Goal: Information Seeking & Learning: Learn about a topic

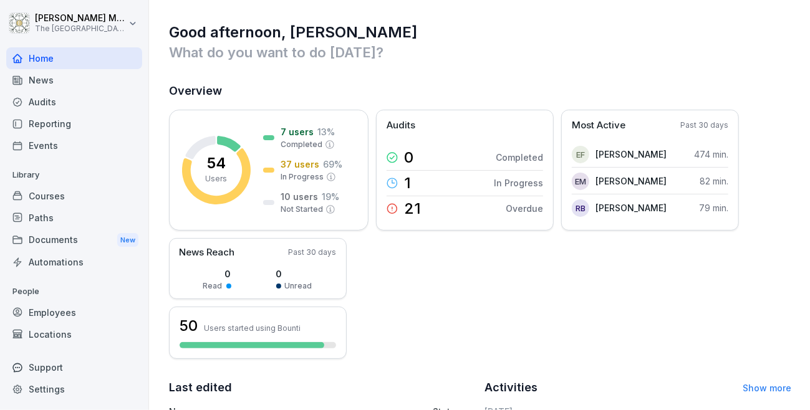
scroll to position [299, 0]
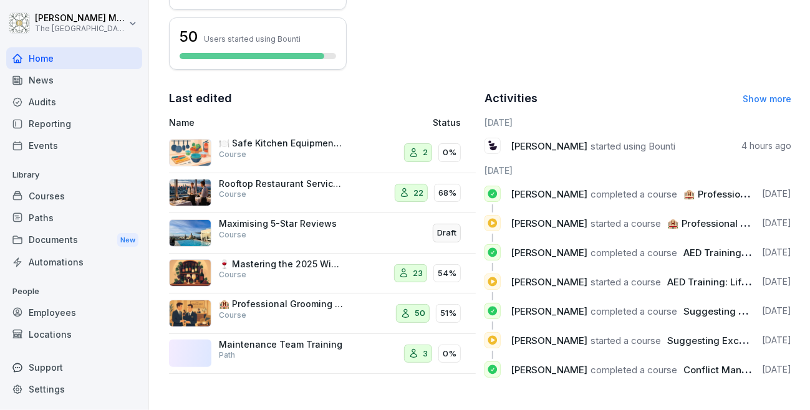
click at [41, 86] on div "News" at bounding box center [74, 80] width 136 height 22
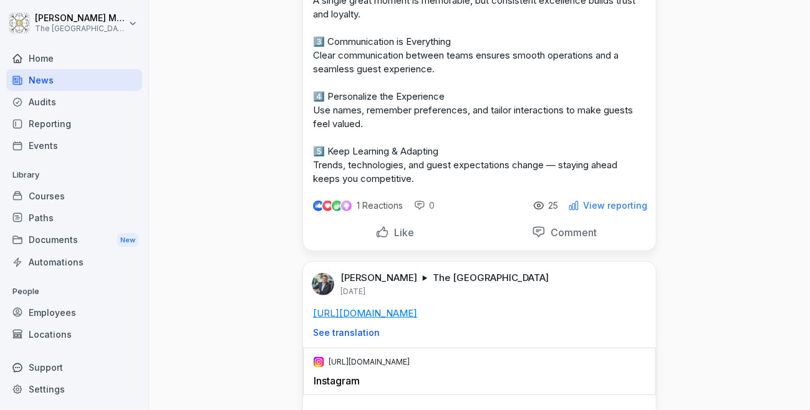
scroll to position [374, 0]
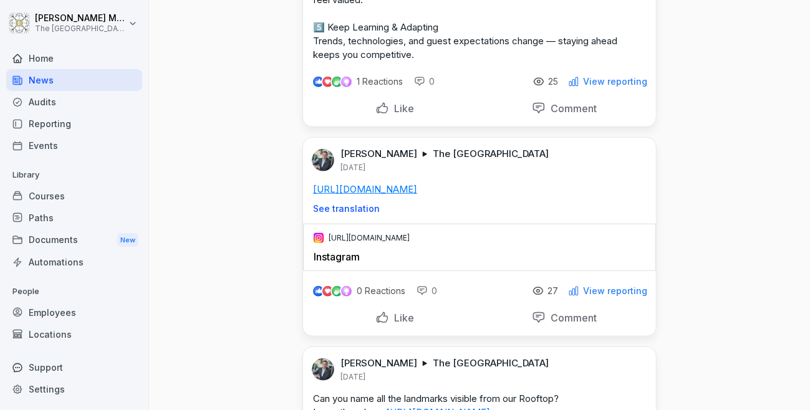
click at [63, 188] on div "Courses" at bounding box center [74, 196] width 136 height 22
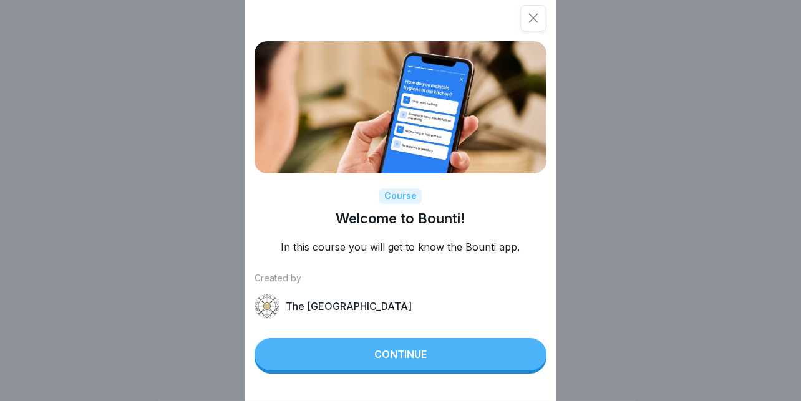
click at [390, 360] on div "Continue" at bounding box center [400, 354] width 52 height 11
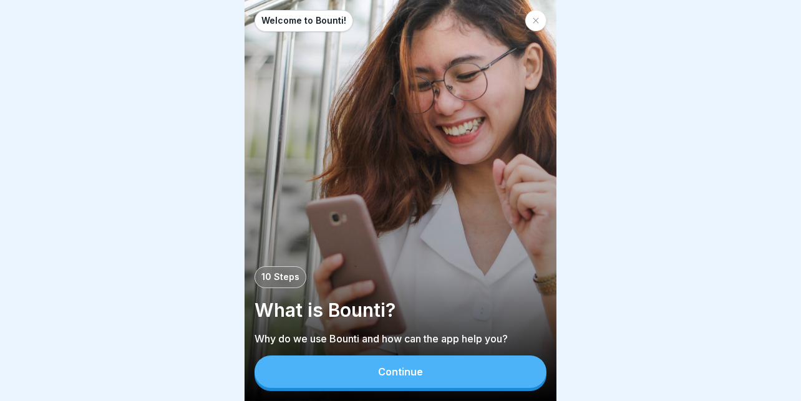
scroll to position [9, 0]
click at [400, 367] on div "Continue" at bounding box center [400, 371] width 45 height 11
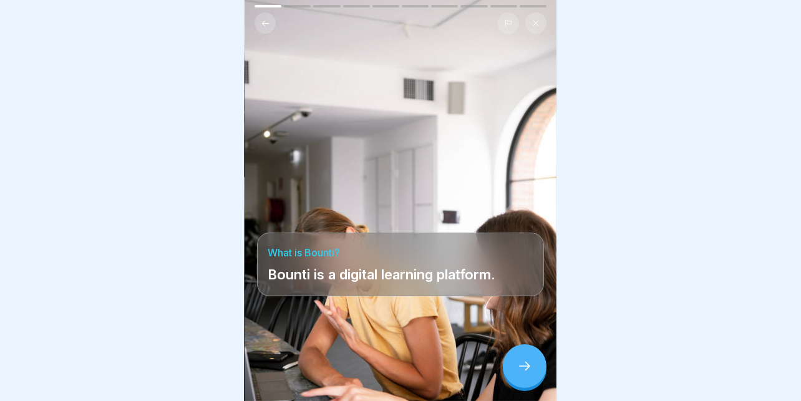
click at [515, 365] on div at bounding box center [525, 366] width 44 height 44
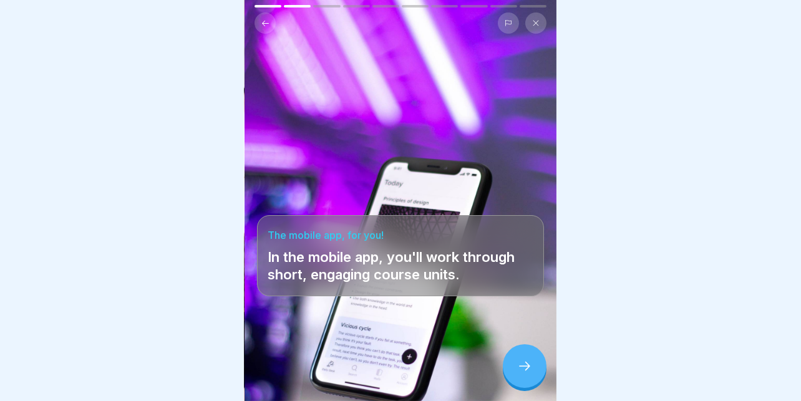
click at [532, 363] on div at bounding box center [525, 366] width 44 height 44
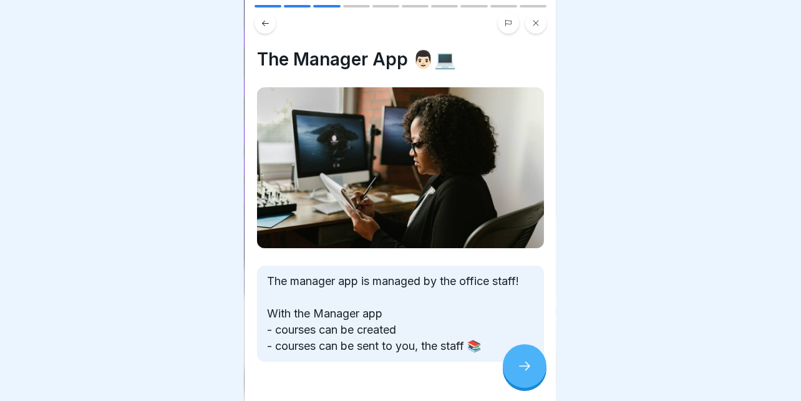
click at [532, 363] on div at bounding box center [525, 366] width 44 height 44
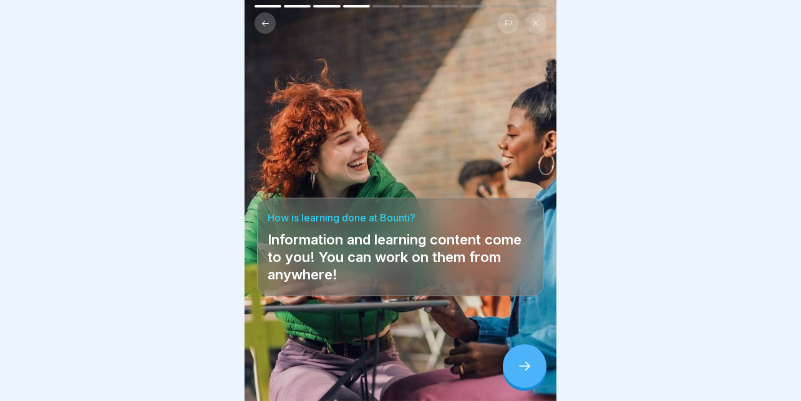
click at [523, 363] on icon at bounding box center [524, 366] width 15 height 15
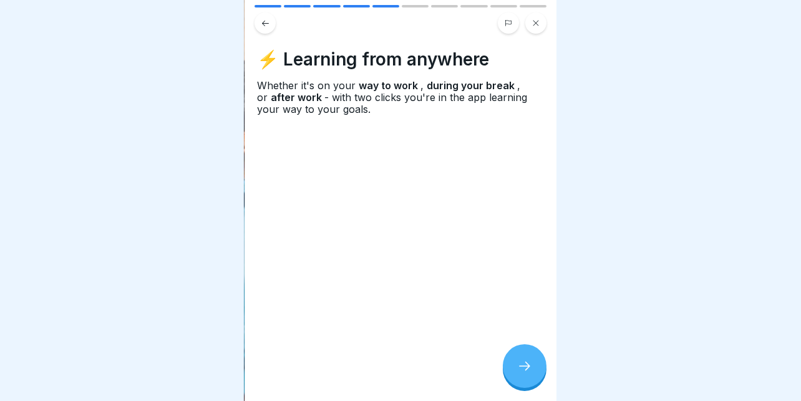
click at [523, 363] on icon at bounding box center [524, 366] width 15 height 15
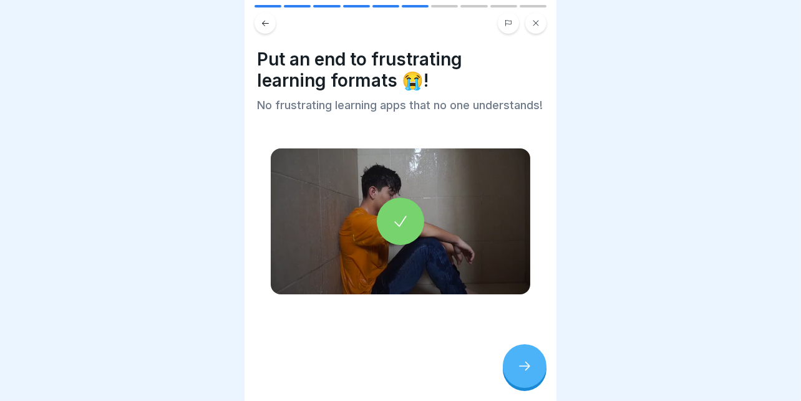
click at [523, 363] on icon at bounding box center [524, 366] width 15 height 15
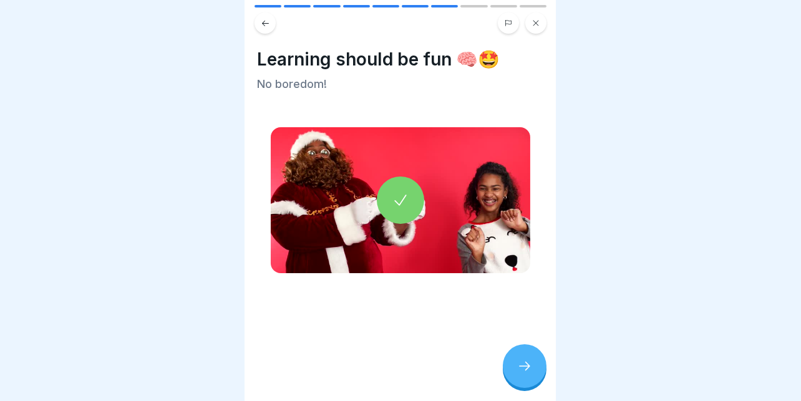
click at [520, 362] on icon at bounding box center [524, 366] width 15 height 15
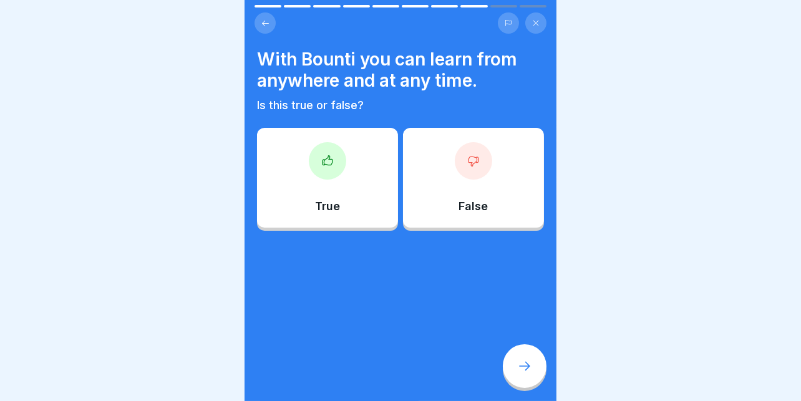
click at [288, 177] on div "True" at bounding box center [327, 178] width 141 height 100
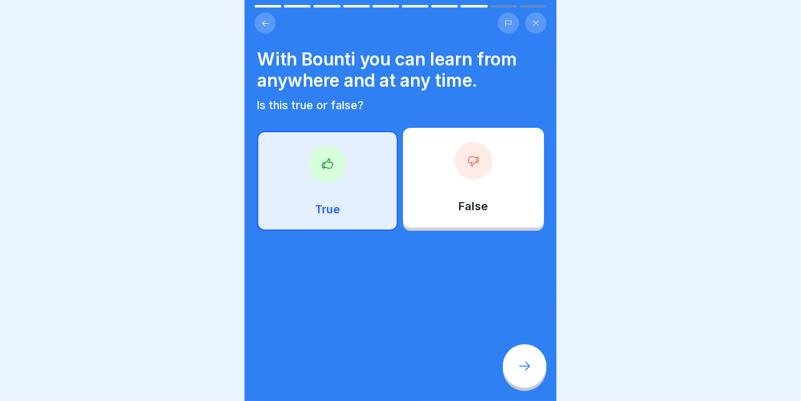
click at [538, 367] on div at bounding box center [525, 366] width 44 height 44
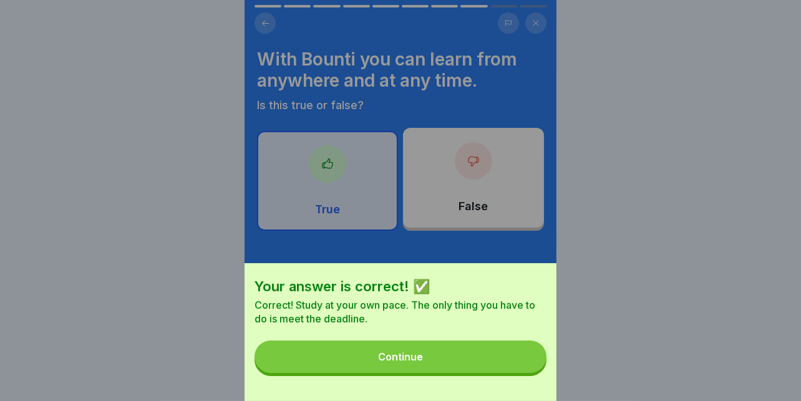
click at [408, 356] on button "Continue" at bounding box center [400, 357] width 292 height 32
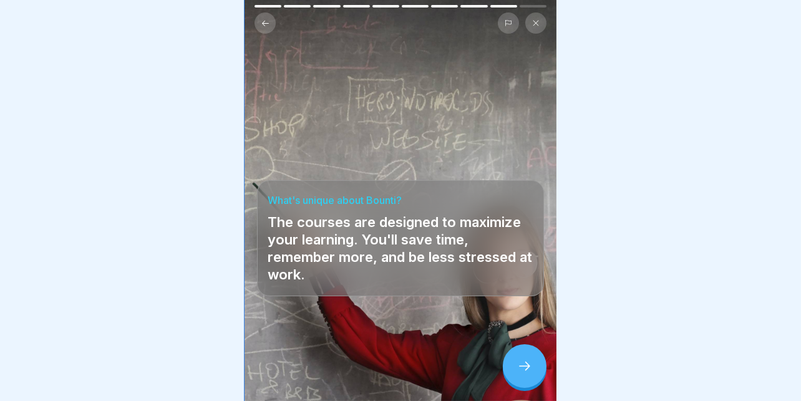
click at [526, 363] on icon at bounding box center [524, 366] width 15 height 15
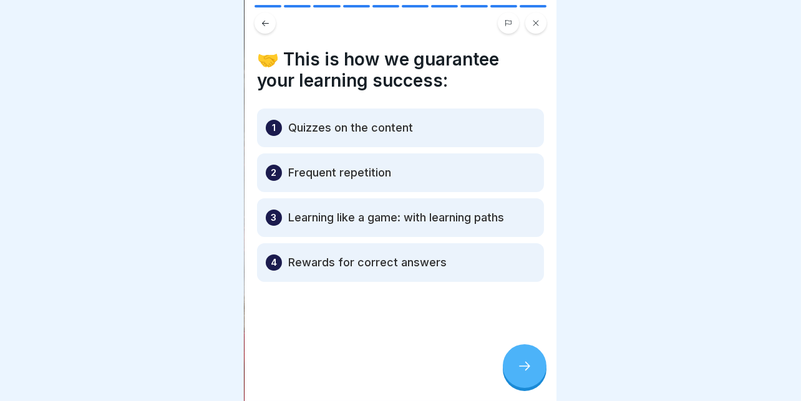
click at [536, 367] on div at bounding box center [525, 366] width 44 height 44
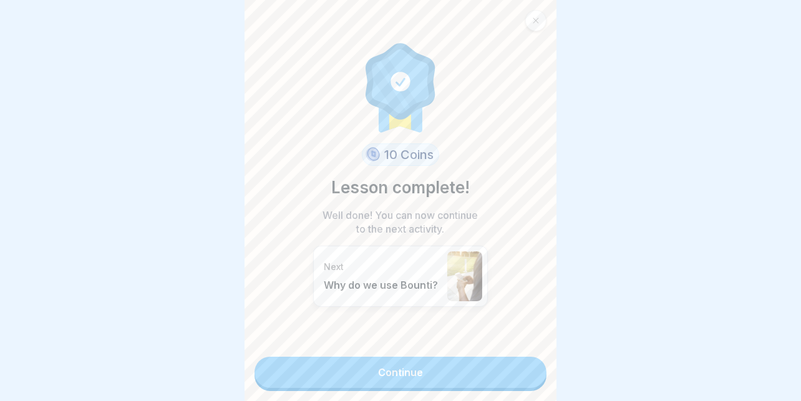
click at [385, 362] on link "Continue" at bounding box center [400, 372] width 292 height 31
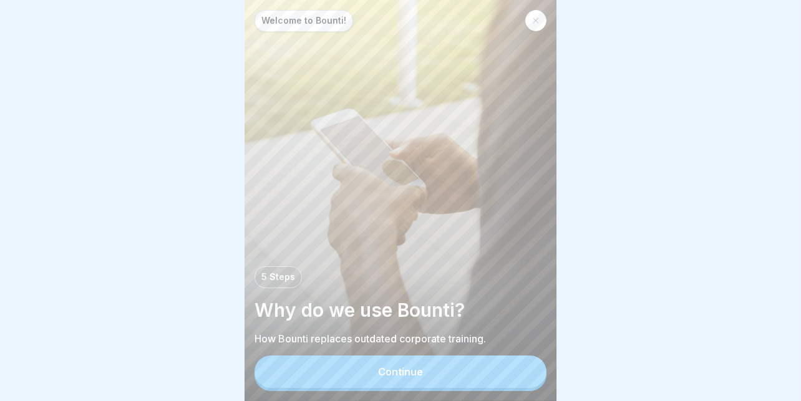
click at [409, 367] on div "Continue" at bounding box center [400, 371] width 45 height 11
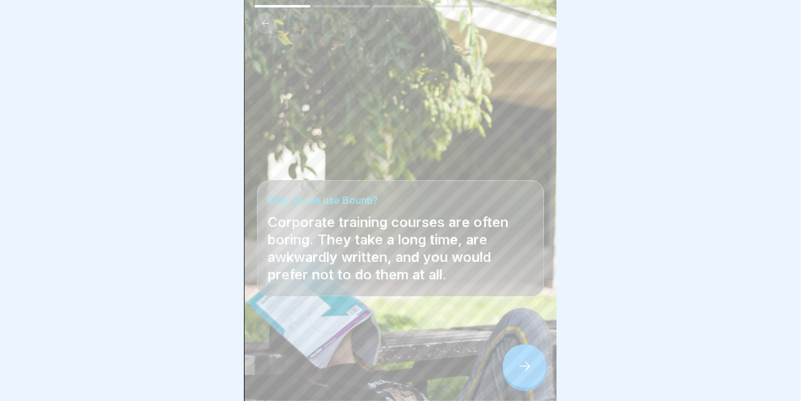
click at [523, 355] on div at bounding box center [525, 366] width 44 height 44
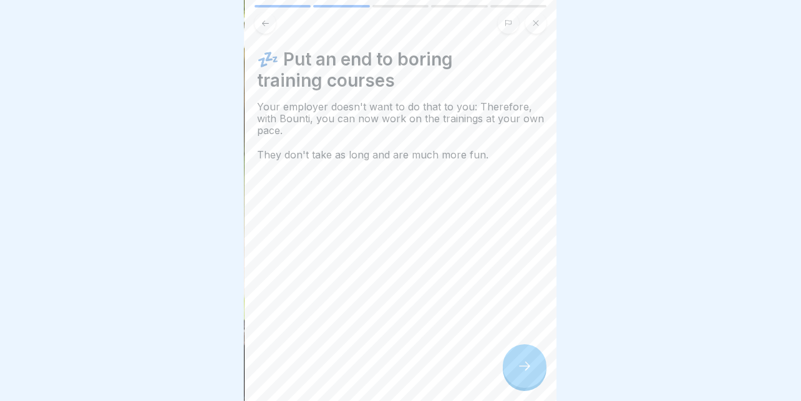
click at [513, 360] on div at bounding box center [525, 366] width 44 height 44
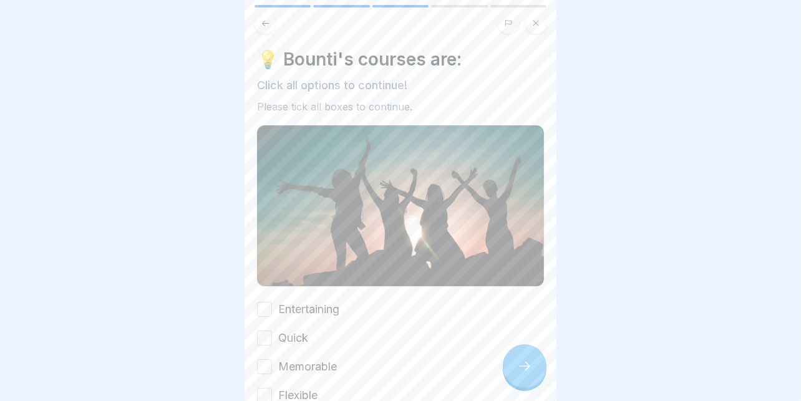
scroll to position [72, 0]
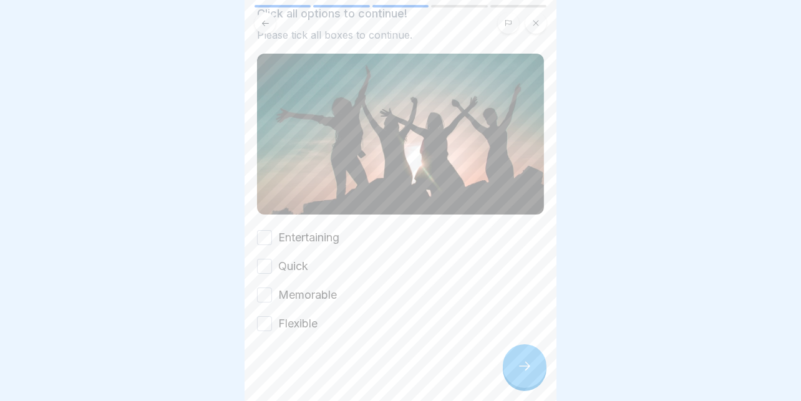
click at [308, 230] on div "Entertaining Quick Memorable Flexible" at bounding box center [400, 281] width 287 height 102
click at [290, 230] on label "Entertaining" at bounding box center [308, 238] width 61 height 16
click at [272, 230] on button "Entertaining" at bounding box center [264, 237] width 15 height 15
click at [291, 258] on label "Quick" at bounding box center [293, 266] width 30 height 16
click at [272, 259] on button "Quick" at bounding box center [264, 266] width 15 height 15
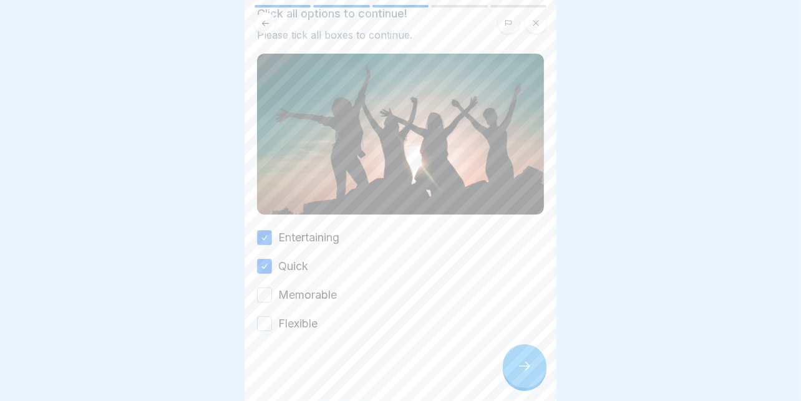
click at [299, 287] on label "Memorable" at bounding box center [307, 295] width 59 height 16
click at [272, 288] on button "Memorable" at bounding box center [264, 295] width 15 height 15
click at [300, 316] on label "Flexible" at bounding box center [297, 324] width 39 height 16
click at [272, 316] on button "Flexible" at bounding box center [264, 323] width 15 height 15
click at [519, 369] on icon at bounding box center [524, 366] width 15 height 15
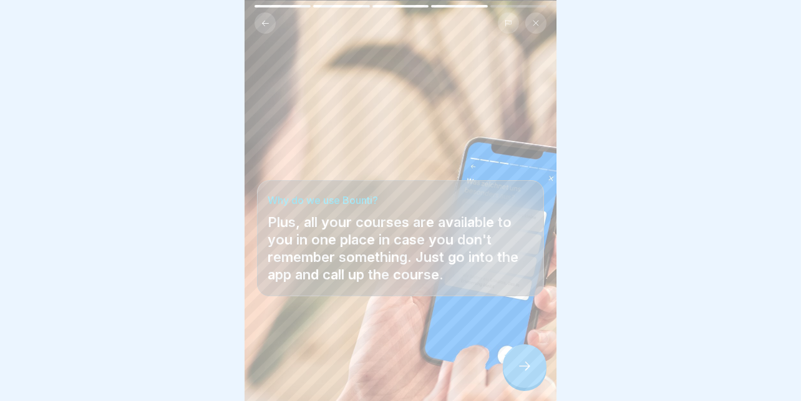
click at [513, 359] on div at bounding box center [525, 366] width 44 height 44
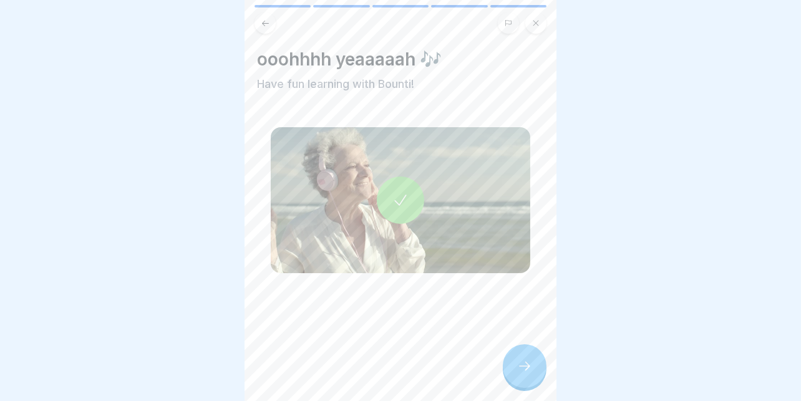
click at [531, 364] on icon at bounding box center [524, 366] width 15 height 15
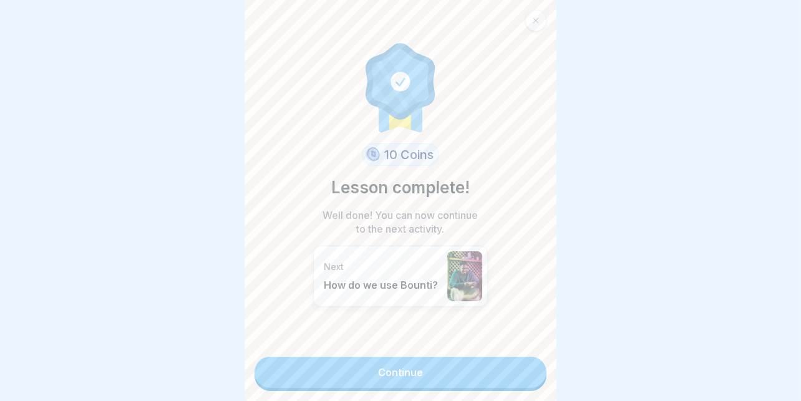
click at [405, 357] on link "Continue" at bounding box center [400, 372] width 292 height 31
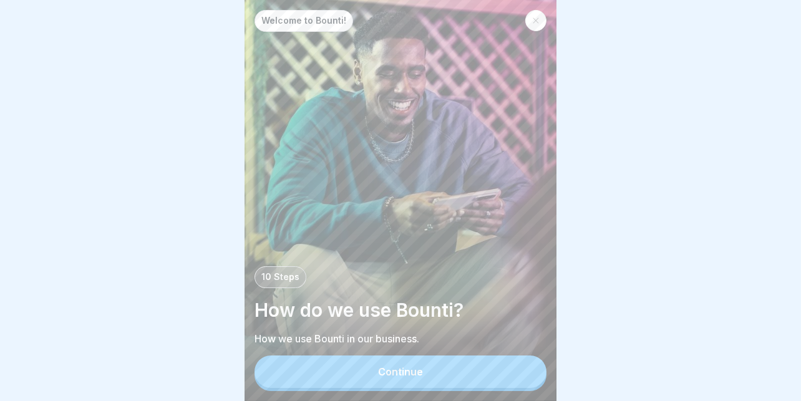
click at [374, 362] on button "Continue" at bounding box center [400, 372] width 292 height 32
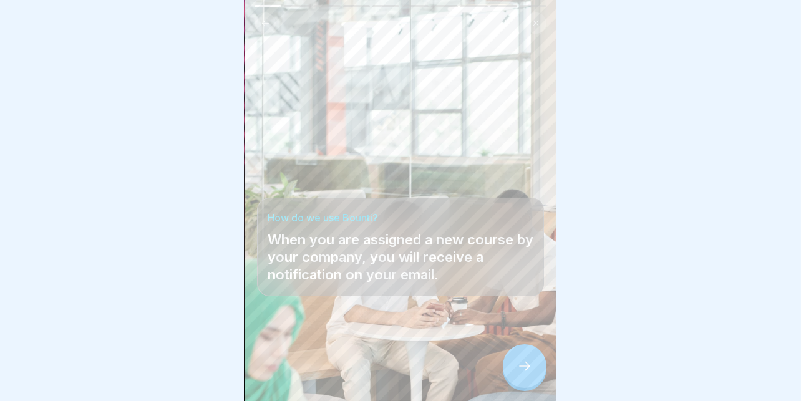
click at [525, 367] on icon at bounding box center [524, 366] width 15 height 15
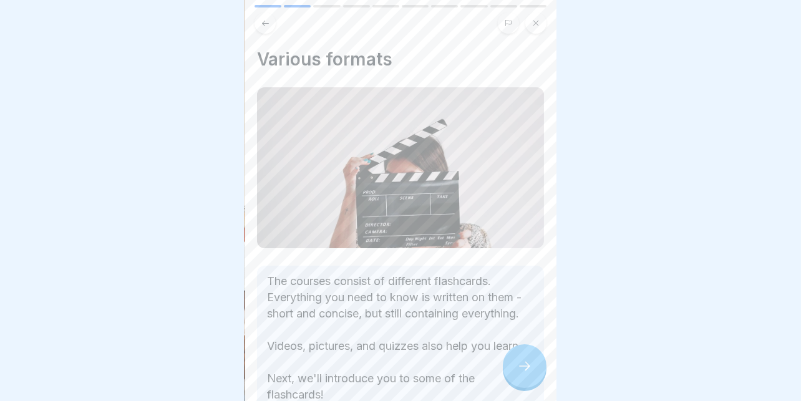
scroll to position [95, 0]
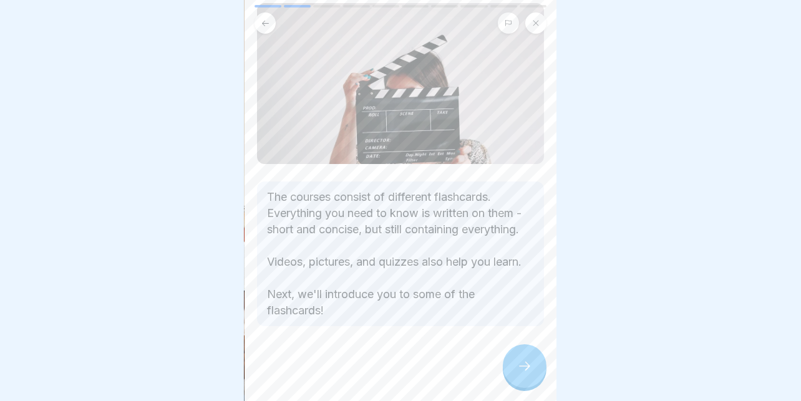
click at [516, 359] on div at bounding box center [525, 366] width 44 height 44
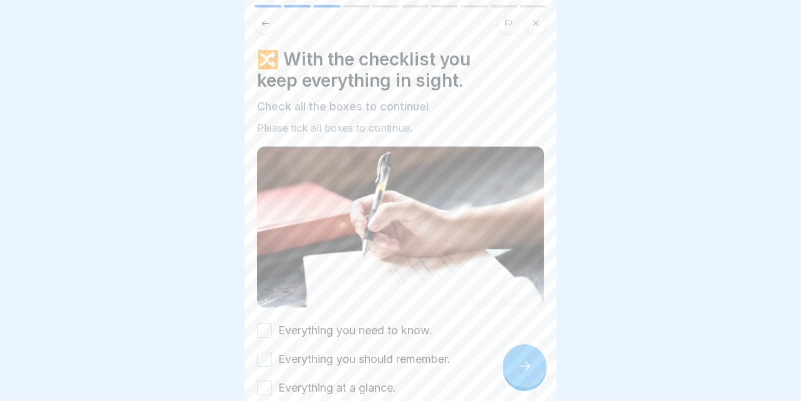
scroll to position [62, 0]
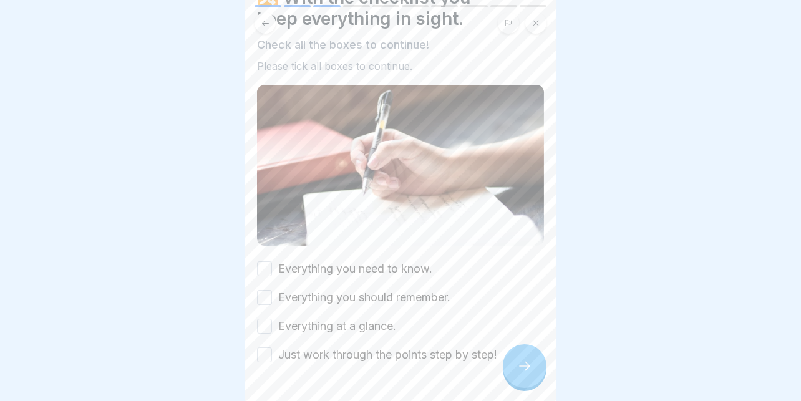
click at [334, 261] on label "Everything you need to know." at bounding box center [355, 269] width 154 height 16
click at [272, 261] on button "Everything you need to know." at bounding box center [264, 268] width 15 height 15
click at [304, 289] on label "Everything you should remember." at bounding box center [364, 297] width 172 height 16
click at [272, 290] on button "Everything you should remember." at bounding box center [264, 297] width 15 height 15
click at [294, 318] on label "Everything at a glance." at bounding box center [337, 326] width 118 height 16
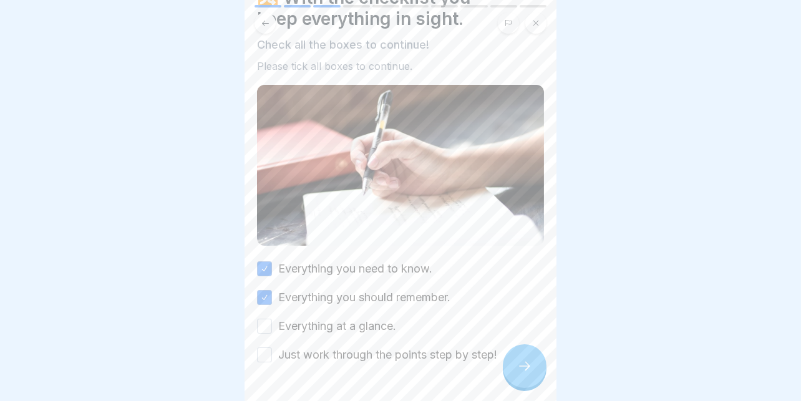
click at [272, 319] on button "Everything at a glance." at bounding box center [264, 326] width 15 height 15
click at [323, 347] on label "Just work through the points step by step!" at bounding box center [387, 355] width 219 height 16
click at [272, 347] on button "Just work through the points step by step!" at bounding box center [264, 354] width 15 height 15
click at [514, 372] on div at bounding box center [525, 366] width 44 height 44
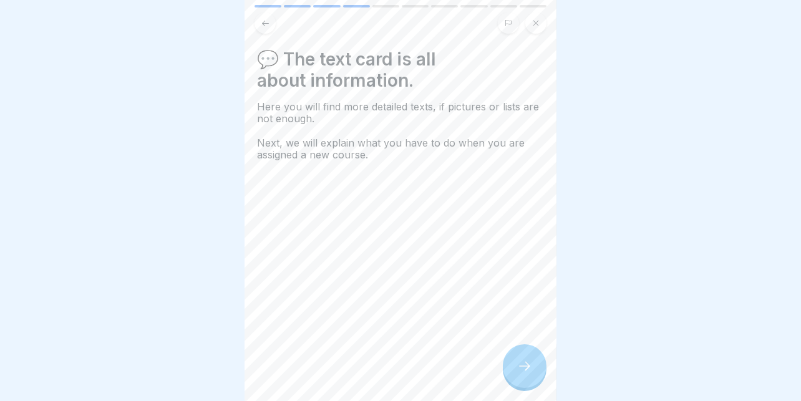
click at [524, 358] on div at bounding box center [525, 366] width 44 height 44
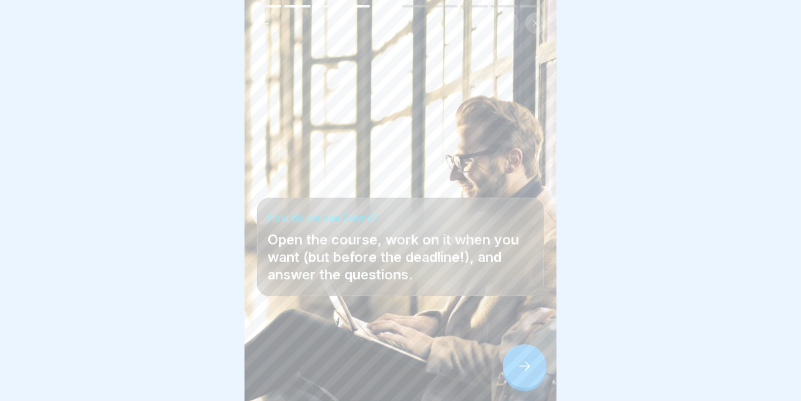
click at [524, 358] on div at bounding box center [525, 366] width 44 height 44
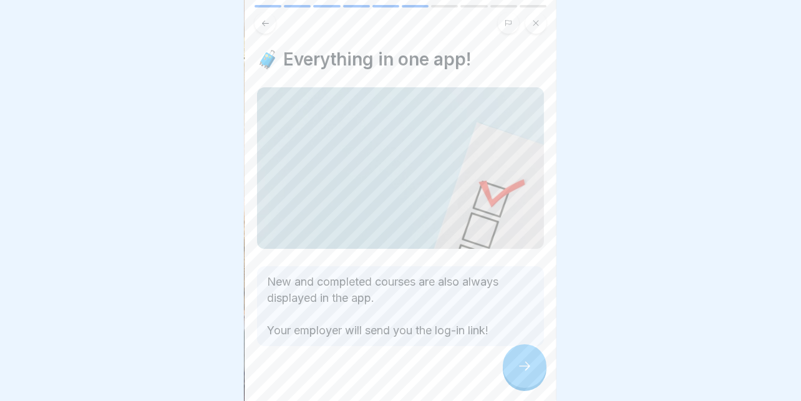
click at [524, 358] on div at bounding box center [525, 366] width 44 height 44
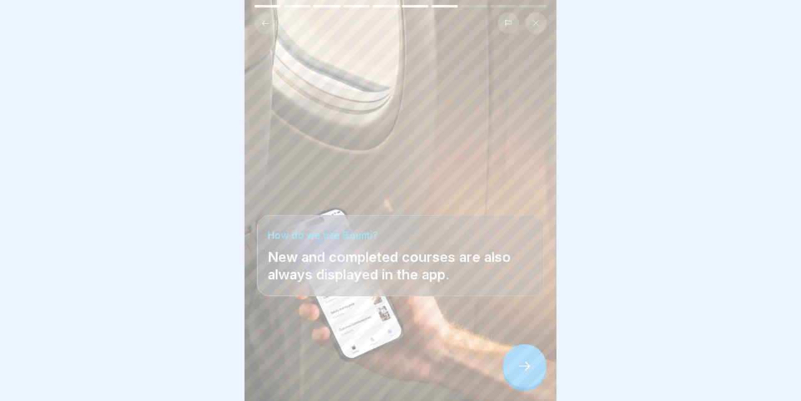
click at [524, 358] on div at bounding box center [525, 366] width 44 height 44
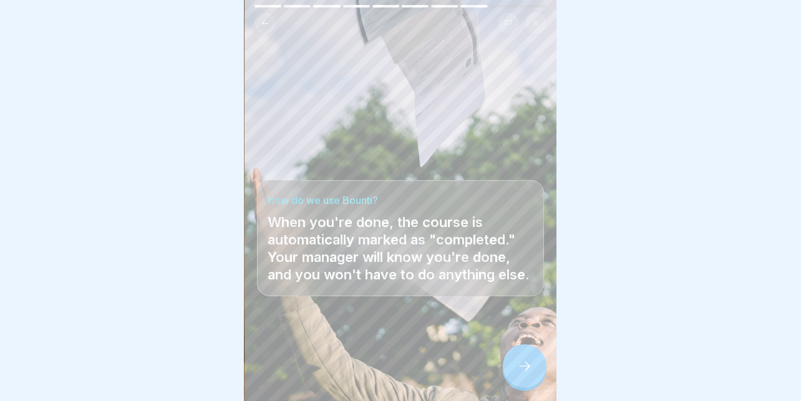
click at [524, 357] on div at bounding box center [525, 366] width 44 height 44
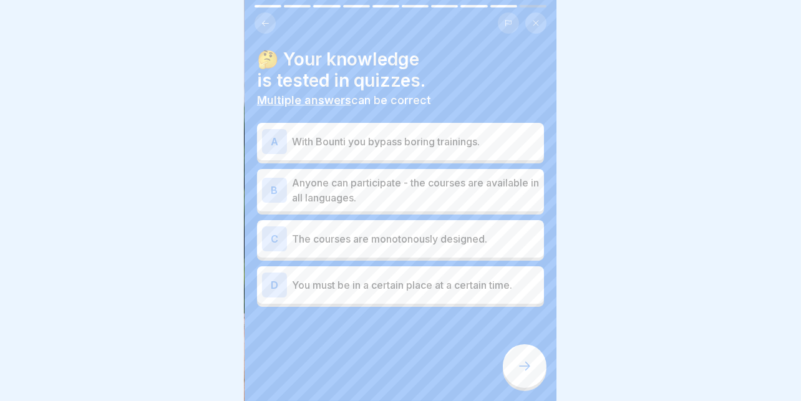
click at [377, 134] on p "With Bounti you bypass boring trainings." at bounding box center [415, 141] width 247 height 15
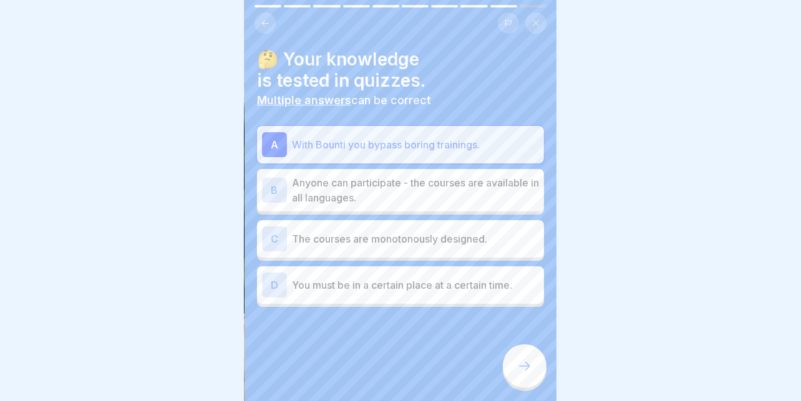
click at [336, 181] on p "Anyone can participate - the courses are available in all languages." at bounding box center [415, 190] width 247 height 30
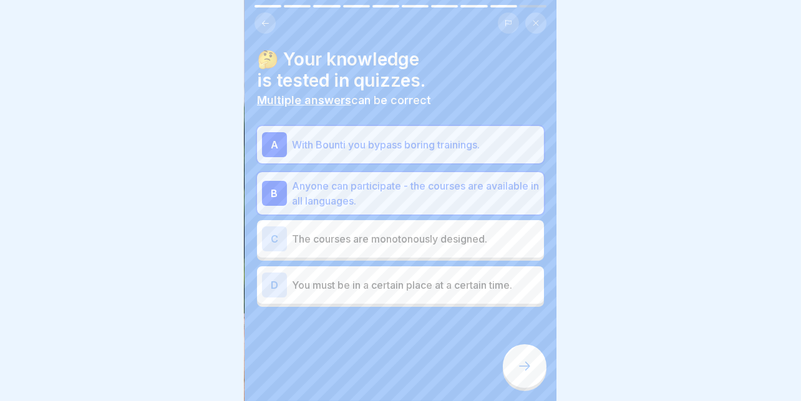
click at [523, 367] on icon at bounding box center [524, 366] width 15 height 15
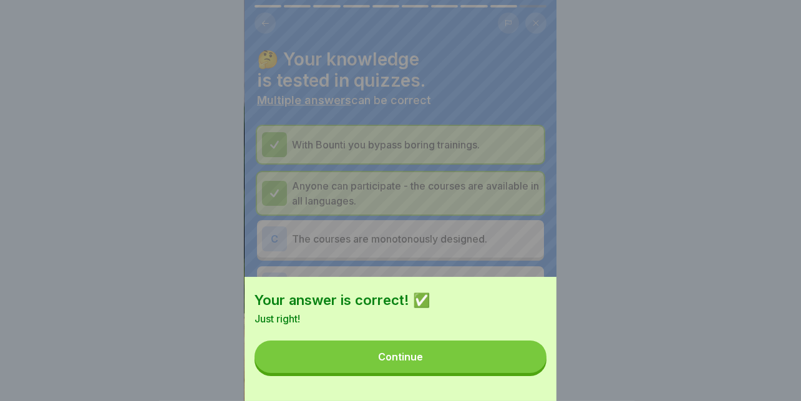
click at [449, 365] on button "Continue" at bounding box center [400, 357] width 292 height 32
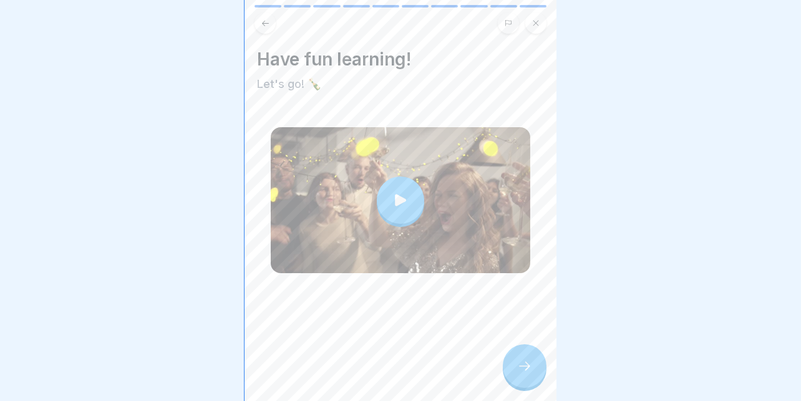
click at [526, 375] on div at bounding box center [525, 366] width 44 height 44
click at [526, 350] on div at bounding box center [525, 366] width 44 height 44
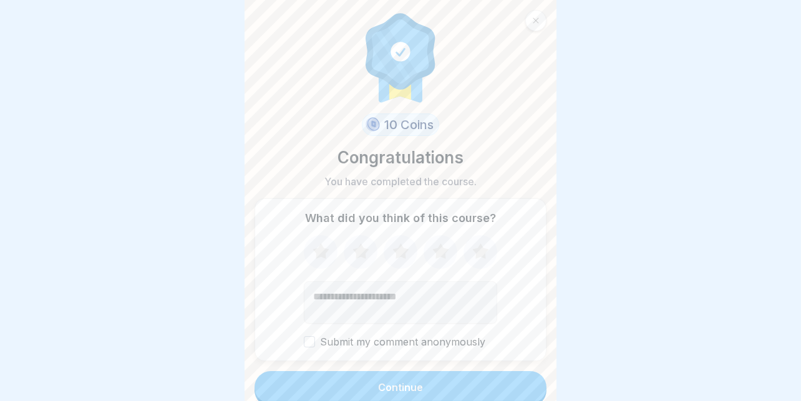
click at [397, 296] on textarea "Add comment (optional)" at bounding box center [400, 302] width 193 height 42
type textarea "*********"
click at [378, 382] on div "Continue" at bounding box center [400, 387] width 45 height 11
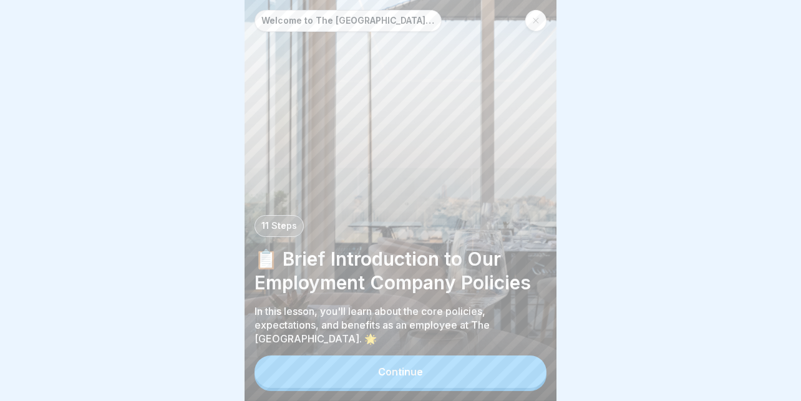
click at [384, 363] on button "Continue" at bounding box center [400, 372] width 292 height 32
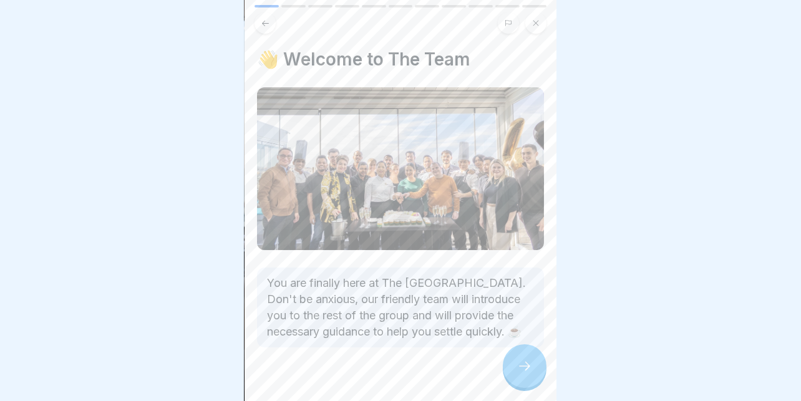
click at [517, 365] on icon at bounding box center [524, 366] width 15 height 15
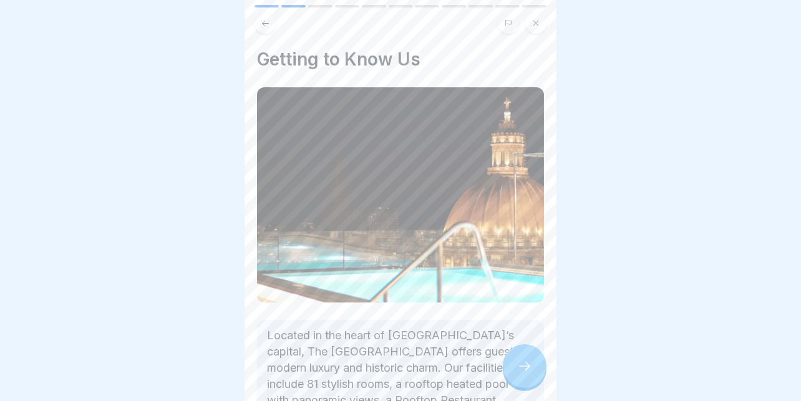
scroll to position [132, 0]
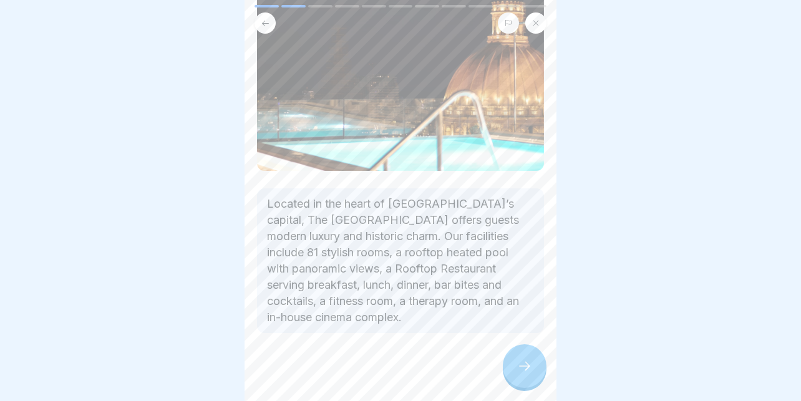
click at [524, 361] on icon at bounding box center [524, 366] width 15 height 15
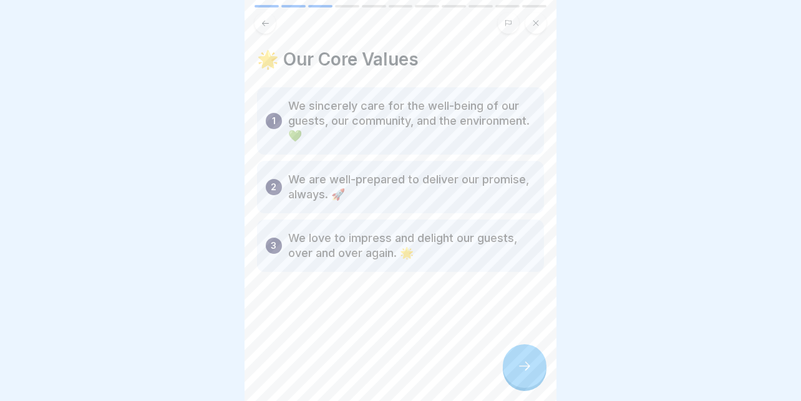
click at [525, 367] on icon at bounding box center [524, 366] width 15 height 15
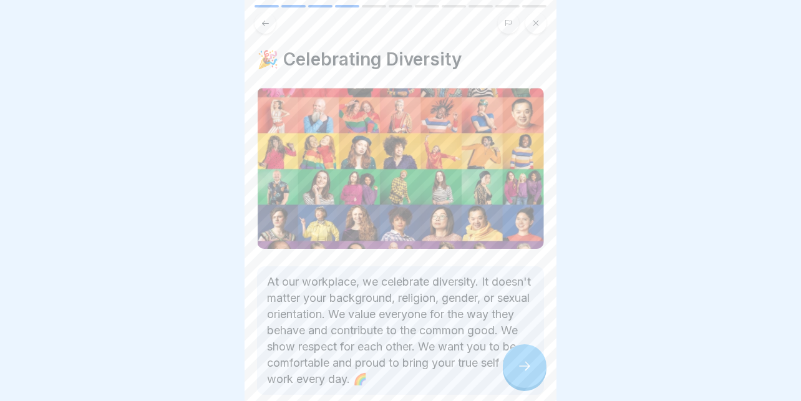
scroll to position [63, 0]
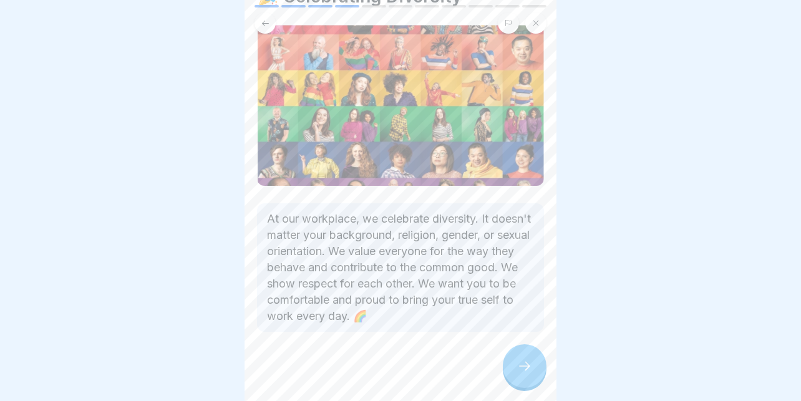
click at [521, 365] on icon at bounding box center [524, 366] width 15 height 15
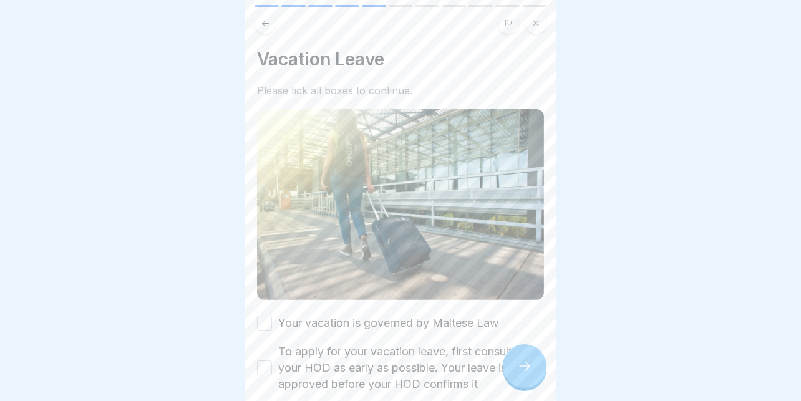
scroll to position [62, 0]
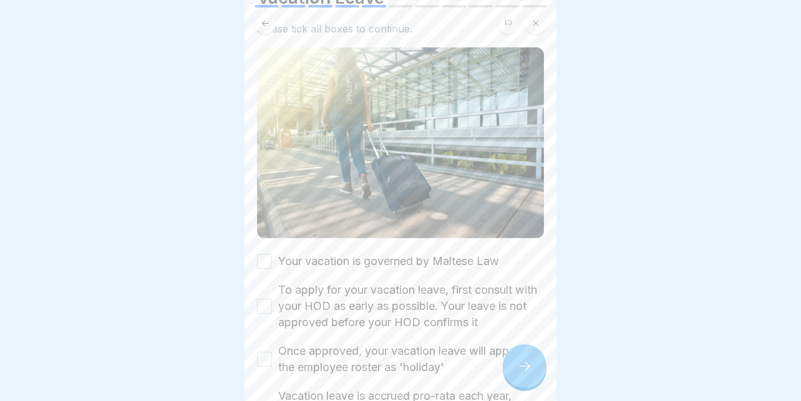
click at [370, 253] on label "Your vacation is governed by Maltese Law" at bounding box center [388, 261] width 221 height 16
click at [272, 254] on button "Your vacation is governed by Maltese Law" at bounding box center [264, 261] width 15 height 15
click at [308, 282] on label "To apply for your vacation leave, first consult with your HOD as early as possi…" at bounding box center [411, 306] width 266 height 49
click at [272, 299] on button "To apply for your vacation leave, first consult with your HOD as early as possi…" at bounding box center [264, 306] width 15 height 15
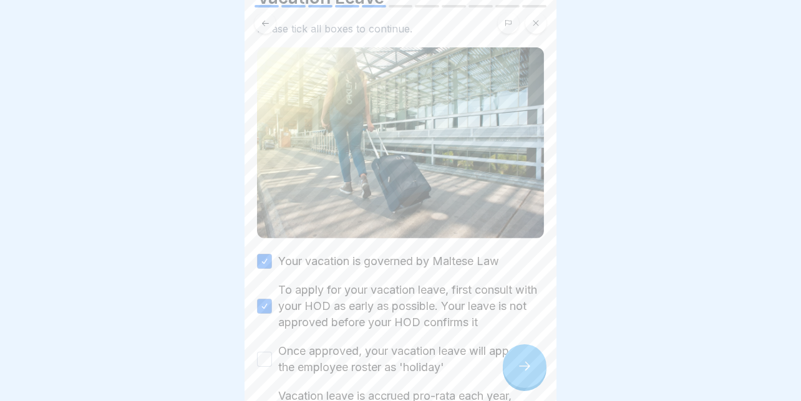
scroll to position [124, 0]
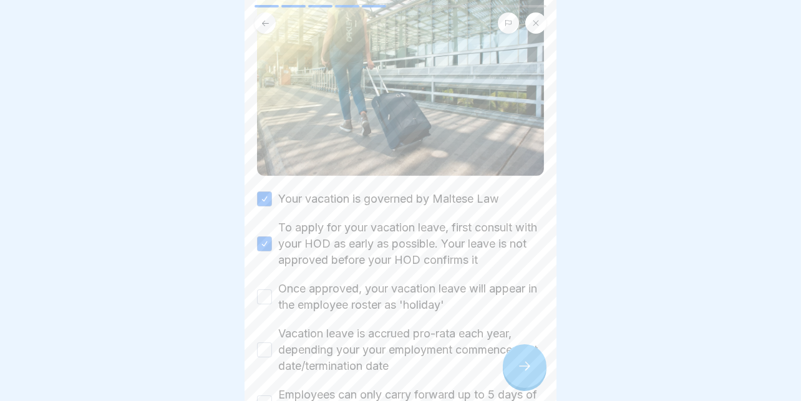
click at [380, 281] on label "Once approved, your vacation leave will appear in the employee roster as 'holid…" at bounding box center [411, 297] width 266 height 32
click at [272, 289] on button "Once approved, your vacation leave will appear in the employee roster as 'holid…" at bounding box center [264, 296] width 15 height 15
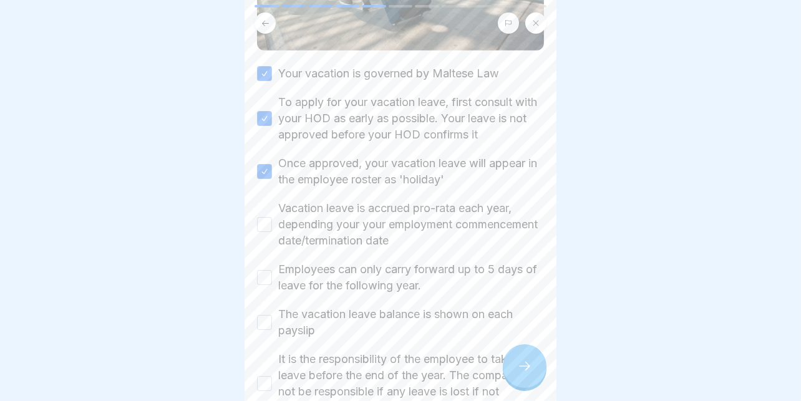
click at [357, 210] on label "Vacation leave is accrued pro-rata each year, depending your your employment co…" at bounding box center [411, 224] width 266 height 49
click at [272, 217] on button "Vacation leave is accrued pro-rata each year, depending your your employment co…" at bounding box center [264, 224] width 15 height 15
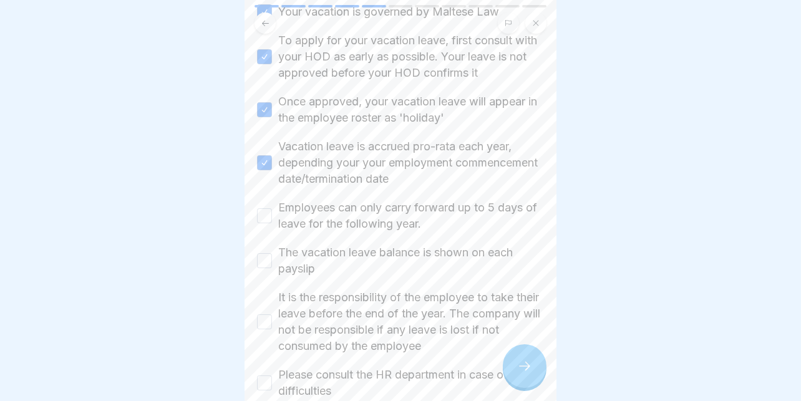
click at [416, 244] on label "The vacation leave balance is shown on each payslip" at bounding box center [411, 260] width 266 height 32
click at [272, 253] on button "The vacation leave balance is shown on each payslip" at bounding box center [264, 260] width 15 height 15
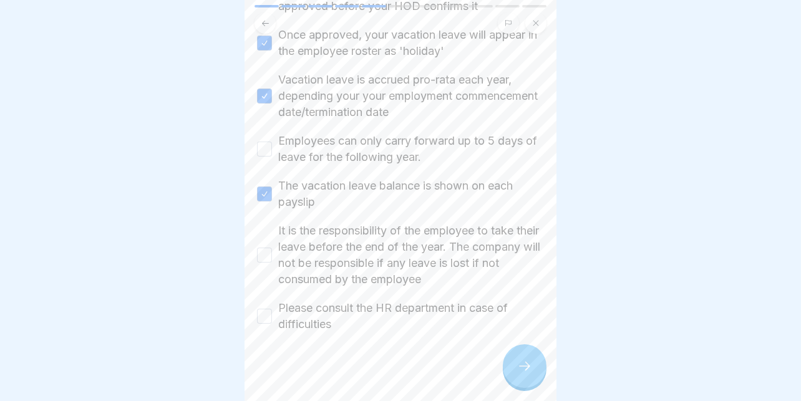
click at [355, 300] on label "Please consult the HR department in case of difficulties" at bounding box center [411, 316] width 266 height 32
click at [272, 309] on button "Please consult the HR department in case of difficulties" at bounding box center [264, 316] width 15 height 15
click at [339, 263] on label "It is the responsibility of the employee to take their leave before the end of …" at bounding box center [411, 255] width 266 height 65
click at [272, 263] on button "It is the responsibility of the employee to take their leave before the end of …" at bounding box center [264, 255] width 15 height 15
click at [348, 137] on label "Employees can only carry forward up to 5 days of leave for the following year." at bounding box center [411, 149] width 266 height 32
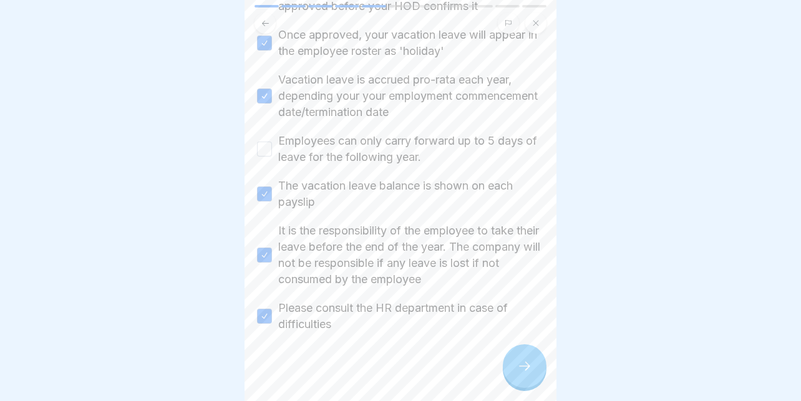
click at [272, 142] on button "Employees can only carry forward up to 5 days of leave for the following year." at bounding box center [264, 149] width 15 height 15
click at [523, 365] on icon at bounding box center [524, 366] width 15 height 15
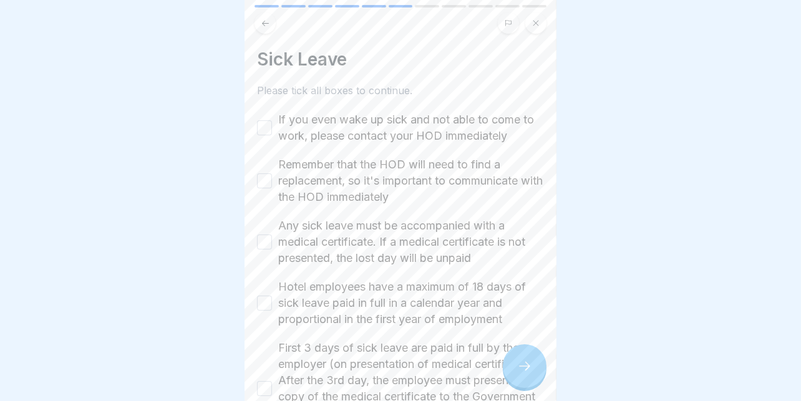
click at [271, 120] on button "If you even wake up sick and not able to come to work, please contact your HOD …" at bounding box center [264, 127] width 15 height 15
click at [263, 173] on button "Remember that the HOD will need to find a replacement, so it's important to com…" at bounding box center [264, 180] width 15 height 15
click at [268, 240] on button "Any sick leave must be accompanied with a medical certificate. If a medical cer…" at bounding box center [264, 242] width 15 height 15
click at [268, 296] on button "Hotel employees have a maximum of 18 days of sick leave paid in full in a calen…" at bounding box center [264, 303] width 15 height 15
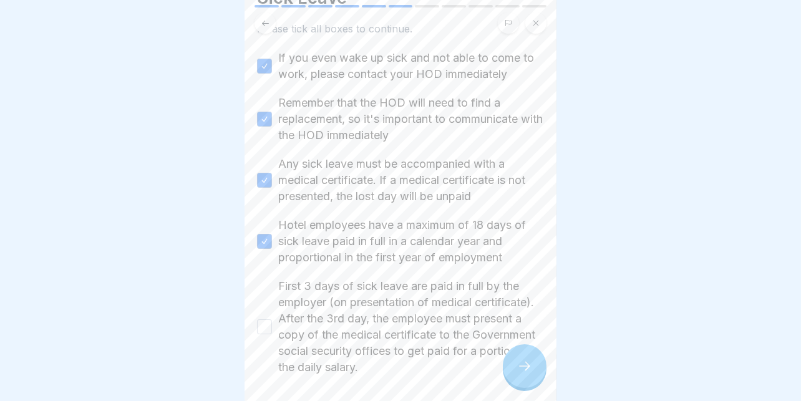
click at [266, 319] on button "First 3 days of sick leave are paid in full by the employer (on presentation of…" at bounding box center [264, 326] width 15 height 15
click at [527, 366] on icon at bounding box center [524, 366] width 15 height 15
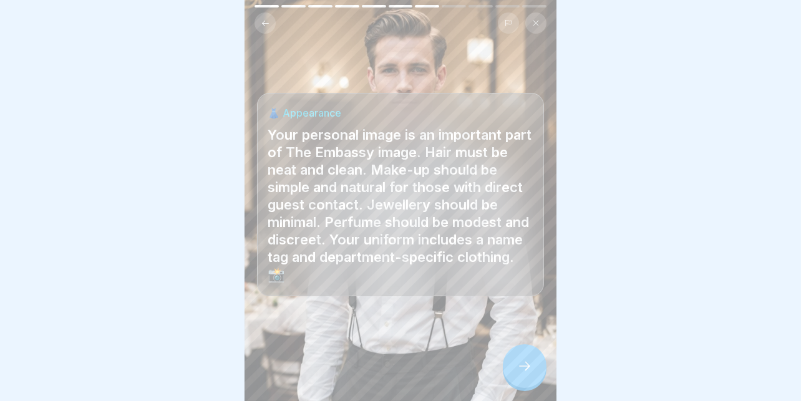
click at [518, 367] on icon at bounding box center [524, 366] width 15 height 15
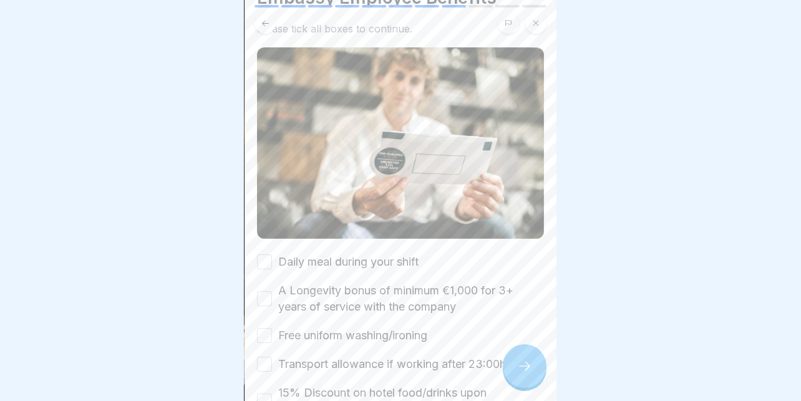
click at [310, 254] on label "Daily meal during your shift" at bounding box center [348, 262] width 140 height 16
click at [272, 254] on button "Daily meal during your shift" at bounding box center [264, 261] width 15 height 15
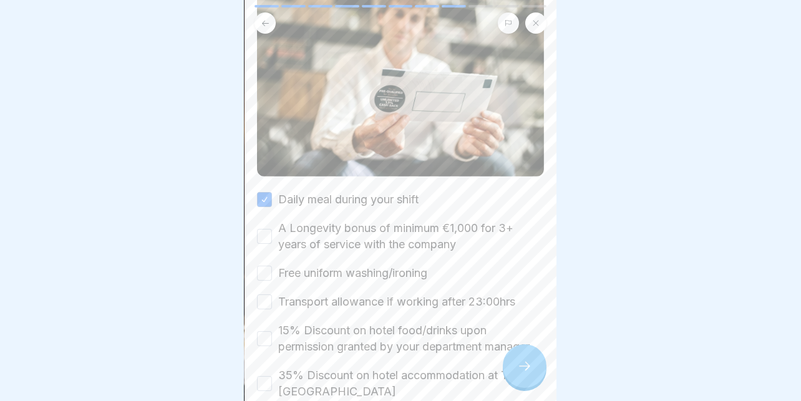
click at [408, 220] on label "A Longevity bonus of minimum €1,000 for 3+ years of service with the company" at bounding box center [411, 236] width 266 height 32
click at [272, 229] on button "A Longevity bonus of minimum €1,000 for 3+ years of service with the company" at bounding box center [264, 236] width 15 height 15
click at [322, 265] on label "Free uniform washing/ironing" at bounding box center [352, 273] width 149 height 16
click at [272, 266] on button "Free uniform washing/ironing" at bounding box center [264, 273] width 15 height 15
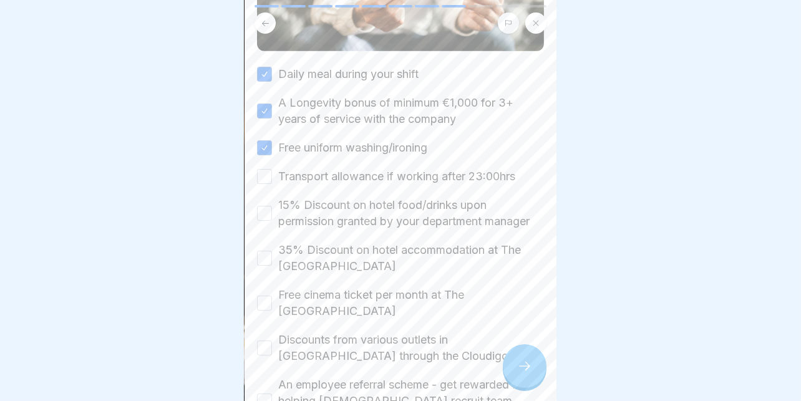
click at [371, 168] on label "Transport allowance if working after 23:00hrs" at bounding box center [396, 176] width 237 height 16
click at [272, 169] on button "Transport allowance if working after 23:00hrs" at bounding box center [264, 176] width 15 height 15
click at [324, 202] on label "15% Discount on hotel food/drinks upon permission granted by your department ma…" at bounding box center [411, 213] width 266 height 32
click at [272, 206] on button "15% Discount on hotel food/drinks upon permission granted by your department ma…" at bounding box center [264, 213] width 15 height 15
click at [319, 250] on label "35% Discount on hotel accommodation at The [GEOGRAPHIC_DATA]" at bounding box center [411, 258] width 266 height 32
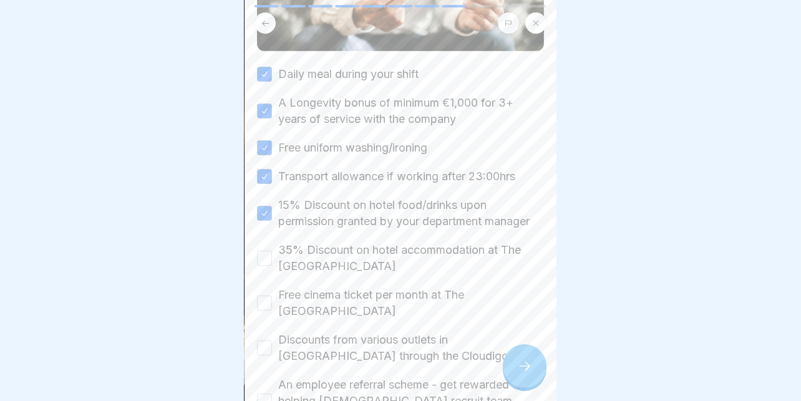
click at [272, 251] on button "35% Discount on hotel accommodation at The [GEOGRAPHIC_DATA]" at bounding box center [264, 258] width 15 height 15
click at [369, 287] on label "Free cinema ticket per month at The [GEOGRAPHIC_DATA]" at bounding box center [411, 303] width 266 height 32
click at [272, 296] on button "Free cinema ticket per month at The [GEOGRAPHIC_DATA]" at bounding box center [264, 303] width 15 height 15
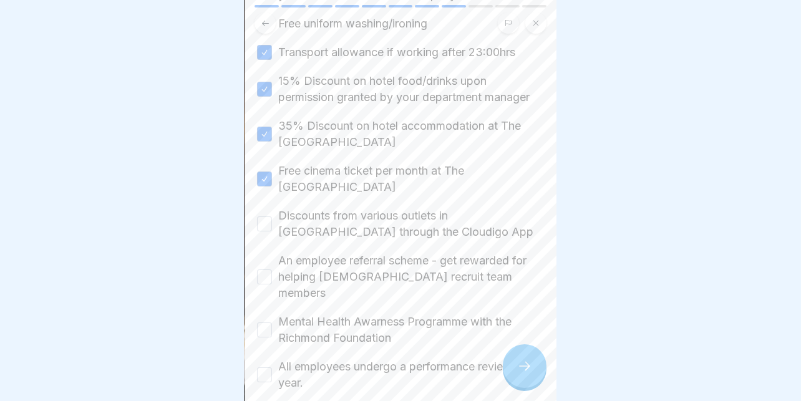
click at [339, 212] on label "Discounts from various outlets in [GEOGRAPHIC_DATA] through the Cloudigo App" at bounding box center [411, 224] width 266 height 32
click at [272, 216] on button "Discounts from various outlets in [GEOGRAPHIC_DATA] through the Cloudigo App" at bounding box center [264, 223] width 15 height 15
click at [312, 256] on label "An employee referral scheme - get rewarded for helping [DEMOGRAPHIC_DATA] recru…" at bounding box center [411, 277] width 266 height 49
click at [272, 269] on button "An employee referral scheme - get rewarded for helping [DEMOGRAPHIC_DATA] recru…" at bounding box center [264, 276] width 15 height 15
click at [357, 314] on label "Mental Health Awarness Programme with the Richmond Foundation" at bounding box center [411, 330] width 266 height 32
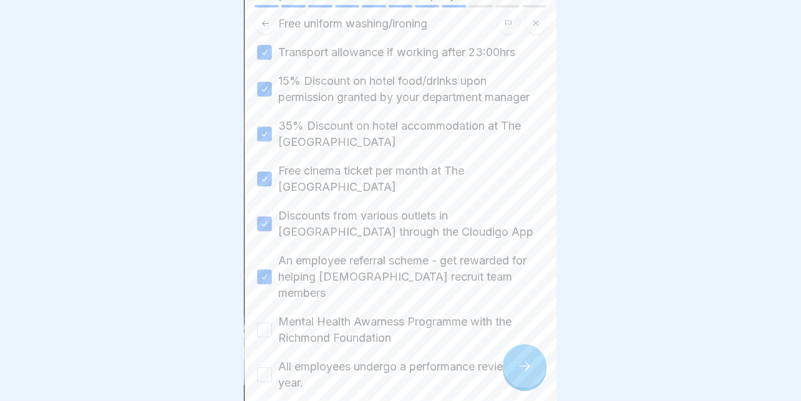
click at [272, 322] on button "Mental Health Awarness Programme with the Richmond Foundation" at bounding box center [264, 329] width 15 height 15
click at [350, 359] on label "All employees undergo a performance review every year." at bounding box center [411, 375] width 266 height 32
click at [272, 367] on button "All employees undergo a performance review every year." at bounding box center [264, 374] width 15 height 15
click at [522, 366] on icon at bounding box center [524, 366] width 15 height 15
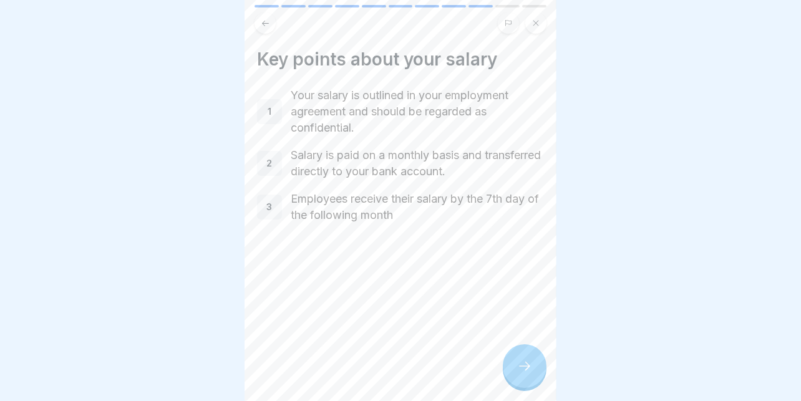
click at [518, 359] on div at bounding box center [525, 366] width 44 height 44
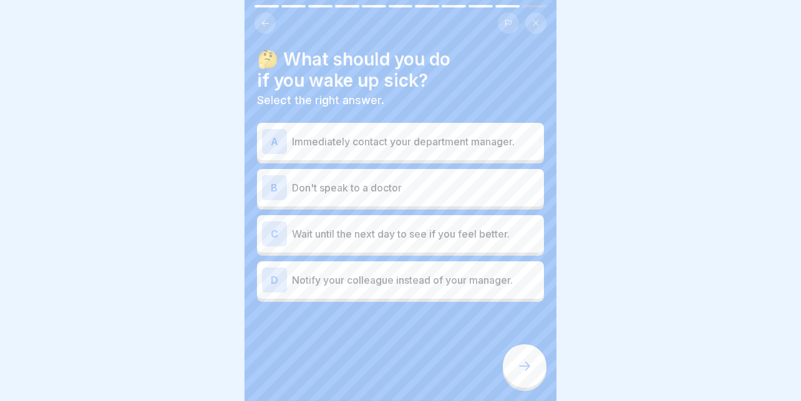
click at [352, 134] on p "Immediately contact your department manager." at bounding box center [415, 141] width 247 height 15
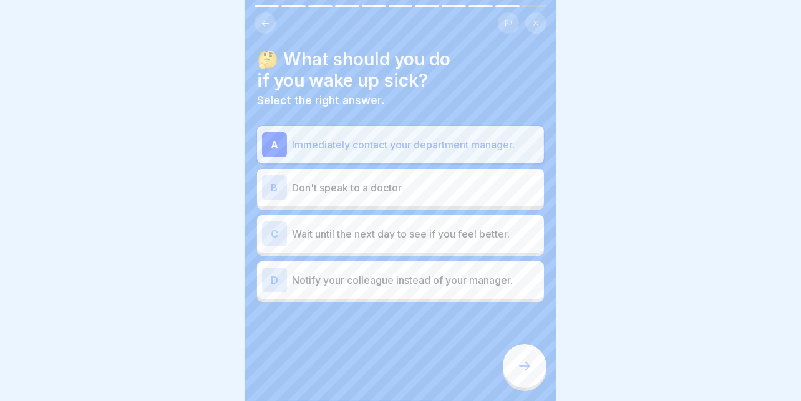
click at [518, 364] on icon at bounding box center [524, 366] width 15 height 15
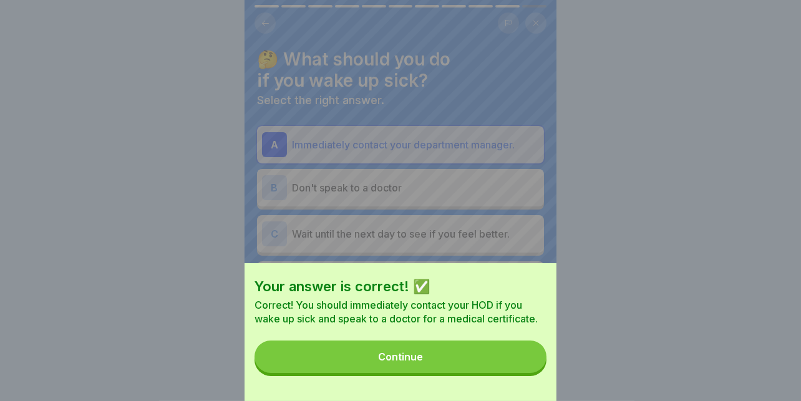
click at [470, 368] on button "Continue" at bounding box center [400, 357] width 292 height 32
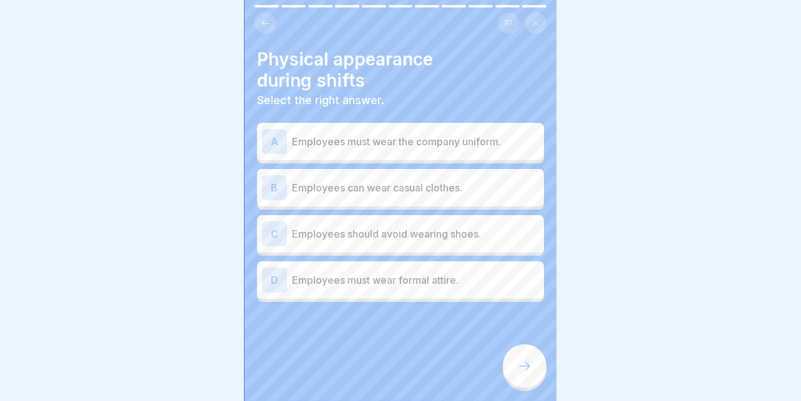
click at [373, 134] on p "Employees must wear the company uniform." at bounding box center [415, 141] width 247 height 15
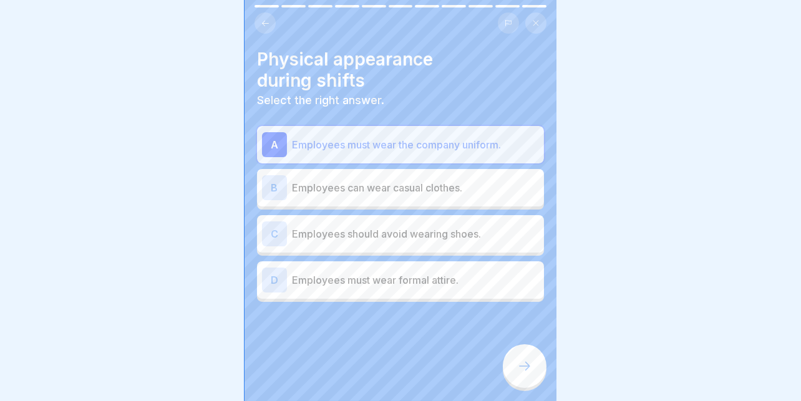
click at [337, 273] on p "Employees must wear formal attire." at bounding box center [415, 280] width 247 height 15
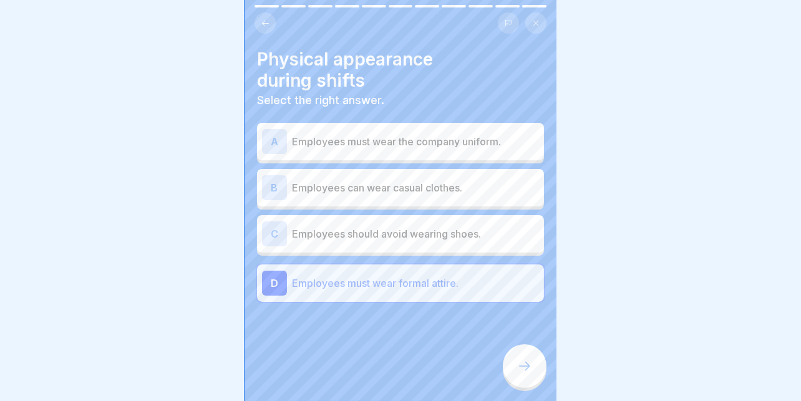
click at [382, 142] on div "A Employees must wear the company uniform." at bounding box center [400, 141] width 277 height 25
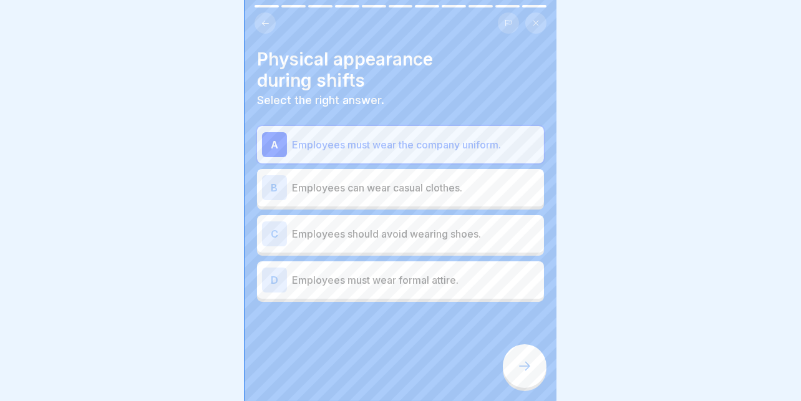
click at [515, 359] on div at bounding box center [525, 366] width 44 height 44
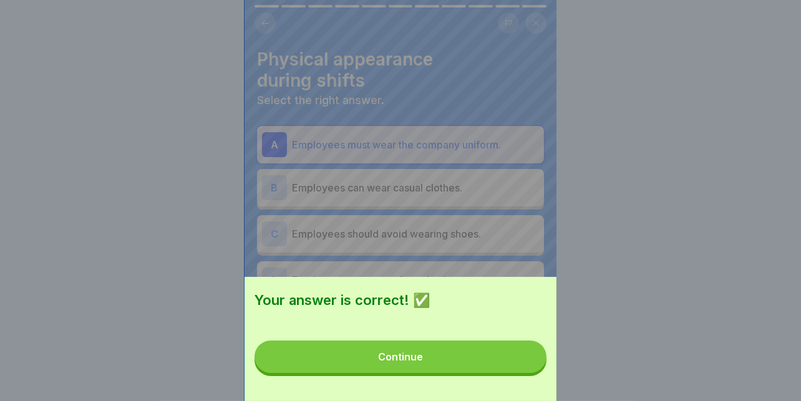
click at [453, 362] on button "Continue" at bounding box center [400, 357] width 292 height 32
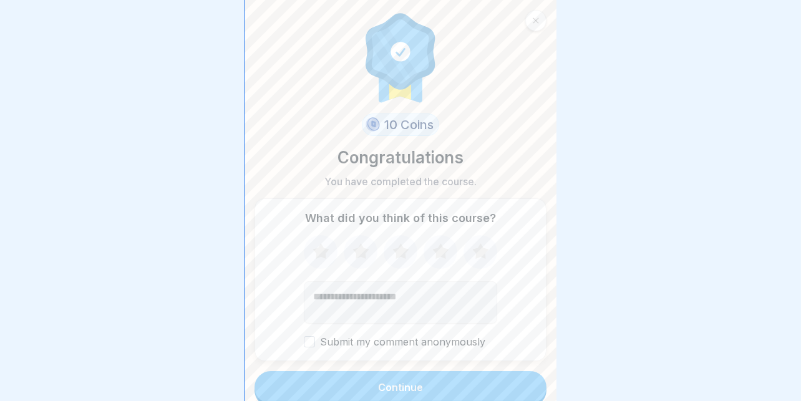
click at [412, 281] on textarea "Add comment (optional)" at bounding box center [400, 302] width 193 height 42
type textarea "**********"
click at [436, 243] on icon at bounding box center [440, 251] width 16 height 16
click at [480, 244] on icon at bounding box center [480, 252] width 33 height 32
click at [419, 379] on button "Continue" at bounding box center [400, 387] width 292 height 32
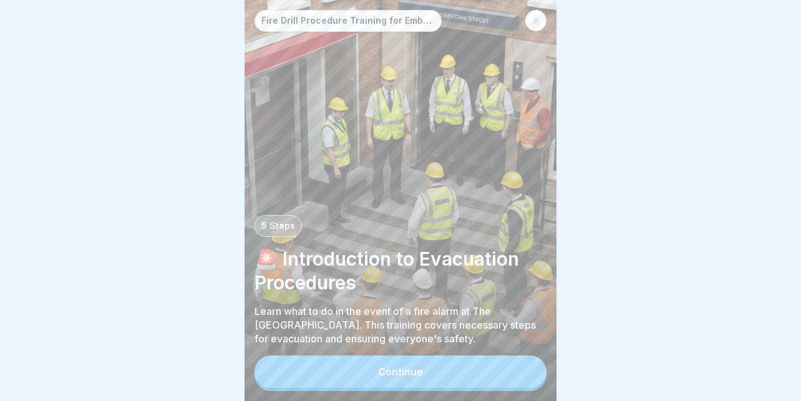
click at [381, 370] on div "Continue" at bounding box center [400, 371] width 45 height 11
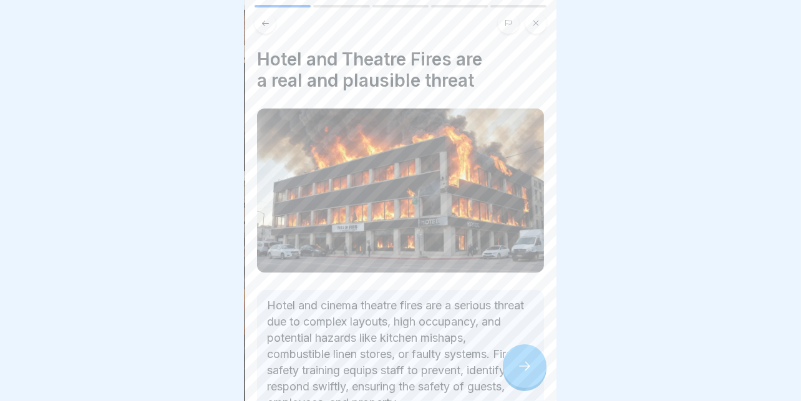
scroll to position [87, 0]
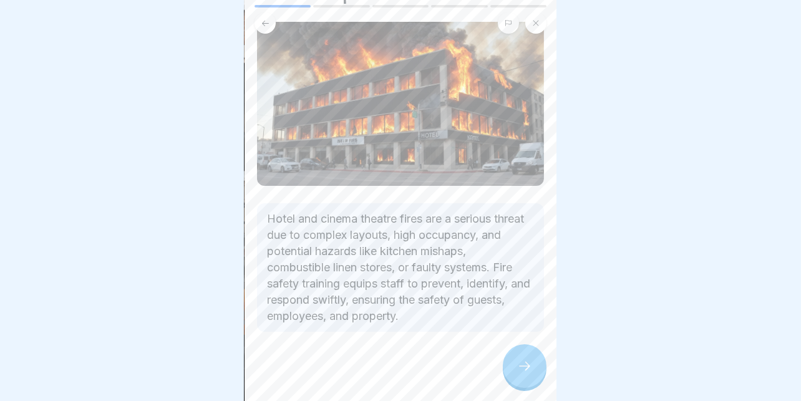
click at [522, 370] on icon at bounding box center [524, 366] width 15 height 15
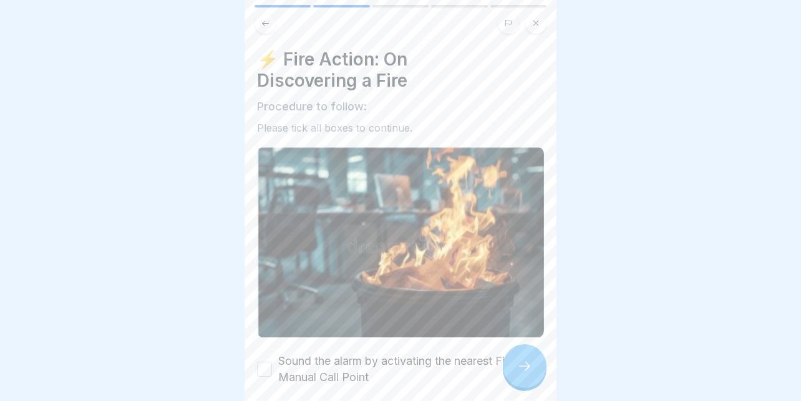
scroll to position [124, 0]
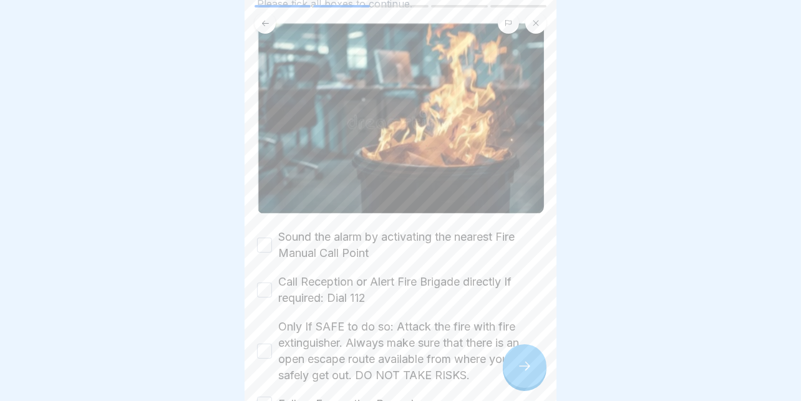
click at [331, 229] on label "Sound the alarm by activating the nearest Fire Manual Call Point" at bounding box center [411, 245] width 266 height 32
click at [272, 238] on button "Sound the alarm by activating the nearest Fire Manual Call Point" at bounding box center [264, 245] width 15 height 15
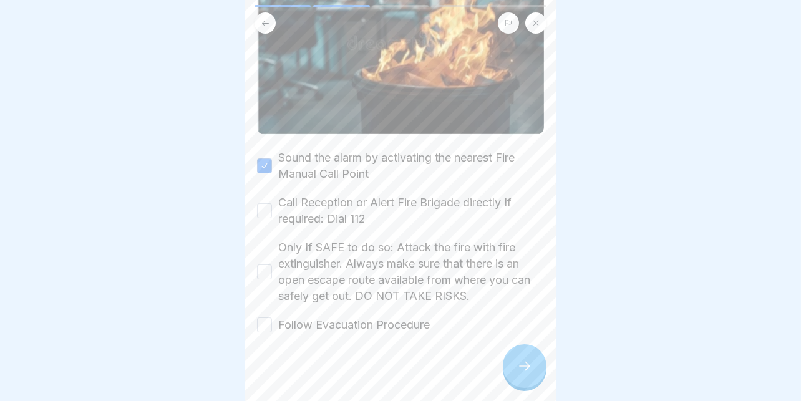
click at [355, 195] on label "Call Reception or Alert Fire Brigade directly If required: Dial 112" at bounding box center [411, 211] width 266 height 32
click at [272, 203] on button "Call Reception or Alert Fire Brigade directly If required: Dial 112" at bounding box center [264, 210] width 15 height 15
click at [327, 244] on label "Only If SAFE to do so: Attack the fire with fire extinguisher. Always make sure…" at bounding box center [411, 272] width 266 height 65
click at [272, 264] on button "Only If SAFE to do so: Attack the fire with fire extinguisher. Always make sure…" at bounding box center [264, 271] width 15 height 15
click at [339, 317] on label "Follow Evacuation Procedure" at bounding box center [354, 325] width 152 height 16
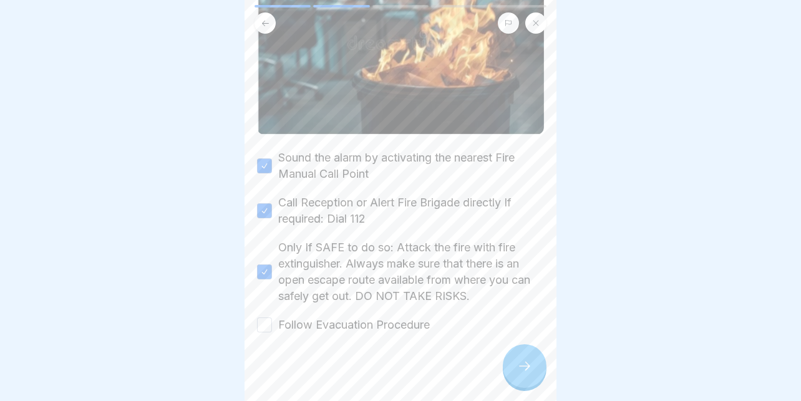
click at [272, 317] on button "Follow Evacuation Procedure" at bounding box center [264, 324] width 15 height 15
click at [506, 363] on div at bounding box center [525, 366] width 44 height 44
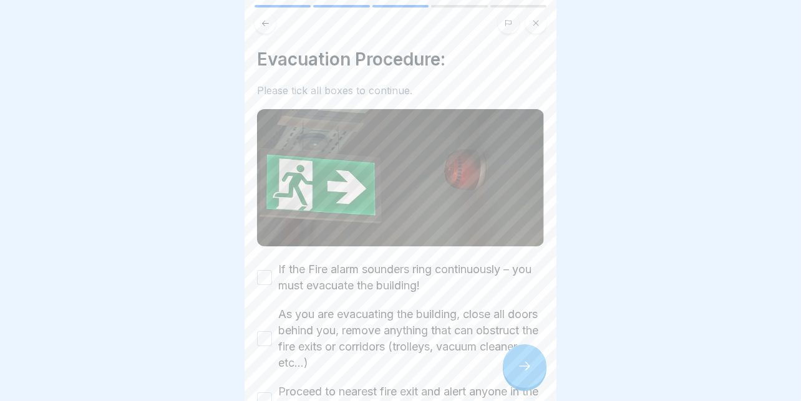
scroll to position [124, 0]
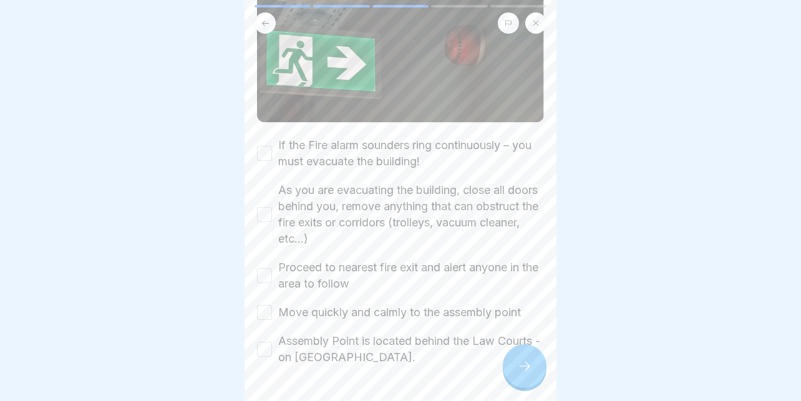
click at [378, 138] on label "If the Fire alarm sounders ring continuously – you must evacuate the building!" at bounding box center [411, 153] width 266 height 32
click at [272, 146] on button "If the Fire alarm sounders ring continuously – you must evacuate the building!" at bounding box center [264, 153] width 15 height 15
click at [334, 188] on label "As you are evacuating the building, close all doors behind you, remove anything…" at bounding box center [411, 214] width 266 height 65
click at [272, 207] on button "As you are evacuating the building, close all doors behind you, remove anything…" at bounding box center [264, 214] width 15 height 15
click at [314, 259] on label "Proceed to nearest fire exit and alert anyone in the area to follow" at bounding box center [411, 275] width 266 height 32
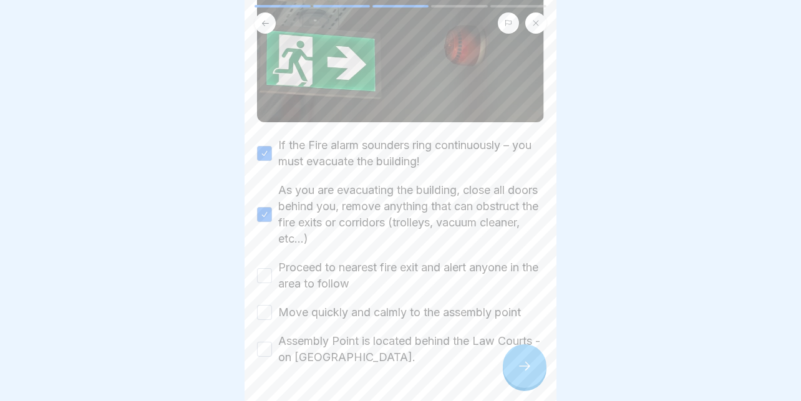
click at [272, 268] on button "Proceed to nearest fire exit and alert anyone in the area to follow" at bounding box center [264, 275] width 15 height 15
click at [333, 304] on label "Move quickly and calmly to the assembly point" at bounding box center [399, 312] width 243 height 16
click at [272, 305] on button "Move quickly and calmly to the assembly point" at bounding box center [264, 312] width 15 height 15
click at [356, 333] on label "Assembly Point is located behind the Law Courts - on [GEOGRAPHIC_DATA]." at bounding box center [411, 349] width 266 height 32
click at [272, 342] on button "Assembly Point is located behind the Law Courts - on [GEOGRAPHIC_DATA]." at bounding box center [264, 349] width 15 height 15
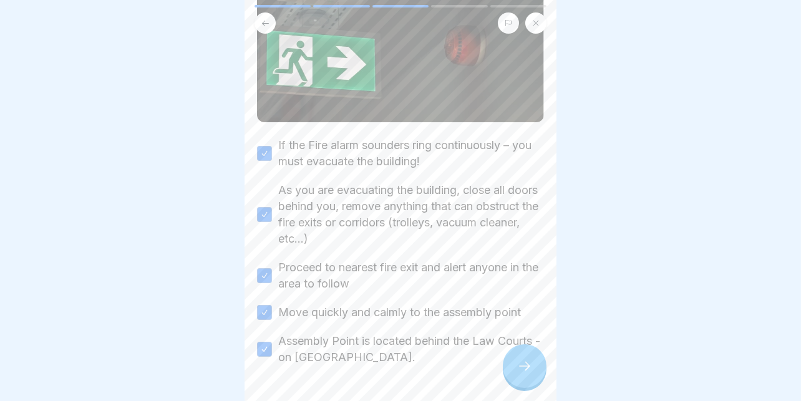
click at [527, 362] on icon at bounding box center [524, 366] width 15 height 15
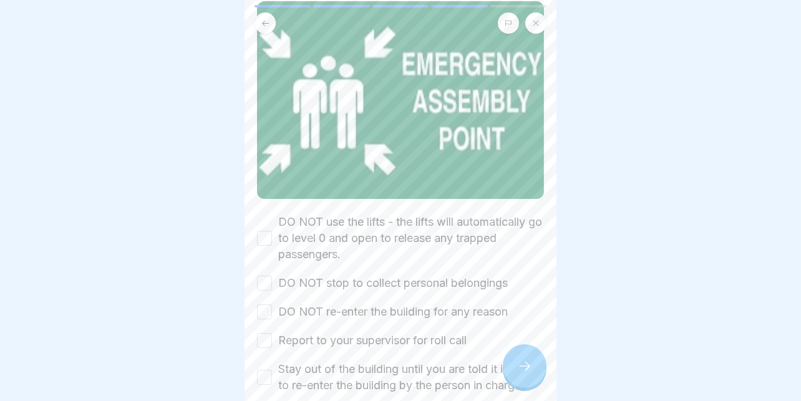
scroll to position [185, 0]
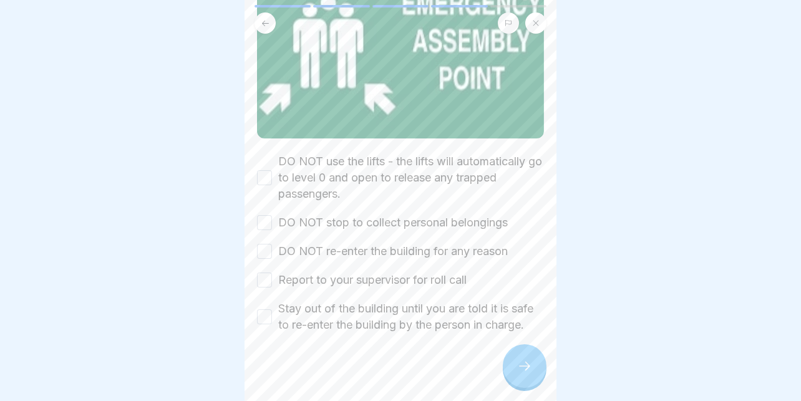
click at [363, 160] on label "DO NOT use the lifts - the lifts will automatically go to level 0 and open to r…" at bounding box center [411, 177] width 266 height 49
click at [272, 170] on button "DO NOT use the lifts - the lifts will automatically go to level 0 and open to r…" at bounding box center [264, 177] width 15 height 15
click at [374, 215] on label "DO NOT stop to collect personal belongings" at bounding box center [393, 223] width 230 height 16
click at [272, 215] on button "DO NOT stop to collect personal belongings" at bounding box center [264, 222] width 15 height 15
click at [319, 243] on label "DO NOT re-enter the building for any reason" at bounding box center [393, 251] width 230 height 16
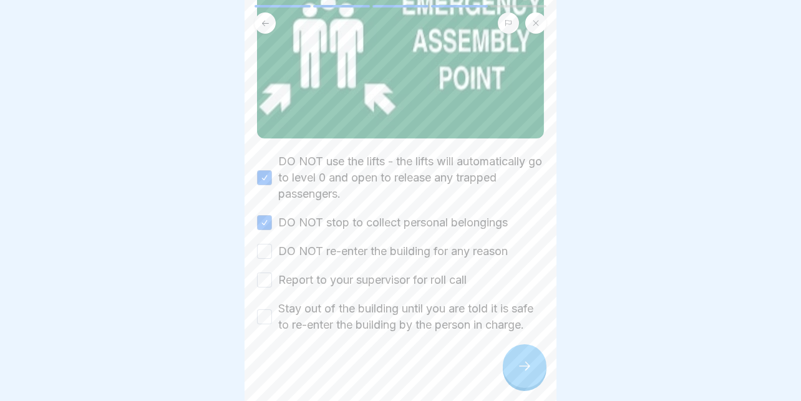
click at [272, 244] on button "DO NOT re-enter the building for any reason" at bounding box center [264, 251] width 15 height 15
click at [336, 272] on label "Report to your supervisor for roll call" at bounding box center [372, 280] width 188 height 16
click at [272, 273] on button "Report to your supervisor for roll call" at bounding box center [264, 280] width 15 height 15
click at [334, 301] on label "Stay out of the building until you are told it is safe to re-enter the building…" at bounding box center [411, 317] width 266 height 32
click at [272, 309] on button "Stay out of the building until you are told it is safe to re-enter the building…" at bounding box center [264, 316] width 15 height 15
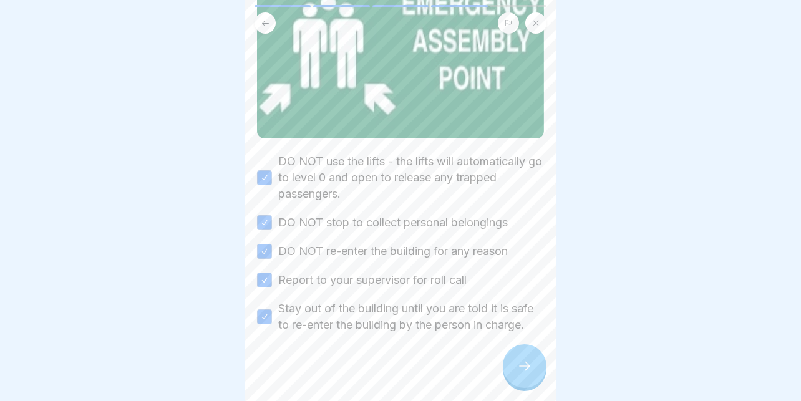
click at [518, 360] on icon at bounding box center [524, 366] width 15 height 15
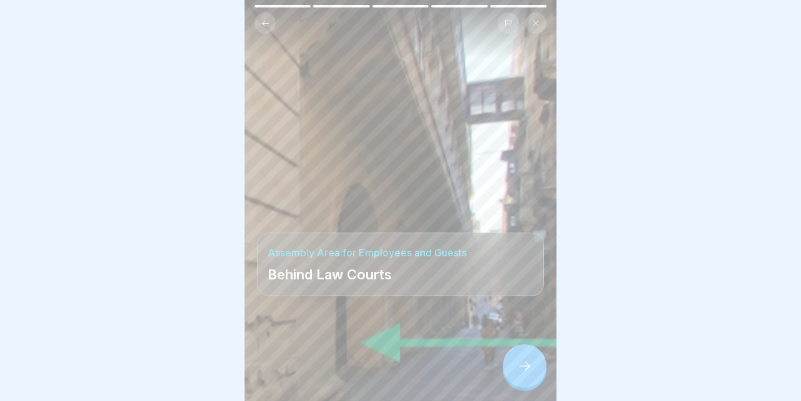
click at [515, 355] on div at bounding box center [525, 366] width 44 height 44
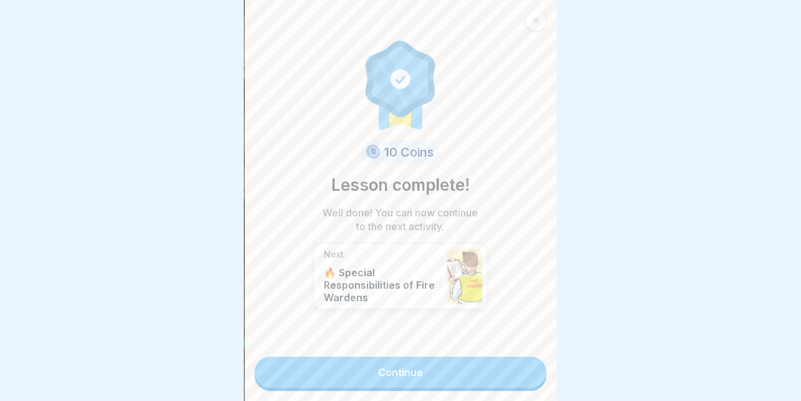
click at [400, 363] on link "Continue" at bounding box center [400, 372] width 292 height 31
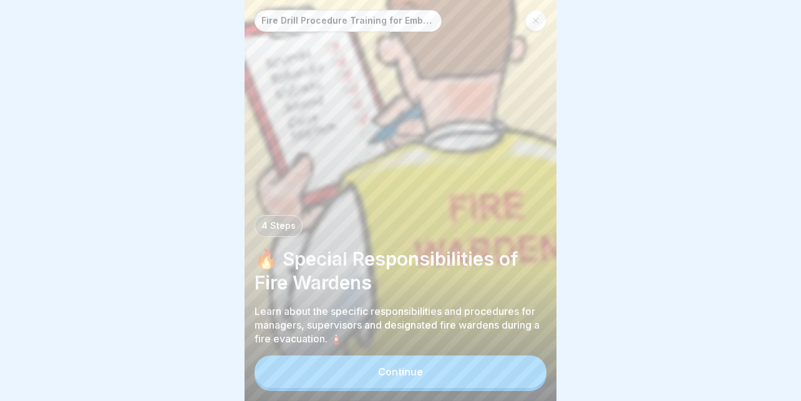
click at [409, 369] on div "Continue" at bounding box center [400, 371] width 45 height 11
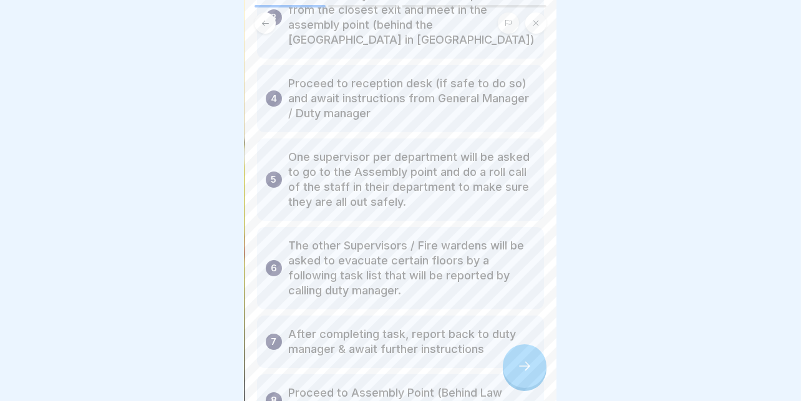
scroll to position [350, 0]
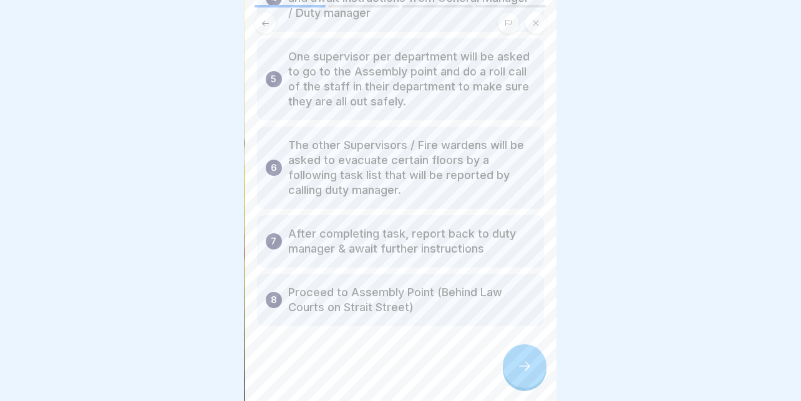
click at [536, 359] on div at bounding box center [525, 366] width 44 height 44
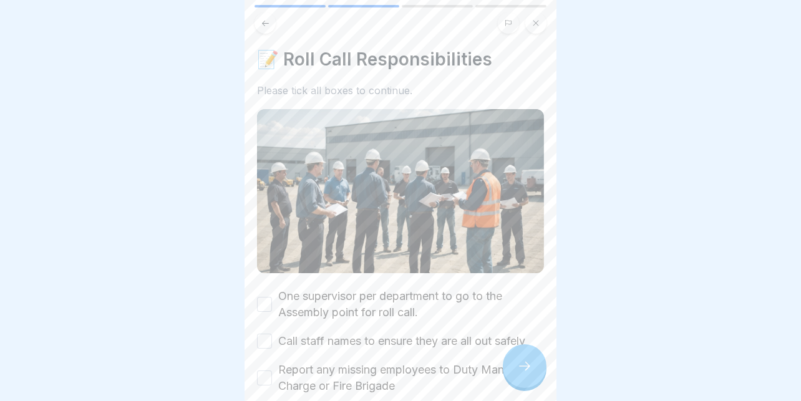
scroll to position [107, 0]
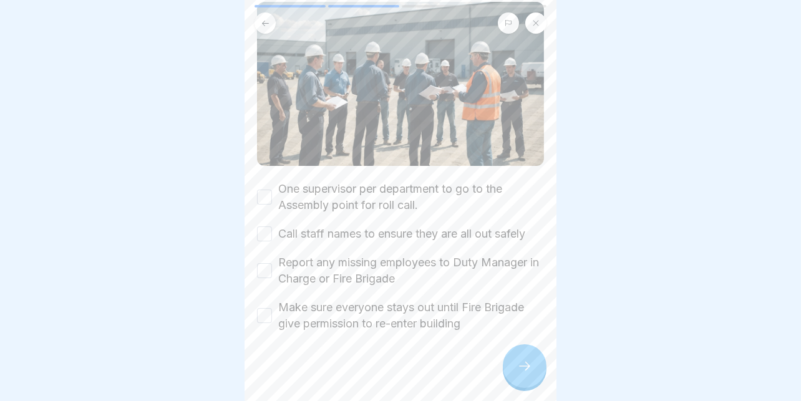
click at [383, 181] on label "One supervisor per department to go to the Assembly point for roll call." at bounding box center [411, 197] width 266 height 32
click at [272, 190] on button "One supervisor per department to go to the Assembly point for roll call." at bounding box center [264, 197] width 15 height 15
click at [338, 226] on label "Call staff names to ensure they are all out safely" at bounding box center [401, 234] width 247 height 16
click at [272, 226] on button "Call staff names to ensure they are all out safely" at bounding box center [264, 233] width 15 height 15
click at [337, 254] on label "Report any missing employees to Duty Manager in Charge or Fire Brigade" at bounding box center [411, 270] width 266 height 32
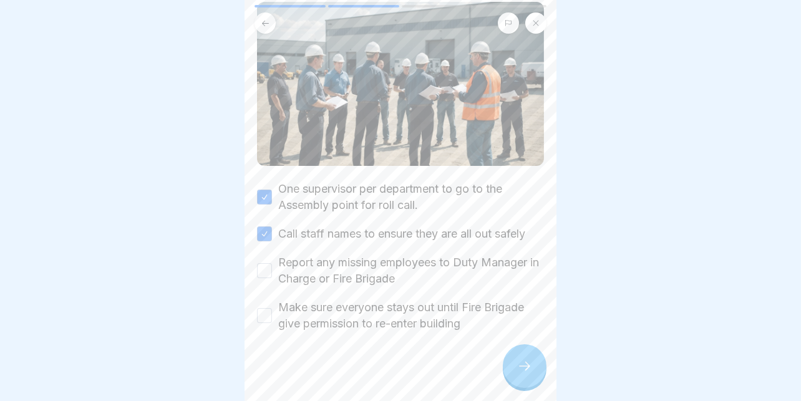
click at [272, 263] on button "Report any missing employees to Duty Manager in Charge or Fire Brigade" at bounding box center [264, 270] width 15 height 15
click at [332, 299] on label "Make sure everyone stays out until Fire Brigade give permission to re-enter bui…" at bounding box center [411, 315] width 266 height 32
click at [272, 308] on button "Make sure everyone stays out until Fire Brigade give permission to re-enter bui…" at bounding box center [264, 315] width 15 height 15
click at [521, 361] on icon at bounding box center [524, 366] width 15 height 15
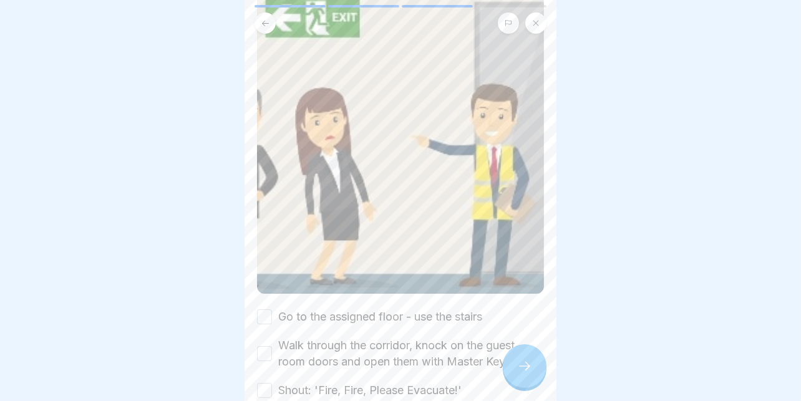
scroll to position [311, 0]
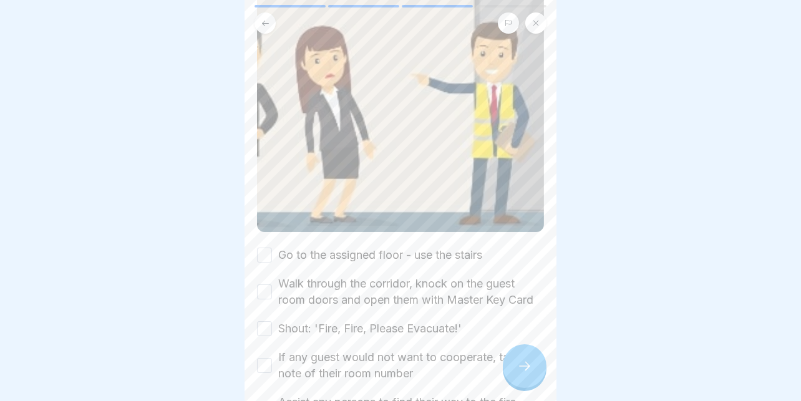
click at [417, 247] on label "Go to the assigned floor - use the stairs" at bounding box center [380, 255] width 204 height 16
click at [272, 248] on button "Go to the assigned floor - use the stairs" at bounding box center [264, 255] width 15 height 15
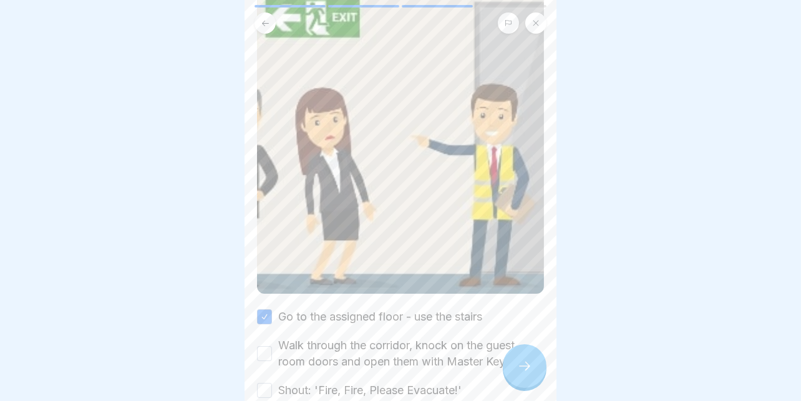
scroll to position [436, 0]
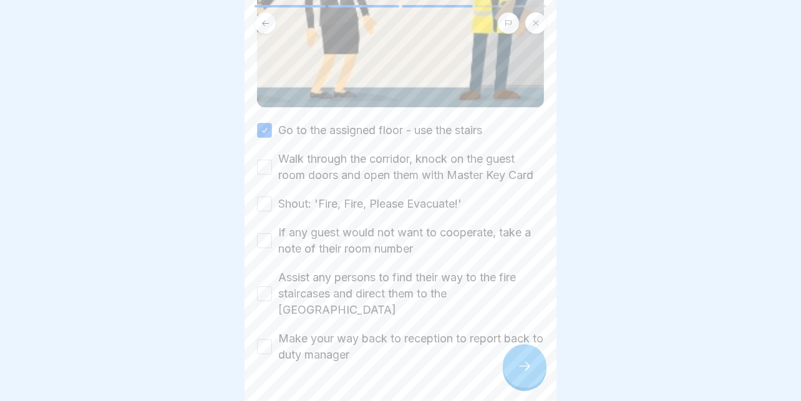
click at [351, 151] on label "Walk through the corridor, knock on the guest room doors and open them with Mas…" at bounding box center [411, 167] width 266 height 32
click at [272, 160] on button "Walk through the corridor, knock on the guest room doors and open them with Mas…" at bounding box center [264, 167] width 15 height 15
click at [329, 196] on label "Shout: 'Fire, Fire, Please Evacuate!'" at bounding box center [369, 204] width 183 height 16
click at [272, 196] on button "Shout: 'Fire, Fire, Please Evacuate!'" at bounding box center [264, 203] width 15 height 15
click at [368, 236] on label "If any guest would not want to cooperate, take a note of their room number" at bounding box center [411, 241] width 266 height 32
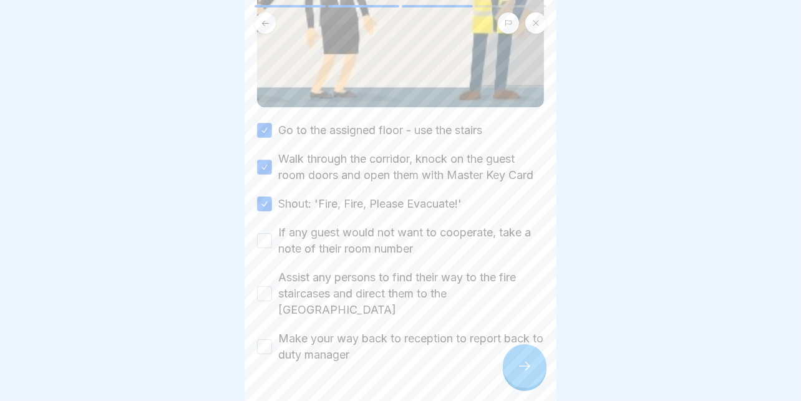
click at [272, 236] on button "If any guest would not want to cooperate, take a note of their room number" at bounding box center [264, 240] width 15 height 15
click at [359, 281] on label "Assist any persons to find their way to the fire staircases and direct them to …" at bounding box center [411, 293] width 266 height 49
click at [272, 286] on button "Assist any persons to find their way to the fire staircases and direct them to …" at bounding box center [264, 293] width 15 height 15
click at [364, 331] on label "Make your way back to reception to report back to duty manager" at bounding box center [411, 347] width 266 height 32
click at [272, 339] on button "Make your way back to reception to report back to duty manager" at bounding box center [264, 346] width 15 height 15
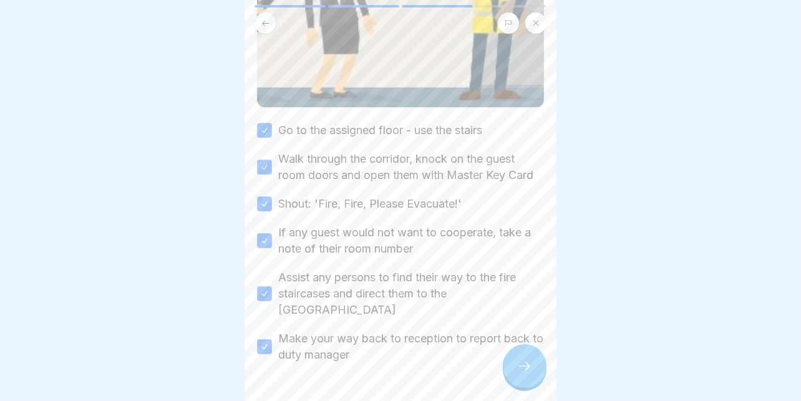
scroll to position [462, 0]
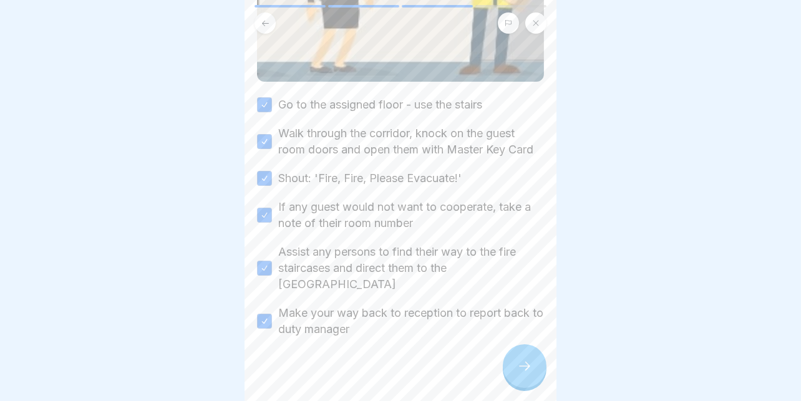
click at [518, 349] on div at bounding box center [525, 366] width 44 height 44
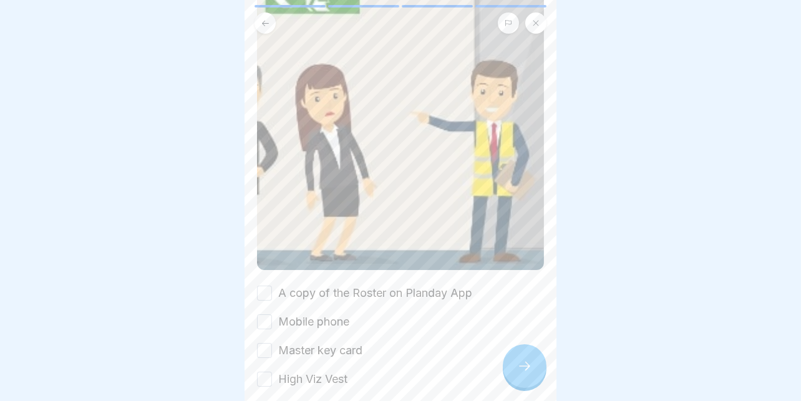
scroll to position [238, 0]
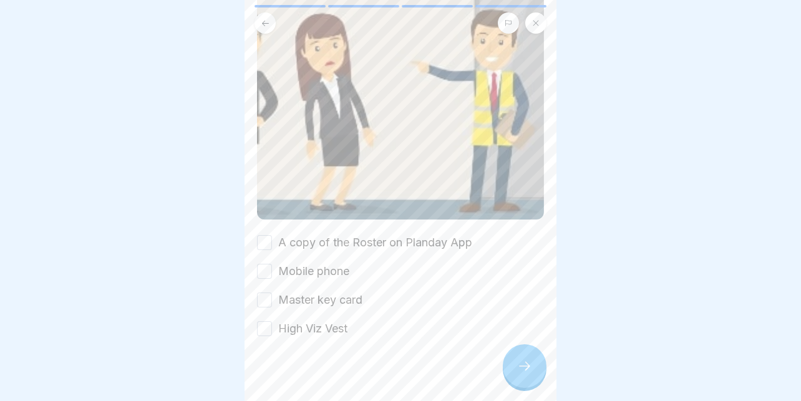
click at [422, 235] on label "A copy of the Roster on Planday App" at bounding box center [375, 243] width 194 height 16
click at [272, 235] on button "A copy of the Roster on Planday App" at bounding box center [264, 242] width 15 height 15
click at [334, 263] on label "Mobile phone" at bounding box center [313, 271] width 71 height 16
click at [272, 264] on button "Mobile phone" at bounding box center [264, 271] width 15 height 15
click at [317, 292] on label "Master key card" at bounding box center [320, 300] width 84 height 16
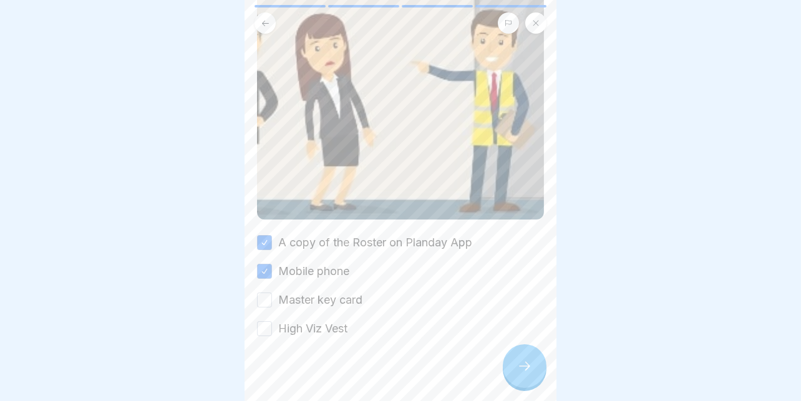
click at [272, 293] on button "Master key card" at bounding box center [264, 300] width 15 height 15
click at [300, 321] on label "High Viz Vest" at bounding box center [312, 329] width 69 height 16
click at [272, 321] on button "High Viz Vest" at bounding box center [264, 328] width 15 height 15
click at [526, 369] on icon at bounding box center [524, 366] width 15 height 15
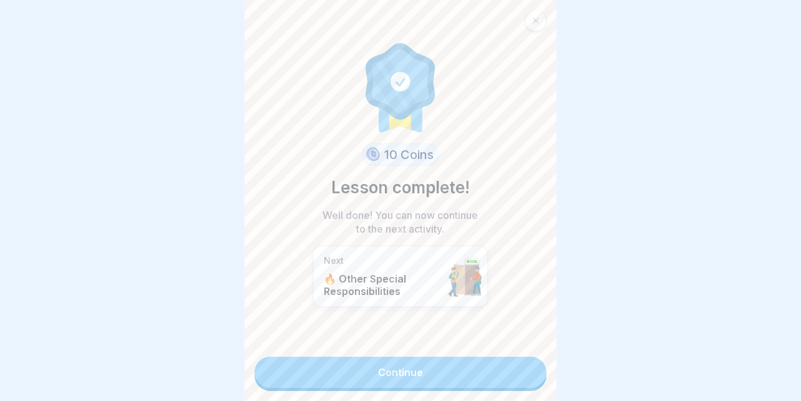
click at [398, 357] on link "Continue" at bounding box center [400, 372] width 292 height 31
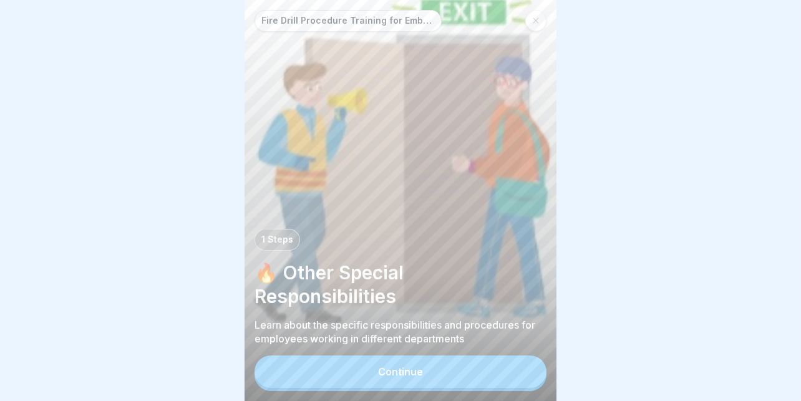
click at [381, 362] on button "Continue" at bounding box center [400, 372] width 292 height 32
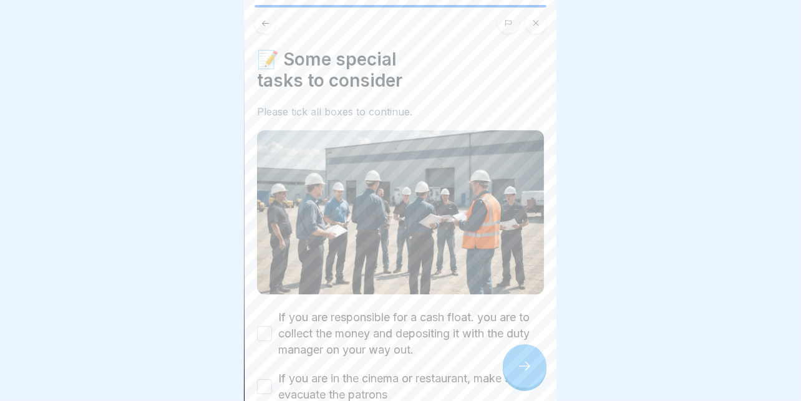
scroll to position [116, 0]
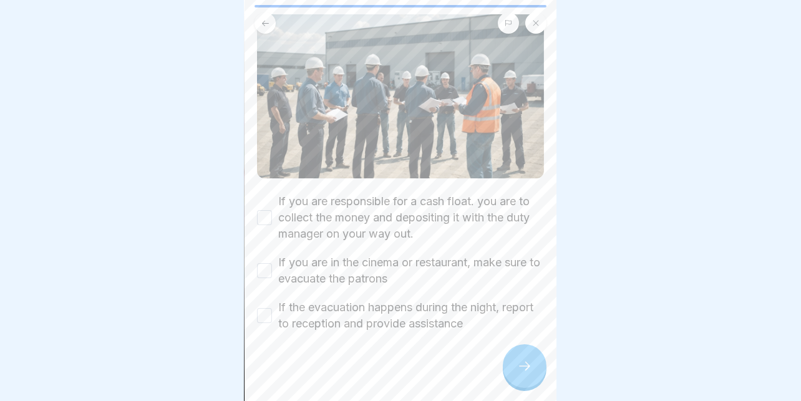
click at [335, 200] on label "If you are responsible for a cash float. you are to collect the money and depos…" at bounding box center [411, 217] width 266 height 49
click at [272, 210] on button "If you are responsible for a cash float. you are to collect the money and depos…" at bounding box center [264, 217] width 15 height 15
click at [317, 235] on div "If you are responsible for a cash float. you are to collect the money and depos…" at bounding box center [400, 262] width 287 height 138
click at [305, 254] on label "If you are in the cinema or restaurant, make sure to evacuate the patrons" at bounding box center [411, 270] width 266 height 32
click at [272, 263] on button "If you are in the cinema or restaurant, make sure to evacuate the patrons" at bounding box center [264, 270] width 15 height 15
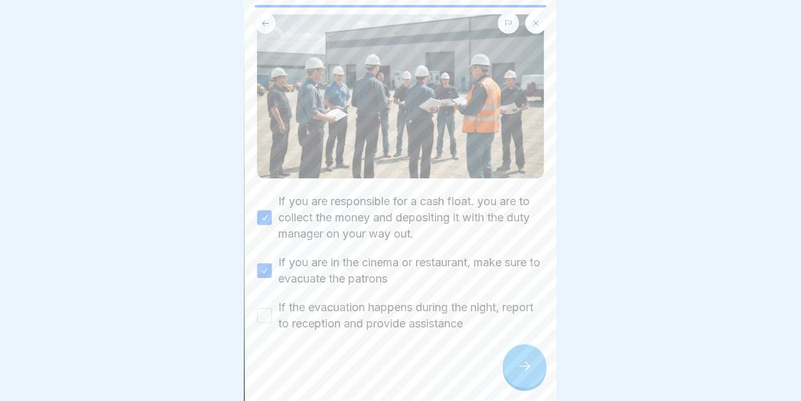
click at [314, 299] on label "If the evacuation happens during the night, report to reception and provide ass…" at bounding box center [411, 315] width 266 height 32
click at [272, 308] on button "If the evacuation happens during the night, report to reception and provide ass…" at bounding box center [264, 315] width 15 height 15
click at [510, 365] on div at bounding box center [525, 366] width 44 height 44
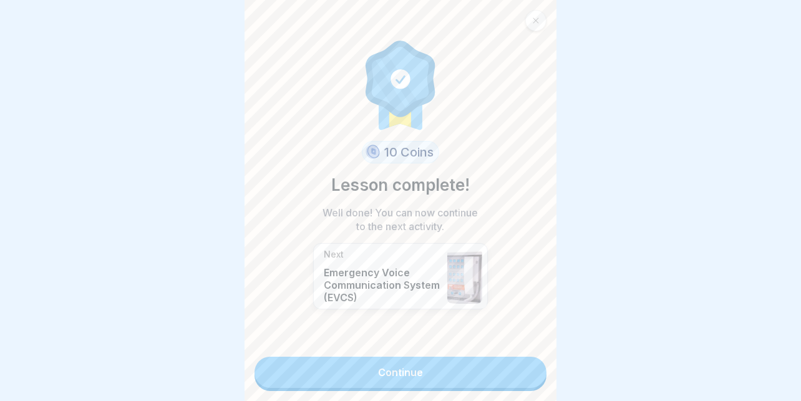
click at [395, 362] on link "Continue" at bounding box center [400, 372] width 292 height 31
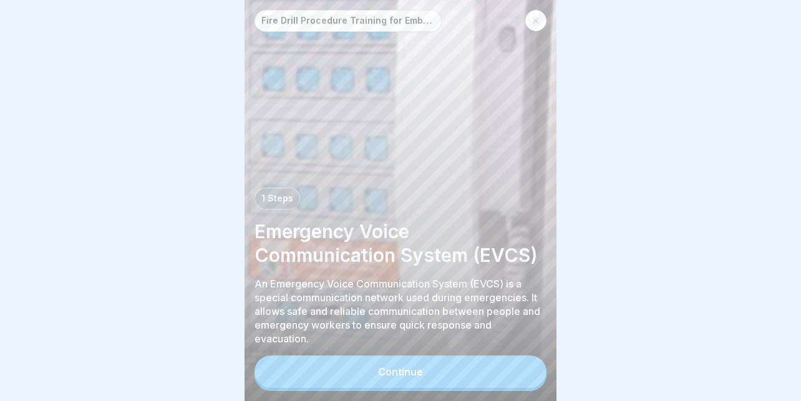
click at [390, 362] on button "Continue" at bounding box center [400, 372] width 292 height 32
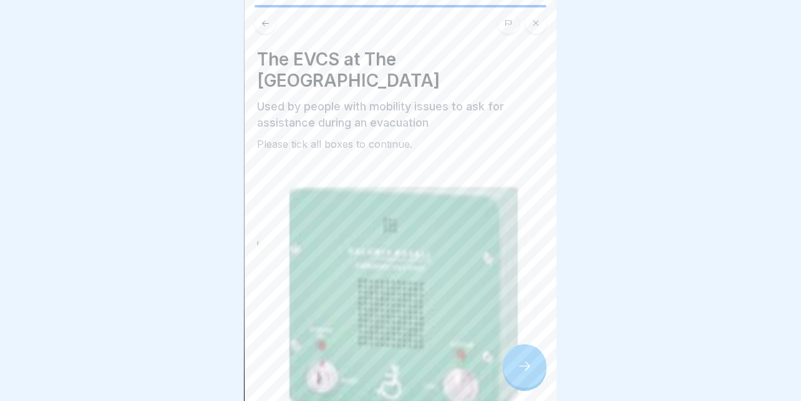
scroll to position [403, 0]
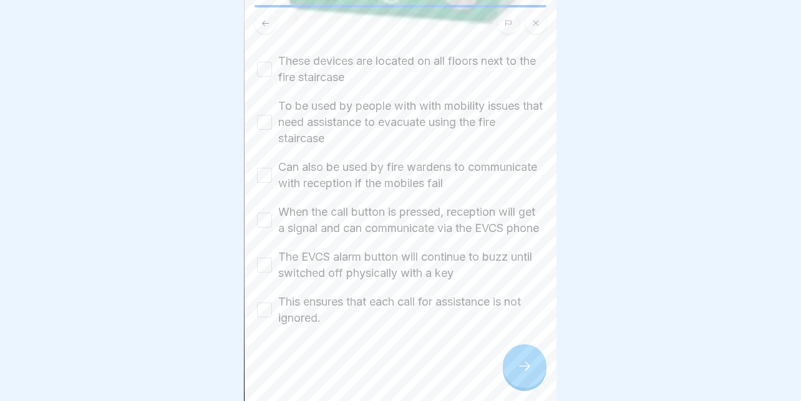
click at [335, 53] on label "These devices are located on all floors next to the fire staircase" at bounding box center [411, 69] width 266 height 32
click at [272, 62] on button "These devices are located on all floors next to the fire staircase" at bounding box center [264, 69] width 15 height 15
click at [328, 98] on label "To be used by people with with mobility issues that need assistance to evacuate…" at bounding box center [411, 122] width 266 height 49
click at [272, 115] on button "To be used by people with with mobility issues that need assistance to evacuate…" at bounding box center [264, 122] width 15 height 15
click at [293, 159] on label "Can also be used by fire wardens to communicate with reception if the mobiles f…" at bounding box center [411, 175] width 266 height 32
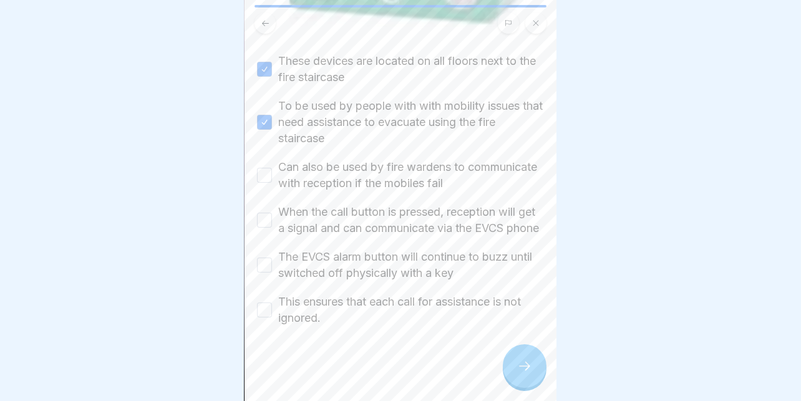
click at [272, 168] on button "Can also be used by fire wardens to communicate with reception if the mobiles f…" at bounding box center [264, 175] width 15 height 15
click at [298, 204] on label "When the call button is pressed, reception will get a signal and can communicat…" at bounding box center [411, 220] width 266 height 32
click at [272, 213] on button "When the call button is pressed, reception will get a signal and can communicat…" at bounding box center [264, 220] width 15 height 15
click at [305, 236] on div "These devices are located on all floors next to the fire staircase To be used b…" at bounding box center [400, 189] width 287 height 273
click at [307, 249] on label "The EVCS alarm button will continue to buzz until switched off physically with …" at bounding box center [411, 265] width 266 height 32
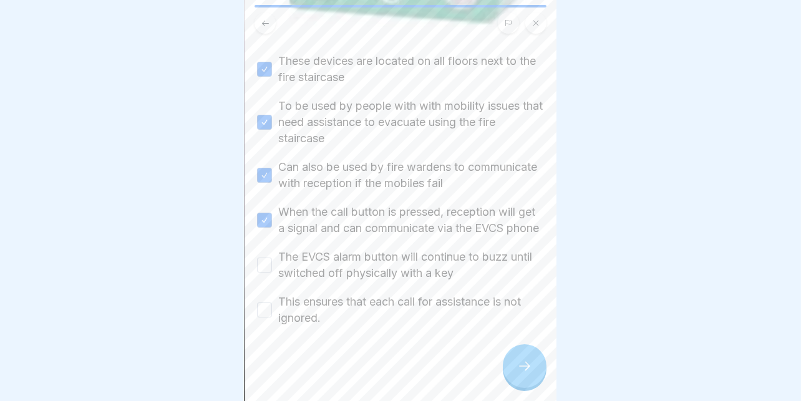
click at [272, 258] on button "The EVCS alarm button will continue to buzz until switched off physically with …" at bounding box center [264, 265] width 15 height 15
click at [310, 298] on label "This ensures that each call for assistance is not ignored." at bounding box center [411, 310] width 266 height 32
click at [272, 303] on button "This ensures that each call for assistance is not ignored." at bounding box center [264, 310] width 15 height 15
click at [517, 361] on icon at bounding box center [524, 366] width 15 height 15
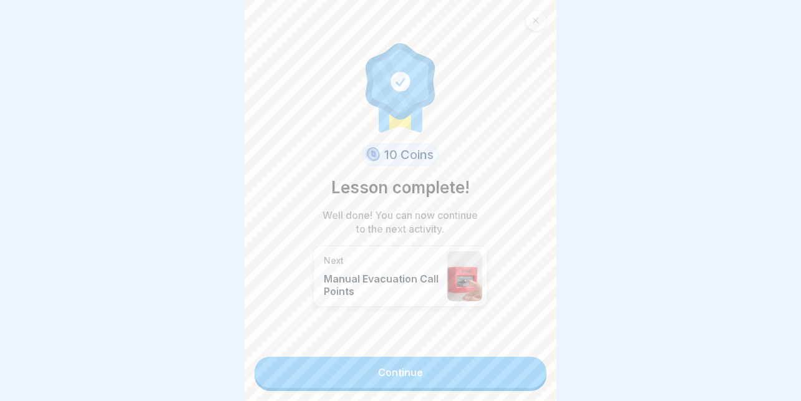
click at [402, 357] on link "Continue" at bounding box center [400, 372] width 292 height 31
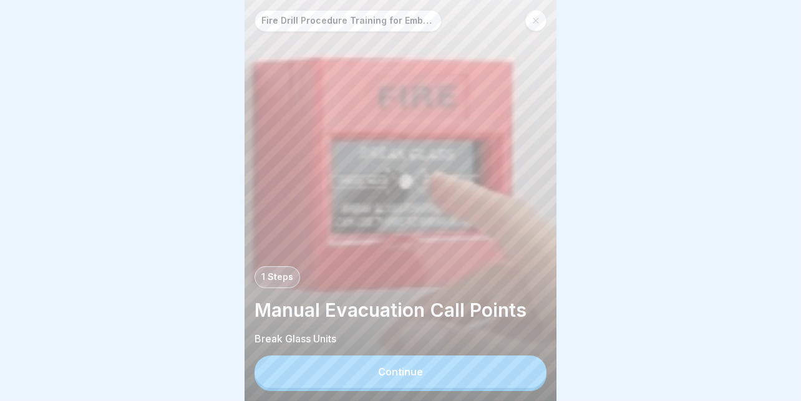
click at [380, 364] on button "Continue" at bounding box center [400, 372] width 292 height 32
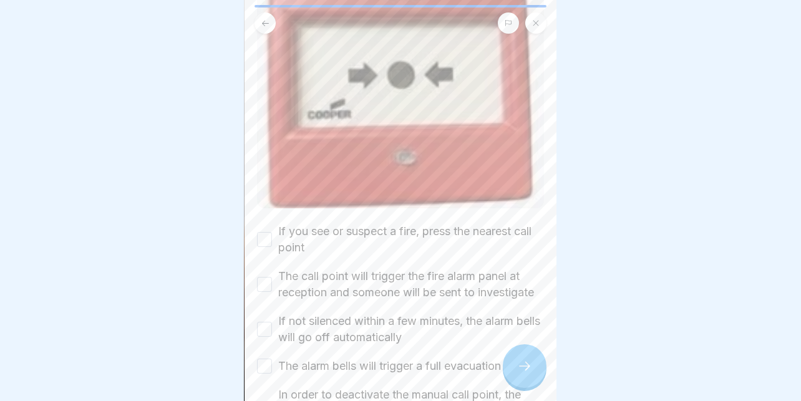
scroll to position [311, 0]
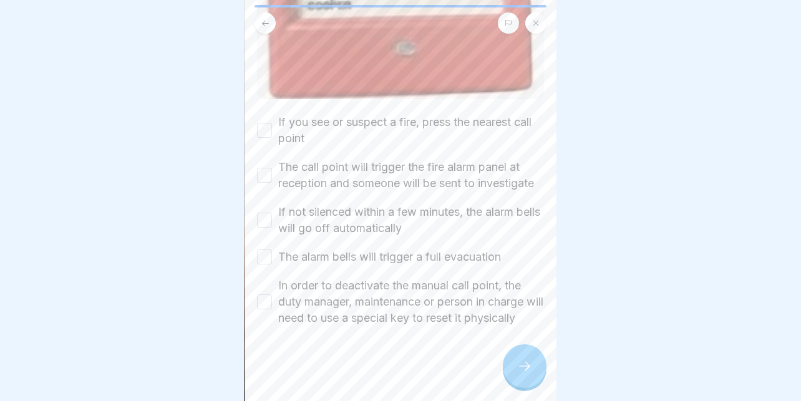
click at [361, 114] on label "If you see or suspect a fire, press the nearest call point" at bounding box center [411, 130] width 266 height 32
click at [272, 123] on button "If you see or suspect a fire, press the nearest call point" at bounding box center [264, 130] width 15 height 15
click at [326, 159] on label "The call point will trigger the fire alarm panel at reception and someone will …" at bounding box center [411, 175] width 266 height 32
click at [272, 168] on button "The call point will trigger the fire alarm panel at reception and someone will …" at bounding box center [264, 175] width 15 height 15
click at [340, 204] on label "If not silenced within a few minutes, the alarm bells will go off automatically" at bounding box center [411, 220] width 266 height 32
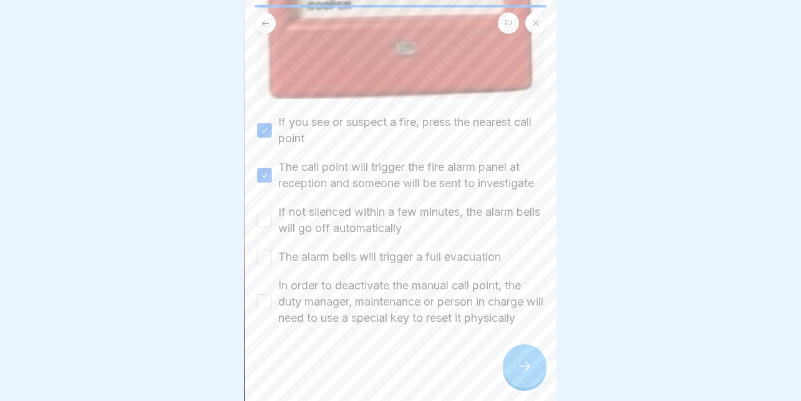
click at [272, 213] on button "If not silenced within a few minutes, the alarm bells will go off automatically" at bounding box center [264, 220] width 15 height 15
click at [351, 249] on label "The alarm bells will trigger a full evacuation" at bounding box center [389, 257] width 223 height 16
click at [272, 249] on button "The alarm bells will trigger a full evacuation" at bounding box center [264, 256] width 15 height 15
click at [348, 279] on label "In order to deactivate the manual call point, the duty manager, maintenance or …" at bounding box center [411, 302] width 266 height 49
click at [272, 294] on button "In order to deactivate the manual call point, the duty manager, maintenance or …" at bounding box center [264, 301] width 15 height 15
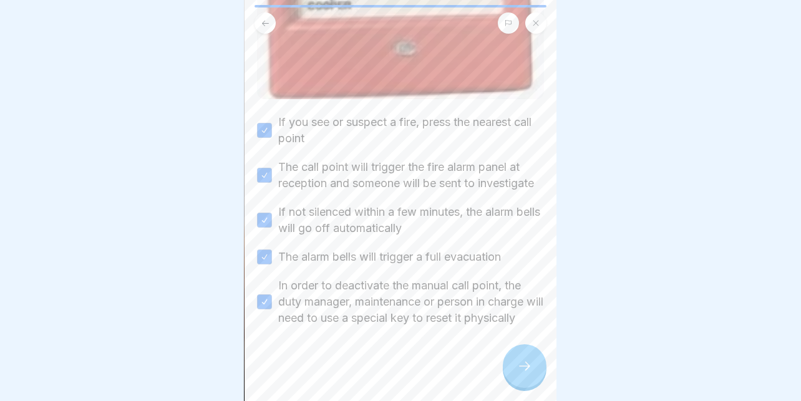
click at [527, 356] on div at bounding box center [525, 366] width 44 height 44
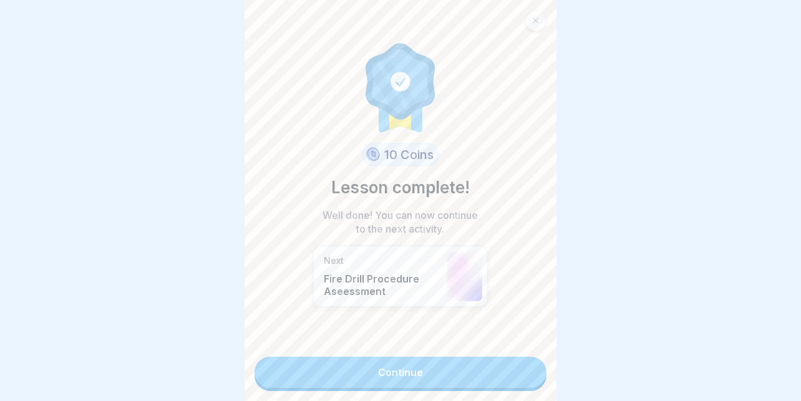
click at [372, 374] on link "Continue" at bounding box center [400, 372] width 292 height 31
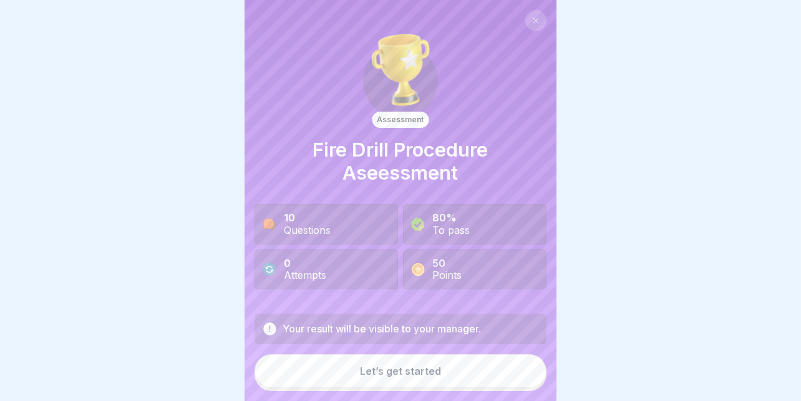
click at [371, 375] on div "Let’s get started" at bounding box center [400, 370] width 81 height 11
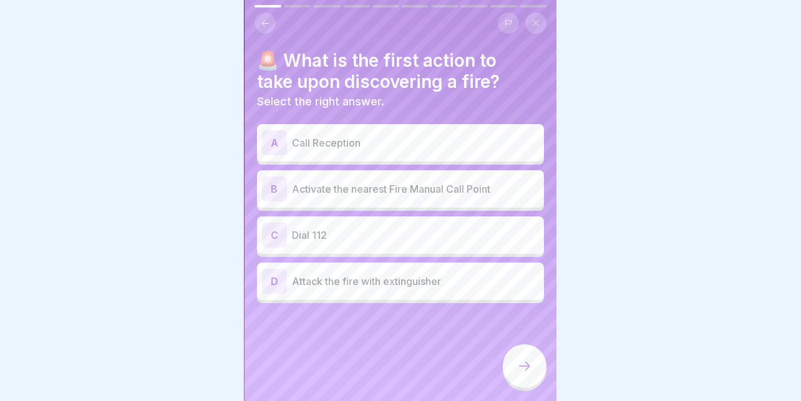
click at [382, 182] on p "Activate the nearest Fire Manual Call Point" at bounding box center [415, 189] width 247 height 15
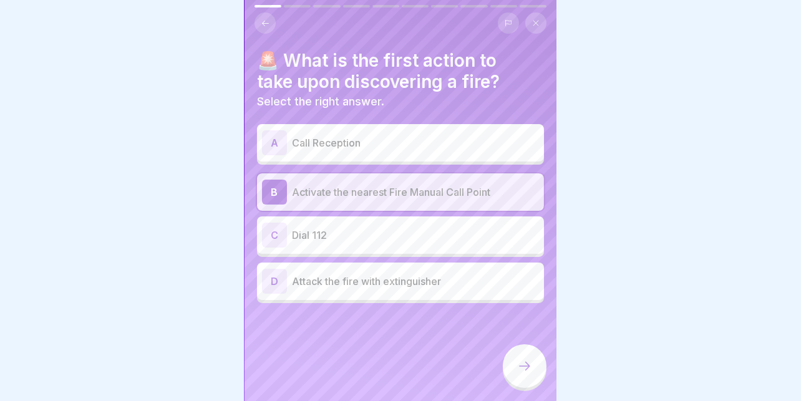
click at [403, 143] on div "A Call Reception" at bounding box center [400, 142] width 277 height 25
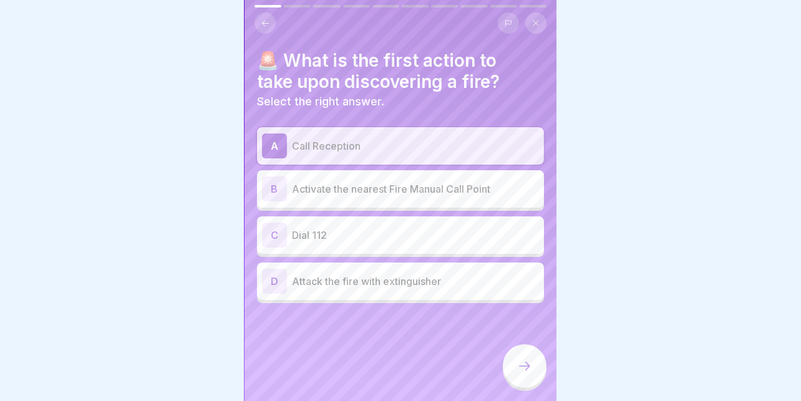
click at [398, 177] on div "B Activate the nearest Fire Manual Call Point" at bounding box center [400, 189] width 277 height 25
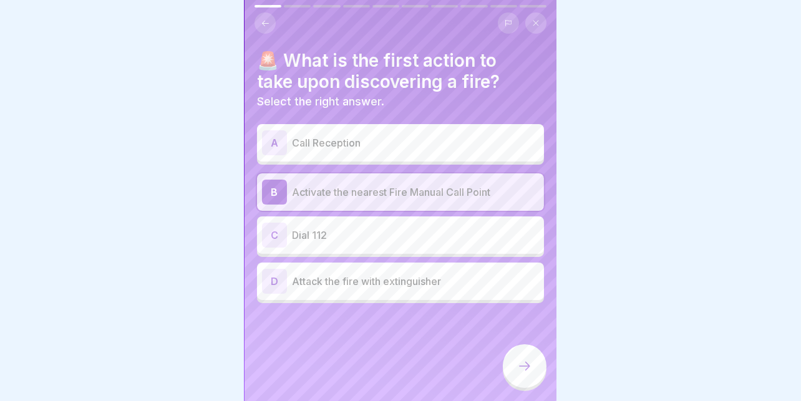
click at [518, 359] on div at bounding box center [525, 366] width 44 height 44
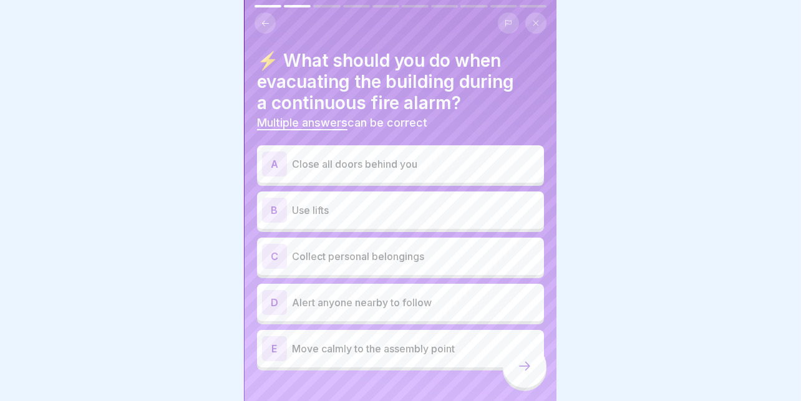
click at [409, 157] on p "Close all doors behind you" at bounding box center [415, 164] width 247 height 15
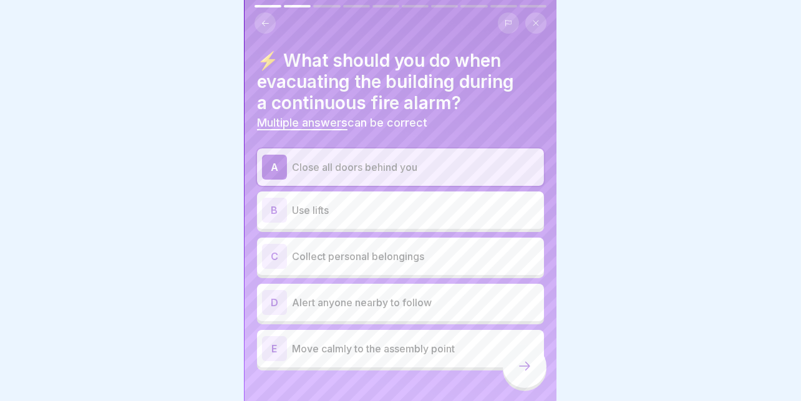
click at [473, 354] on div "E Move calmly to the assembly point" at bounding box center [400, 348] width 287 height 37
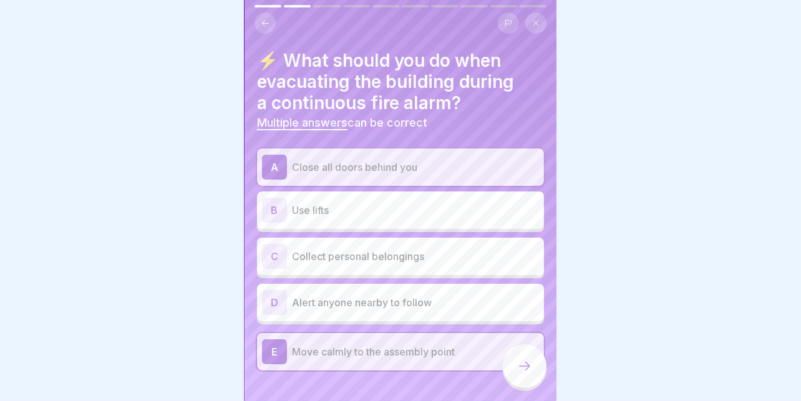
click at [441, 295] on p "Alert anyone nearby to follow" at bounding box center [415, 302] width 247 height 15
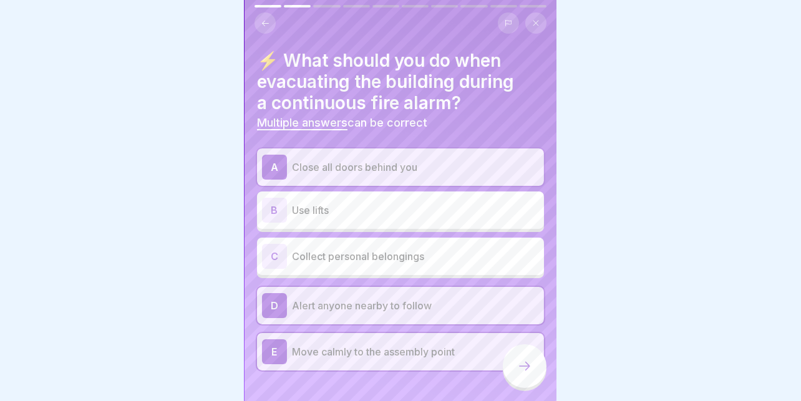
click at [513, 361] on div at bounding box center [525, 366] width 44 height 44
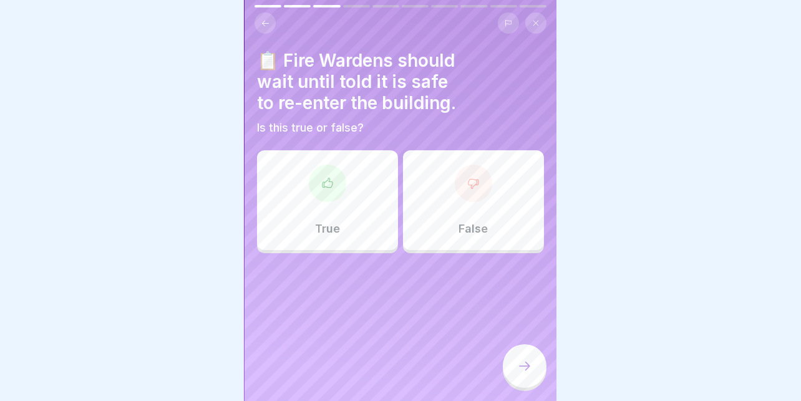
click at [342, 191] on div "True" at bounding box center [327, 200] width 141 height 100
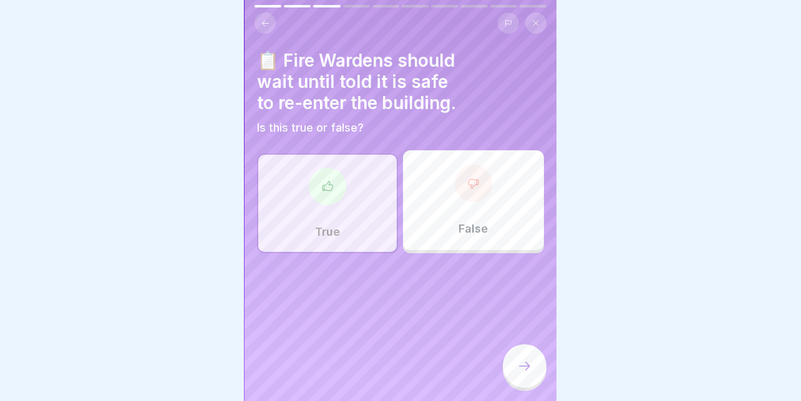
click at [519, 361] on icon at bounding box center [524, 366] width 15 height 15
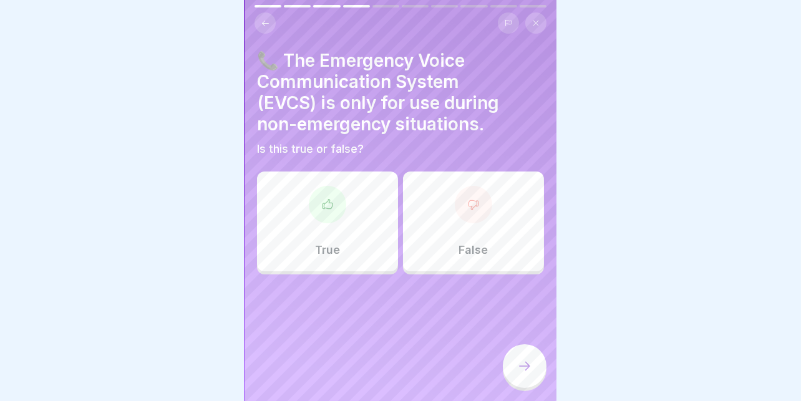
click at [492, 215] on div "False" at bounding box center [473, 222] width 141 height 100
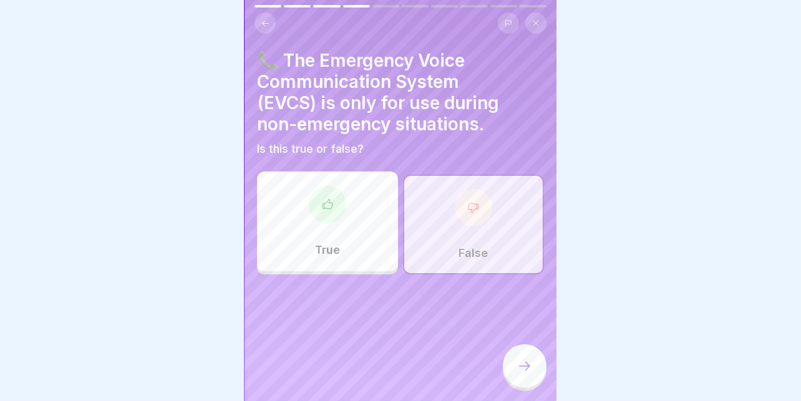
click at [519, 365] on icon at bounding box center [524, 366] width 15 height 15
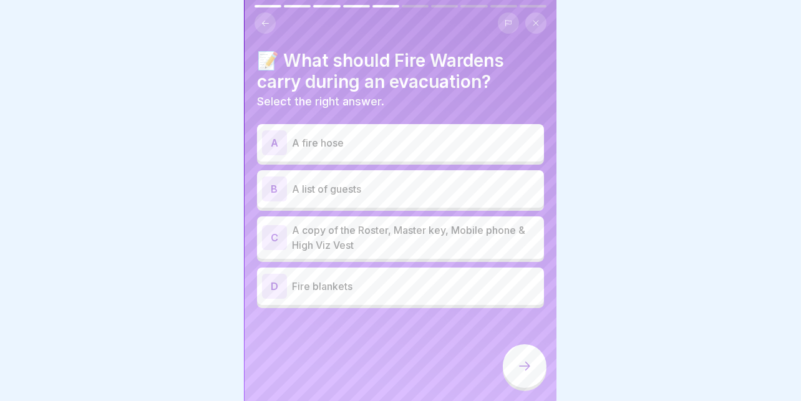
click at [414, 182] on p "A list of guests" at bounding box center [415, 189] width 247 height 15
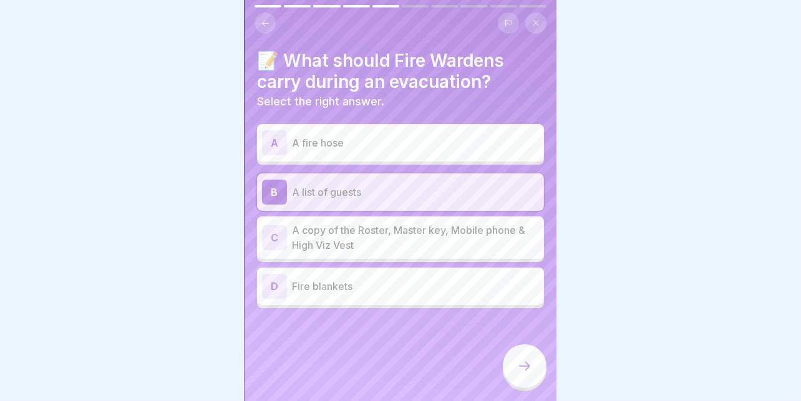
click at [364, 225] on p "A copy of the Roster, Master key, Mobile phone & High Viz Vest" at bounding box center [415, 238] width 247 height 30
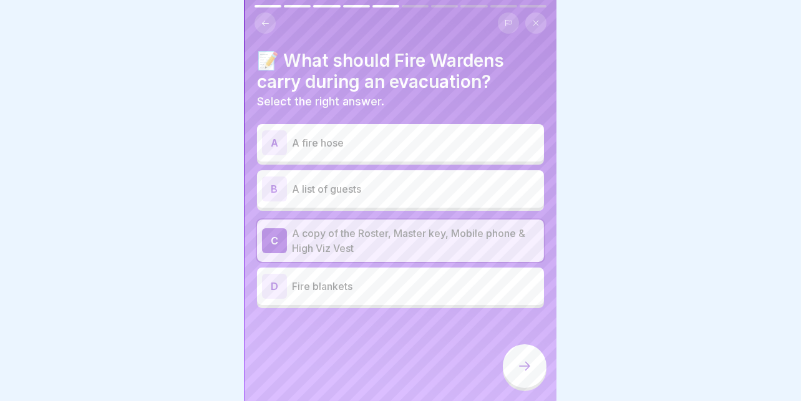
click at [523, 364] on icon at bounding box center [524, 366] width 15 height 15
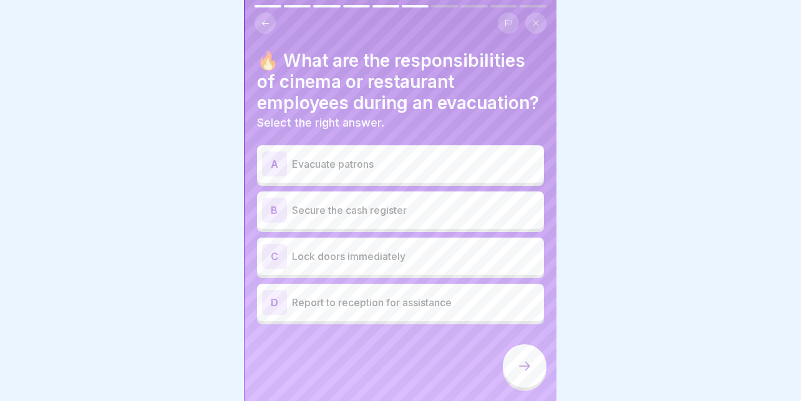
click at [445, 172] on p "Evacuate patrons" at bounding box center [415, 164] width 247 height 15
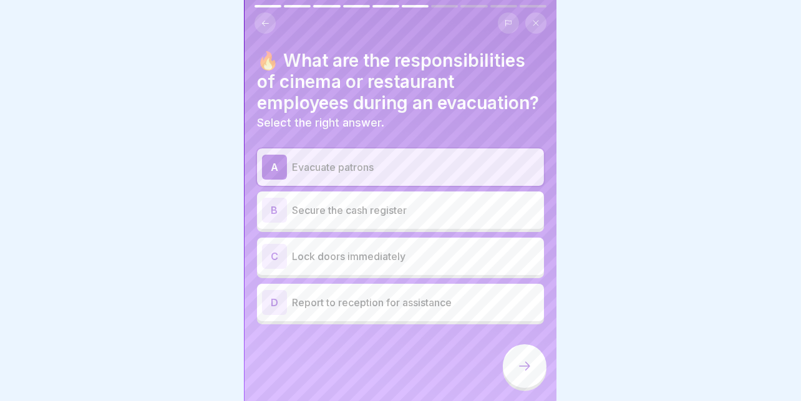
click at [404, 307] on p "Report to reception for assistance" at bounding box center [415, 302] width 247 height 15
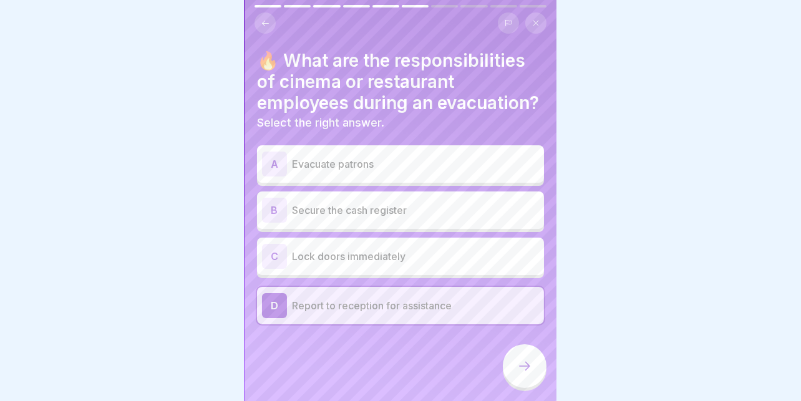
click at [435, 183] on div "A Evacuate patrons" at bounding box center [400, 163] width 287 height 37
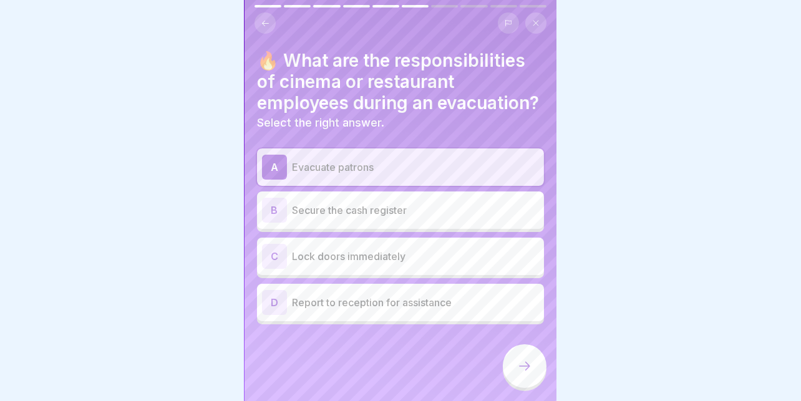
click at [517, 355] on div at bounding box center [525, 366] width 44 height 44
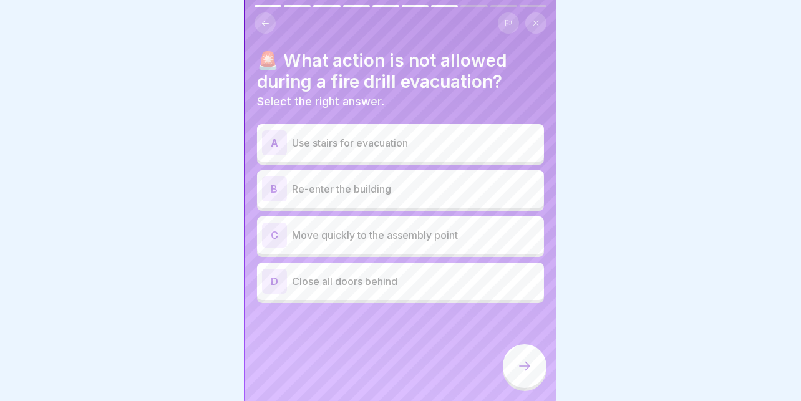
click at [372, 183] on p "Re-enter the building" at bounding box center [415, 189] width 247 height 15
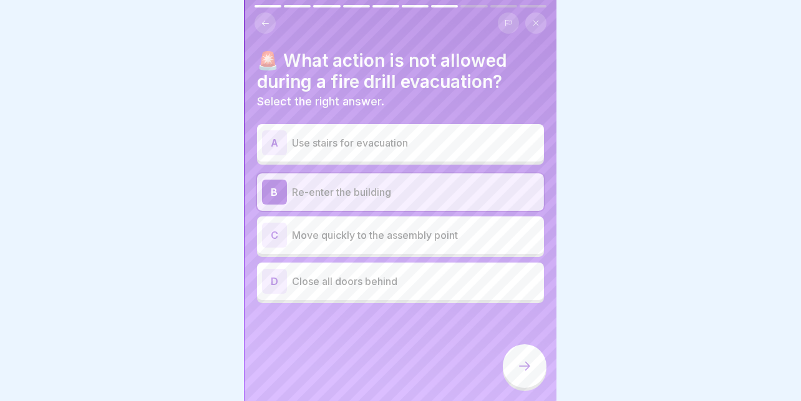
click at [514, 371] on div at bounding box center [525, 366] width 44 height 44
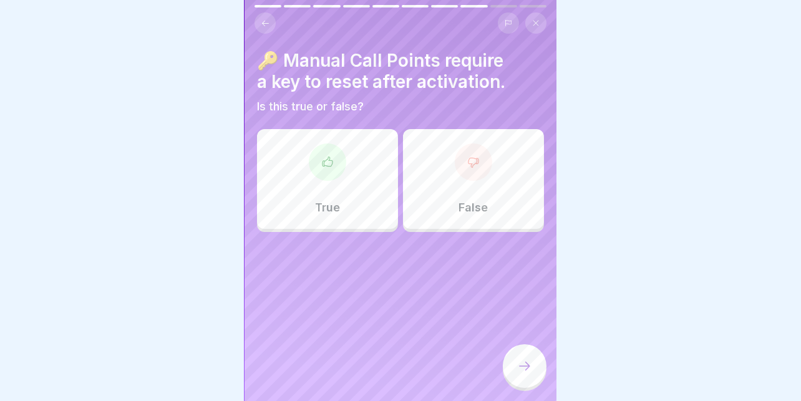
click at [343, 157] on div "True" at bounding box center [327, 179] width 141 height 100
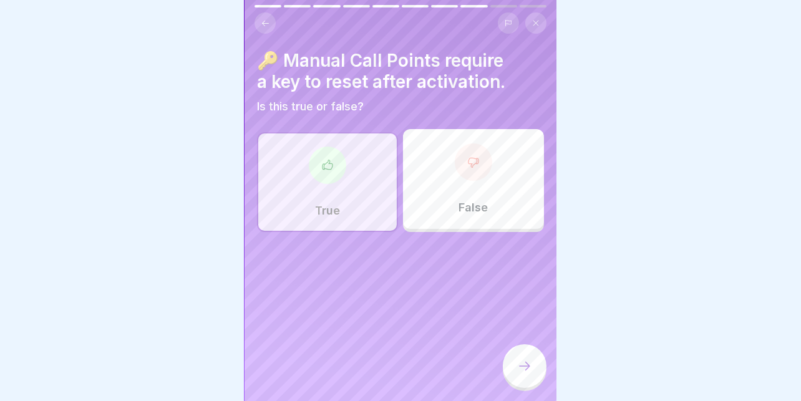
click at [528, 378] on div at bounding box center [525, 366] width 44 height 44
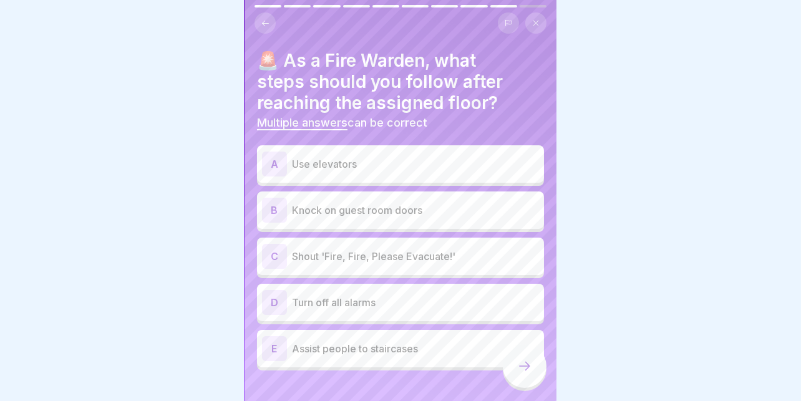
click at [377, 238] on div "C Shout 'Fire, Fire, Please Evacuate!'" at bounding box center [400, 256] width 287 height 37
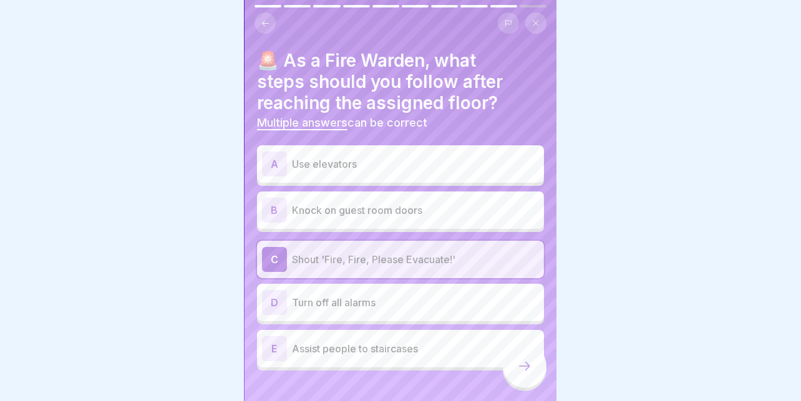
click at [405, 203] on p "Knock on guest room doors" at bounding box center [415, 210] width 247 height 15
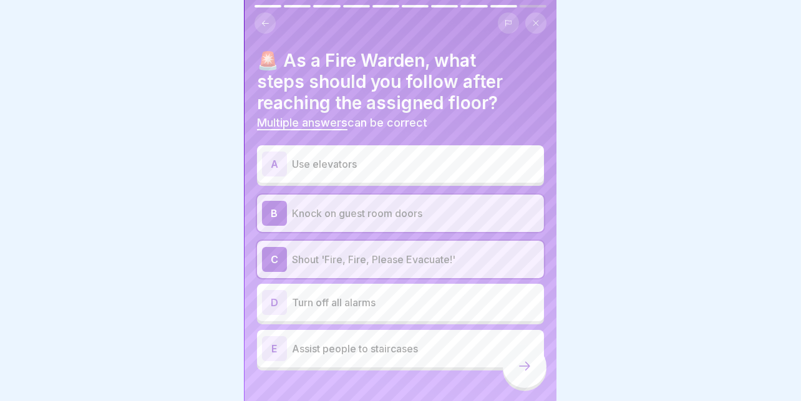
click at [394, 342] on p "Assist people to staircases" at bounding box center [415, 348] width 247 height 15
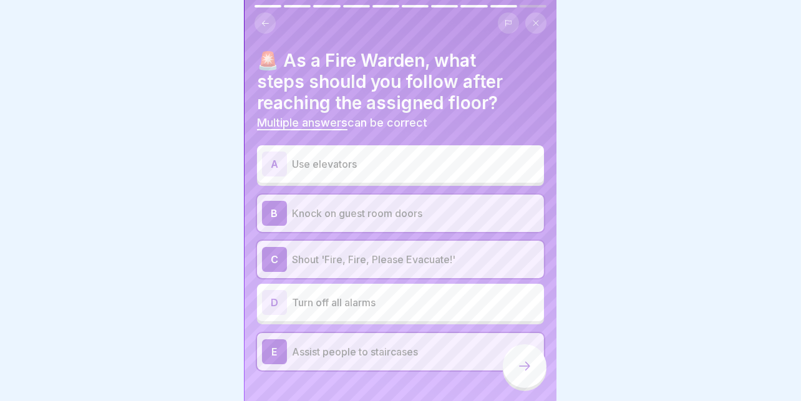
click at [520, 365] on icon at bounding box center [524, 366] width 15 height 15
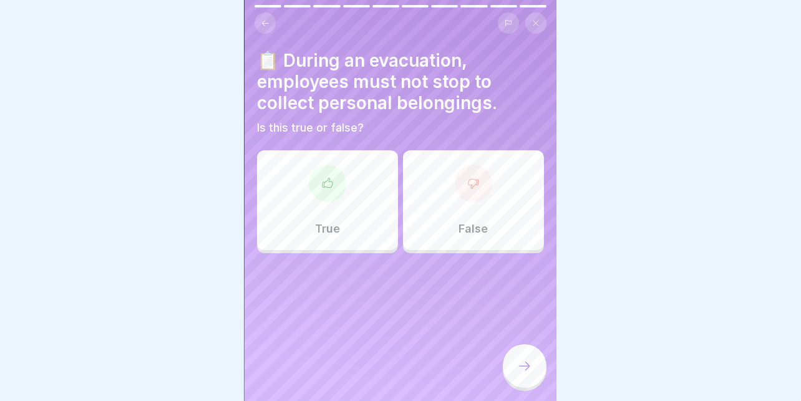
click at [321, 190] on div at bounding box center [327, 183] width 37 height 37
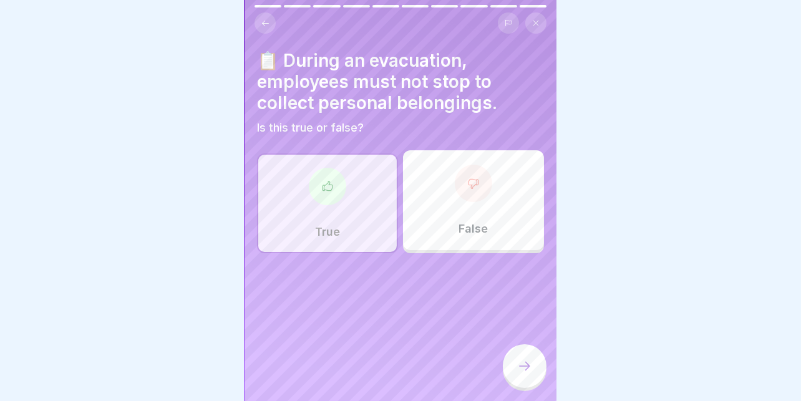
click at [527, 360] on icon at bounding box center [524, 366] width 15 height 15
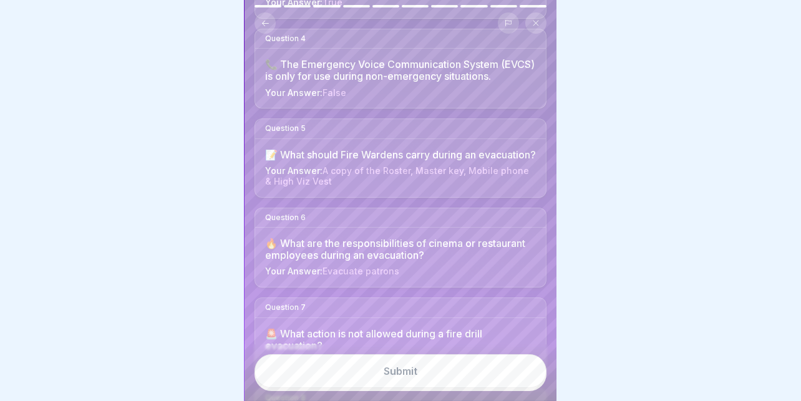
scroll to position [717, 0]
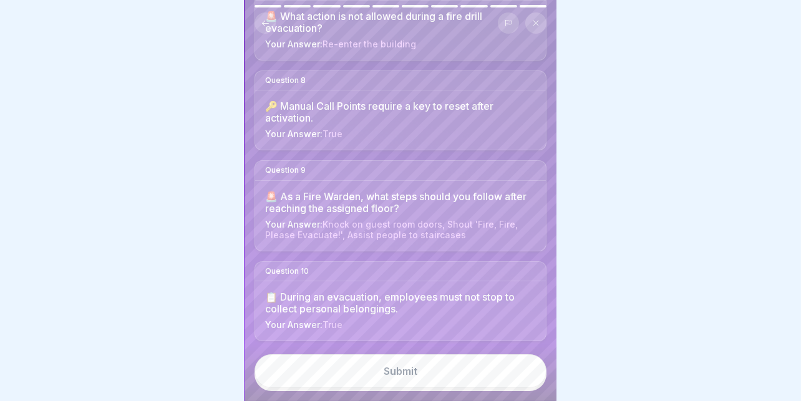
click at [413, 363] on button "Submit" at bounding box center [400, 371] width 292 height 34
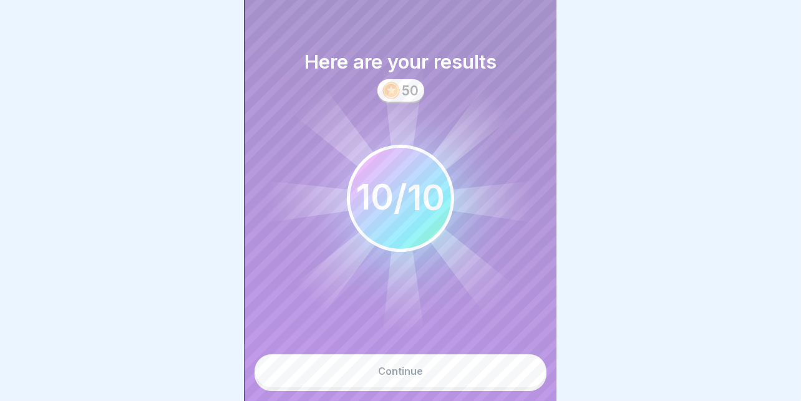
click at [378, 368] on div "Continue" at bounding box center [400, 370] width 45 height 11
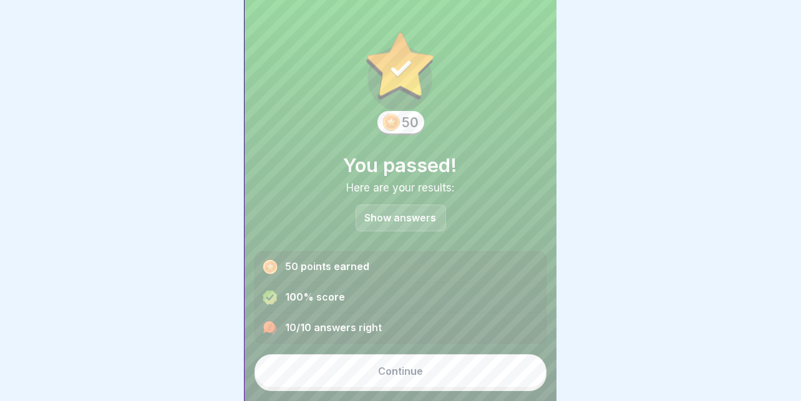
click at [387, 371] on div "Continue" at bounding box center [400, 370] width 45 height 11
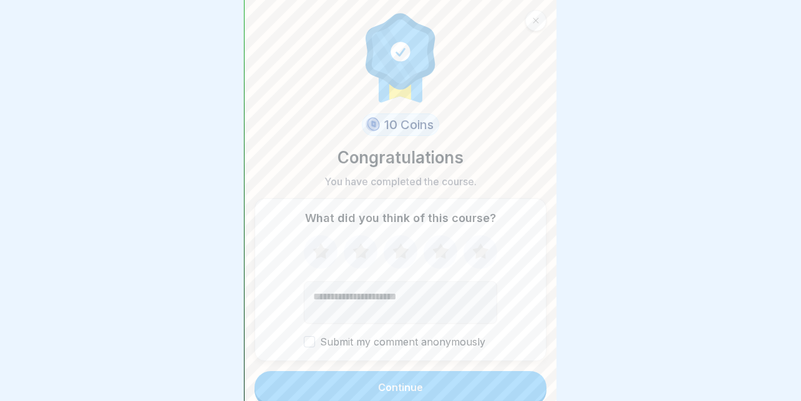
scroll to position [6, 0]
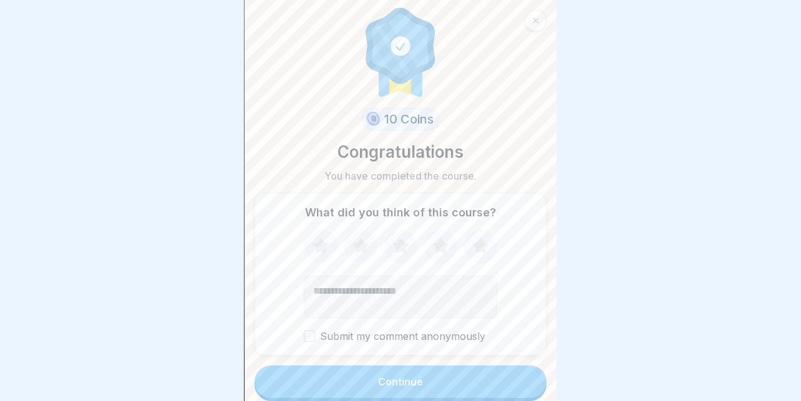
click at [469, 236] on icon at bounding box center [480, 246] width 33 height 32
click at [405, 283] on textarea "Add comment (optional)" at bounding box center [400, 297] width 193 height 42
type textarea "**********"
click at [384, 376] on div "Continue" at bounding box center [400, 381] width 45 height 11
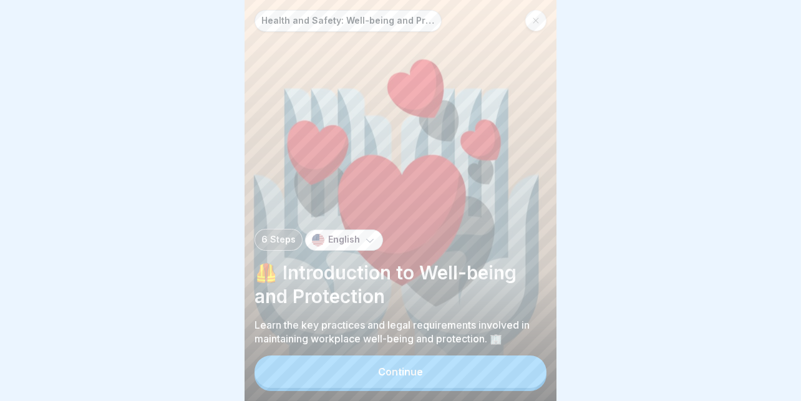
click at [376, 370] on button "Continue" at bounding box center [400, 372] width 292 height 32
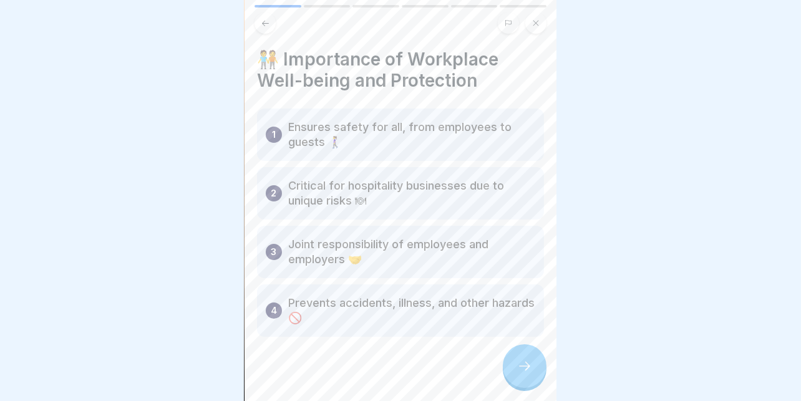
click at [527, 362] on icon at bounding box center [524, 366] width 15 height 15
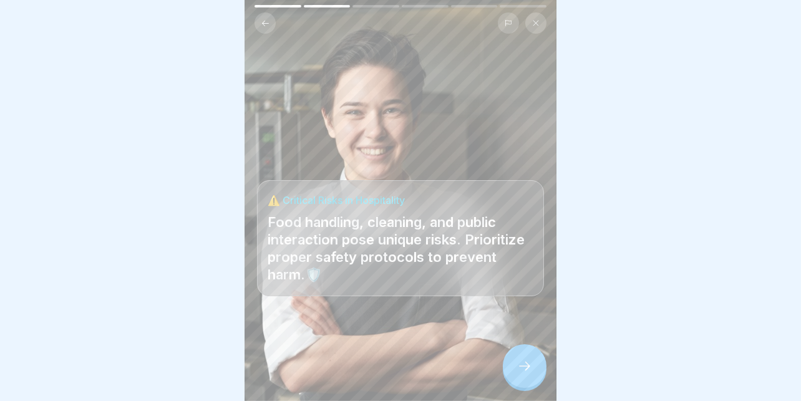
click at [520, 369] on icon at bounding box center [524, 366] width 15 height 15
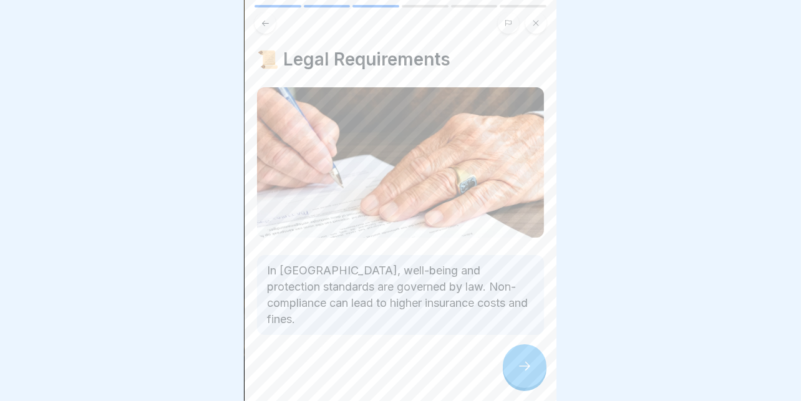
click at [521, 363] on icon at bounding box center [524, 366] width 15 height 15
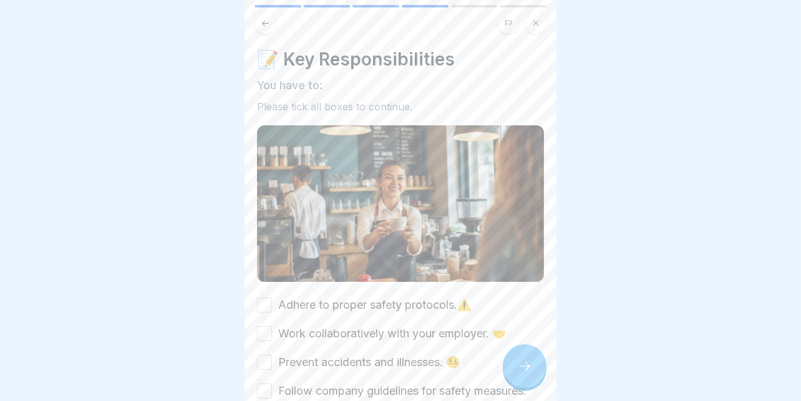
scroll to position [187, 0]
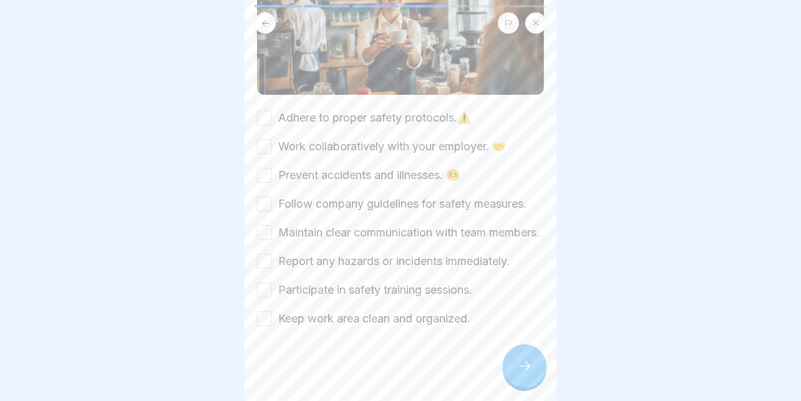
click at [377, 110] on label "Adhere to proper safety protocols.⚠️" at bounding box center [374, 118] width 193 height 16
click at [272, 110] on button "Adhere to proper safety protocols.⚠️" at bounding box center [264, 117] width 15 height 15
click at [329, 138] on label "Work collaboratively with your employer. 🤝" at bounding box center [392, 146] width 228 height 16
click at [272, 139] on button "Work collaboratively with your employer. 🤝" at bounding box center [264, 146] width 15 height 15
click at [320, 175] on div "Adhere to proper safety protocols.⚠️ Work collaboratively with your employer. 🤝…" at bounding box center [400, 218] width 287 height 217
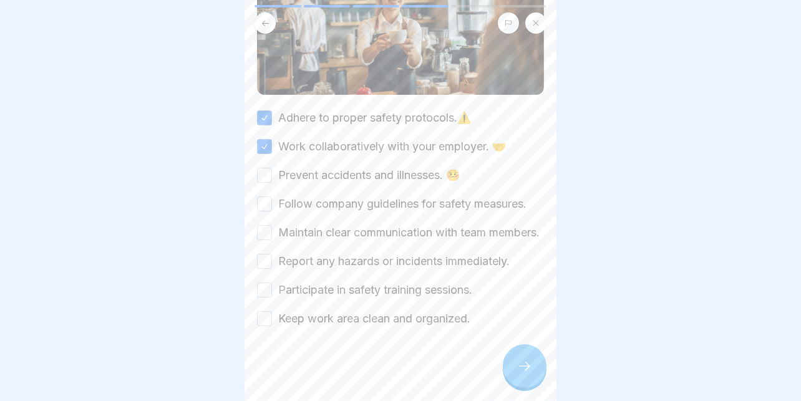
click at [347, 167] on label "Prevent accidents and illnesses. 🤒" at bounding box center [369, 175] width 182 height 16
click at [272, 168] on button "Prevent accidents and illnesses. 🤒" at bounding box center [264, 175] width 15 height 15
click at [349, 196] on label "Follow company guidelines for safety measures." at bounding box center [402, 204] width 248 height 16
click at [272, 196] on button "Follow company guidelines for safety measures." at bounding box center [264, 203] width 15 height 15
click at [320, 225] on label "Maintain clear communication with team members." at bounding box center [408, 233] width 261 height 16
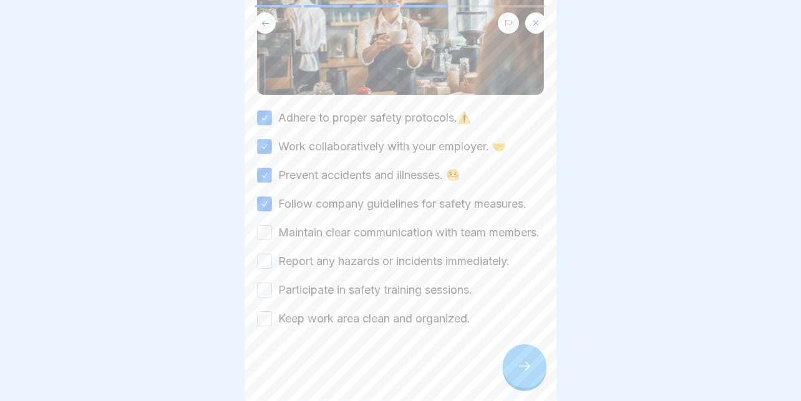
click at [272, 225] on button "Maintain clear communication with team members." at bounding box center [264, 232] width 15 height 15
click at [320, 255] on label "Report any hazards or incidents immediately." at bounding box center [393, 261] width 231 height 16
click at [272, 255] on button "Report any hazards or incidents immediately." at bounding box center [264, 261] width 15 height 15
click at [326, 284] on label "Participate in safety training sessions." at bounding box center [375, 290] width 194 height 16
click at [272, 284] on button "Participate in safety training sessions." at bounding box center [264, 290] width 15 height 15
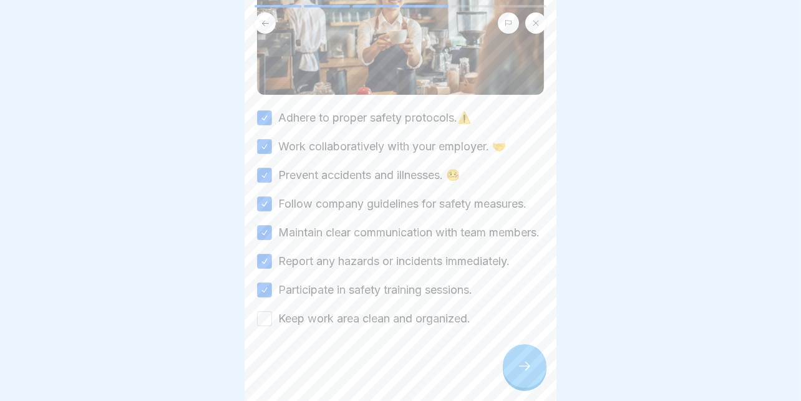
click at [327, 317] on label "Keep work area clean and organized." at bounding box center [374, 319] width 192 height 16
click at [272, 317] on button "Keep work area clean and organized." at bounding box center [264, 318] width 15 height 15
click at [531, 347] on div at bounding box center [525, 366] width 44 height 44
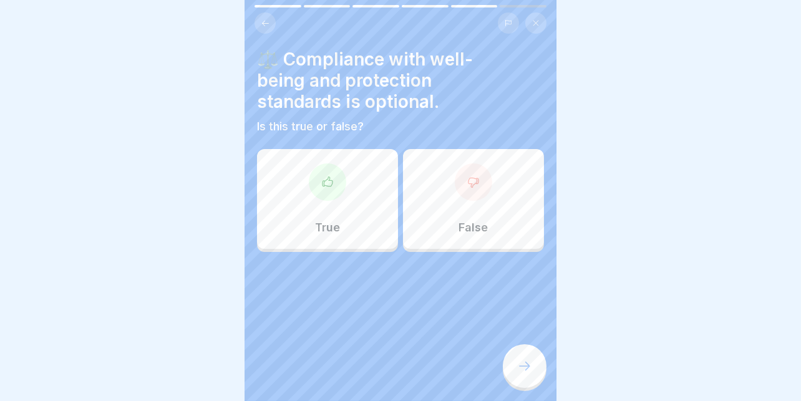
click at [475, 178] on div at bounding box center [473, 181] width 37 height 37
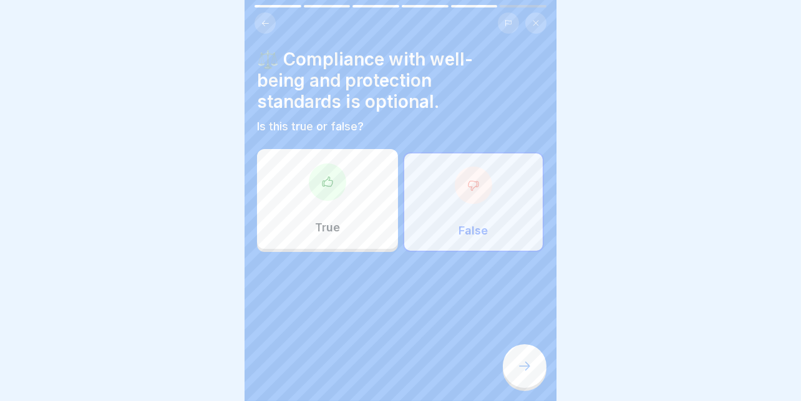
click at [517, 362] on icon at bounding box center [524, 366] width 15 height 15
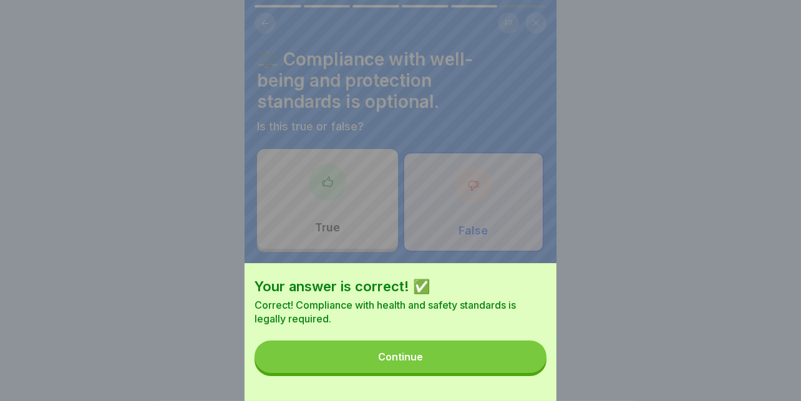
click at [422, 362] on div "Continue" at bounding box center [400, 356] width 45 height 11
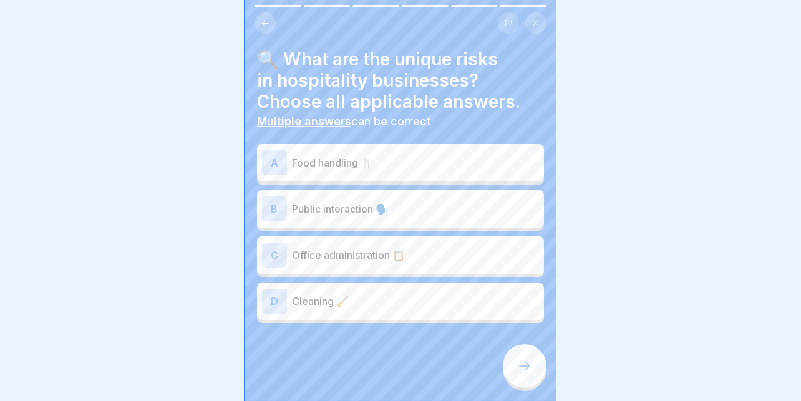
click at [398, 155] on p "Food handling 🍴" at bounding box center [415, 162] width 247 height 15
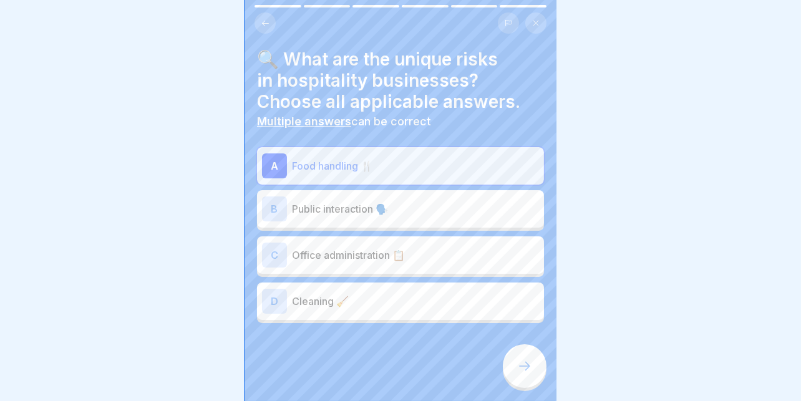
click at [410, 296] on p "Cleaning 🧹" at bounding box center [415, 301] width 247 height 15
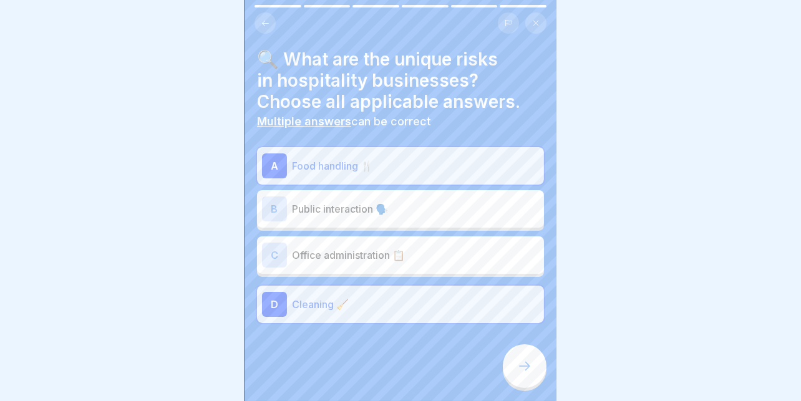
click at [410, 297] on p "Cleaning 🧹" at bounding box center [415, 304] width 247 height 15
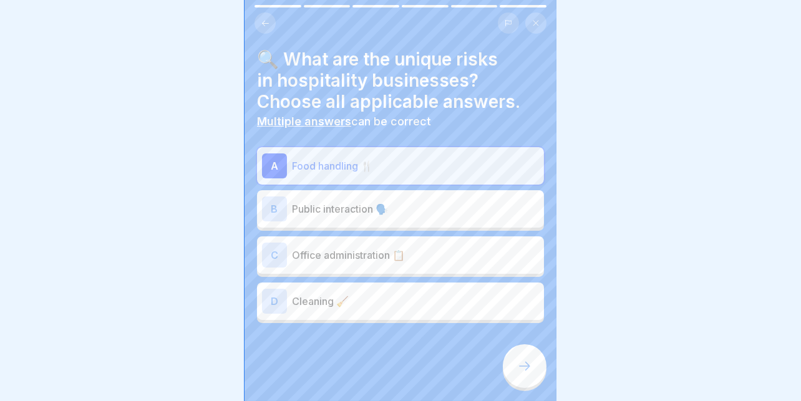
click at [513, 366] on div at bounding box center [525, 366] width 44 height 44
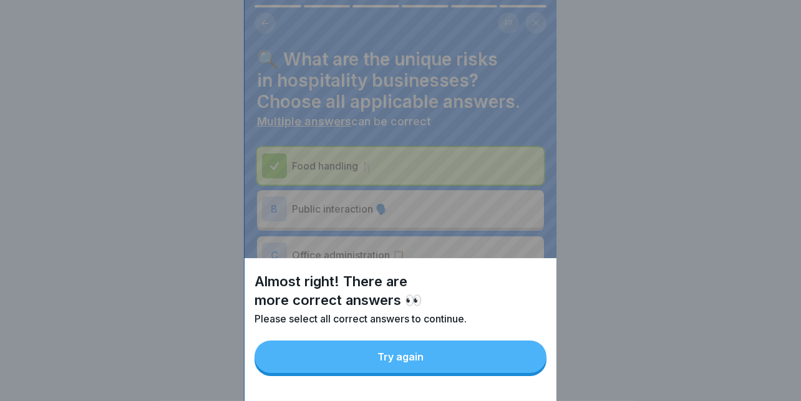
click at [419, 360] on button "Try again" at bounding box center [400, 357] width 292 height 32
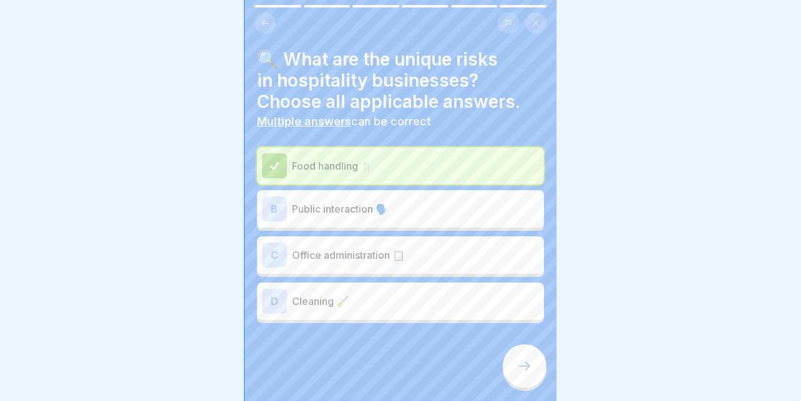
click at [398, 294] on p "Cleaning 🧹" at bounding box center [415, 301] width 247 height 15
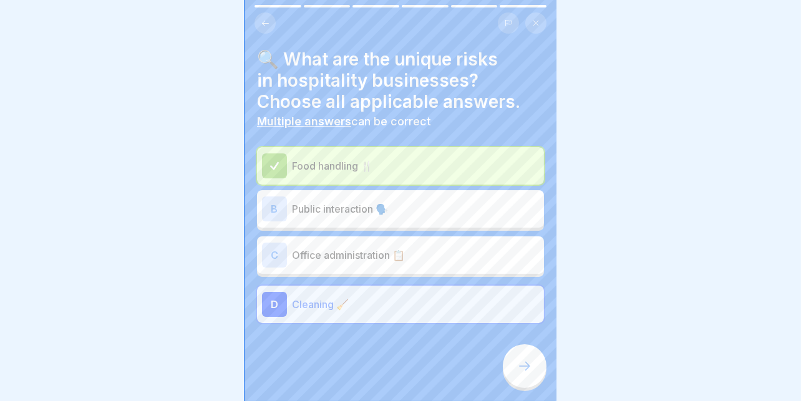
click at [528, 349] on div at bounding box center [525, 366] width 44 height 44
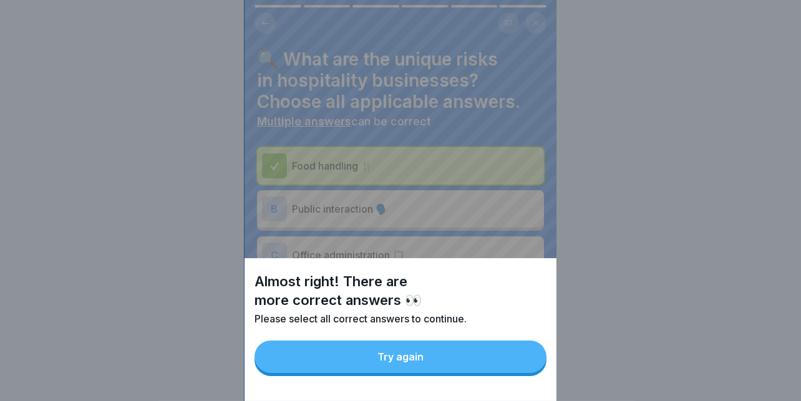
click at [442, 365] on button "Try again" at bounding box center [400, 357] width 292 height 32
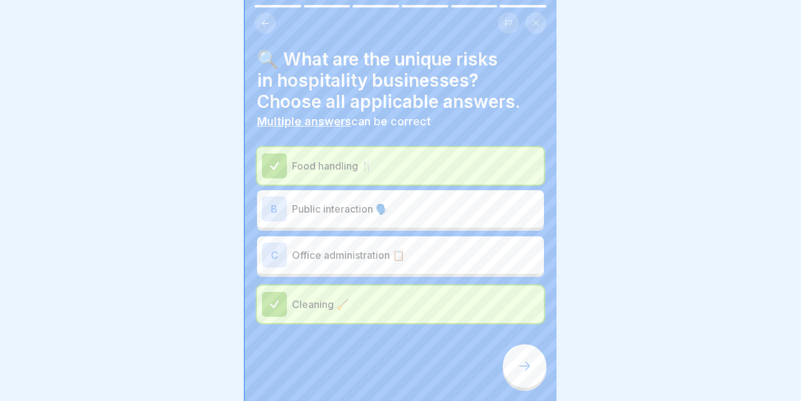
click at [429, 203] on p "Public interaction 🗣️" at bounding box center [415, 208] width 247 height 15
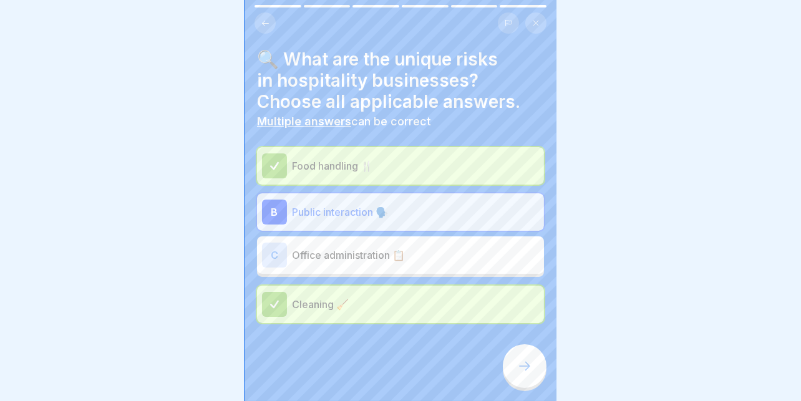
click at [511, 371] on div at bounding box center [525, 366] width 44 height 44
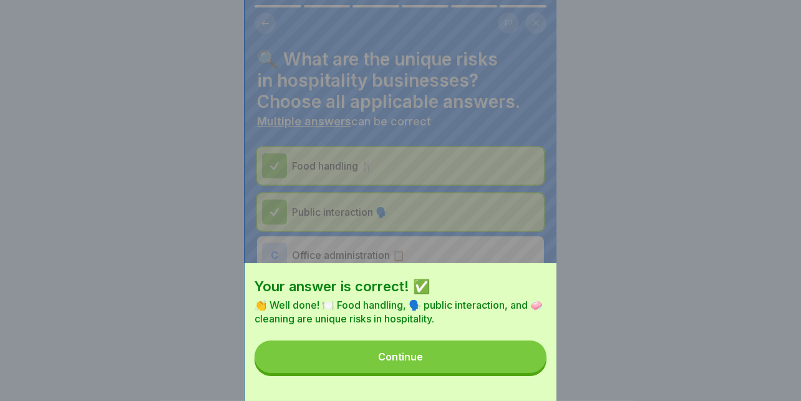
click at [379, 364] on button "Continue" at bounding box center [400, 357] width 292 height 32
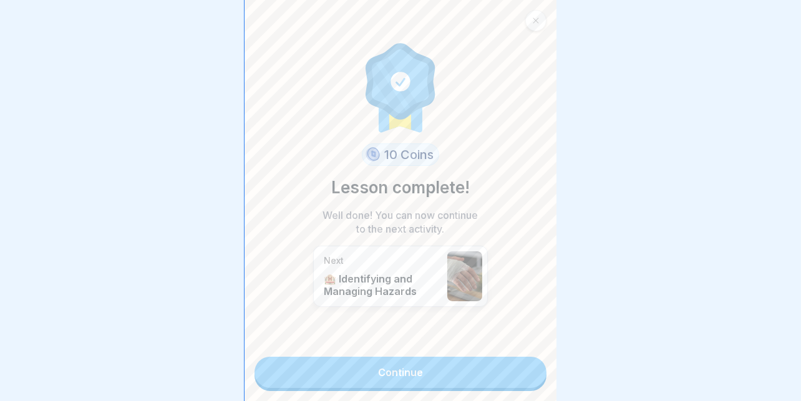
click at [423, 357] on link "Continue" at bounding box center [400, 372] width 292 height 31
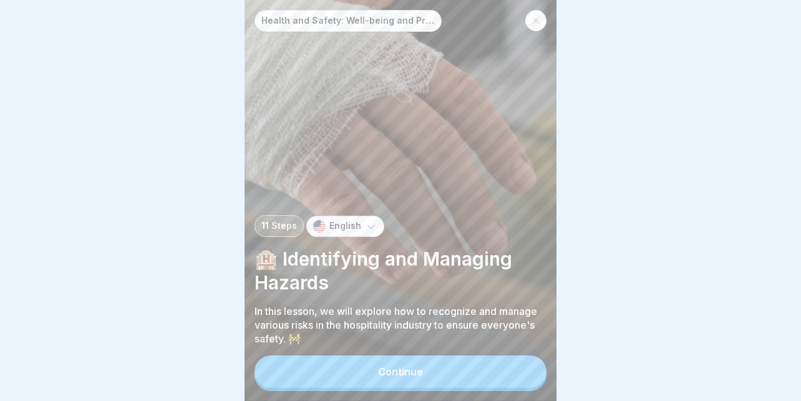
click at [394, 373] on div "Continue" at bounding box center [400, 371] width 45 height 11
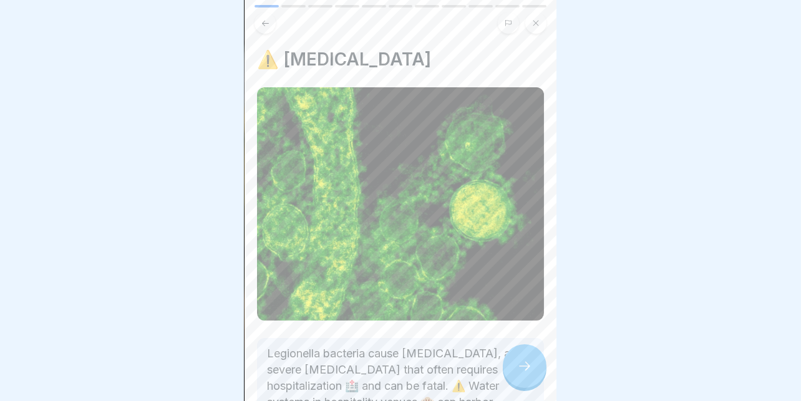
scroll to position [132, 0]
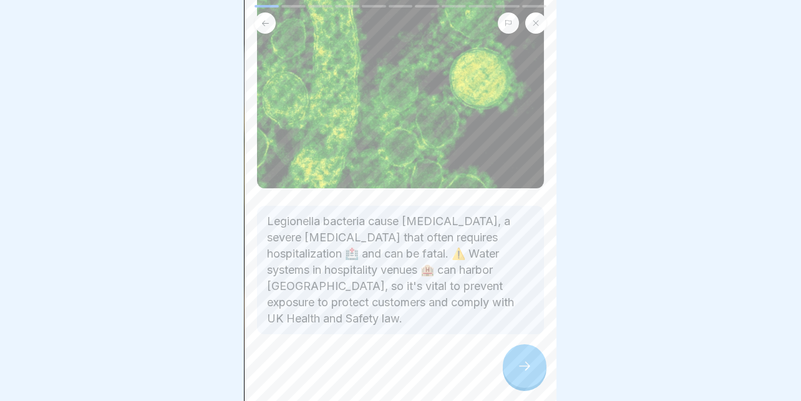
click at [525, 368] on icon at bounding box center [524, 366] width 15 height 15
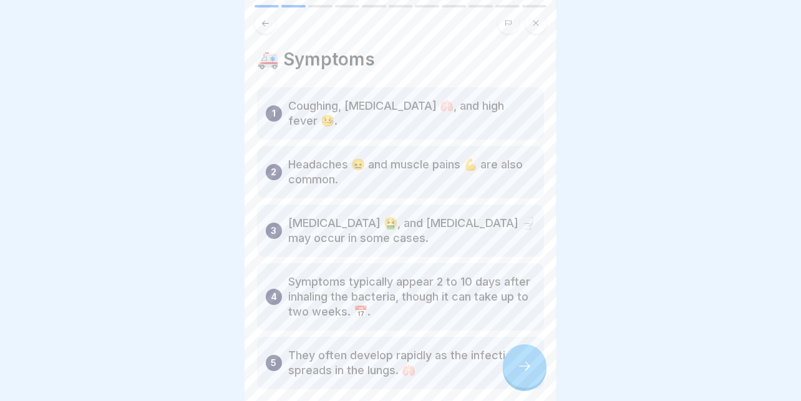
scroll to position [63, 0]
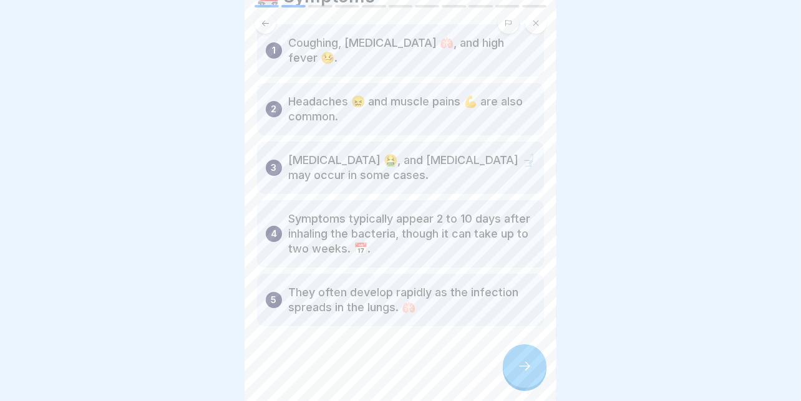
click at [534, 357] on div at bounding box center [525, 366] width 44 height 44
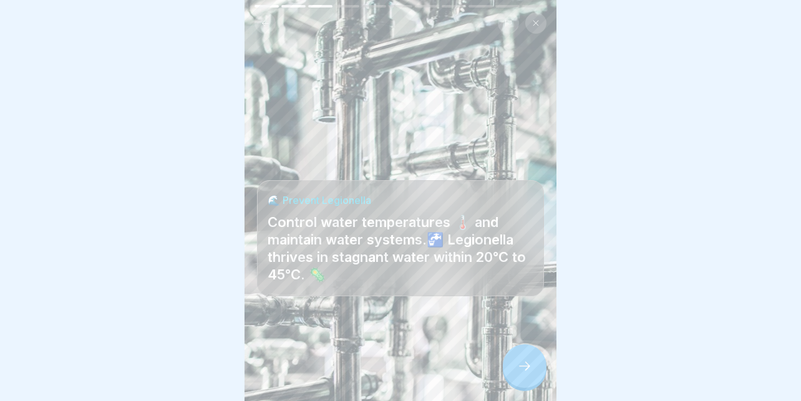
click at [521, 366] on icon at bounding box center [524, 366] width 15 height 15
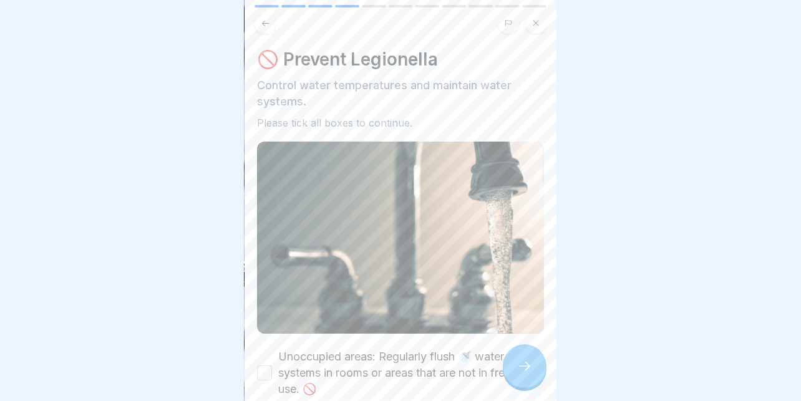
scroll to position [187, 0]
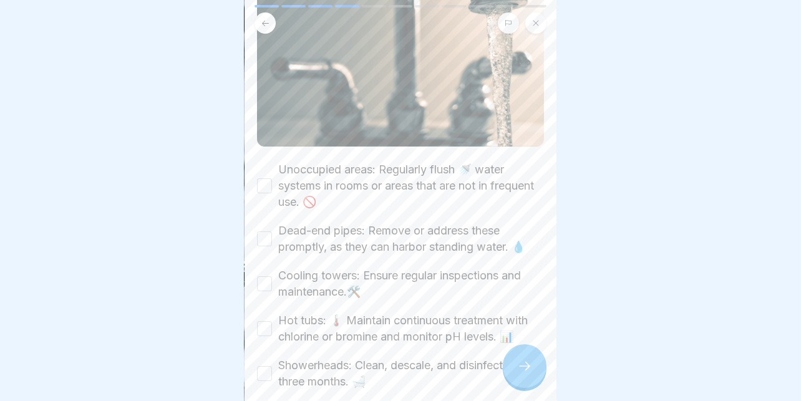
click at [270, 178] on button "Unoccupied areas: Regularly flush 🚿 water systems in rooms or areas that are no…" at bounding box center [264, 185] width 15 height 15
click at [269, 223] on div "Dead-end pipes: Remove or address these promptly, as they can harbor standing w…" at bounding box center [400, 239] width 287 height 32
click at [261, 231] on button "Dead-end pipes: Remove or address these promptly, as they can harbor standing w…" at bounding box center [264, 238] width 15 height 15
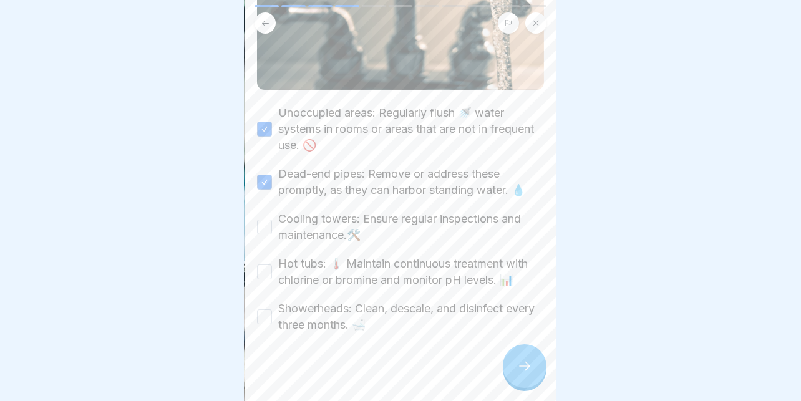
click at [264, 221] on div "Cooling towers: Ensure regular inspections and maintenance.🛠️" at bounding box center [400, 227] width 287 height 32
click at [264, 220] on button "Cooling towers: Ensure regular inspections and maintenance.🛠️" at bounding box center [264, 227] width 15 height 15
click at [263, 264] on button "Hot tubs: 🌡️ Maintain continuous treatment with chlorine or bromine and monitor…" at bounding box center [264, 271] width 15 height 15
click at [262, 309] on button "Showerheads: Clean, descale, and disinfect every three months. 🛁" at bounding box center [264, 316] width 15 height 15
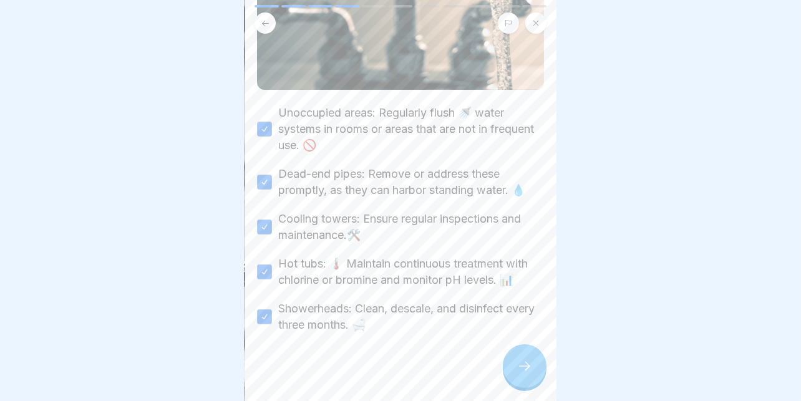
click at [525, 367] on icon at bounding box center [524, 366] width 15 height 15
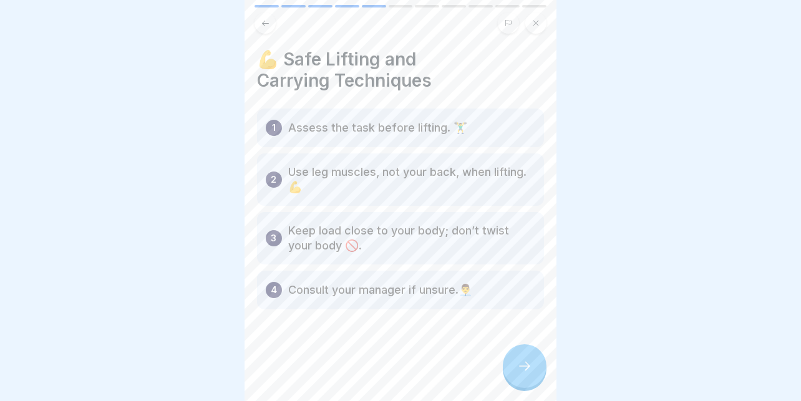
click at [525, 367] on icon at bounding box center [524, 366] width 15 height 15
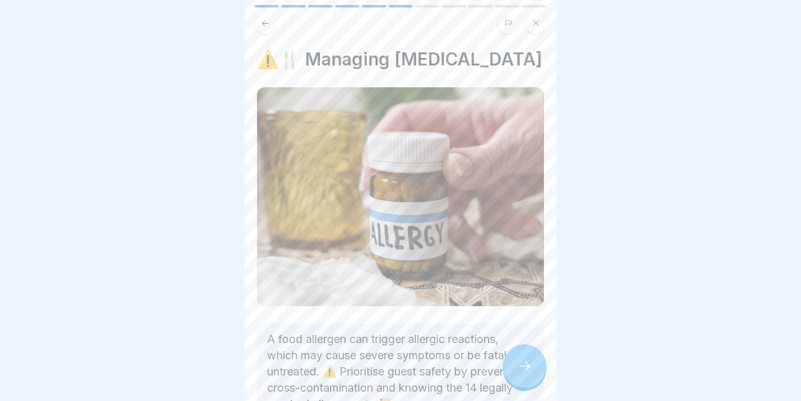
scroll to position [86, 0]
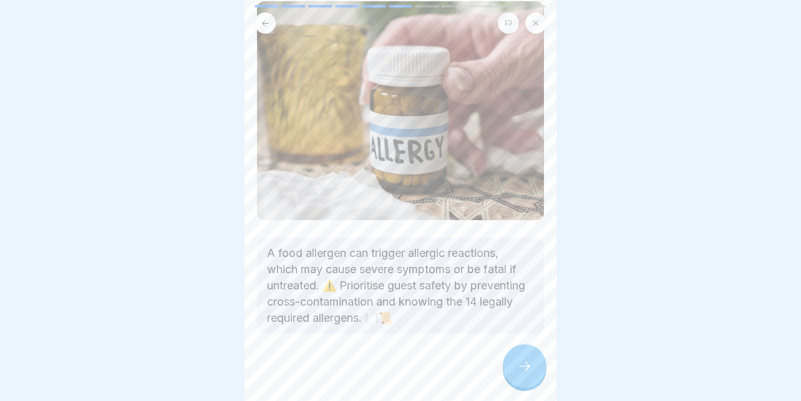
click at [518, 353] on div at bounding box center [525, 366] width 44 height 44
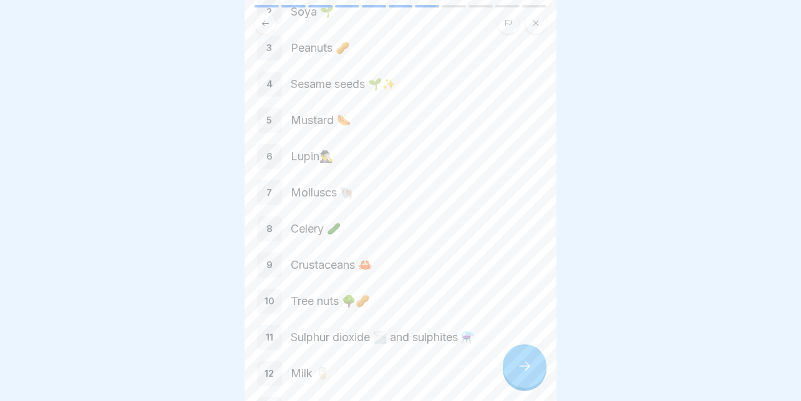
scroll to position [256, 0]
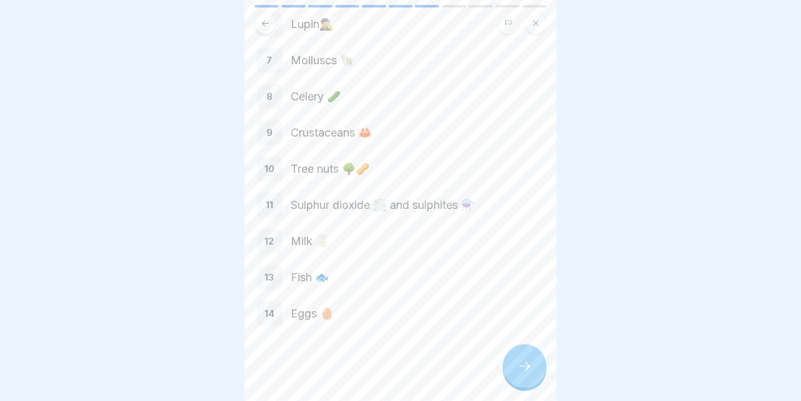
click at [520, 369] on icon at bounding box center [524, 366] width 15 height 15
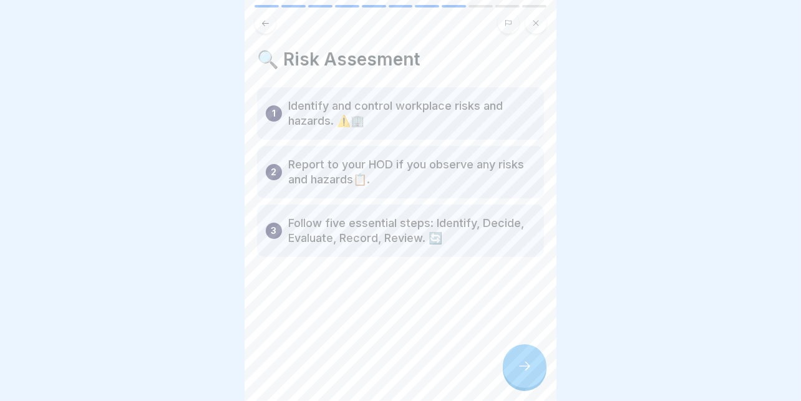
click at [515, 362] on div at bounding box center [525, 366] width 44 height 44
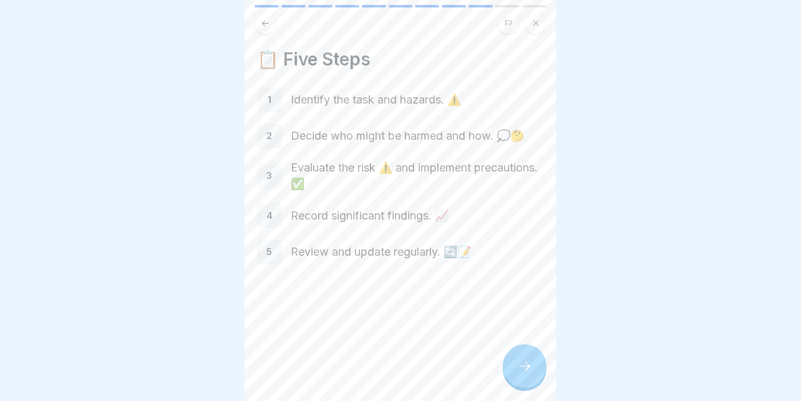
click at [524, 364] on icon at bounding box center [524, 366] width 15 height 15
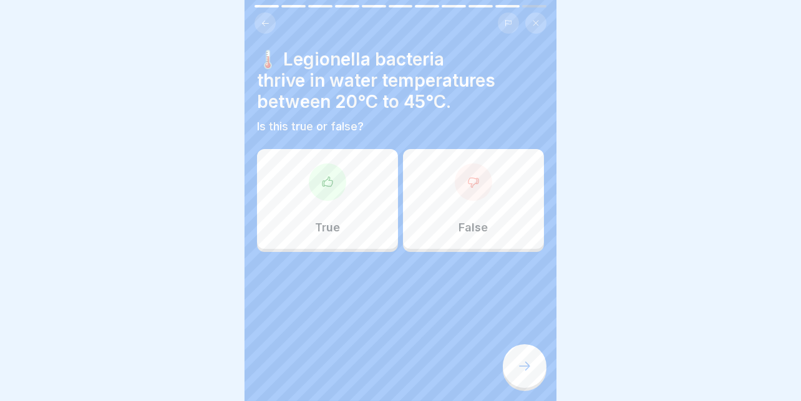
click at [312, 186] on div at bounding box center [327, 181] width 37 height 37
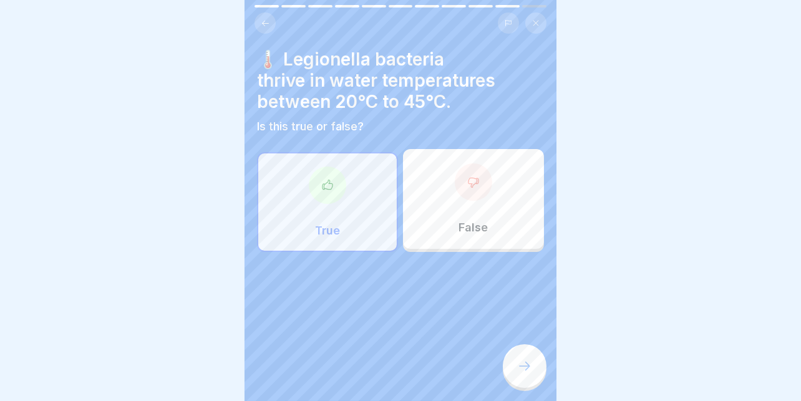
click at [527, 360] on icon at bounding box center [524, 366] width 15 height 15
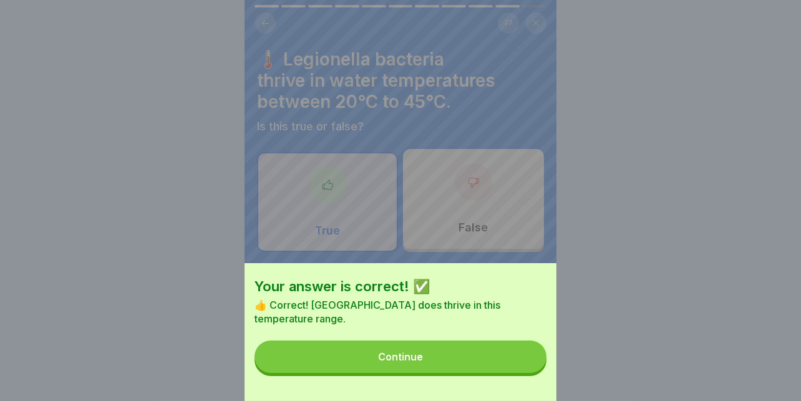
click at [481, 365] on button "Continue" at bounding box center [400, 357] width 292 height 32
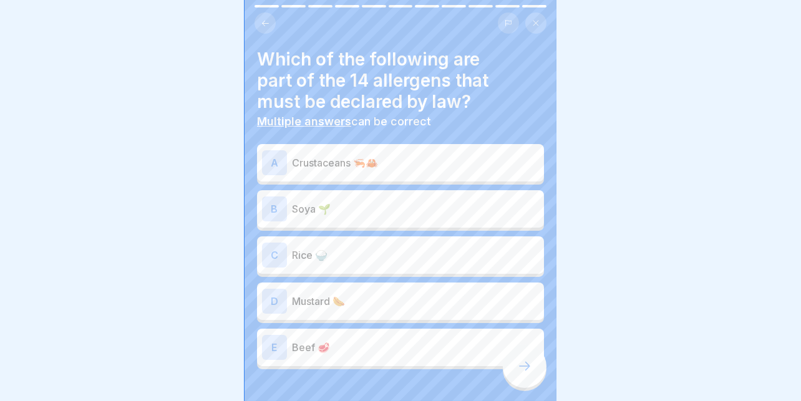
click at [372, 164] on div "A Crustaceans 🦐🦀" at bounding box center [400, 162] width 277 height 25
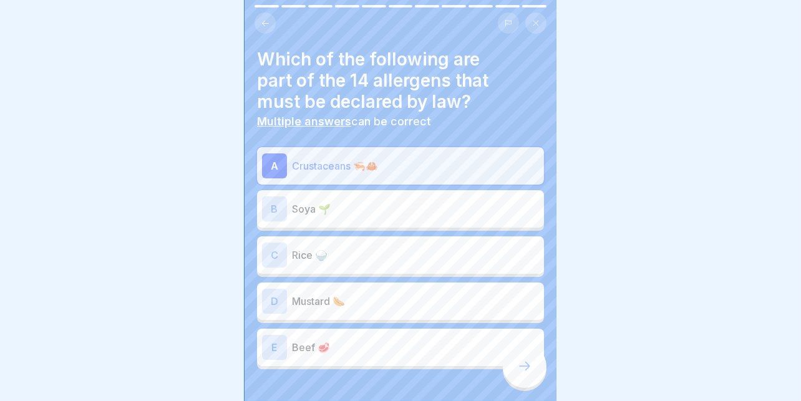
click at [337, 203] on p "Soya 🌱" at bounding box center [415, 208] width 247 height 15
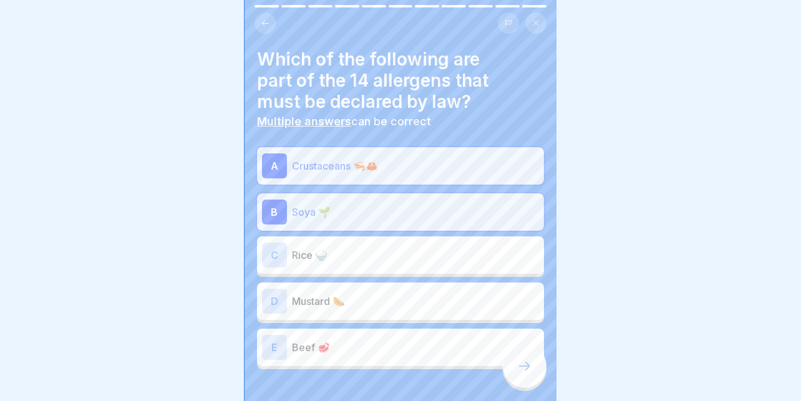
click at [410, 294] on p "Mustard 🌭" at bounding box center [415, 301] width 247 height 15
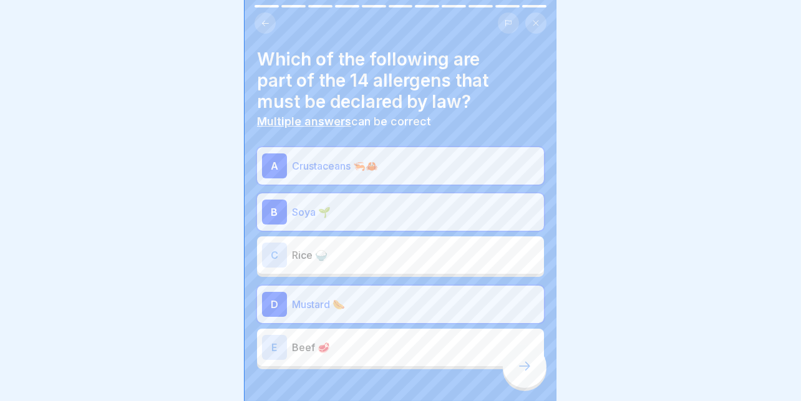
click at [517, 363] on icon at bounding box center [524, 366] width 15 height 15
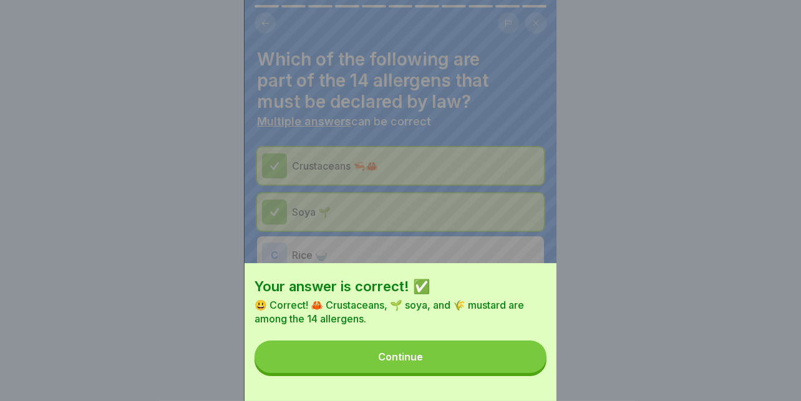
click at [430, 367] on button "Continue" at bounding box center [400, 357] width 292 height 32
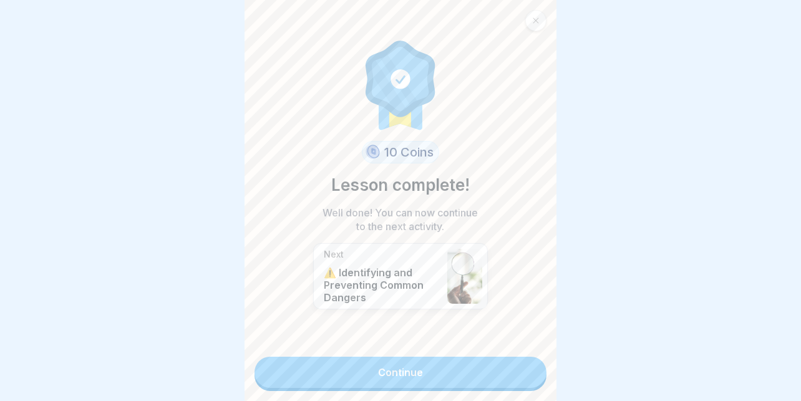
click at [409, 365] on link "Continue" at bounding box center [400, 372] width 292 height 31
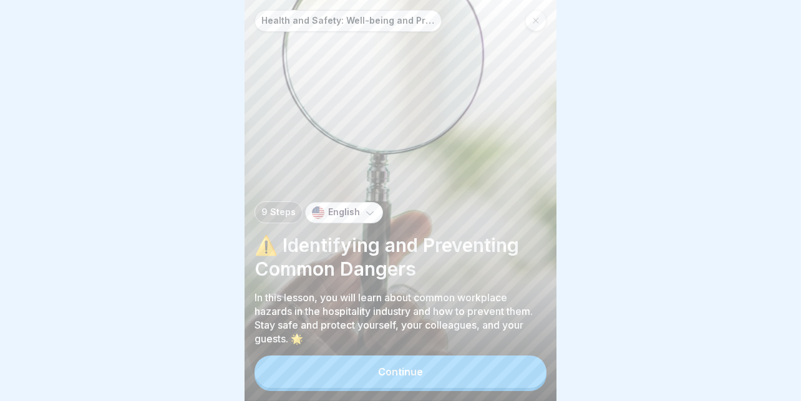
click at [380, 369] on div "Continue" at bounding box center [400, 371] width 45 height 11
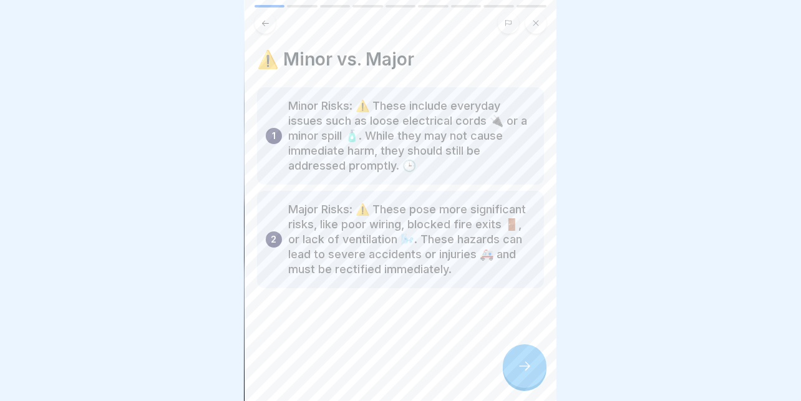
click at [519, 357] on div at bounding box center [525, 366] width 44 height 44
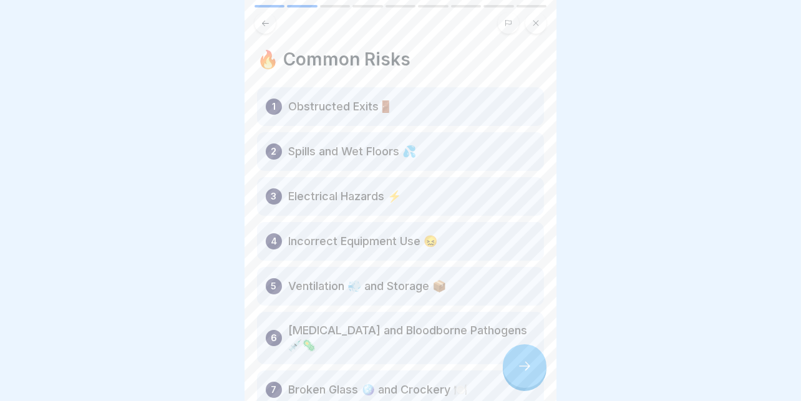
scroll to position [69, 0]
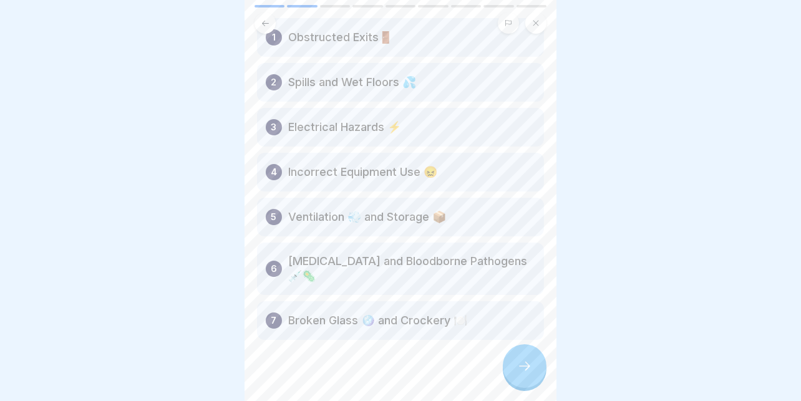
click at [526, 379] on div at bounding box center [525, 366] width 44 height 44
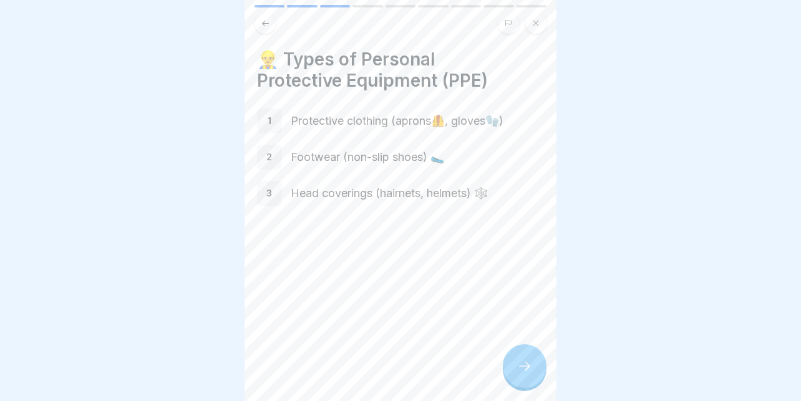
click at [522, 366] on icon at bounding box center [524, 366] width 15 height 15
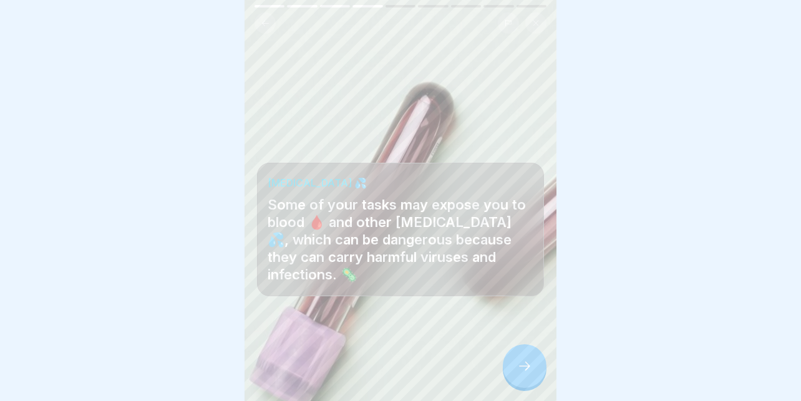
click at [522, 366] on icon at bounding box center [524, 366] width 15 height 15
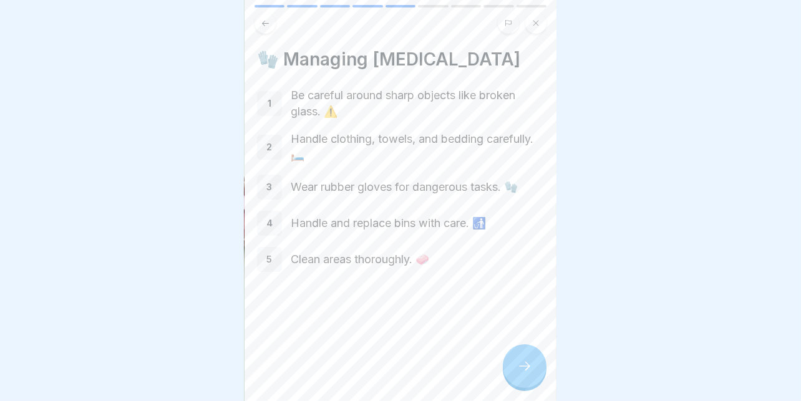
click at [524, 360] on icon at bounding box center [524, 366] width 15 height 15
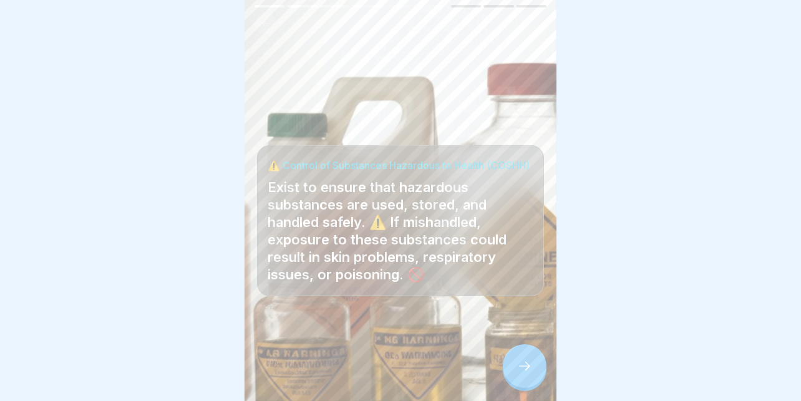
click at [541, 366] on div at bounding box center [525, 366] width 44 height 44
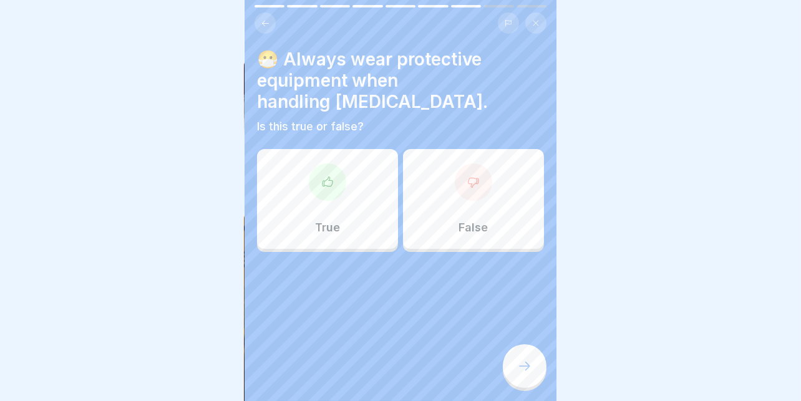
click at [315, 132] on div "😷 Always wear protective equipment when handling [MEDICAL_DATA]. Is this true o…" at bounding box center [400, 150] width 287 height 203
click at [323, 163] on div at bounding box center [327, 181] width 37 height 37
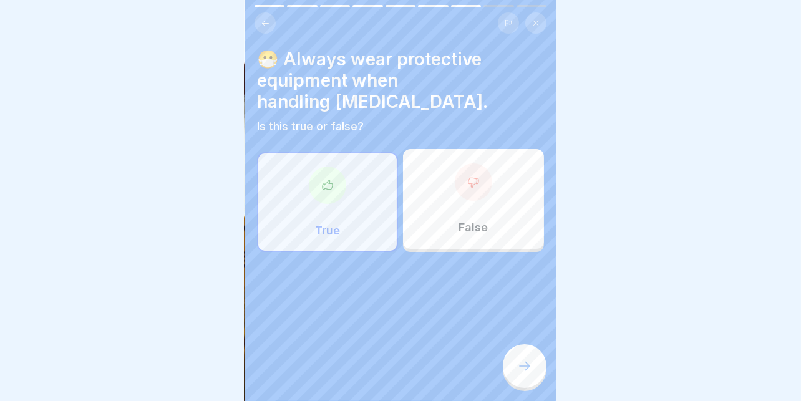
click at [520, 367] on icon at bounding box center [524, 366] width 15 height 15
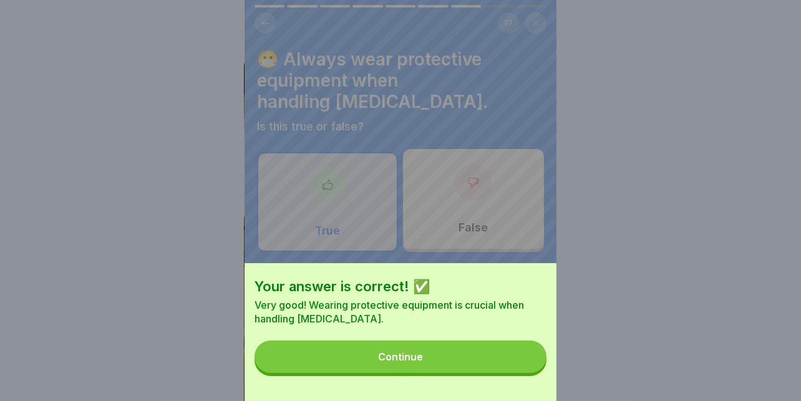
click at [456, 354] on button "Continue" at bounding box center [400, 357] width 292 height 32
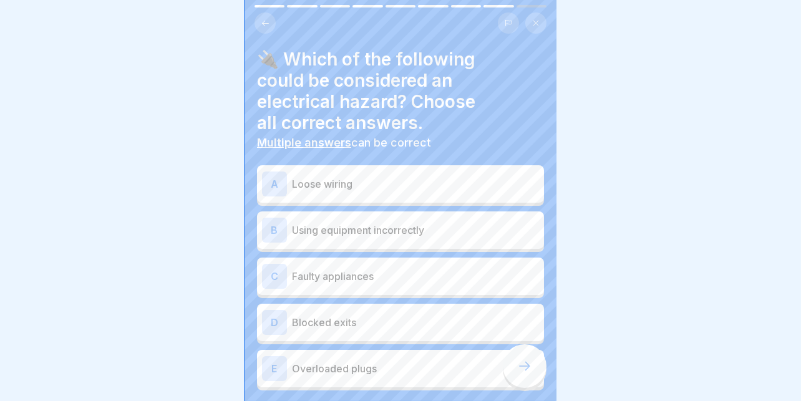
click at [399, 172] on div "A Loose wiring" at bounding box center [400, 184] width 277 height 25
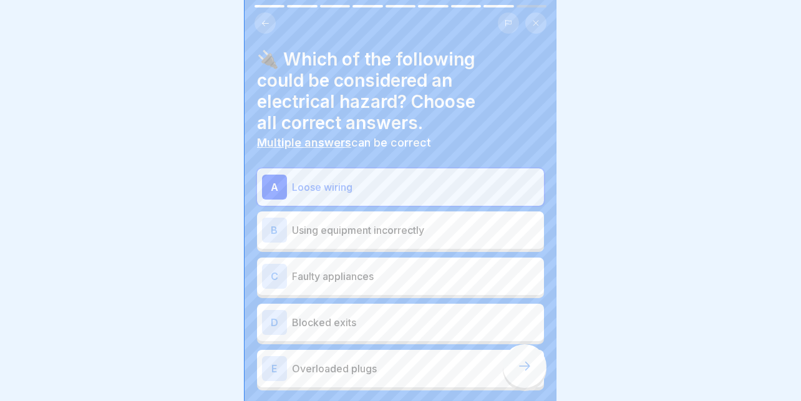
click at [389, 218] on div "B Using equipment incorrectly" at bounding box center [400, 230] width 277 height 25
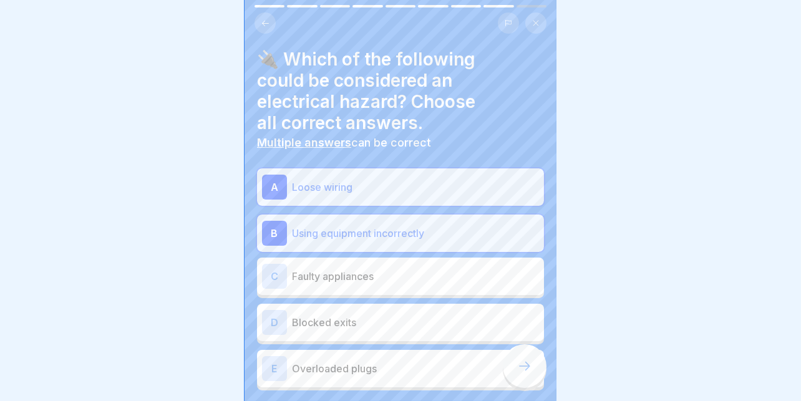
click at [359, 271] on p "Faulty appliances" at bounding box center [415, 276] width 247 height 15
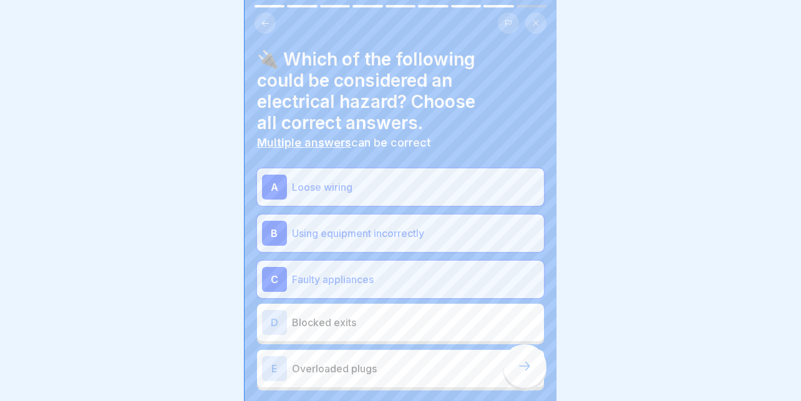
click at [347, 315] on p "Blocked exits" at bounding box center [415, 322] width 247 height 15
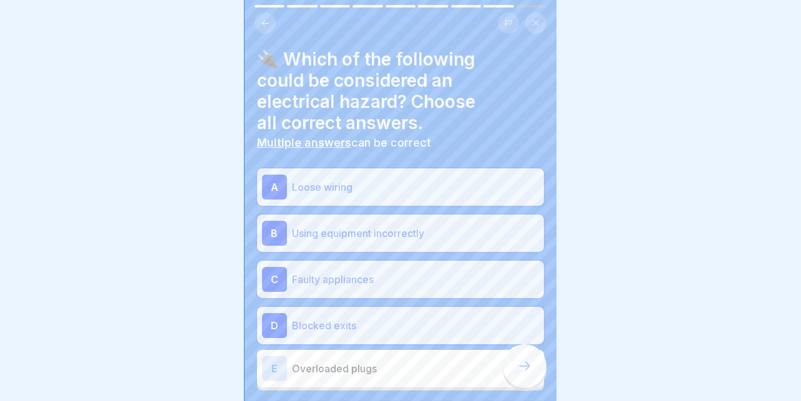
click at [375, 361] on p "Overloaded plugs" at bounding box center [415, 368] width 247 height 15
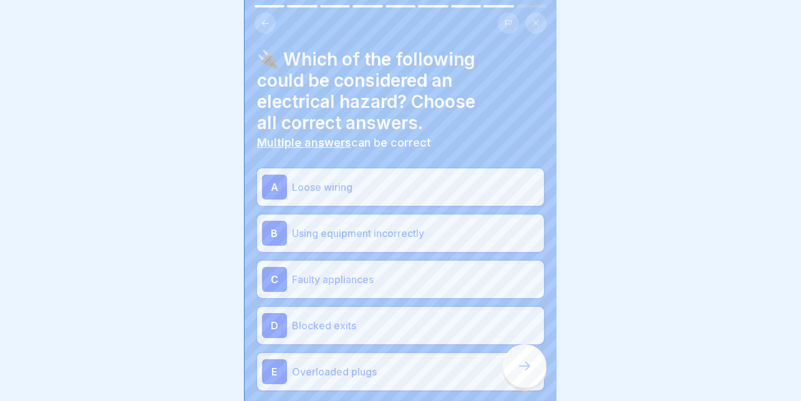
scroll to position [64, 0]
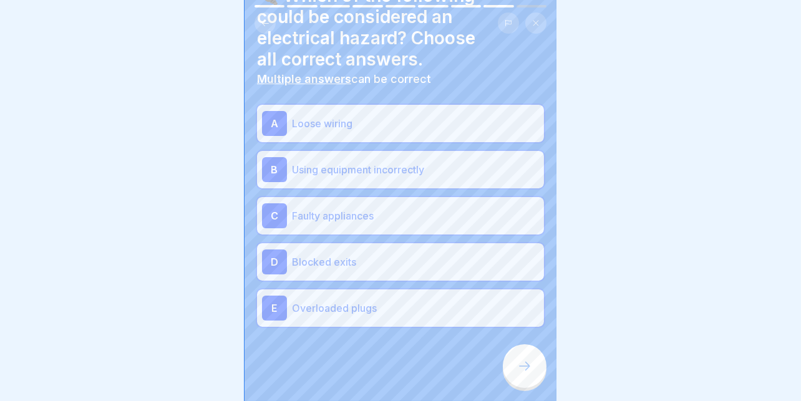
click at [531, 359] on div at bounding box center [525, 366] width 44 height 44
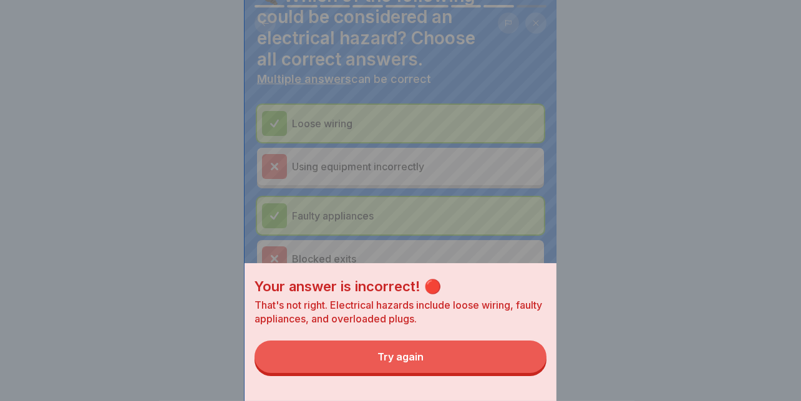
click at [445, 366] on button "Try again" at bounding box center [400, 357] width 292 height 32
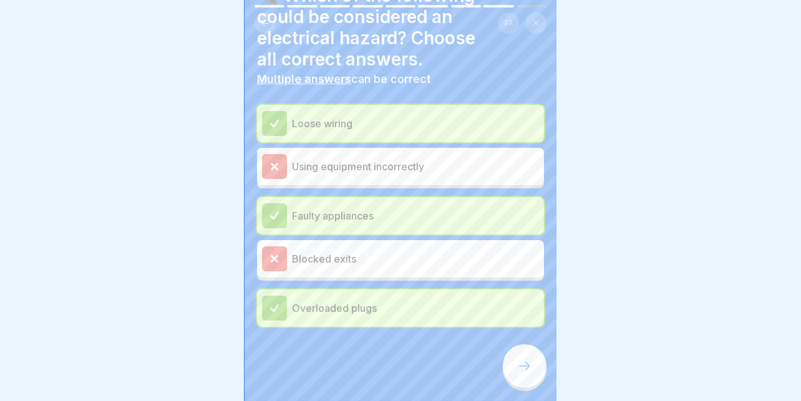
click at [371, 251] on p "Blocked exits" at bounding box center [415, 258] width 247 height 15
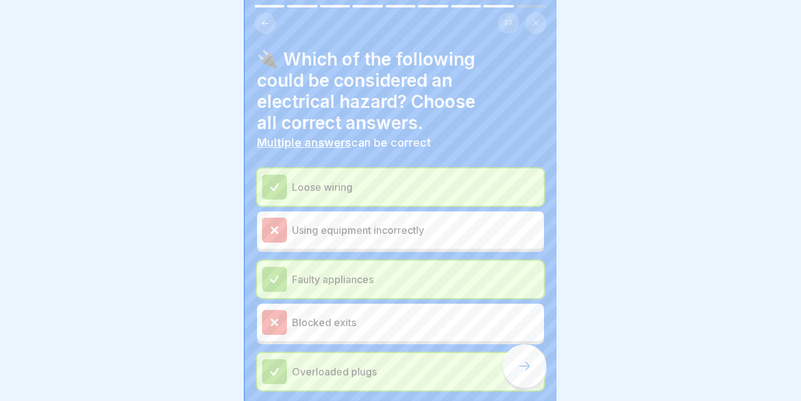
click at [275, 227] on icon at bounding box center [275, 230] width 6 height 6
click at [276, 182] on icon at bounding box center [274, 187] width 11 height 11
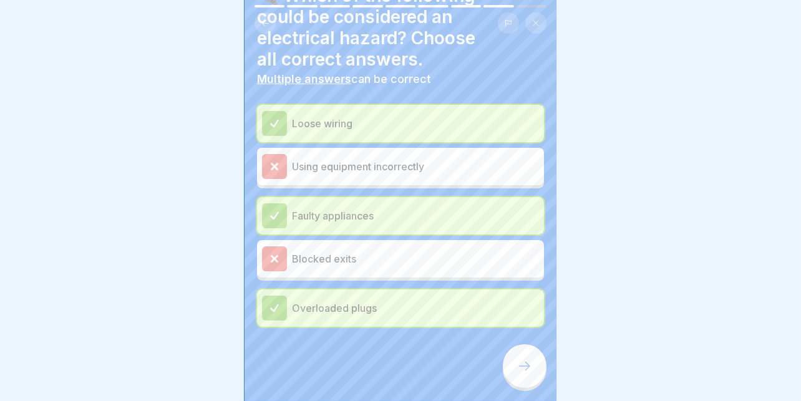
click at [526, 363] on icon at bounding box center [524, 366] width 15 height 15
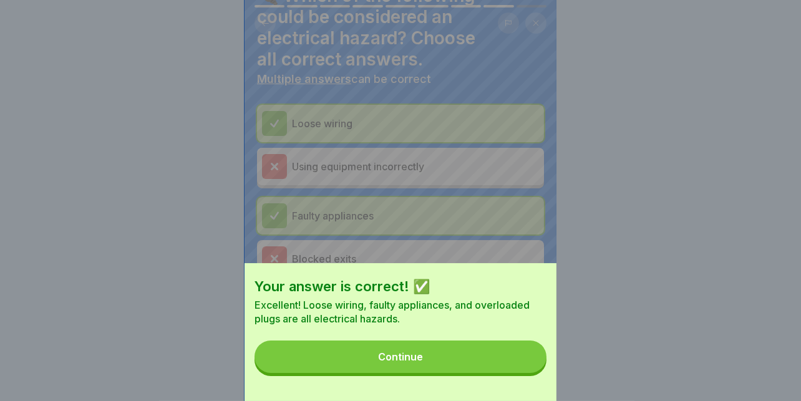
click at [443, 366] on button "Continue" at bounding box center [400, 357] width 292 height 32
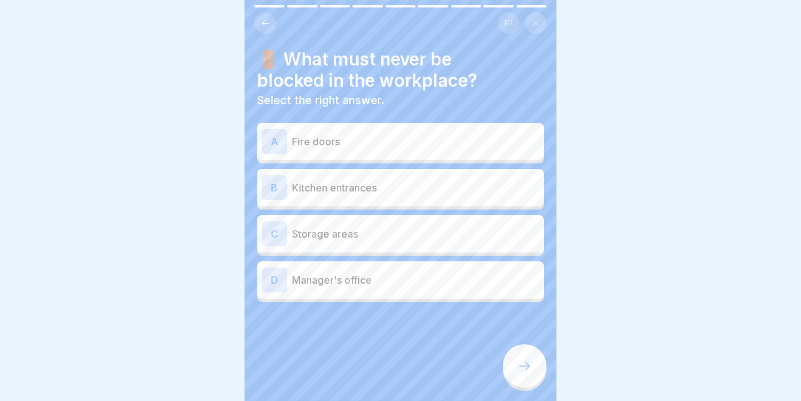
click at [387, 134] on p "Fire doors" at bounding box center [415, 141] width 247 height 15
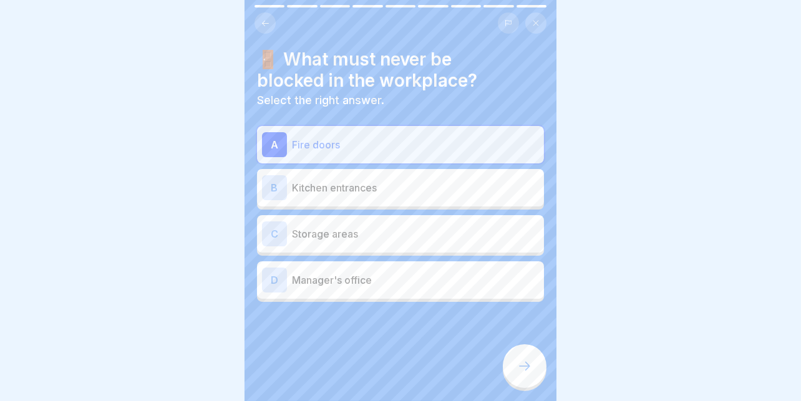
click at [341, 175] on div "B Kitchen entrances" at bounding box center [400, 187] width 277 height 25
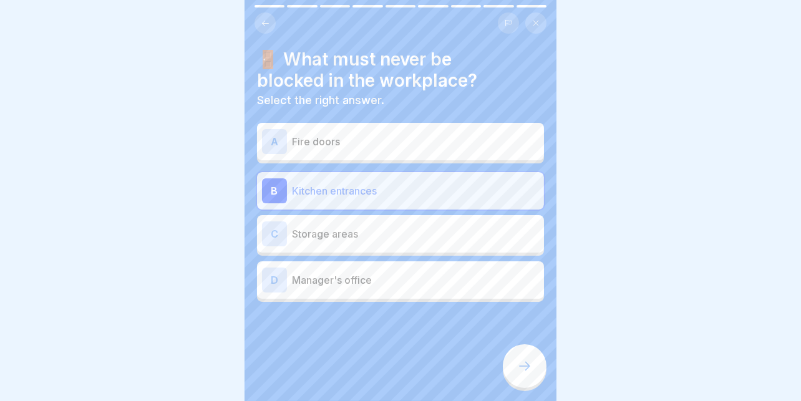
click at [385, 134] on p "Fire doors" at bounding box center [415, 141] width 247 height 15
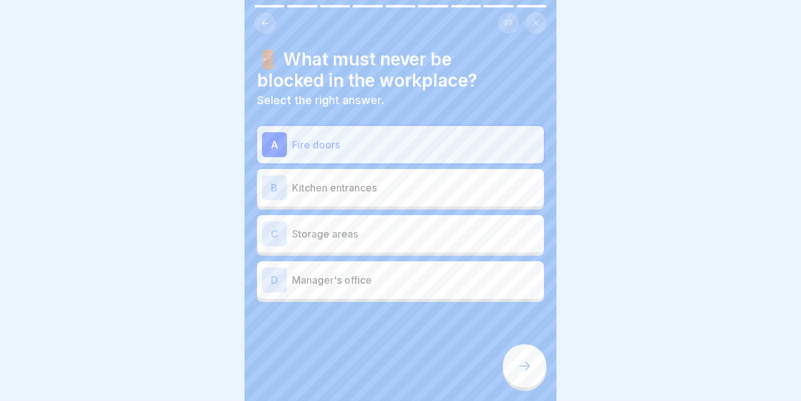
click at [515, 364] on div at bounding box center [525, 366] width 44 height 44
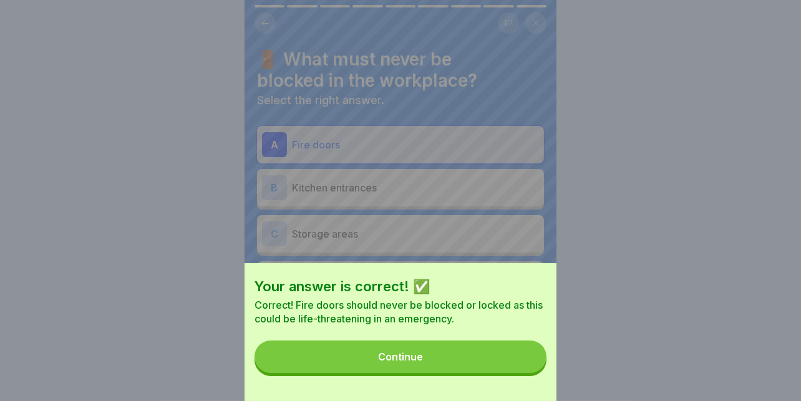
click at [463, 366] on button "Continue" at bounding box center [400, 357] width 292 height 32
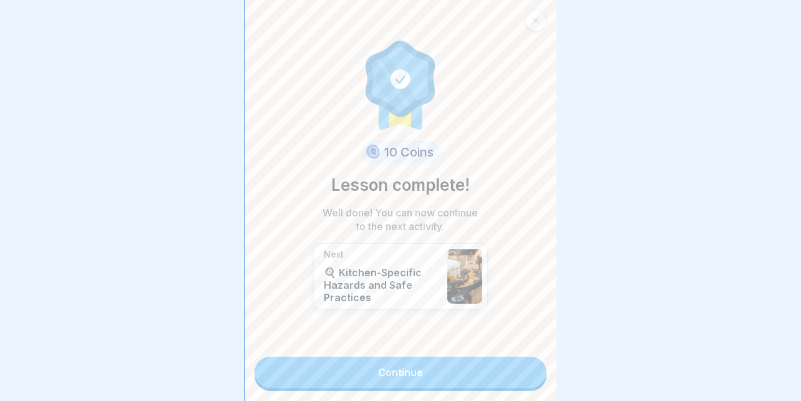
click at [431, 357] on link "Continue" at bounding box center [400, 372] width 292 height 31
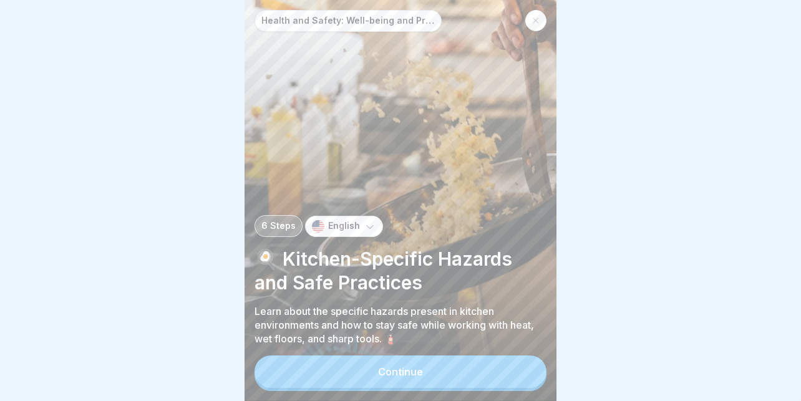
click at [392, 367] on div "Continue" at bounding box center [400, 371] width 45 height 11
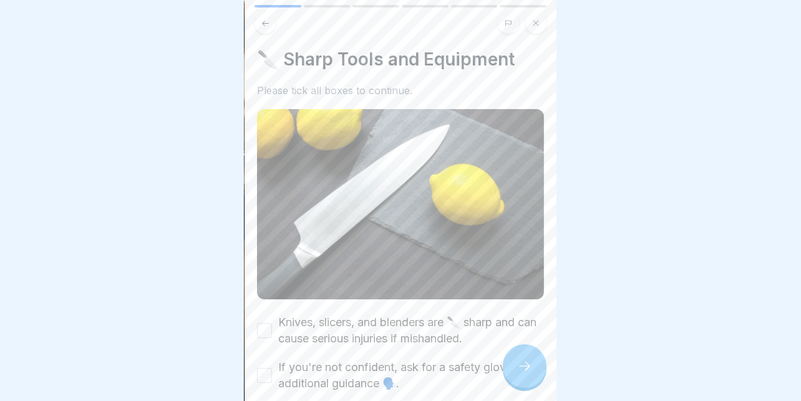
scroll to position [117, 0]
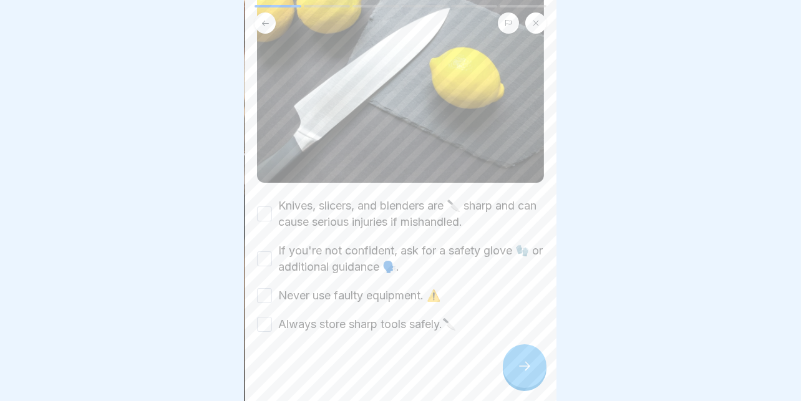
click at [376, 198] on label "Knives, slicers, and blenders are 🔪 sharp and can cause serious injuries if mis…" at bounding box center [411, 214] width 266 height 32
click at [272, 206] on button "Knives, slicers, and blenders are 🔪 sharp and can cause serious injuries if mis…" at bounding box center [264, 213] width 15 height 15
click at [312, 243] on label "If you're not confident, ask for a safety glove 🧤 or additional guidance 🗣️." at bounding box center [411, 259] width 266 height 32
click at [272, 251] on button "If you're not confident, ask for a safety glove 🧤 or additional guidance 🗣️." at bounding box center [264, 258] width 15 height 15
click at [281, 288] on label "Never use faulty equipment. ⚠️" at bounding box center [359, 296] width 162 height 16
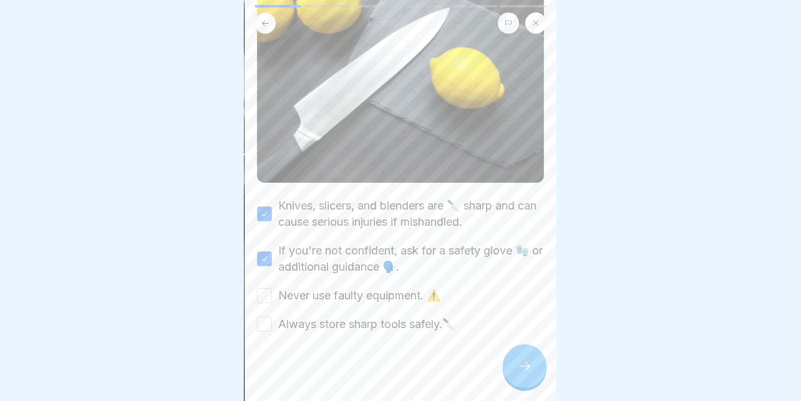
click at [272, 288] on button "Never use faulty equipment. ⚠️" at bounding box center [264, 295] width 15 height 15
click at [291, 316] on label "Always store sharp tools safely.🔪" at bounding box center [367, 324] width 178 height 16
click at [272, 317] on button "Always store sharp tools safely.🔪" at bounding box center [264, 324] width 15 height 15
click at [526, 362] on icon at bounding box center [524, 366] width 15 height 15
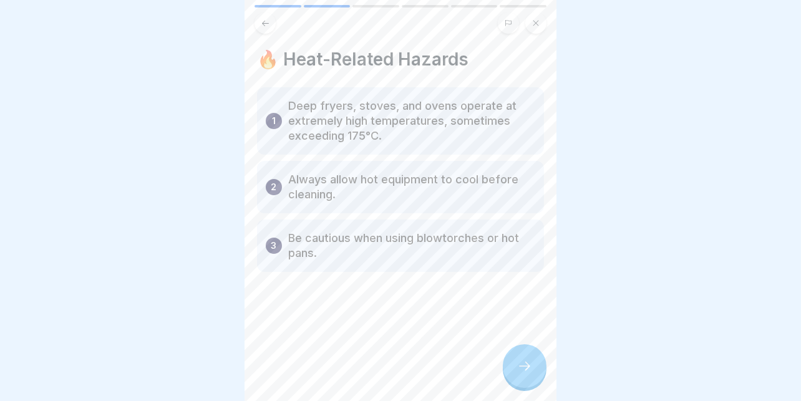
click at [526, 362] on icon at bounding box center [524, 366] width 15 height 15
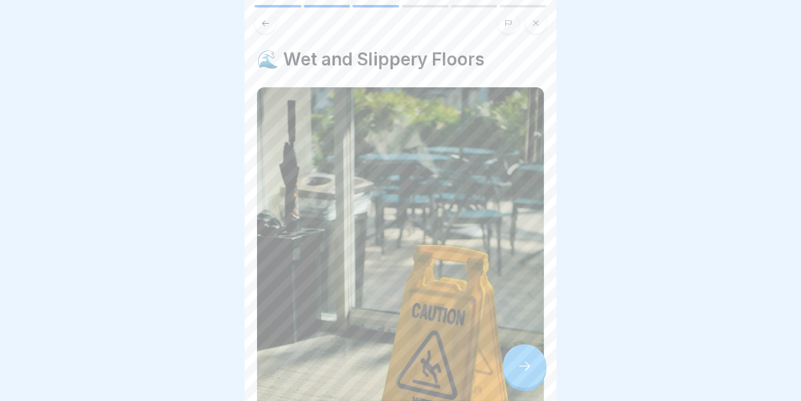
click at [526, 362] on icon at bounding box center [524, 366] width 15 height 15
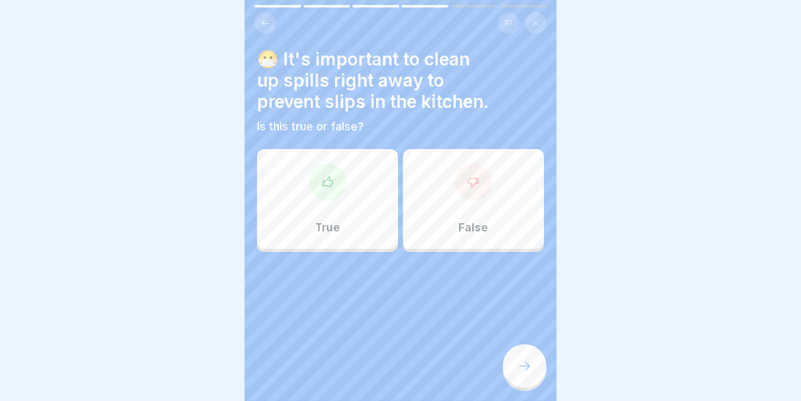
click at [322, 180] on div at bounding box center [327, 181] width 37 height 37
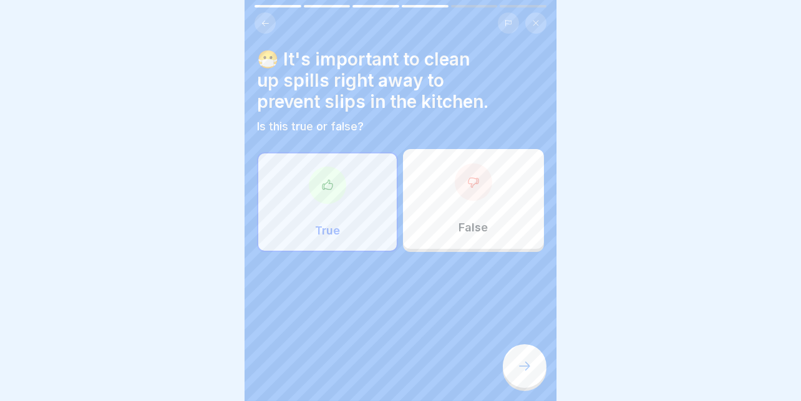
click at [526, 347] on div at bounding box center [525, 366] width 44 height 44
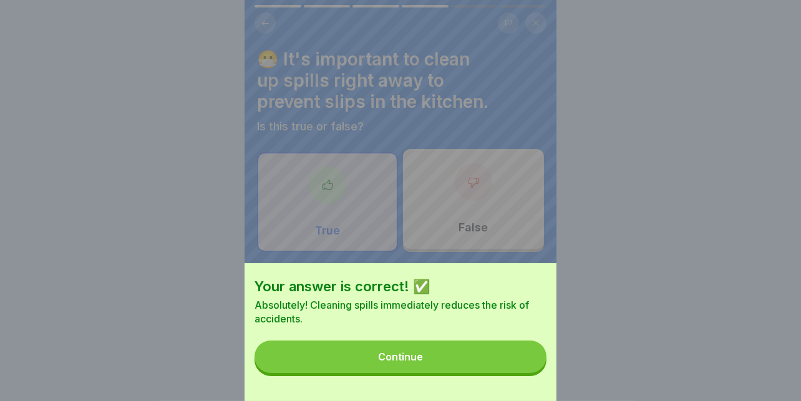
click at [395, 362] on div "Continue" at bounding box center [400, 356] width 45 height 11
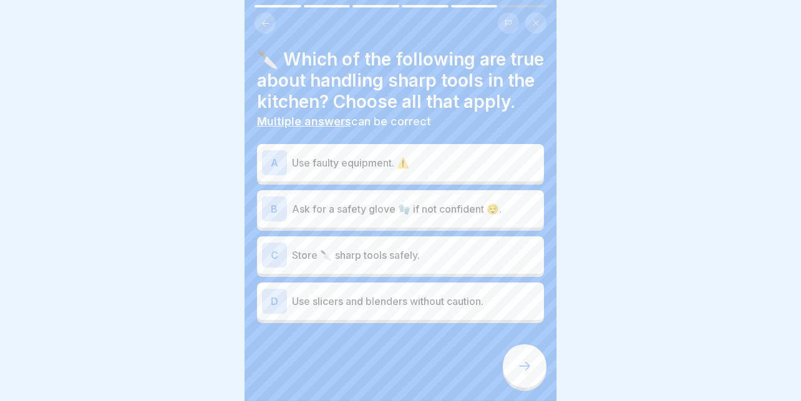
click at [336, 214] on p "Ask for a safety glove 🧤 if not confident 😌." at bounding box center [415, 208] width 247 height 15
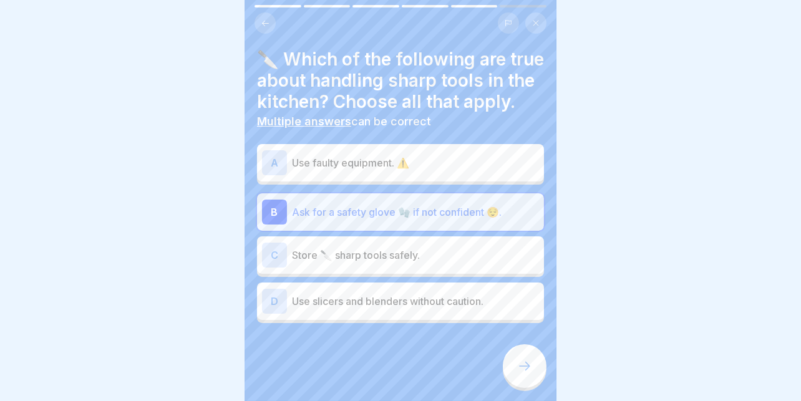
click at [336, 263] on p "Store 🔪 sharp tools safely." at bounding box center [415, 255] width 247 height 15
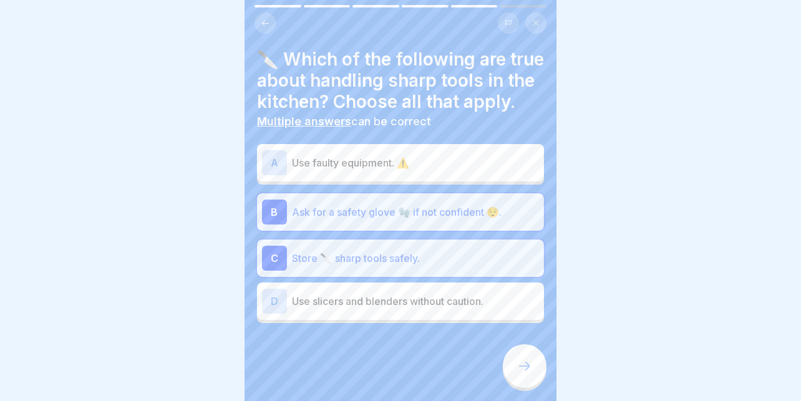
click at [521, 367] on icon at bounding box center [524, 366] width 15 height 15
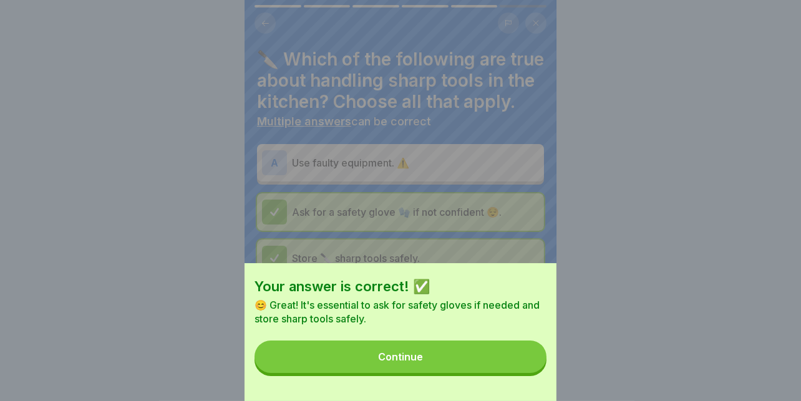
click at [453, 369] on button "Continue" at bounding box center [400, 357] width 292 height 32
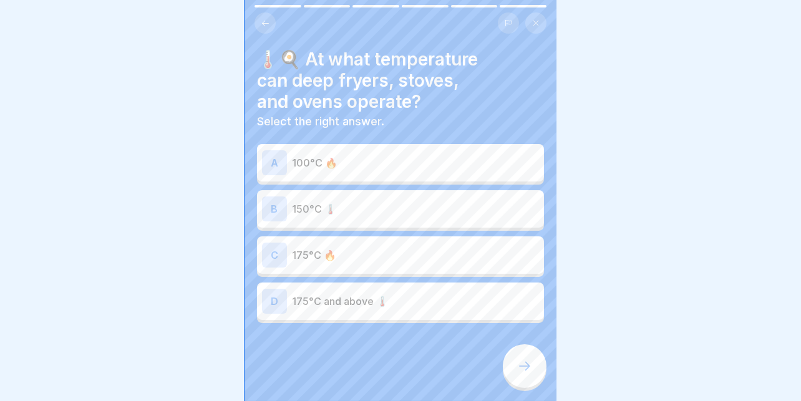
click at [300, 294] on p "175°C and above 🌡️" at bounding box center [415, 301] width 247 height 15
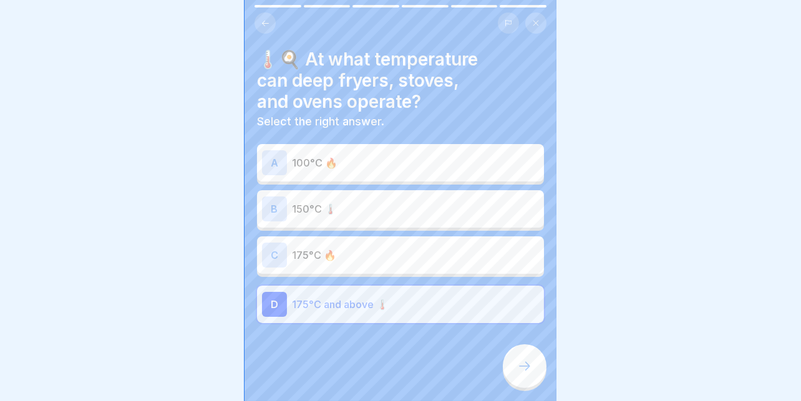
click at [503, 362] on div at bounding box center [525, 366] width 44 height 44
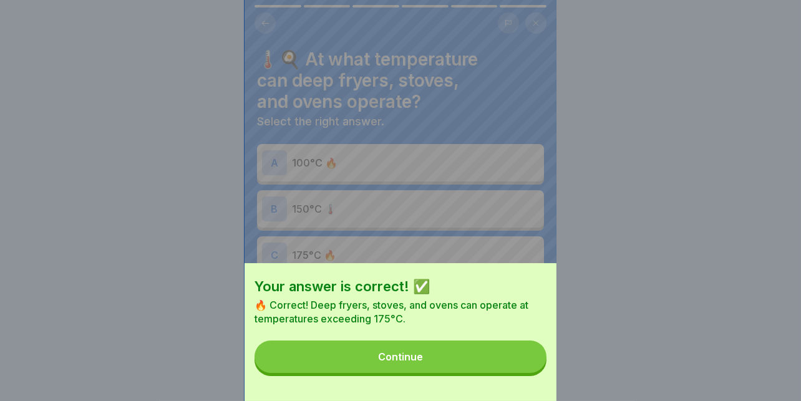
click at [463, 365] on button "Continue" at bounding box center [400, 357] width 292 height 32
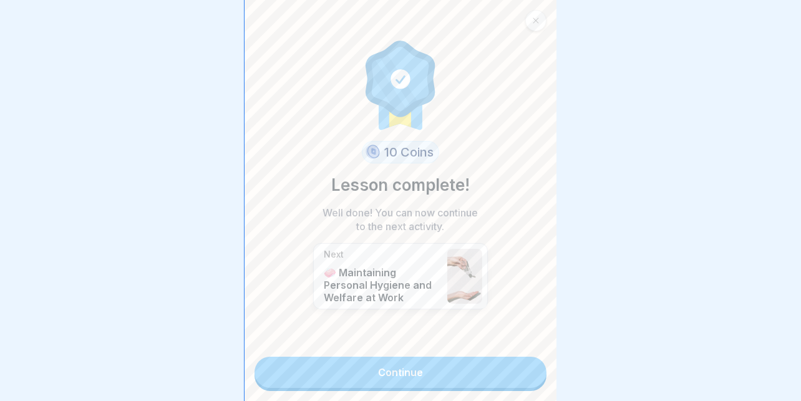
click at [384, 361] on link "Continue" at bounding box center [400, 372] width 292 height 31
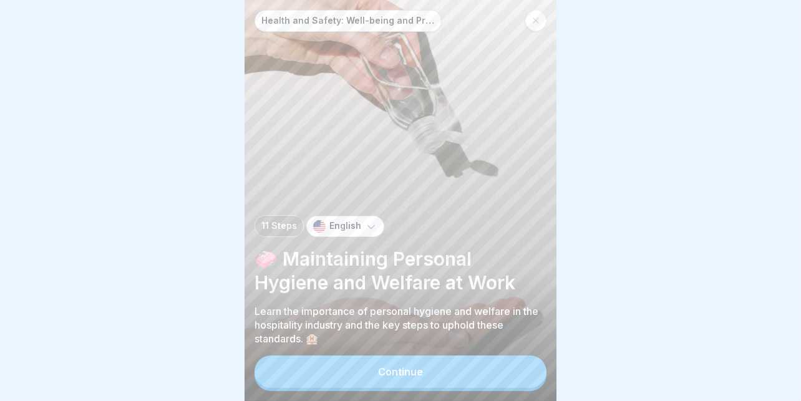
click at [374, 367] on button "Continue" at bounding box center [400, 372] width 292 height 32
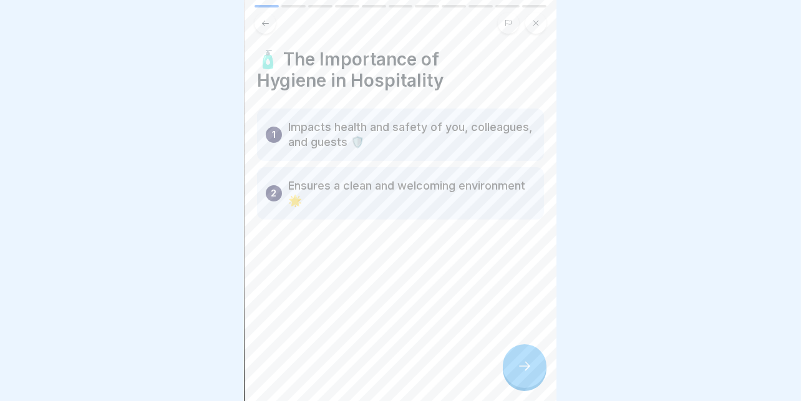
click at [529, 352] on div at bounding box center [525, 366] width 44 height 44
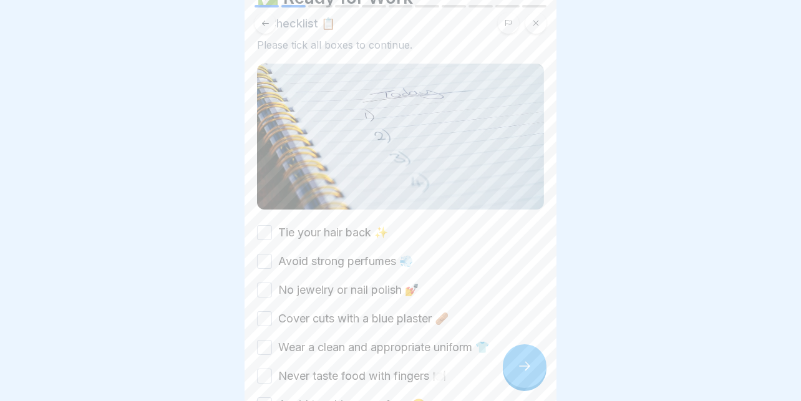
scroll to position [172, 0]
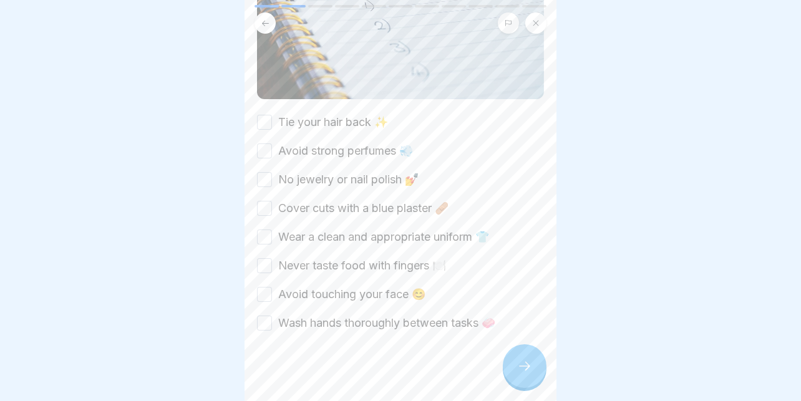
click at [344, 114] on label "Tie your hair back ✨" at bounding box center [333, 122] width 110 height 16
click at [272, 115] on button "Tie your hair back ✨" at bounding box center [264, 122] width 15 height 15
click at [320, 143] on label "Avoid strong perfumes 💨" at bounding box center [345, 151] width 135 height 16
click at [272, 143] on button "Avoid strong perfumes 💨" at bounding box center [264, 150] width 15 height 15
click at [309, 172] on label "No jewelry or nail polish 💅" at bounding box center [348, 180] width 140 height 16
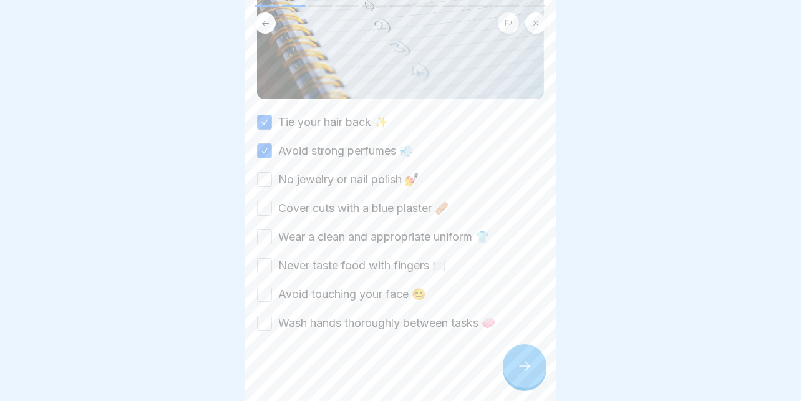
click at [272, 172] on button "No jewelry or nail polish 💅" at bounding box center [264, 179] width 15 height 15
click at [308, 200] on label "Cover cuts with a blue plaster 🩹" at bounding box center [363, 208] width 170 height 16
click at [272, 201] on button "Cover cuts with a blue plaster 🩹" at bounding box center [264, 208] width 15 height 15
click at [307, 229] on label "Wear a clean and appropriate uniform 👕" at bounding box center [383, 237] width 211 height 16
click at [272, 230] on button "Wear a clean and appropriate uniform 👕" at bounding box center [264, 237] width 15 height 15
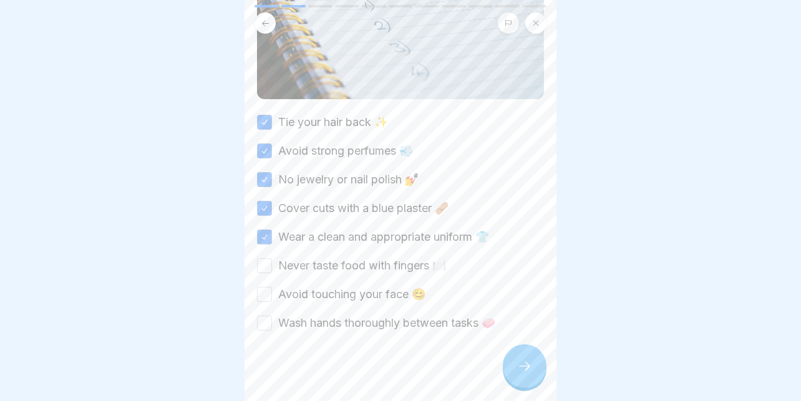
click at [308, 258] on label "Never taste food with fingers 🍽️" at bounding box center [362, 266] width 168 height 16
click at [272, 258] on button "Never taste food with fingers 🍽️" at bounding box center [264, 265] width 15 height 15
click at [311, 286] on label "Avoid touching your face 😊" at bounding box center [351, 294] width 147 height 16
click at [272, 287] on button "Avoid touching your face 😊" at bounding box center [264, 294] width 15 height 15
click at [352, 315] on label "Wash hands thoroughly between tasks 🧼" at bounding box center [386, 323] width 217 height 16
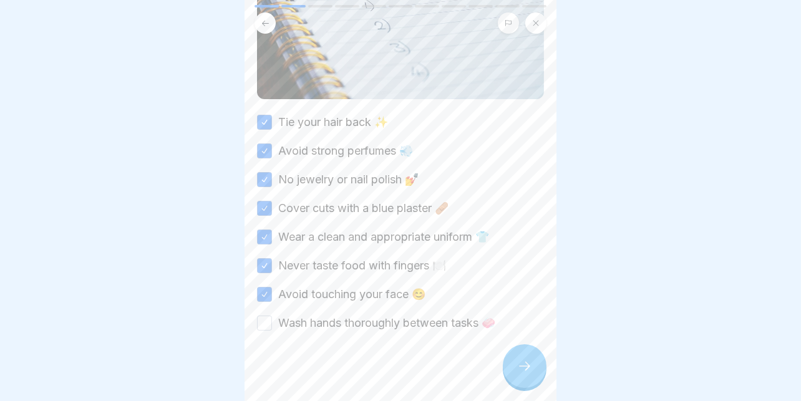
click at [272, 316] on button "Wash hands thoroughly between tasks 🧼" at bounding box center [264, 323] width 15 height 15
click at [522, 361] on icon at bounding box center [524, 366] width 15 height 15
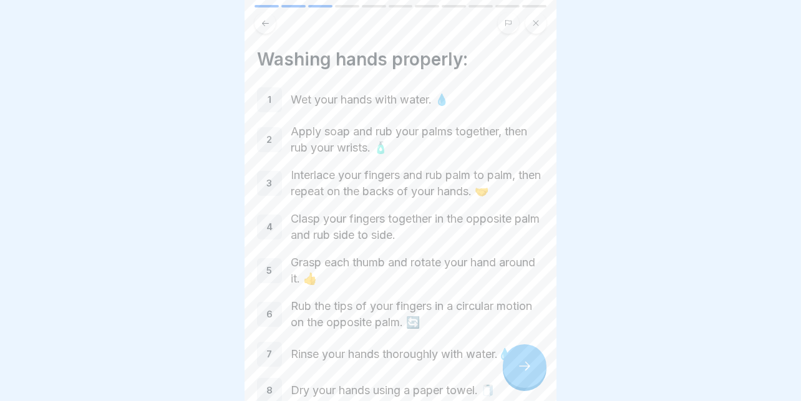
scroll to position [120, 0]
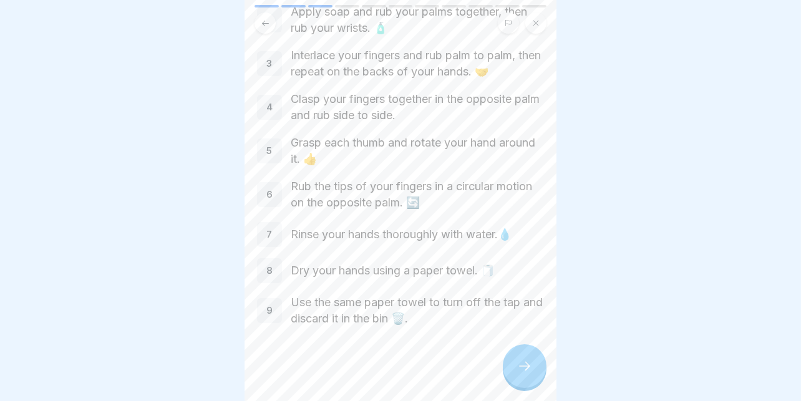
click at [528, 362] on icon at bounding box center [524, 366] width 15 height 15
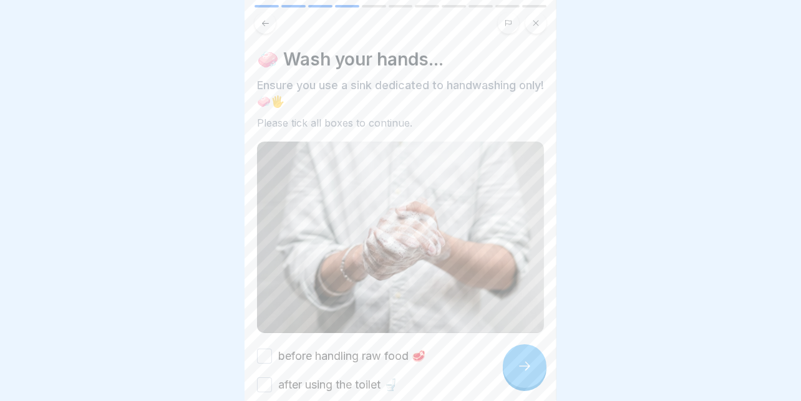
scroll to position [124, 0]
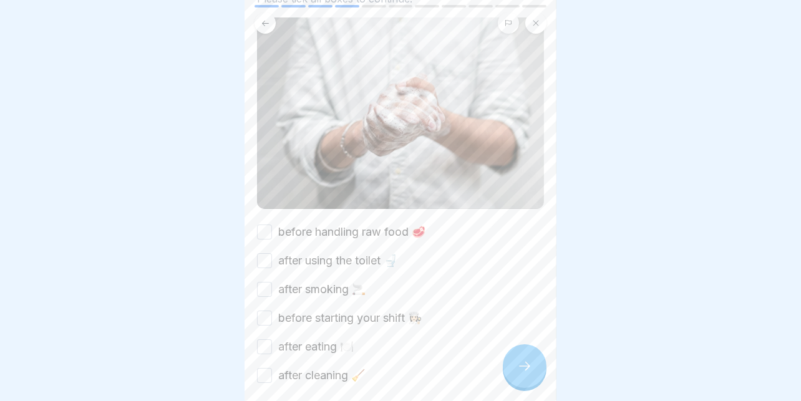
click at [344, 224] on label "before handling raw food 🥩" at bounding box center [351, 232] width 147 height 16
click at [272, 225] on button "before handling raw food 🥩" at bounding box center [264, 232] width 15 height 15
click at [330, 253] on label "after using the toilet 🚽" at bounding box center [337, 261] width 119 height 16
click at [272, 253] on button "after using the toilet 🚽" at bounding box center [264, 260] width 15 height 15
click at [317, 281] on label "after smoking 🚬" at bounding box center [321, 289] width 87 height 16
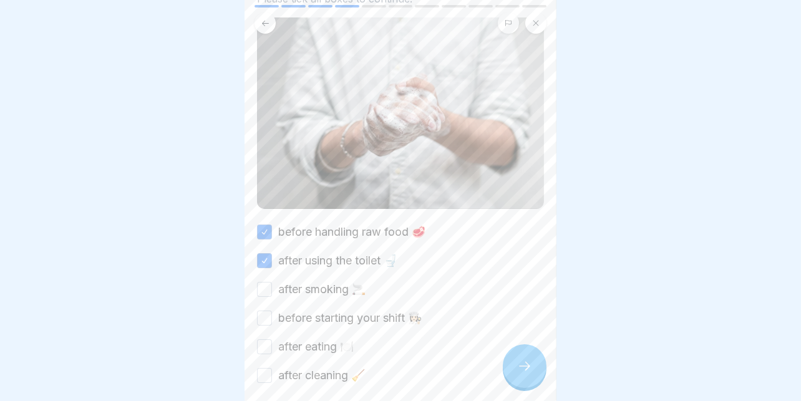
click at [272, 282] on button "after smoking 🚬" at bounding box center [264, 289] width 15 height 15
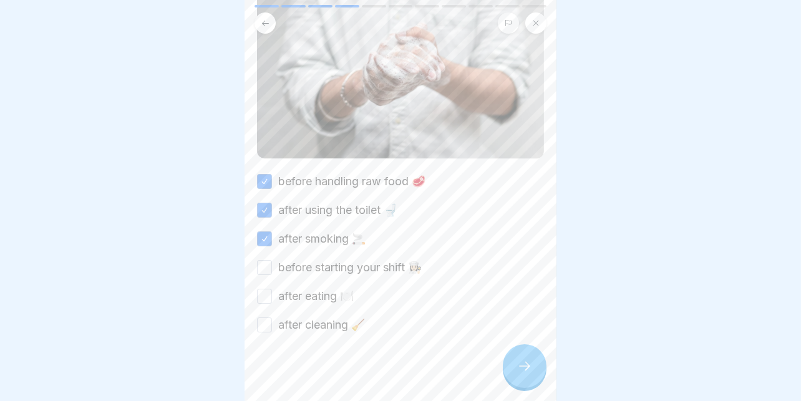
click at [375, 259] on label "before starting your shift 👩🏻‍🍳" at bounding box center [349, 267] width 143 height 16
click at [272, 260] on button "before starting your shift 👩🏻‍🍳" at bounding box center [264, 267] width 15 height 15
click at [289, 288] on label "after eating 🍽️" at bounding box center [315, 296] width 75 height 16
click at [272, 289] on button "after eating 🍽️" at bounding box center [264, 296] width 15 height 15
click at [304, 317] on label "after cleaning 🧹" at bounding box center [321, 325] width 87 height 16
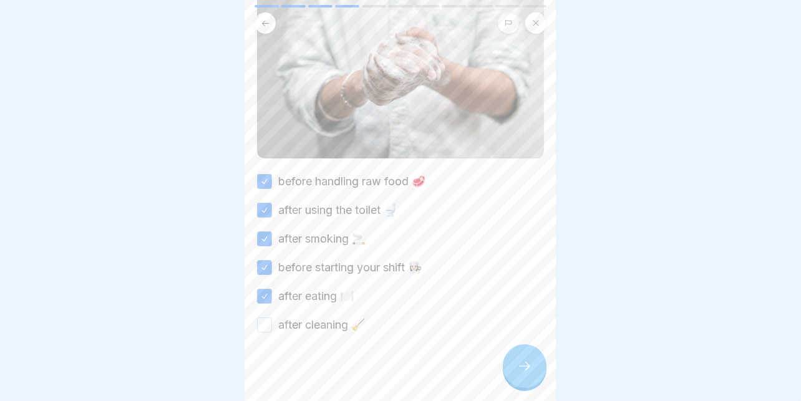
click at [272, 317] on button "after cleaning 🧹" at bounding box center [264, 324] width 15 height 15
click at [525, 364] on icon at bounding box center [524, 366] width 15 height 15
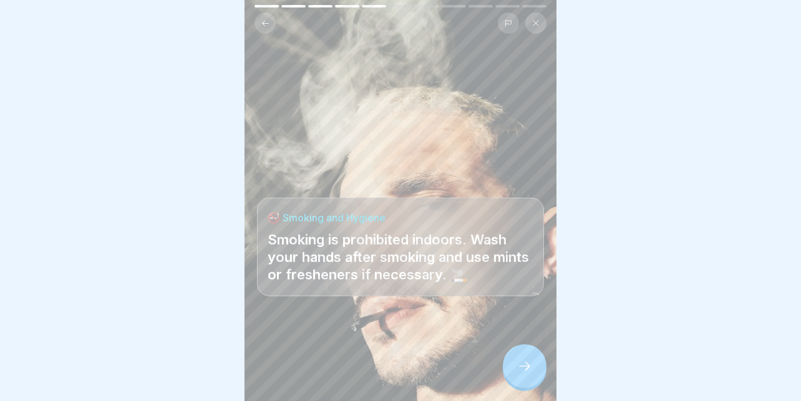
click at [511, 359] on div at bounding box center [525, 366] width 44 height 44
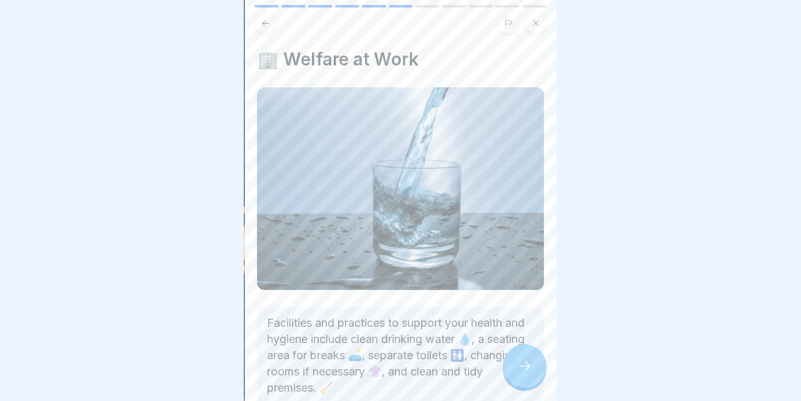
scroll to position [71, 0]
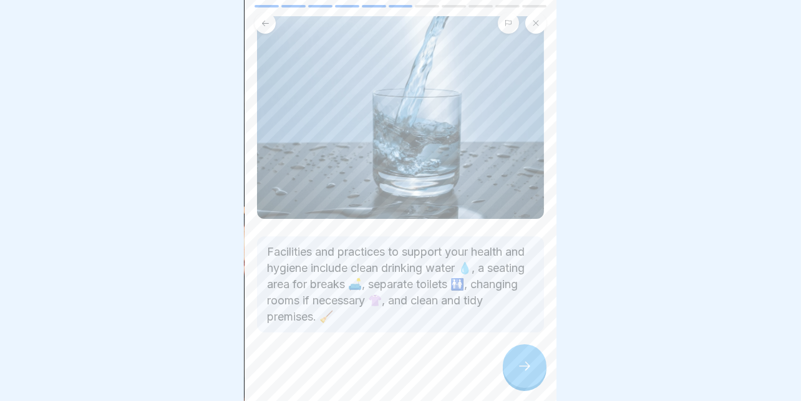
click at [521, 368] on icon at bounding box center [524, 366] width 15 height 15
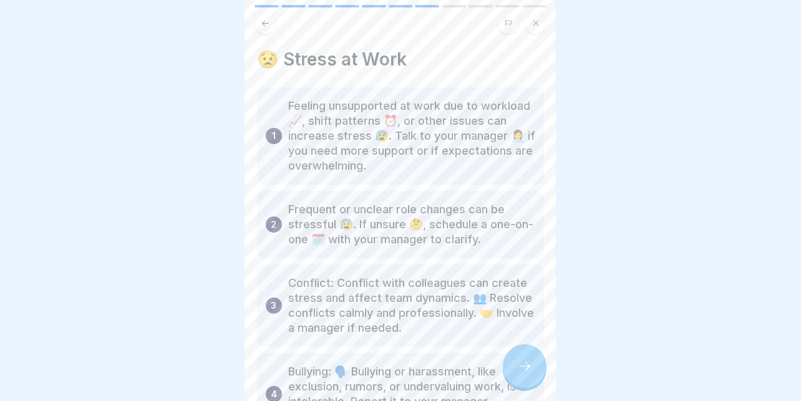
scroll to position [109, 0]
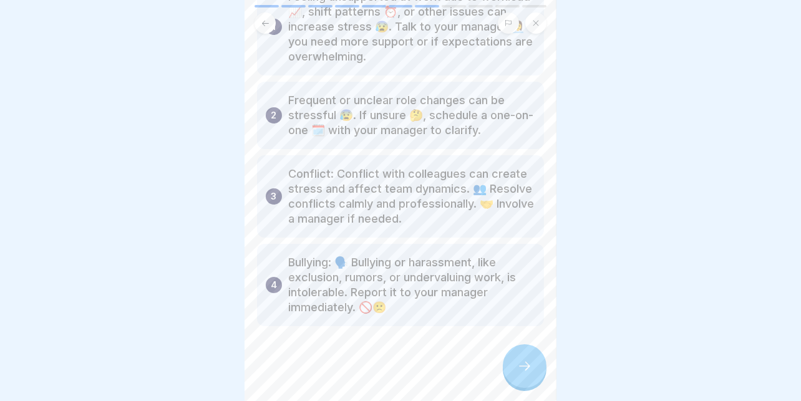
click at [526, 356] on div at bounding box center [525, 366] width 44 height 44
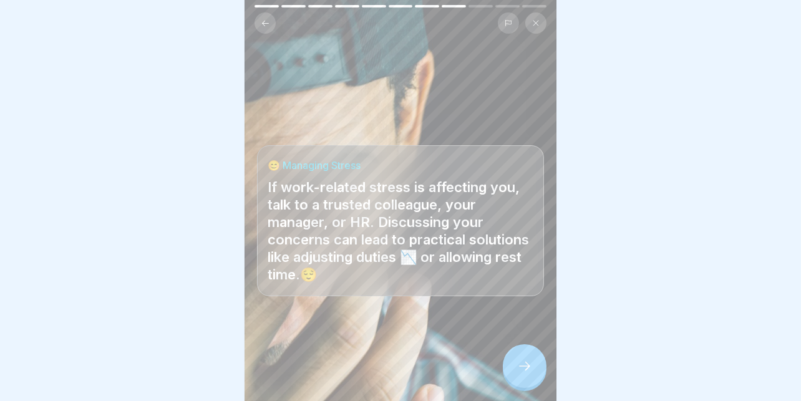
click at [518, 361] on icon at bounding box center [524, 366] width 15 height 15
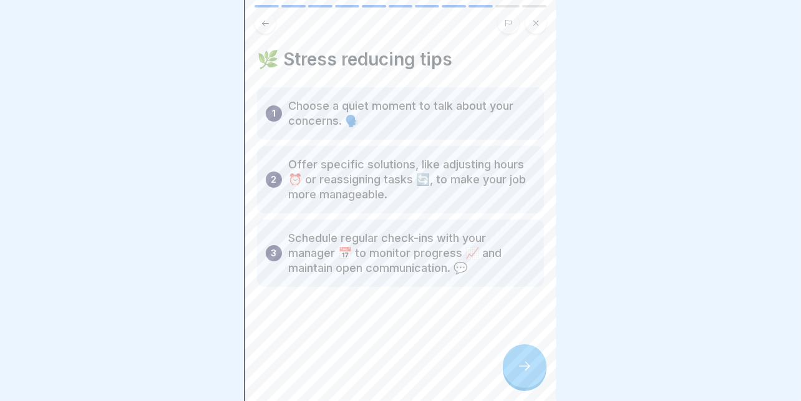
click at [513, 361] on div at bounding box center [525, 366] width 44 height 44
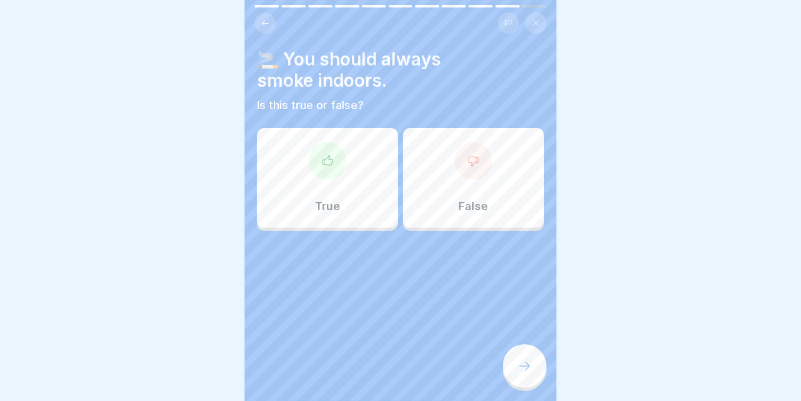
click at [470, 142] on div at bounding box center [473, 160] width 37 height 37
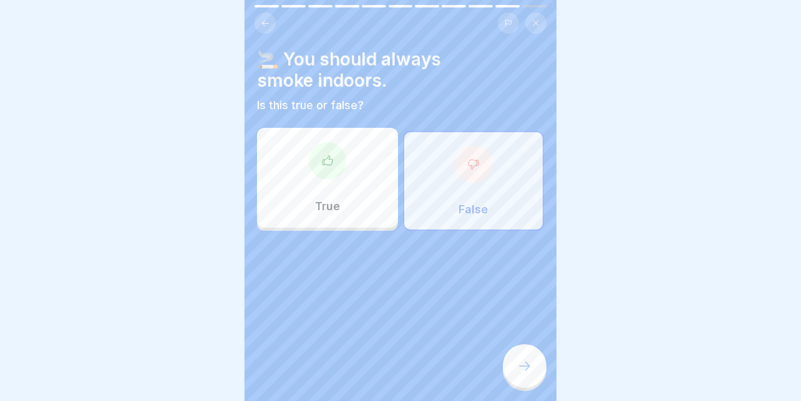
click at [515, 365] on div at bounding box center [525, 366] width 44 height 44
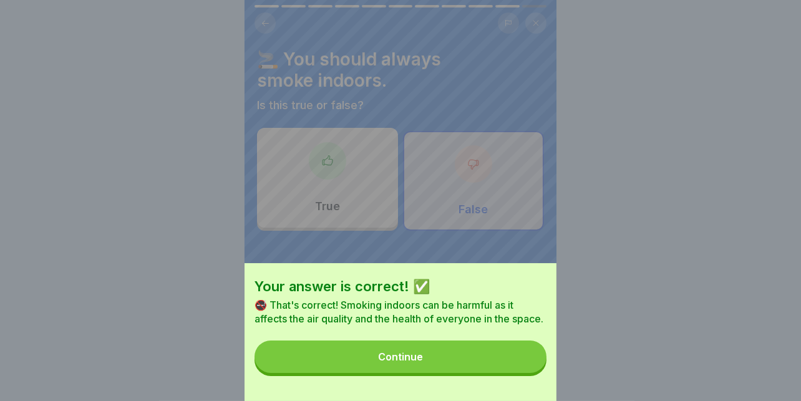
click at [469, 367] on button "Continue" at bounding box center [400, 357] width 292 height 32
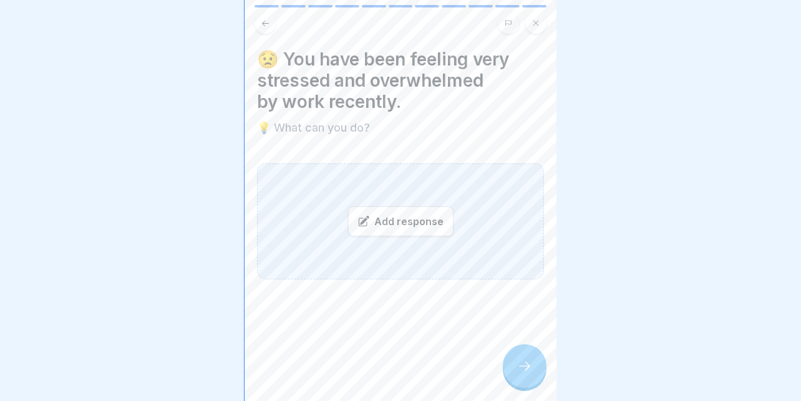
click at [423, 217] on div "Add response" at bounding box center [400, 221] width 105 height 30
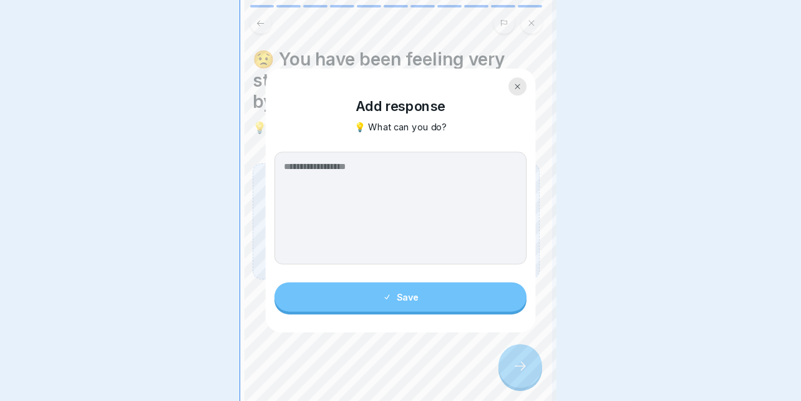
scroll to position [0, 0]
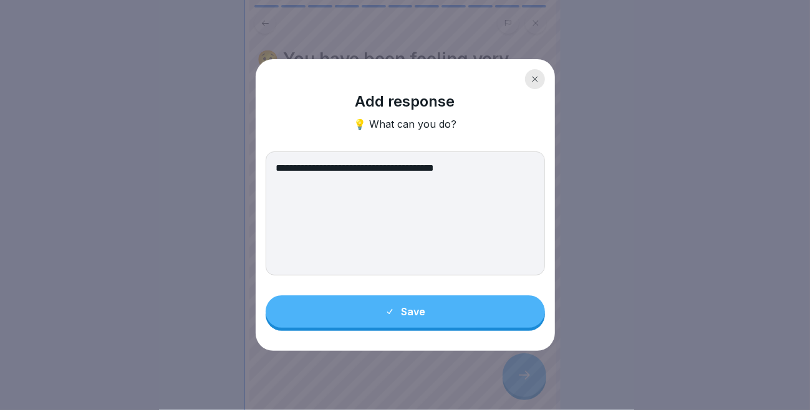
type textarea "**********"
click at [400, 326] on button "Save" at bounding box center [405, 312] width 279 height 32
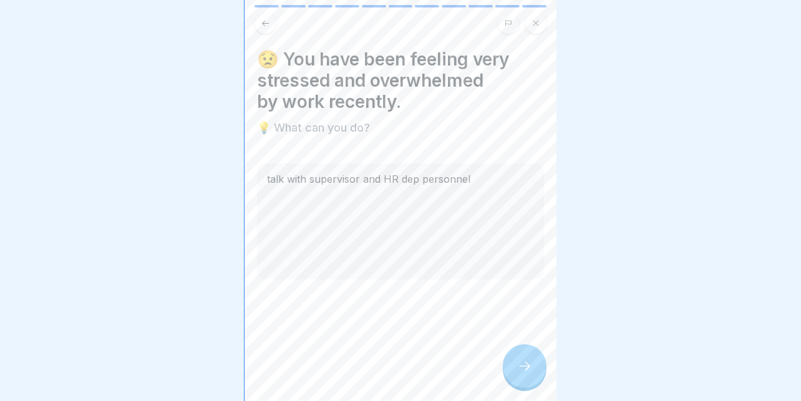
click at [531, 368] on div at bounding box center [525, 366] width 44 height 44
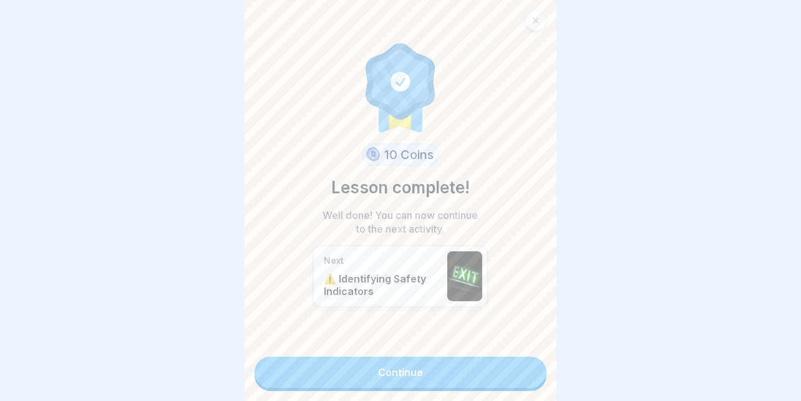
click at [461, 369] on link "Continue" at bounding box center [400, 372] width 292 height 31
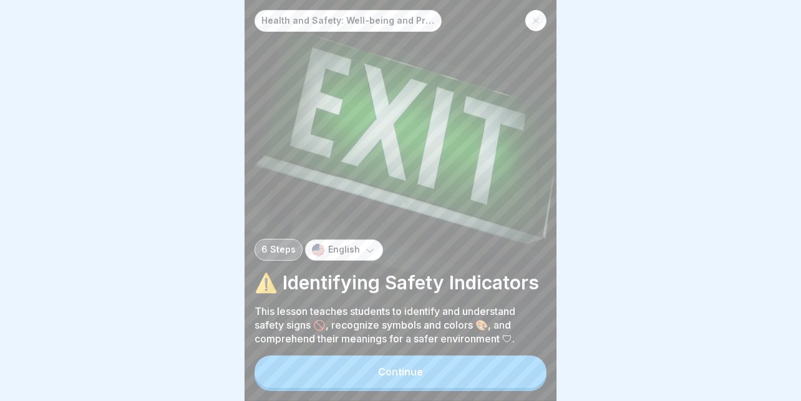
scroll to position [9, 0]
click at [359, 387] on button "Continue" at bounding box center [400, 372] width 292 height 32
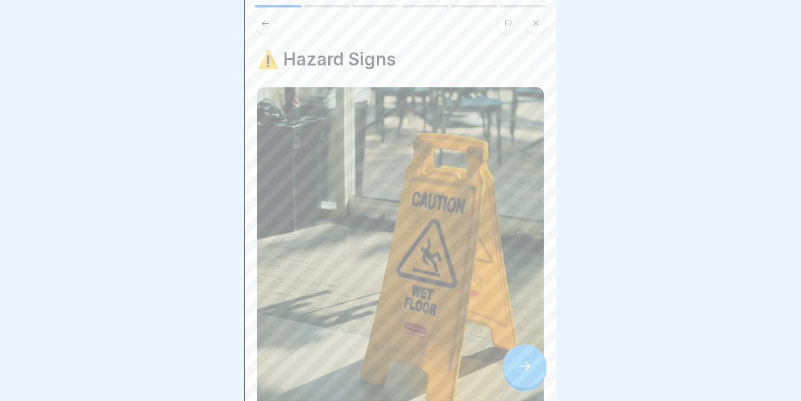
scroll to position [195, 0]
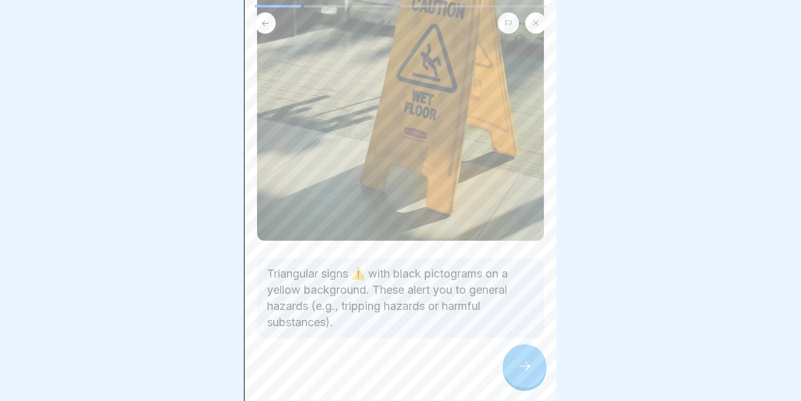
click at [530, 359] on div at bounding box center [525, 366] width 44 height 44
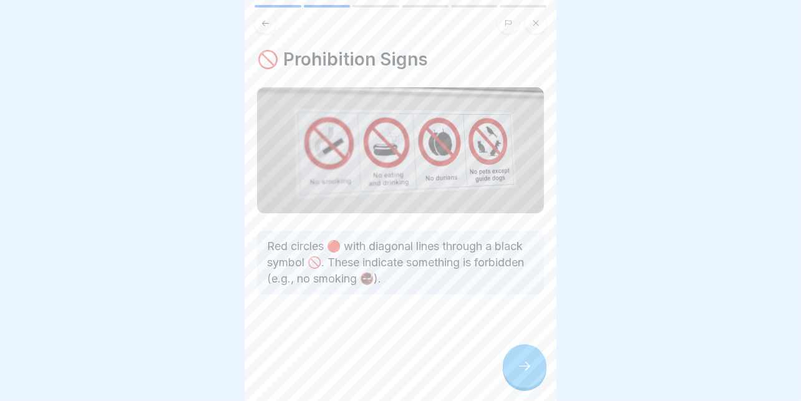
click at [526, 370] on icon at bounding box center [524, 366] width 15 height 15
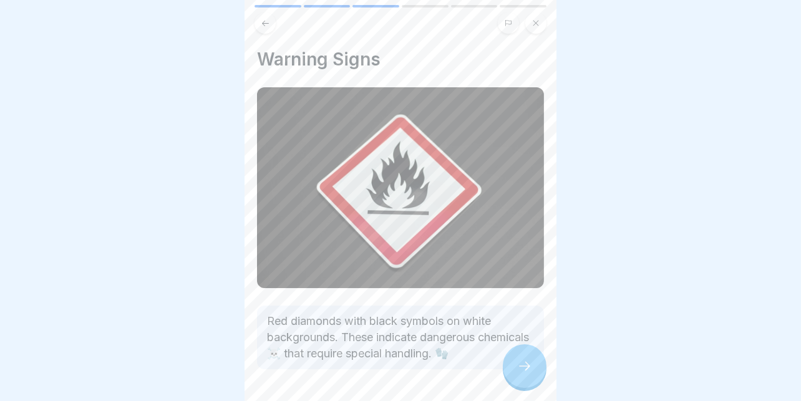
click at [526, 370] on icon at bounding box center [524, 366] width 15 height 15
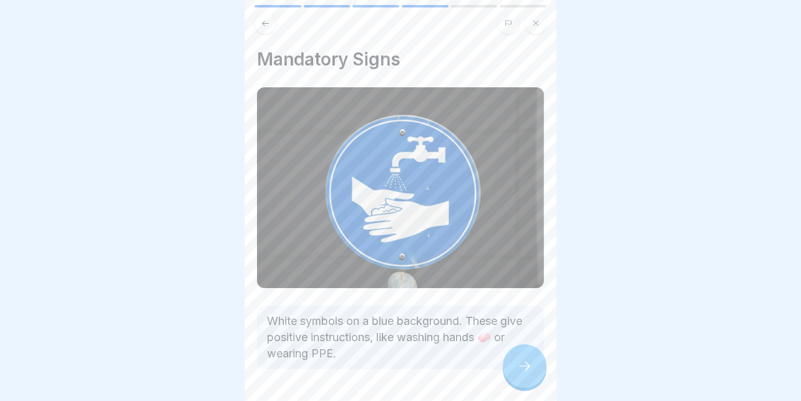
click at [526, 370] on icon at bounding box center [524, 366] width 15 height 15
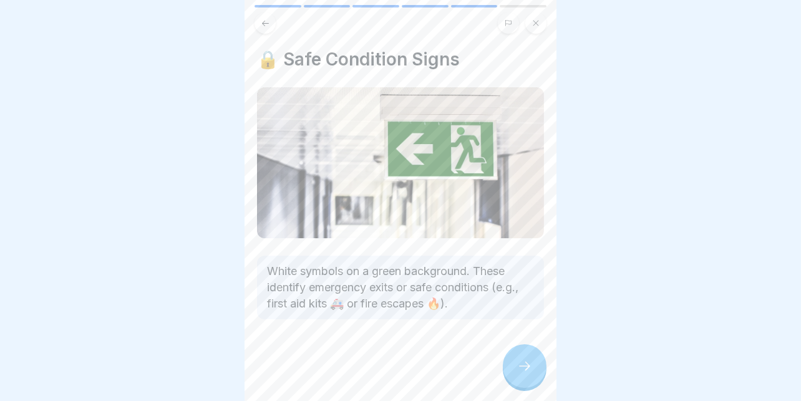
click at [526, 370] on icon at bounding box center [524, 366] width 15 height 15
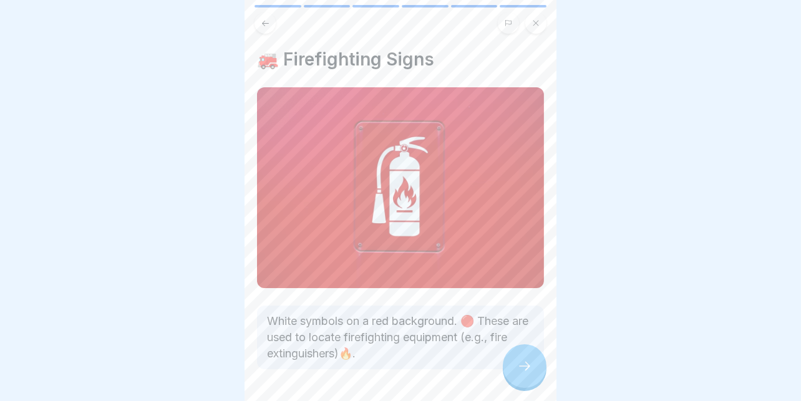
click at [526, 370] on icon at bounding box center [524, 366] width 15 height 15
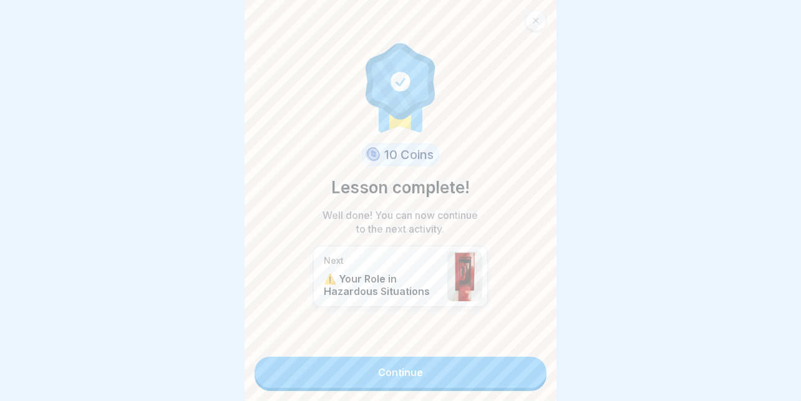
click at [451, 363] on link "Continue" at bounding box center [400, 372] width 292 height 31
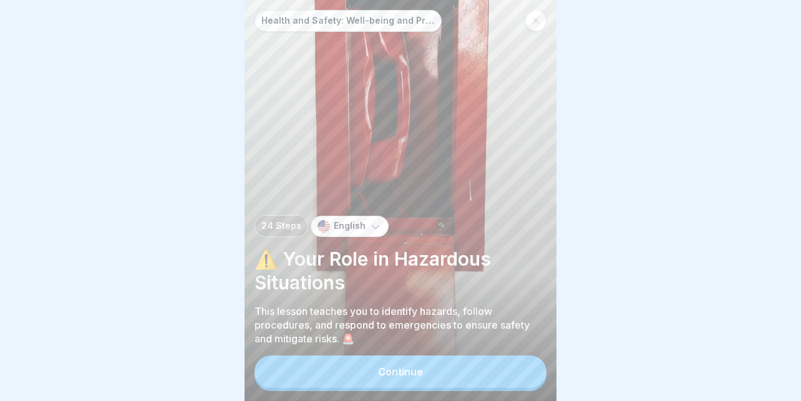
click at [451, 363] on button "Continue" at bounding box center [400, 372] width 292 height 32
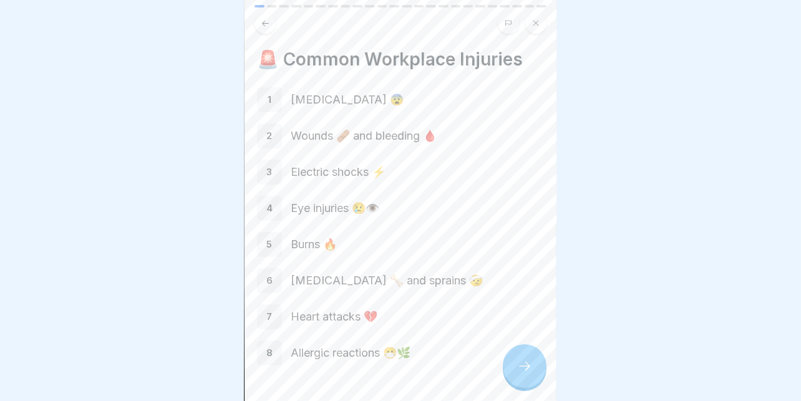
scroll to position [39, 0]
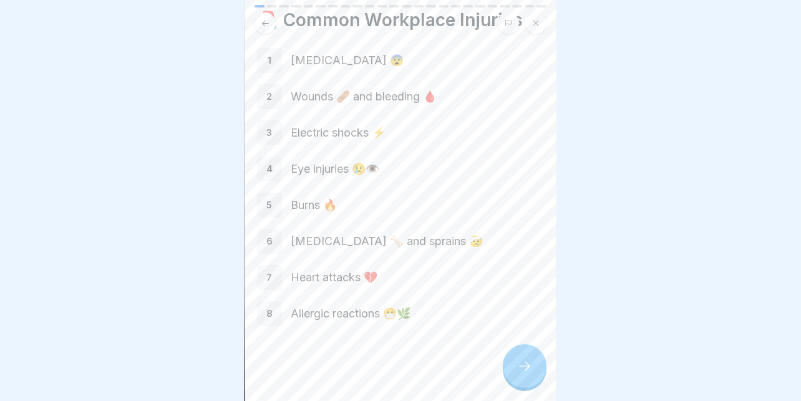
click at [526, 357] on div at bounding box center [525, 366] width 44 height 44
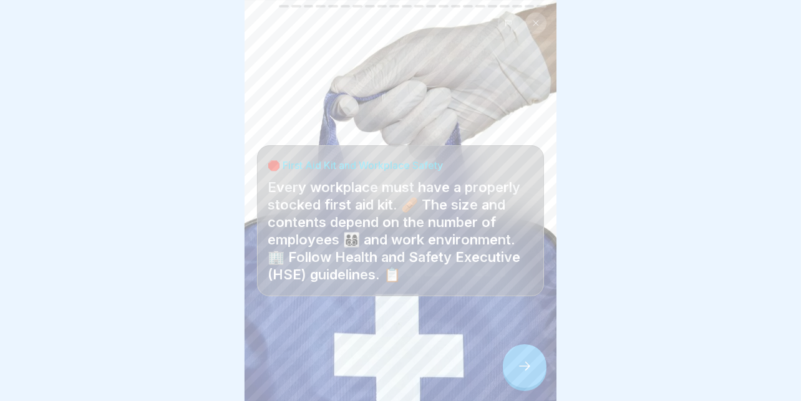
click at [525, 370] on icon at bounding box center [524, 366] width 15 height 15
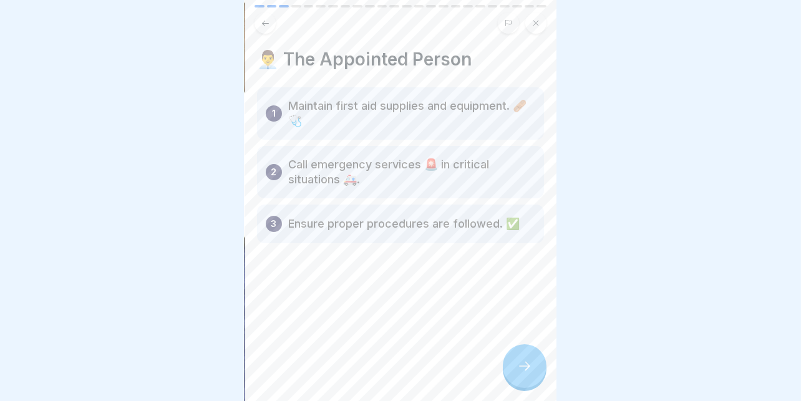
click at [525, 370] on icon at bounding box center [524, 366] width 15 height 15
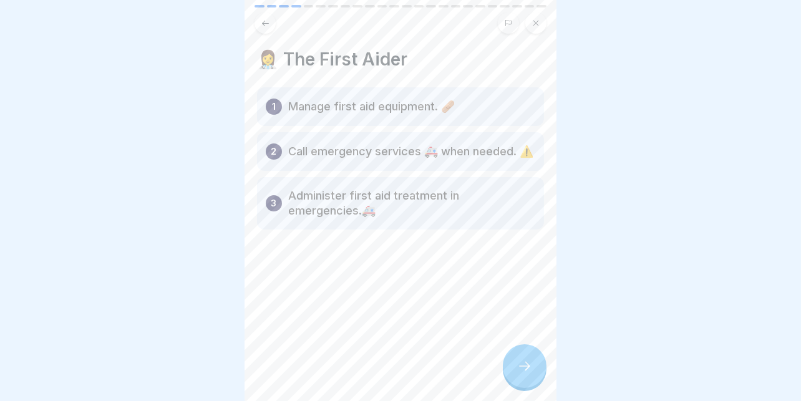
click at [525, 370] on icon at bounding box center [524, 366] width 15 height 15
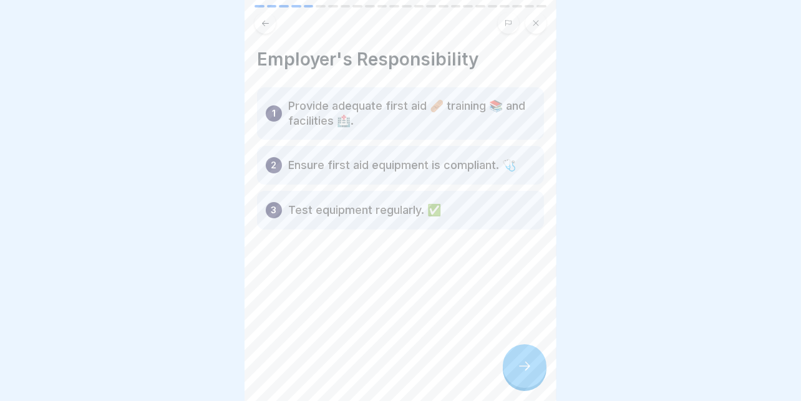
click at [525, 370] on icon at bounding box center [524, 366] width 15 height 15
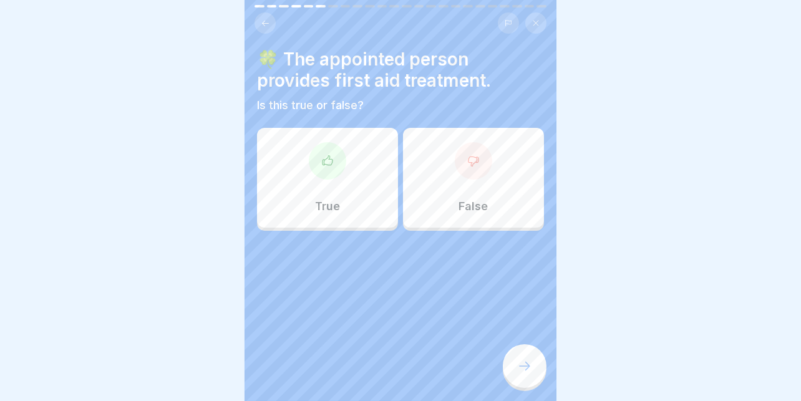
click at [336, 200] on p "True" at bounding box center [327, 207] width 25 height 14
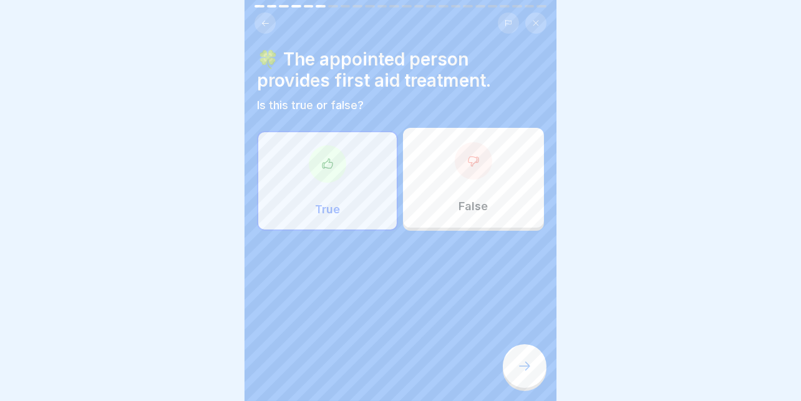
click at [522, 372] on icon at bounding box center [524, 366] width 15 height 15
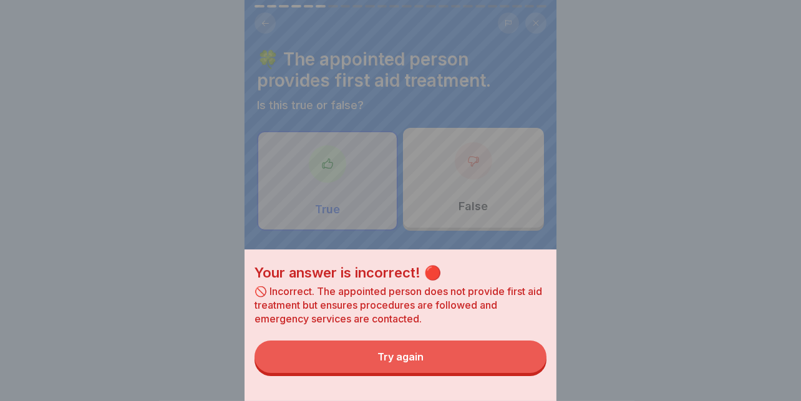
click at [442, 362] on button "Try again" at bounding box center [400, 357] width 292 height 32
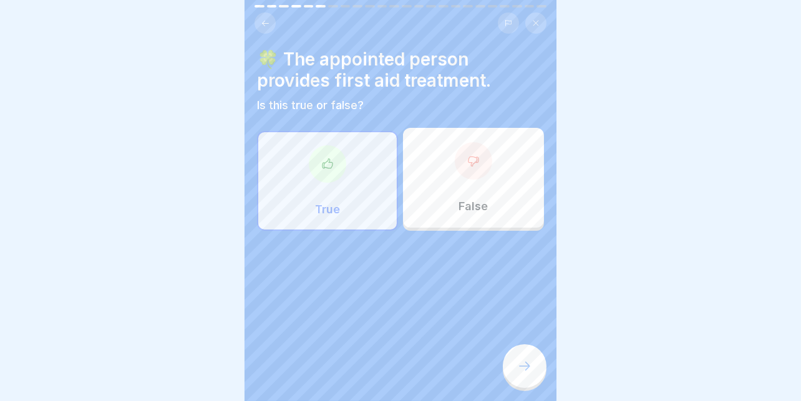
click at [467, 200] on p "False" at bounding box center [473, 207] width 29 height 14
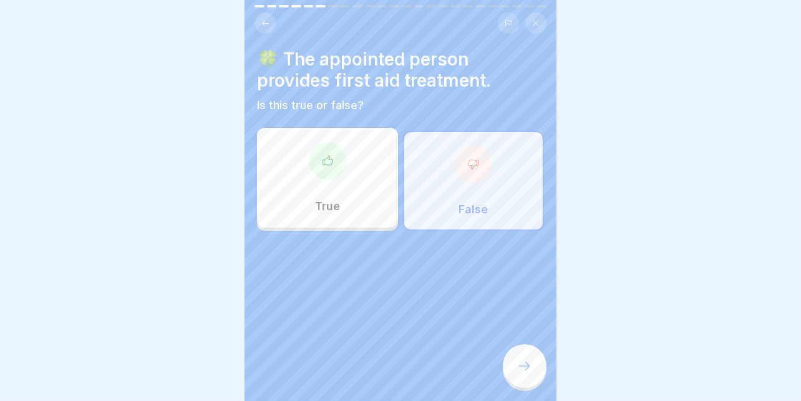
click at [522, 358] on div at bounding box center [525, 366] width 44 height 44
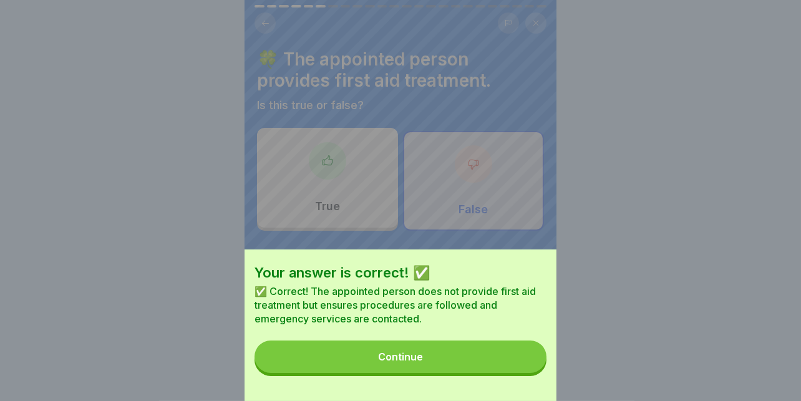
click at [359, 359] on button "Continue" at bounding box center [400, 357] width 292 height 32
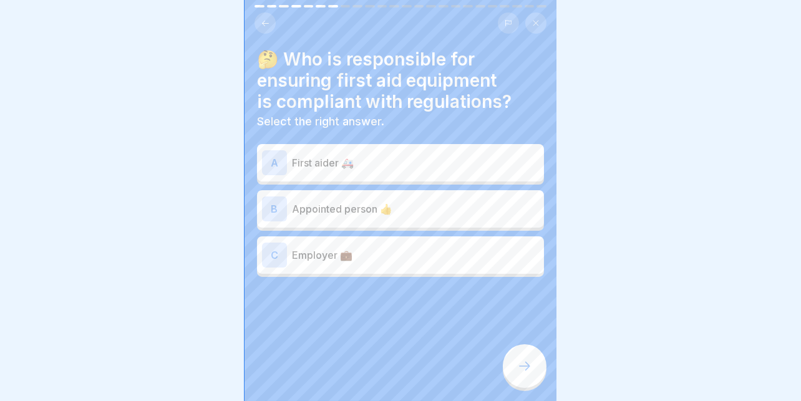
click at [388, 155] on p "First aider 🚑" at bounding box center [415, 162] width 247 height 15
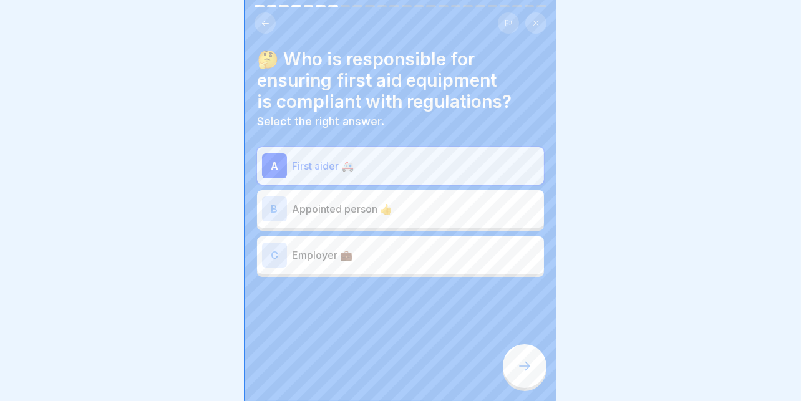
click at [371, 201] on p "Appointed person 👍" at bounding box center [415, 208] width 247 height 15
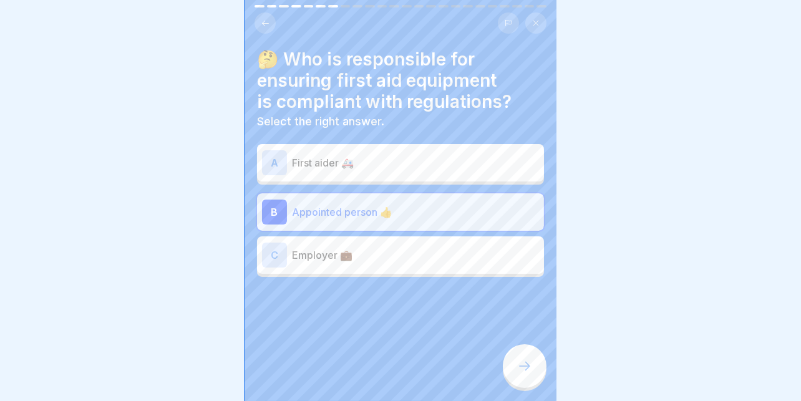
click at [407, 254] on div "C Employer 💼" at bounding box center [400, 255] width 277 height 25
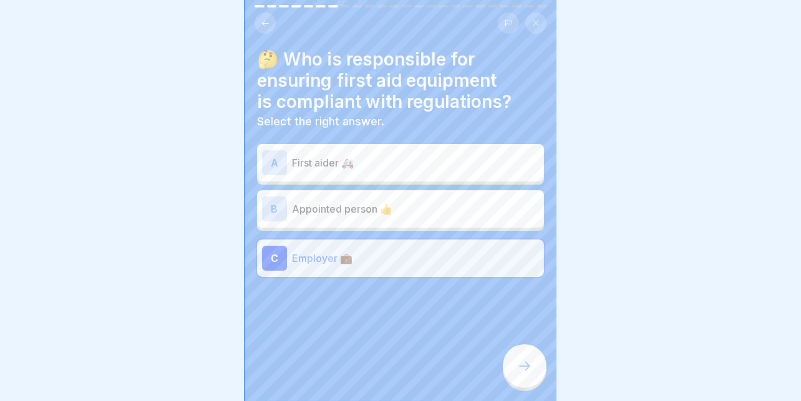
click at [514, 352] on div at bounding box center [525, 366] width 44 height 44
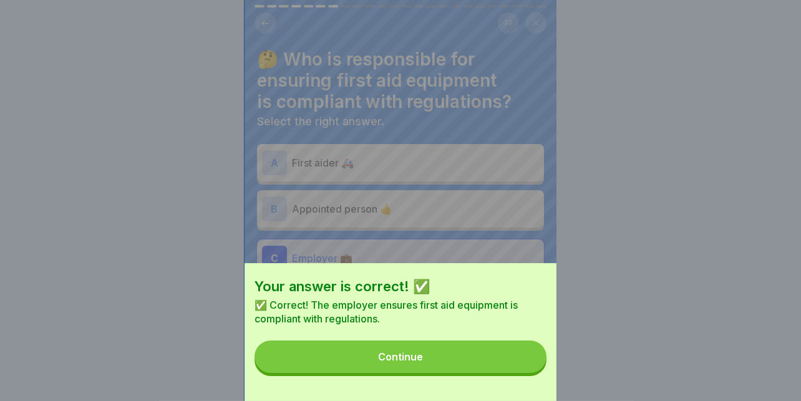
click at [472, 358] on button "Continue" at bounding box center [400, 357] width 292 height 32
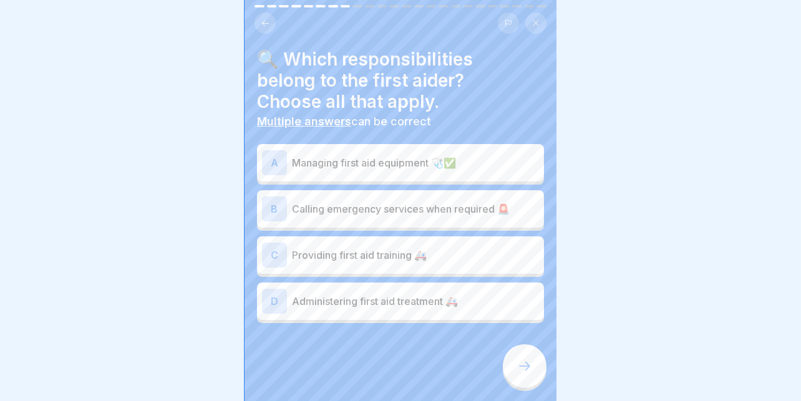
click at [380, 294] on p "Administering first aid treatment 🚑" at bounding box center [415, 301] width 247 height 15
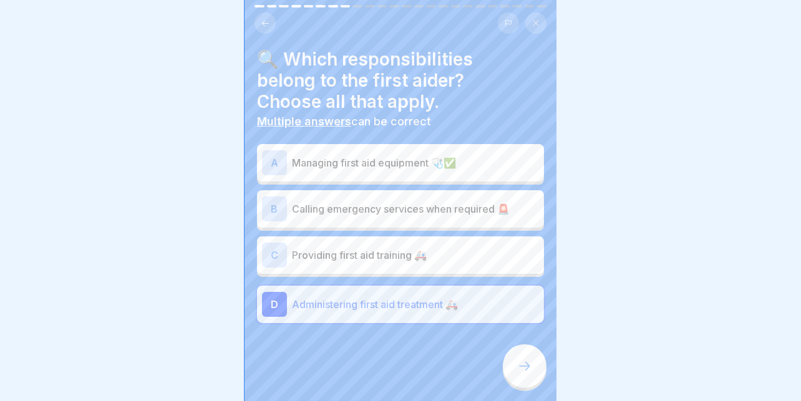
click at [399, 248] on p "Providing first aid training 🚑" at bounding box center [415, 255] width 247 height 15
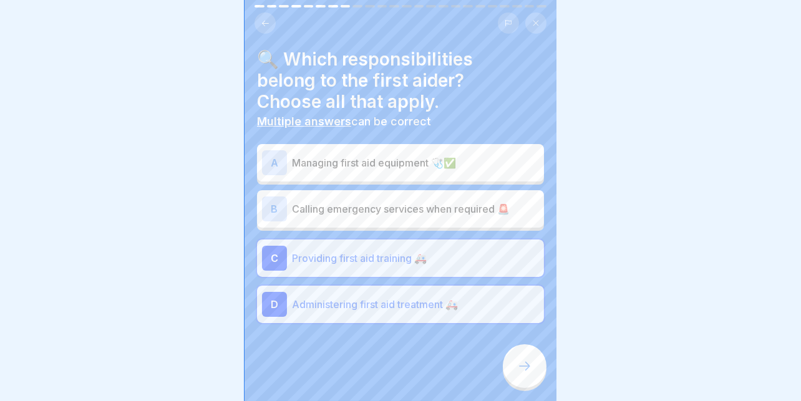
click at [408, 205] on p "Calling emergency services when required 🚨" at bounding box center [415, 208] width 247 height 15
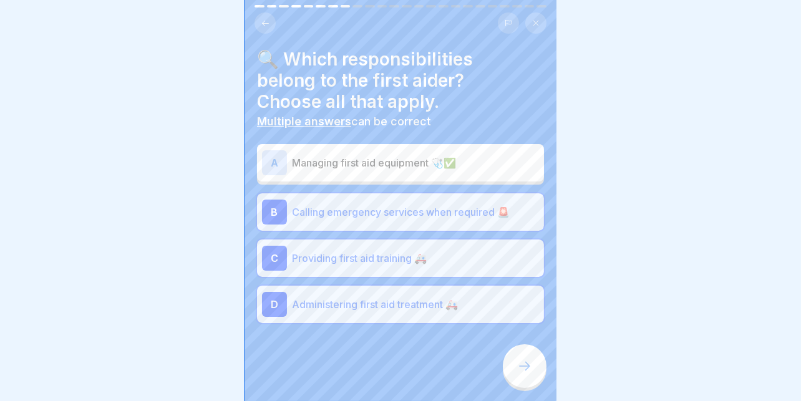
click at [407, 165] on div "A Managing first aid equipment 🩺✅" at bounding box center [400, 162] width 287 height 37
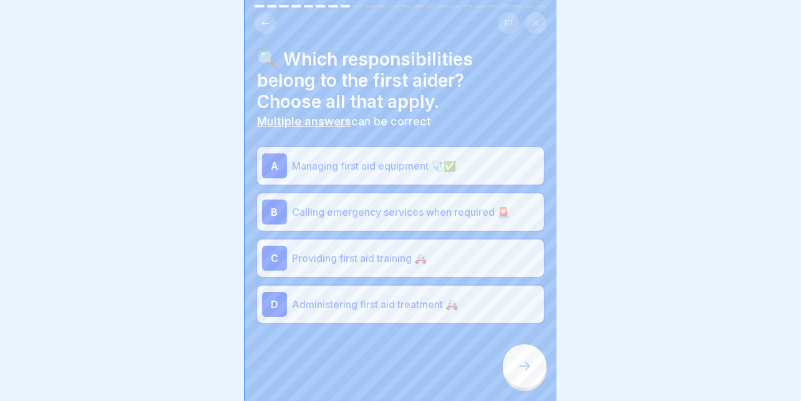
click at [520, 376] on div at bounding box center [525, 366] width 44 height 44
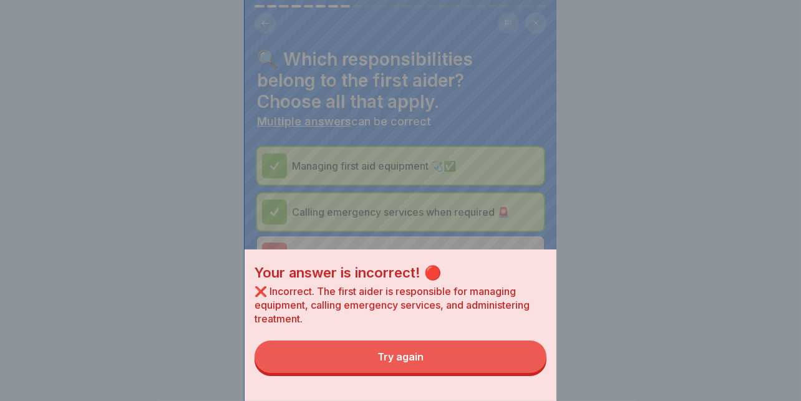
click at [448, 362] on button "Try again" at bounding box center [400, 357] width 292 height 32
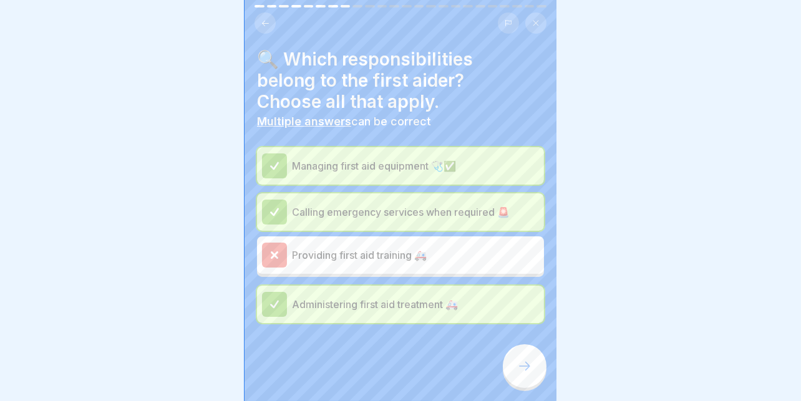
click at [374, 254] on div "Providing first aid training 🚑" at bounding box center [400, 255] width 277 height 25
click at [519, 360] on icon at bounding box center [524, 366] width 15 height 15
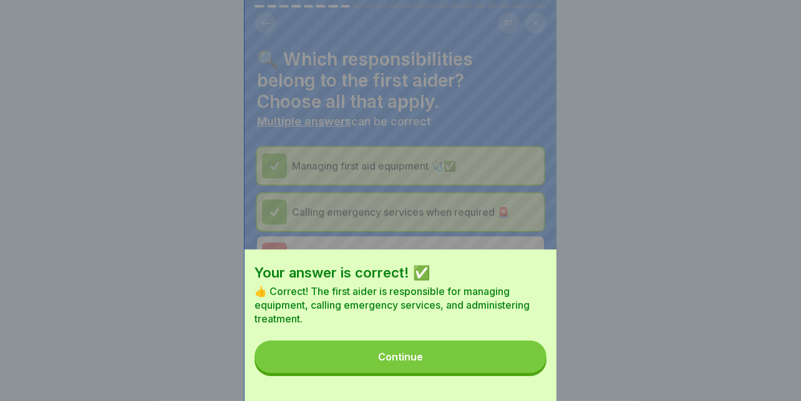
click at [442, 354] on button "Continue" at bounding box center [400, 357] width 292 height 32
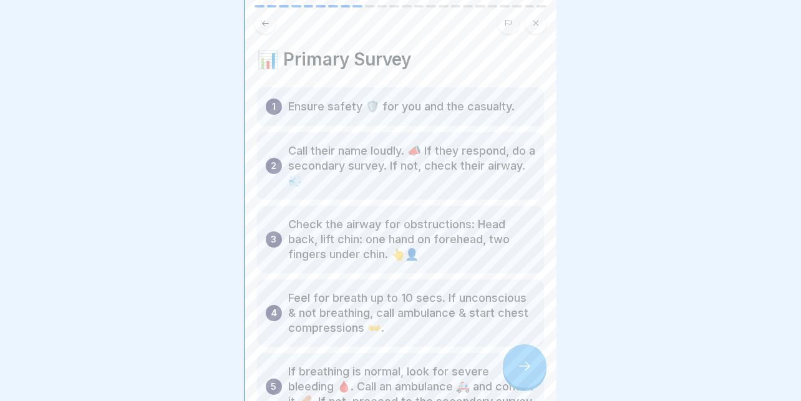
scroll to position [109, 0]
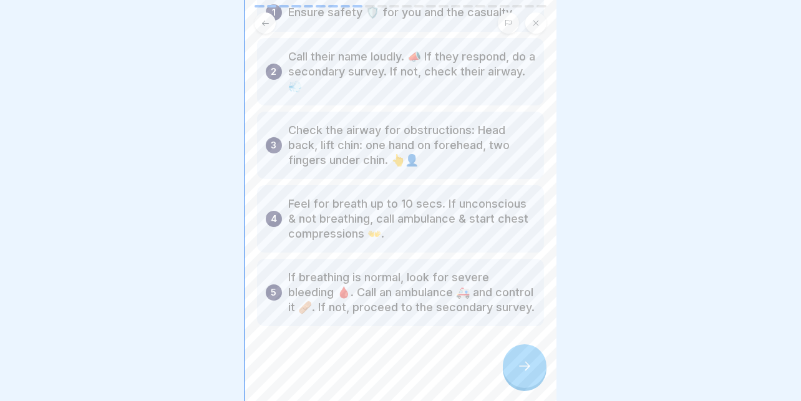
click at [526, 372] on icon at bounding box center [524, 366] width 15 height 15
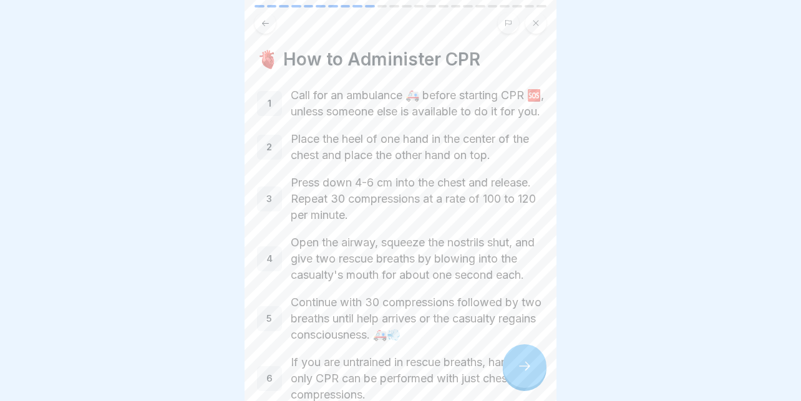
scroll to position [62, 0]
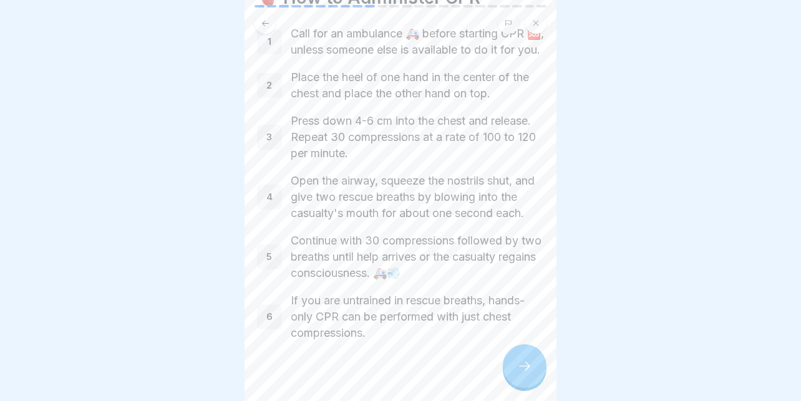
click at [523, 357] on div at bounding box center [525, 366] width 44 height 44
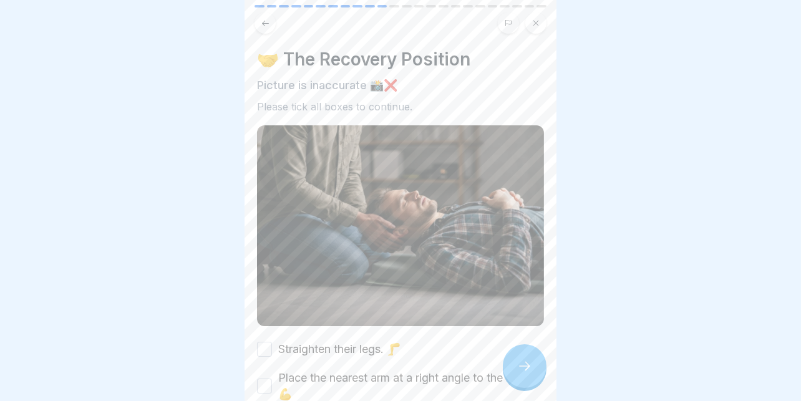
scroll to position [124, 0]
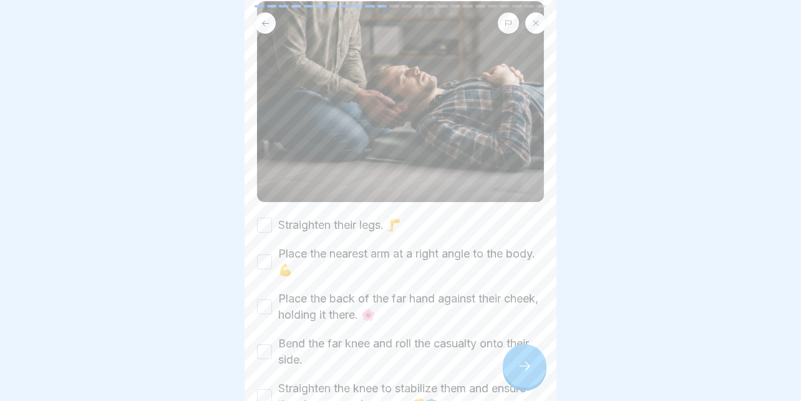
click at [291, 219] on div "Straighten their legs. 🦵 Place the nearest arm at a right angle to the body. 💪 …" at bounding box center [400, 345] width 287 height 257
click at [264, 218] on button "Straighten their legs. 🦵" at bounding box center [264, 225] width 15 height 15
click at [265, 254] on button "Place the nearest arm at a right angle to the body. 💪" at bounding box center [264, 261] width 15 height 15
click at [266, 299] on button "Place the back of the far hand against their cheek, holding it there. 🌸" at bounding box center [264, 306] width 15 height 15
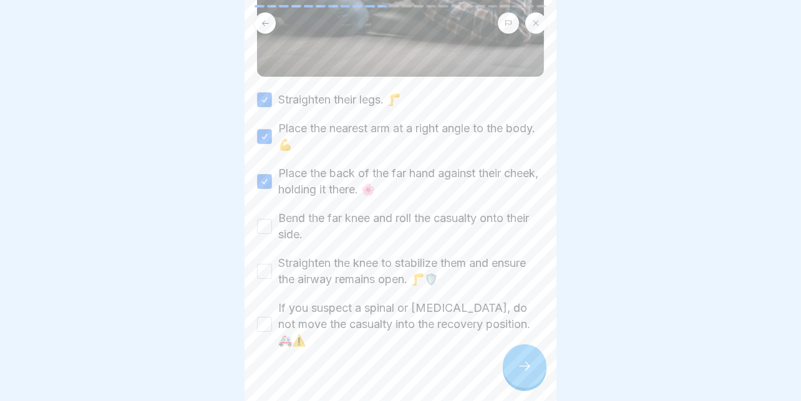
click at [271, 219] on button "Bend the far knee and roll the casualty onto their side." at bounding box center [264, 226] width 15 height 15
click at [263, 264] on button "Straighten the knee to stabilize them and ensure the airway remains open. 🦵🛡️" at bounding box center [264, 271] width 15 height 15
click at [263, 317] on button "If you suspect a spinal or [MEDICAL_DATA], do not move the casualty into the re…" at bounding box center [264, 324] width 15 height 15
click at [523, 366] on icon at bounding box center [524, 366] width 15 height 15
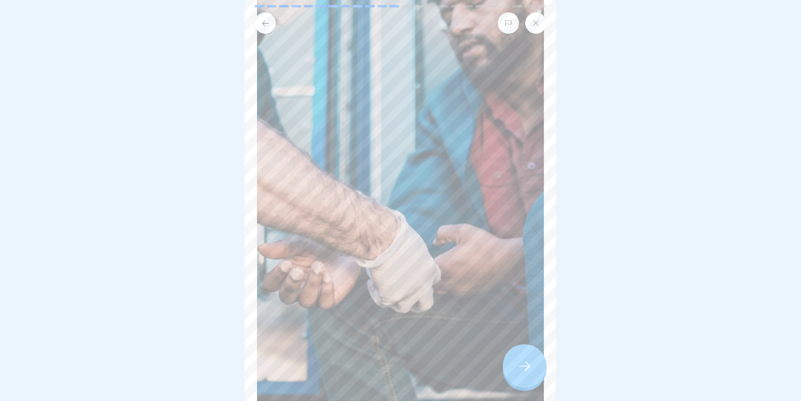
scroll to position [223, 0]
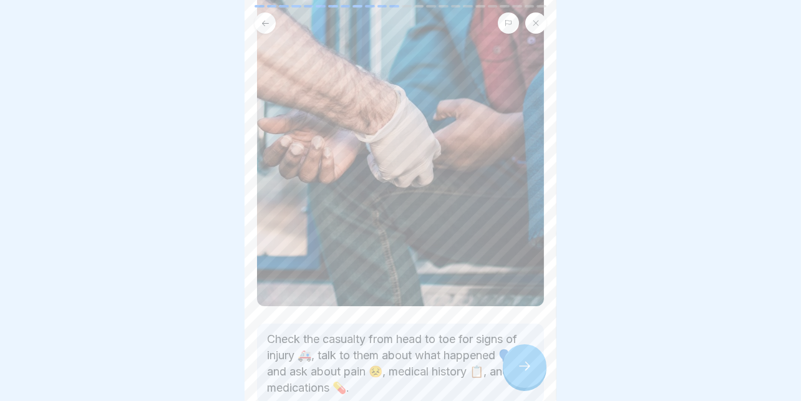
click at [525, 361] on icon at bounding box center [524, 366] width 15 height 15
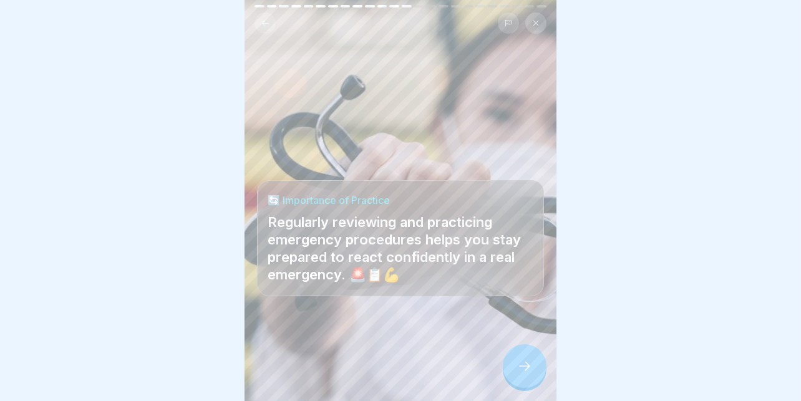
click at [526, 360] on icon at bounding box center [524, 366] width 15 height 15
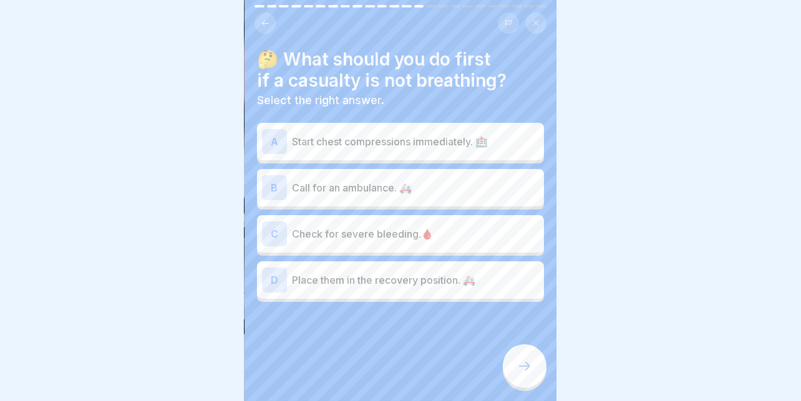
click at [353, 180] on p "Call for an ambulance. 🚑" at bounding box center [415, 187] width 247 height 15
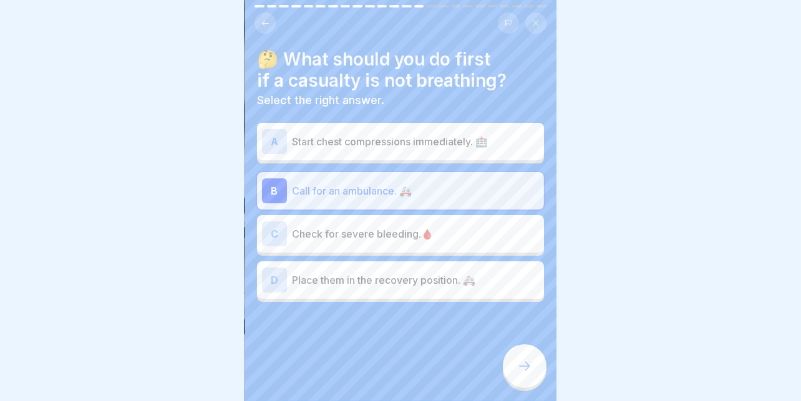
click at [525, 369] on icon at bounding box center [524, 366] width 15 height 15
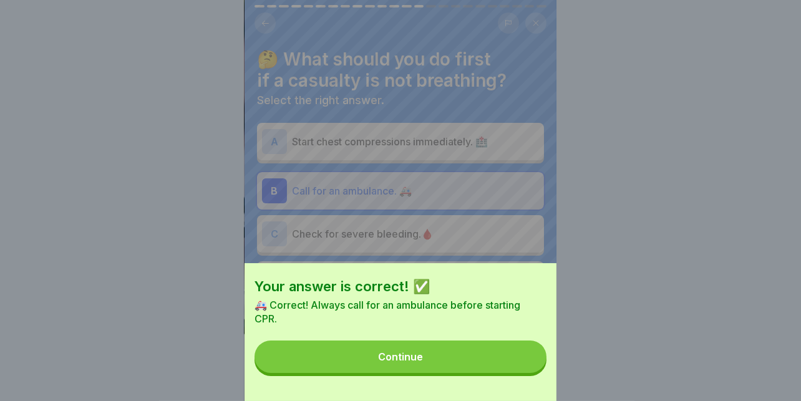
click at [456, 355] on button "Continue" at bounding box center [400, 357] width 292 height 32
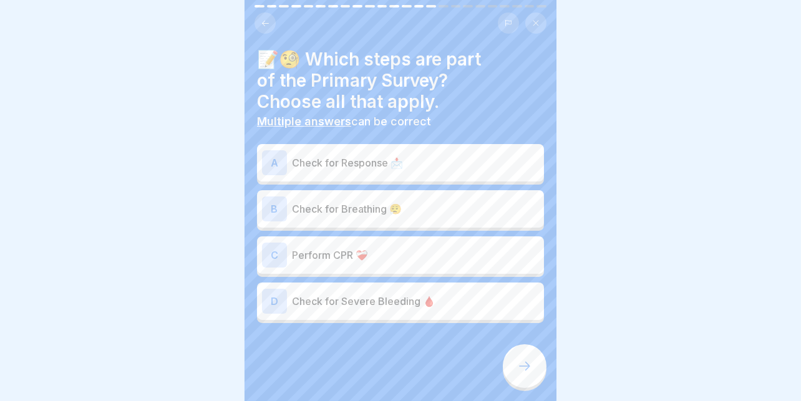
click at [346, 155] on p "Check for Response 📩" at bounding box center [415, 162] width 247 height 15
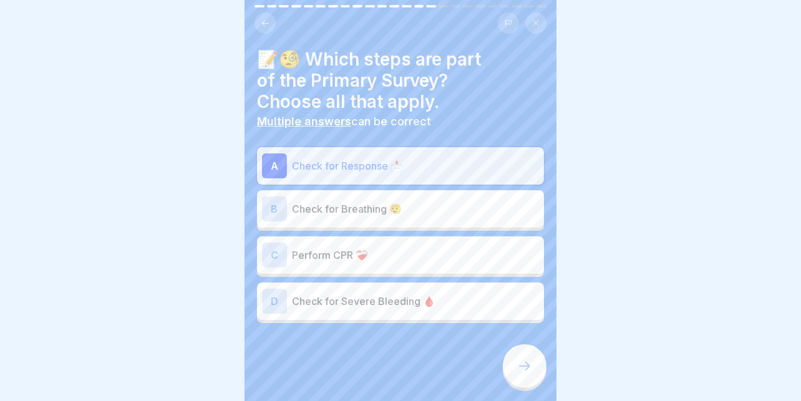
click at [335, 196] on div "B Check for Breathing 😮‍💨" at bounding box center [400, 208] width 277 height 25
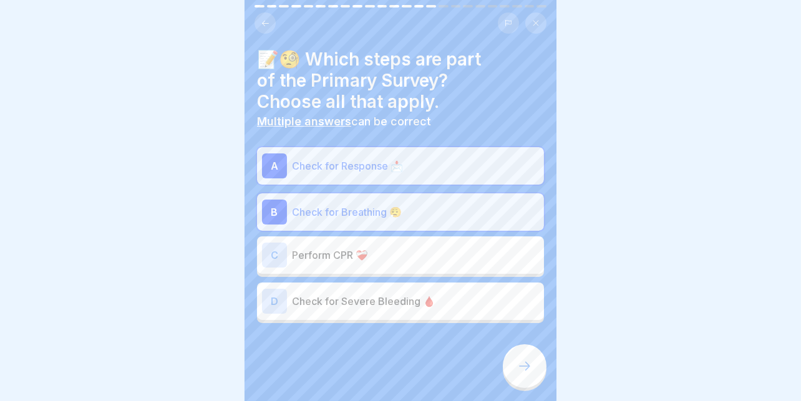
click at [321, 248] on p "Perform CPR ❤️‍🩹" at bounding box center [415, 255] width 247 height 15
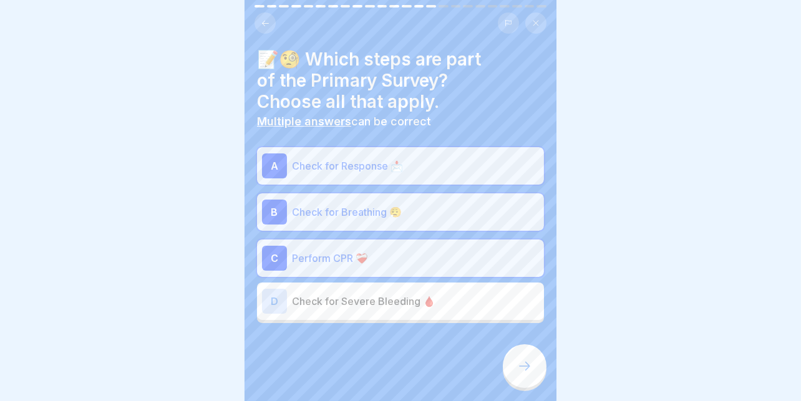
click at [520, 360] on icon at bounding box center [524, 366] width 15 height 15
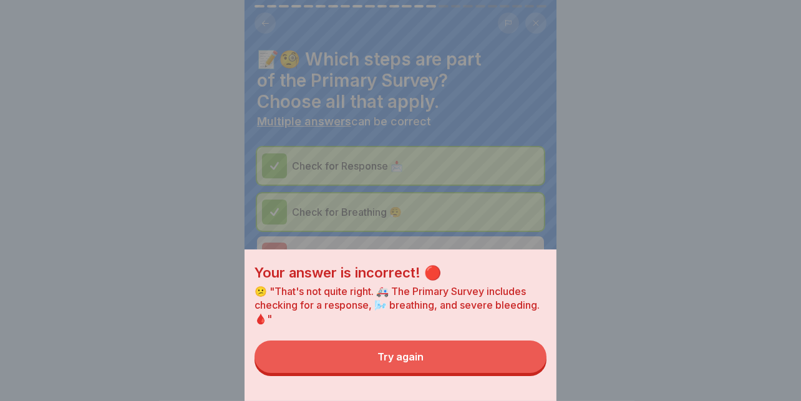
click at [438, 360] on button "Try again" at bounding box center [400, 357] width 292 height 32
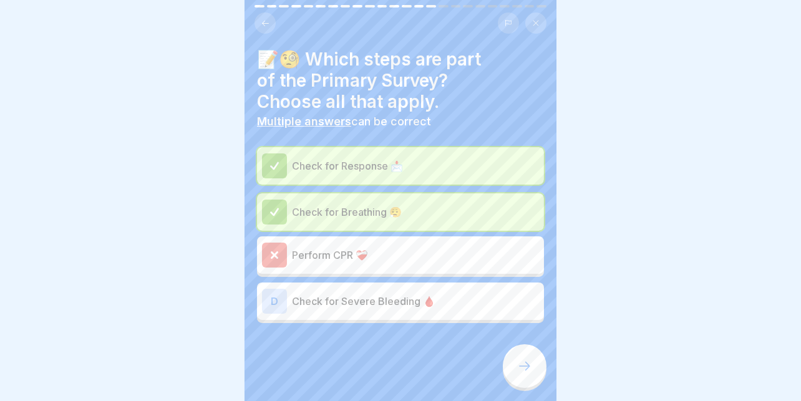
click at [528, 353] on div at bounding box center [525, 366] width 44 height 44
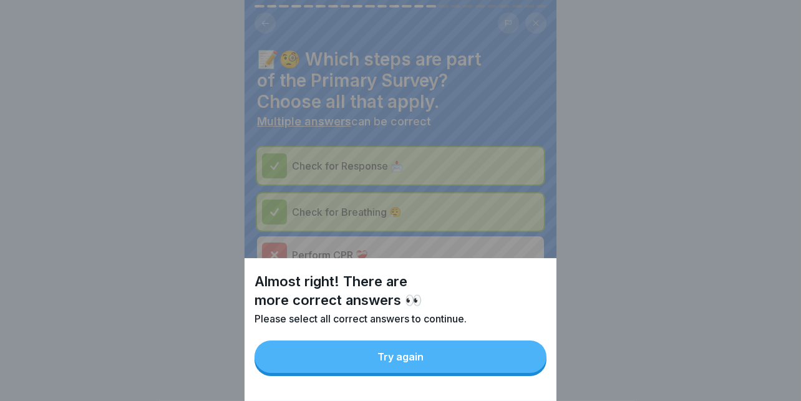
click at [440, 352] on button "Try again" at bounding box center [400, 357] width 292 height 32
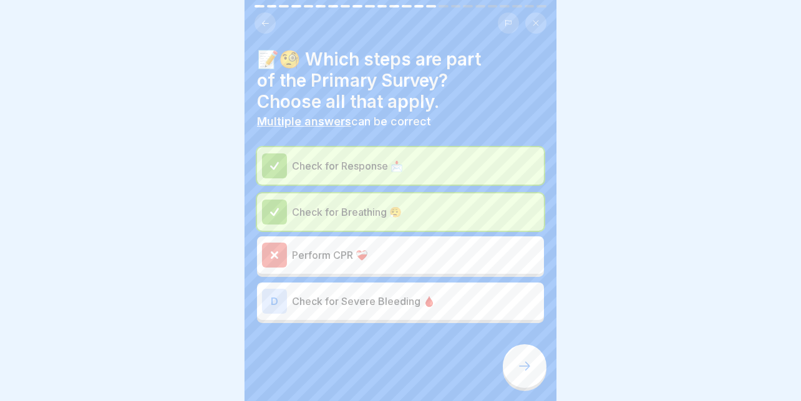
click at [532, 360] on div at bounding box center [525, 366] width 44 height 44
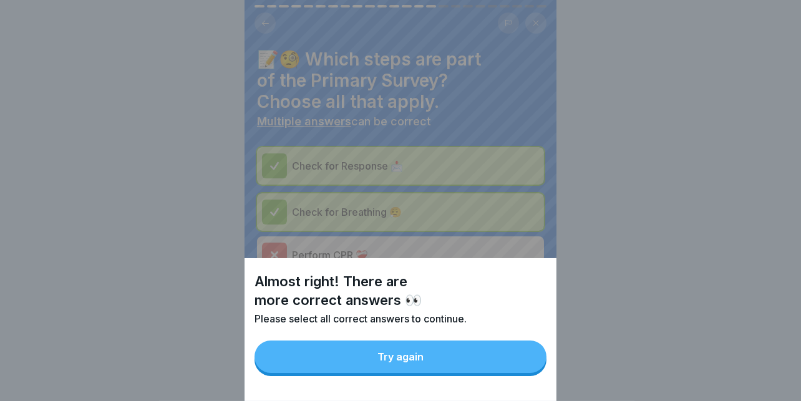
click at [432, 360] on button "Try again" at bounding box center [400, 357] width 292 height 32
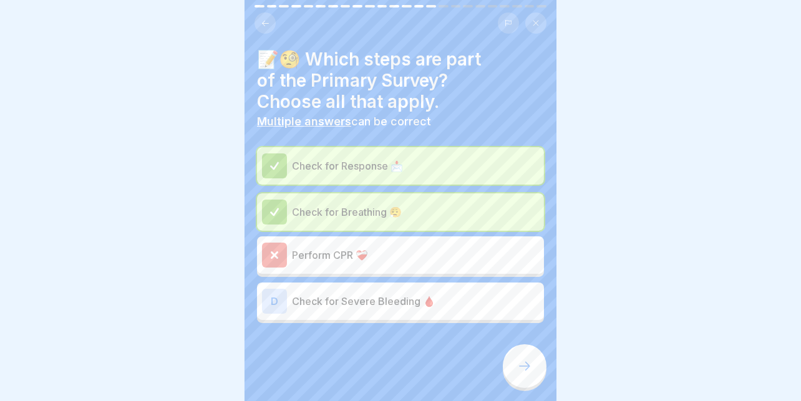
click at [408, 294] on p "Check for Severe Bleeding 🩸" at bounding box center [415, 301] width 247 height 15
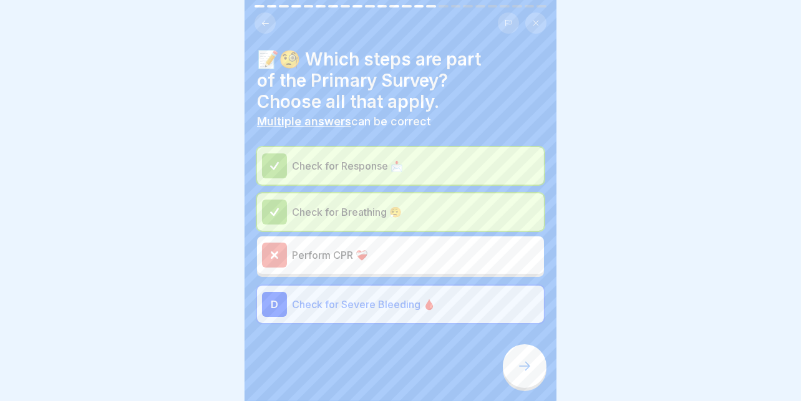
click at [522, 364] on icon at bounding box center [524, 366] width 15 height 15
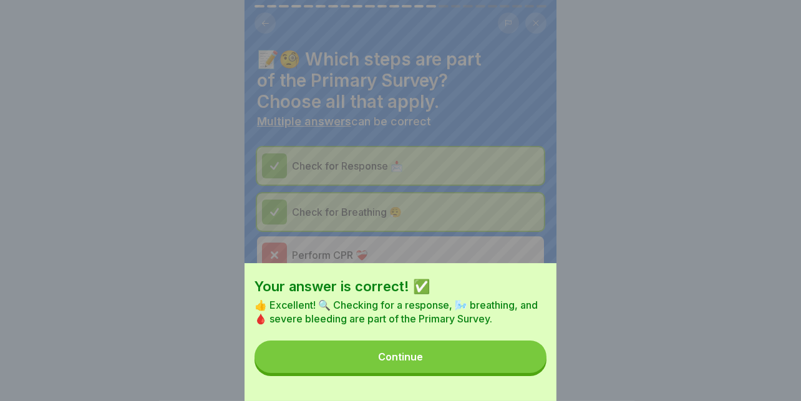
click at [412, 362] on div "Continue" at bounding box center [400, 356] width 45 height 11
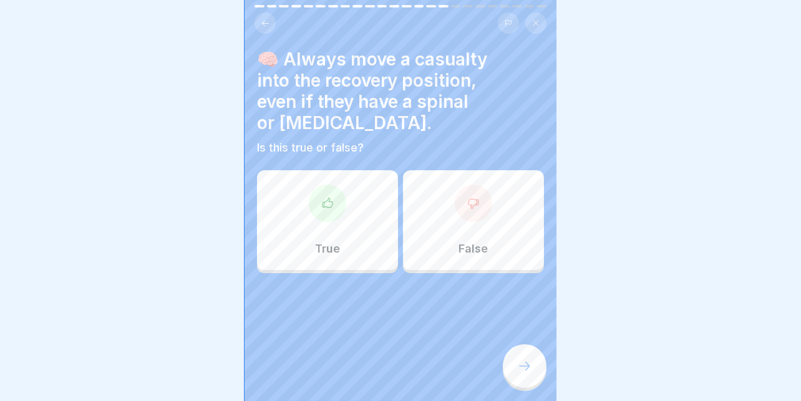
click at [482, 211] on div "False" at bounding box center [473, 220] width 141 height 100
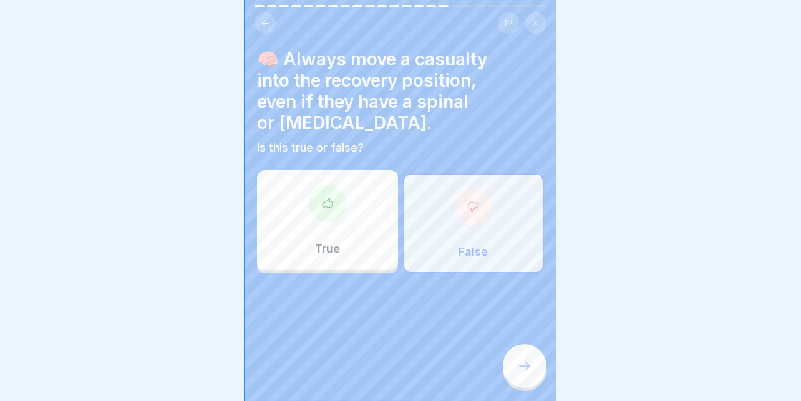
click at [515, 354] on div at bounding box center [525, 366] width 44 height 44
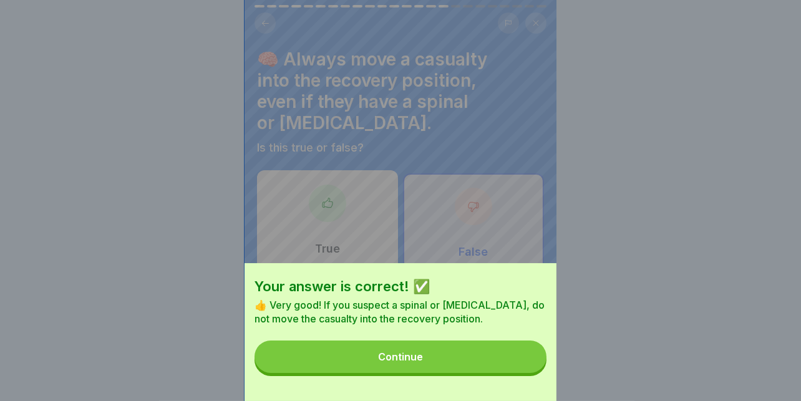
click at [458, 355] on button "Continue" at bounding box center [400, 357] width 292 height 32
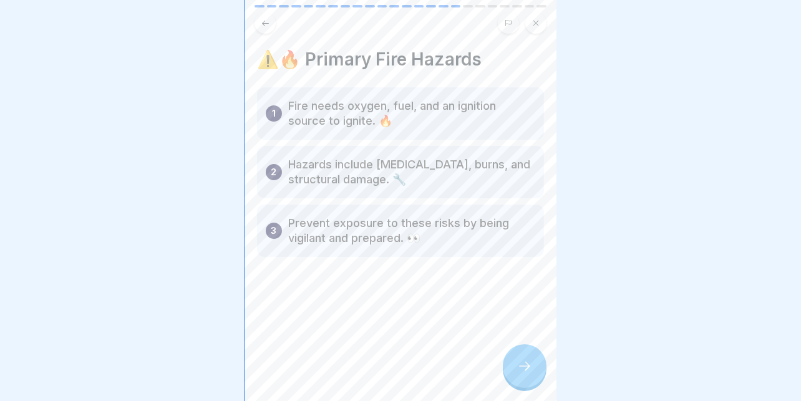
click at [526, 374] on div at bounding box center [525, 366] width 44 height 44
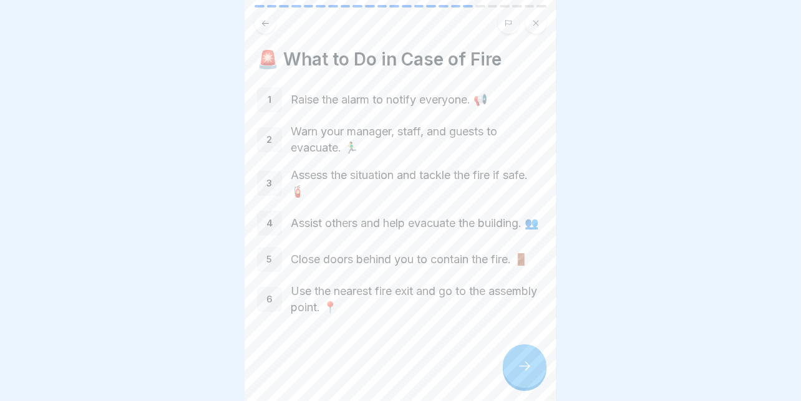
click at [520, 365] on icon at bounding box center [524, 366] width 15 height 15
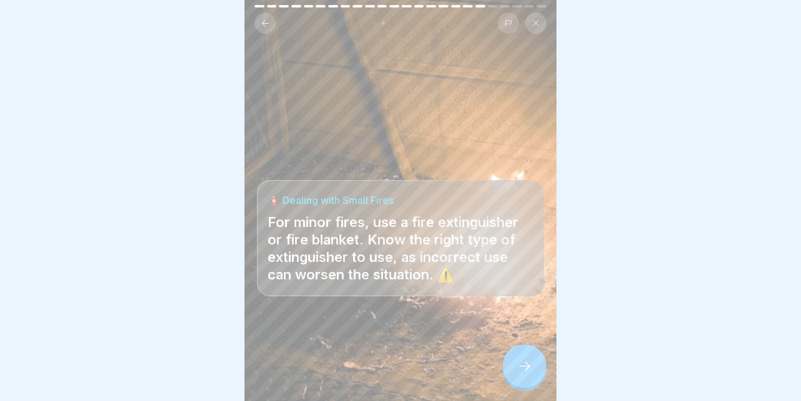
click at [520, 365] on icon at bounding box center [524, 366] width 15 height 15
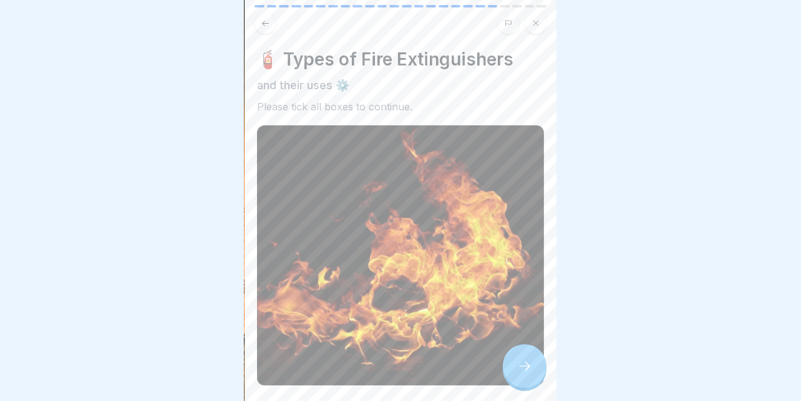
scroll to position [249, 0]
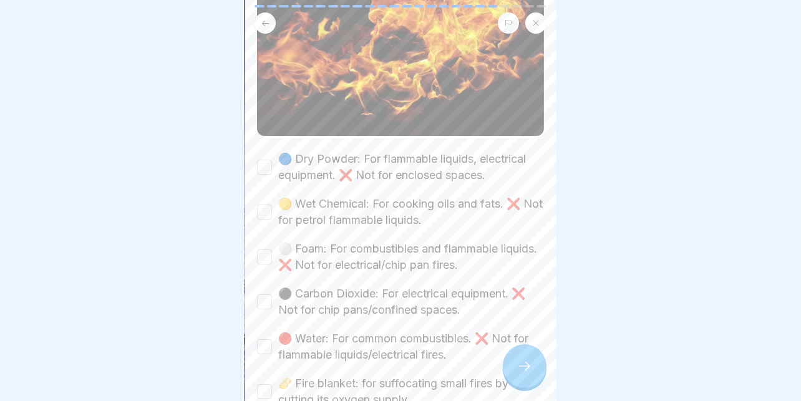
click at [269, 160] on button "🔵 Dry Powder: For flammable liquids, electrical equipment. ❌ Not for enclosed s…" at bounding box center [264, 167] width 15 height 15
click at [264, 205] on button "🟡 Wet Chemical: For cooking oils and fats. ❌ Not for petrol flammable liquids." at bounding box center [264, 212] width 15 height 15
click at [261, 249] on button "⚪ Foam: For combustibles and flammable liquids. ❌ Not for electrical/chip pan f…" at bounding box center [264, 256] width 15 height 15
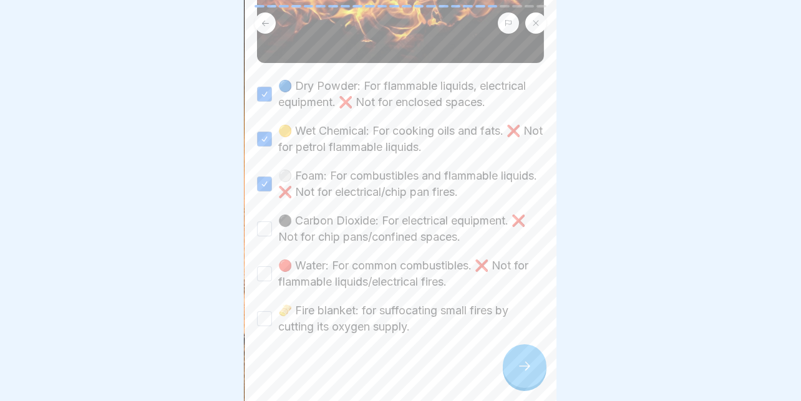
click at [263, 221] on button "⚫ Carbon Dioxide: For electrical equipment. ❌ Not for chip pans/confined spaces." at bounding box center [264, 228] width 15 height 15
click at [266, 266] on button "🔴 Water: For common combustibles. ❌ Not for flammable liquids/electrical fires." at bounding box center [264, 273] width 15 height 15
click at [263, 311] on button "🫔 Fire blanket: for suffocating small fires by cutting its oxygen supply." at bounding box center [264, 318] width 15 height 15
click at [519, 359] on div at bounding box center [525, 366] width 44 height 44
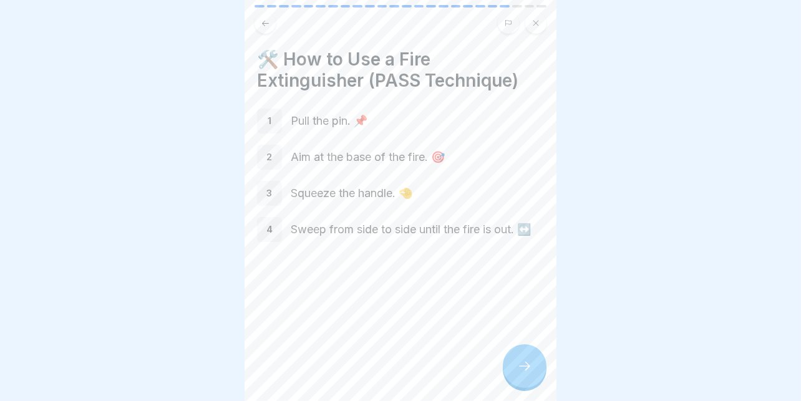
click at [521, 366] on icon at bounding box center [524, 366] width 15 height 15
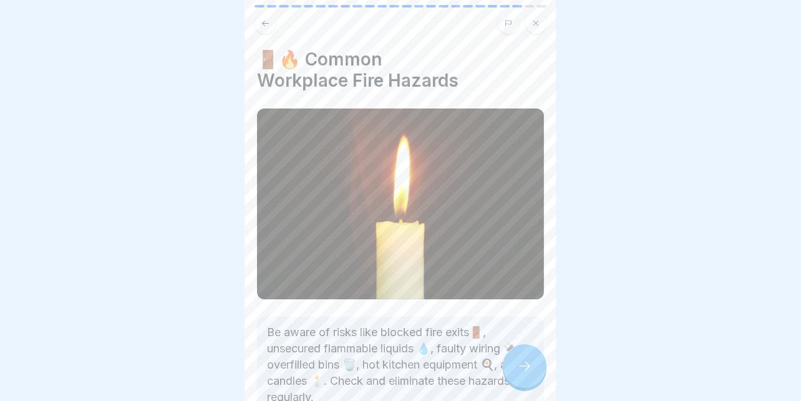
scroll to position [80, 0]
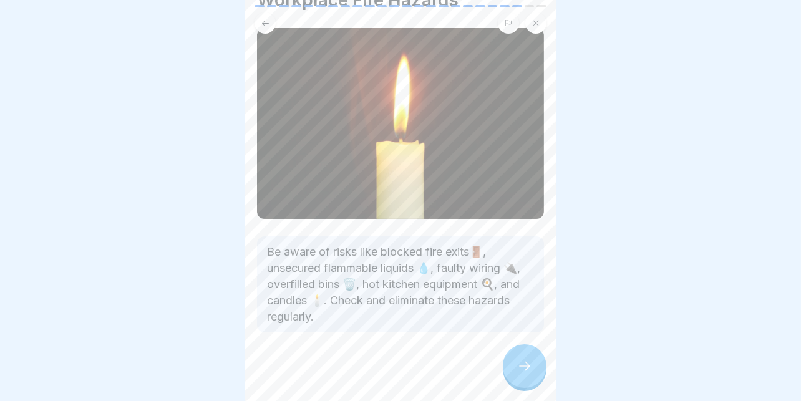
click at [523, 361] on icon at bounding box center [524, 366] width 15 height 15
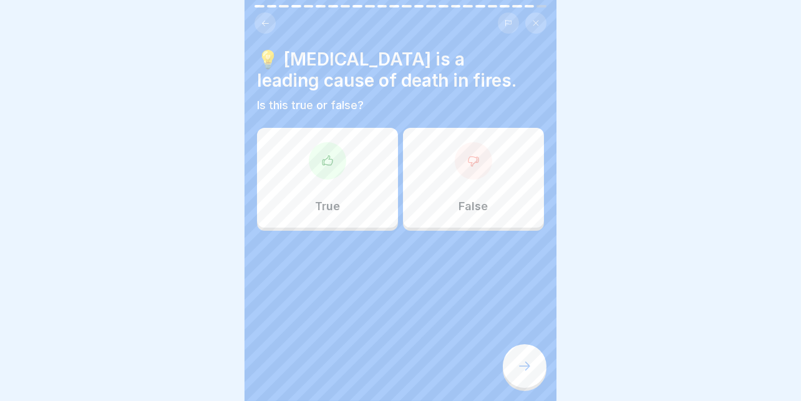
click at [359, 159] on div "True" at bounding box center [327, 178] width 141 height 100
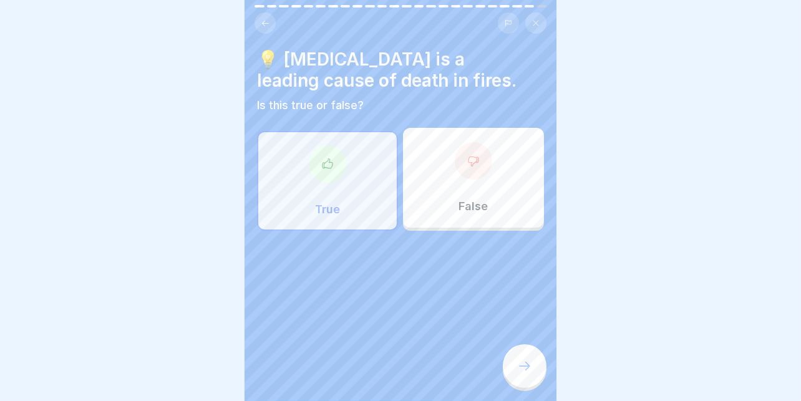
click at [515, 359] on div at bounding box center [525, 366] width 44 height 44
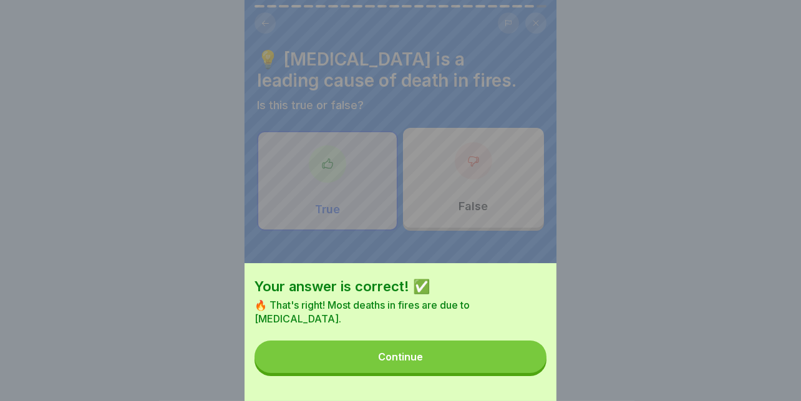
click at [435, 369] on button "Continue" at bounding box center [400, 357] width 292 height 32
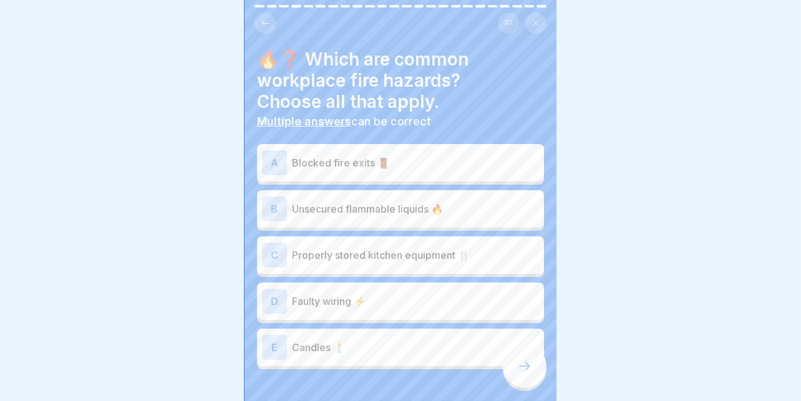
click at [383, 155] on p "Blocked fire exits 🚪" at bounding box center [415, 162] width 247 height 15
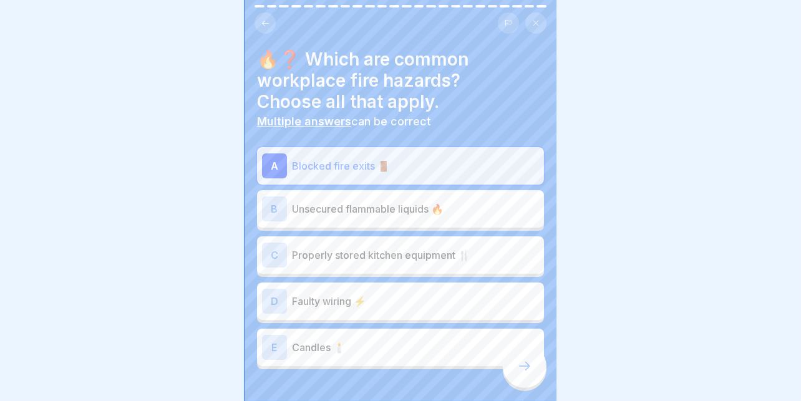
click at [337, 196] on div "B Unsecured flammable liquids 🔥" at bounding box center [400, 208] width 277 height 25
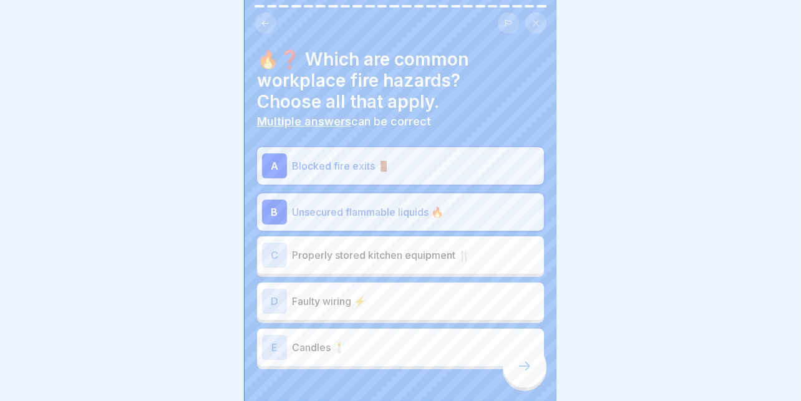
click at [351, 294] on p "Faulty wiring ⚡" at bounding box center [415, 301] width 247 height 15
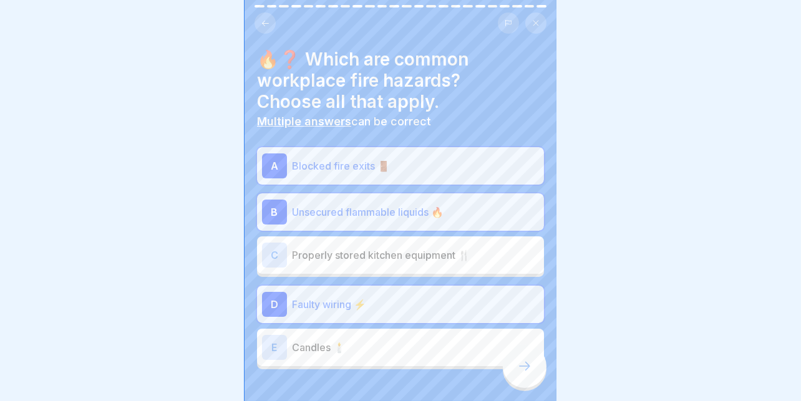
click at [324, 329] on div "E Candles 🕯️" at bounding box center [400, 347] width 287 height 37
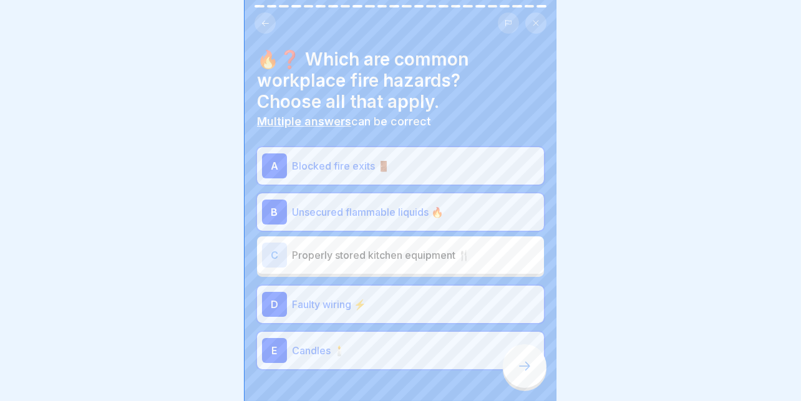
click at [519, 369] on icon at bounding box center [524, 366] width 15 height 15
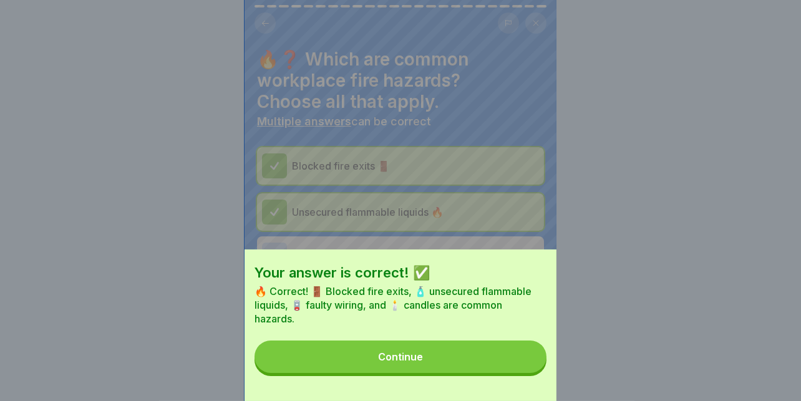
click at [447, 361] on button "Continue" at bounding box center [400, 357] width 292 height 32
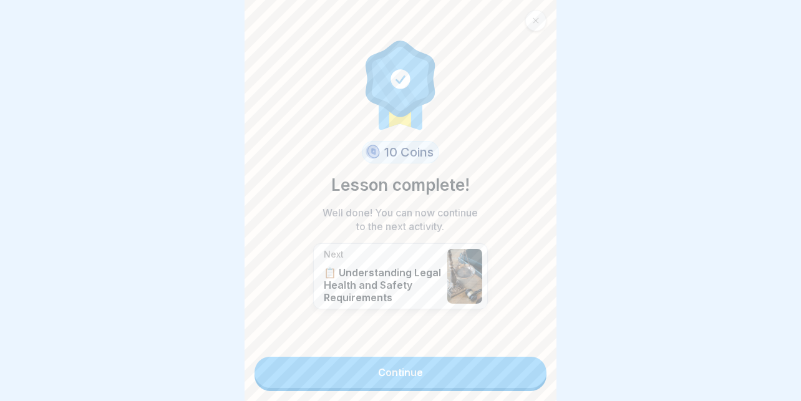
click at [376, 361] on link "Continue" at bounding box center [400, 372] width 292 height 31
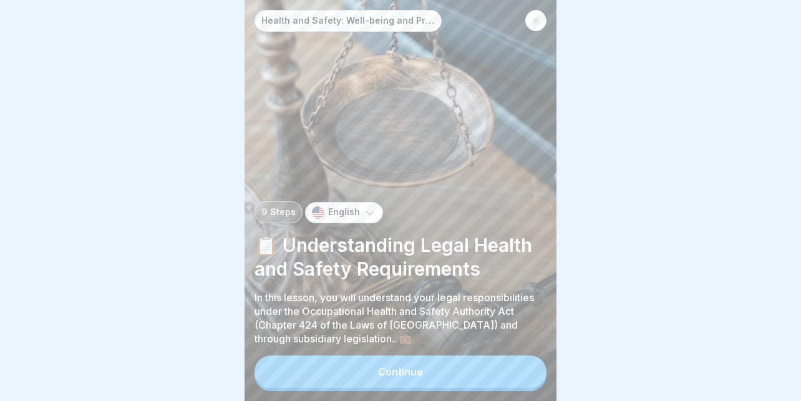
click at [357, 371] on button "Continue" at bounding box center [400, 372] width 292 height 32
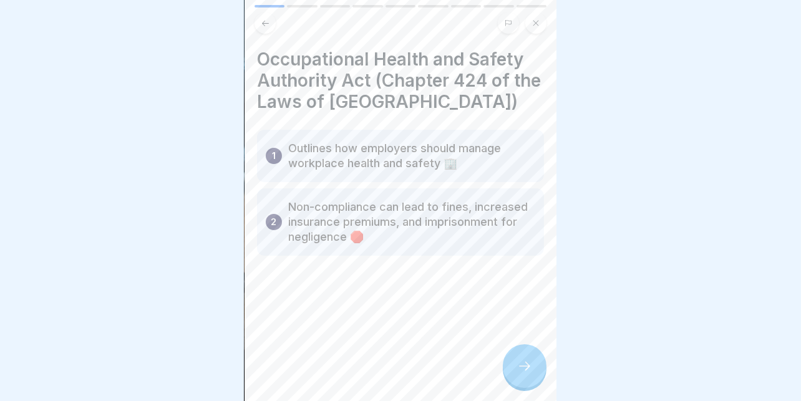
click at [521, 366] on icon at bounding box center [524, 366] width 15 height 15
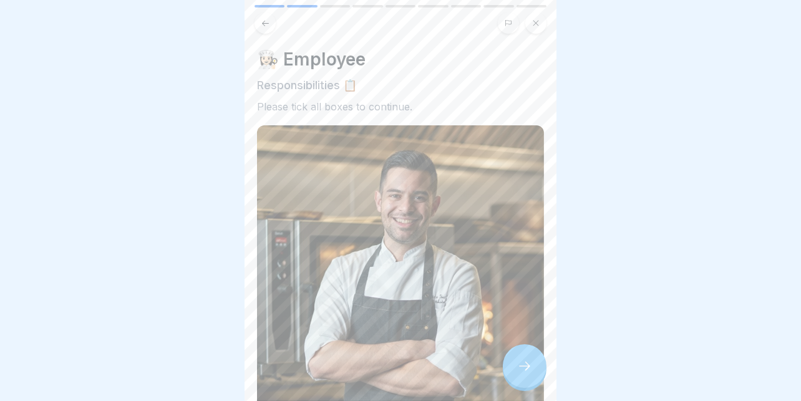
scroll to position [276, 0]
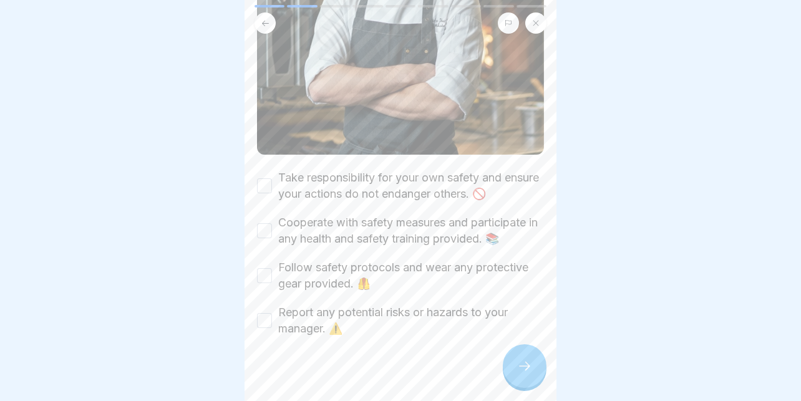
click at [316, 170] on label "Take responsibility for your own safety and ensure your actions do not endanger…" at bounding box center [411, 186] width 266 height 32
click at [272, 178] on button "Take responsibility for your own safety and ensure your actions do not endanger…" at bounding box center [264, 185] width 15 height 15
click at [286, 215] on label "Cooperate with safety measures and participate in any health and safety trainin…" at bounding box center [411, 231] width 266 height 32
click at [272, 223] on button "Cooperate with safety measures and participate in any health and safety trainin…" at bounding box center [264, 230] width 15 height 15
click at [261, 259] on div "Follow safety protocols and wear any protective gear provided. 🦺" at bounding box center [400, 275] width 287 height 32
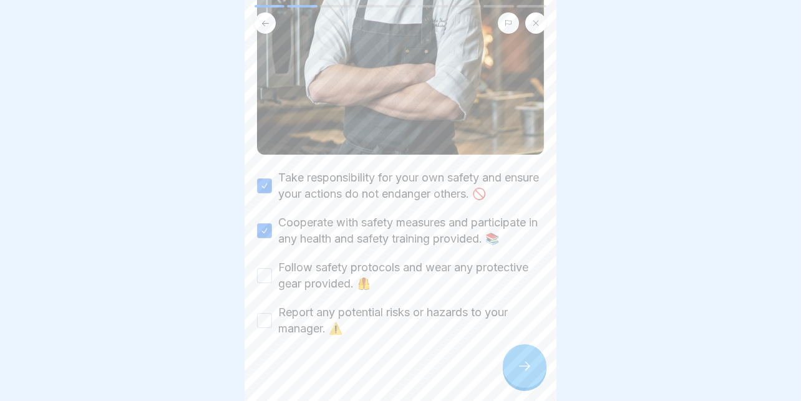
click at [263, 268] on button "Follow safety protocols and wear any protective gear provided. 🦺" at bounding box center [264, 275] width 15 height 15
click at [264, 313] on button "Report any potential risks or hazards to your manager. ⚠️" at bounding box center [264, 320] width 15 height 15
click at [536, 365] on div at bounding box center [525, 366] width 44 height 44
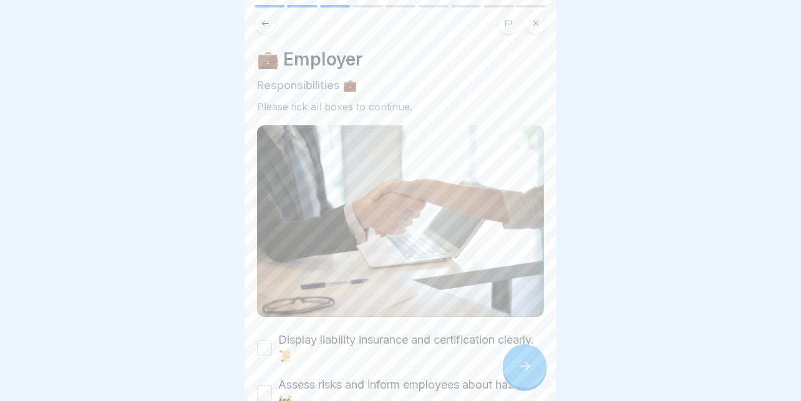
scroll to position [167, 0]
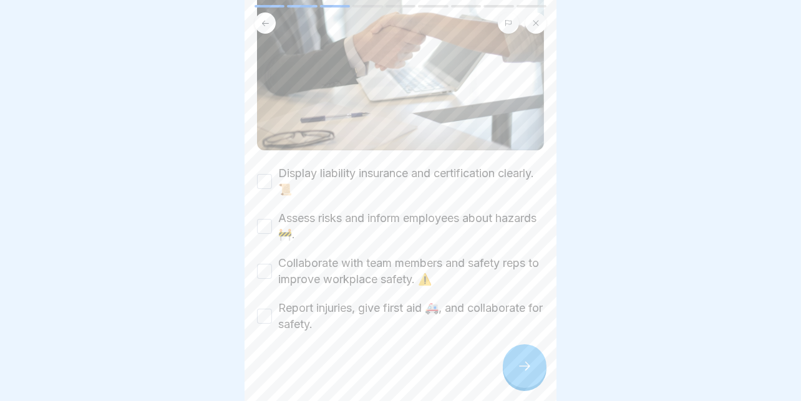
click at [390, 165] on label "Display liability insurance and certification clearly. 📜" at bounding box center [411, 181] width 266 height 32
click at [272, 174] on button "Display liability insurance and certification clearly. 📜" at bounding box center [264, 181] width 15 height 15
click at [309, 210] on label "Assess risks and inform employees about hazards 🚧." at bounding box center [411, 226] width 266 height 32
click at [272, 219] on button "Assess risks and inform employees about hazards 🚧." at bounding box center [264, 226] width 15 height 15
click at [303, 255] on label "Collaborate with team members and safety reps to improve workplace safety. ⚠️" at bounding box center [411, 271] width 266 height 32
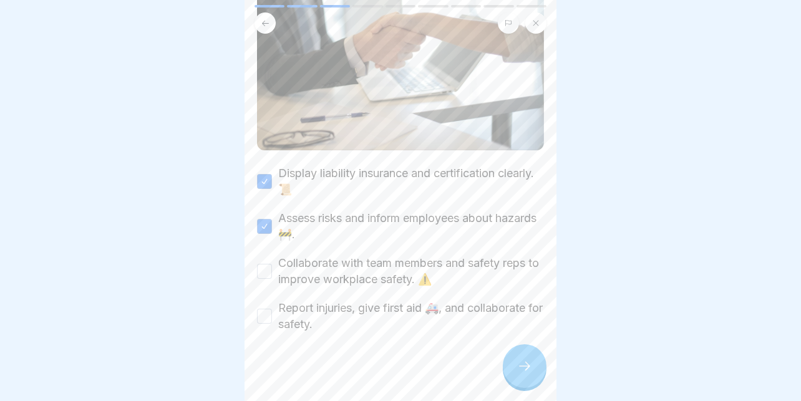
click at [272, 264] on button "Collaborate with team members and safety reps to improve workplace safety. ⚠️" at bounding box center [264, 271] width 15 height 15
click at [292, 300] on label "Report injuries, give first aid 🚑, and collaborate for safety." at bounding box center [411, 316] width 266 height 32
click at [272, 309] on button "Report injuries, give first aid 🚑, and collaborate for safety." at bounding box center [264, 316] width 15 height 15
click at [517, 362] on icon at bounding box center [524, 366] width 15 height 15
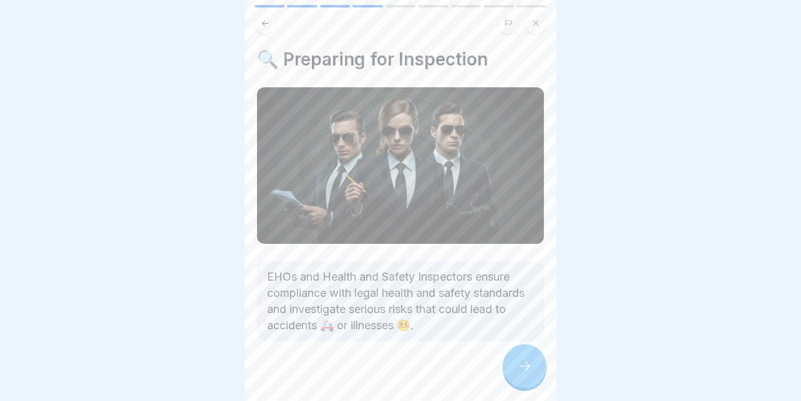
click at [517, 362] on icon at bounding box center [524, 366] width 15 height 15
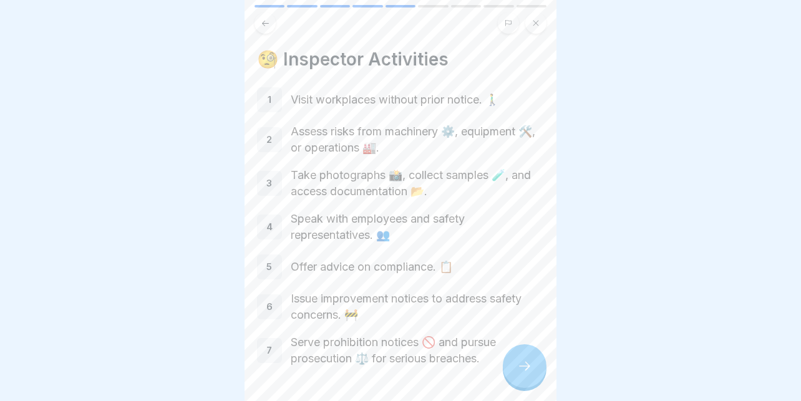
scroll to position [41, 0]
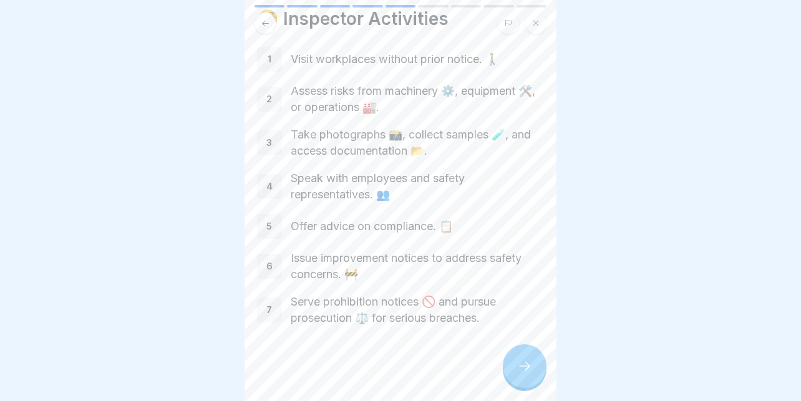
click at [525, 353] on div at bounding box center [525, 366] width 44 height 44
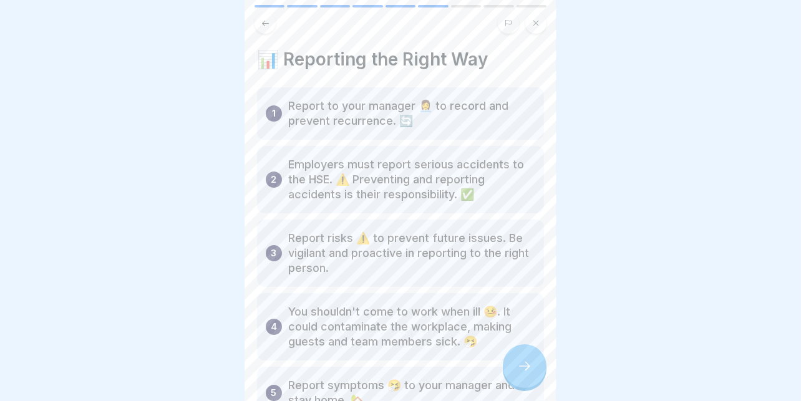
scroll to position [93, 0]
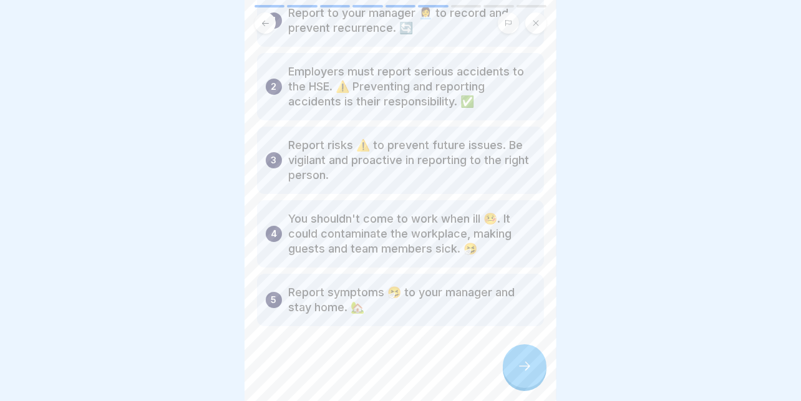
click at [517, 359] on div at bounding box center [525, 366] width 44 height 44
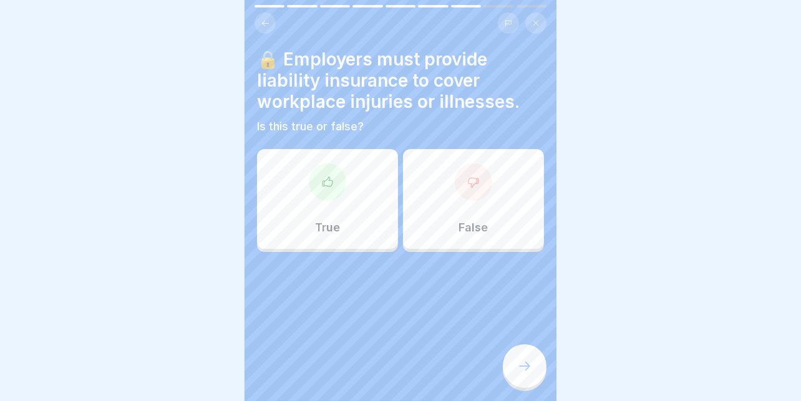
click at [345, 170] on div "True" at bounding box center [327, 199] width 141 height 100
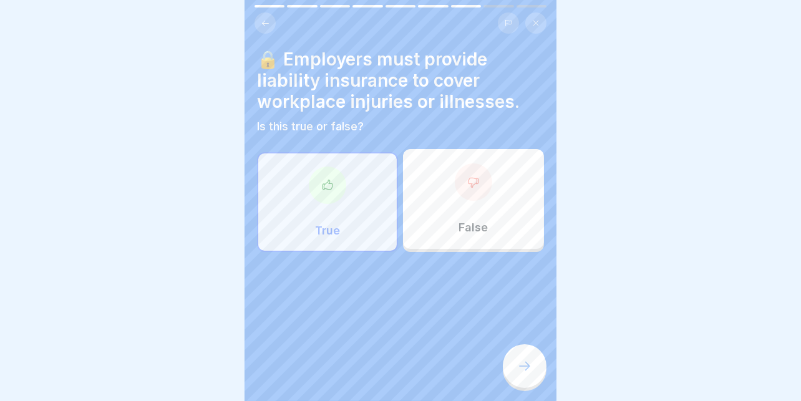
click at [531, 354] on div at bounding box center [525, 366] width 44 height 44
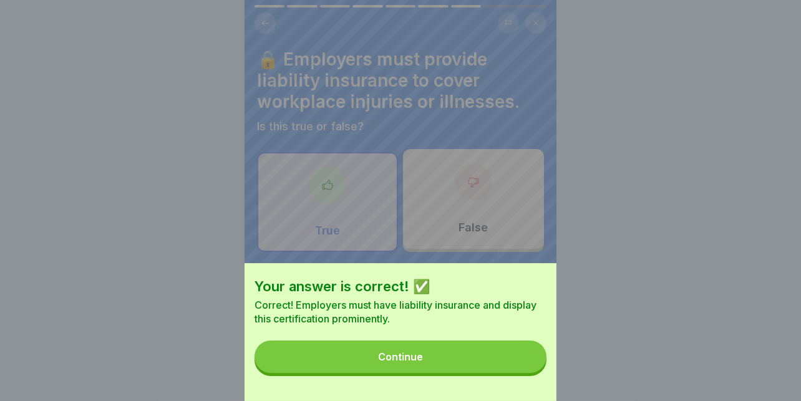
click at [444, 359] on button "Continue" at bounding box center [400, 357] width 292 height 32
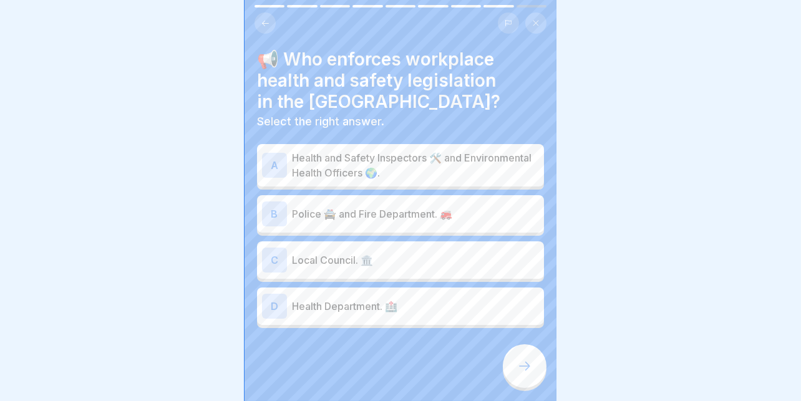
click at [355, 150] on p "Health and Safety Inspectors 🛠️ and Environmental Health Officers 🌍." at bounding box center [415, 165] width 247 height 30
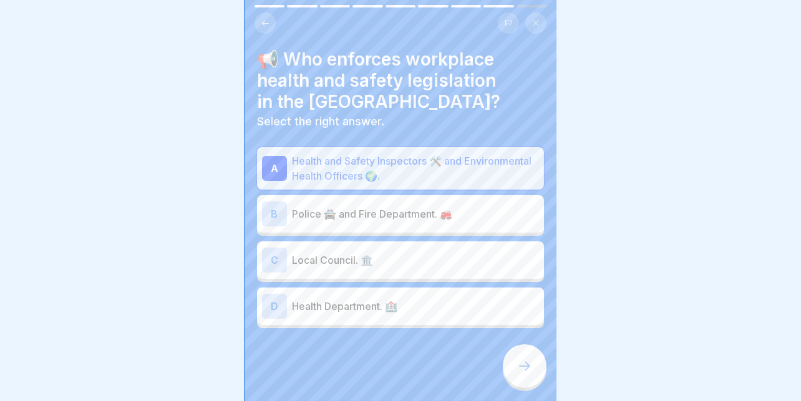
click at [338, 206] on p "Police 🚔 and Fire Department. 🚒" at bounding box center [415, 213] width 247 height 15
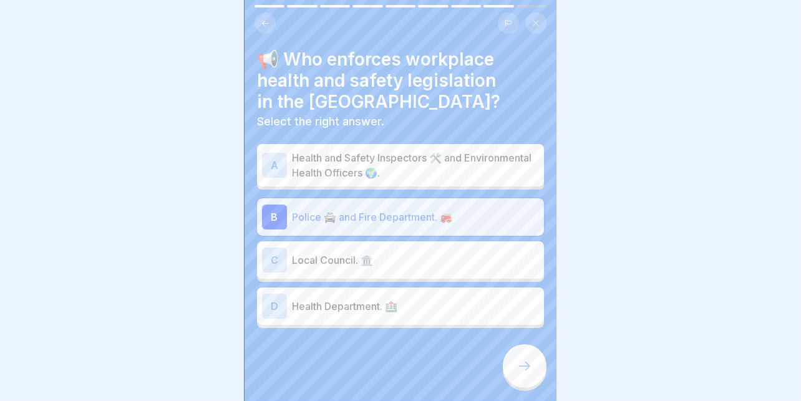
click at [375, 162] on p "Health and Safety Inspectors 🛠️ and Environmental Health Officers 🌍." at bounding box center [415, 165] width 247 height 30
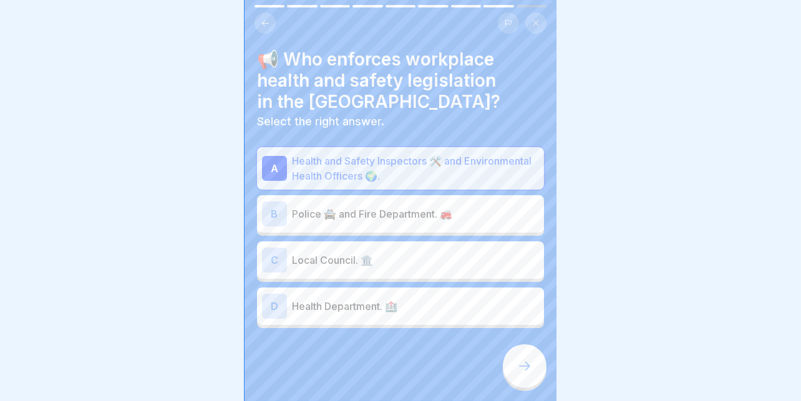
click at [521, 367] on icon at bounding box center [524, 366] width 15 height 15
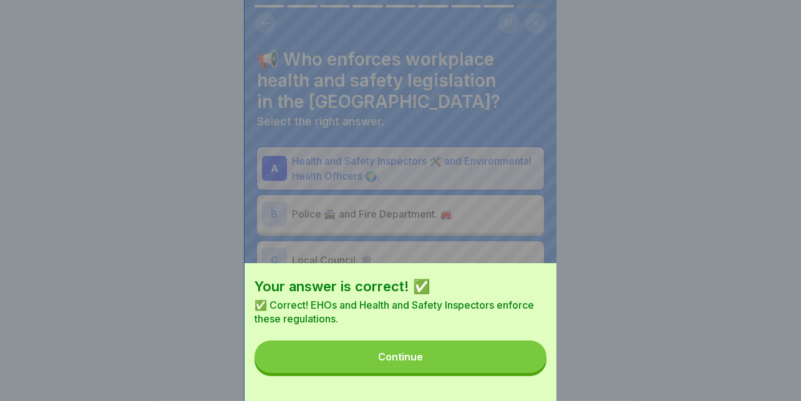
click at [451, 367] on button "Continue" at bounding box center [400, 357] width 292 height 32
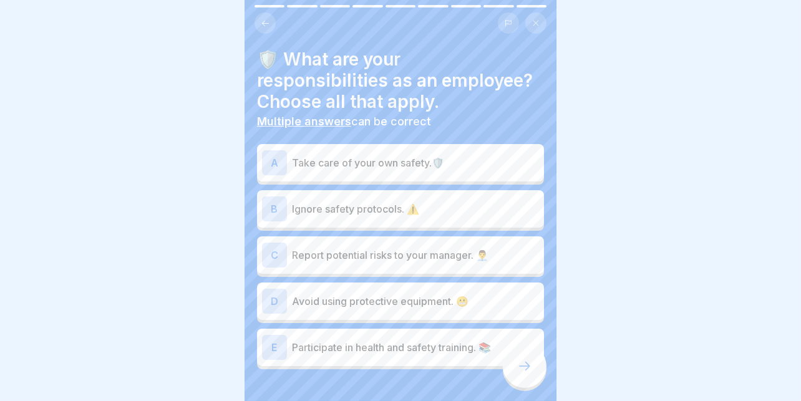
click at [417, 150] on div "A Take care of your own safety.🛡️" at bounding box center [400, 162] width 277 height 25
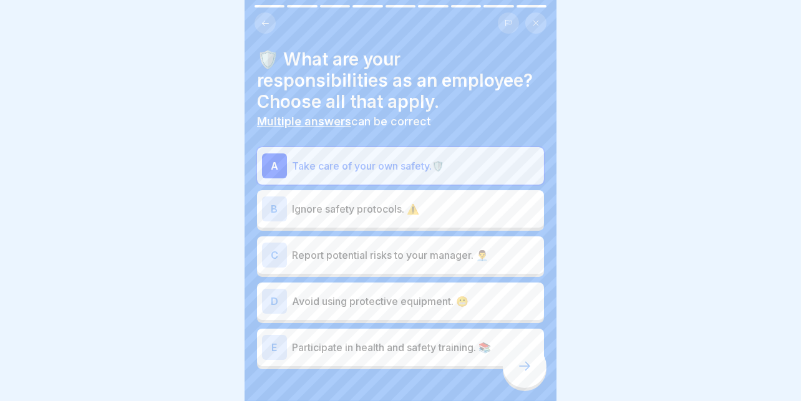
click at [347, 243] on div "C Report potential risks to your manager. 👨‍💼" at bounding box center [400, 255] width 277 height 25
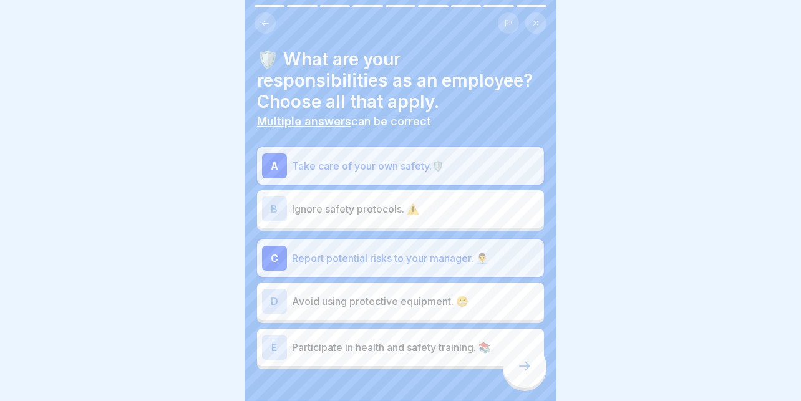
click at [337, 335] on div "E Participate in health and safety training. 📚" at bounding box center [400, 347] width 277 height 25
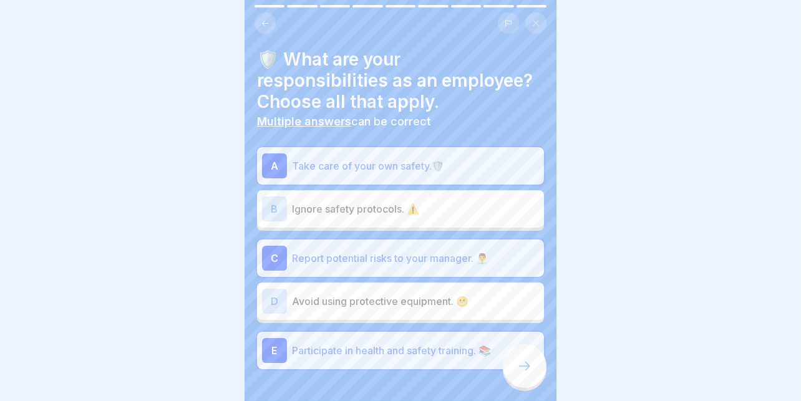
click at [524, 355] on div at bounding box center [525, 366] width 44 height 44
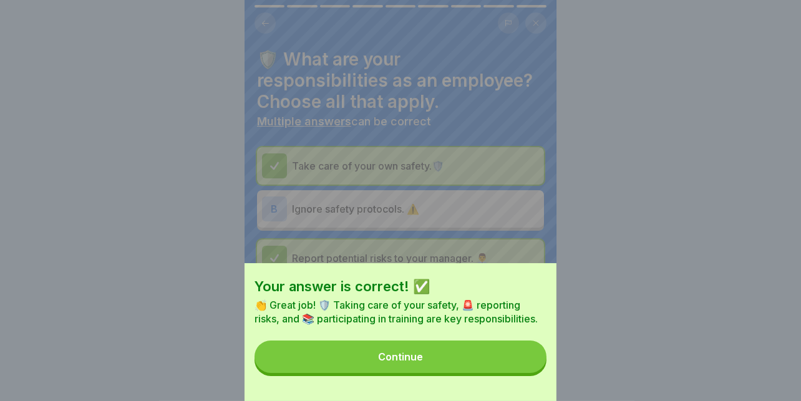
click at [480, 360] on button "Continue" at bounding box center [400, 357] width 292 height 32
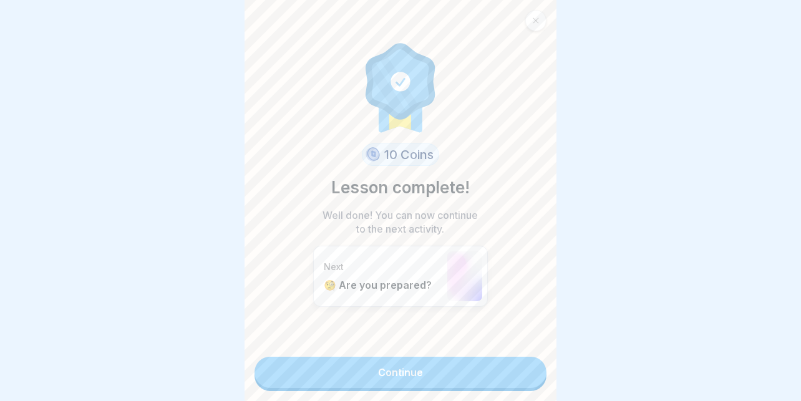
click at [367, 366] on link "Continue" at bounding box center [400, 372] width 292 height 31
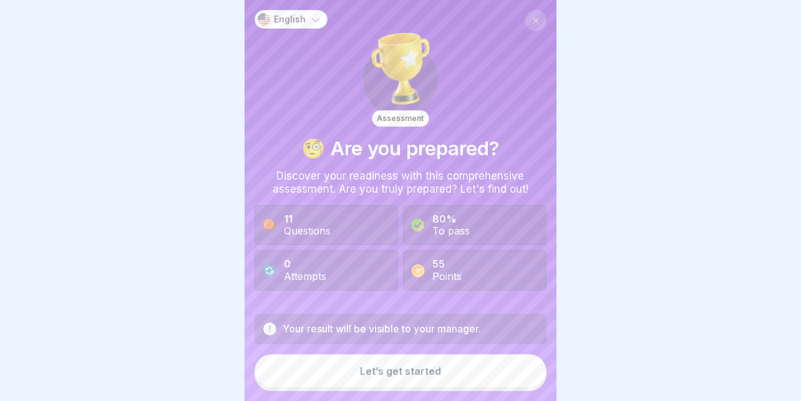
click at [411, 376] on button "Let’s get started" at bounding box center [400, 371] width 292 height 34
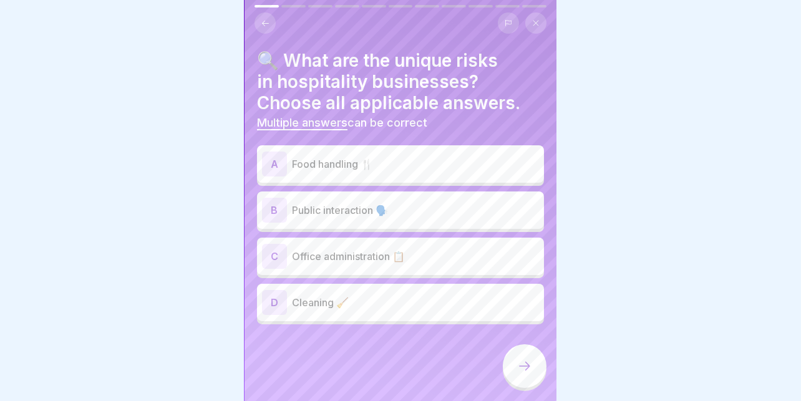
click at [422, 145] on div "A Food handling 🍴" at bounding box center [400, 163] width 287 height 37
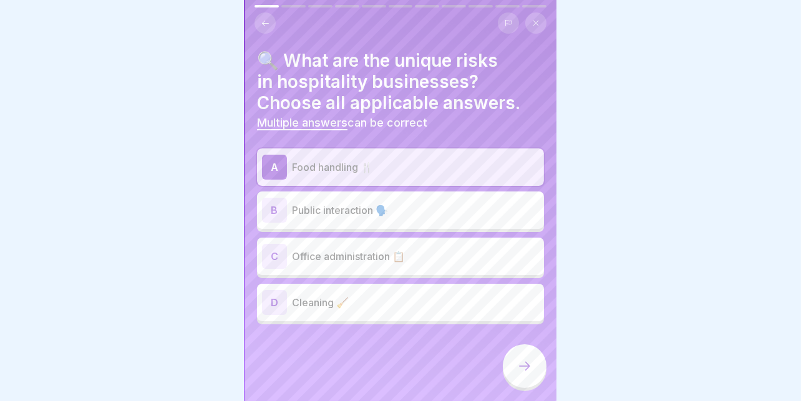
click at [369, 177] on div "A Food handling 🍴 B Public interaction 🗣️ C Office administration 📋 D Cleaning 🧹" at bounding box center [400, 236] width 287 height 176
click at [346, 203] on p "Public interaction 🗣️" at bounding box center [415, 210] width 247 height 15
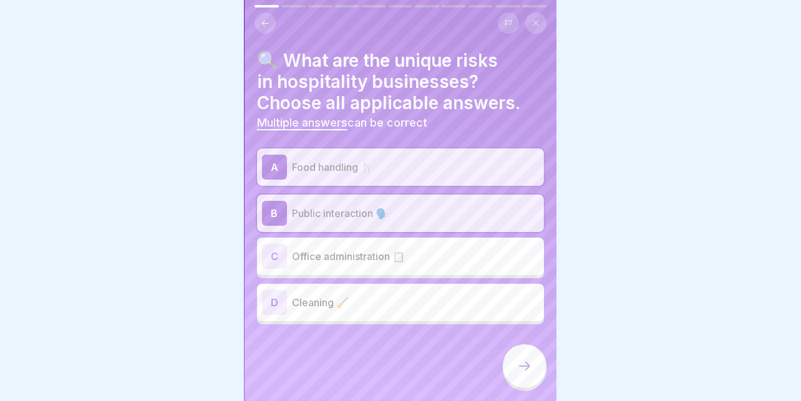
click at [318, 295] on p "Cleaning 🧹" at bounding box center [415, 302] width 247 height 15
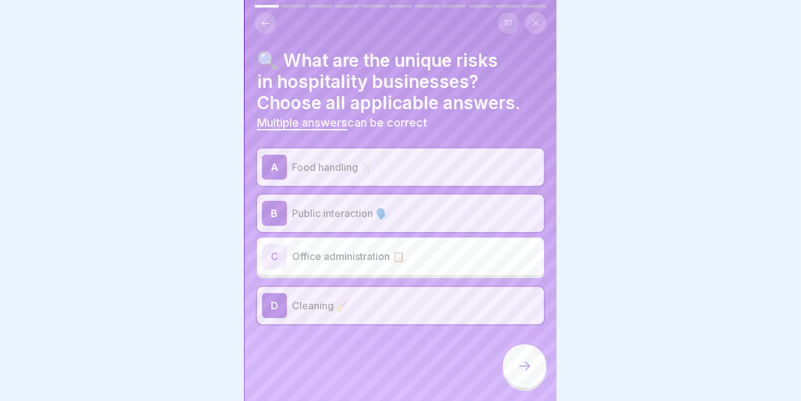
click at [524, 366] on icon at bounding box center [524, 366] width 15 height 15
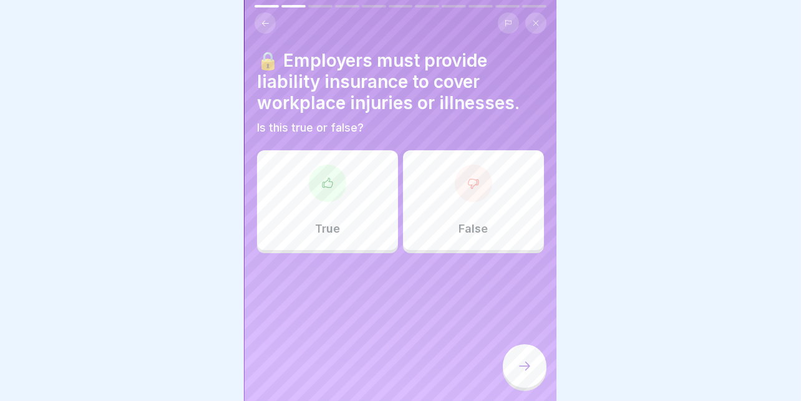
click at [341, 196] on div "True" at bounding box center [327, 200] width 141 height 100
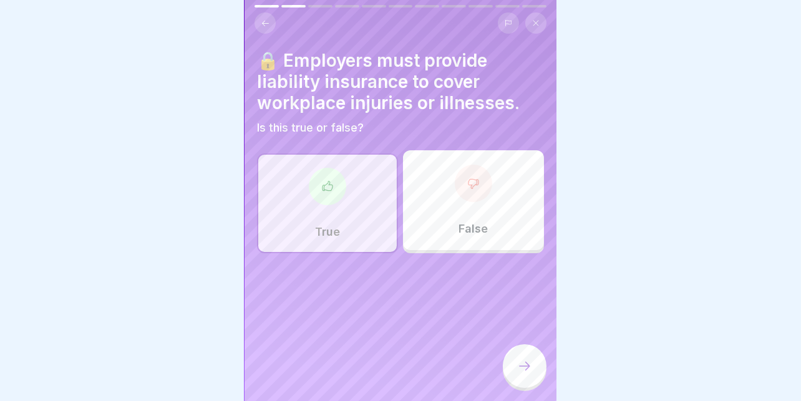
click at [506, 356] on div at bounding box center [525, 366] width 44 height 44
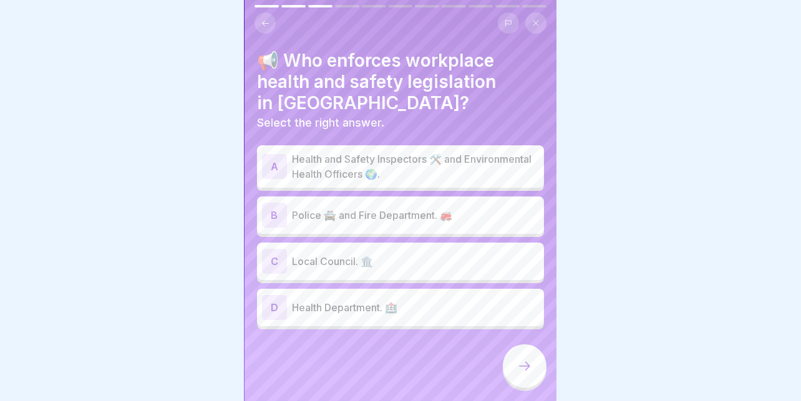
click at [427, 160] on p "Health and Safety Inspectors 🛠️ and Environmental Health Officers 🌍." at bounding box center [415, 167] width 247 height 30
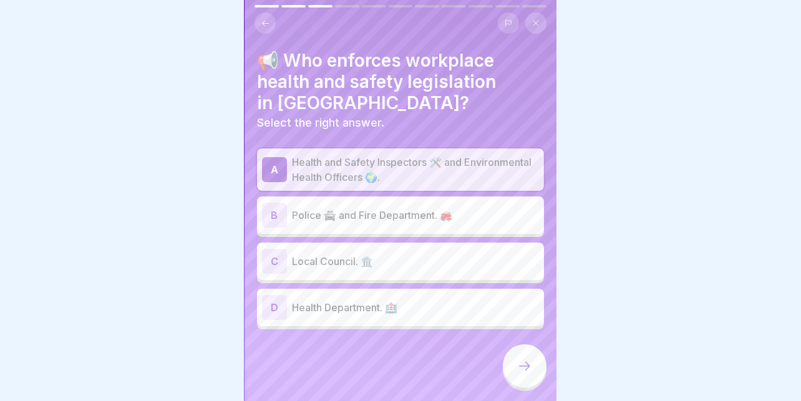
click at [387, 185] on div "A Health and Safety Inspectors 🛠️ and Environmental Health Officers 🌍. B Police…" at bounding box center [400, 238] width 287 height 181
click at [351, 210] on p "Police 🚔 and Fire Department. 🚒" at bounding box center [415, 215] width 247 height 15
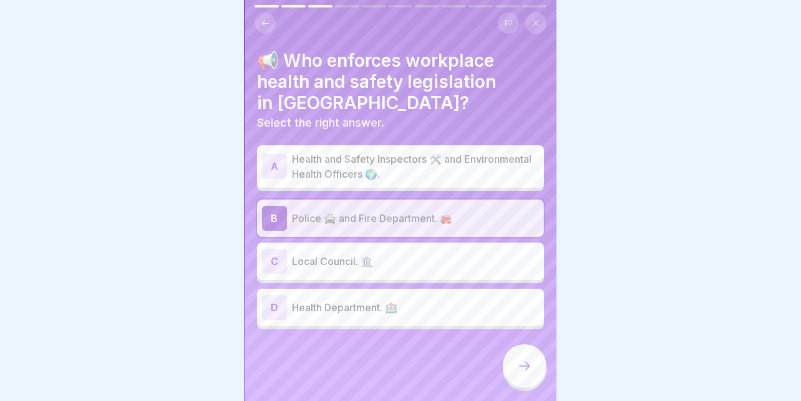
click at [410, 156] on p "Health and Safety Inspectors 🛠️ and Environmental Health Officers 🌍." at bounding box center [415, 167] width 247 height 30
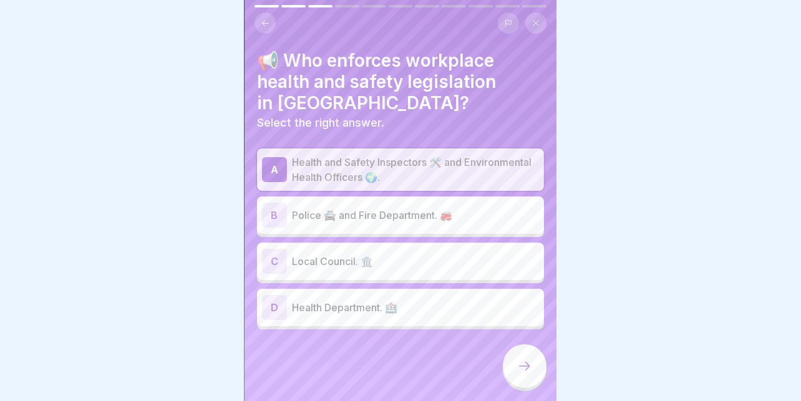
click at [526, 367] on icon at bounding box center [524, 366] width 15 height 15
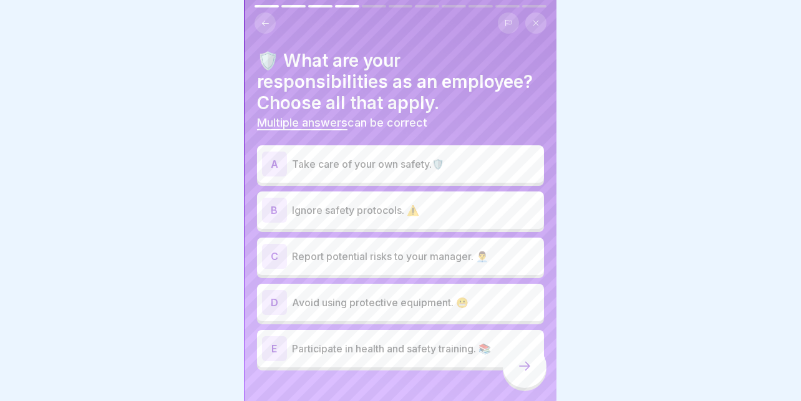
click at [449, 157] on p "Take care of your own safety.🛡️" at bounding box center [415, 164] width 247 height 15
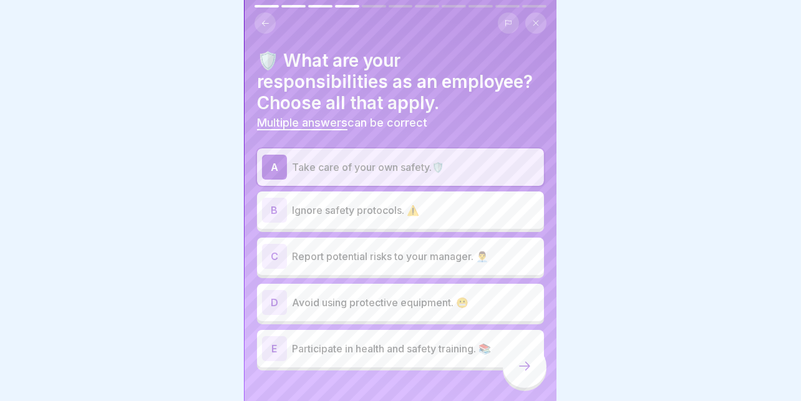
click at [368, 252] on p "Report potential risks to your manager. 👨‍💼" at bounding box center [415, 256] width 247 height 15
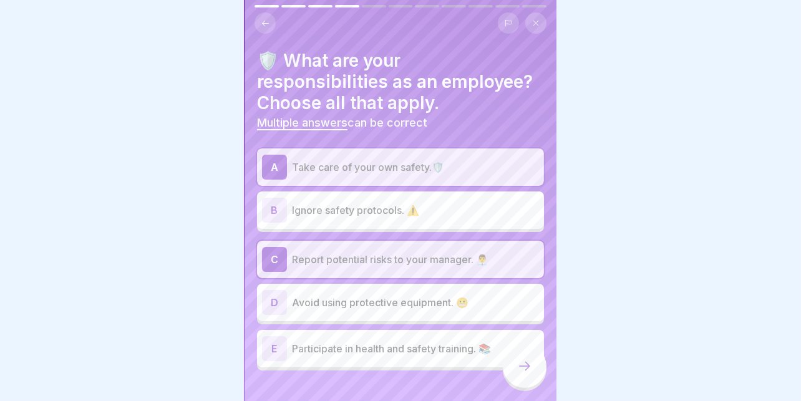
click at [354, 347] on div "E Participate in health and safety training. 📚" at bounding box center [400, 348] width 277 height 25
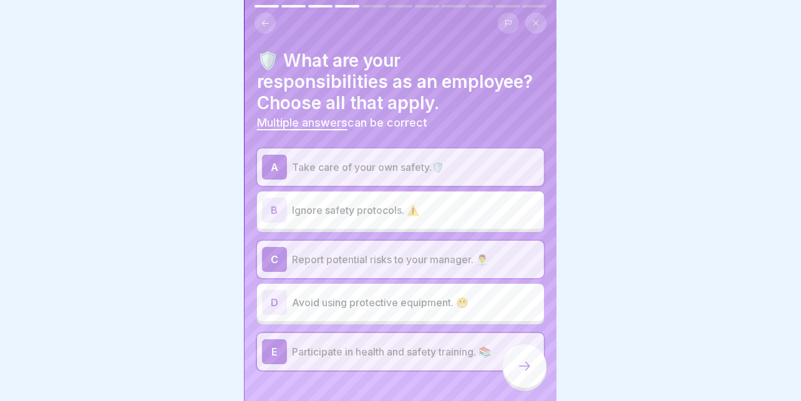
click at [518, 369] on icon at bounding box center [524, 366] width 15 height 15
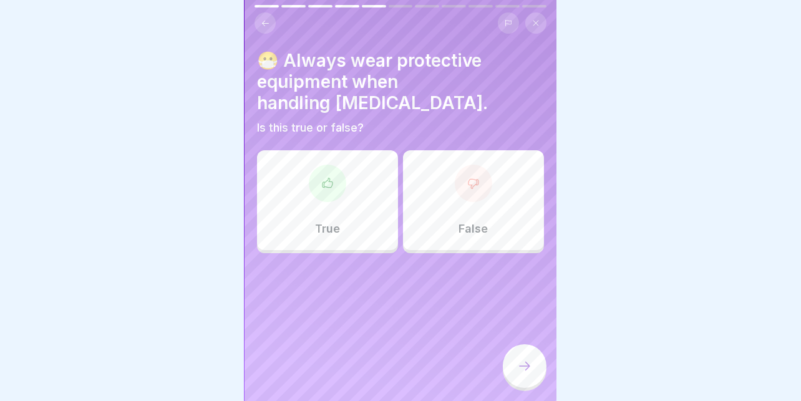
click at [342, 171] on div at bounding box center [327, 183] width 37 height 37
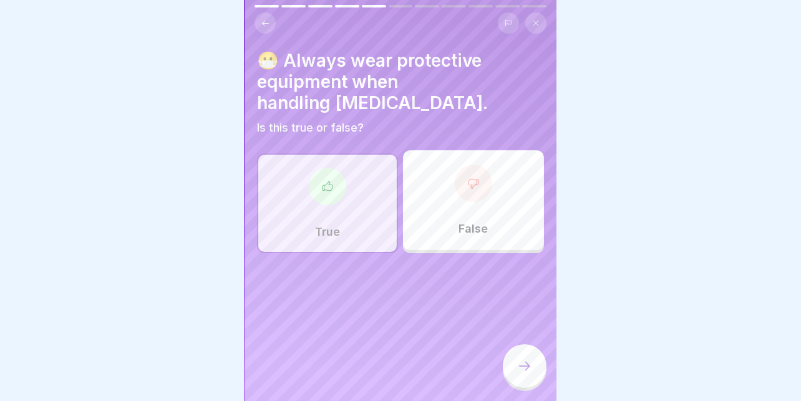
click at [528, 362] on icon at bounding box center [524, 366] width 15 height 15
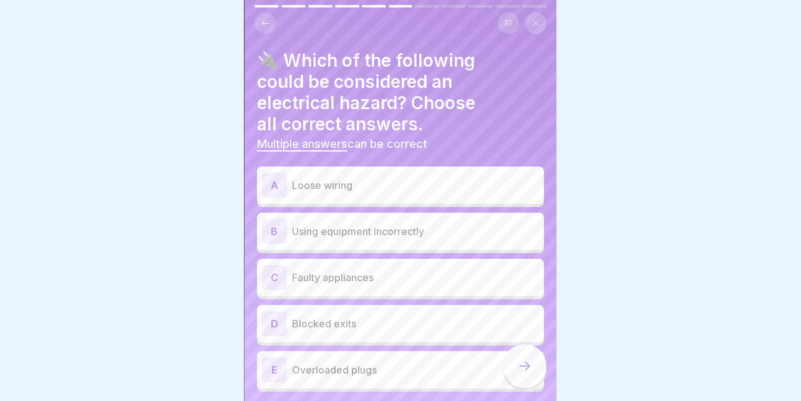
click at [464, 178] on p "Loose wiring" at bounding box center [415, 185] width 247 height 15
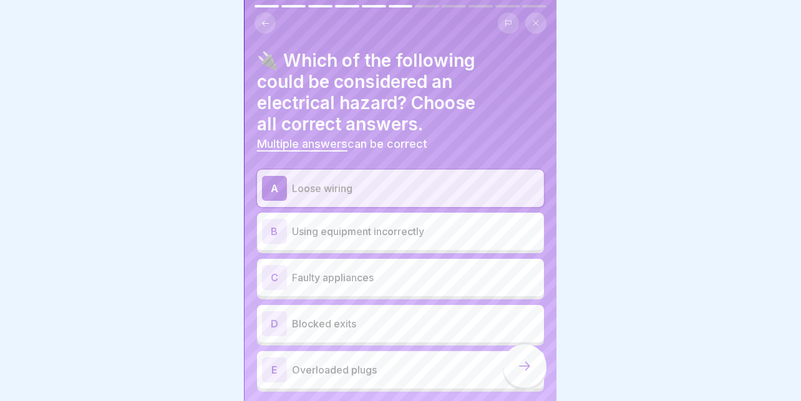
click at [401, 224] on p "Using equipment incorrectly" at bounding box center [415, 231] width 247 height 15
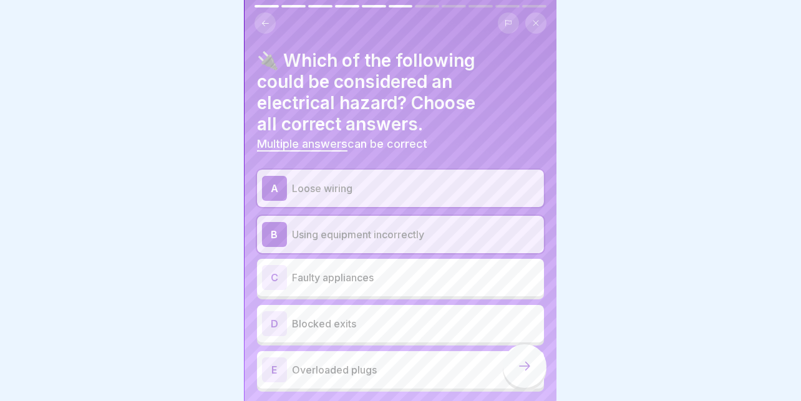
click at [405, 270] on p "Faulty appliances" at bounding box center [415, 277] width 247 height 15
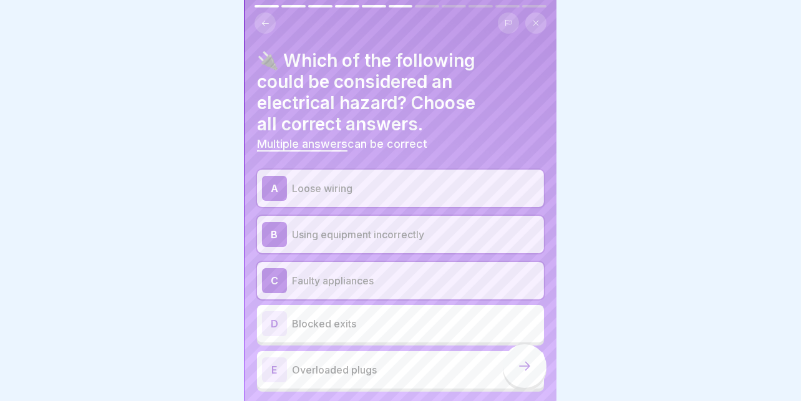
scroll to position [40, 0]
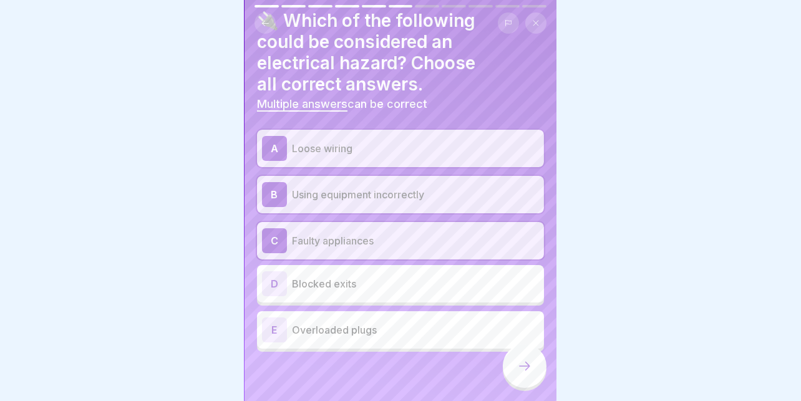
click at [354, 322] on p "Overloaded plugs" at bounding box center [415, 329] width 247 height 15
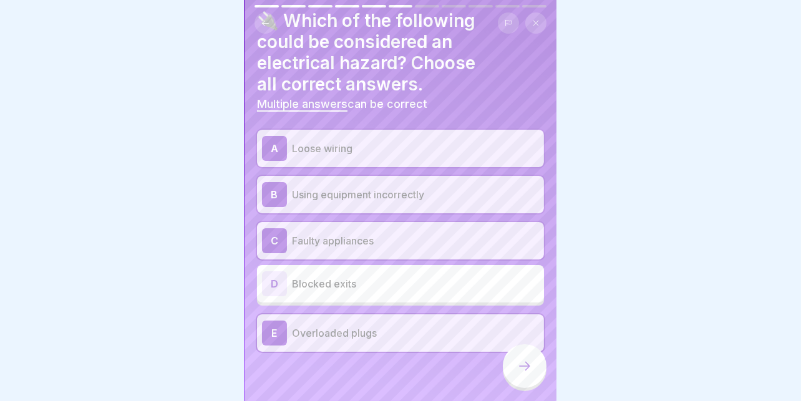
click at [515, 362] on div at bounding box center [525, 366] width 44 height 44
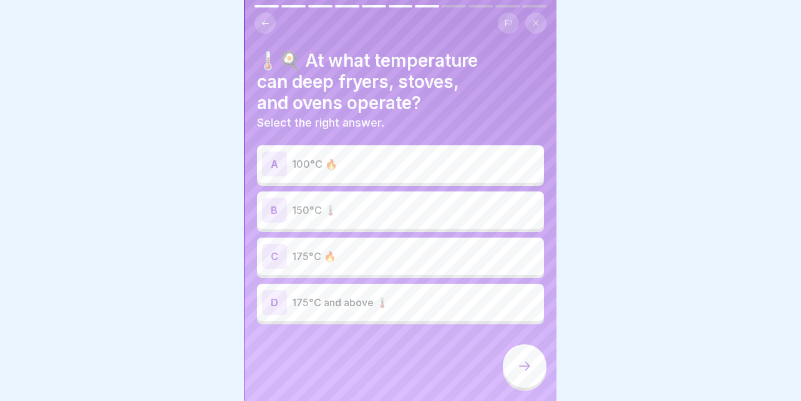
click at [422, 295] on p "175°C and above 🌡️" at bounding box center [415, 302] width 247 height 15
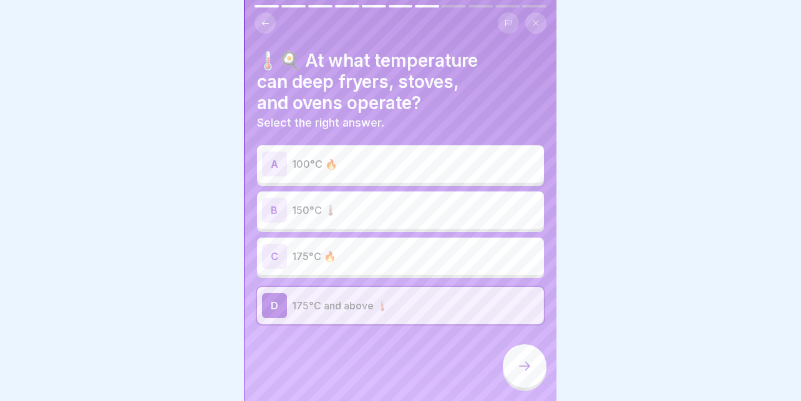
click at [511, 355] on div at bounding box center [525, 366] width 44 height 44
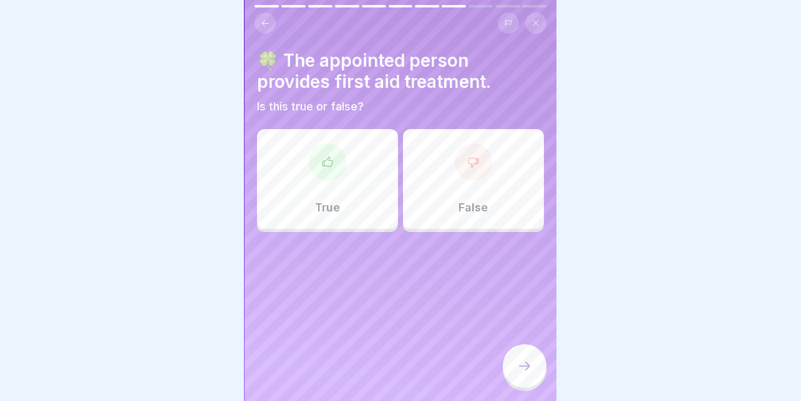
click at [459, 163] on div at bounding box center [473, 161] width 37 height 37
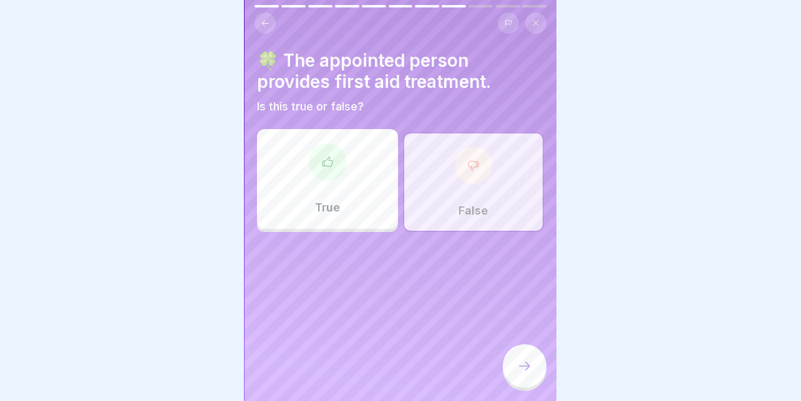
click at [517, 362] on icon at bounding box center [524, 366] width 15 height 15
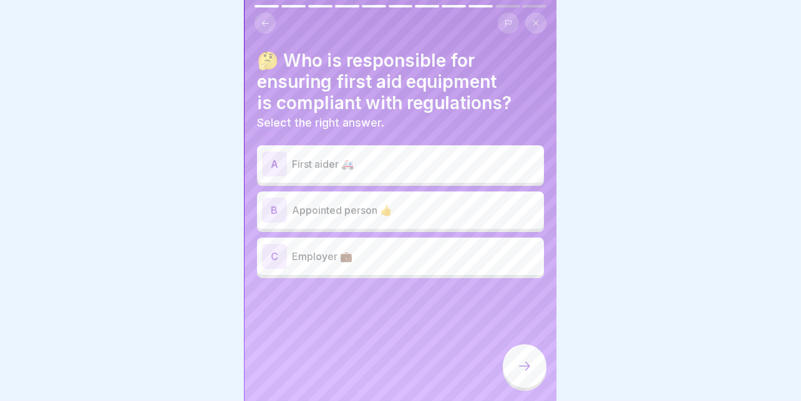
click at [346, 249] on p "Employer 💼" at bounding box center [415, 256] width 247 height 15
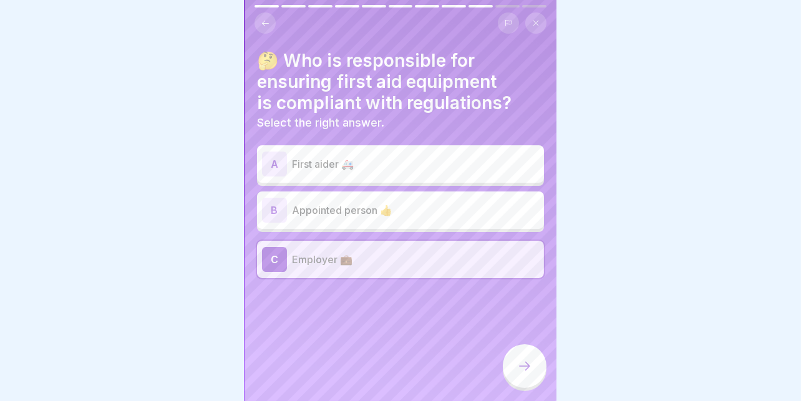
click at [498, 358] on div "🤔 Who is responsible for ensuring first aid equipment is compliant with regulat…" at bounding box center [400, 200] width 312 height 401
click at [517, 362] on icon at bounding box center [524, 366] width 15 height 15
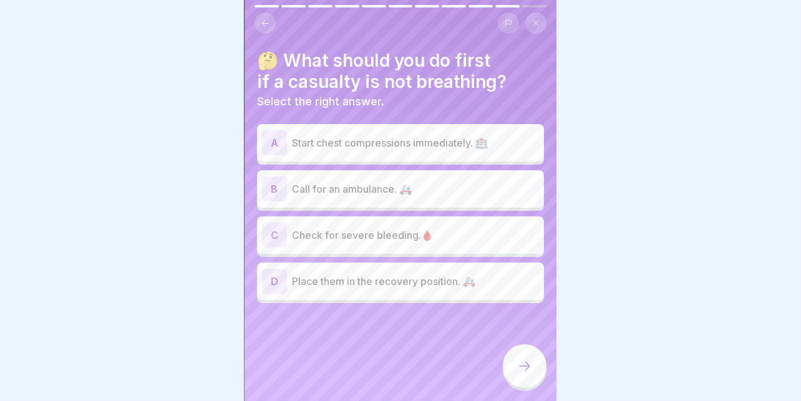
click at [449, 186] on div "B Call for an ambulance. 🚑" at bounding box center [400, 189] width 277 height 25
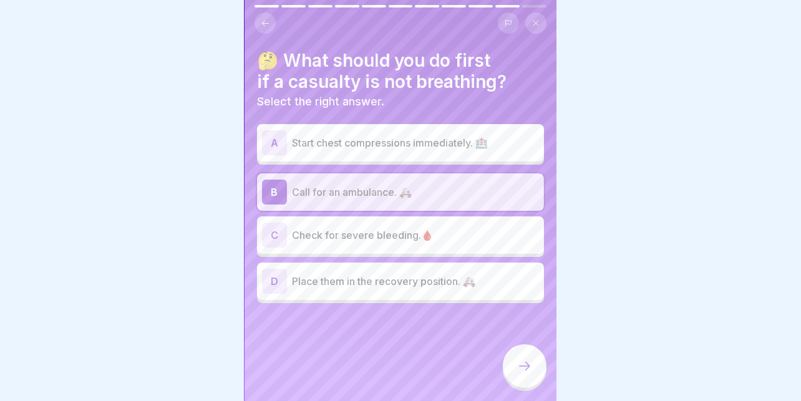
click at [520, 367] on icon at bounding box center [524, 366] width 15 height 15
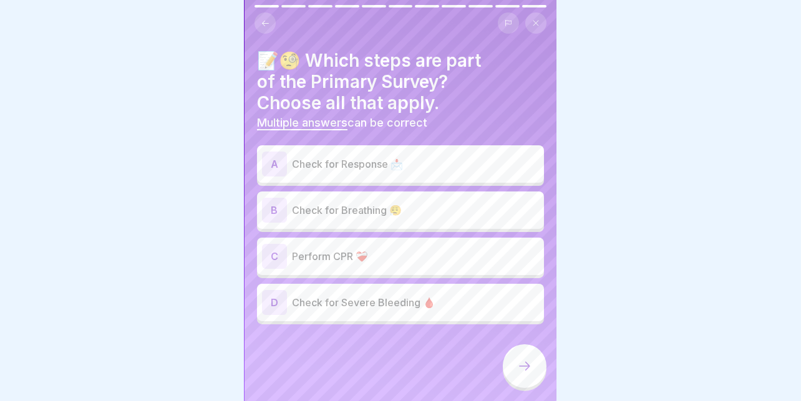
click at [443, 161] on p "Check for Response 📩" at bounding box center [415, 164] width 247 height 15
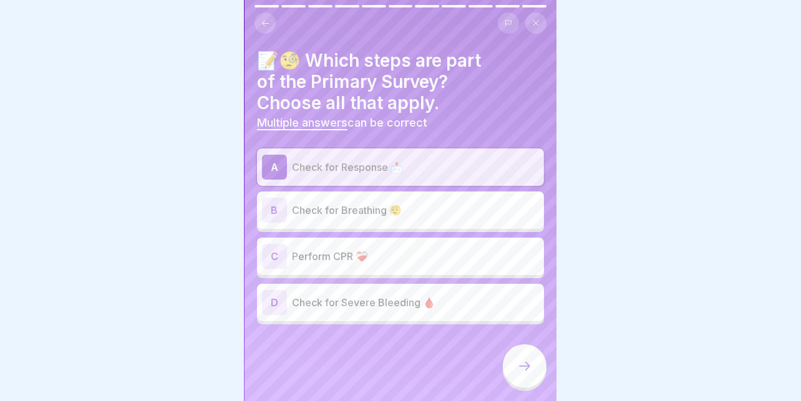
click at [397, 203] on p "Check for Breathing 😮‍💨" at bounding box center [415, 210] width 247 height 15
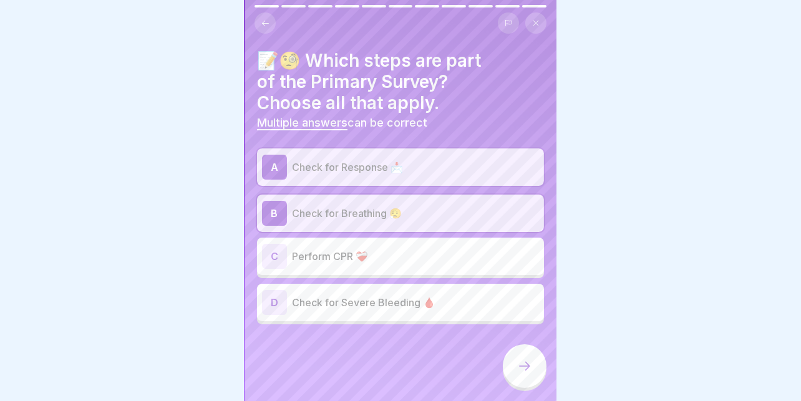
click at [339, 249] on p "Perform CPR ❤️‍🩹" at bounding box center [415, 256] width 247 height 15
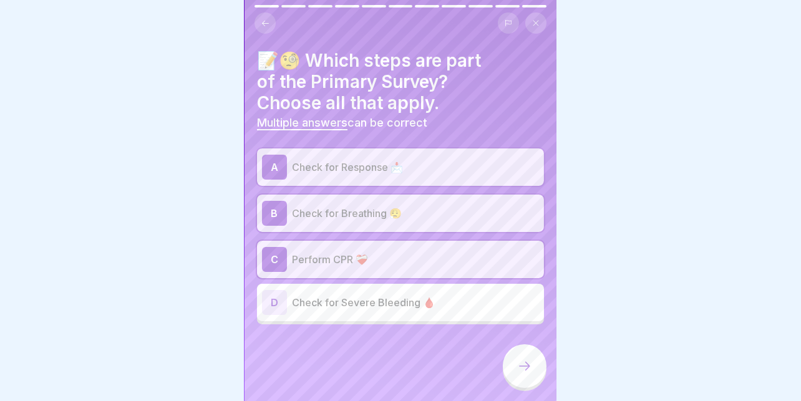
click at [335, 295] on p "Check for Severe Bleeding 🩸" at bounding box center [415, 302] width 247 height 15
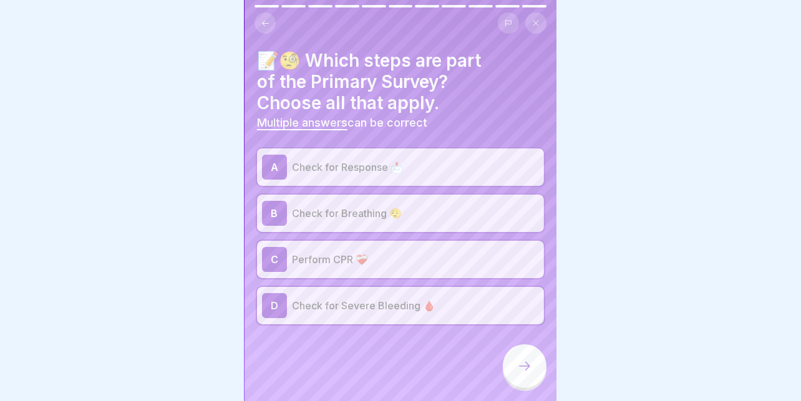
click at [407, 252] on p "Perform CPR ❤️‍🩹" at bounding box center [415, 259] width 247 height 15
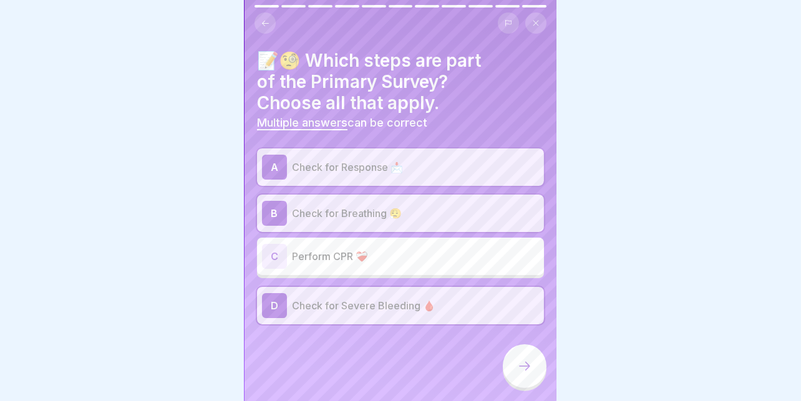
click at [525, 367] on icon at bounding box center [524, 366] width 15 height 15
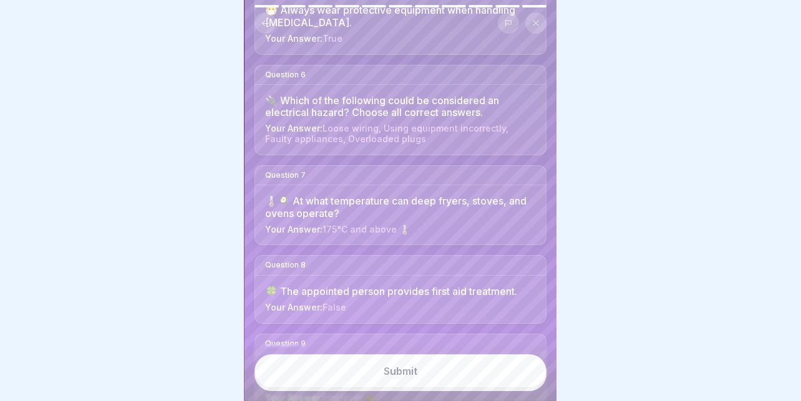
scroll to position [814, 0]
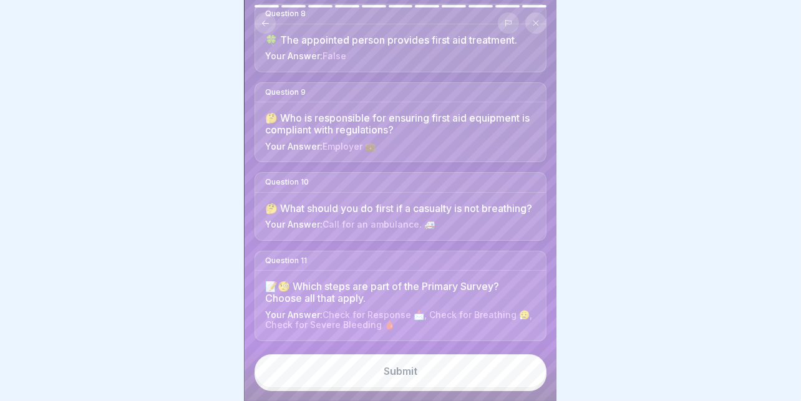
click at [376, 374] on button "Submit" at bounding box center [400, 371] width 292 height 34
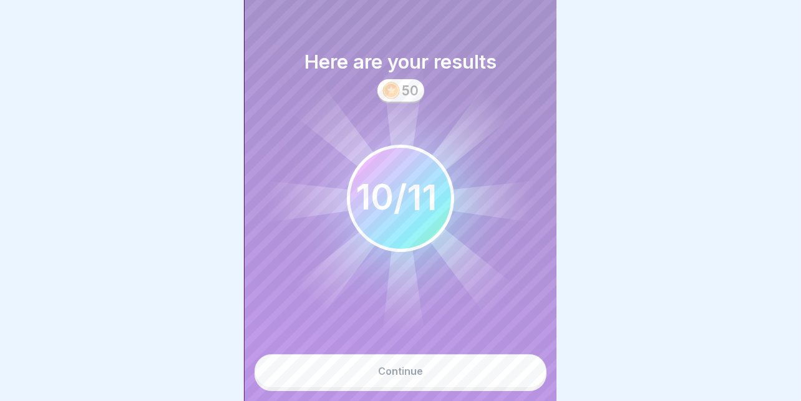
click at [387, 366] on div "Continue" at bounding box center [400, 370] width 45 height 11
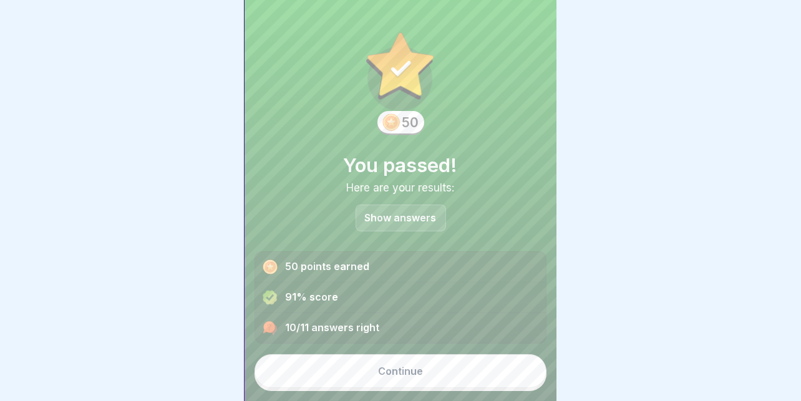
click at [393, 370] on div "Continue" at bounding box center [400, 370] width 45 height 11
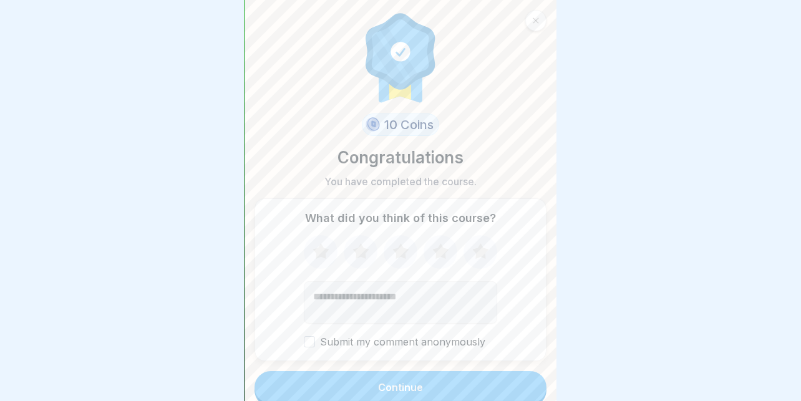
click at [470, 237] on icon at bounding box center [480, 252] width 33 height 32
click at [412, 285] on textarea "Add comment (optional)" at bounding box center [400, 302] width 193 height 42
type textarea "**********"
click at [417, 382] on div "Continue" at bounding box center [400, 387] width 45 height 11
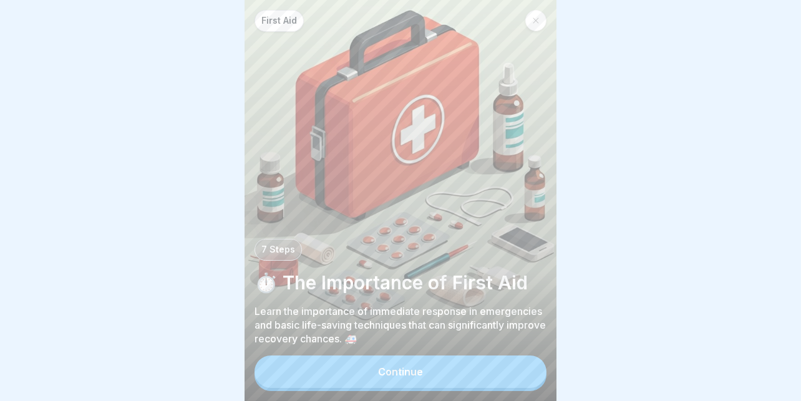
click at [395, 376] on div "Continue" at bounding box center [400, 371] width 45 height 11
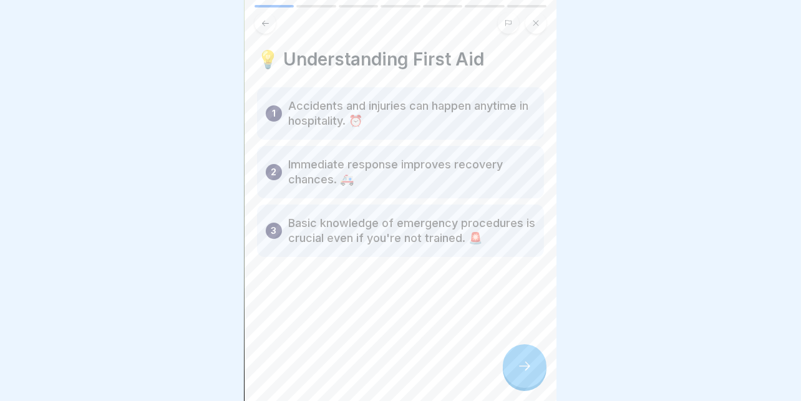
click at [530, 356] on div at bounding box center [525, 366] width 44 height 44
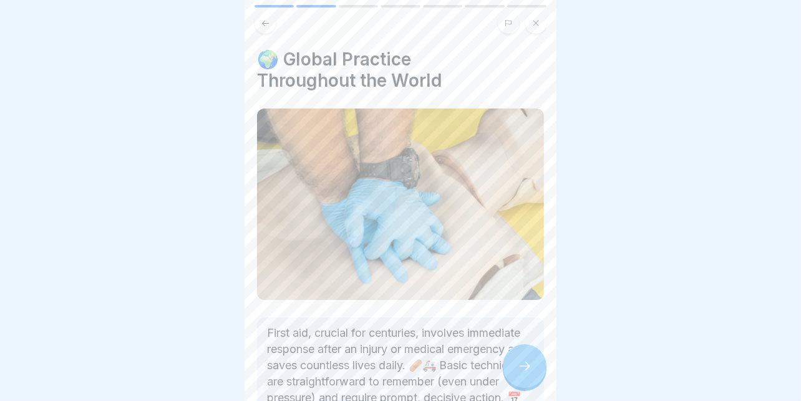
click at [530, 356] on div at bounding box center [525, 366] width 44 height 44
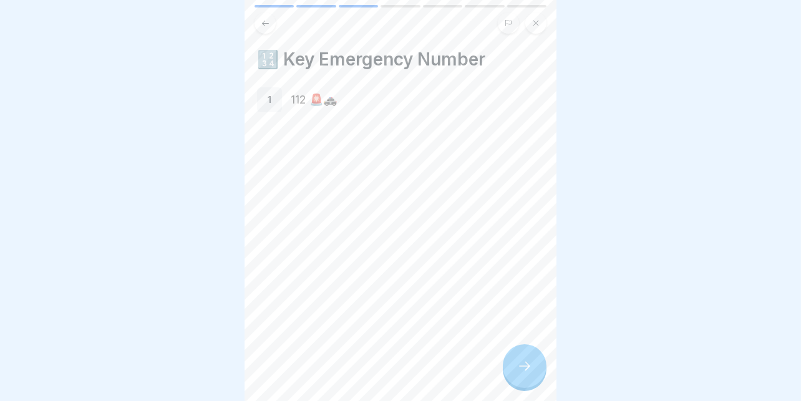
click at [510, 359] on div at bounding box center [525, 366] width 44 height 44
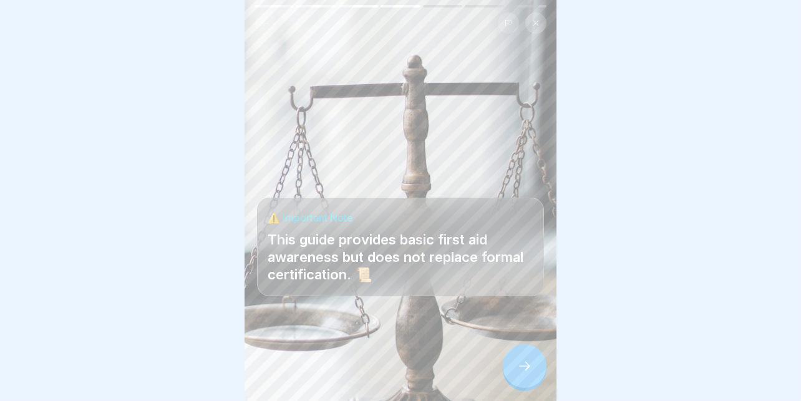
click at [530, 367] on icon at bounding box center [524, 366] width 15 height 15
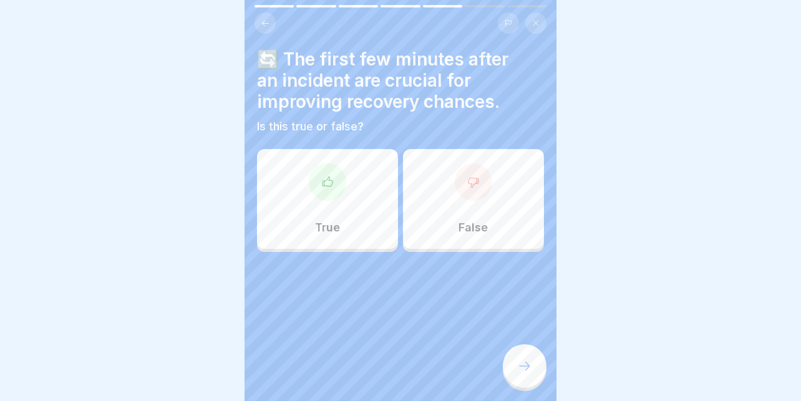
click at [342, 188] on div "True" at bounding box center [327, 199] width 141 height 100
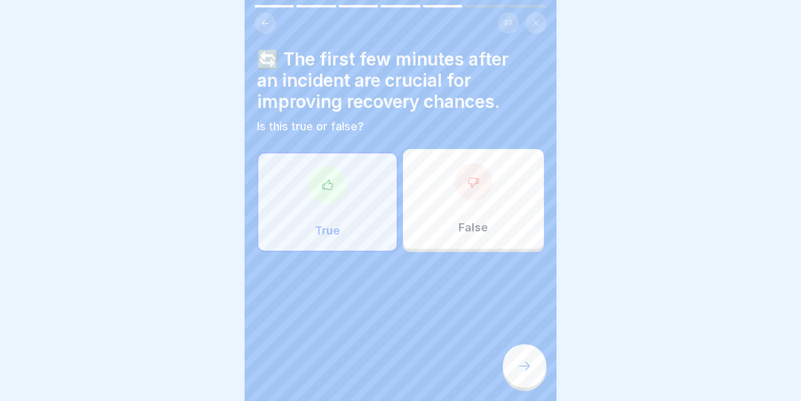
click at [530, 369] on icon at bounding box center [524, 366] width 15 height 15
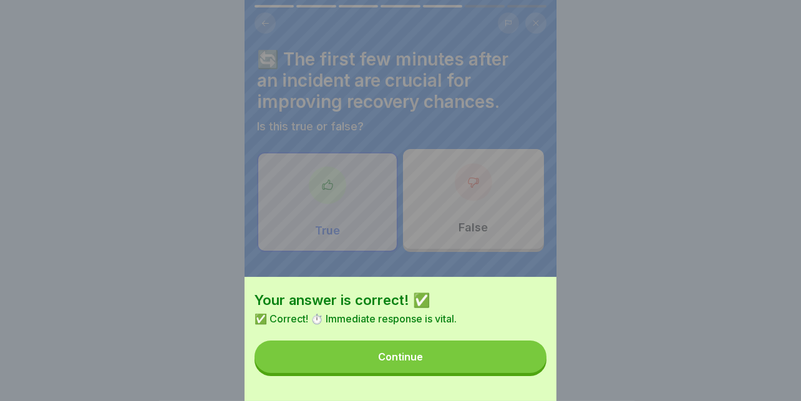
click at [428, 357] on button "Continue" at bounding box center [400, 357] width 292 height 32
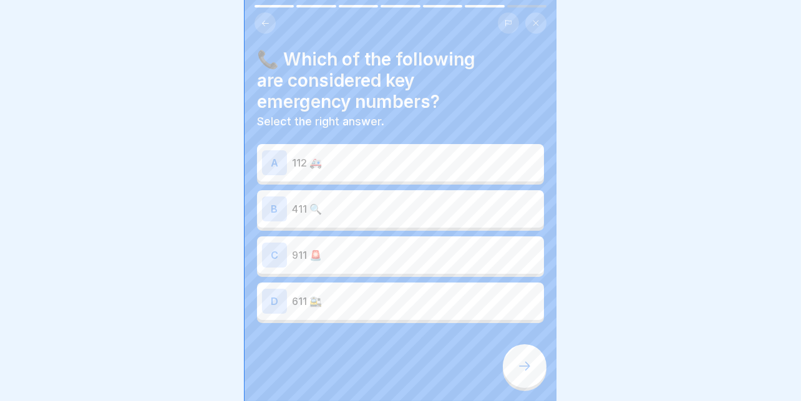
click at [399, 159] on p "112 🚑" at bounding box center [415, 162] width 247 height 15
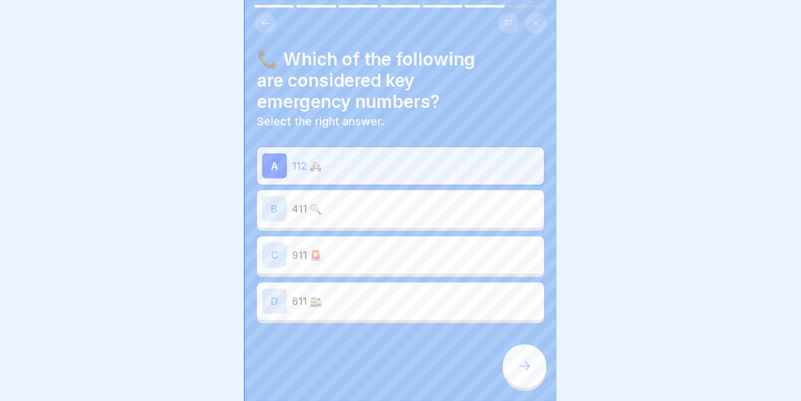
click at [522, 363] on icon at bounding box center [524, 366] width 15 height 15
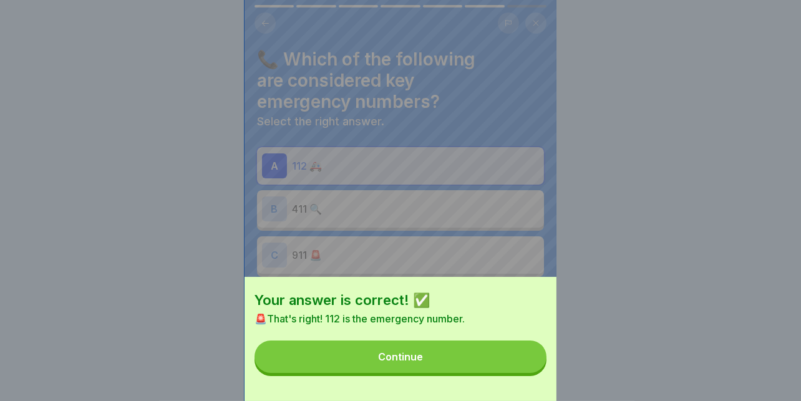
click at [443, 352] on button "Continue" at bounding box center [400, 357] width 292 height 32
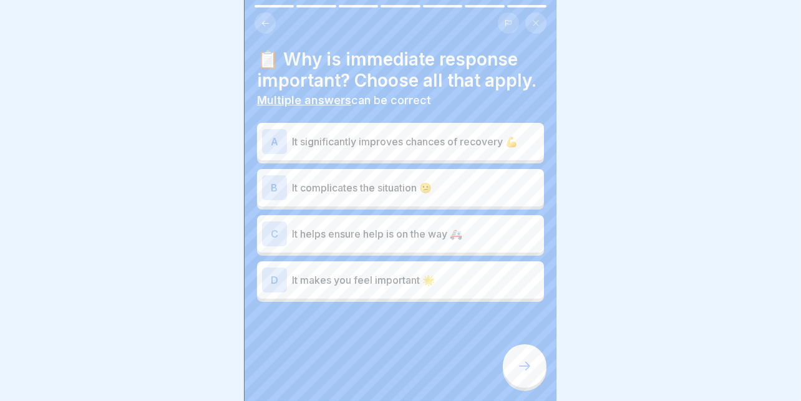
click at [433, 134] on p "It significantly improves chances of recovery 💪" at bounding box center [415, 141] width 247 height 15
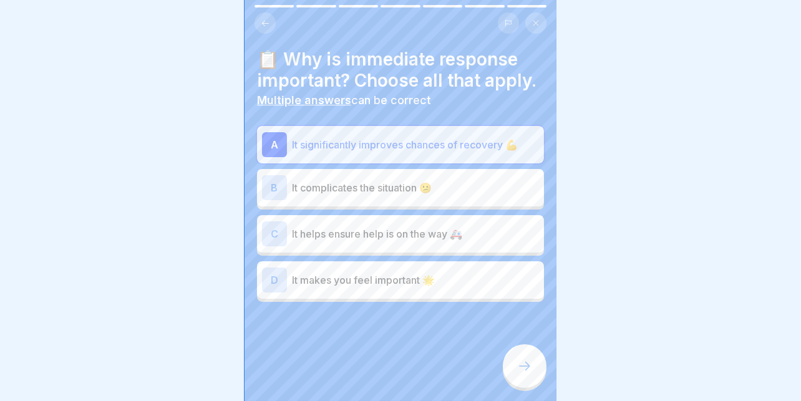
click at [344, 227] on p "It helps ensure help is on the way 🚑" at bounding box center [415, 233] width 247 height 15
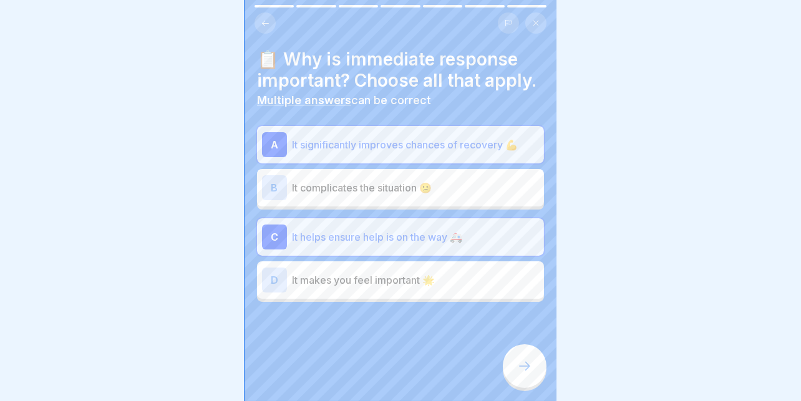
click at [415, 225] on div "C It helps ensure help is on the way 🚑" at bounding box center [400, 237] width 277 height 25
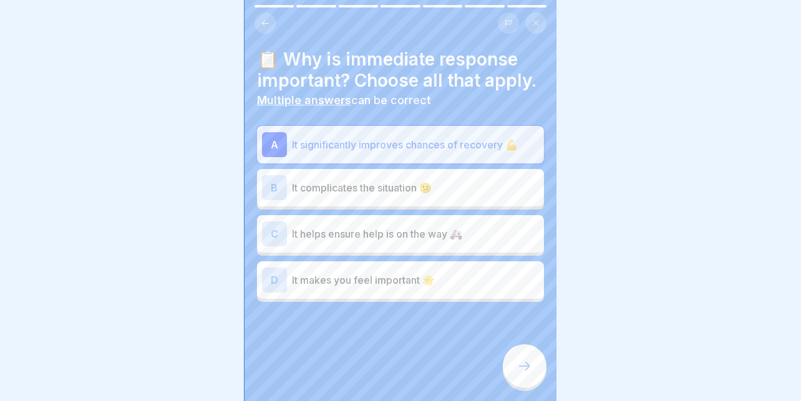
click at [527, 365] on icon at bounding box center [524, 366] width 11 height 9
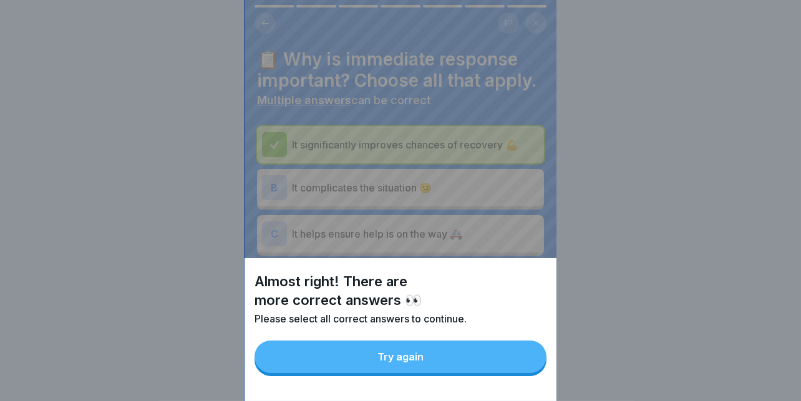
click at [458, 369] on button "Try again" at bounding box center [400, 357] width 292 height 32
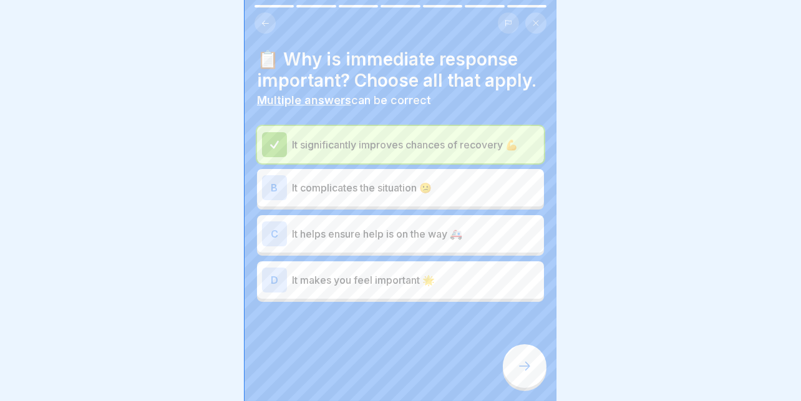
click at [439, 230] on p "It helps ensure help is on the way 🚑" at bounding box center [415, 233] width 247 height 15
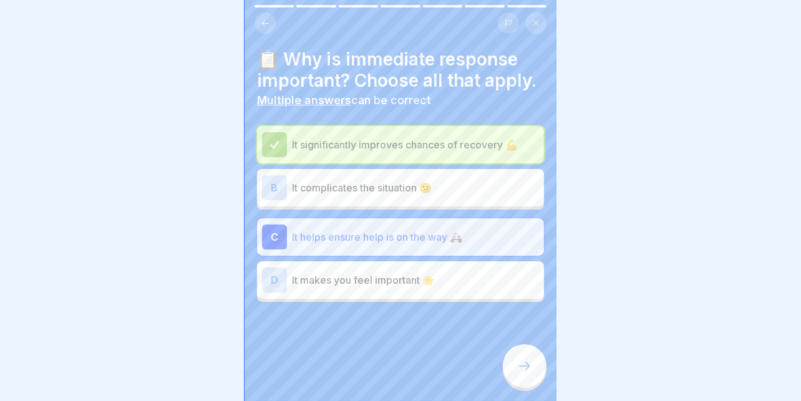
click at [516, 365] on div at bounding box center [525, 366] width 44 height 44
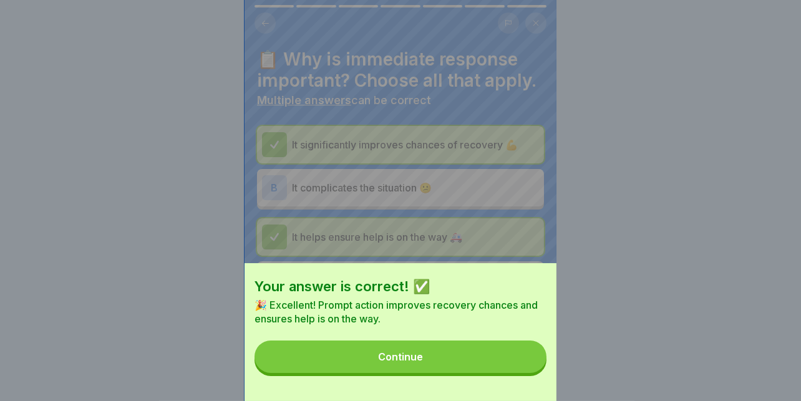
click at [410, 359] on button "Continue" at bounding box center [400, 357] width 292 height 32
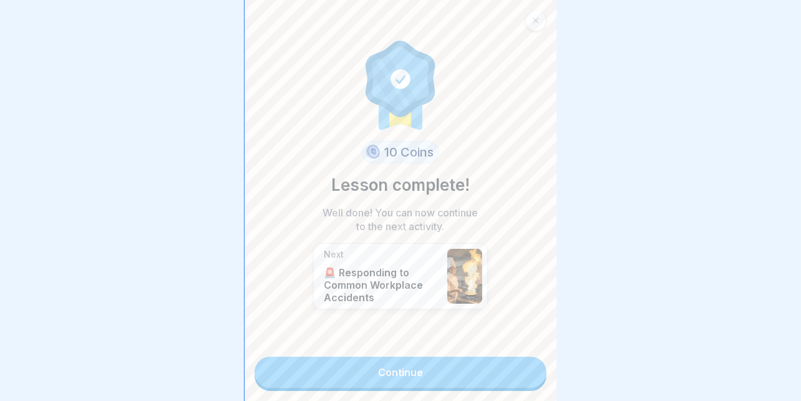
click at [374, 367] on link "Continue" at bounding box center [400, 372] width 292 height 31
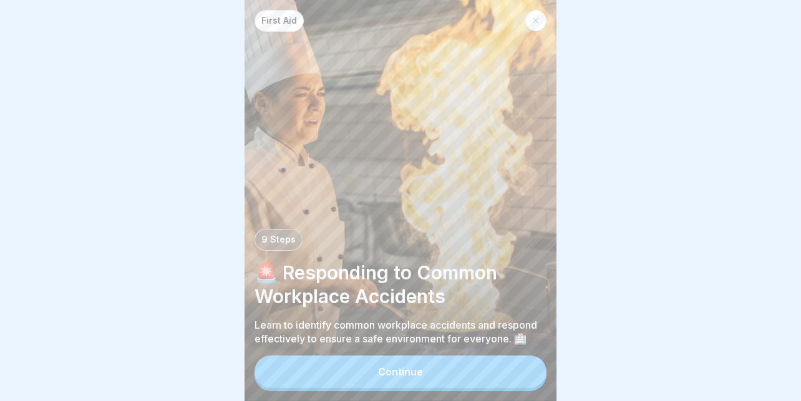
click at [380, 365] on button "Continue" at bounding box center [400, 372] width 292 height 32
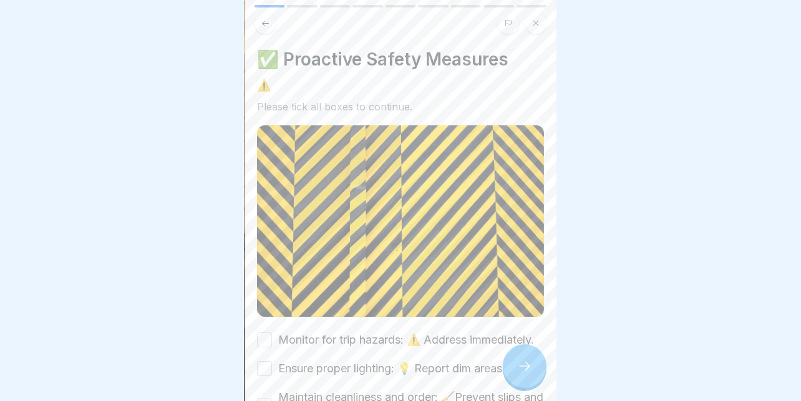
scroll to position [89, 0]
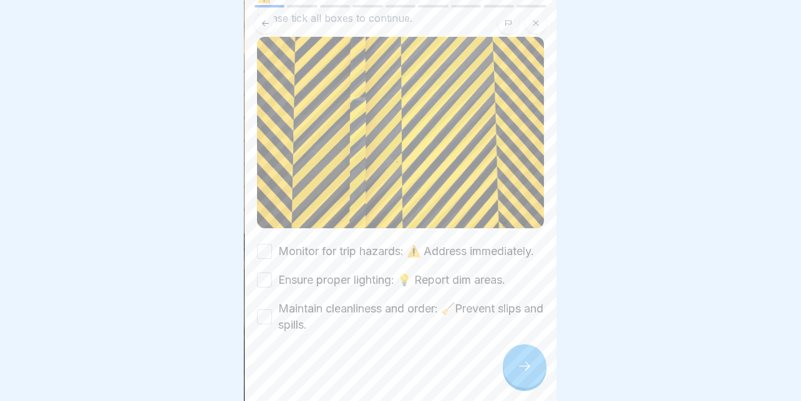
click at [299, 243] on label "Monitor for trip hazards: ⚠️ Address immediately." at bounding box center [406, 251] width 256 height 16
click at [272, 244] on button "Monitor for trip hazards: ⚠️ Address immediately." at bounding box center [264, 251] width 15 height 15
click at [279, 272] on label "Ensure proper lighting: 💡 Report dim areas." at bounding box center [391, 280] width 227 height 16
click at [272, 273] on button "Ensure proper lighting: 💡 Report dim areas." at bounding box center [264, 280] width 15 height 15
click at [263, 309] on button "Maintain cleanliness and order: 🧹Prevent slips and spills." at bounding box center [264, 316] width 15 height 15
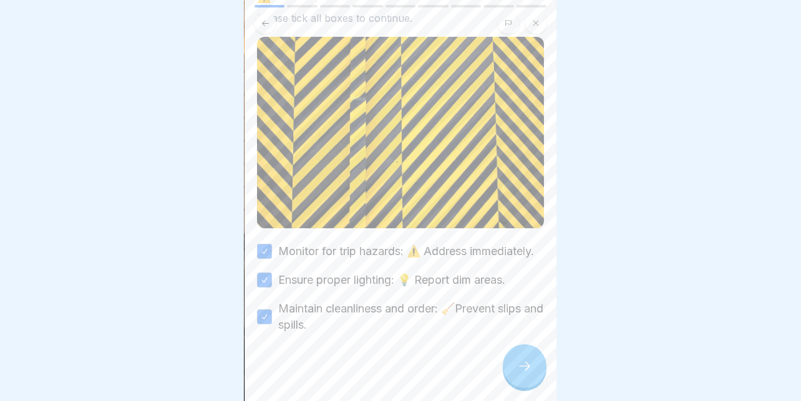
click at [515, 350] on div at bounding box center [525, 366] width 44 height 44
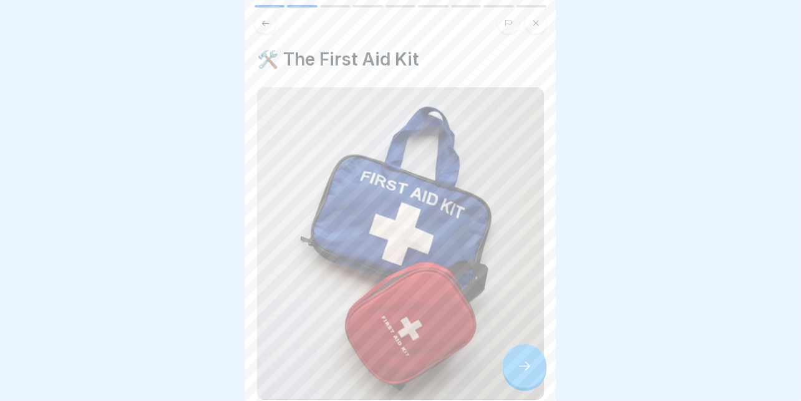
scroll to position [274, 0]
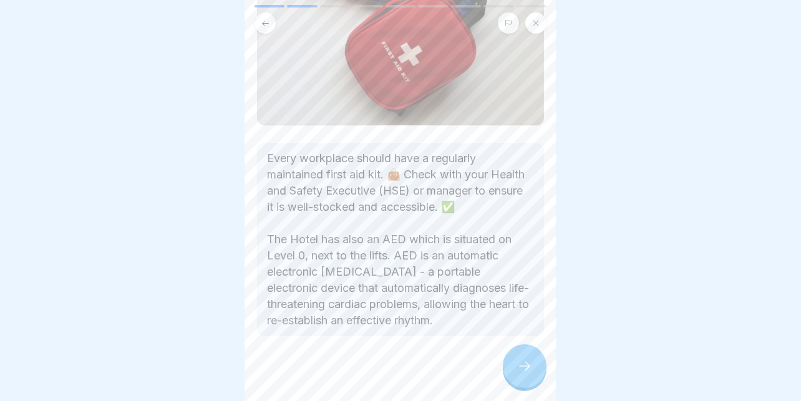
click at [511, 361] on div at bounding box center [525, 366] width 44 height 44
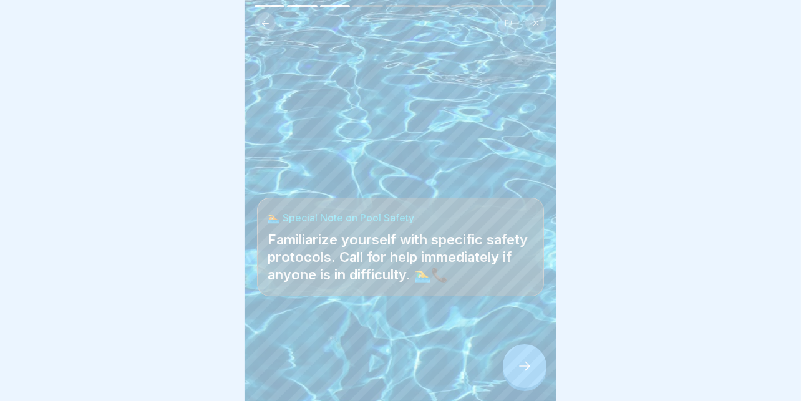
click at [533, 364] on div at bounding box center [525, 366] width 44 height 44
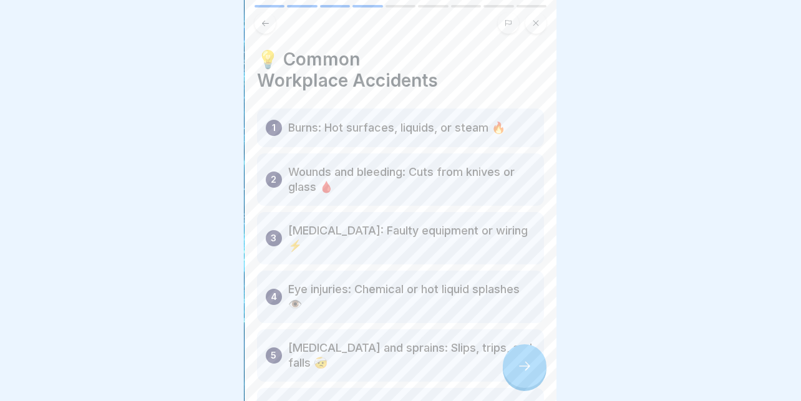
scroll to position [177, 0]
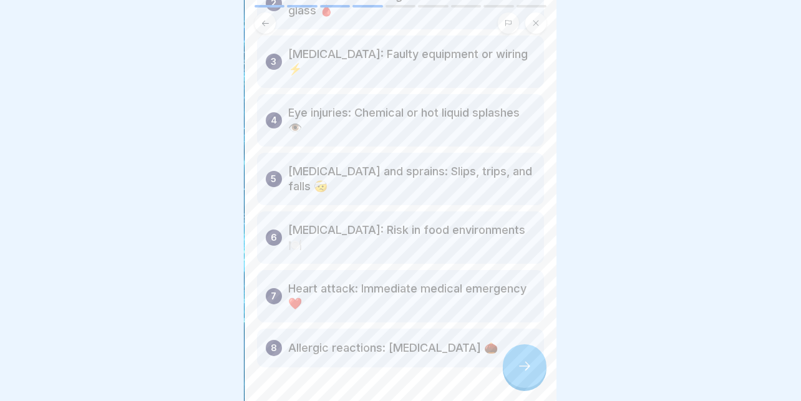
click at [514, 371] on div at bounding box center [525, 366] width 44 height 44
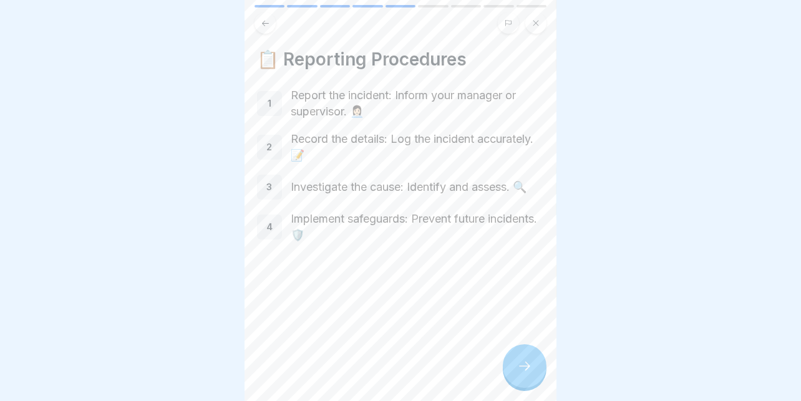
click at [517, 365] on icon at bounding box center [524, 366] width 15 height 15
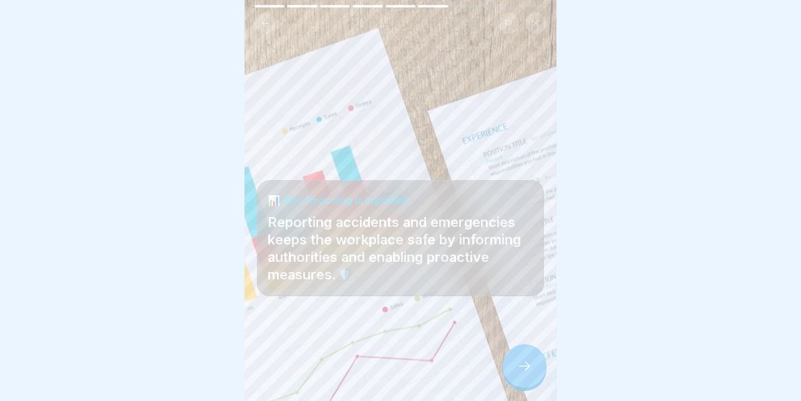
click at [517, 365] on icon at bounding box center [524, 366] width 15 height 15
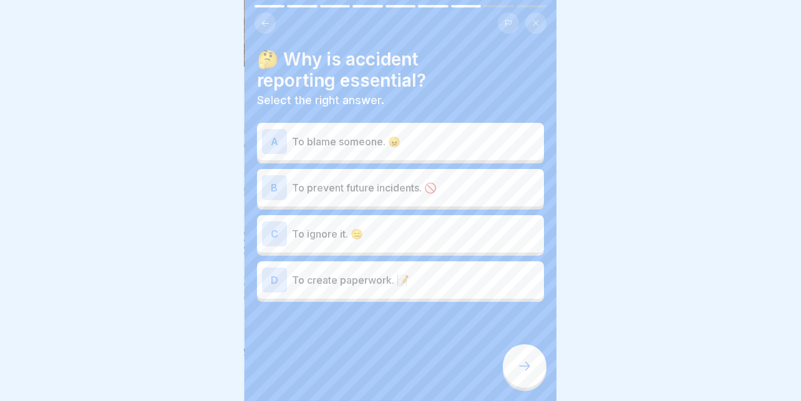
click at [372, 180] on p "To prevent future incidents. 🚫" at bounding box center [415, 187] width 247 height 15
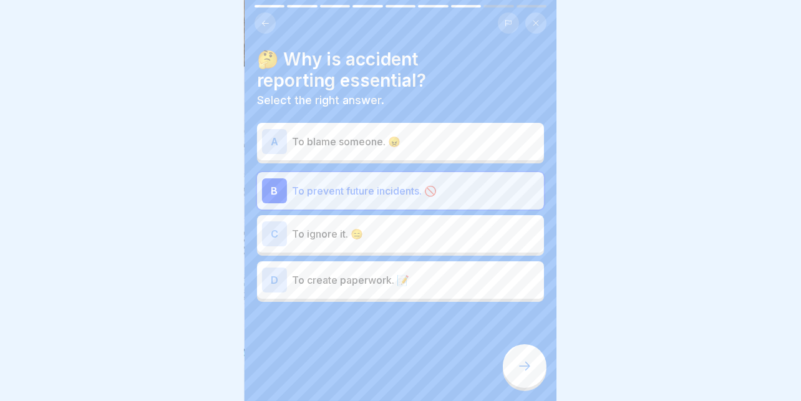
click at [530, 359] on div at bounding box center [525, 366] width 44 height 44
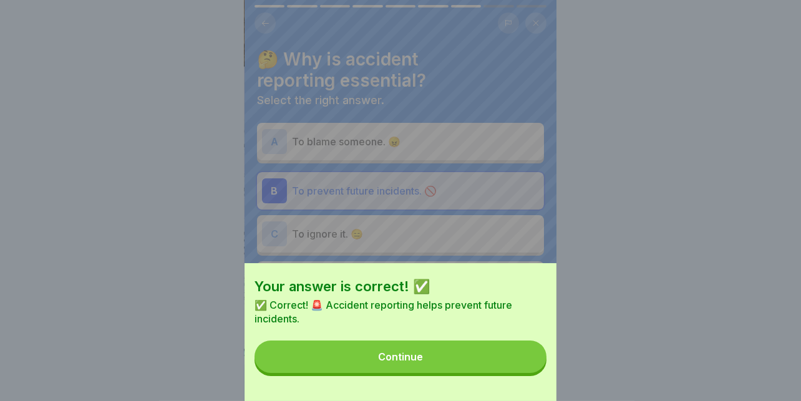
click at [432, 361] on button "Continue" at bounding box center [400, 357] width 292 height 32
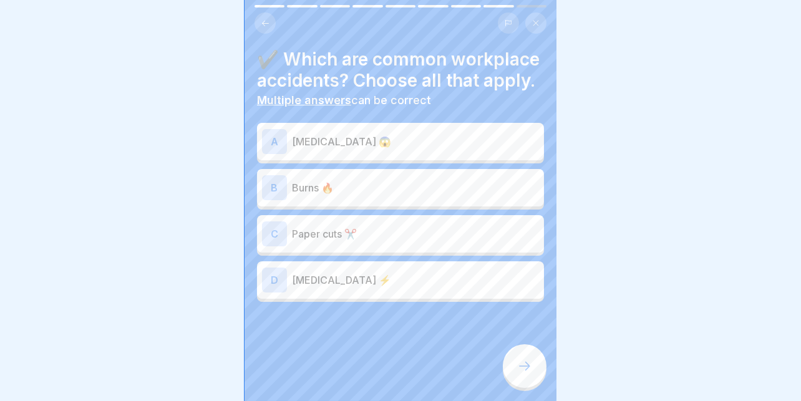
click at [345, 277] on p "[MEDICAL_DATA] ⚡" at bounding box center [415, 280] width 247 height 15
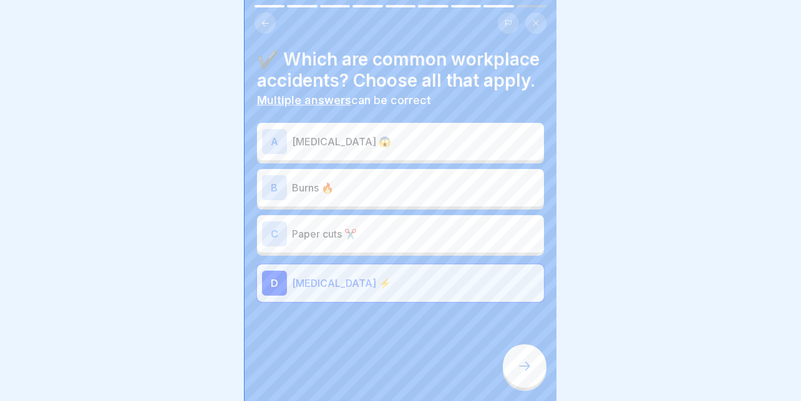
click at [378, 205] on div "A [MEDICAL_DATA] 😱 B Burns 🔥 C Paper cuts ✂️ D [MEDICAL_DATA] ⚡" at bounding box center [400, 214] width 287 height 176
click at [354, 221] on div "C Paper cuts ✂️" at bounding box center [400, 233] width 277 height 25
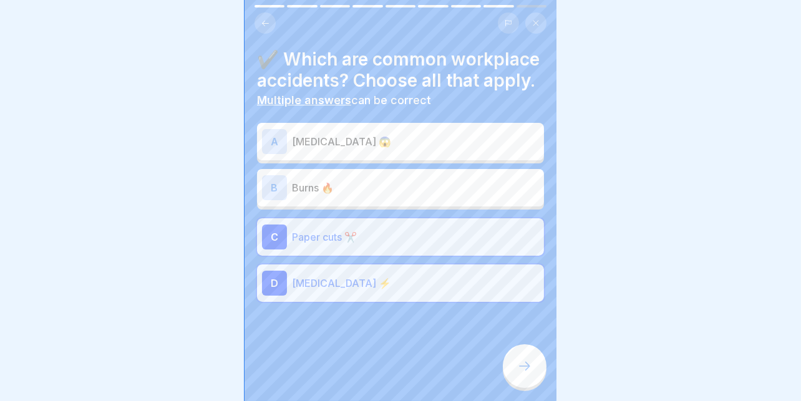
click at [382, 169] on div "B Burns 🔥" at bounding box center [400, 187] width 287 height 37
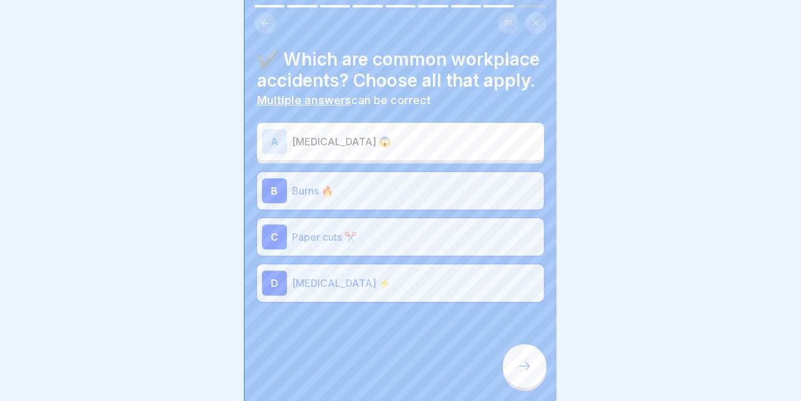
click at [373, 138] on p "[MEDICAL_DATA] 😱" at bounding box center [415, 141] width 247 height 15
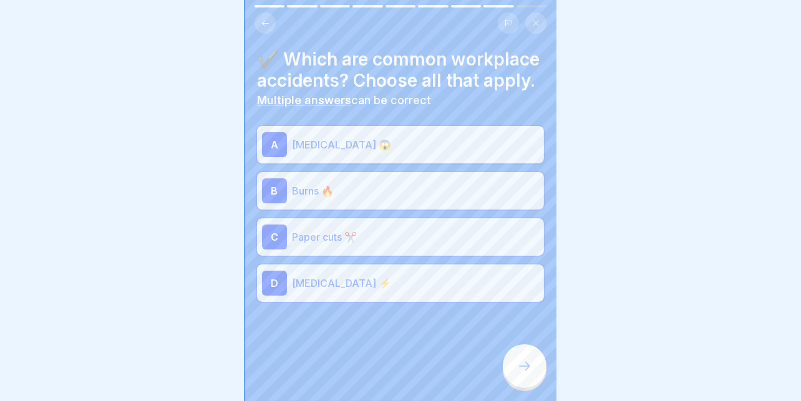
click at [535, 357] on div at bounding box center [525, 366] width 44 height 44
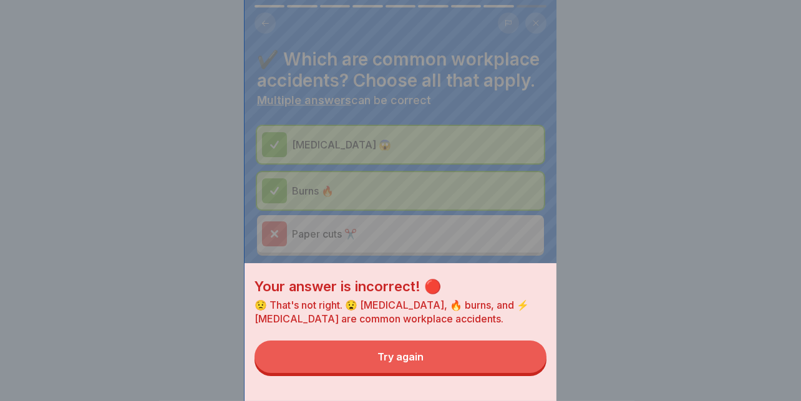
click at [422, 362] on div "Try again" at bounding box center [400, 356] width 46 height 11
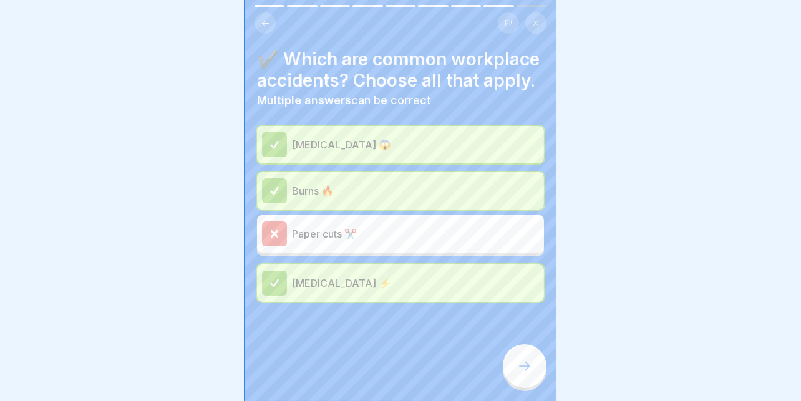
click at [509, 365] on div at bounding box center [525, 366] width 44 height 44
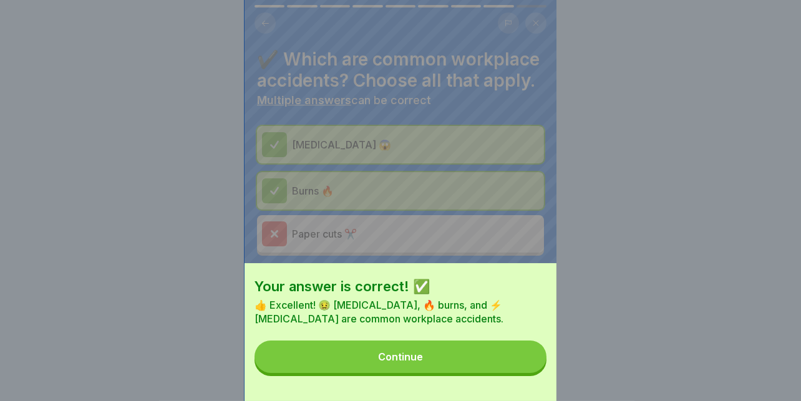
click at [402, 355] on button "Continue" at bounding box center [400, 357] width 292 height 32
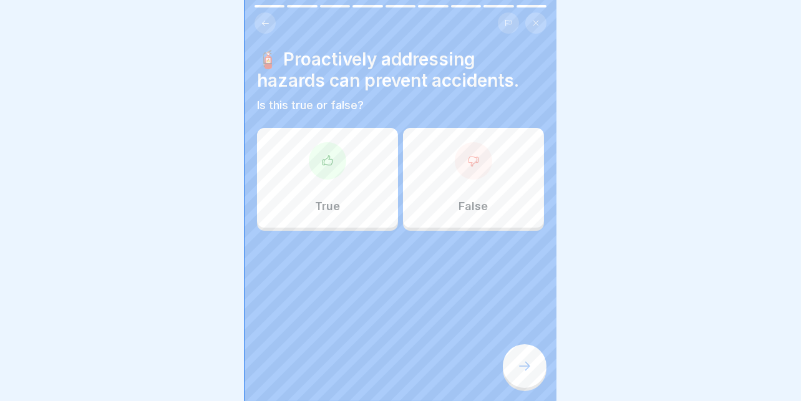
click at [327, 157] on icon at bounding box center [327, 161] width 12 height 12
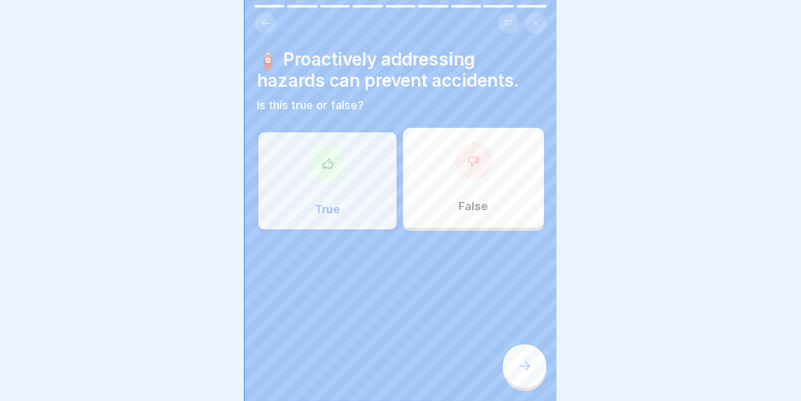
click at [514, 359] on div at bounding box center [525, 366] width 44 height 44
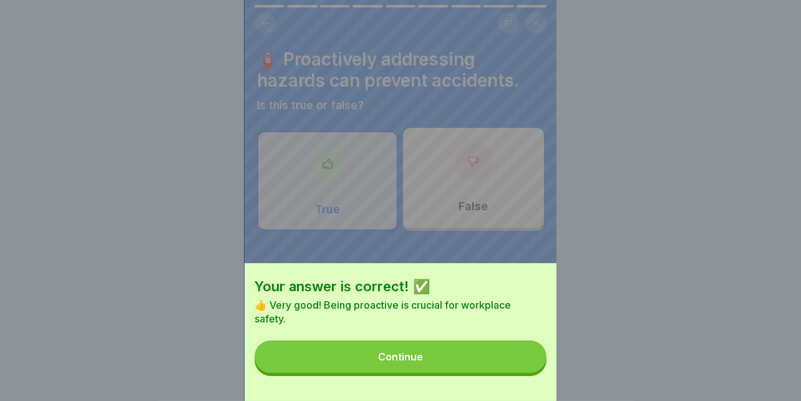
click at [341, 370] on button "Continue" at bounding box center [400, 357] width 292 height 32
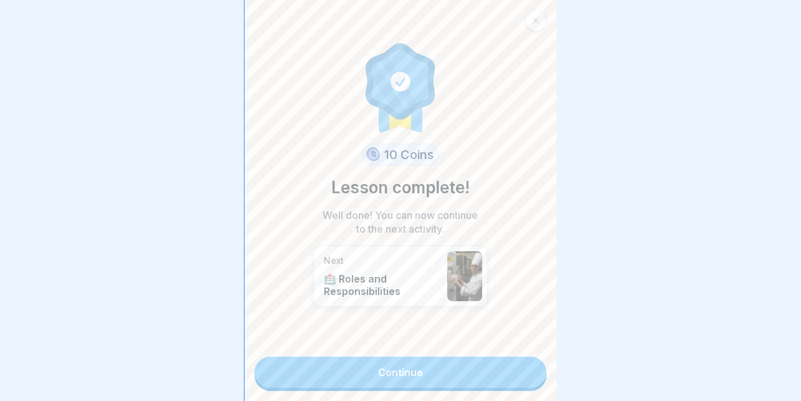
click at [327, 379] on div "10 Coins Lesson complete! Well done! You can now continue to the next activity.…" at bounding box center [400, 200] width 312 height 401
click at [370, 367] on link "Continue" at bounding box center [400, 372] width 292 height 31
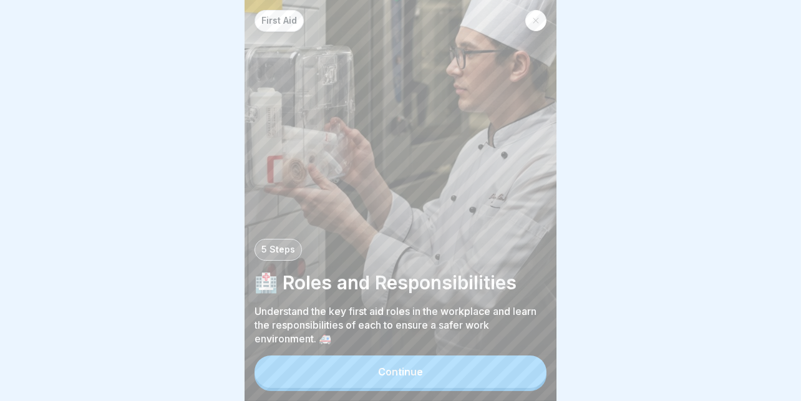
click at [381, 364] on button "Continue" at bounding box center [400, 372] width 292 height 32
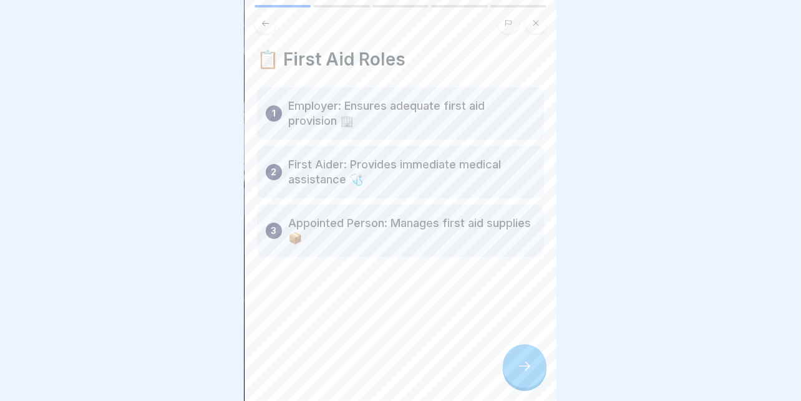
click at [527, 370] on icon at bounding box center [524, 366] width 15 height 15
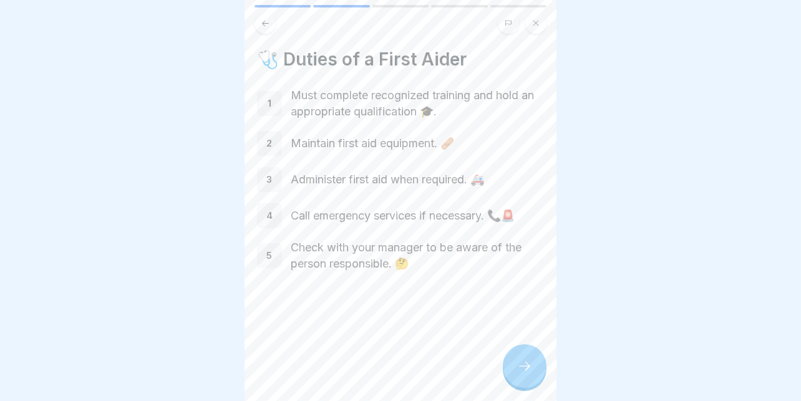
click at [520, 362] on icon at bounding box center [524, 366] width 15 height 15
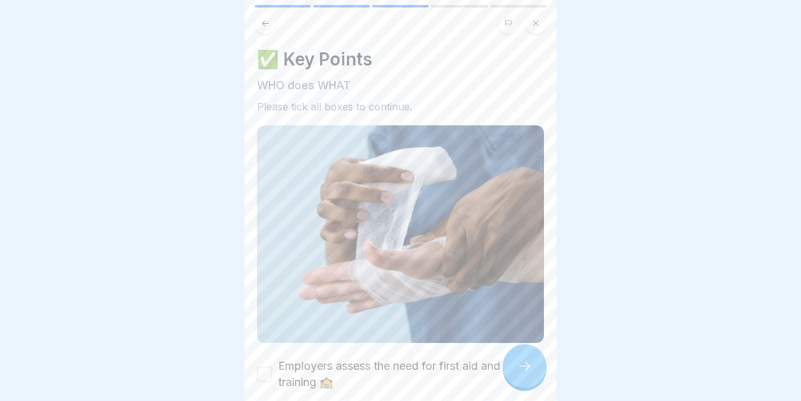
scroll to position [124, 0]
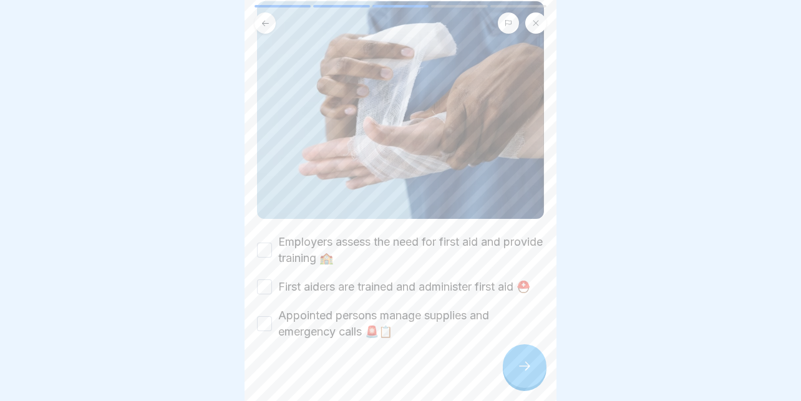
click at [359, 234] on label "Employers assess the need for first aid and provide training 🏫" at bounding box center [411, 250] width 266 height 32
click at [272, 243] on button "Employers assess the need for first aid and provide training 🏫" at bounding box center [264, 250] width 15 height 15
click at [322, 258] on div "Employers assess the need for first aid and provide training 🏫 First aiders are…" at bounding box center [400, 287] width 287 height 106
click at [303, 279] on label "First aiders are trained and administer first aid ⛑️" at bounding box center [404, 287] width 252 height 16
click at [272, 279] on button "First aiders are trained and administer first aid ⛑️" at bounding box center [264, 286] width 15 height 15
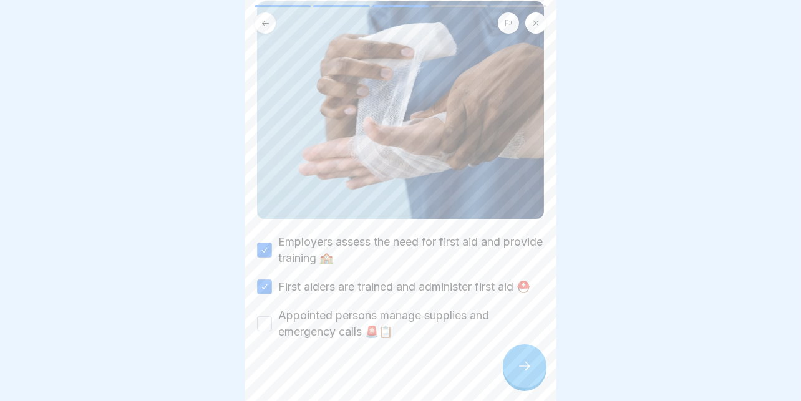
click at [300, 307] on label "Appointed persons manage supplies and emergency calls 🚨📋" at bounding box center [411, 323] width 266 height 32
click at [272, 316] on button "Appointed persons manage supplies and emergency calls 🚨📋" at bounding box center [264, 323] width 15 height 15
click at [513, 362] on div at bounding box center [525, 366] width 44 height 44
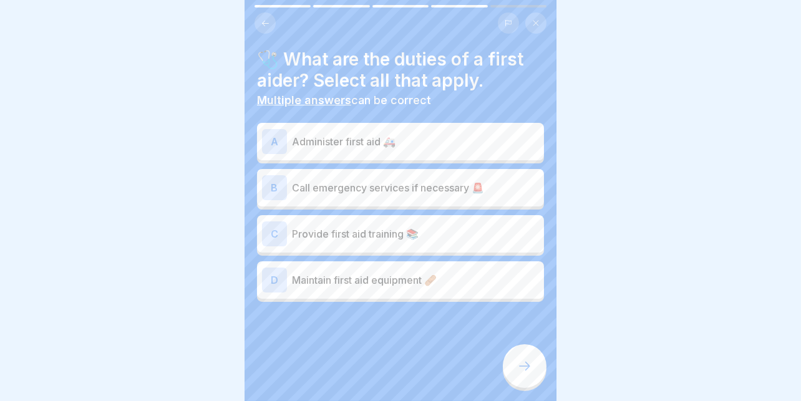
click at [409, 134] on p "Administer first aid 🚑" at bounding box center [415, 141] width 247 height 15
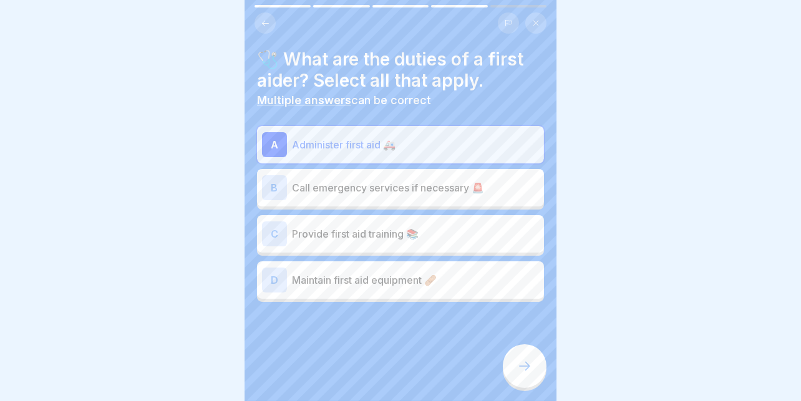
click at [359, 180] on p "Call emergency services if necessary 🚨" at bounding box center [415, 187] width 247 height 15
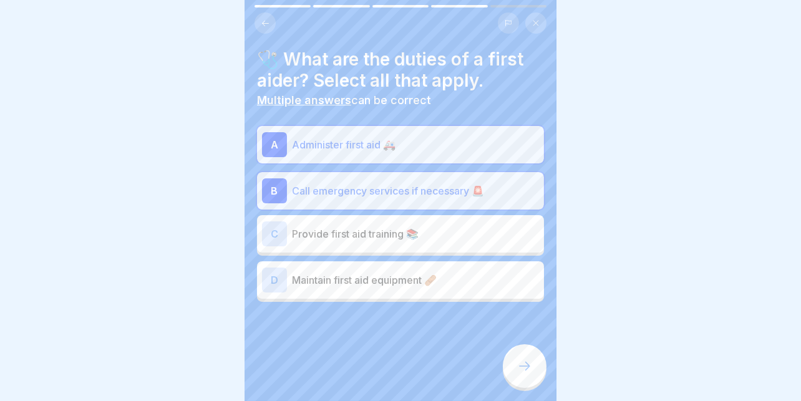
click at [343, 273] on p "Maintain first aid equipment 🩹" at bounding box center [415, 280] width 247 height 15
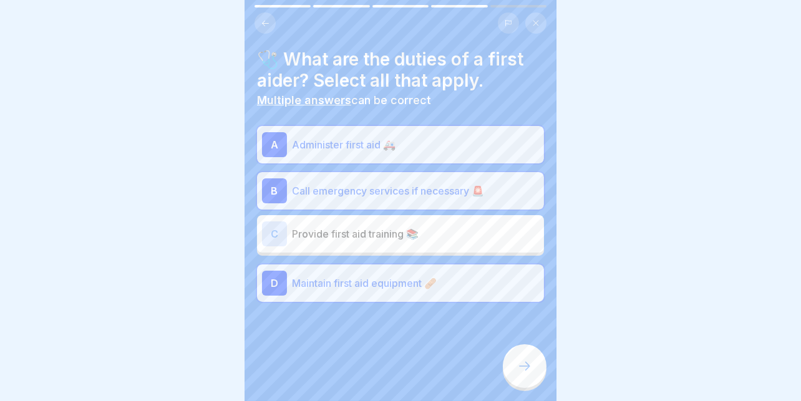
click at [515, 362] on div at bounding box center [525, 366] width 44 height 44
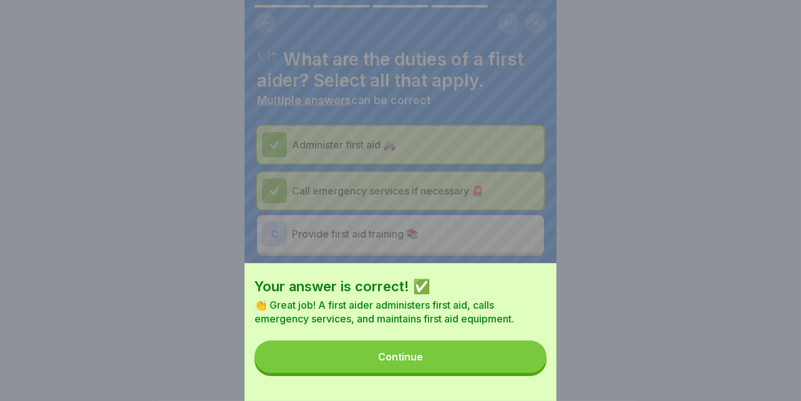
click at [493, 364] on button "Continue" at bounding box center [400, 357] width 292 height 32
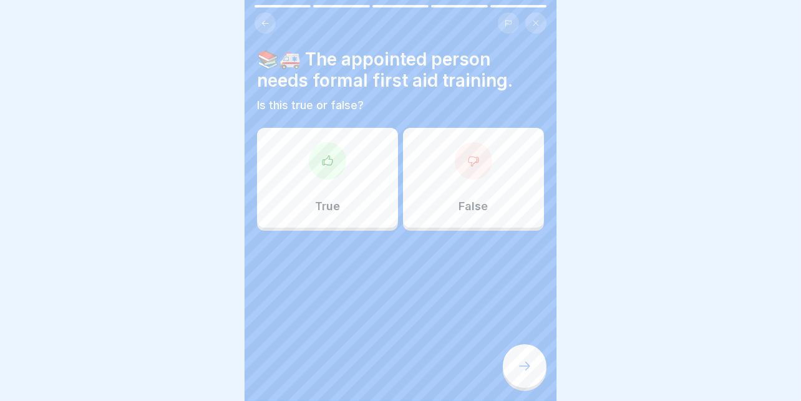
click at [336, 158] on div at bounding box center [327, 160] width 37 height 37
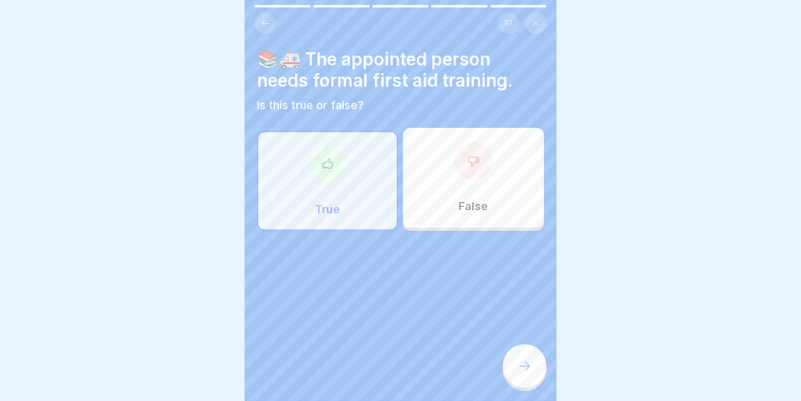
click at [515, 359] on div at bounding box center [525, 366] width 44 height 44
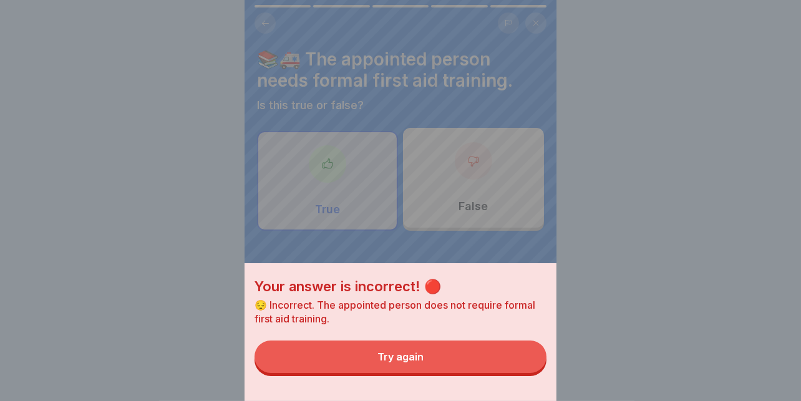
click at [461, 362] on button "Try again" at bounding box center [400, 357] width 292 height 32
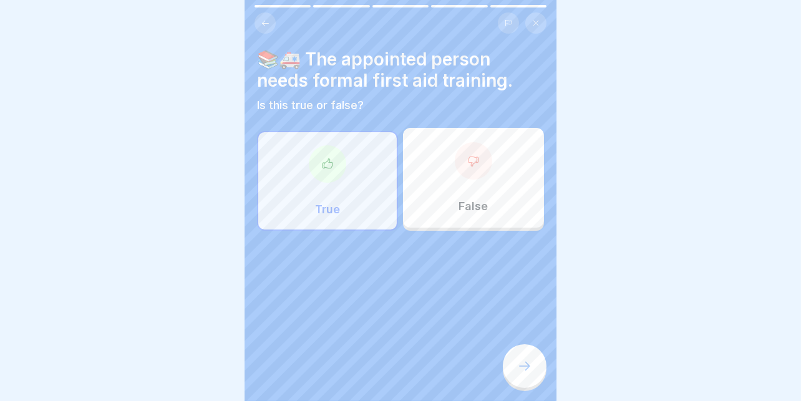
click at [473, 213] on div "False" at bounding box center [473, 178] width 141 height 100
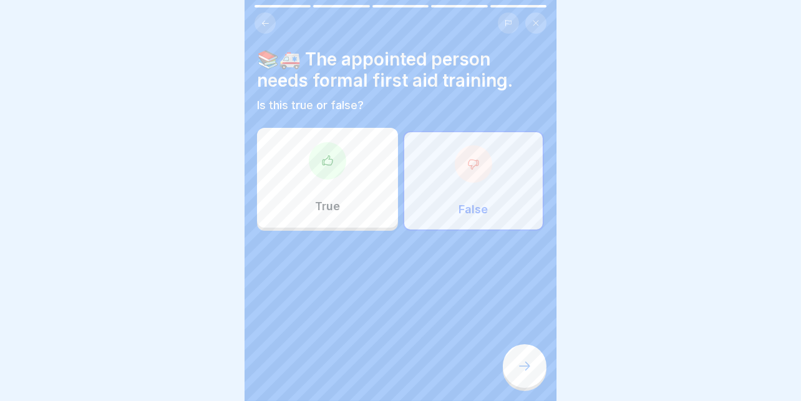
click at [487, 193] on div "False" at bounding box center [473, 181] width 141 height 100
click at [359, 143] on div "True" at bounding box center [327, 178] width 141 height 100
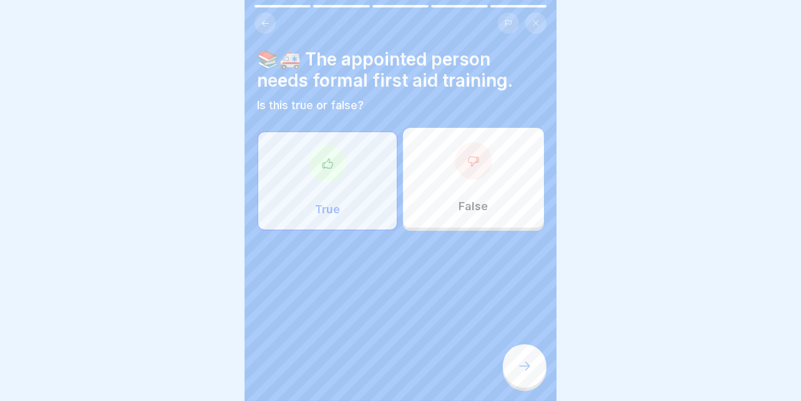
click at [435, 180] on div "False" at bounding box center [473, 178] width 141 height 100
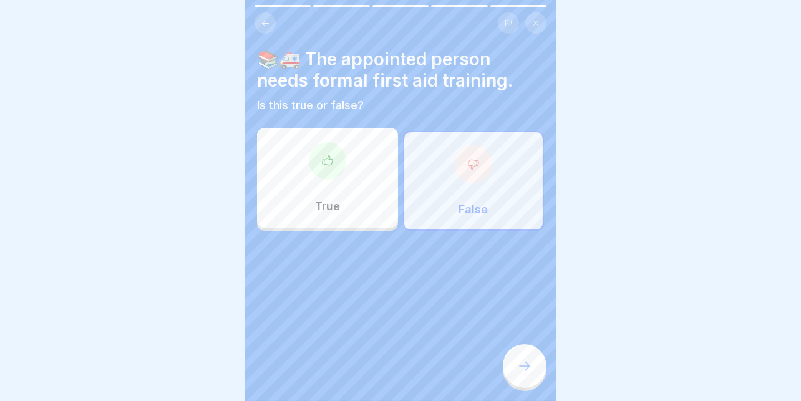
click at [514, 354] on div at bounding box center [525, 366] width 44 height 44
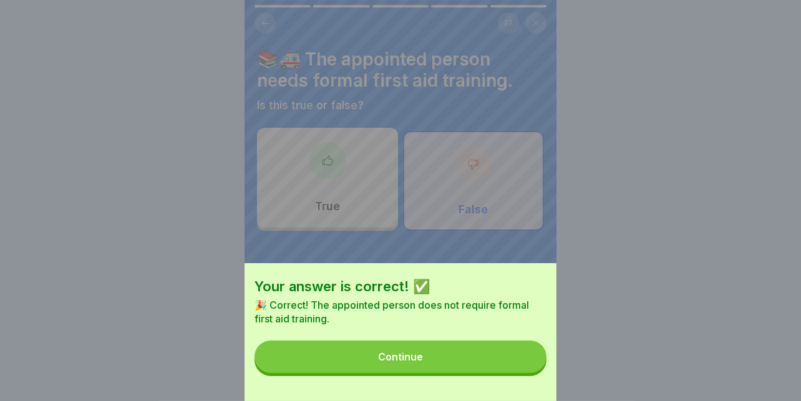
click at [419, 357] on button "Continue" at bounding box center [400, 357] width 292 height 32
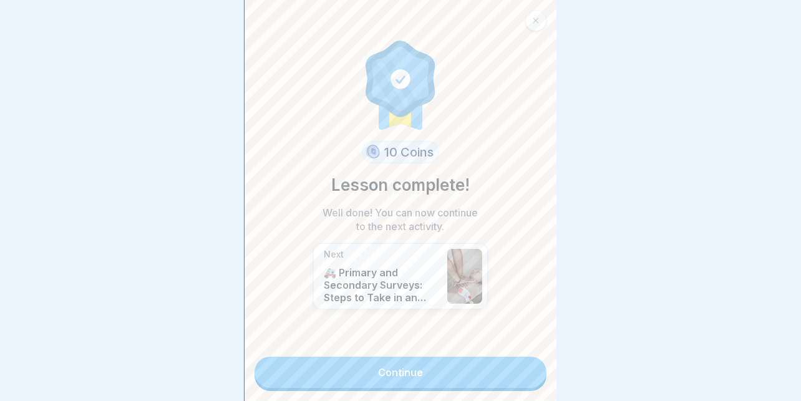
click at [415, 357] on link "Continue" at bounding box center [400, 372] width 292 height 31
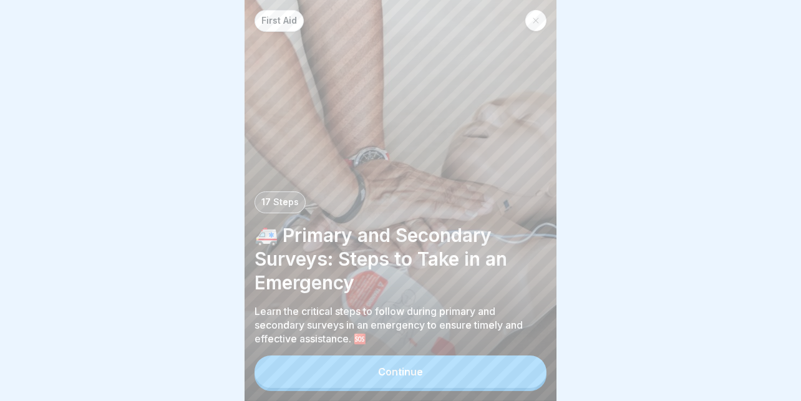
click at [390, 362] on button "Continue" at bounding box center [400, 372] width 292 height 32
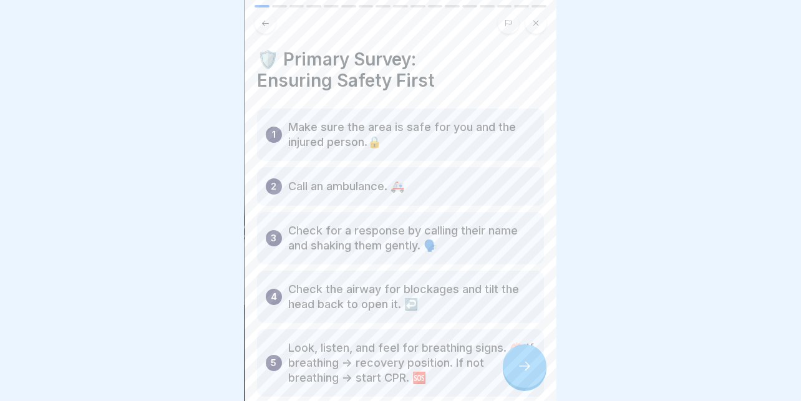
scroll to position [129, 0]
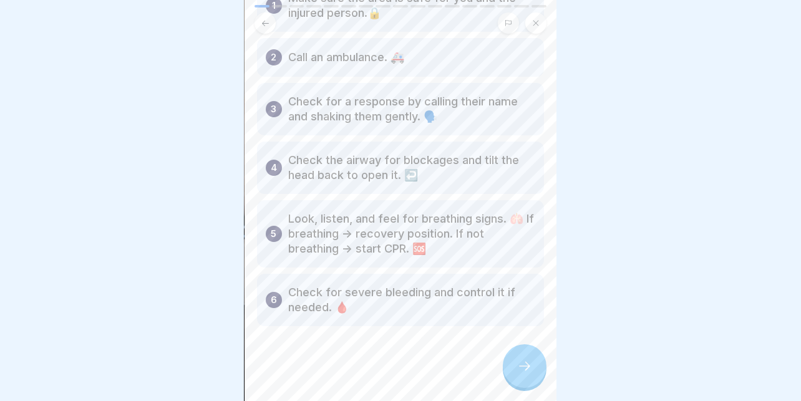
click at [517, 365] on icon at bounding box center [524, 366] width 15 height 15
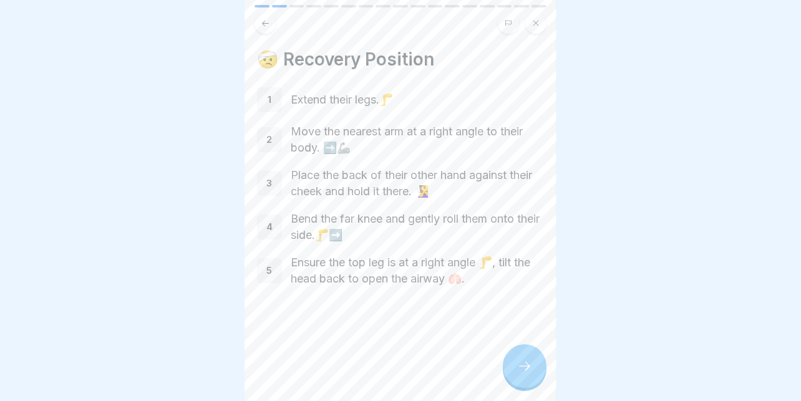
click at [517, 365] on icon at bounding box center [524, 366] width 15 height 15
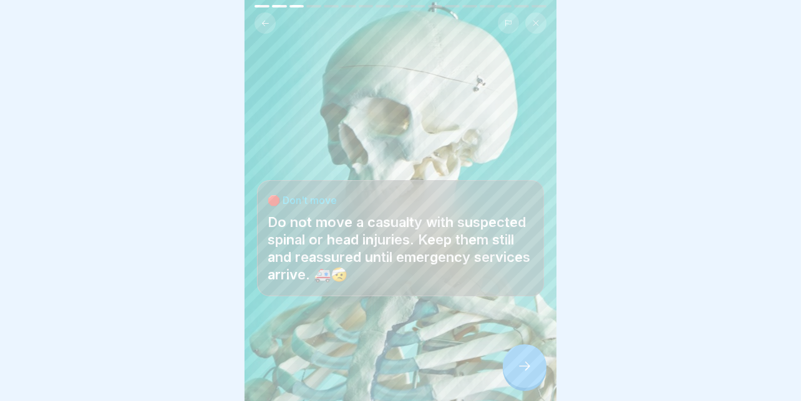
click at [517, 365] on icon at bounding box center [524, 366] width 15 height 15
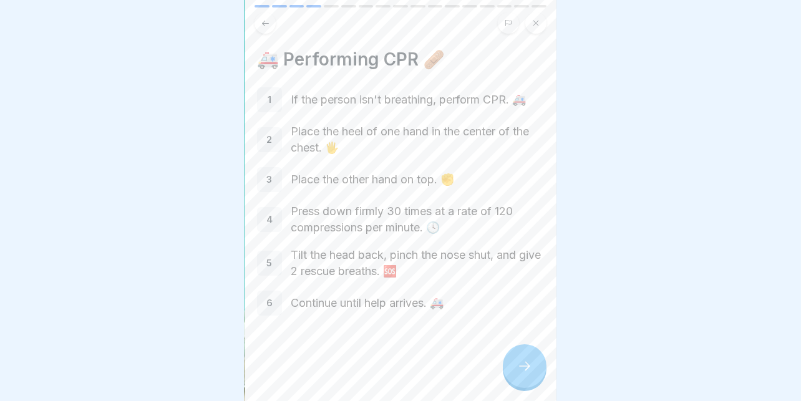
click at [530, 373] on icon at bounding box center [524, 366] width 15 height 15
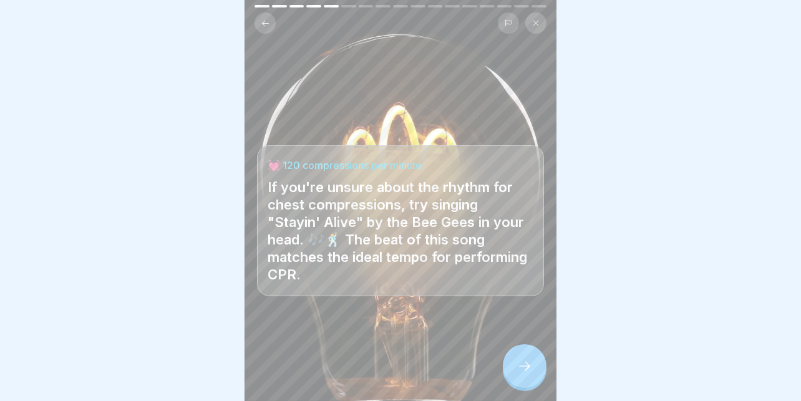
click at [530, 373] on icon at bounding box center [524, 366] width 15 height 15
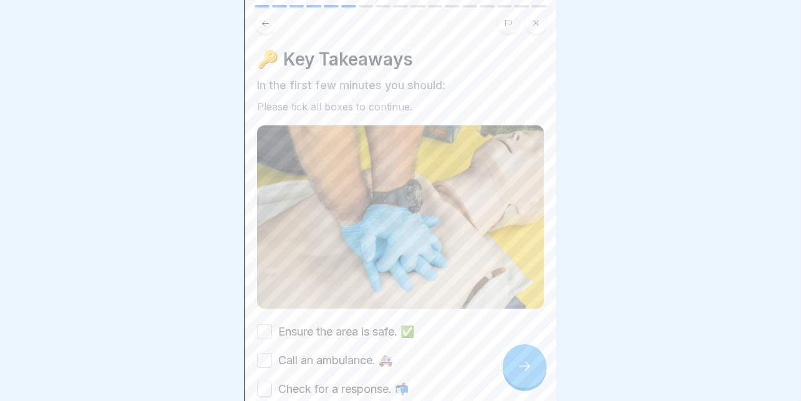
scroll to position [187, 0]
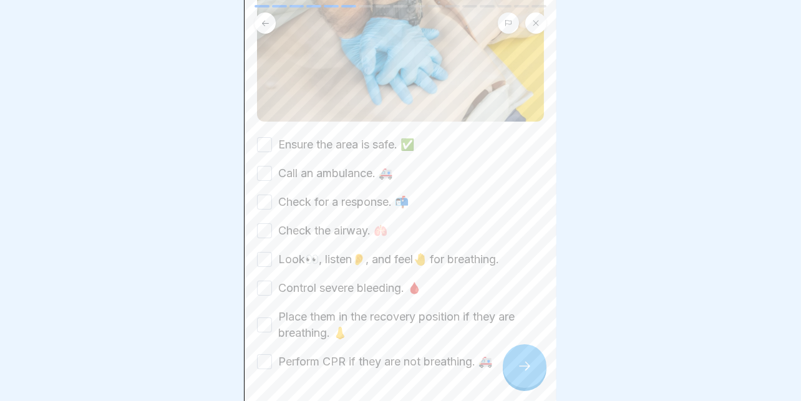
click at [329, 137] on label "Ensure the area is safe. ✅" at bounding box center [346, 145] width 136 height 16
click at [272, 137] on button "Ensure the area is safe. ✅" at bounding box center [264, 144] width 15 height 15
click at [307, 165] on label "Call an ambulance. 🚑" at bounding box center [335, 173] width 114 height 16
click at [272, 166] on button "Call an ambulance. 🚑" at bounding box center [264, 173] width 15 height 15
click at [306, 194] on label "Check for a response. 📬" at bounding box center [343, 202] width 130 height 16
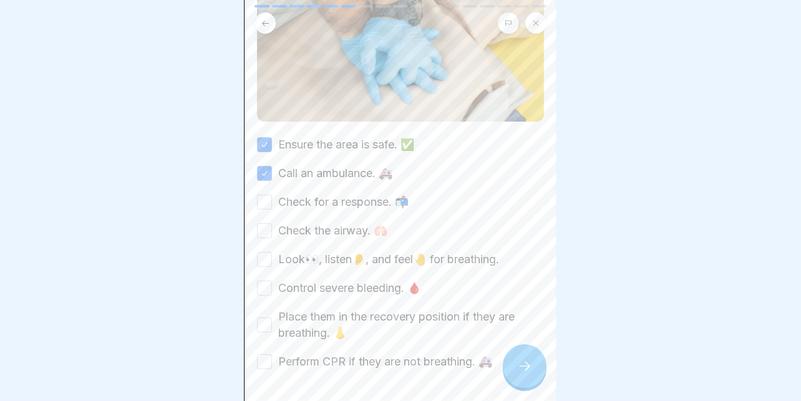
click at [272, 195] on button "Check for a response. 📬" at bounding box center [264, 202] width 15 height 15
click at [301, 223] on label "Check the airway. 🫁" at bounding box center [332, 231] width 109 height 16
click at [272, 223] on button "Check the airway. 🫁" at bounding box center [264, 230] width 15 height 15
click at [304, 251] on label "Look👀, listen👂, and feel🤚 for breathing." at bounding box center [388, 259] width 221 height 16
click at [272, 252] on button "Look👀, listen👂, and feel🤚 for breathing." at bounding box center [264, 259] width 15 height 15
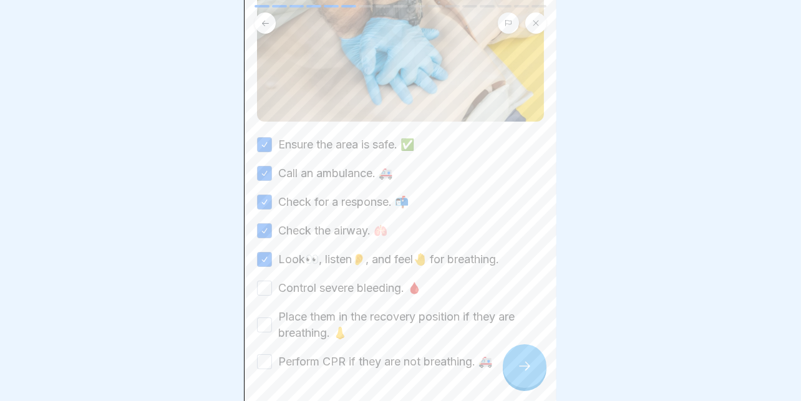
click at [307, 280] on label "Control severe bleeding. 🩸" at bounding box center [349, 288] width 143 height 16
click at [272, 281] on button "Control severe bleeding. 🩸" at bounding box center [264, 288] width 15 height 15
click at [306, 309] on label "Place them in the recovery position if they are breathing. 👃" at bounding box center [411, 325] width 266 height 32
click at [272, 317] on button "Place them in the recovery position if they are breathing. 👃" at bounding box center [264, 324] width 15 height 15
click at [308, 329] on div "Ensure the area is safe. ✅ Call an ambulance. 🚑 Check for a response. 📬 Check t…" at bounding box center [400, 253] width 287 height 233
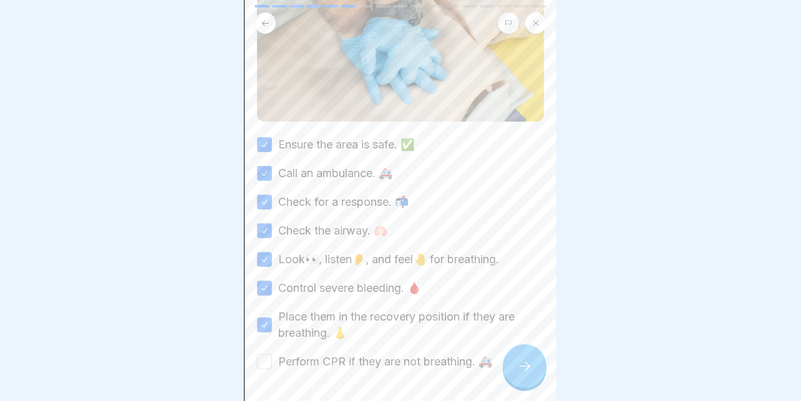
click at [317, 354] on label "Perform CPR if they are not breathing. 🚑" at bounding box center [385, 362] width 214 height 16
click at [272, 354] on button "Perform CPR if they are not breathing. 🚑" at bounding box center [264, 361] width 15 height 15
click at [317, 354] on label "Perform CPR if they are not breathing. 🚑" at bounding box center [385, 362] width 214 height 16
click at [272, 354] on button "Perform CPR if they are not breathing. 🚑" at bounding box center [264, 361] width 15 height 15
click at [317, 354] on label "Perform CPR if they are not breathing. 🚑" at bounding box center [385, 362] width 214 height 16
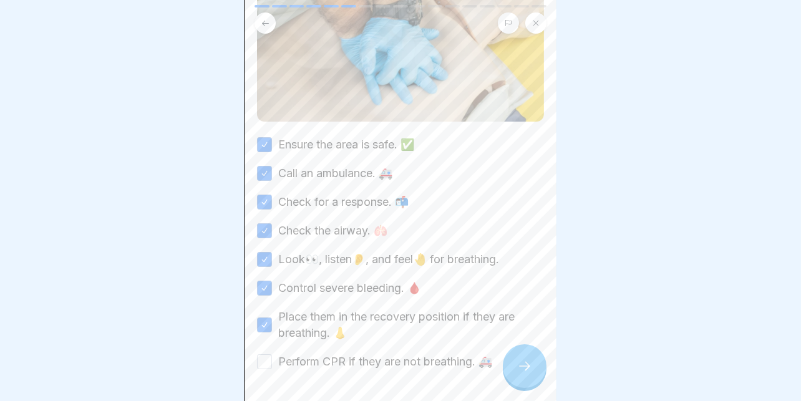
click at [272, 354] on button "Perform CPR if they are not breathing. 🚑" at bounding box center [264, 361] width 15 height 15
click at [506, 367] on div at bounding box center [525, 366] width 44 height 44
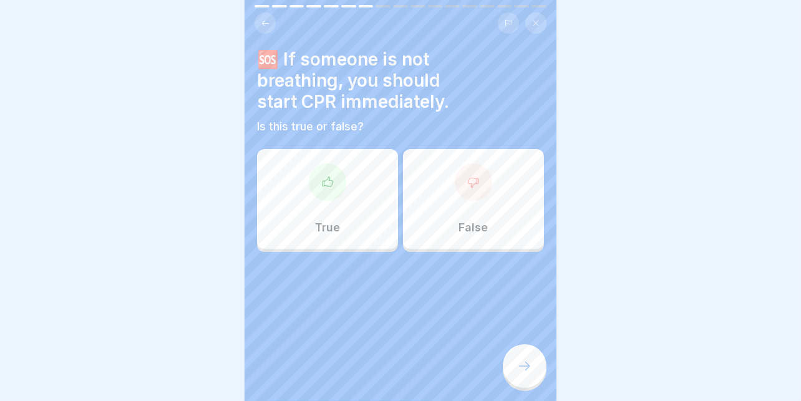
click at [323, 181] on div at bounding box center [327, 181] width 37 height 37
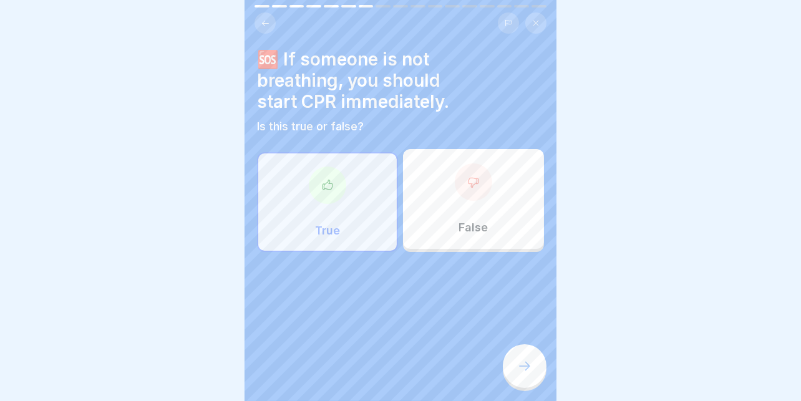
click at [526, 361] on icon at bounding box center [524, 366] width 15 height 15
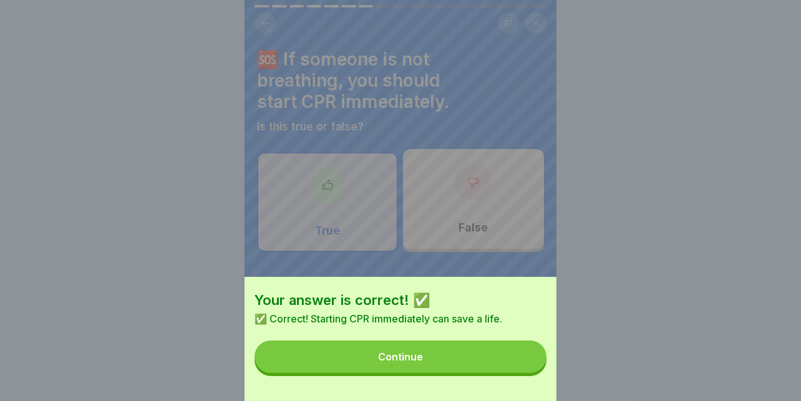
click at [469, 369] on button "Continue" at bounding box center [400, 357] width 292 height 32
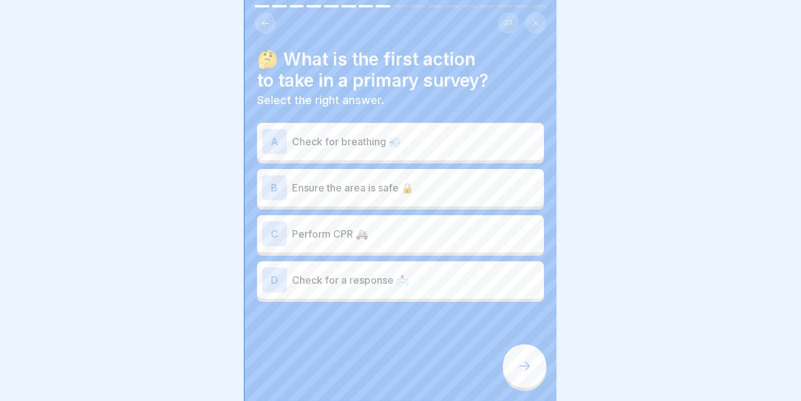
click at [412, 180] on p "Ensure the area is safe 🔒" at bounding box center [415, 187] width 247 height 15
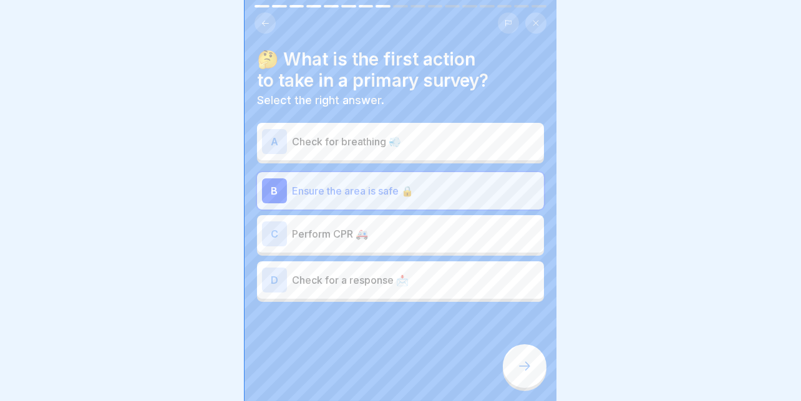
click at [407, 147] on div "A Check for breathing 💨" at bounding box center [400, 141] width 287 height 37
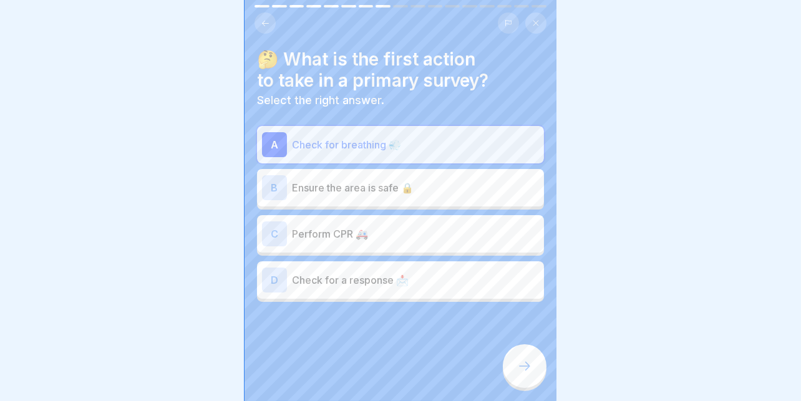
click at [385, 169] on div "B Ensure the area is safe 🔒" at bounding box center [400, 187] width 287 height 37
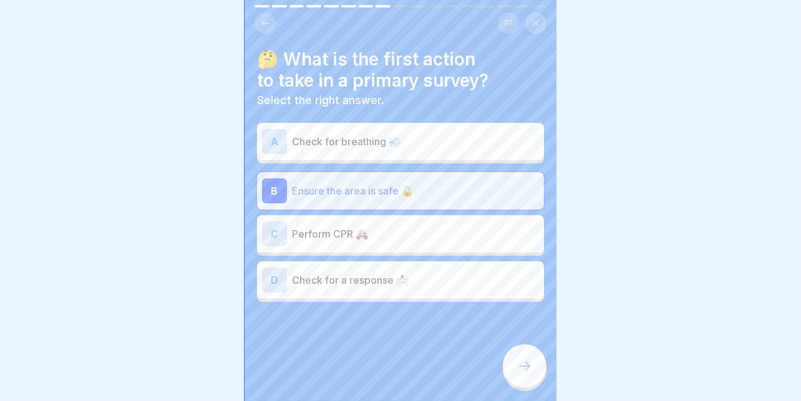
click at [521, 358] on div at bounding box center [525, 366] width 44 height 44
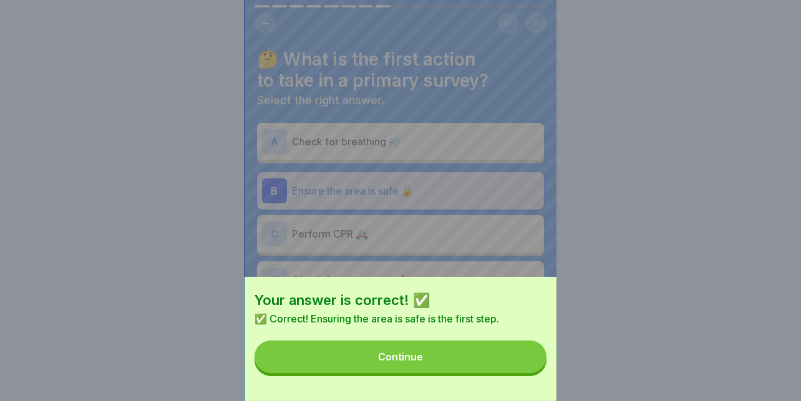
click at [484, 362] on button "Continue" at bounding box center [400, 357] width 292 height 32
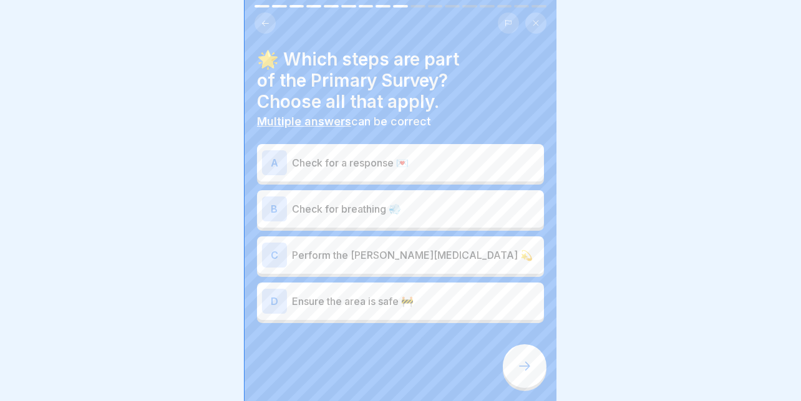
click at [432, 159] on p "Check for a response 💌" at bounding box center [415, 162] width 247 height 15
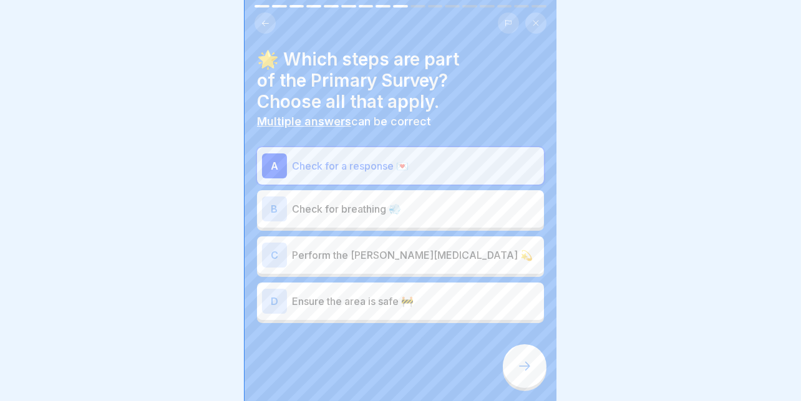
click at [377, 205] on p "Check for breathing 💨" at bounding box center [415, 208] width 247 height 15
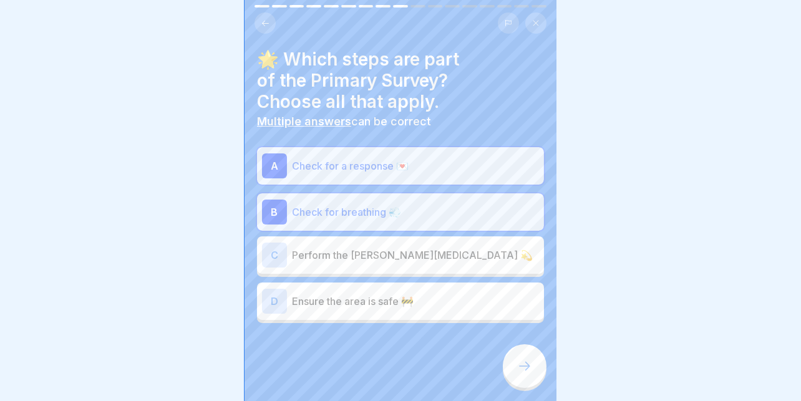
click at [363, 294] on p "Ensure the area is safe 🚧" at bounding box center [415, 301] width 247 height 15
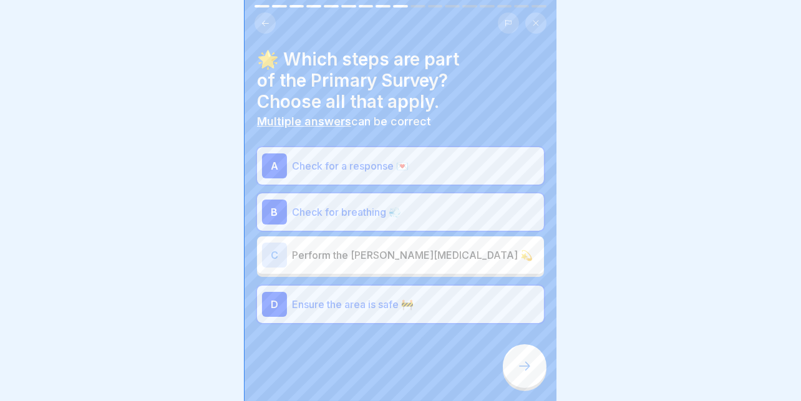
click at [515, 357] on div at bounding box center [525, 366] width 44 height 44
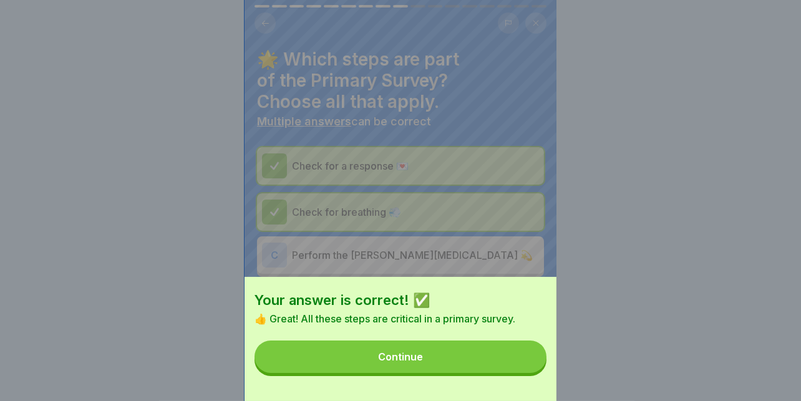
click at [475, 359] on button "Continue" at bounding box center [400, 357] width 292 height 32
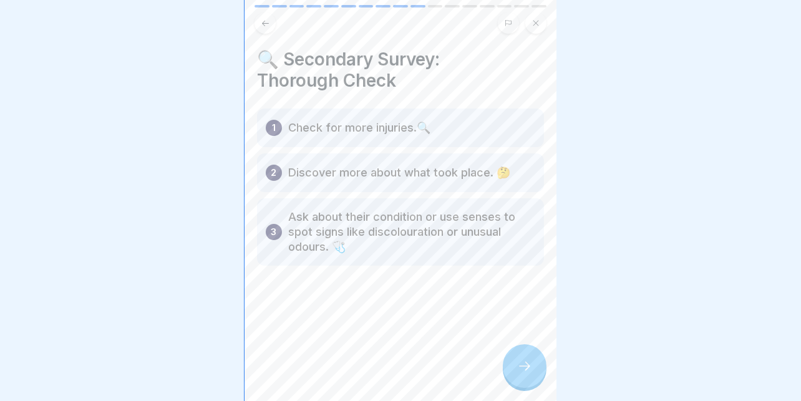
click at [518, 357] on div at bounding box center [525, 366] width 44 height 44
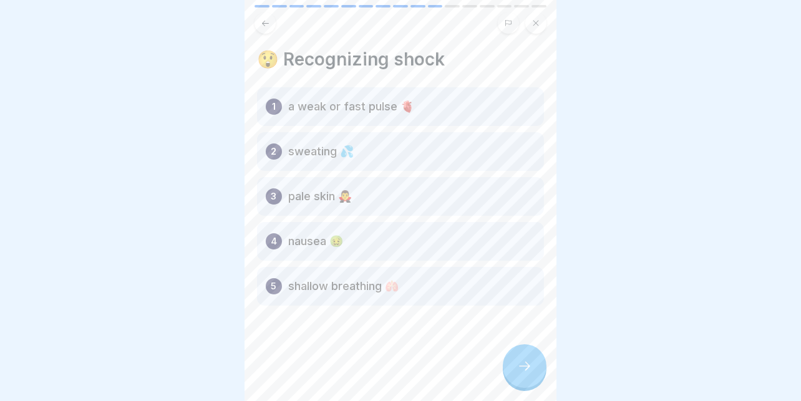
click at [525, 365] on icon at bounding box center [524, 366] width 15 height 15
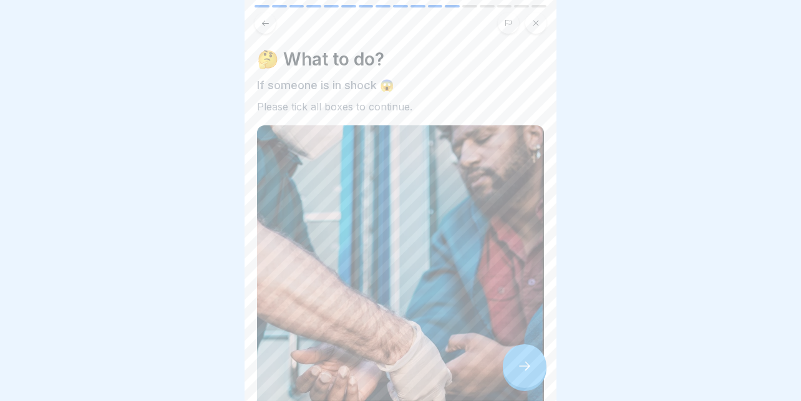
scroll to position [253, 0]
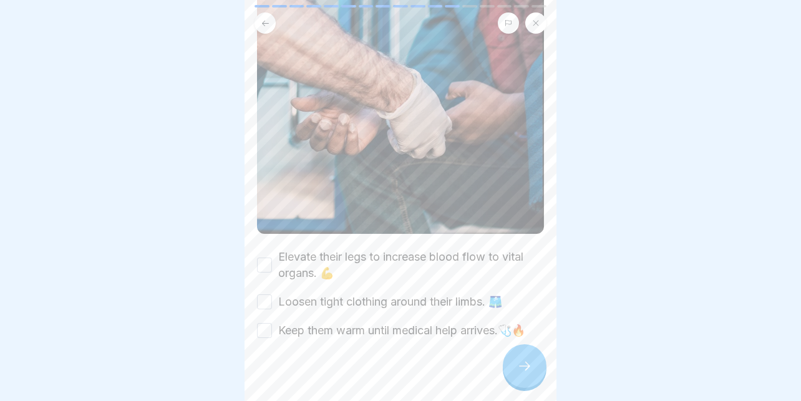
click at [428, 249] on label "Elevate their legs to increase blood flow to vital organs. 💪" at bounding box center [411, 265] width 266 height 32
click at [272, 258] on button "Elevate their legs to increase blood flow to vital organs. 💪" at bounding box center [264, 265] width 15 height 15
click at [334, 269] on div "Elevate their legs to increase blood flow to vital organs. 💪 Loosen tight cloth…" at bounding box center [400, 294] width 287 height 90
click at [321, 288] on div "Elevate their legs to increase blood flow to vital organs. 💪 Loosen tight cloth…" at bounding box center [400, 294] width 287 height 90
click at [329, 322] on label "Keep them warm until medical help arrives.🩺🔥" at bounding box center [401, 330] width 247 height 16
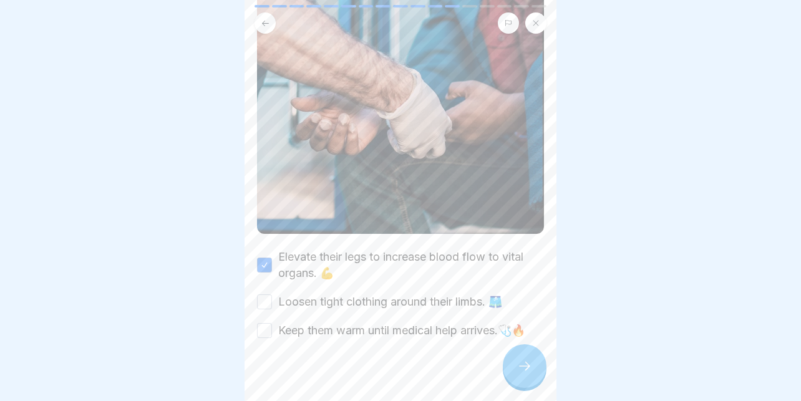
click at [272, 323] on button "Keep them warm until medical help arrives.🩺🔥" at bounding box center [264, 330] width 15 height 15
click at [301, 294] on label "Loosen tight clothing around their limbs. 🩳" at bounding box center [390, 302] width 224 height 16
click at [272, 294] on button "Loosen tight clothing around their limbs. 🩳" at bounding box center [264, 301] width 15 height 15
click at [515, 365] on div at bounding box center [525, 366] width 44 height 44
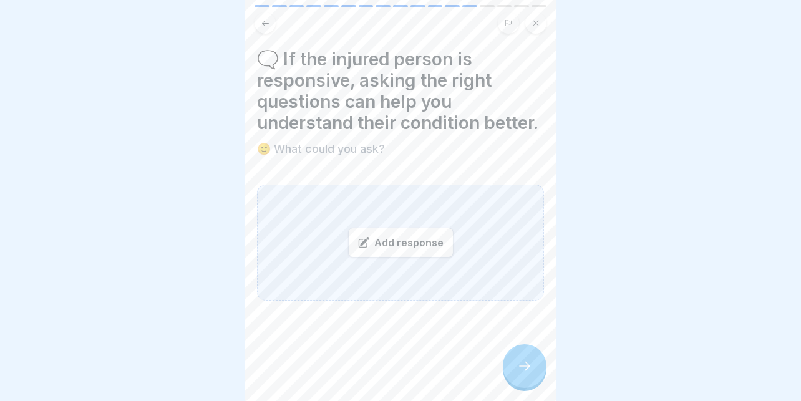
click at [369, 251] on div "Add response" at bounding box center [400, 243] width 105 height 30
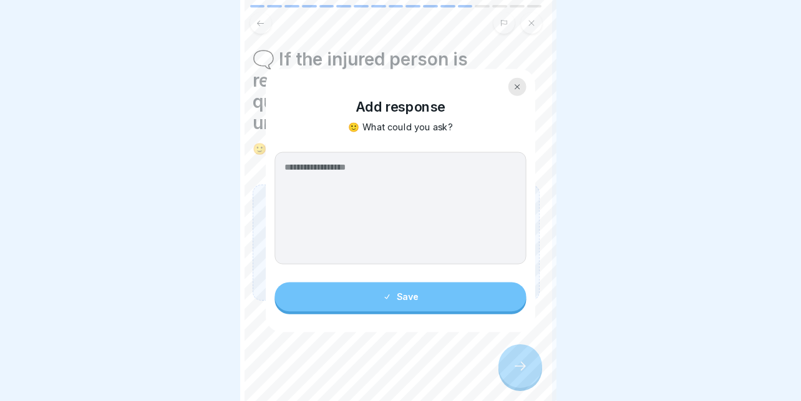
scroll to position [0, 0]
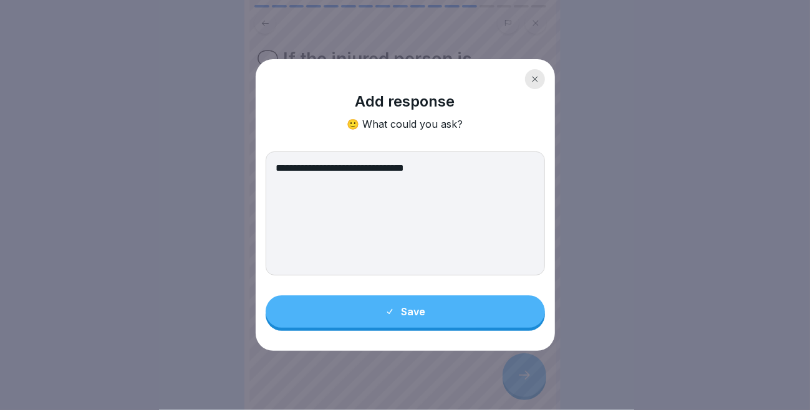
type textarea "**********"
click at [411, 313] on div "Save" at bounding box center [405, 311] width 41 height 11
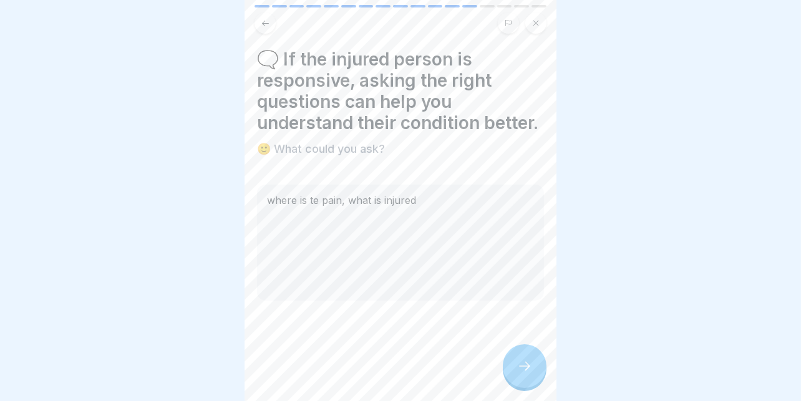
click at [522, 374] on icon at bounding box center [524, 366] width 15 height 15
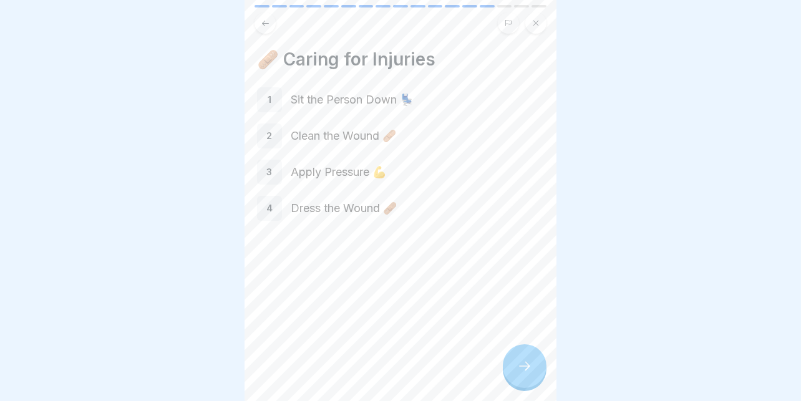
click at [528, 374] on icon at bounding box center [524, 366] width 15 height 15
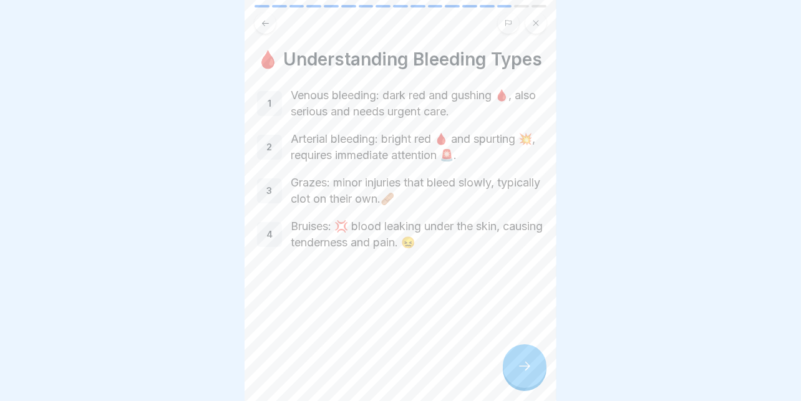
click at [530, 362] on div at bounding box center [525, 366] width 44 height 44
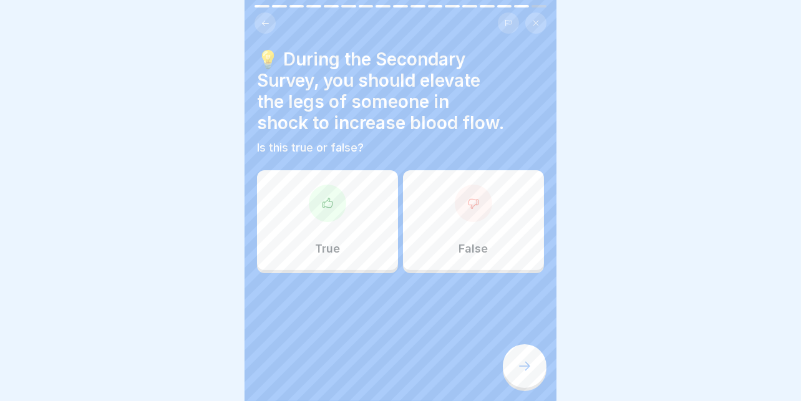
click at [467, 206] on icon at bounding box center [473, 203] width 12 height 12
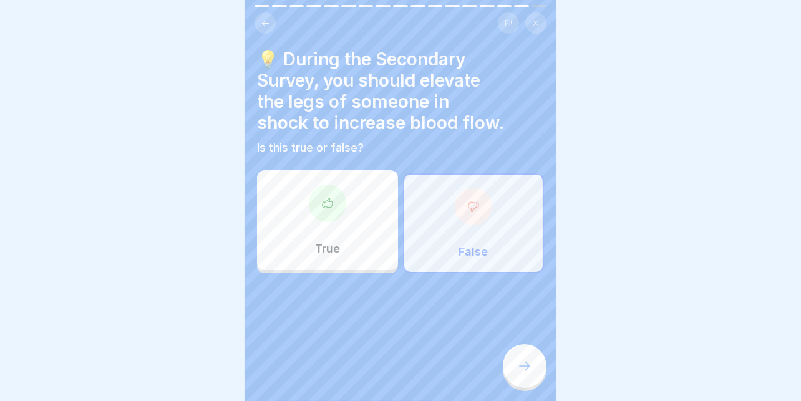
click at [525, 374] on icon at bounding box center [524, 366] width 15 height 15
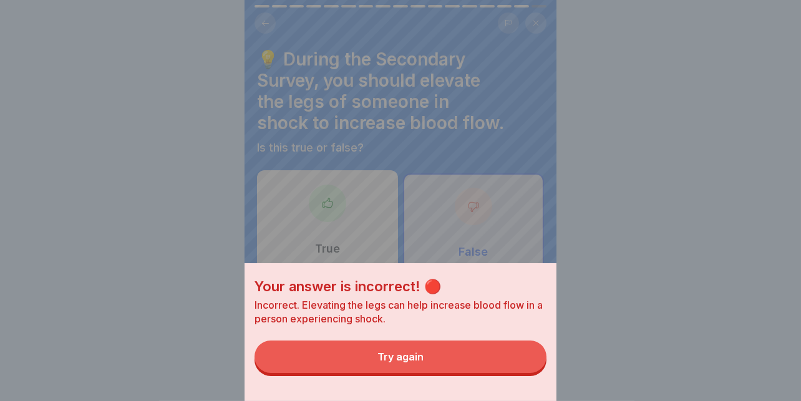
click at [488, 372] on button "Try again" at bounding box center [400, 357] width 292 height 32
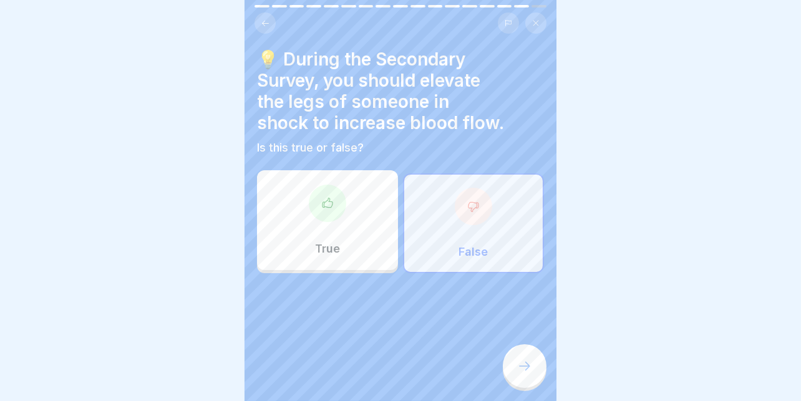
click at [349, 256] on div "True" at bounding box center [327, 220] width 141 height 100
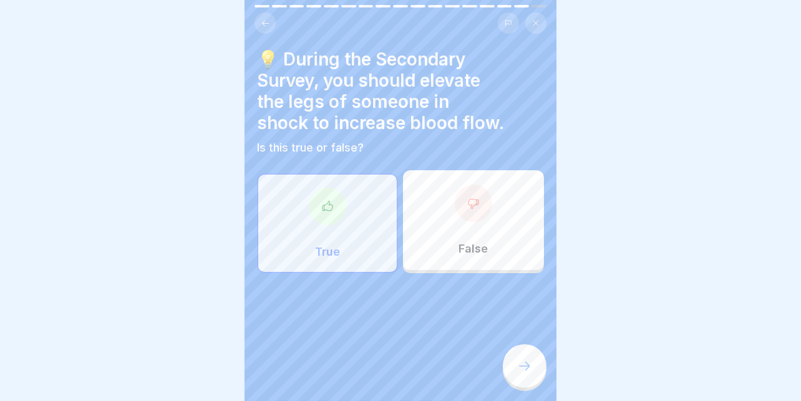
click at [513, 370] on div at bounding box center [525, 366] width 44 height 44
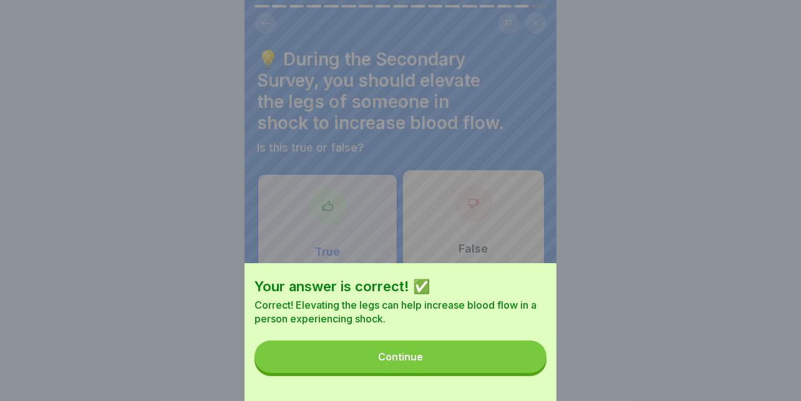
click at [488, 370] on button "Continue" at bounding box center [400, 357] width 292 height 32
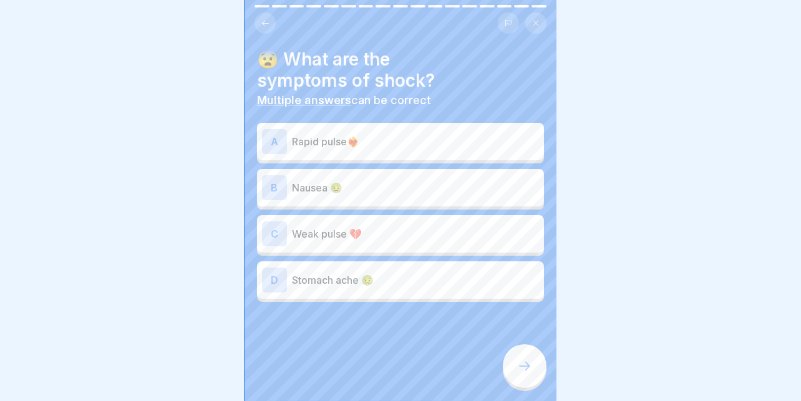
click at [414, 146] on p "Rapid pulse❤️‍🔥" at bounding box center [415, 141] width 247 height 15
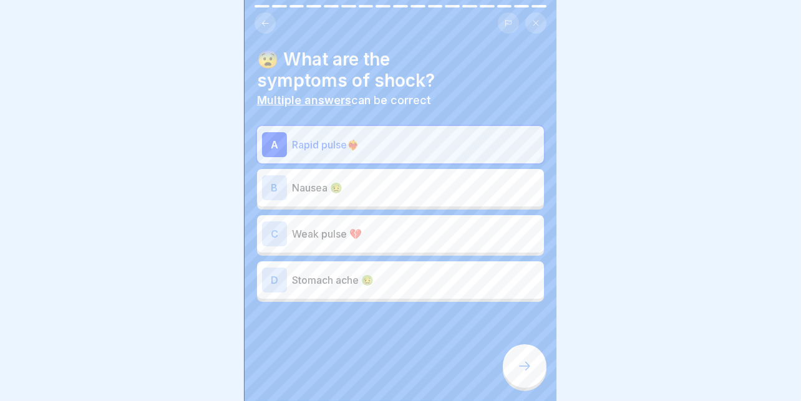
click at [362, 178] on div "B Nausea 🤢" at bounding box center [400, 187] width 277 height 25
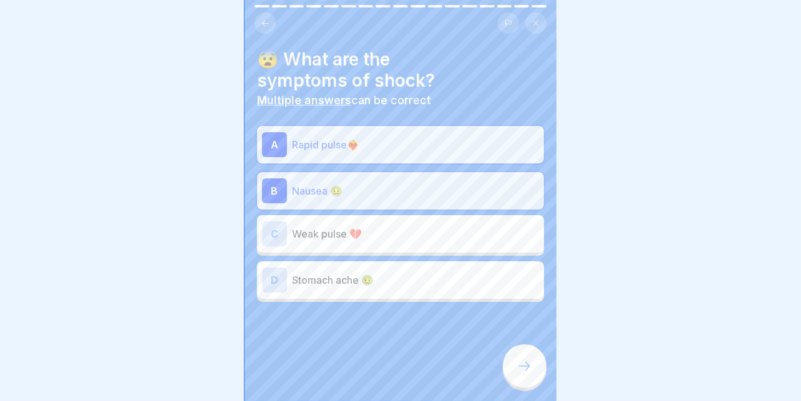
click at [520, 365] on div at bounding box center [525, 366] width 44 height 44
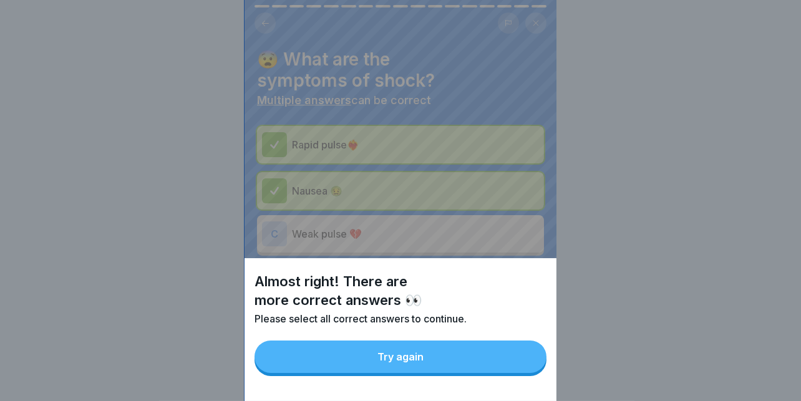
click at [487, 367] on button "Try again" at bounding box center [400, 357] width 292 height 32
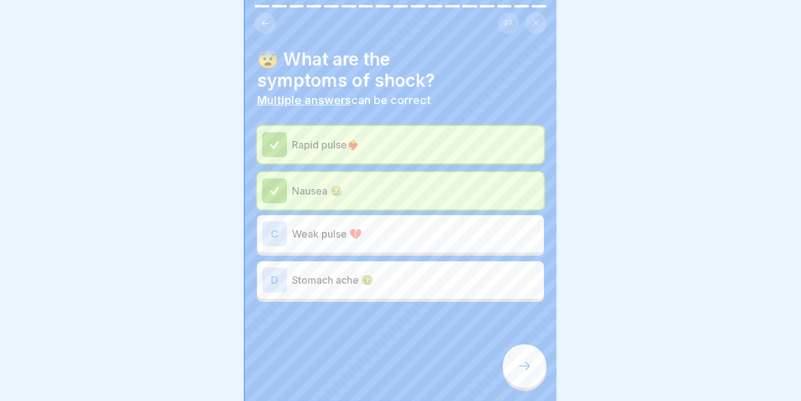
click at [455, 243] on div "C Weak pulse 💔" at bounding box center [400, 233] width 277 height 25
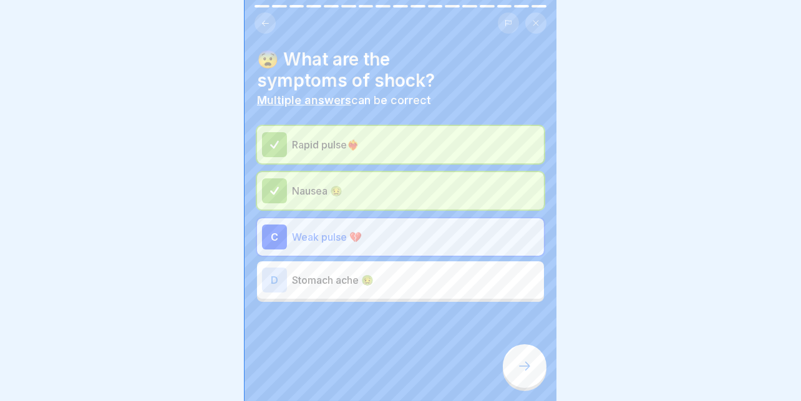
click at [521, 370] on icon at bounding box center [524, 366] width 15 height 15
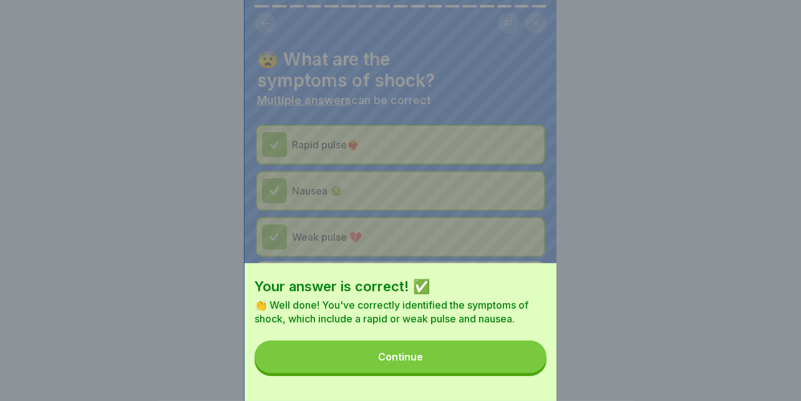
click at [468, 367] on button "Continue" at bounding box center [400, 357] width 292 height 32
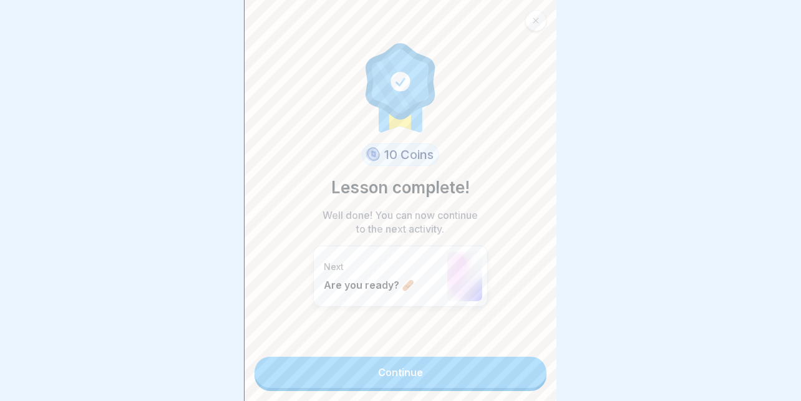
click at [395, 367] on link "Continue" at bounding box center [400, 372] width 292 height 31
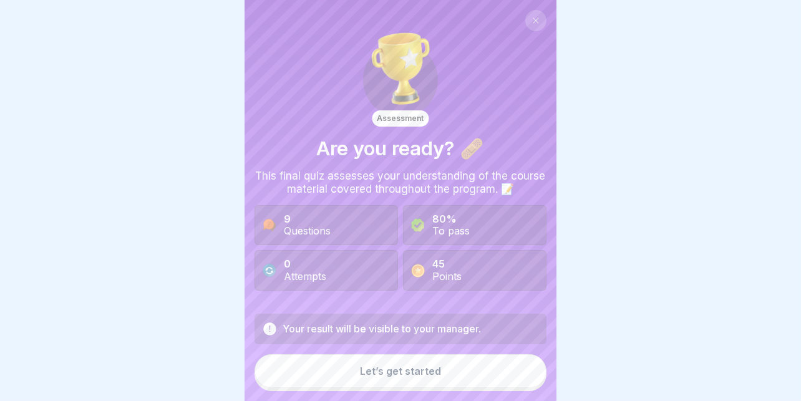
click at [360, 377] on div "Let’s get started" at bounding box center [400, 370] width 81 height 11
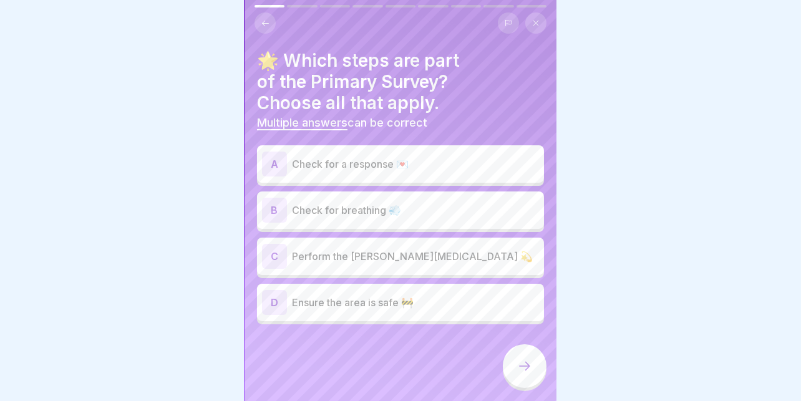
click at [339, 295] on p "Ensure the area is safe 🚧" at bounding box center [415, 302] width 247 height 15
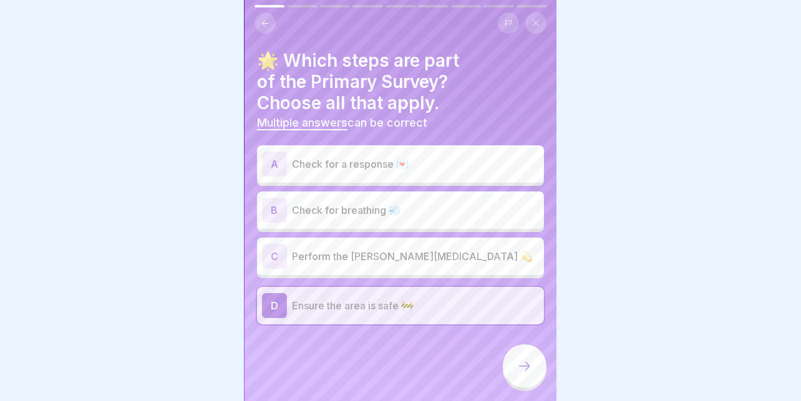
click at [528, 374] on icon at bounding box center [524, 366] width 15 height 15
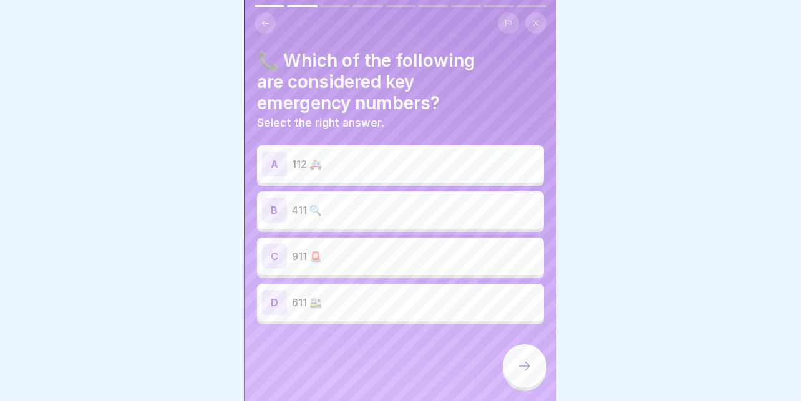
click at [407, 167] on p "112 🚑" at bounding box center [415, 164] width 247 height 15
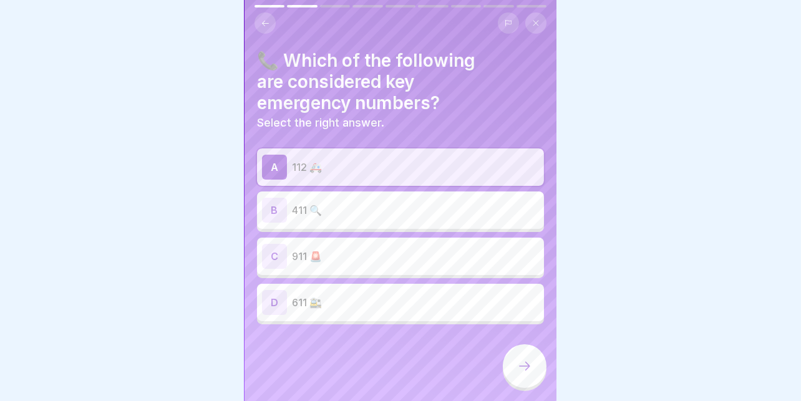
click at [511, 370] on div at bounding box center [525, 366] width 44 height 44
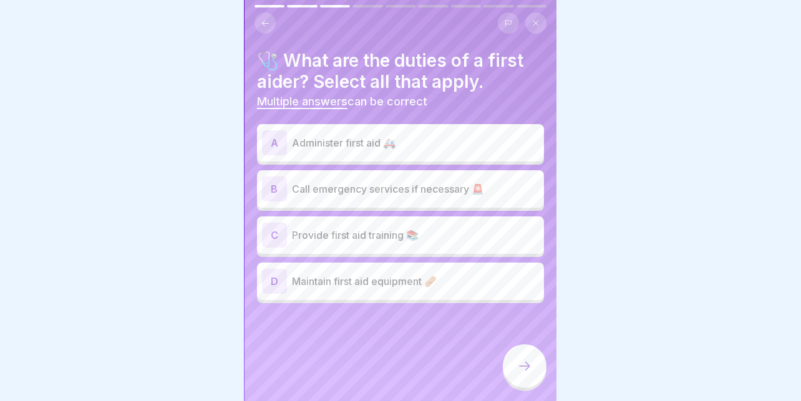
click at [387, 148] on p "Administer first aid 🚑" at bounding box center [415, 142] width 247 height 15
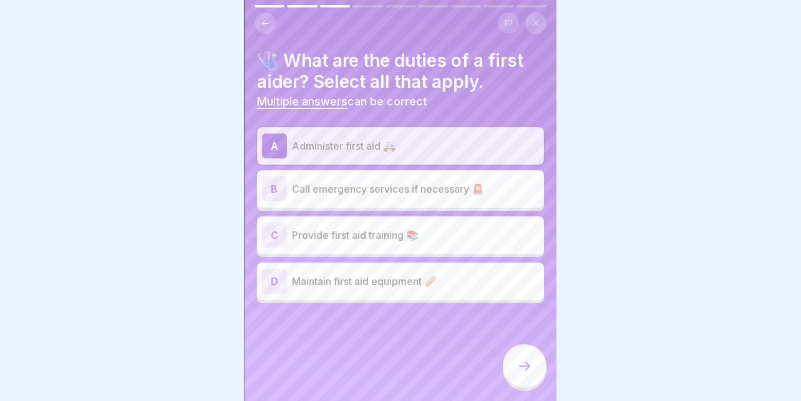
click at [369, 191] on p "Call emergency services if necessary 🚨" at bounding box center [415, 189] width 247 height 15
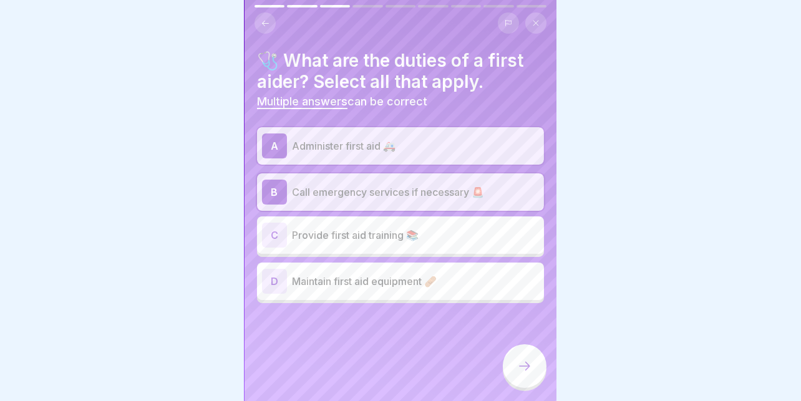
click at [336, 269] on div "D Maintain first aid equipment 🩹" at bounding box center [400, 281] width 277 height 25
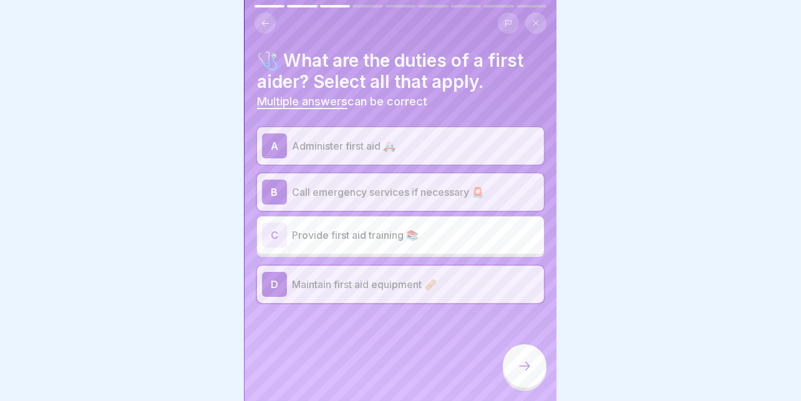
click at [535, 380] on div at bounding box center [525, 366] width 44 height 44
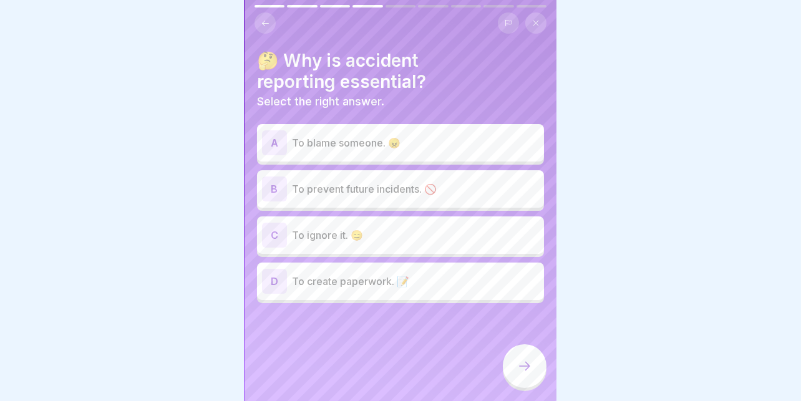
click at [475, 194] on p "To prevent future incidents. 🚫" at bounding box center [415, 189] width 247 height 15
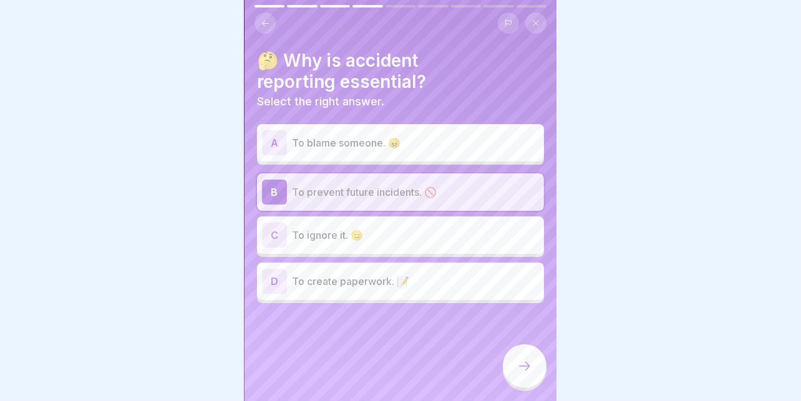
click at [521, 367] on div at bounding box center [525, 366] width 44 height 44
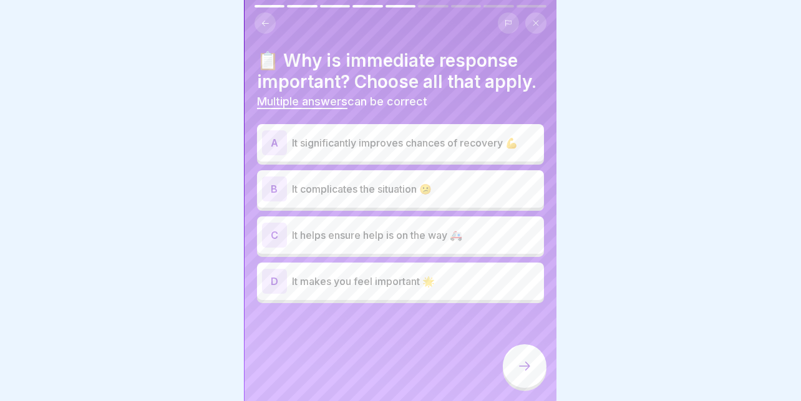
click at [443, 150] on div "A It significantly improves chances of recovery 💪" at bounding box center [400, 142] width 277 height 25
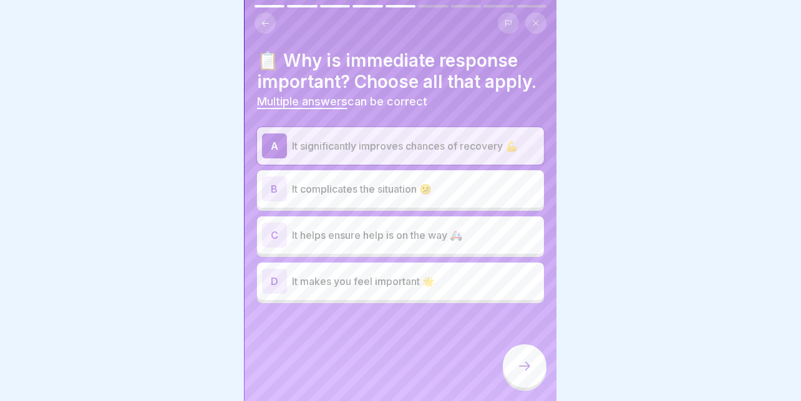
click at [359, 236] on p "It helps ensure help is on the way 🚑" at bounding box center [415, 235] width 247 height 15
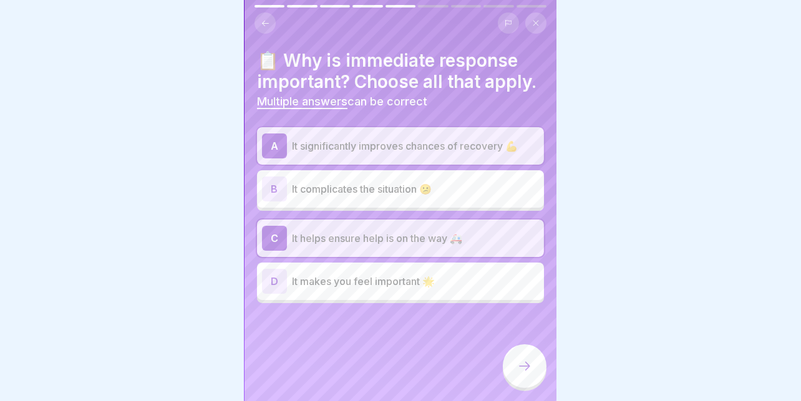
click at [509, 376] on div at bounding box center [525, 366] width 44 height 44
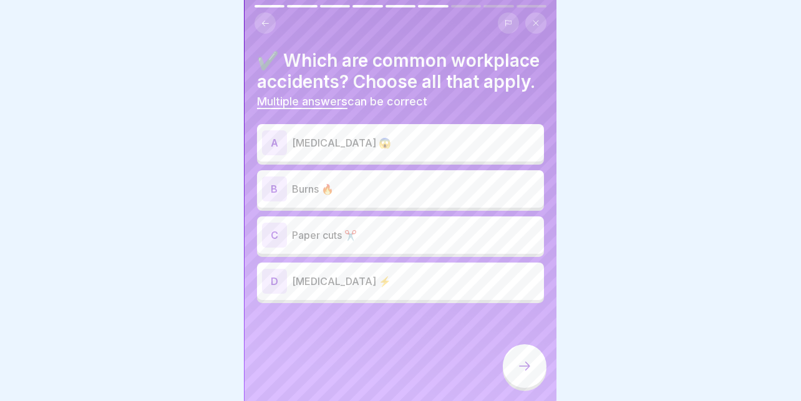
click at [382, 283] on p "[MEDICAL_DATA] ⚡" at bounding box center [415, 281] width 247 height 15
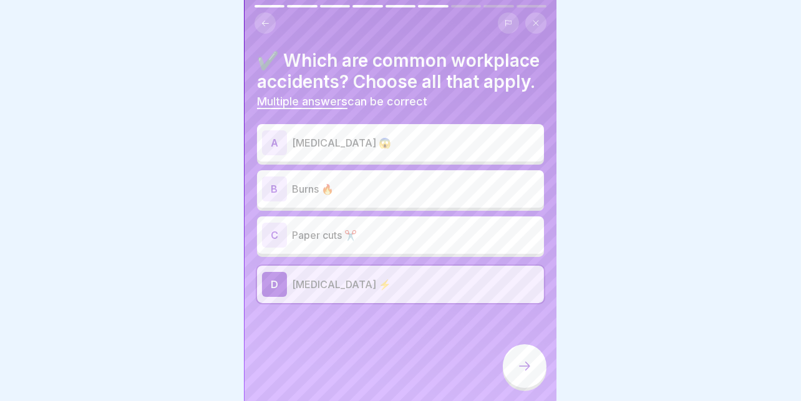
click at [397, 196] on div "B Burns 🔥" at bounding box center [400, 189] width 277 height 25
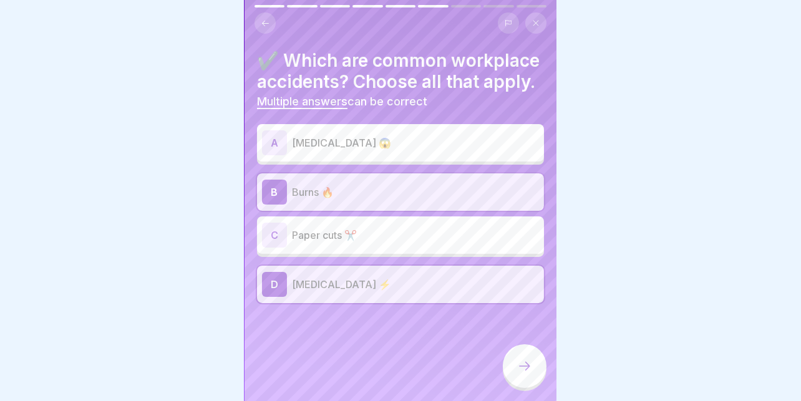
click at [442, 135] on p "[MEDICAL_DATA] 😱" at bounding box center [415, 142] width 247 height 15
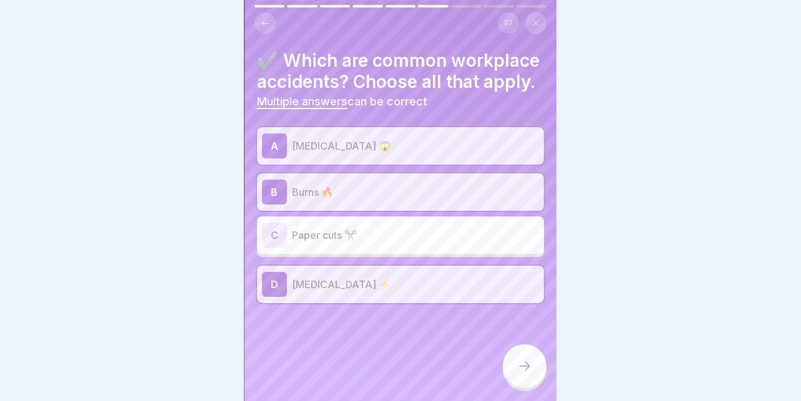
click at [518, 367] on div at bounding box center [525, 366] width 44 height 44
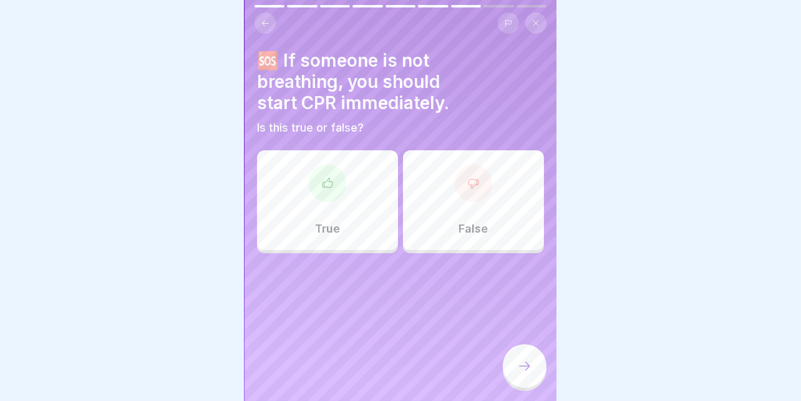
click at [387, 219] on div "True" at bounding box center [327, 200] width 141 height 100
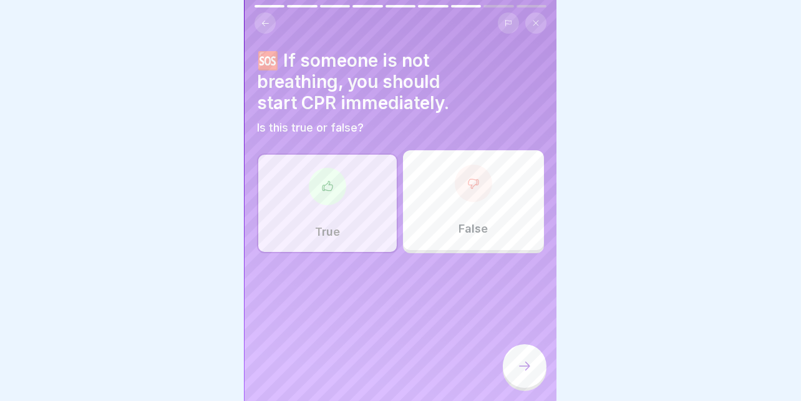
click at [520, 374] on icon at bounding box center [524, 366] width 15 height 15
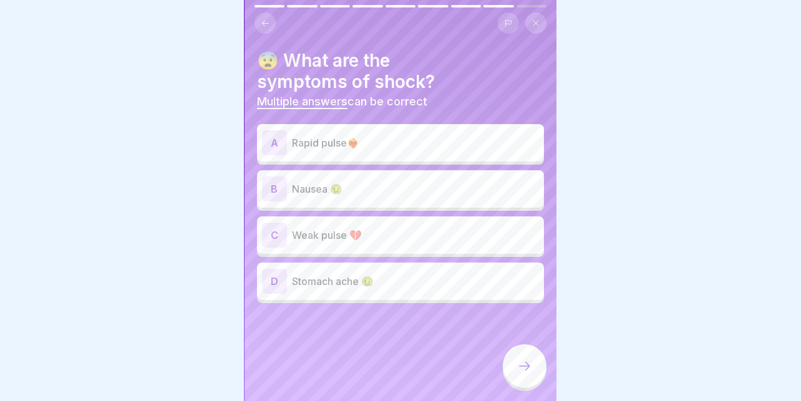
click at [431, 148] on p "Rapid pulse❤️‍🔥" at bounding box center [415, 142] width 247 height 15
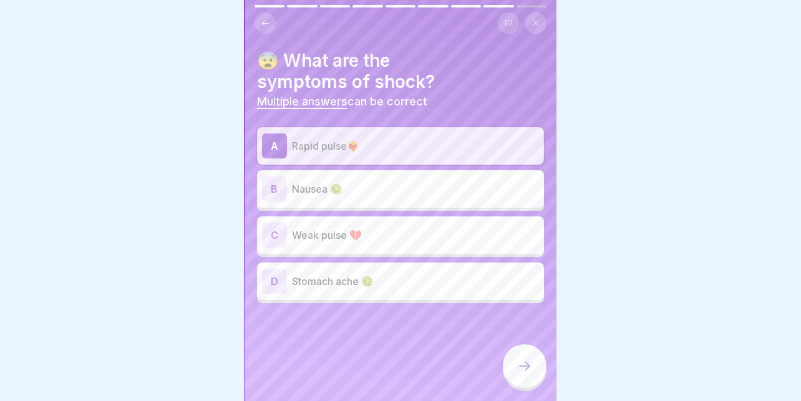
click at [389, 186] on p "Nausea 🤢" at bounding box center [415, 189] width 247 height 15
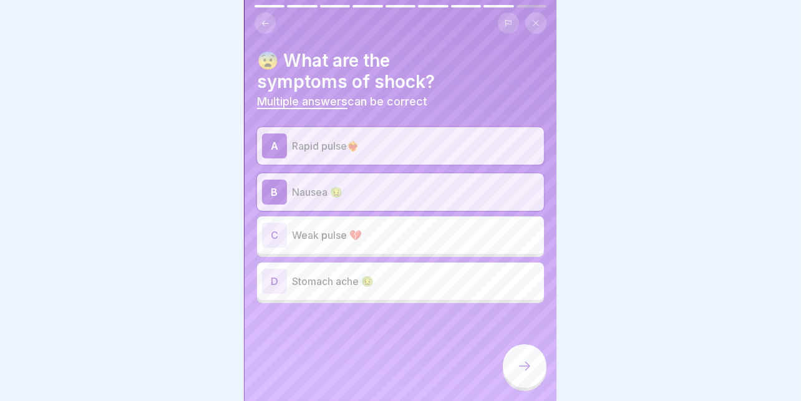
click at [382, 216] on div "C Weak pulse 💔" at bounding box center [400, 234] width 287 height 37
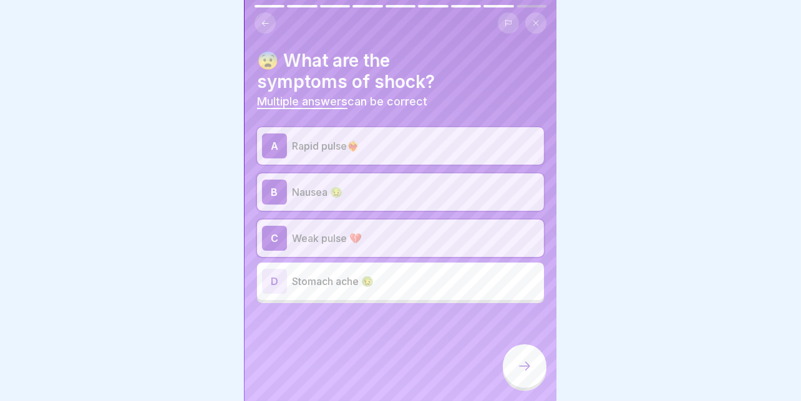
click at [515, 369] on div at bounding box center [525, 366] width 44 height 44
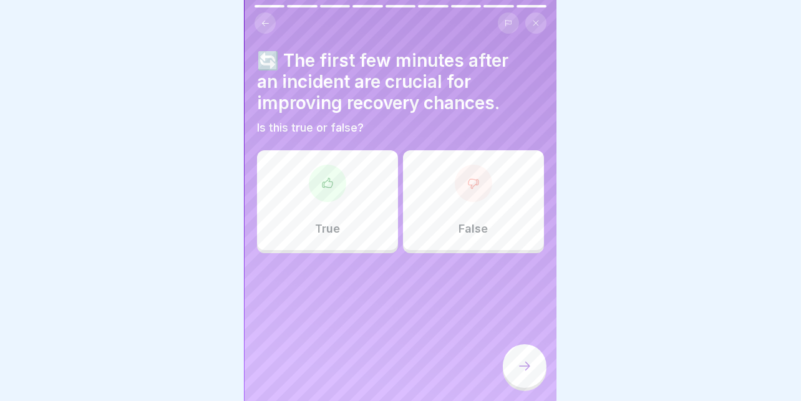
click at [357, 211] on div "True" at bounding box center [327, 200] width 141 height 100
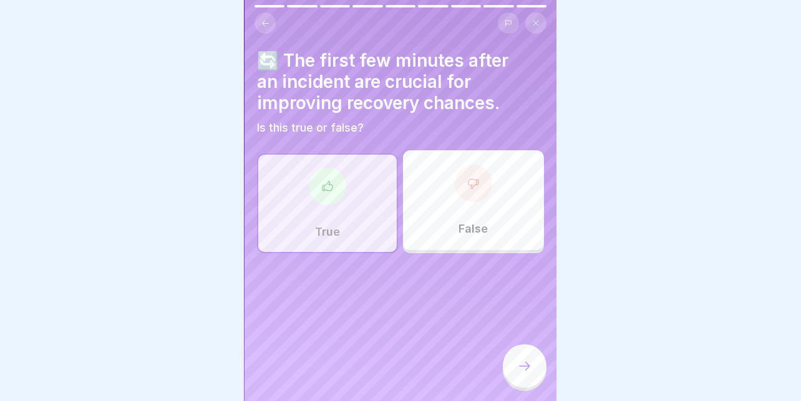
click at [511, 378] on div at bounding box center [525, 366] width 44 height 44
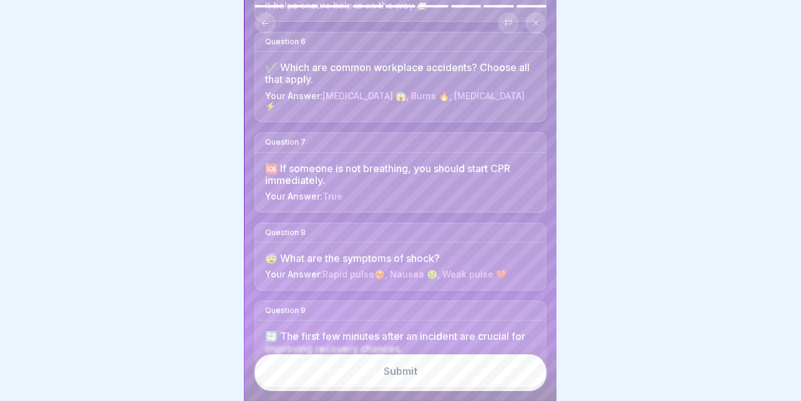
scroll to position [580, 0]
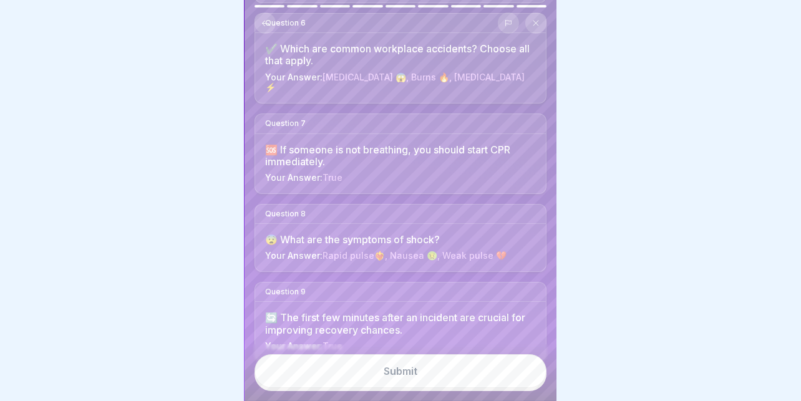
click at [361, 376] on button "Submit" at bounding box center [400, 371] width 292 height 34
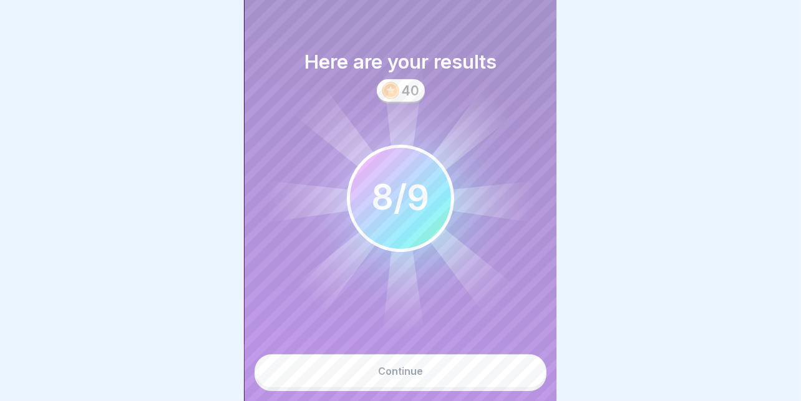
click at [382, 377] on div "Continue" at bounding box center [400, 370] width 45 height 11
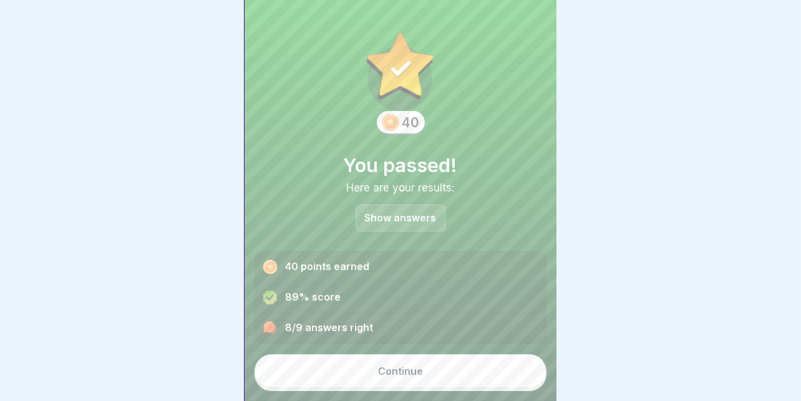
click at [380, 371] on button "Continue" at bounding box center [400, 371] width 292 height 34
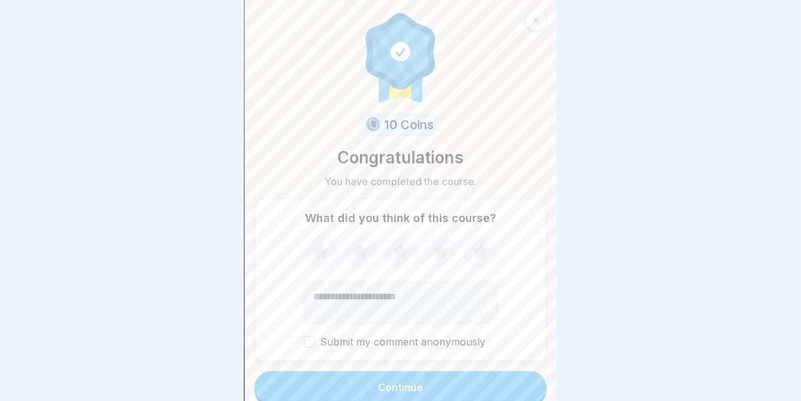
click at [470, 244] on icon at bounding box center [480, 252] width 33 height 32
click at [437, 283] on textarea "Add comment (optional)" at bounding box center [400, 302] width 193 height 42
type textarea "**********"
click at [384, 381] on button "Continue" at bounding box center [400, 387] width 292 height 32
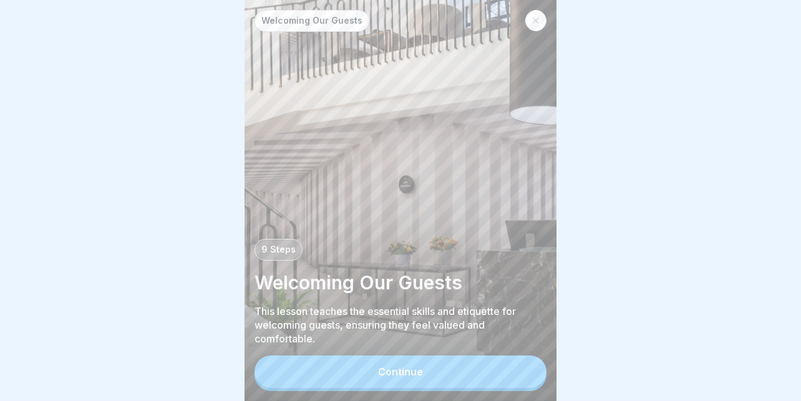
click at [535, 20] on icon at bounding box center [536, 21] width 6 height 6
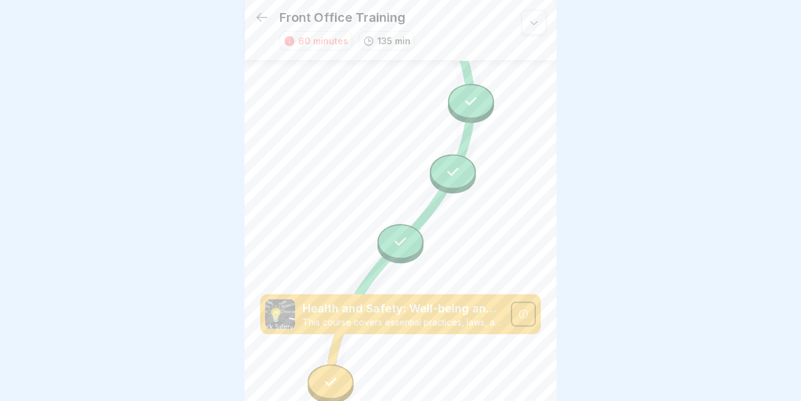
scroll to position [241, 0]
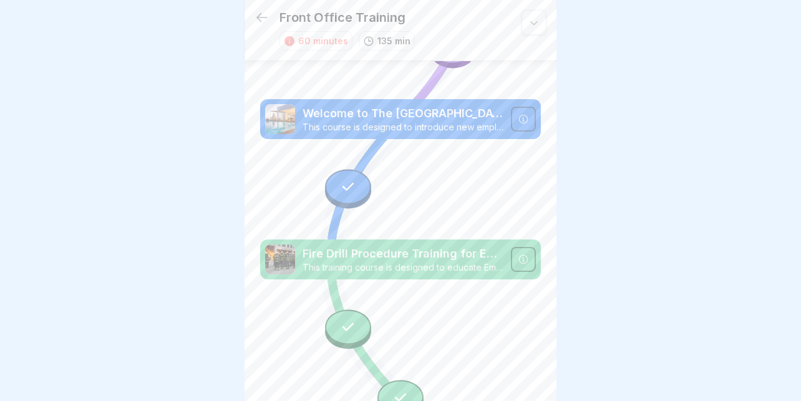
click at [261, 12] on icon at bounding box center [261, 17] width 15 height 15
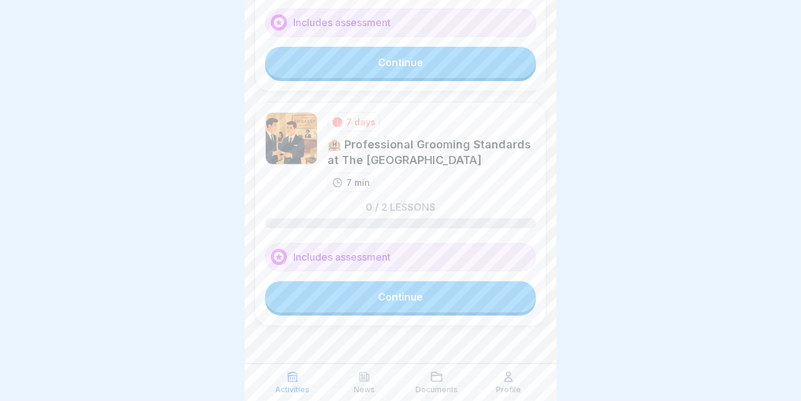
scroll to position [64, 0]
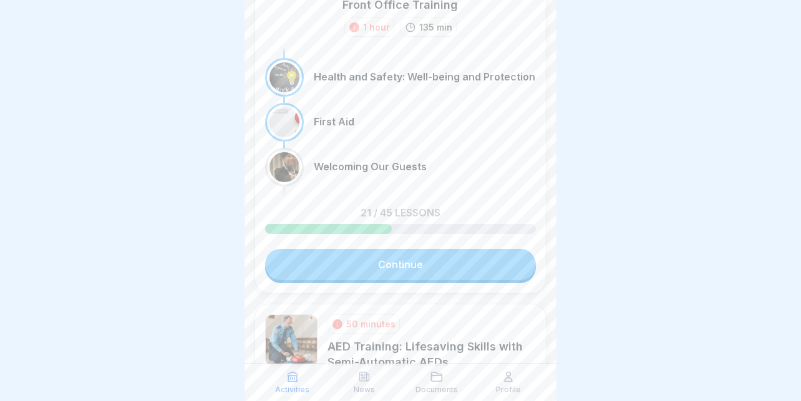
click at [364, 249] on link "Continue" at bounding box center [400, 264] width 271 height 31
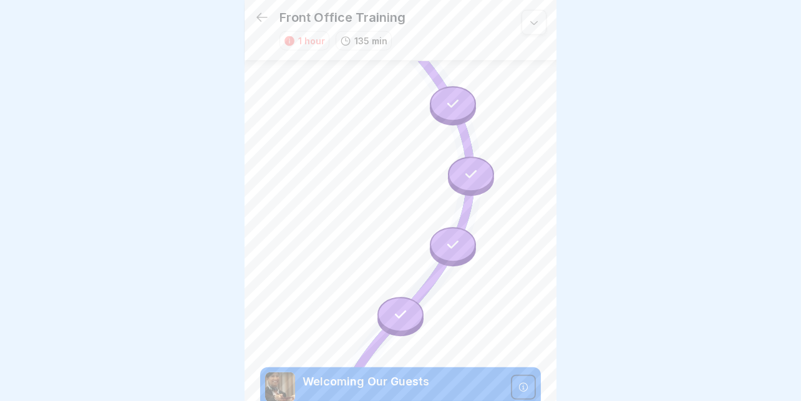
scroll to position [1852, 0]
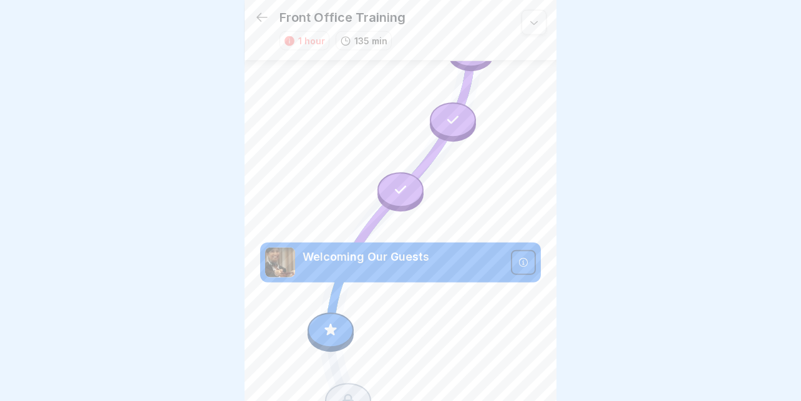
click at [344, 249] on p "Welcoming Our Guests" at bounding box center [403, 257] width 201 height 16
click at [518, 258] on icon at bounding box center [523, 263] width 10 height 10
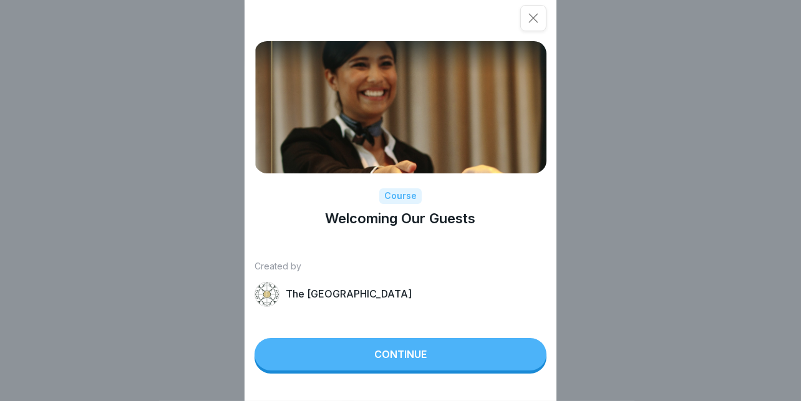
click at [410, 370] on button "Continue" at bounding box center [400, 354] width 292 height 32
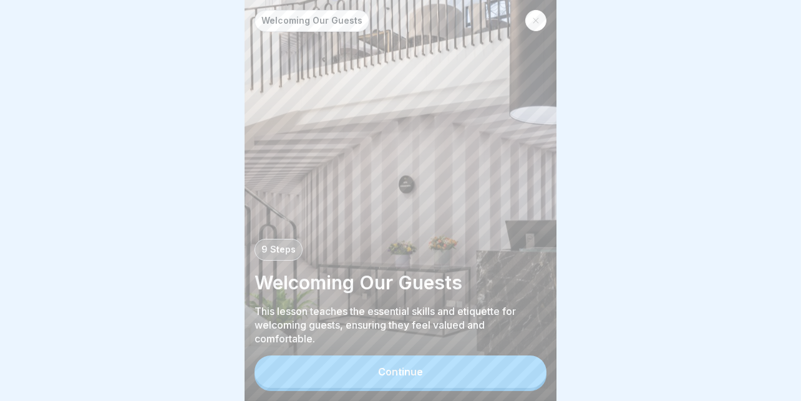
click at [377, 377] on button "Continue" at bounding box center [400, 372] width 292 height 32
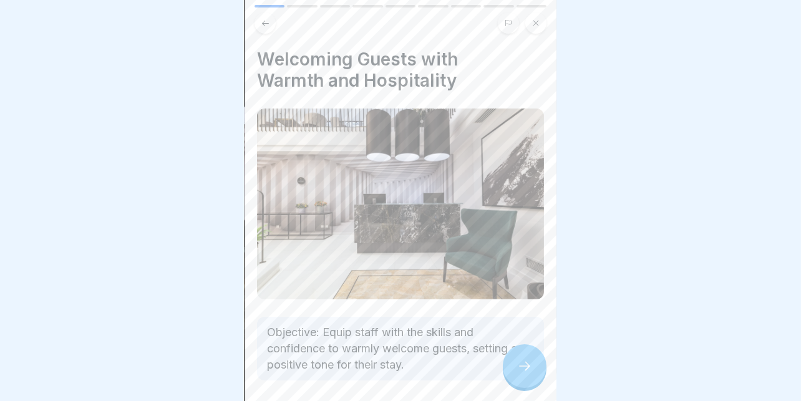
scroll to position [48, 0]
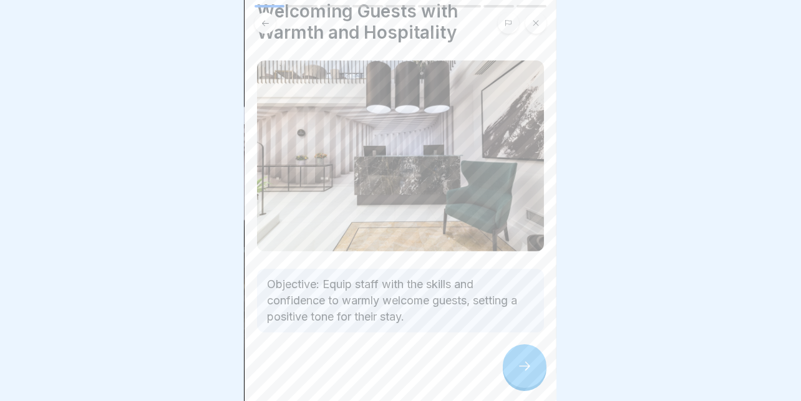
click at [522, 356] on div at bounding box center [525, 366] width 44 height 44
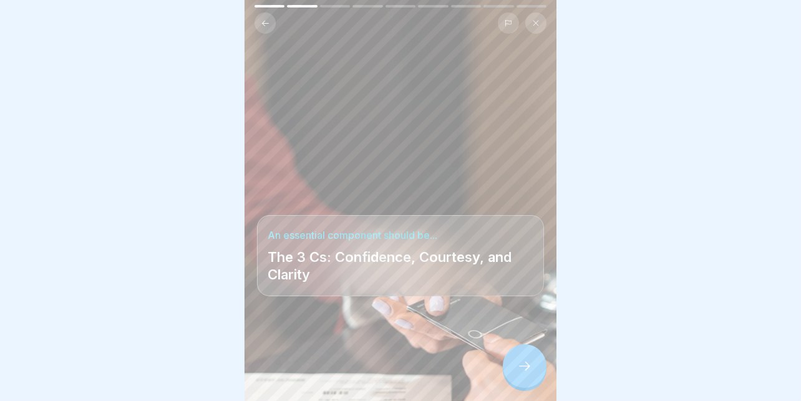
click at [523, 373] on icon at bounding box center [524, 366] width 15 height 15
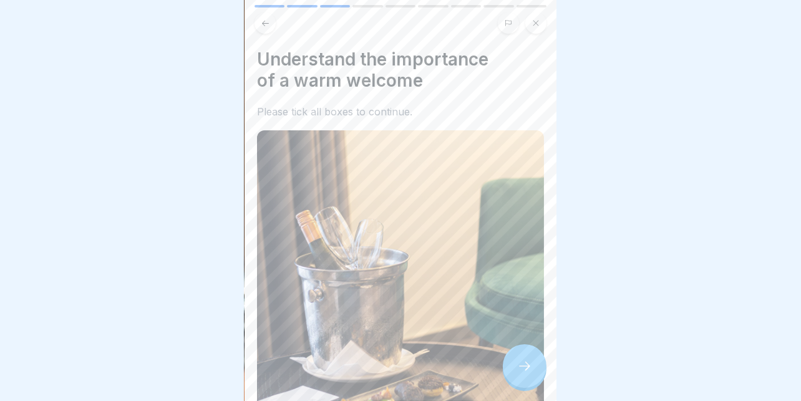
scroll to position [249, 0]
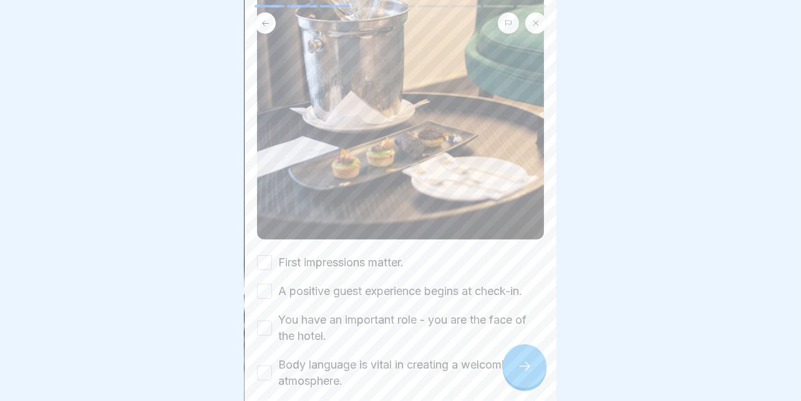
click at [346, 254] on label "First impressions matter." at bounding box center [340, 262] width 125 height 16
click at [272, 255] on button "First impressions matter." at bounding box center [264, 262] width 15 height 15
click at [334, 283] on label "A positive guest experience begins at check-in." at bounding box center [400, 291] width 244 height 16
click at [272, 284] on button "A positive guest experience begins at check-in." at bounding box center [264, 291] width 15 height 15
click at [335, 312] on label "You have an important role - you are the face of the hotel." at bounding box center [411, 328] width 266 height 32
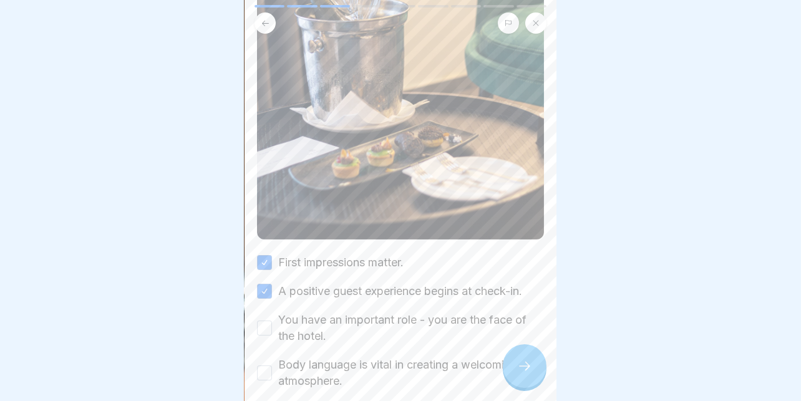
click at [272, 321] on button "You have an important role - you are the face of the hotel." at bounding box center [264, 328] width 15 height 15
click at [316, 357] on label "Body language is vital in creating a welcoming atmosphere." at bounding box center [411, 373] width 266 height 32
click at [272, 365] on button "Body language is vital in creating a welcoming atmosphere." at bounding box center [264, 372] width 15 height 15
click at [518, 366] on icon at bounding box center [524, 366] width 15 height 15
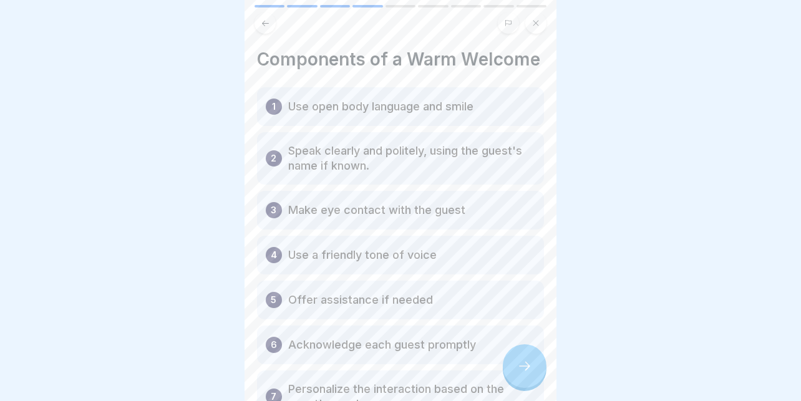
scroll to position [62, 0]
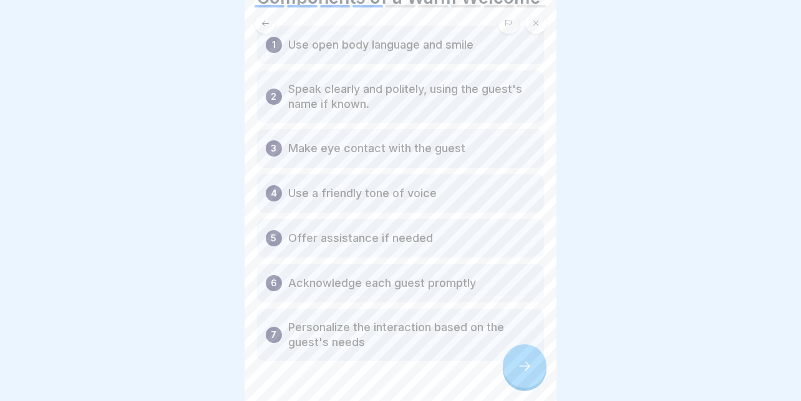
click at [518, 367] on icon at bounding box center [524, 366] width 15 height 15
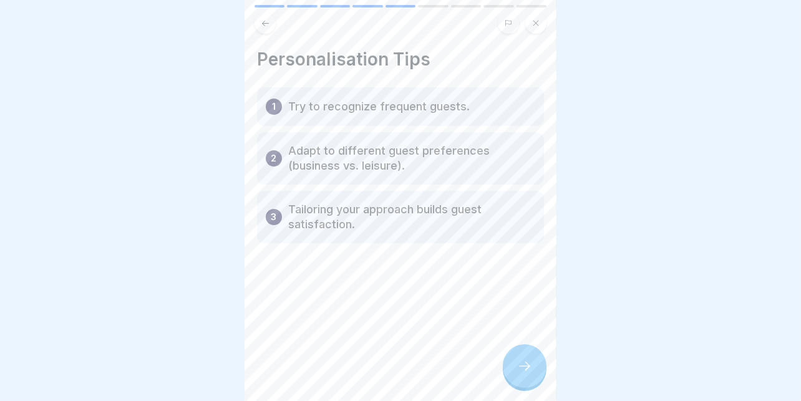
click at [518, 367] on icon at bounding box center [524, 366] width 15 height 15
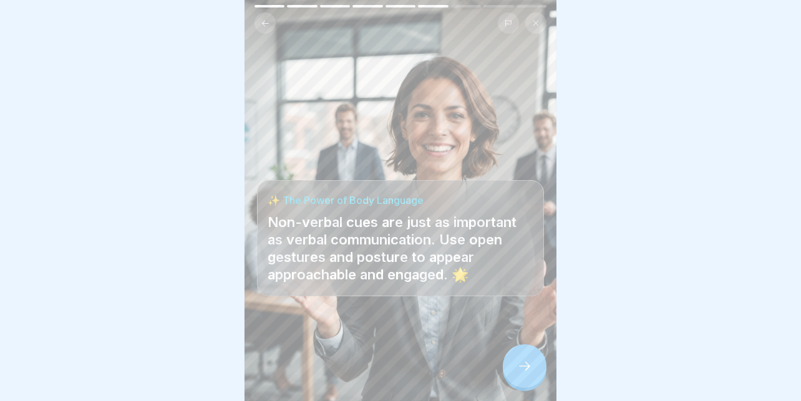
click at [518, 367] on icon at bounding box center [524, 366] width 15 height 15
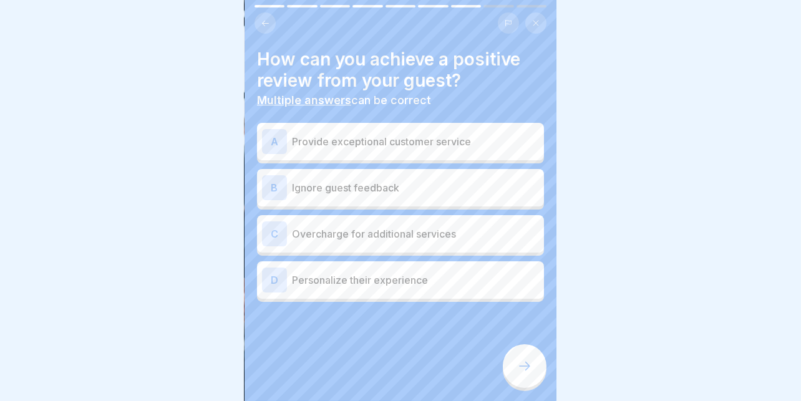
click at [473, 135] on p "Provide exceptional customer service" at bounding box center [415, 141] width 247 height 15
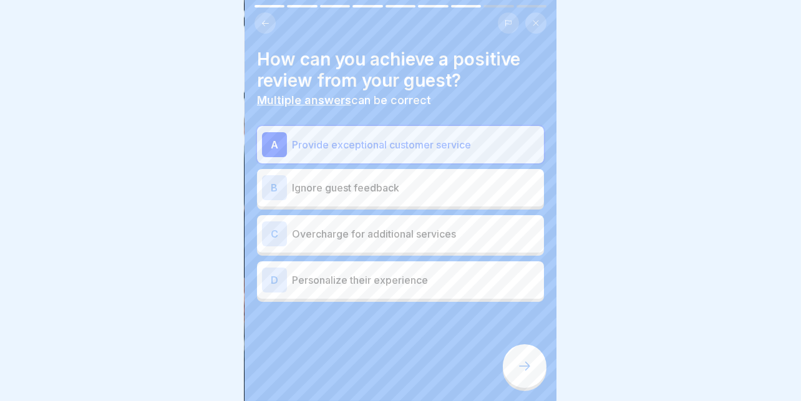
click at [319, 268] on div "D Personalize their experience" at bounding box center [400, 280] width 277 height 25
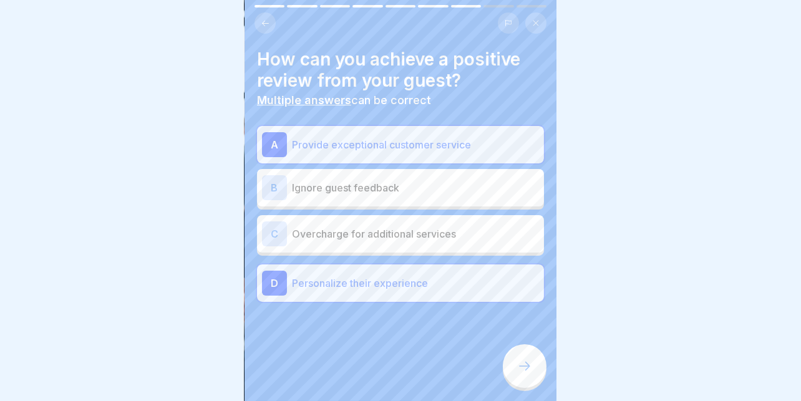
click at [522, 365] on icon at bounding box center [524, 366] width 15 height 15
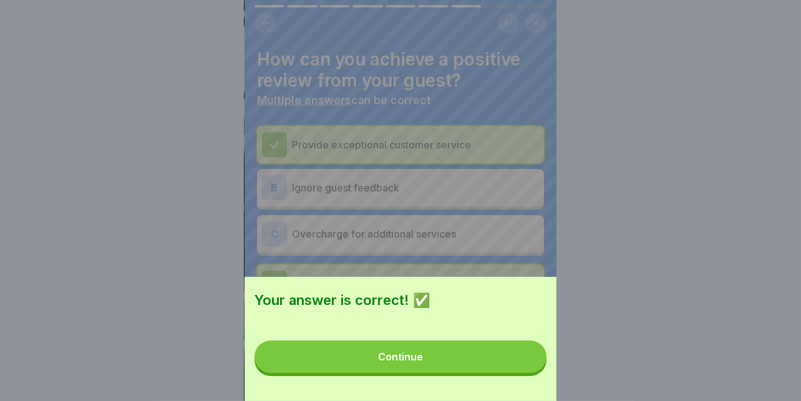
click at [483, 364] on button "Continue" at bounding box center [400, 357] width 292 height 32
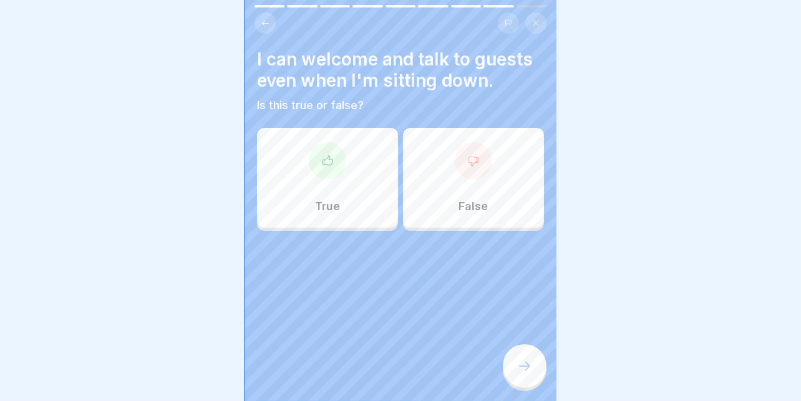
click at [458, 170] on div at bounding box center [473, 160] width 37 height 37
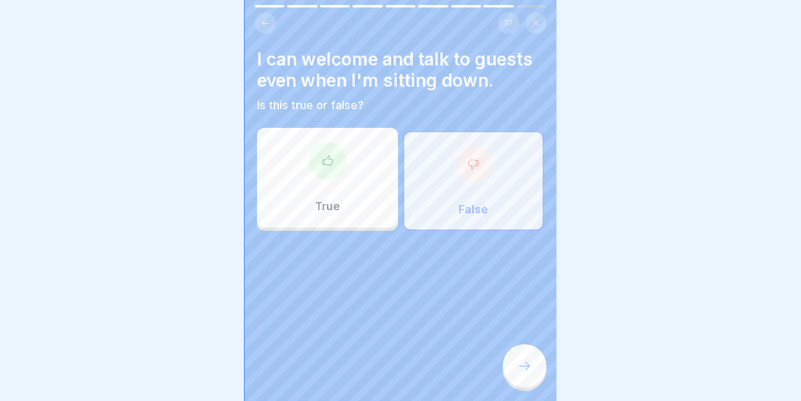
click at [513, 370] on div at bounding box center [525, 366] width 44 height 44
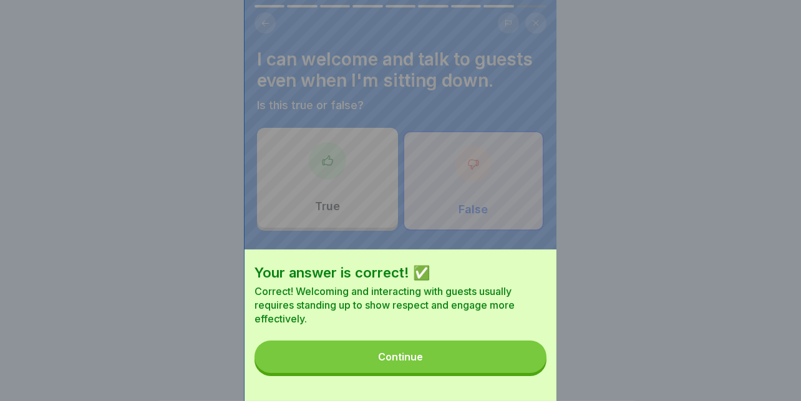
click at [427, 355] on button "Continue" at bounding box center [400, 357] width 292 height 32
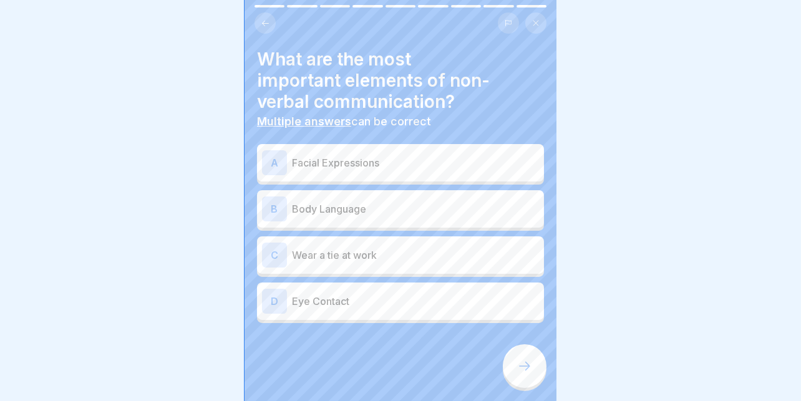
click at [404, 155] on p "Facial Expressions" at bounding box center [415, 162] width 247 height 15
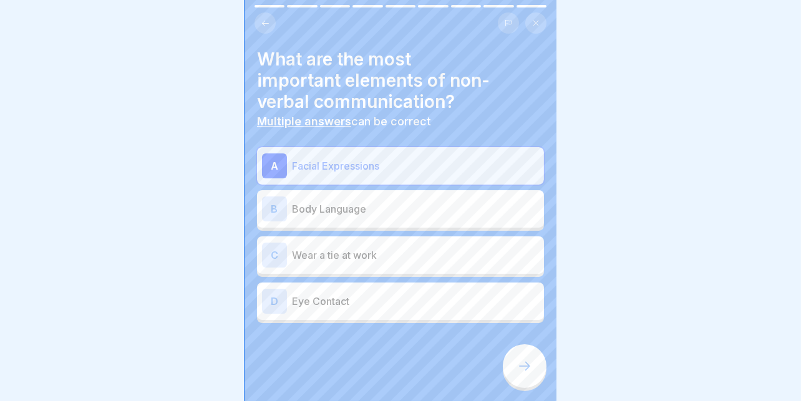
click at [359, 196] on div "B Body Language" at bounding box center [400, 208] width 277 height 25
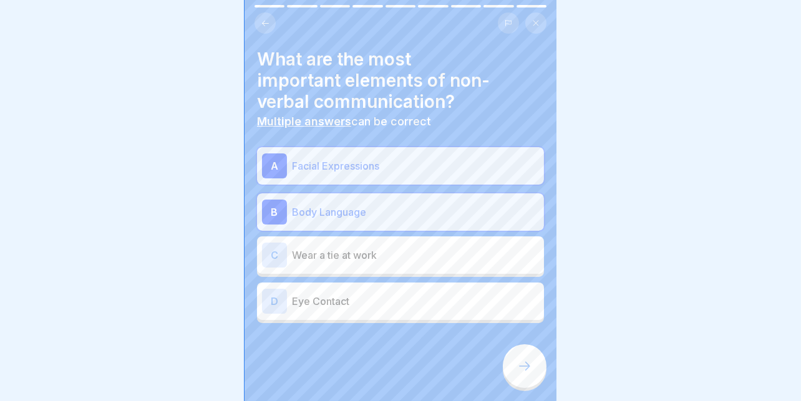
click at [314, 283] on div "D Eye Contact" at bounding box center [400, 301] width 287 height 37
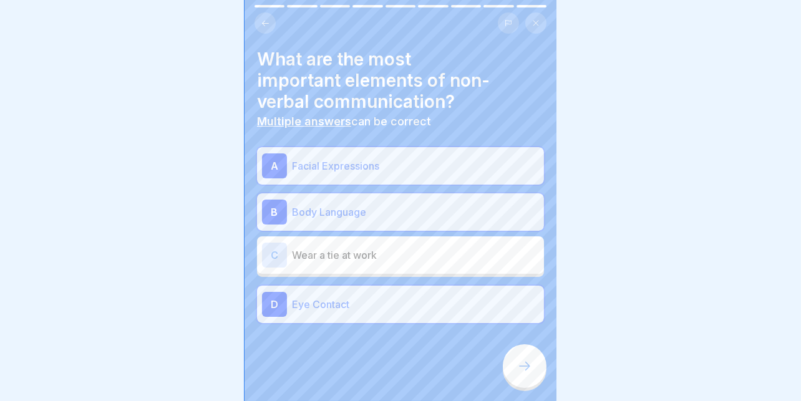
click at [517, 374] on icon at bounding box center [524, 366] width 15 height 15
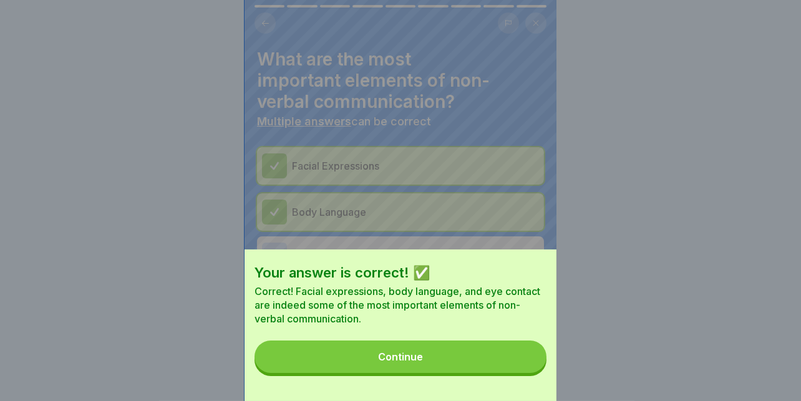
click at [490, 372] on button "Continue" at bounding box center [400, 357] width 292 height 32
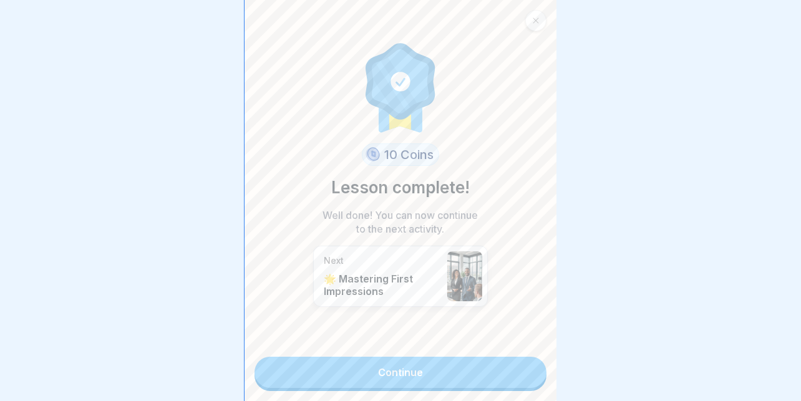
click at [392, 369] on link "Continue" at bounding box center [400, 372] width 292 height 31
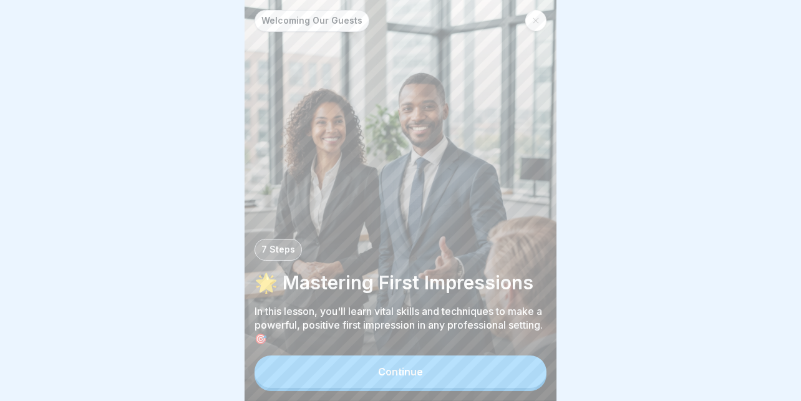
click at [363, 374] on button "Continue" at bounding box center [400, 372] width 292 height 32
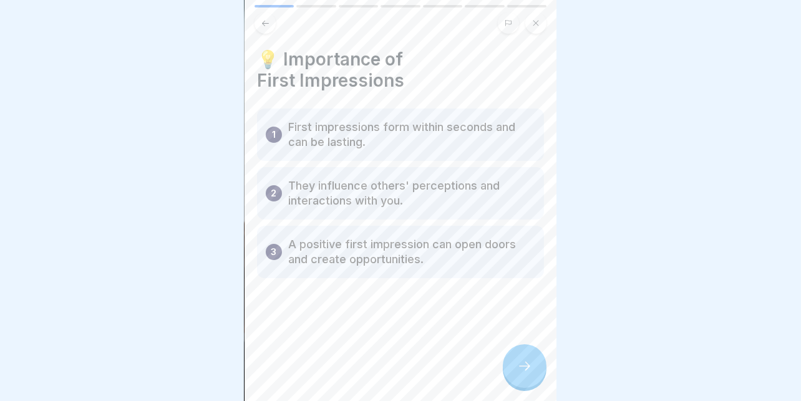
click at [512, 368] on div at bounding box center [525, 366] width 44 height 44
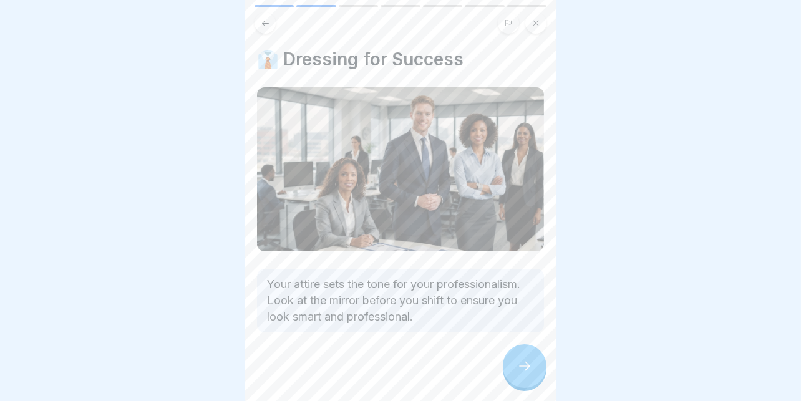
click at [521, 371] on icon at bounding box center [524, 366] width 15 height 15
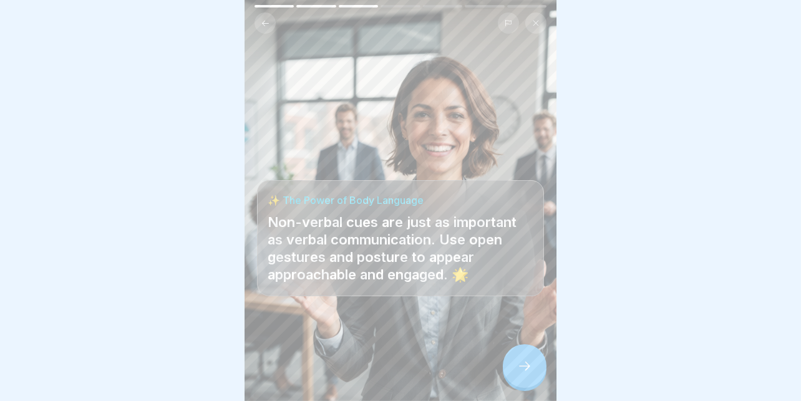
click at [531, 371] on icon at bounding box center [524, 366] width 15 height 15
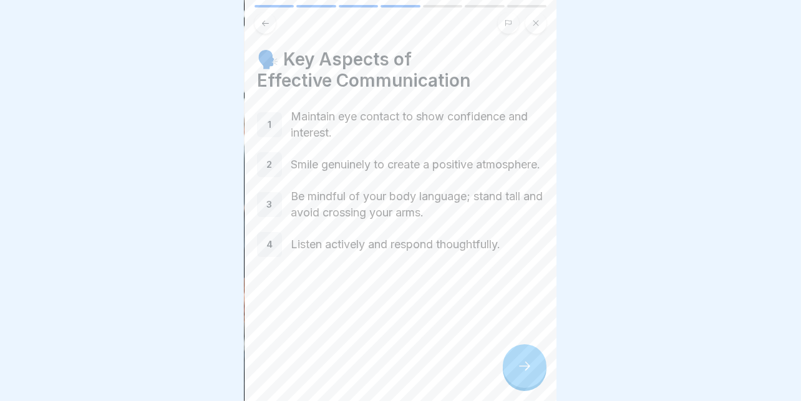
click at [531, 371] on icon at bounding box center [524, 366] width 15 height 15
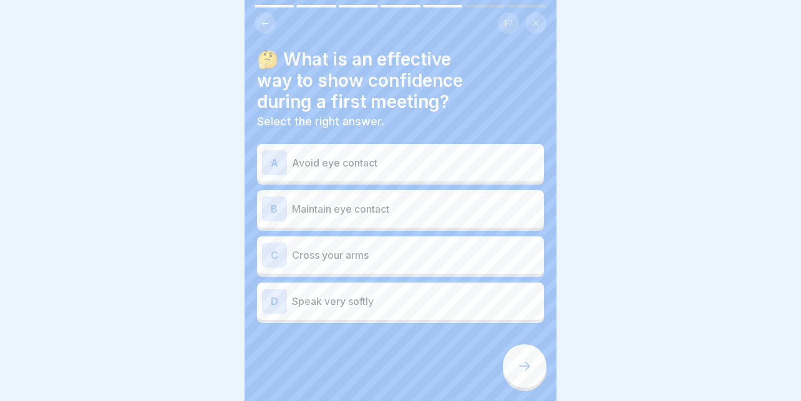
click at [473, 203] on p "Maintain eye contact" at bounding box center [415, 208] width 247 height 15
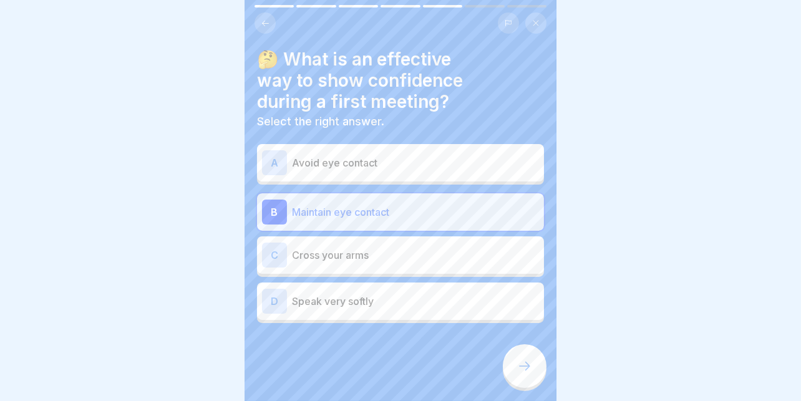
click at [530, 362] on div at bounding box center [525, 366] width 44 height 44
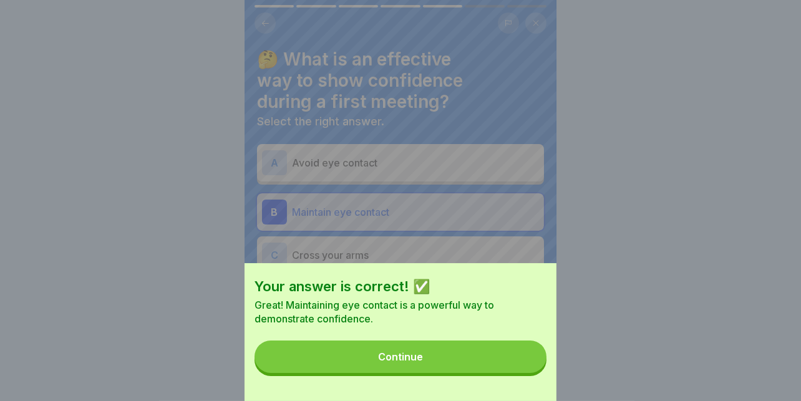
click at [480, 363] on button "Continue" at bounding box center [400, 357] width 292 height 32
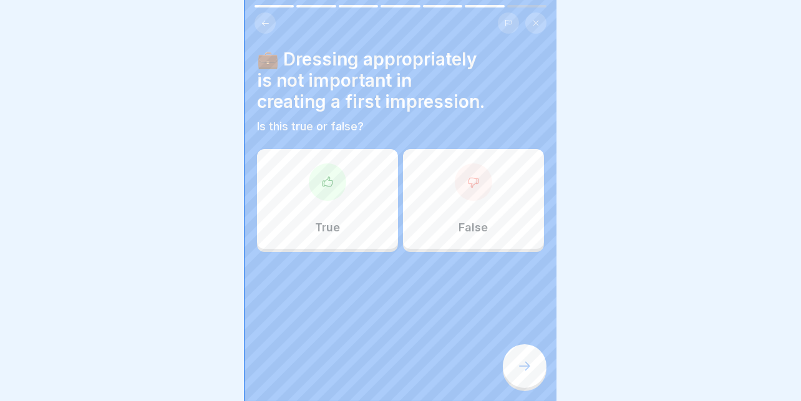
click at [444, 232] on div "False" at bounding box center [473, 199] width 141 height 100
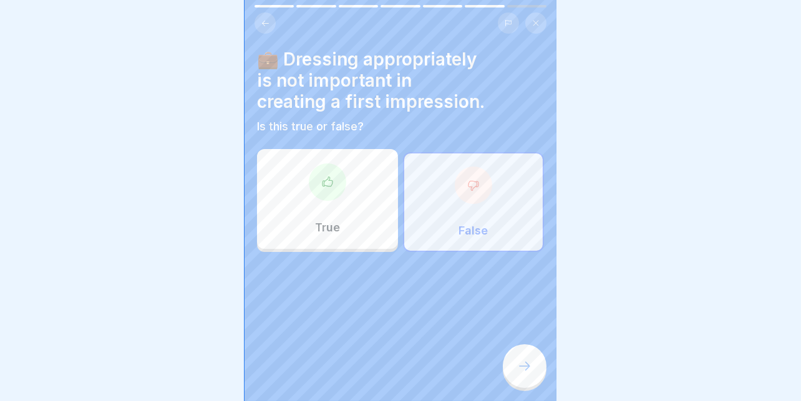
click at [531, 356] on div at bounding box center [525, 366] width 44 height 44
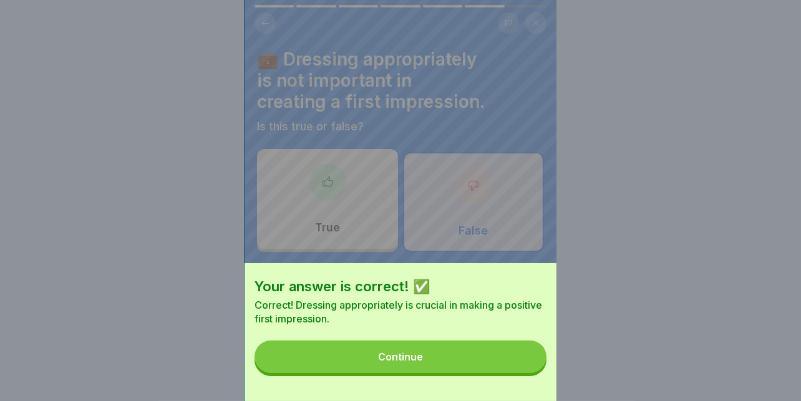
click at [389, 362] on div "Continue" at bounding box center [400, 356] width 45 height 11
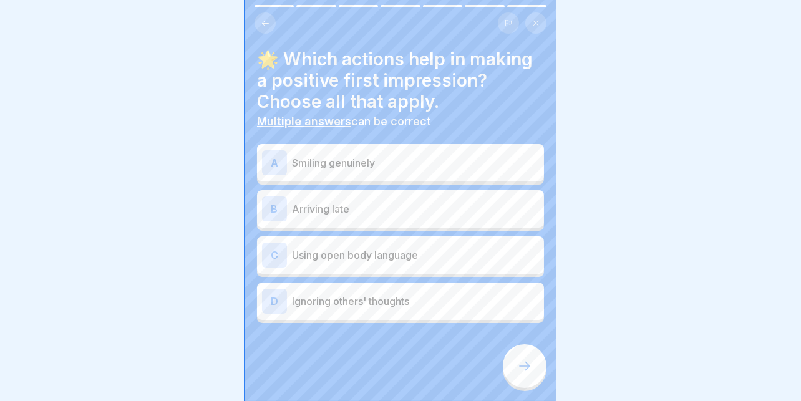
click at [409, 150] on div "A Smiling genuinely" at bounding box center [400, 162] width 277 height 25
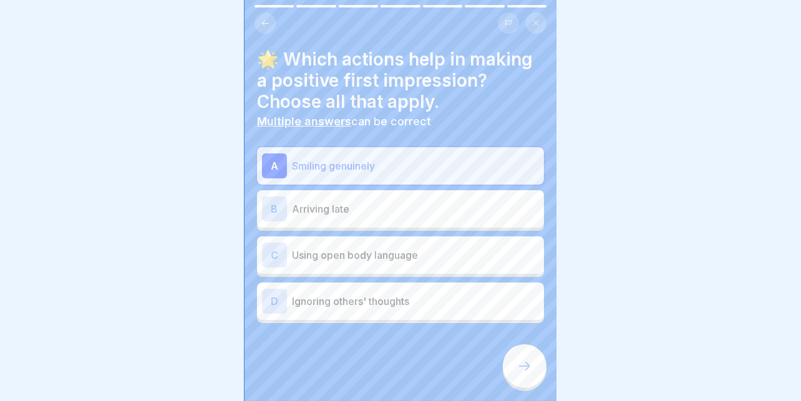
click at [328, 236] on div "C Using open body language" at bounding box center [400, 254] width 287 height 37
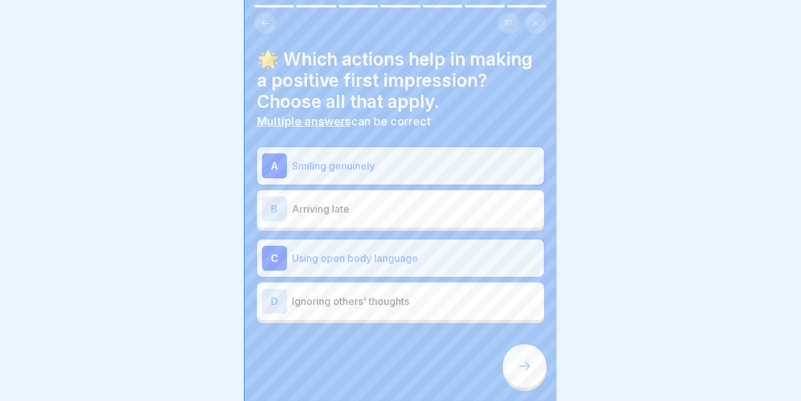
click at [517, 365] on icon at bounding box center [524, 366] width 15 height 15
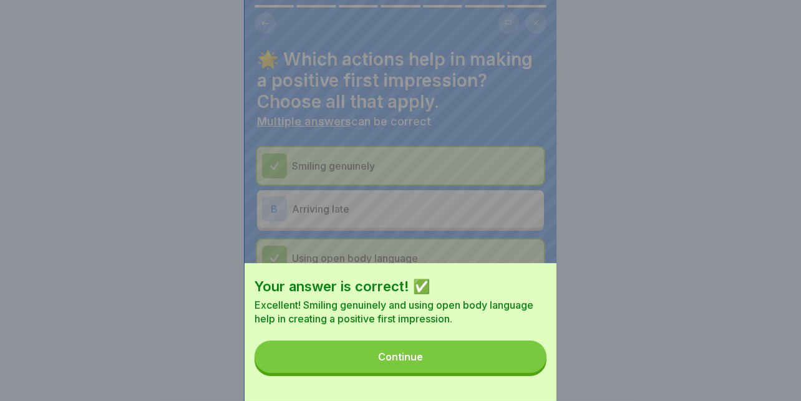
click at [488, 368] on button "Continue" at bounding box center [400, 357] width 292 height 32
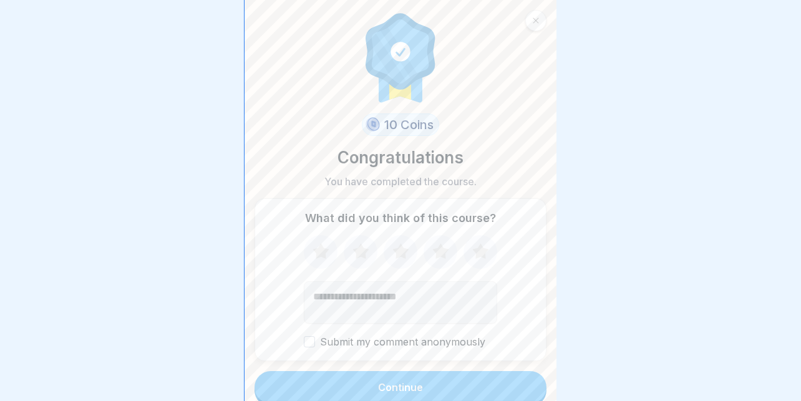
click at [479, 249] on icon at bounding box center [480, 251] width 16 height 16
click at [433, 285] on textarea "Add comment (optional)" at bounding box center [400, 302] width 193 height 42
type textarea "*"
type textarea "**********"
click at [407, 386] on div "Continue" at bounding box center [400, 387] width 45 height 11
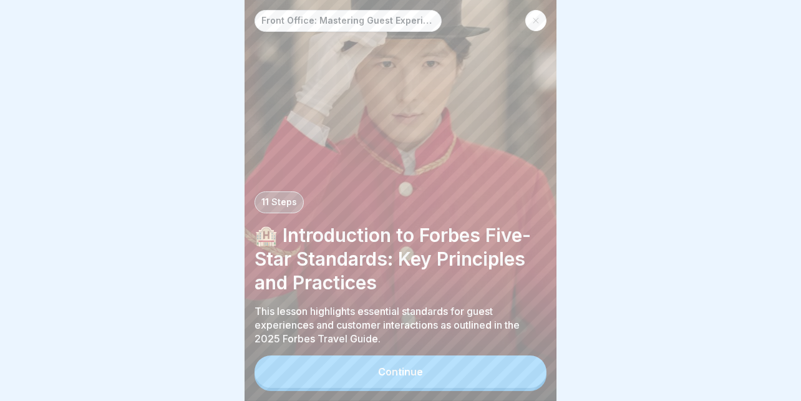
click at [372, 372] on button "Continue" at bounding box center [400, 372] width 292 height 32
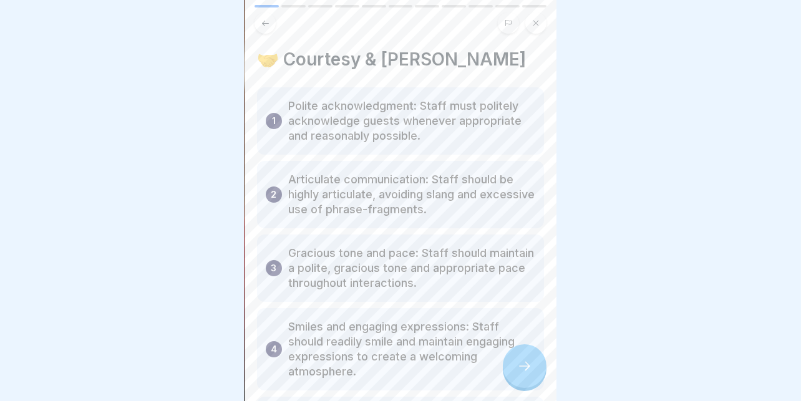
scroll to position [211, 0]
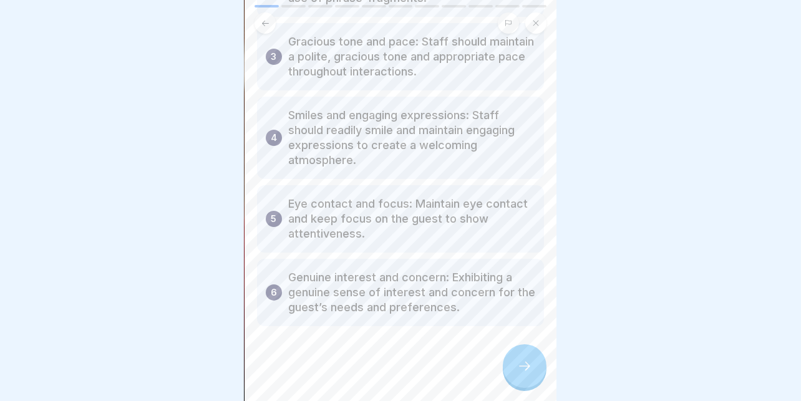
click at [523, 352] on div at bounding box center [525, 366] width 44 height 44
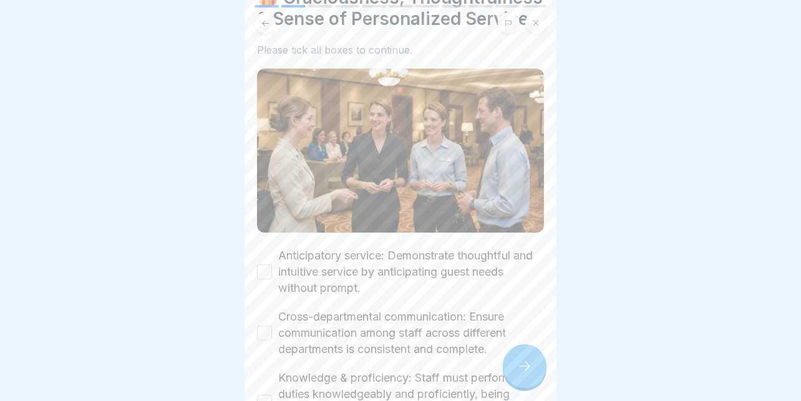
scroll to position [249, 0]
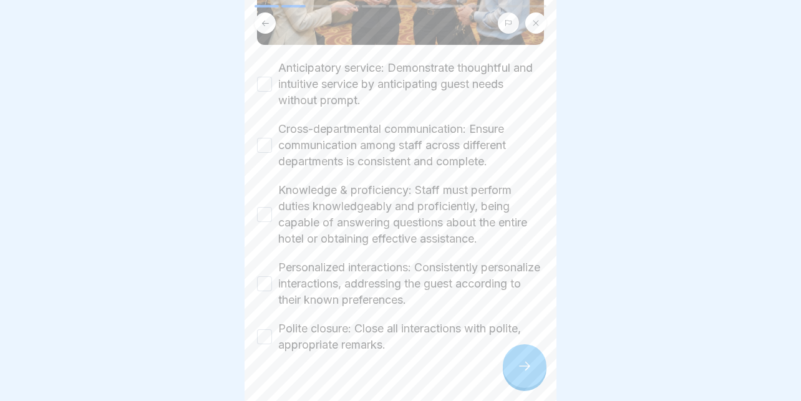
click at [302, 87] on label "Anticipatory service: Demonstrate thoughtful and intuitive service by anticipat…" at bounding box center [411, 84] width 266 height 49
click at [272, 87] on button "Anticipatory service: Demonstrate thoughtful and intuitive service by anticipat…" at bounding box center [264, 84] width 15 height 15
click at [266, 153] on button "Cross-departmental communication: Ensure communication among staff across diffe…" at bounding box center [264, 145] width 15 height 15
click at [263, 208] on div "Knowledge & proficiency: Staff must perform duties knowledgeably and proficient…" at bounding box center [400, 214] width 287 height 65
click at [263, 221] on button "Knowledge & proficiency: Staff must perform duties knowledgeably and proficient…" at bounding box center [264, 214] width 15 height 15
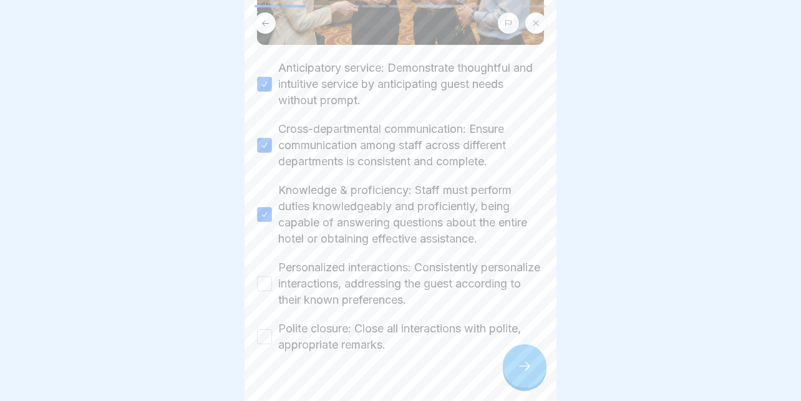
click at [265, 291] on button "Personalized interactions: Consistently personalize interactions, addressing th…" at bounding box center [264, 283] width 15 height 15
click at [265, 338] on div "Polite closure: Close all interactions with polite, appropriate remarks." at bounding box center [400, 337] width 287 height 32
click at [266, 343] on button "Polite closure: Close all interactions with polite, appropriate remarks." at bounding box center [264, 336] width 15 height 15
click at [531, 366] on icon at bounding box center [524, 366] width 15 height 15
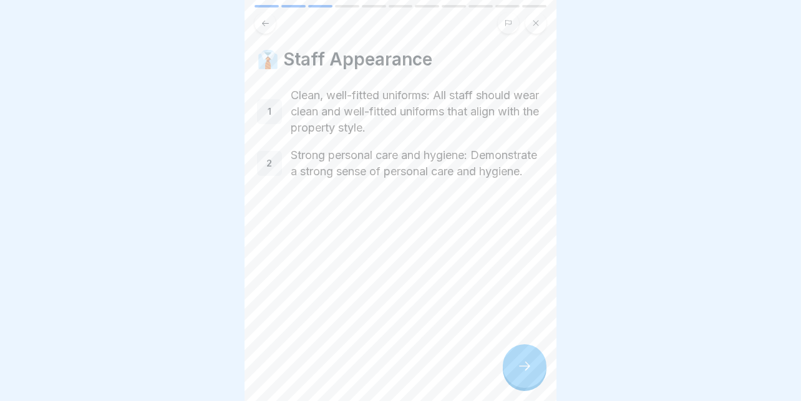
click at [517, 372] on icon at bounding box center [524, 366] width 15 height 15
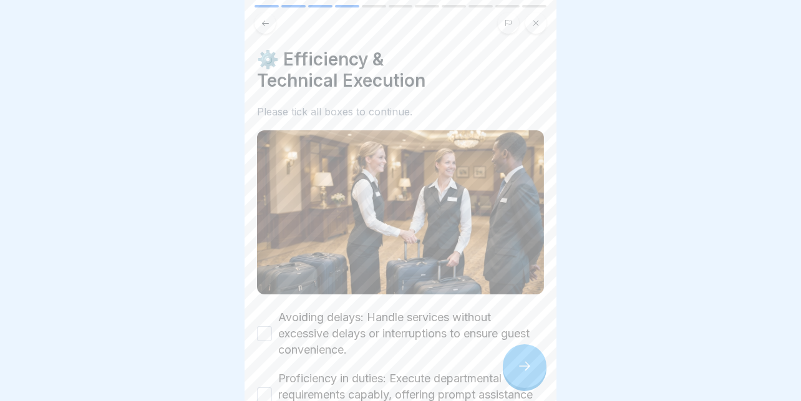
scroll to position [124, 0]
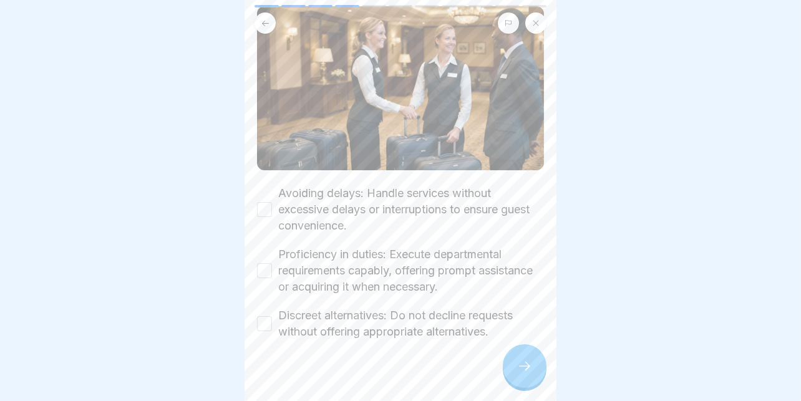
click at [336, 207] on label "Avoiding delays: Handle services without excessive delays or interruptions to e…" at bounding box center [411, 209] width 266 height 49
click at [272, 207] on button "Avoiding delays: Handle services without excessive delays or interruptions to e…" at bounding box center [264, 209] width 15 height 15
click at [311, 263] on label "Proficiency in duties: Execute departmental requirements capably, offering prom…" at bounding box center [411, 270] width 266 height 49
click at [272, 263] on button "Proficiency in duties: Execute departmental requirements capably, offering prom…" at bounding box center [264, 270] width 15 height 15
click at [295, 324] on label "Discreet alternatives: Do not decline requests without offering appropriate alt…" at bounding box center [411, 323] width 266 height 32
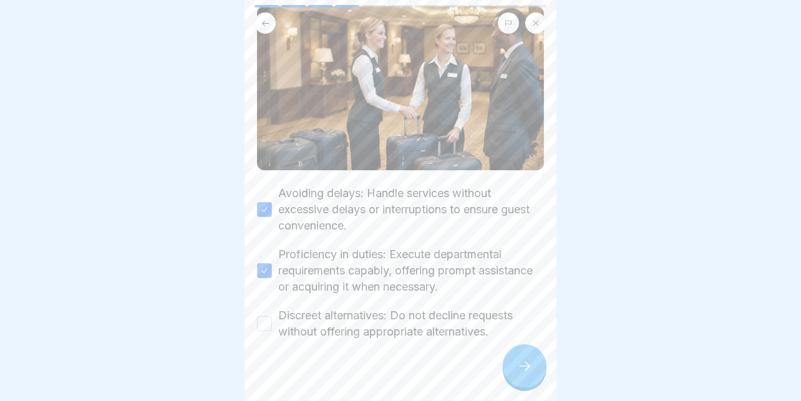
click at [272, 324] on button "Discreet alternatives: Do not decline requests without offering appropriate alt…" at bounding box center [264, 323] width 15 height 15
click at [505, 367] on div at bounding box center [525, 366] width 44 height 44
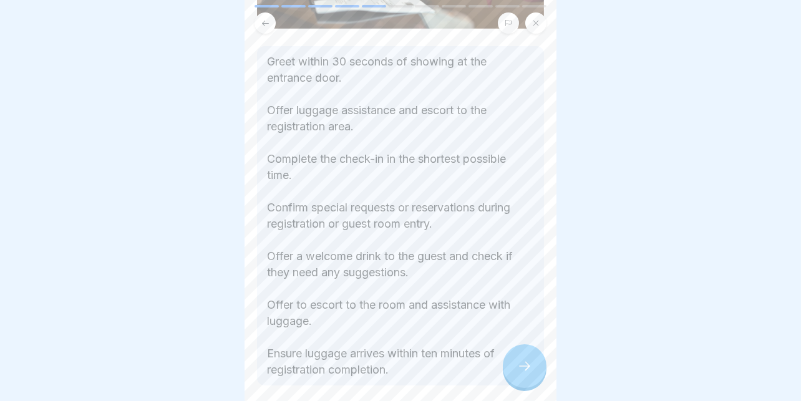
scroll to position [303, 0]
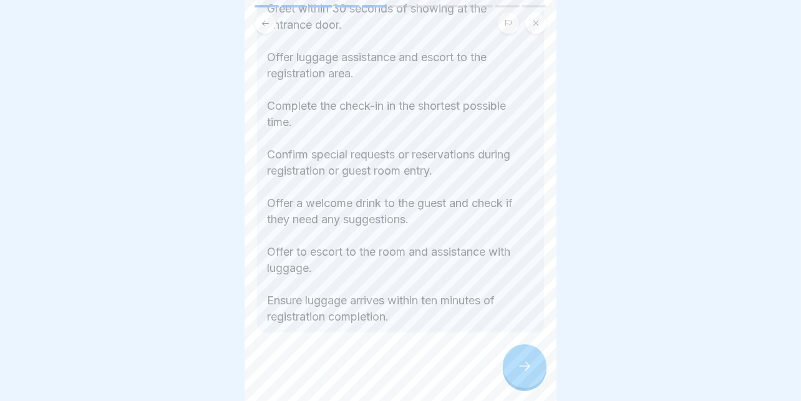
click at [524, 374] on icon at bounding box center [524, 366] width 15 height 15
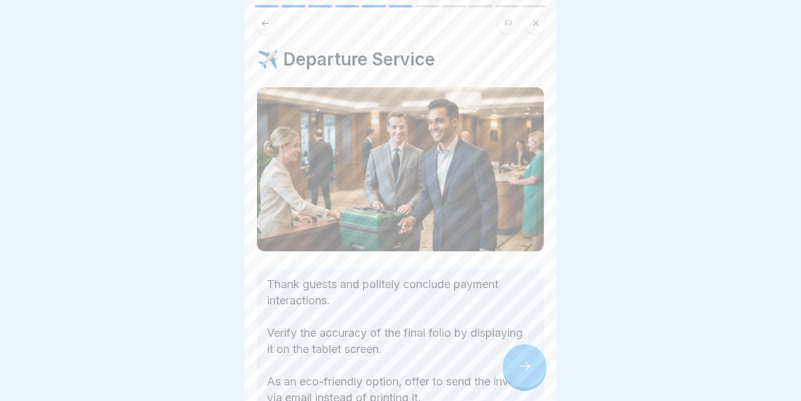
scroll to position [124, 0]
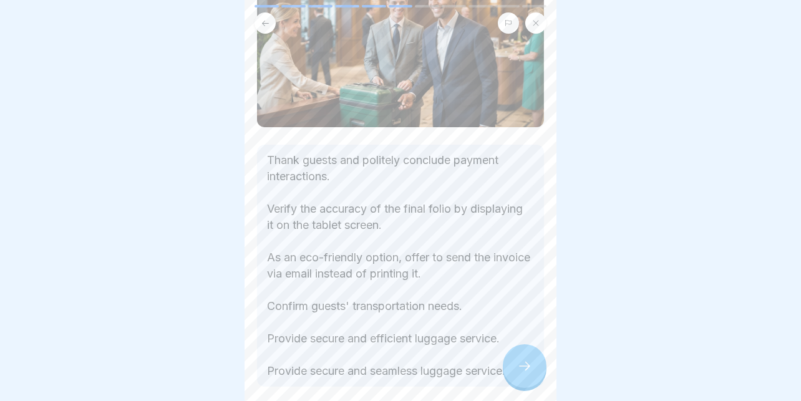
click at [515, 365] on div at bounding box center [525, 366] width 44 height 44
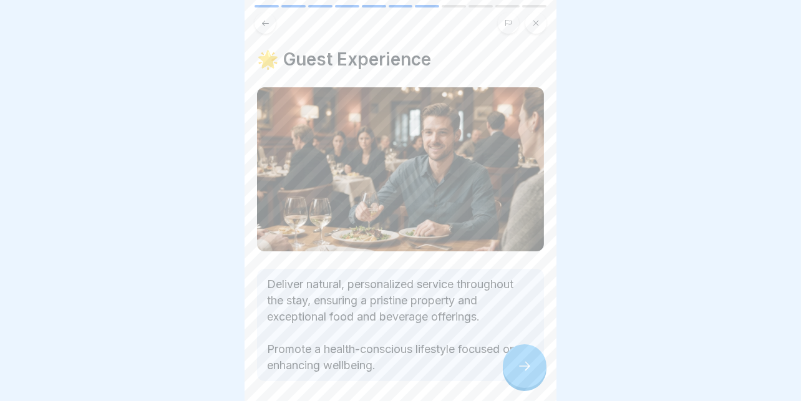
scroll to position [49, 0]
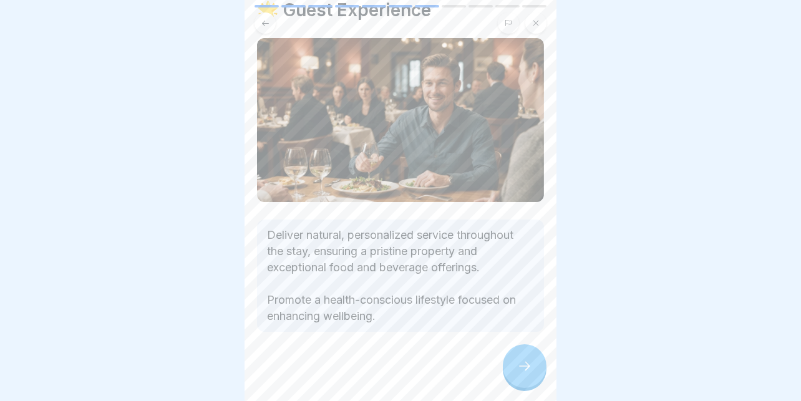
click at [519, 374] on icon at bounding box center [524, 366] width 15 height 15
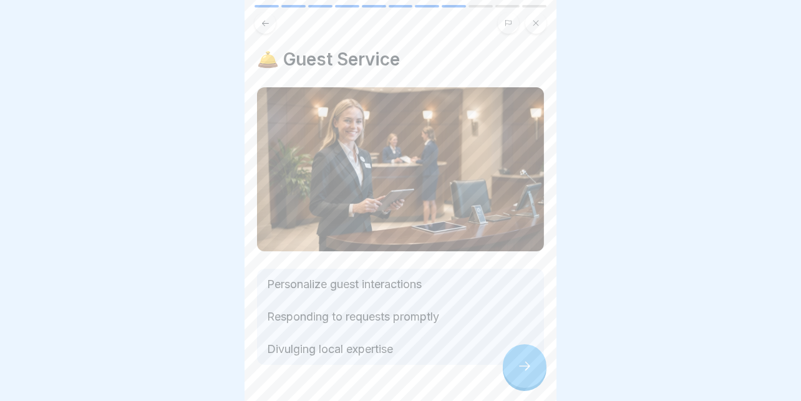
click at [514, 362] on div at bounding box center [525, 366] width 44 height 44
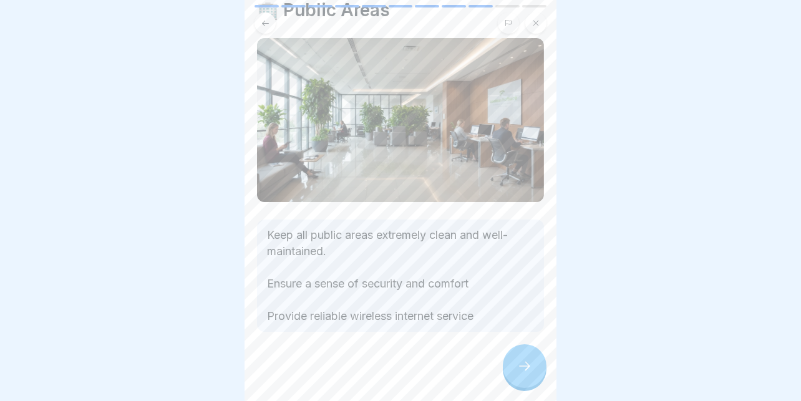
click at [523, 374] on icon at bounding box center [524, 366] width 15 height 15
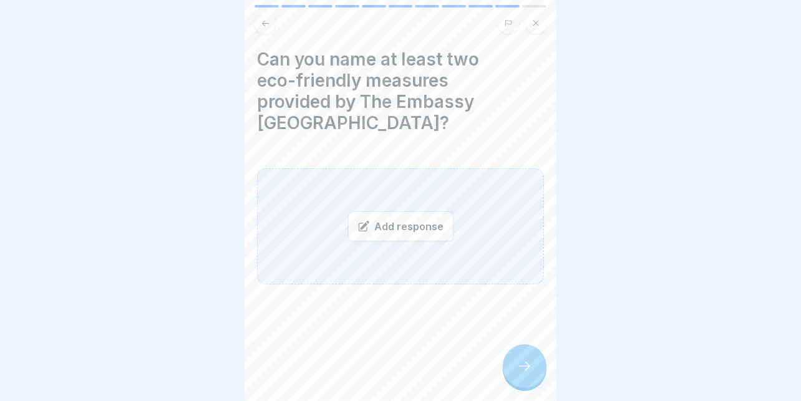
click at [337, 195] on div "Add response" at bounding box center [400, 226] width 287 height 116
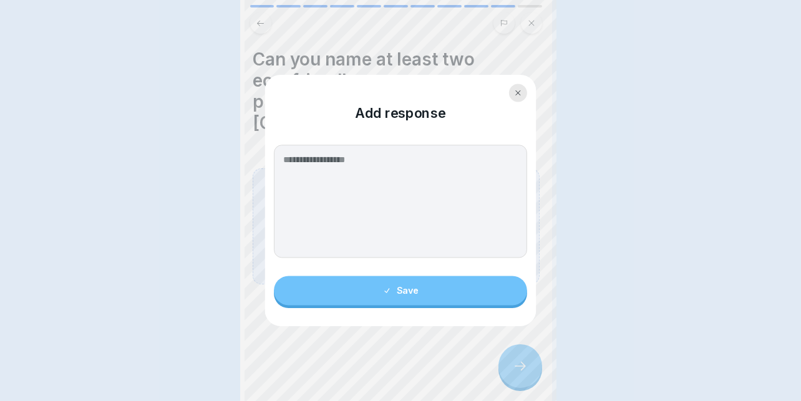
scroll to position [0, 0]
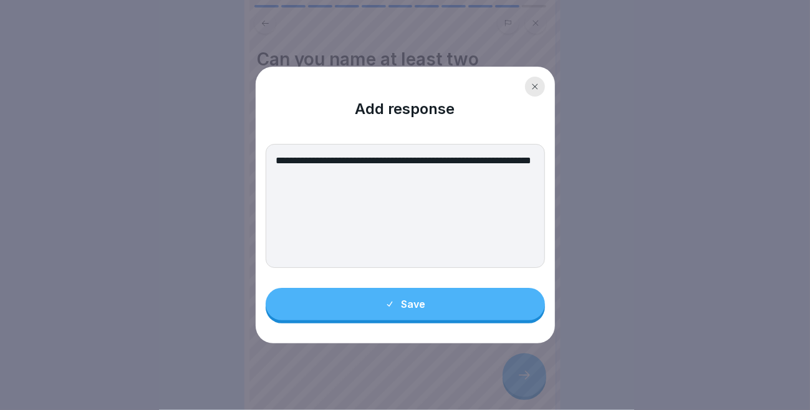
type textarea "**********"
click at [378, 297] on button "Save" at bounding box center [405, 304] width 279 height 32
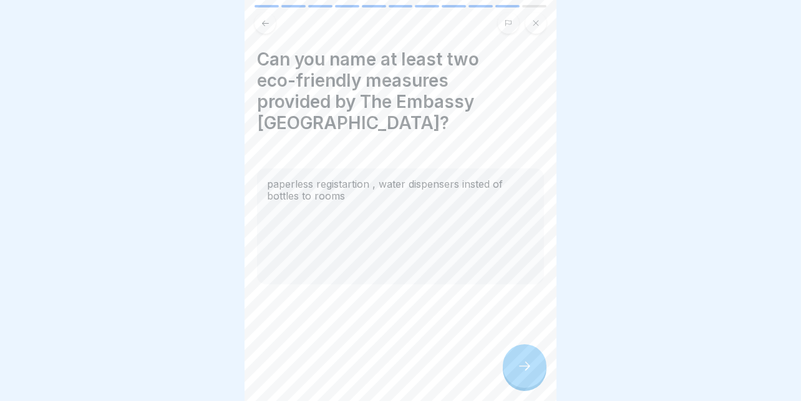
click at [519, 360] on div at bounding box center [525, 366] width 44 height 44
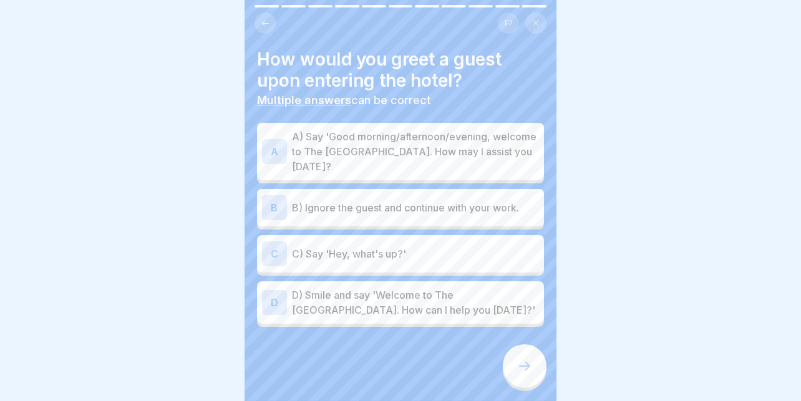
click at [326, 160] on p "A) Say 'Good morning/afternoon/evening, welcome to The [GEOGRAPHIC_DATA]. How m…" at bounding box center [415, 151] width 247 height 45
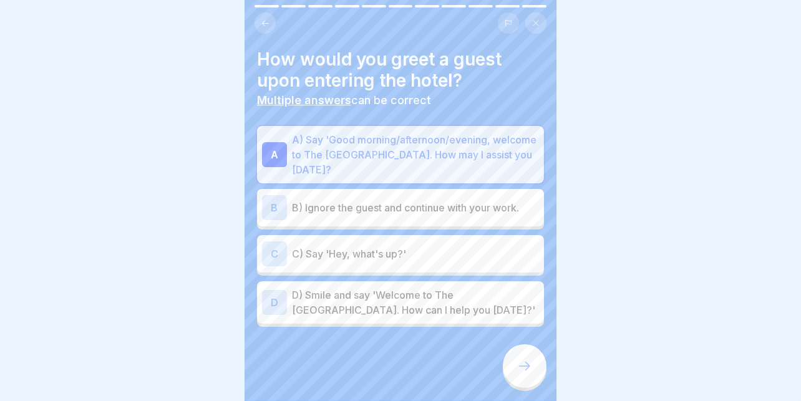
click at [520, 368] on div at bounding box center [525, 366] width 44 height 44
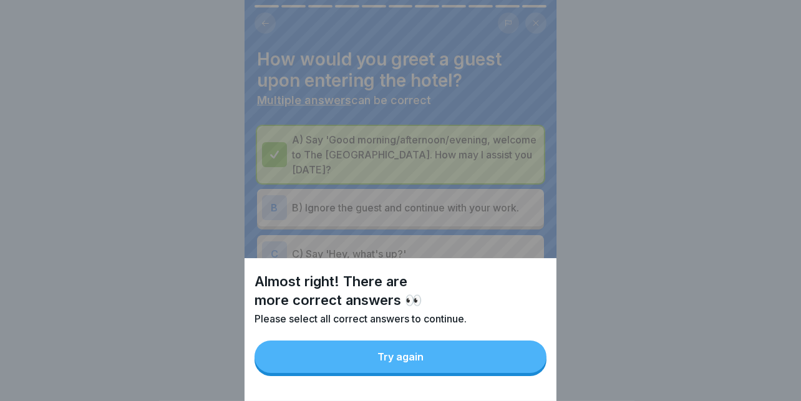
click at [464, 365] on button "Try again" at bounding box center [400, 357] width 292 height 32
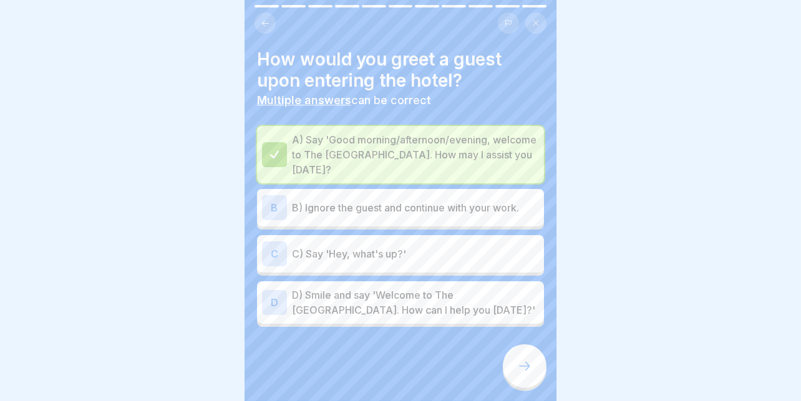
click at [399, 307] on p "D) Smile and say 'Welcome to The [GEOGRAPHIC_DATA]. How can I help you [DATE]?'" at bounding box center [415, 303] width 247 height 30
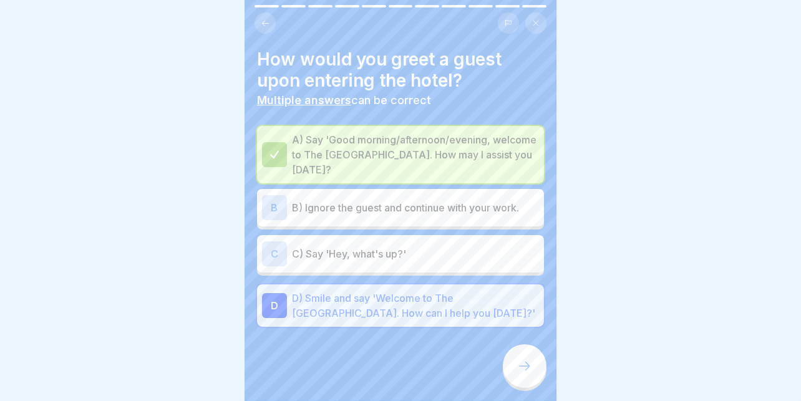
click at [520, 374] on icon at bounding box center [524, 366] width 15 height 15
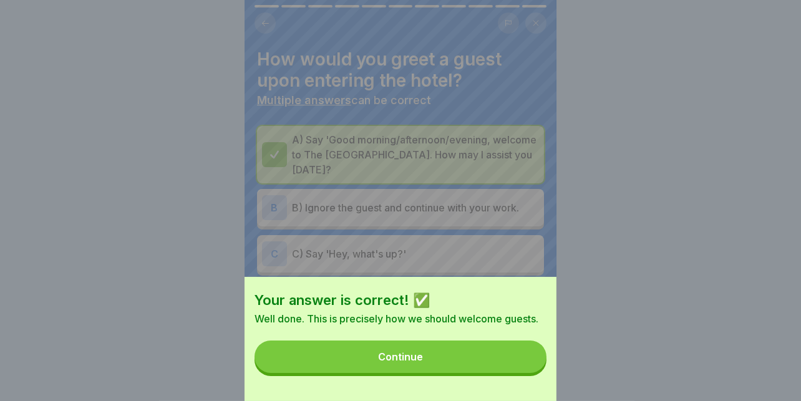
click at [452, 362] on button "Continue" at bounding box center [400, 357] width 292 height 32
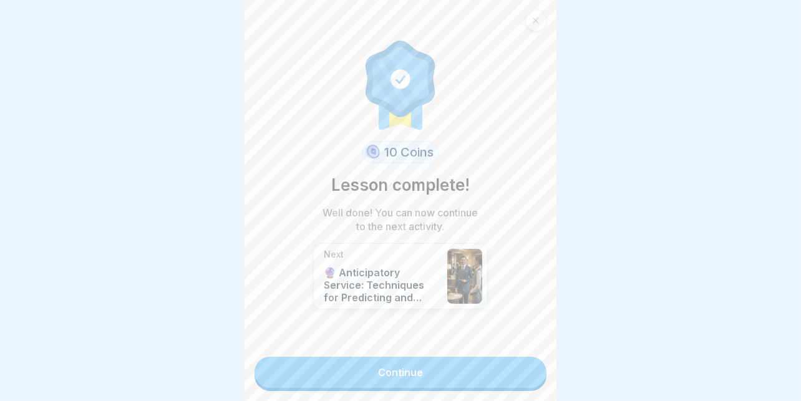
click at [391, 382] on link "Continue" at bounding box center [400, 372] width 292 height 31
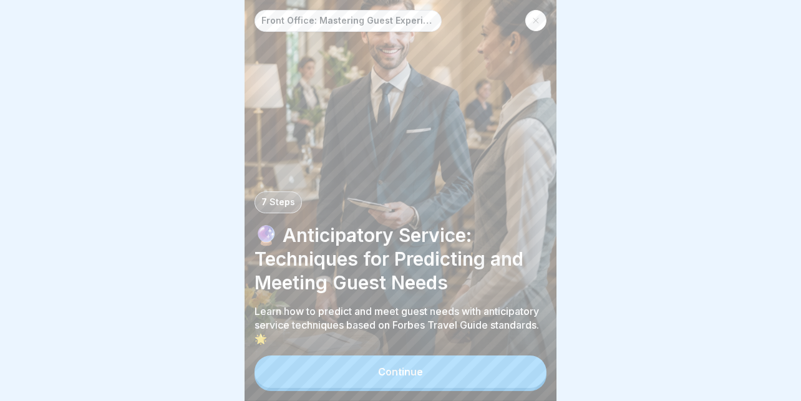
click at [409, 377] on div "Continue" at bounding box center [400, 371] width 45 height 11
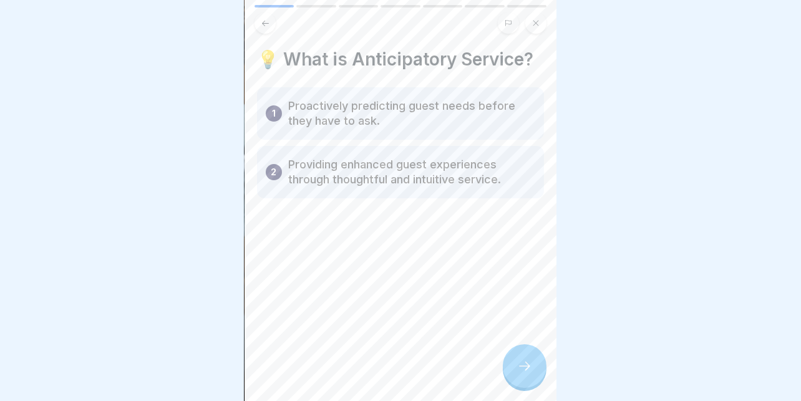
click at [539, 375] on div at bounding box center [525, 366] width 44 height 44
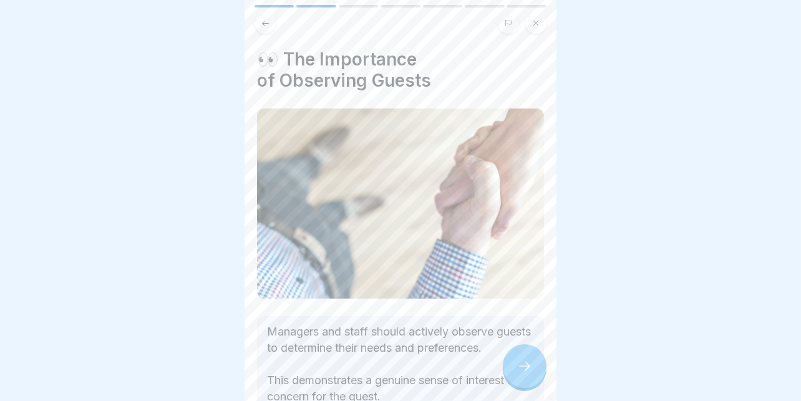
scroll to position [80, 0]
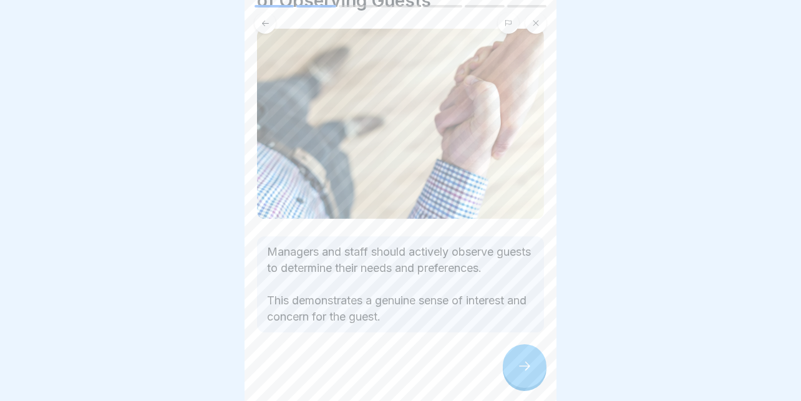
click at [521, 374] on icon at bounding box center [524, 366] width 15 height 15
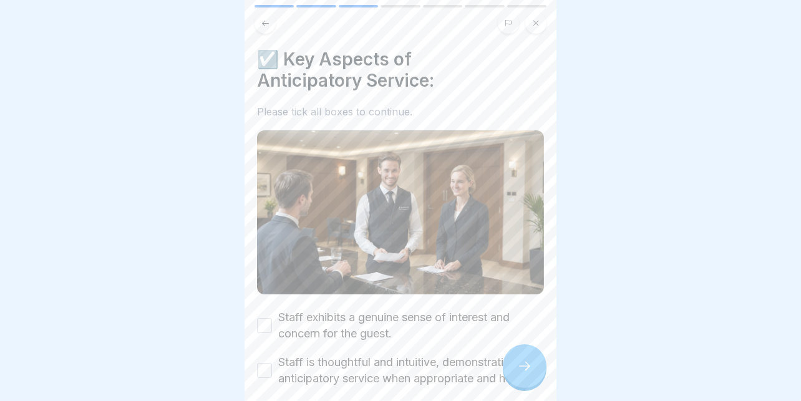
scroll to position [124, 0]
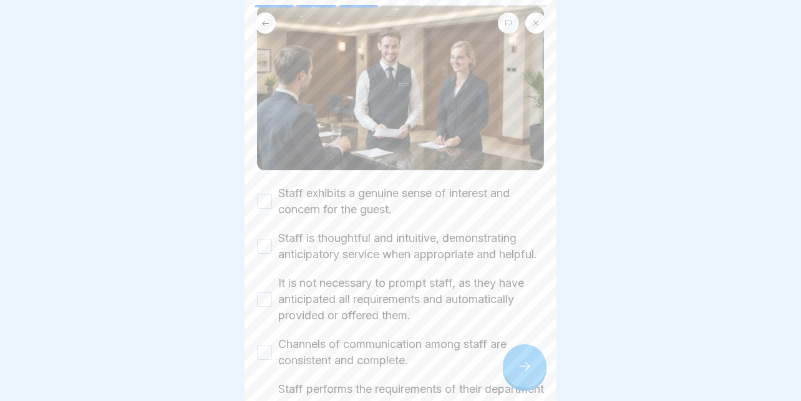
click at [336, 203] on label "Staff exhibits a genuine sense of interest and concern for the guest." at bounding box center [411, 201] width 266 height 32
click at [272, 203] on button "Staff exhibits a genuine sense of interest and concern for the guest." at bounding box center [264, 201] width 15 height 15
click at [289, 244] on label "Staff is thoughtful and intuitive, demonstrating anticipatory service when appr…" at bounding box center [411, 246] width 266 height 32
click at [272, 244] on button "Staff is thoughtful and intuitive, demonstrating anticipatory service when appr…" at bounding box center [264, 246] width 15 height 15
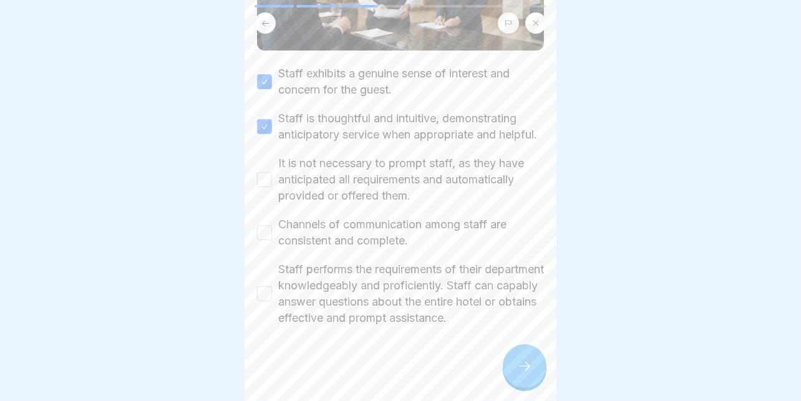
click at [332, 176] on label "It is not necessary to prompt staff, as they have anticipated all requirements …" at bounding box center [411, 179] width 266 height 49
click at [272, 176] on button "It is not necessary to prompt staff, as they have anticipated all requirements …" at bounding box center [264, 179] width 15 height 15
click at [319, 240] on label "Channels of communication among staff are consistent and complete." at bounding box center [411, 232] width 266 height 32
click at [272, 240] on button "Channels of communication among staff are consistent and complete." at bounding box center [264, 232] width 15 height 15
click at [324, 289] on label "Staff performs the requirements of their department knowledgeably and proficien…" at bounding box center [411, 293] width 266 height 65
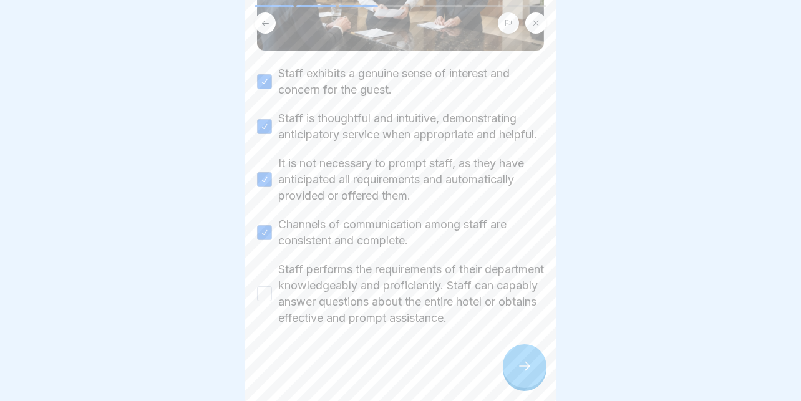
click at [272, 289] on button "Staff performs the requirements of their department knowledgeably and proficien…" at bounding box center [264, 293] width 15 height 15
click at [535, 365] on div at bounding box center [525, 366] width 44 height 44
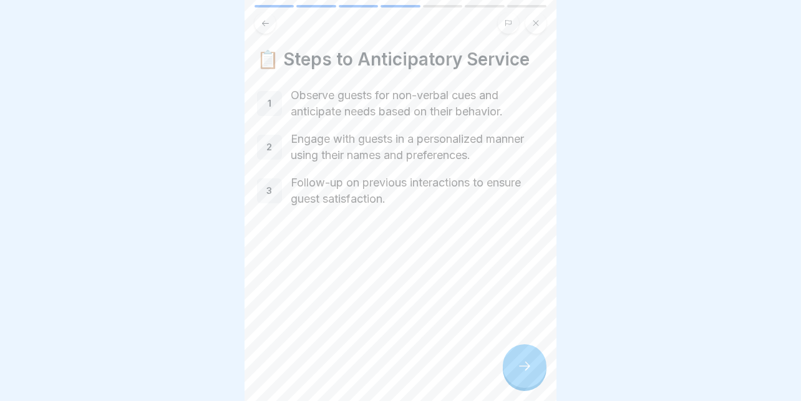
click at [521, 364] on div at bounding box center [525, 366] width 44 height 44
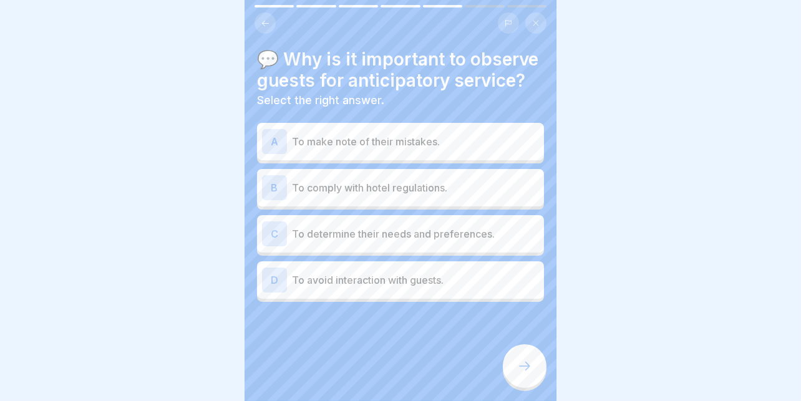
click at [329, 226] on p "To determine their needs and preferences." at bounding box center [415, 233] width 247 height 15
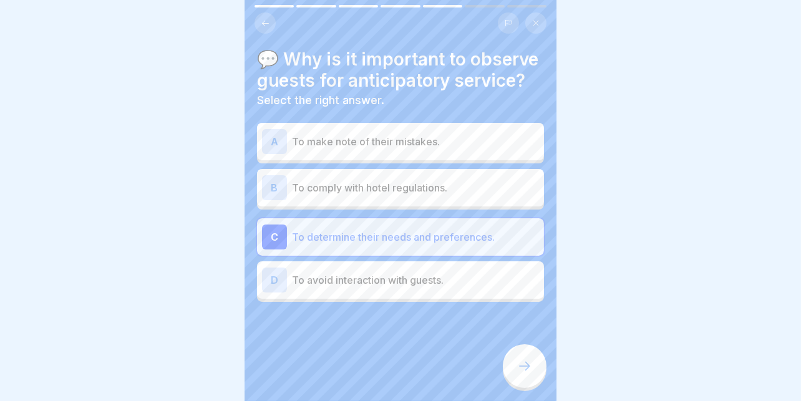
click at [357, 179] on div "B To comply with hotel regulations." at bounding box center [400, 187] width 277 height 25
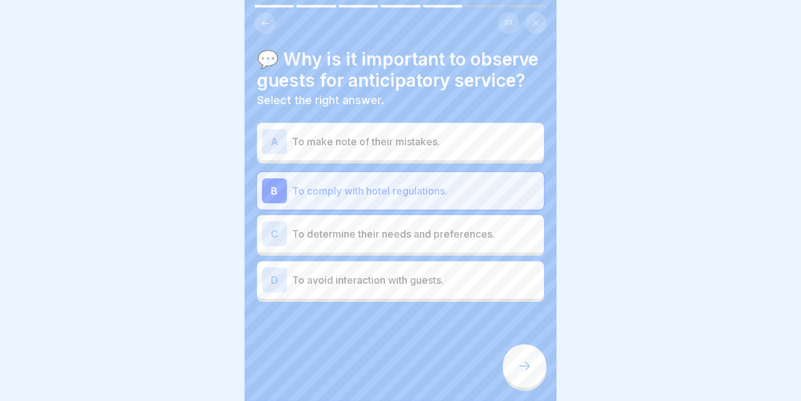
click at [347, 233] on p "To determine their needs and preferences." at bounding box center [415, 233] width 247 height 15
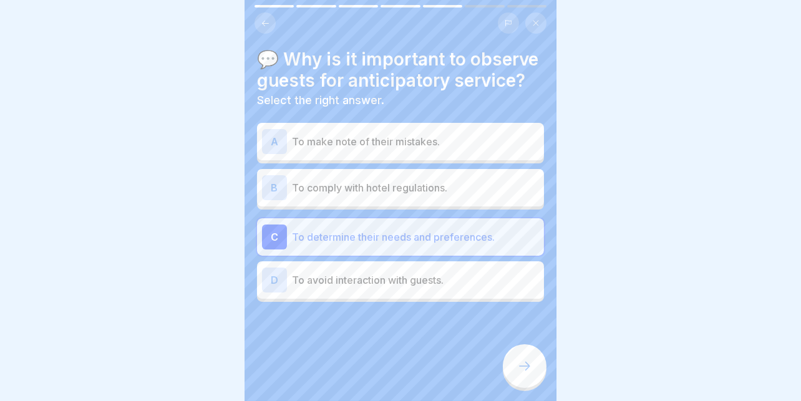
click at [523, 374] on icon at bounding box center [524, 366] width 15 height 15
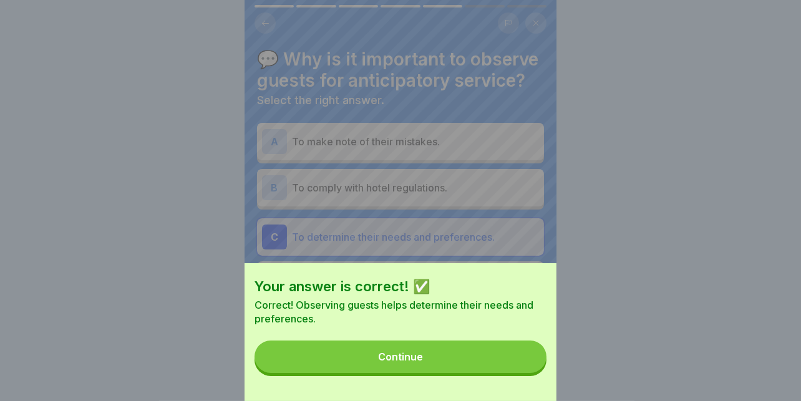
click at [486, 367] on button "Continue" at bounding box center [400, 357] width 292 height 32
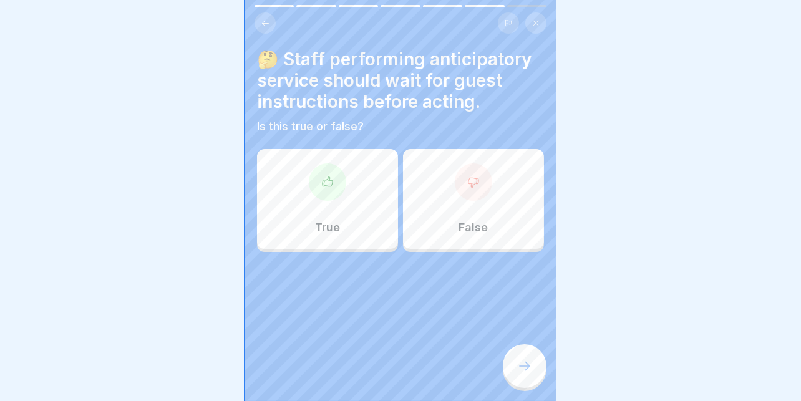
click at [423, 200] on div "False" at bounding box center [473, 199] width 141 height 100
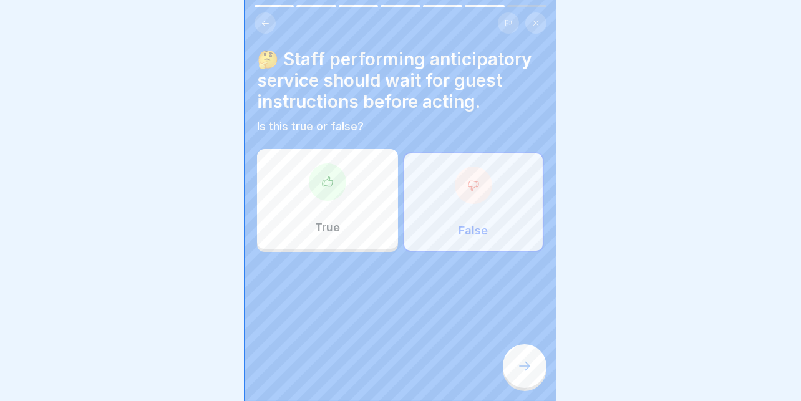
click at [523, 374] on icon at bounding box center [524, 366] width 15 height 15
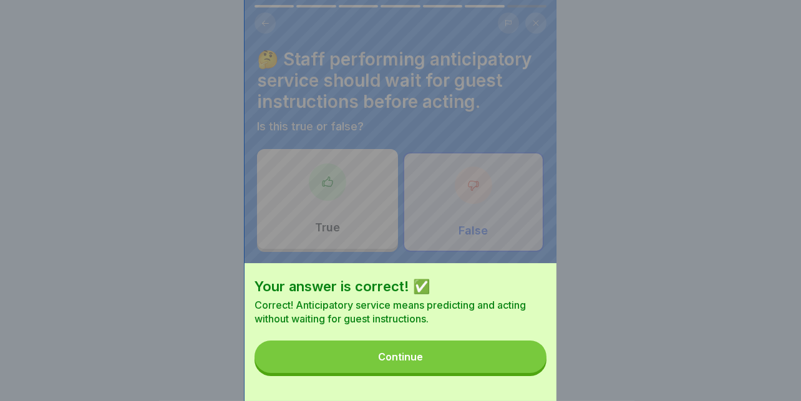
click at [472, 373] on button "Continue" at bounding box center [400, 357] width 292 height 32
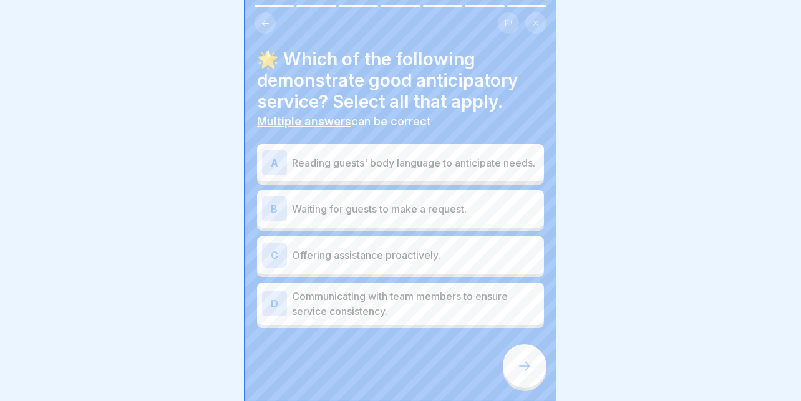
click at [447, 169] on p "Reading guests' body language to anticipate needs." at bounding box center [415, 162] width 247 height 15
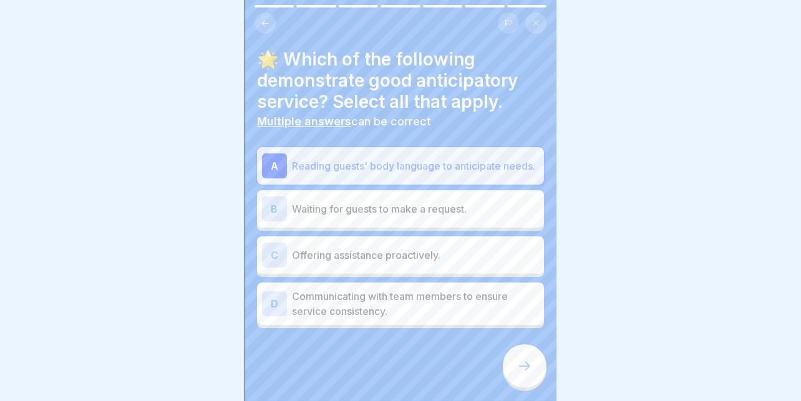
click at [349, 246] on div "C Offering assistance proactively." at bounding box center [400, 255] width 277 height 25
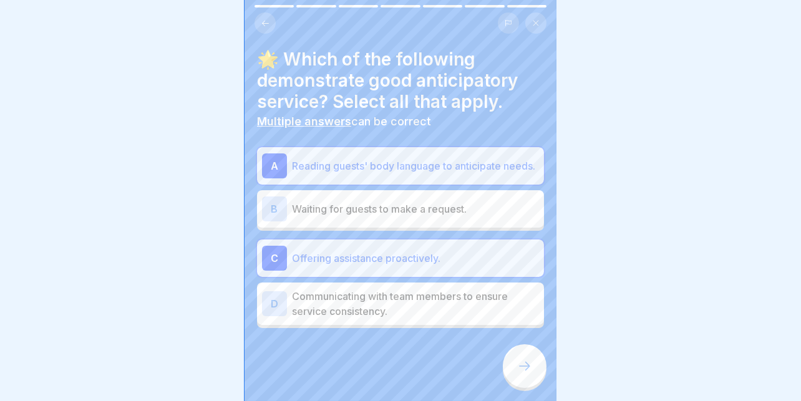
click at [334, 301] on p "Communicating with team members to ensure service consistency." at bounding box center [415, 304] width 247 height 30
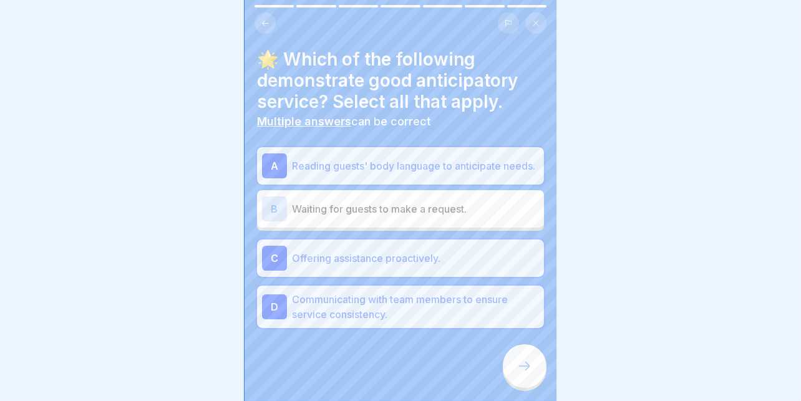
click at [508, 377] on div at bounding box center [525, 366] width 44 height 44
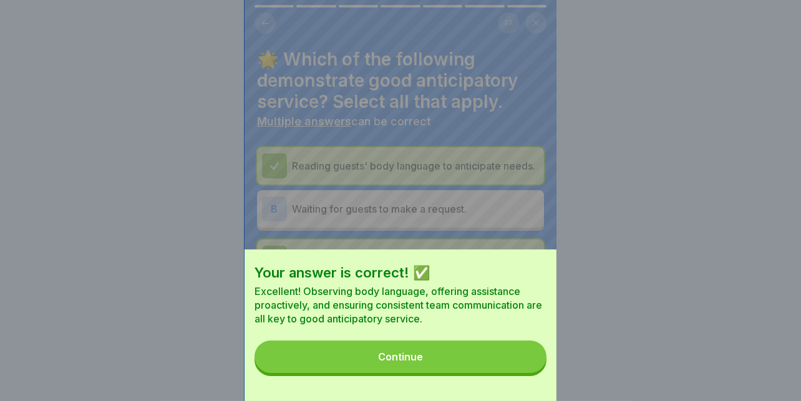
click at [455, 366] on button "Continue" at bounding box center [400, 357] width 292 height 32
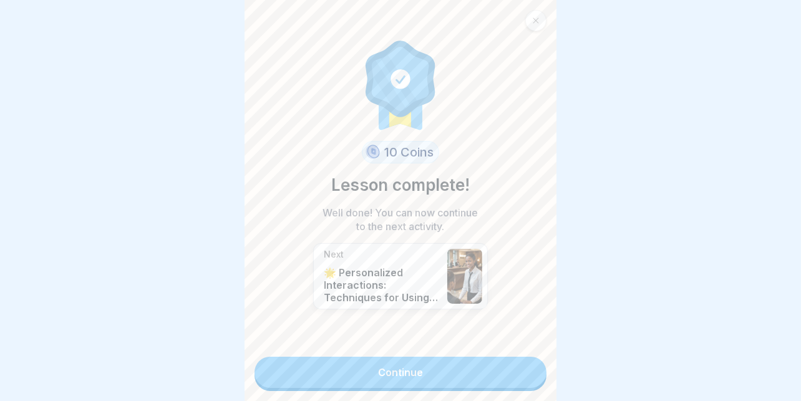
click at [375, 364] on link "Continue" at bounding box center [400, 372] width 292 height 31
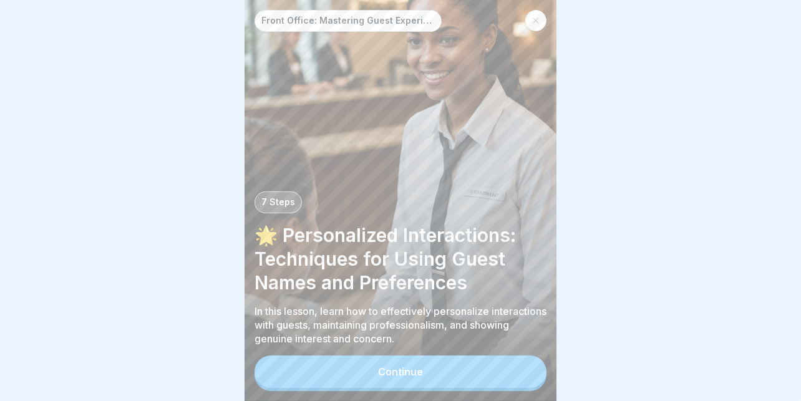
click at [359, 380] on button "Continue" at bounding box center [400, 372] width 292 height 32
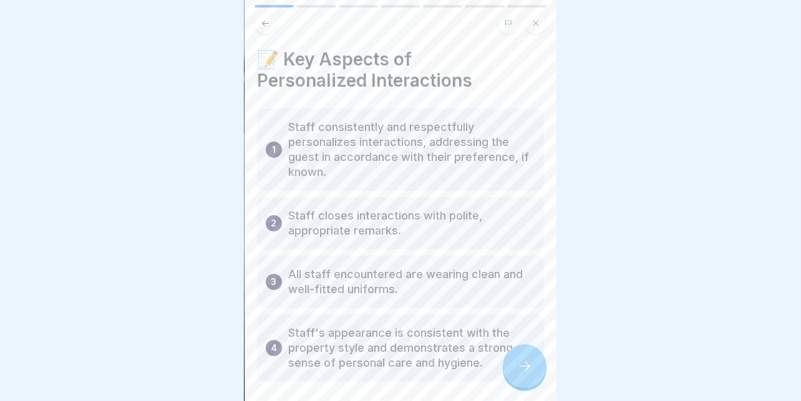
scroll to position [56, 0]
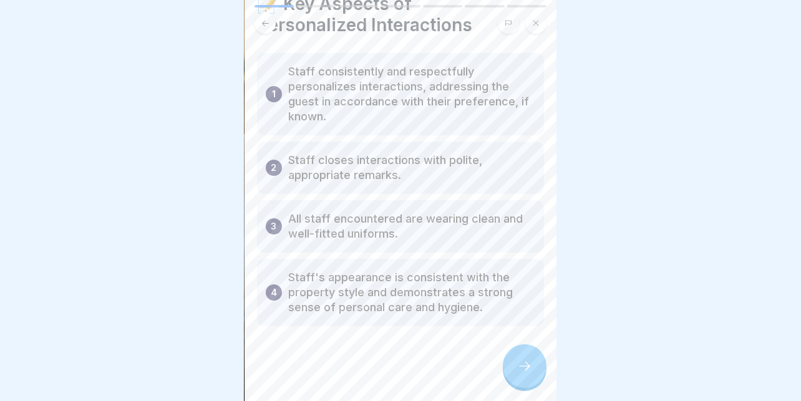
click at [520, 365] on div at bounding box center [525, 366] width 44 height 44
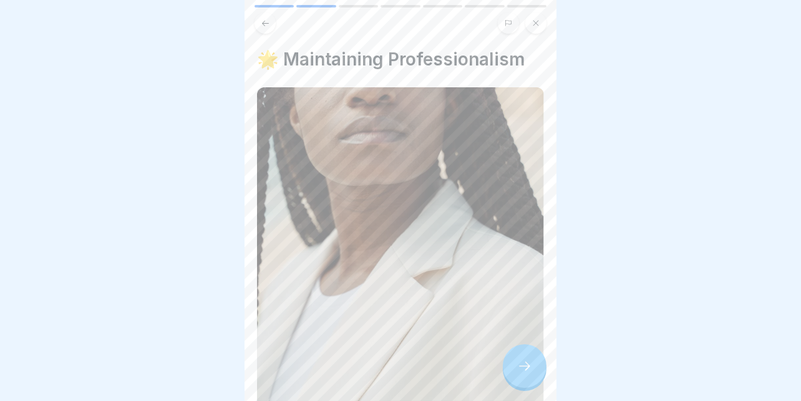
scroll to position [242, 0]
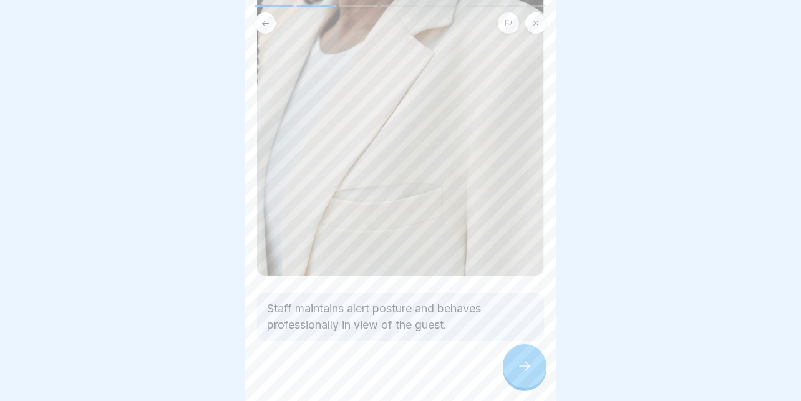
click at [535, 369] on div at bounding box center [525, 366] width 44 height 44
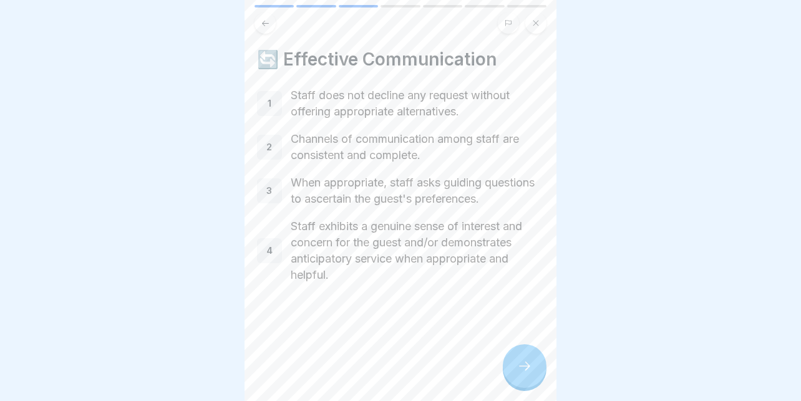
click at [520, 370] on icon at bounding box center [524, 366] width 15 height 15
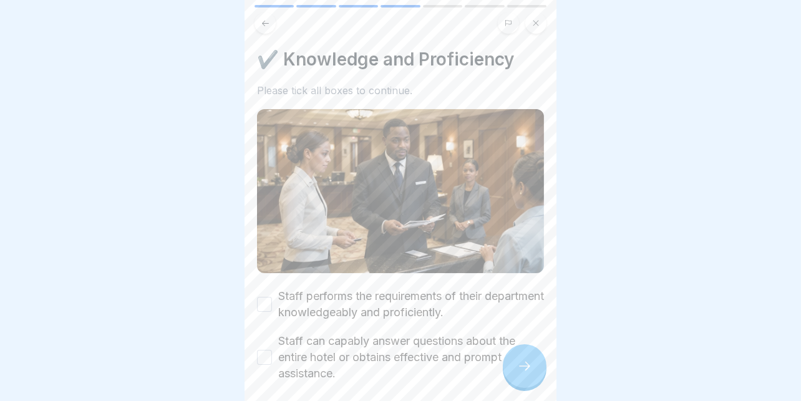
click at [413, 300] on label "Staff performs the requirements of their department knowledgeably and proficien…" at bounding box center [411, 304] width 266 height 32
click at [272, 300] on button "Staff performs the requirements of their department knowledgeably and proficien…" at bounding box center [264, 304] width 15 height 15
click at [334, 341] on label "Staff can capably answer questions about the entire hotel or obtains effective …" at bounding box center [411, 357] width 266 height 49
click at [272, 350] on button "Staff can capably answer questions about the entire hotel or obtains effective …" at bounding box center [264, 357] width 15 height 15
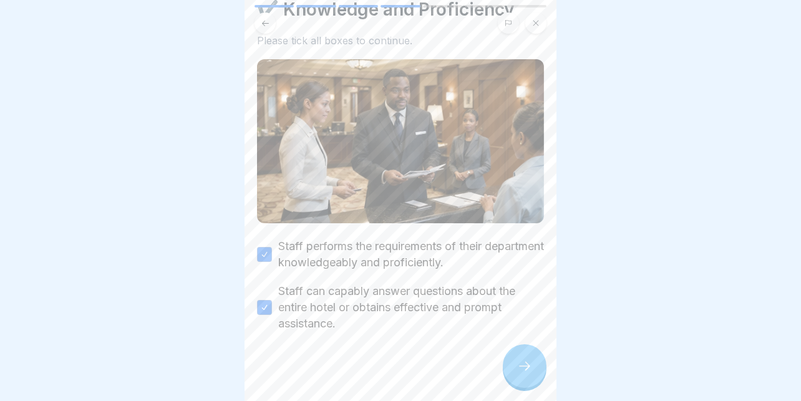
click at [521, 374] on icon at bounding box center [524, 366] width 15 height 15
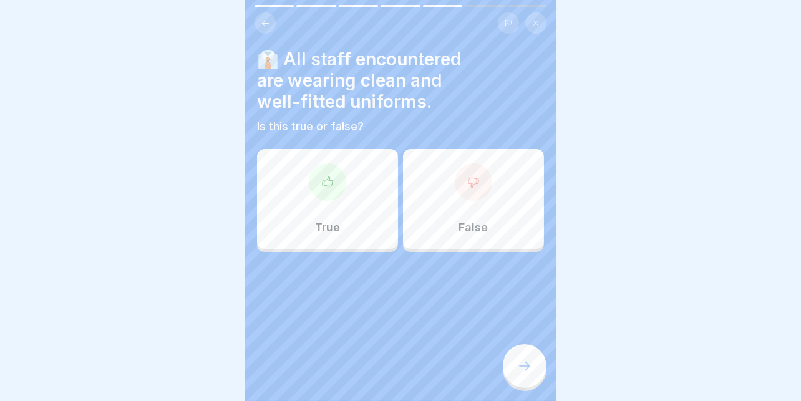
click at [353, 183] on div "True" at bounding box center [327, 199] width 141 height 100
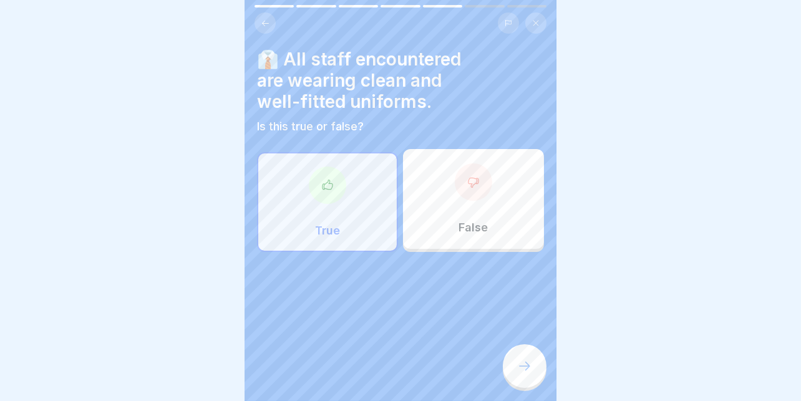
click at [523, 374] on icon at bounding box center [524, 366] width 15 height 15
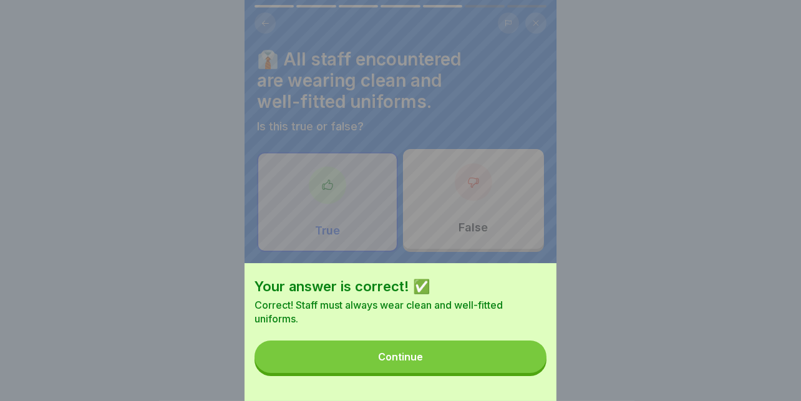
click at [476, 373] on button "Continue" at bounding box center [400, 357] width 292 height 32
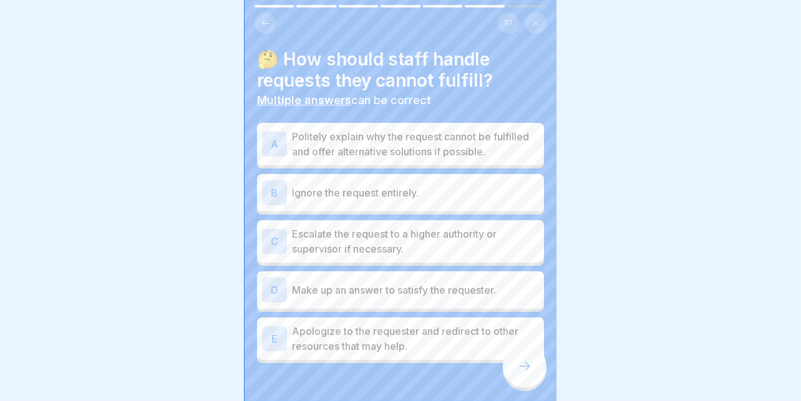
click at [486, 133] on p "Politely explain why the request cannot be fulfilled and offer alternative solu…" at bounding box center [415, 144] width 247 height 30
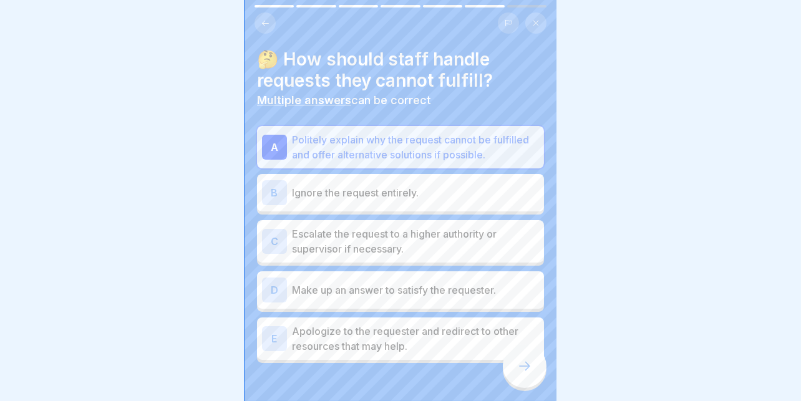
click at [521, 369] on div at bounding box center [525, 366] width 44 height 44
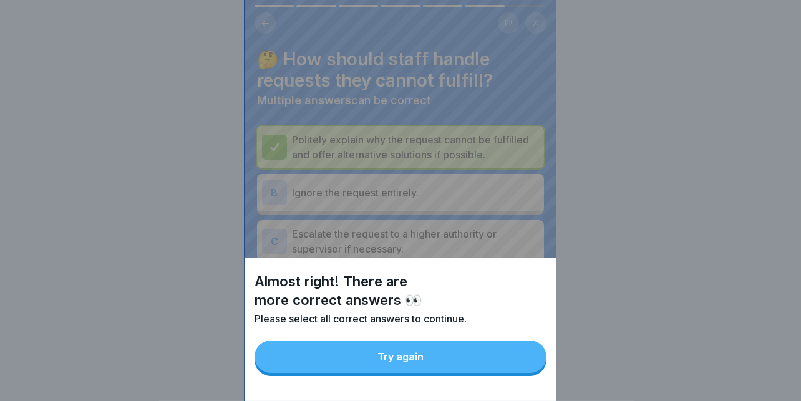
click at [475, 368] on button "Try again" at bounding box center [400, 357] width 292 height 32
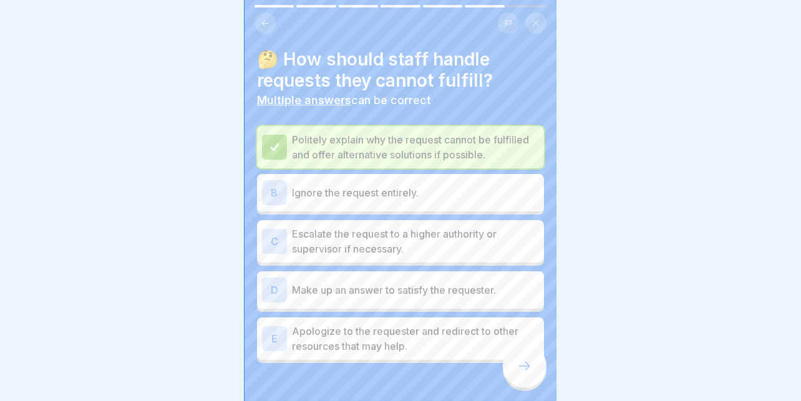
click at [335, 337] on p "Apologize to the requester and redirect to other resources that may help." at bounding box center [415, 339] width 247 height 30
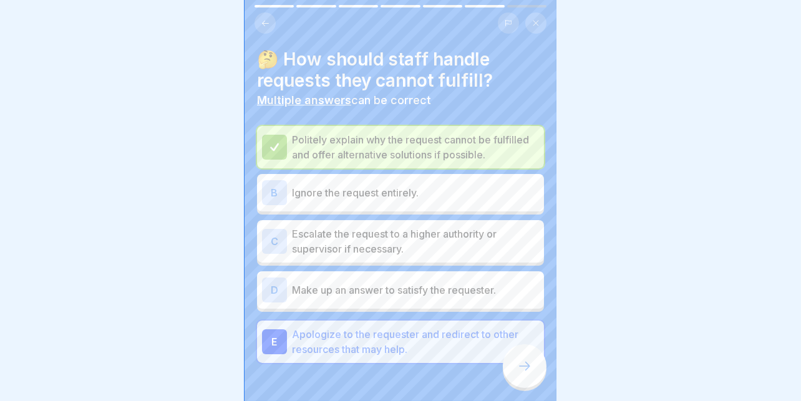
click at [526, 374] on icon at bounding box center [524, 366] width 15 height 15
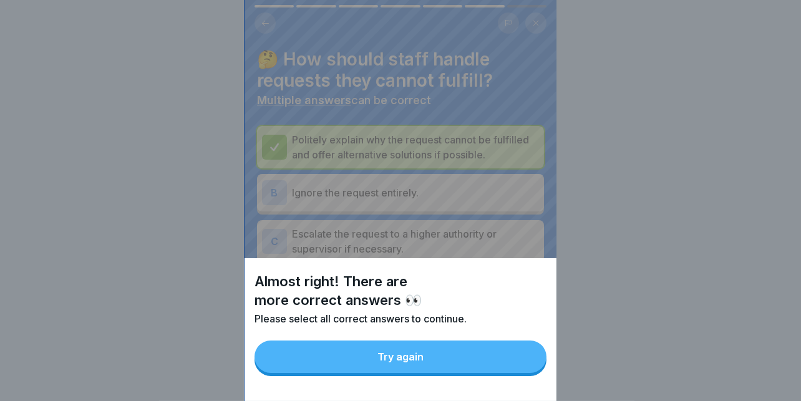
click at [482, 363] on button "Try again" at bounding box center [400, 357] width 292 height 32
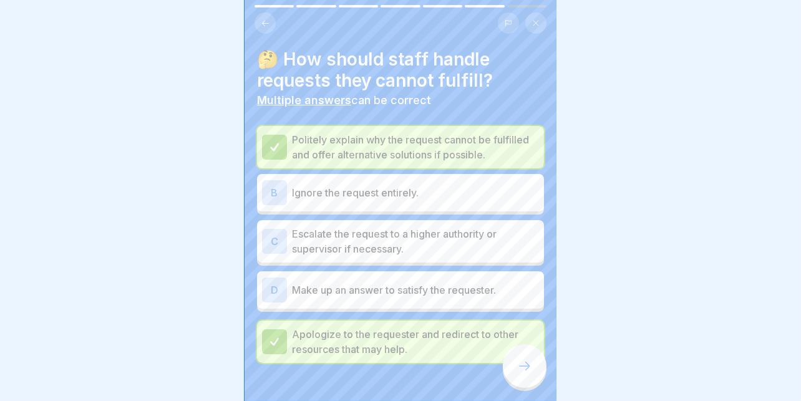
click at [433, 244] on p "Escalate the request to a higher authority or supervisor if necessary." at bounding box center [415, 241] width 247 height 30
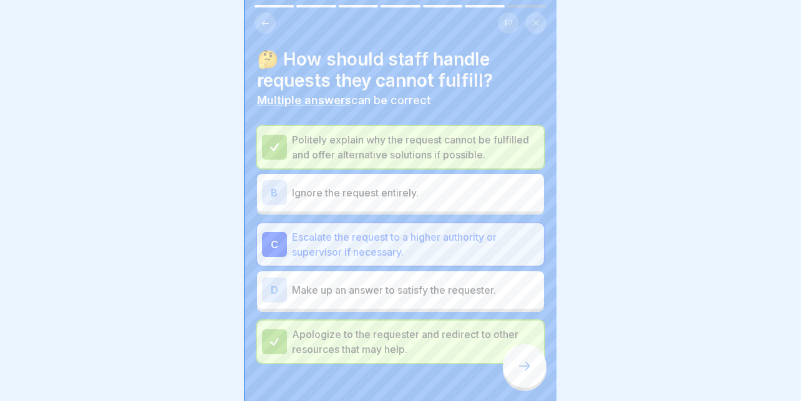
click at [522, 373] on icon at bounding box center [524, 366] width 15 height 15
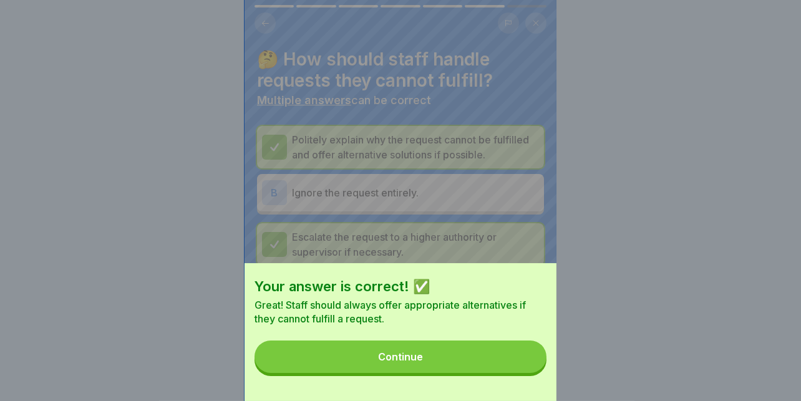
click at [455, 372] on button "Continue" at bounding box center [400, 357] width 292 height 32
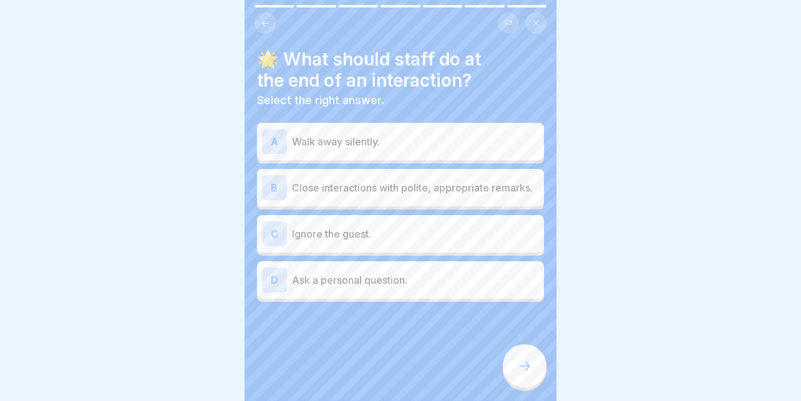
click at [410, 195] on p "Close interactions with polite, appropriate remarks." at bounding box center [415, 187] width 247 height 15
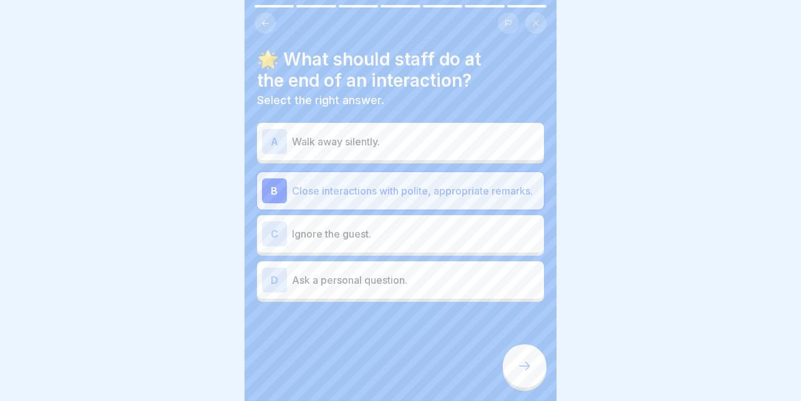
click at [508, 374] on div at bounding box center [525, 366] width 44 height 44
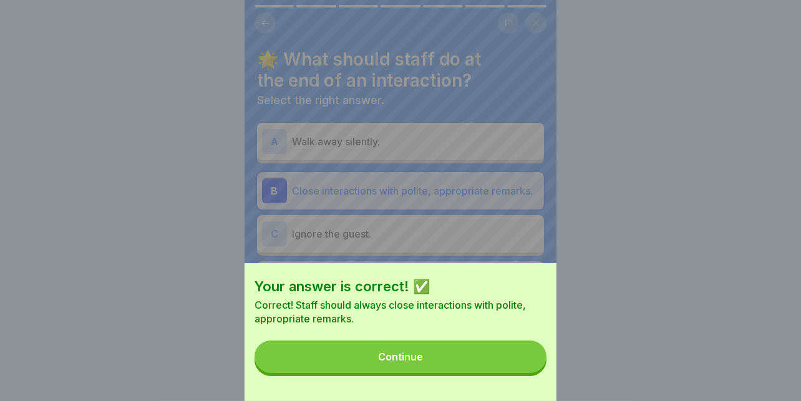
click at [409, 354] on button "Continue" at bounding box center [400, 357] width 292 height 32
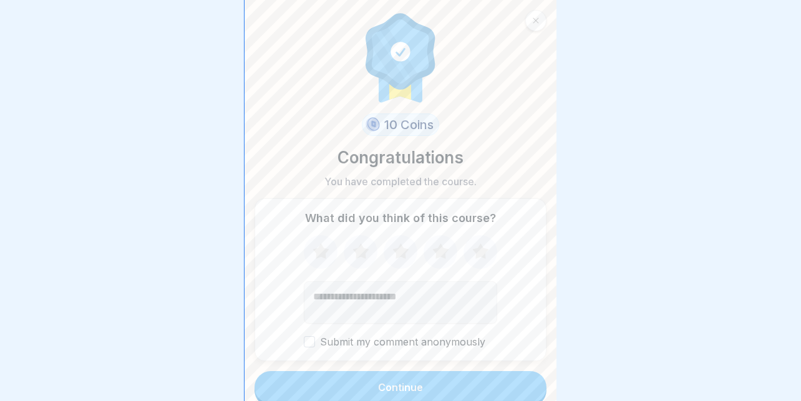
click at [464, 259] on icon at bounding box center [480, 252] width 33 height 32
click at [475, 255] on icon at bounding box center [480, 251] width 16 height 16
click at [416, 311] on textarea "Add comment (optional)" at bounding box center [400, 302] width 193 height 42
type textarea "*"
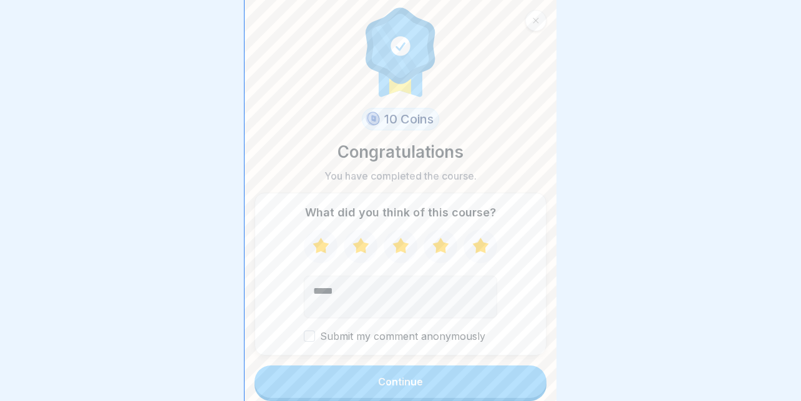
scroll to position [9, 0]
type textarea "**********"
click at [429, 367] on button "Continue" at bounding box center [400, 381] width 292 height 32
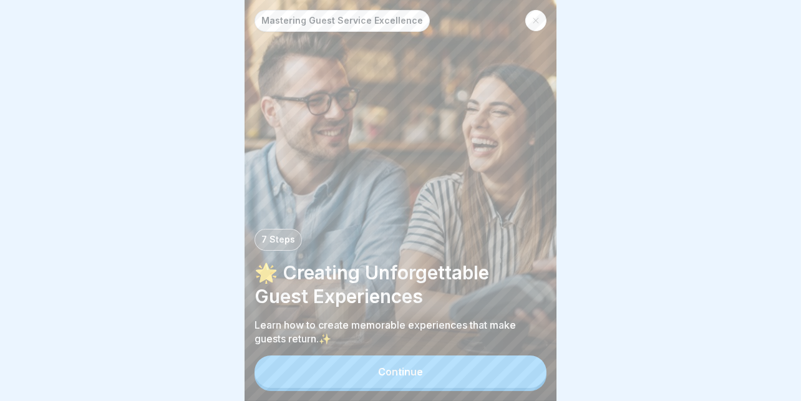
click at [406, 374] on div "Continue" at bounding box center [400, 371] width 45 height 11
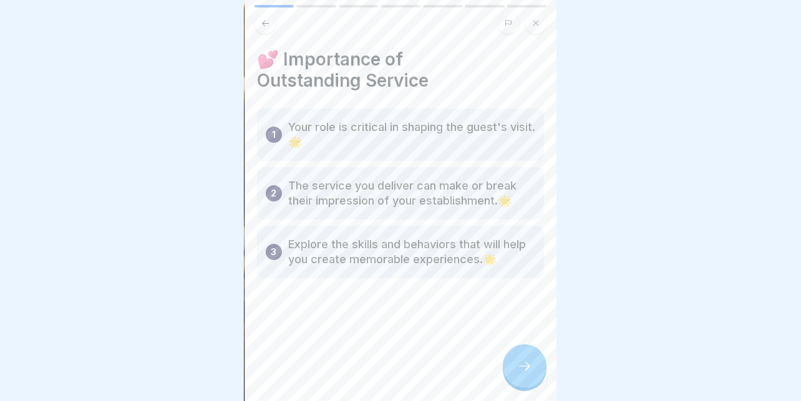
click at [528, 357] on div at bounding box center [525, 366] width 44 height 44
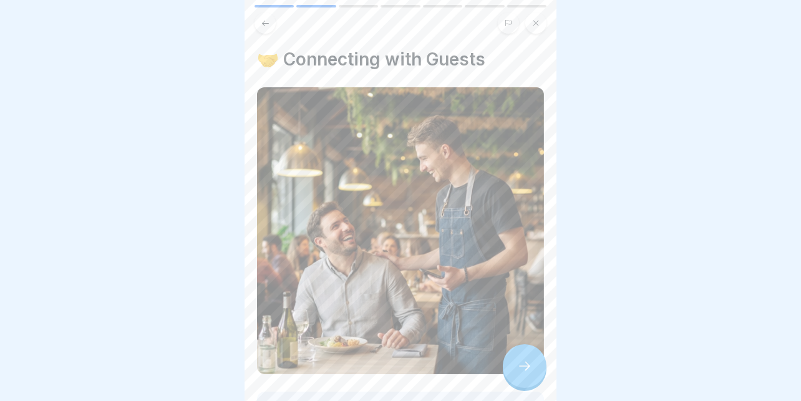
scroll to position [152, 0]
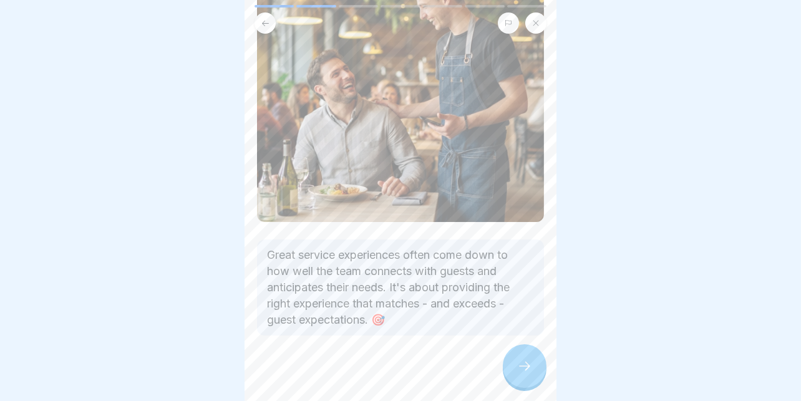
click at [517, 373] on icon at bounding box center [524, 366] width 15 height 15
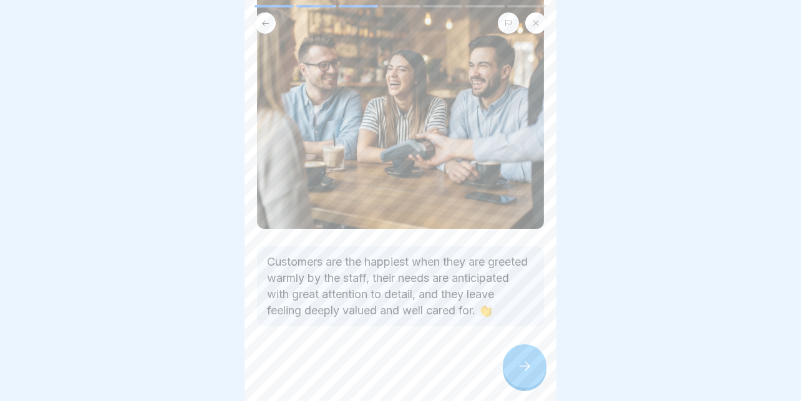
click at [524, 370] on icon at bounding box center [524, 366] width 15 height 15
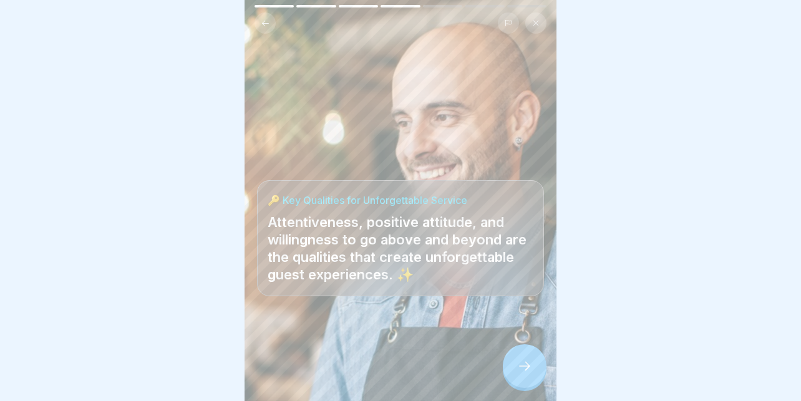
click at [523, 360] on icon at bounding box center [524, 366] width 15 height 15
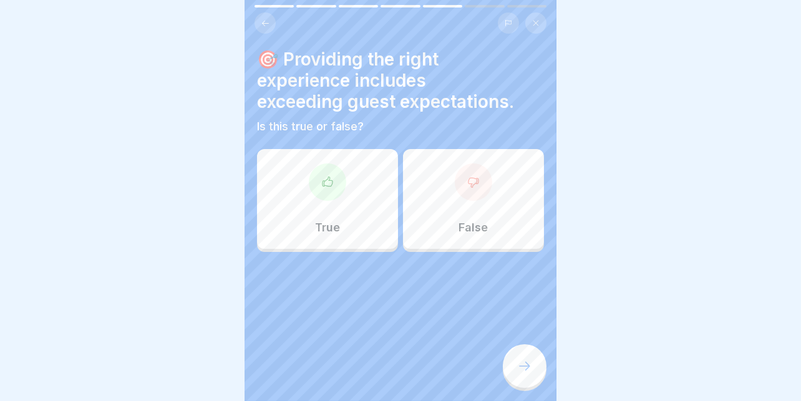
click at [322, 182] on div at bounding box center [327, 181] width 37 height 37
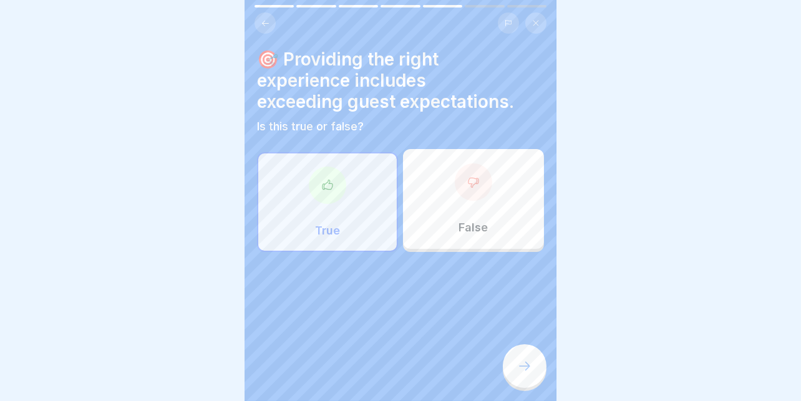
click at [511, 362] on div at bounding box center [525, 366] width 44 height 44
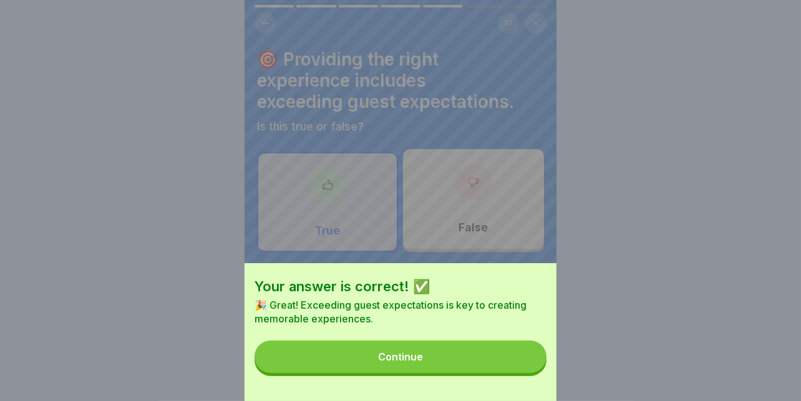
click at [487, 364] on button "Continue" at bounding box center [400, 357] width 292 height 32
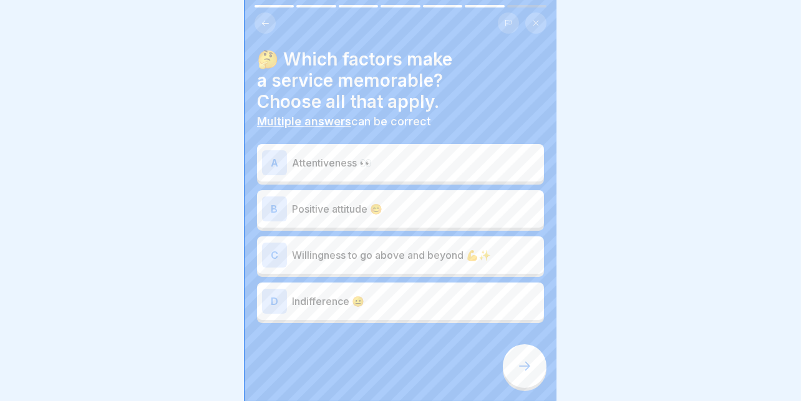
click at [377, 155] on p "Attentiveness 👀" at bounding box center [415, 162] width 247 height 15
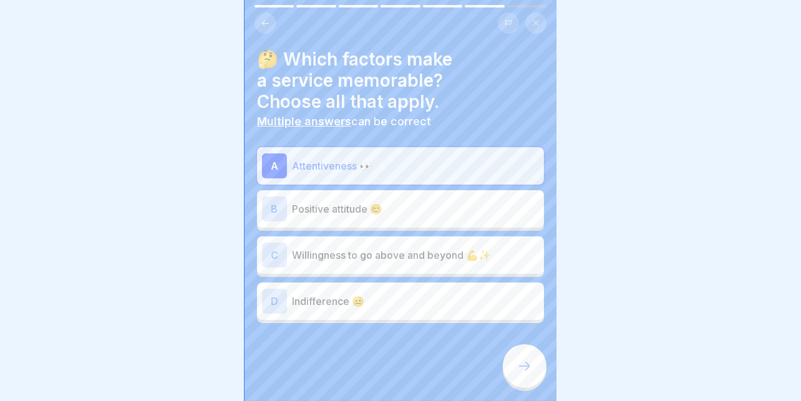
click at [330, 205] on p "Positive attitude 😊" at bounding box center [415, 208] width 247 height 15
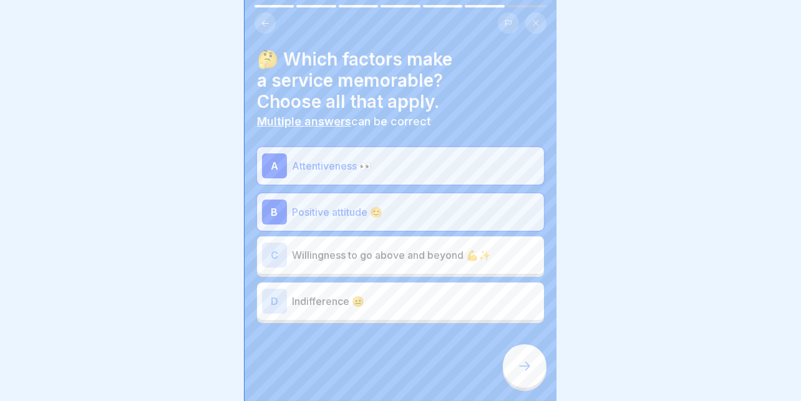
click at [344, 248] on p "Willingness to go above and beyond 💪✨" at bounding box center [415, 255] width 247 height 15
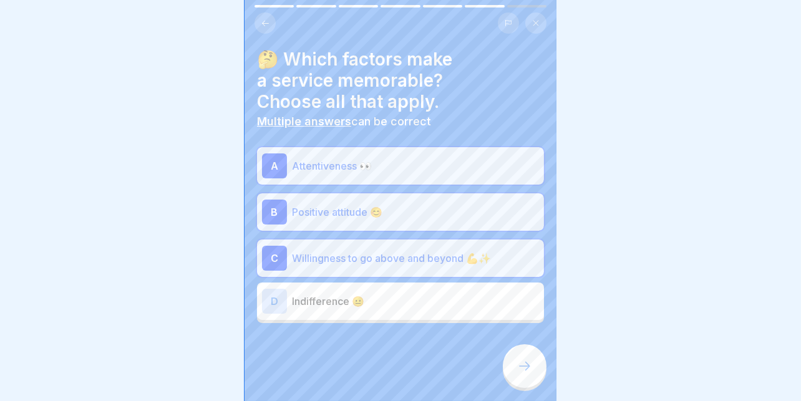
click at [522, 369] on icon at bounding box center [524, 366] width 15 height 15
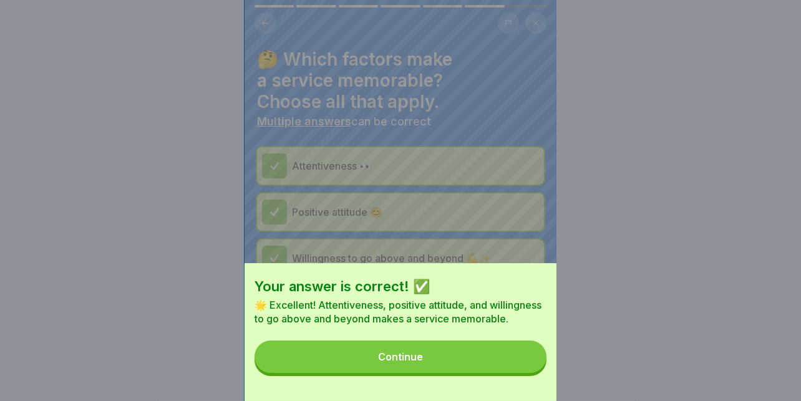
click at [468, 361] on button "Continue" at bounding box center [400, 357] width 292 height 32
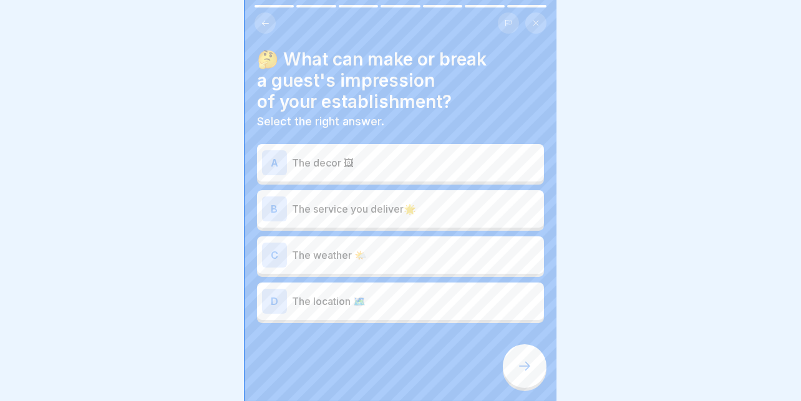
click at [431, 206] on p "The service you deliver🌟" at bounding box center [415, 208] width 247 height 15
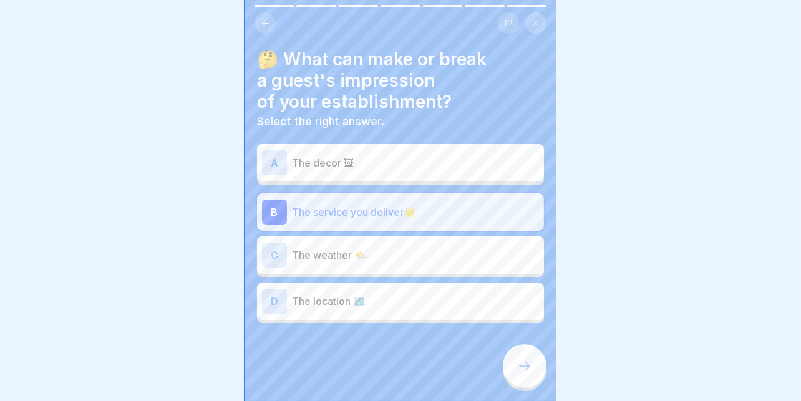
click at [336, 294] on p "The location 🗺️" at bounding box center [415, 301] width 247 height 15
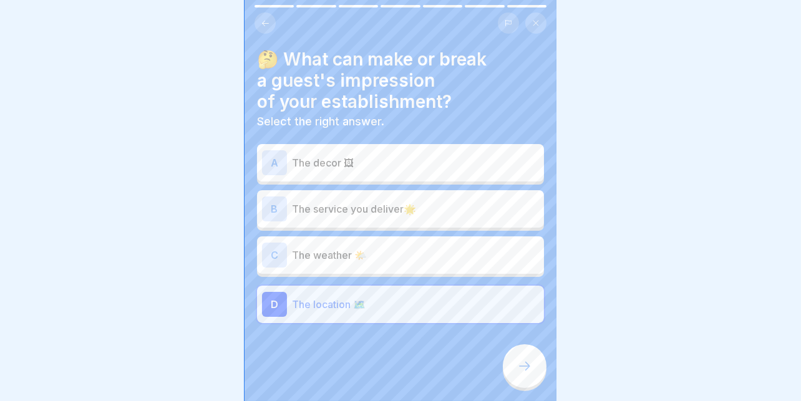
click at [352, 248] on p "The weather 🌤️" at bounding box center [415, 255] width 247 height 15
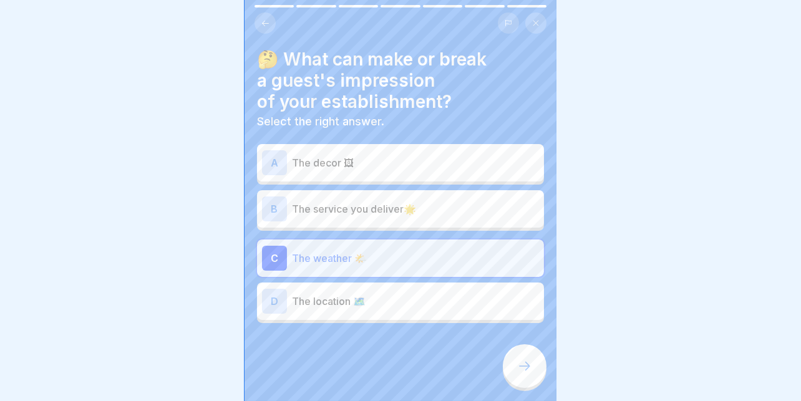
click at [404, 201] on p "The service you deliver🌟" at bounding box center [415, 208] width 247 height 15
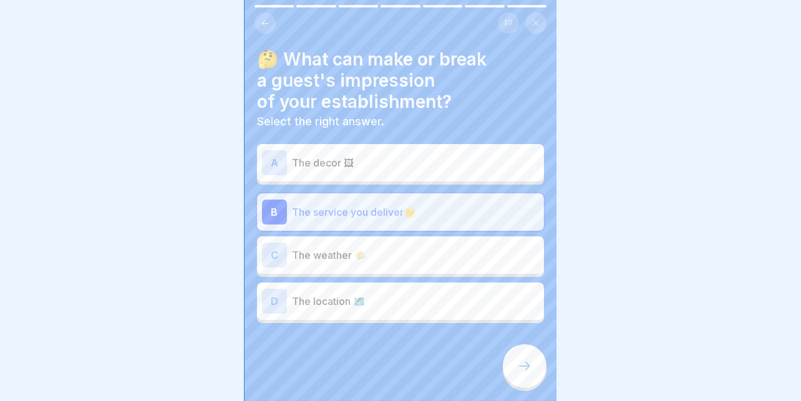
click at [523, 364] on icon at bounding box center [524, 366] width 15 height 15
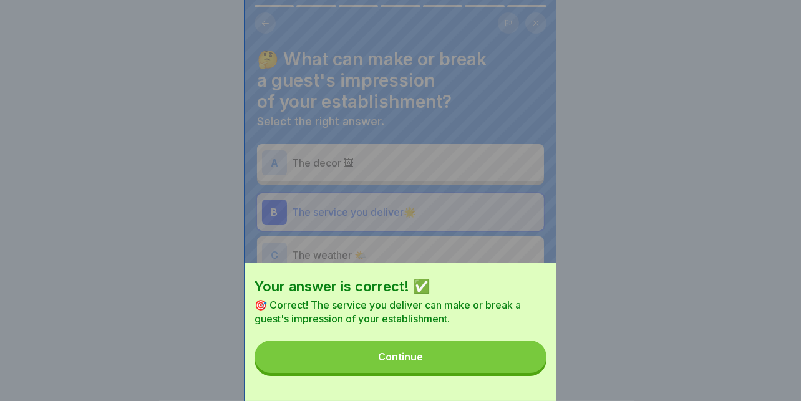
click at [476, 364] on button "Continue" at bounding box center [400, 357] width 292 height 32
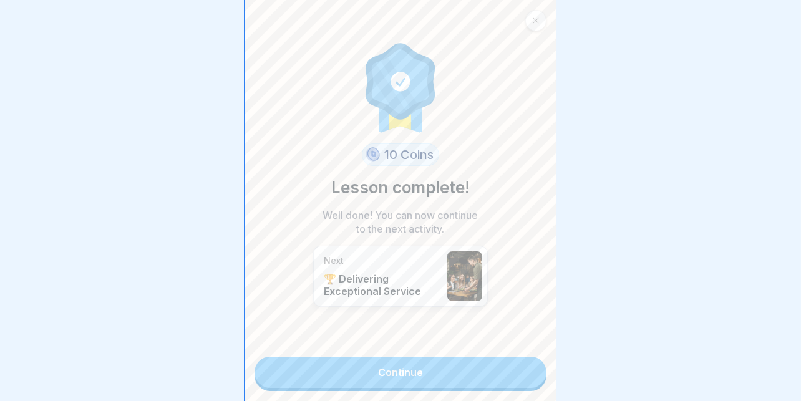
click at [430, 370] on link "Continue" at bounding box center [400, 372] width 292 height 31
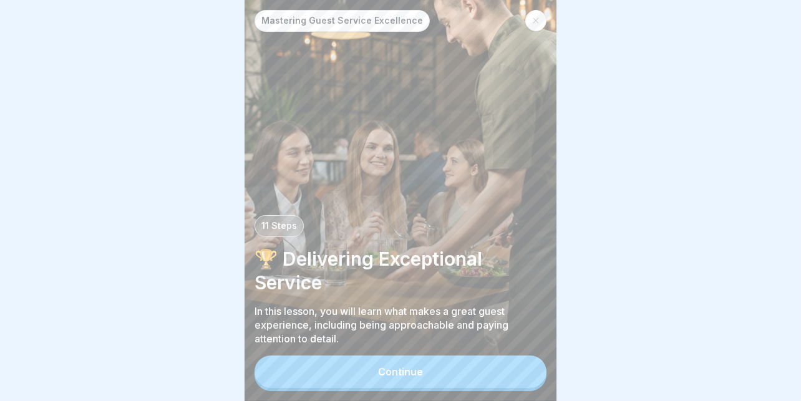
click at [424, 372] on button "Continue" at bounding box center [400, 372] width 292 height 32
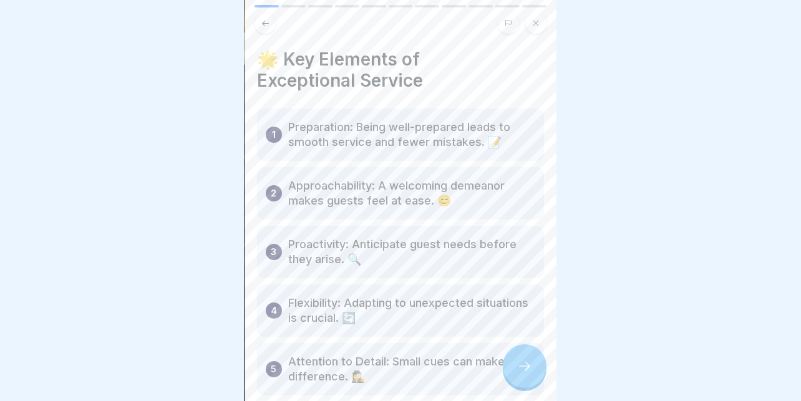
scroll to position [69, 0]
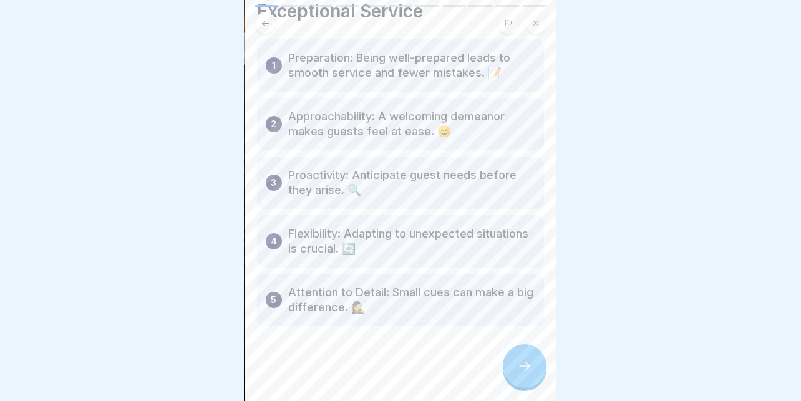
click at [523, 362] on icon at bounding box center [524, 366] width 15 height 15
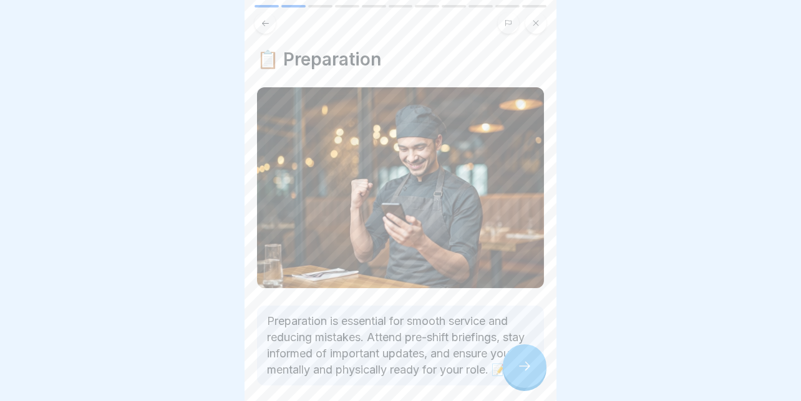
click at [523, 362] on icon at bounding box center [524, 366] width 15 height 15
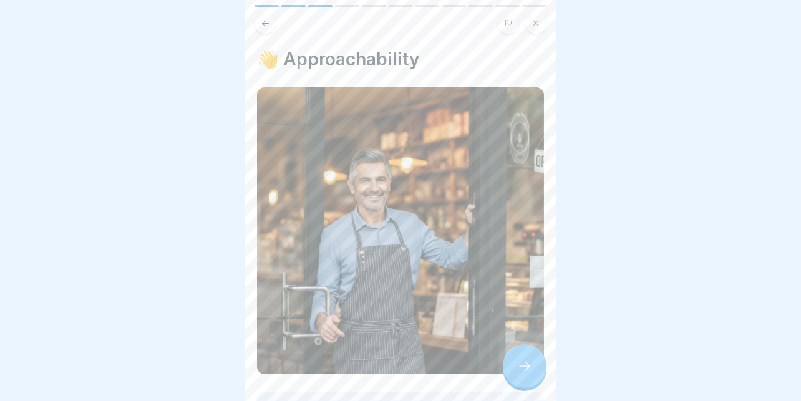
scroll to position [136, 0]
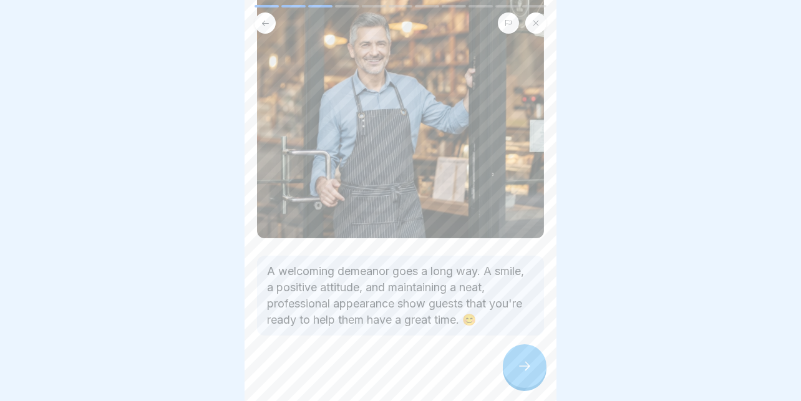
click at [521, 365] on icon at bounding box center [524, 366] width 15 height 15
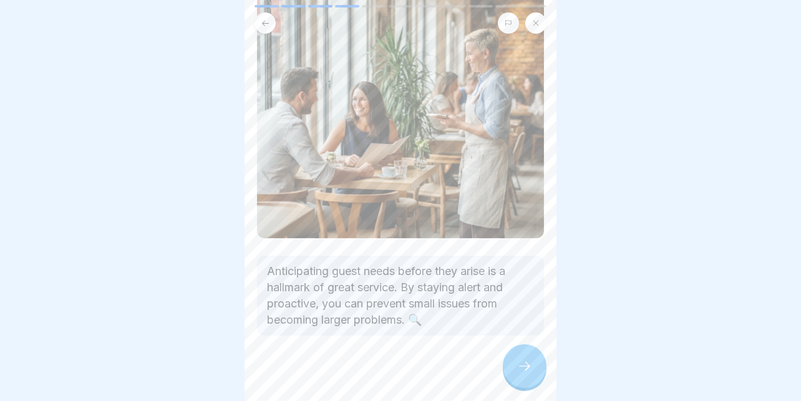
click at [525, 364] on icon at bounding box center [524, 366] width 15 height 15
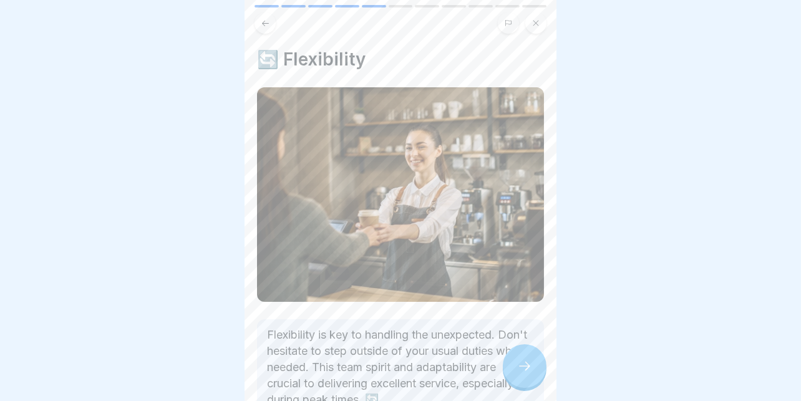
scroll to position [82, 0]
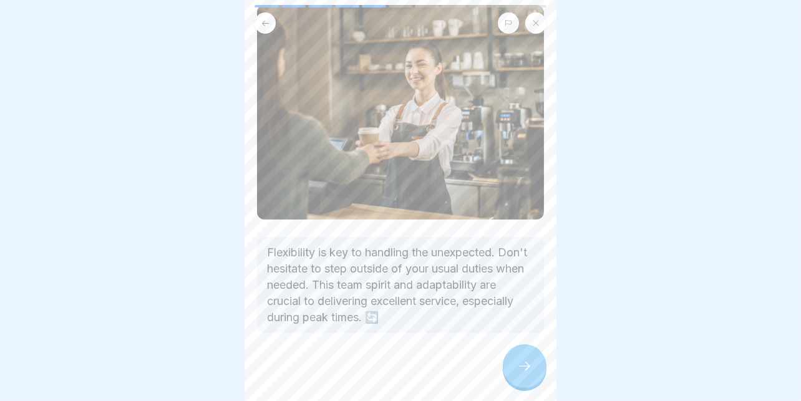
click at [518, 354] on div at bounding box center [525, 366] width 44 height 44
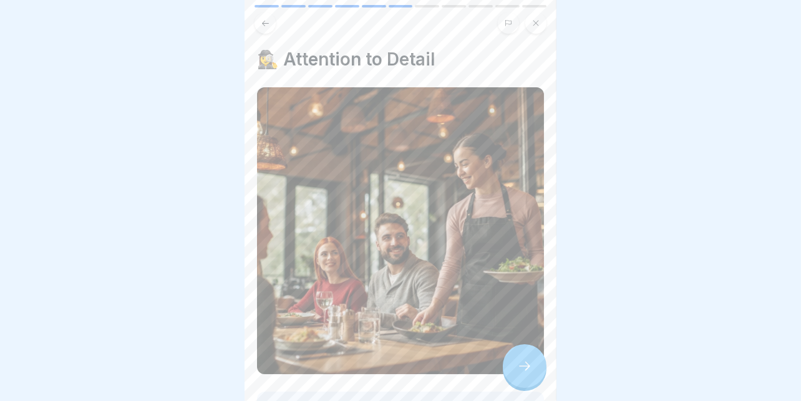
scroll to position [120, 0]
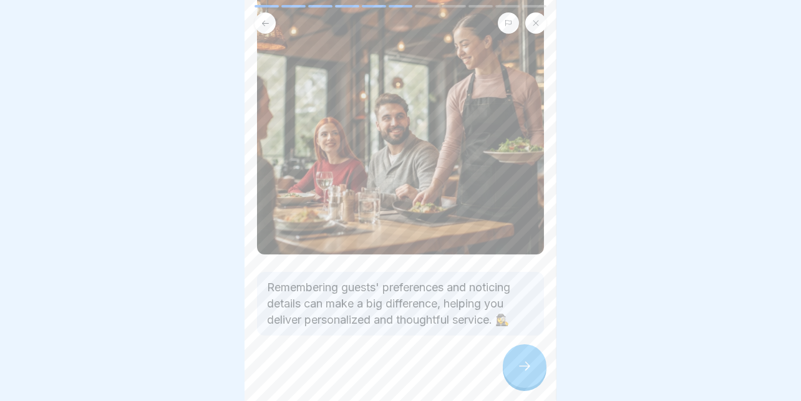
click at [520, 362] on icon at bounding box center [524, 366] width 15 height 15
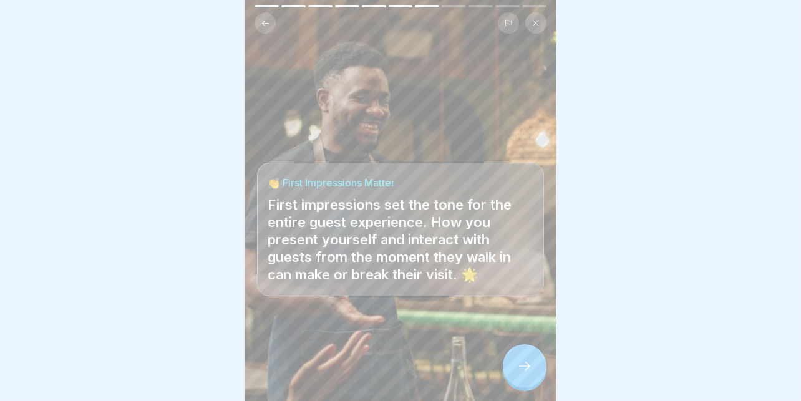
click at [520, 362] on icon at bounding box center [524, 366] width 15 height 15
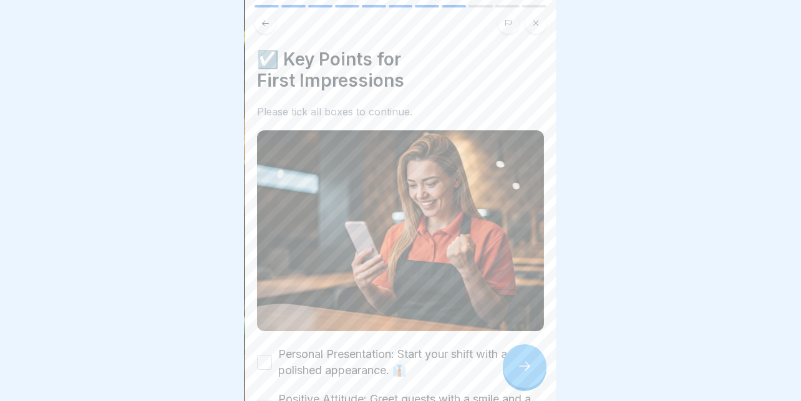
scroll to position [124, 0]
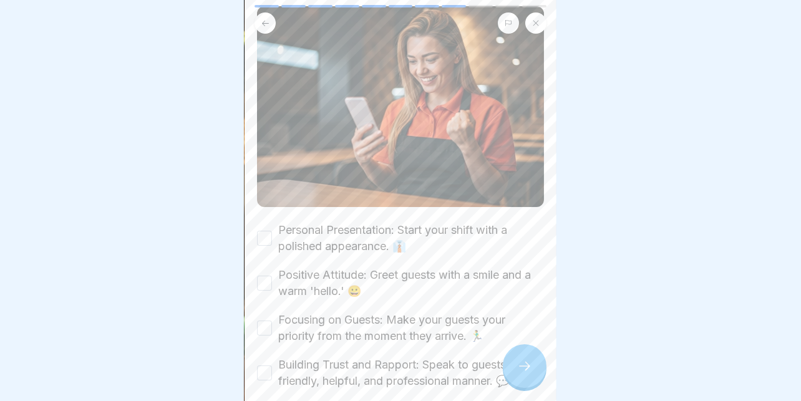
click at [391, 222] on label "Personal Presentation: Start your shift with a polished appearance. 👔" at bounding box center [411, 238] width 266 height 32
click at [272, 231] on button "Personal Presentation: Start your shift with a polished appearance. 👔" at bounding box center [264, 238] width 15 height 15
click at [311, 267] on label "Positive Attitude: Greet guests with a smile and a warm 'hello.' 😀" at bounding box center [411, 283] width 266 height 32
click at [272, 276] on button "Positive Attitude: Greet guests with a smile and a warm 'hello.' 😀" at bounding box center [264, 283] width 15 height 15
click at [312, 292] on div "Personal Presentation: Start your shift with a polished appearance. 👔 Positive …" at bounding box center [400, 305] width 287 height 167
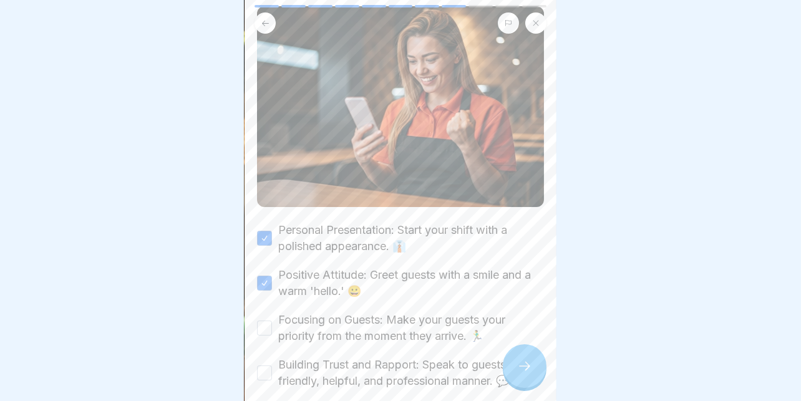
click at [312, 312] on label "Focusing on Guests: Make your guests your priority from the moment they arrive.…" at bounding box center [411, 328] width 266 height 32
click at [272, 321] on button "Focusing on Guests: Make your guests your priority from the moment they arrive.…" at bounding box center [264, 328] width 15 height 15
click at [313, 357] on label "Building Trust and Rapport: Speak to guests in a friendly, helpful, and profess…" at bounding box center [411, 373] width 266 height 32
click at [272, 365] on button "Building Trust and Rapport: Speak to guests in a friendly, helpful, and profess…" at bounding box center [264, 372] width 15 height 15
click at [533, 362] on div at bounding box center [525, 366] width 44 height 44
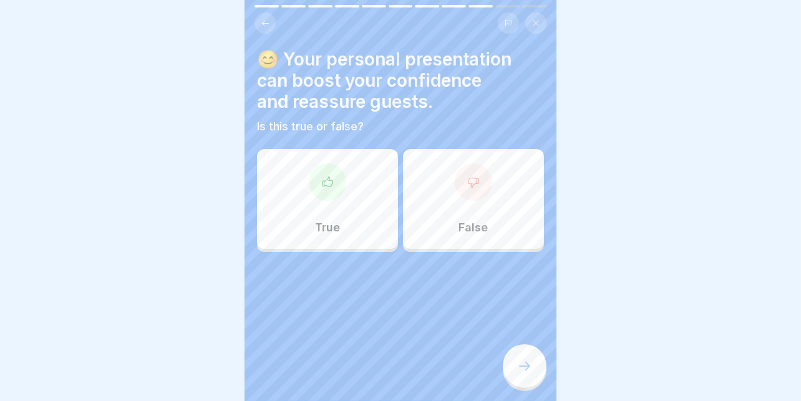
click at [326, 200] on div "True" at bounding box center [327, 199] width 141 height 100
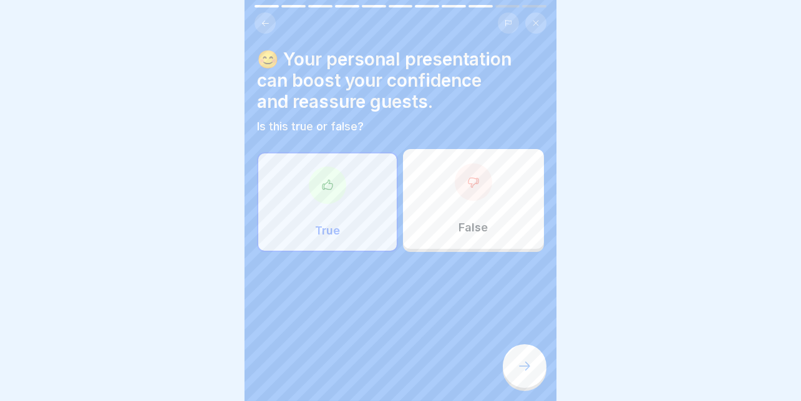
click at [513, 354] on div at bounding box center [525, 366] width 44 height 44
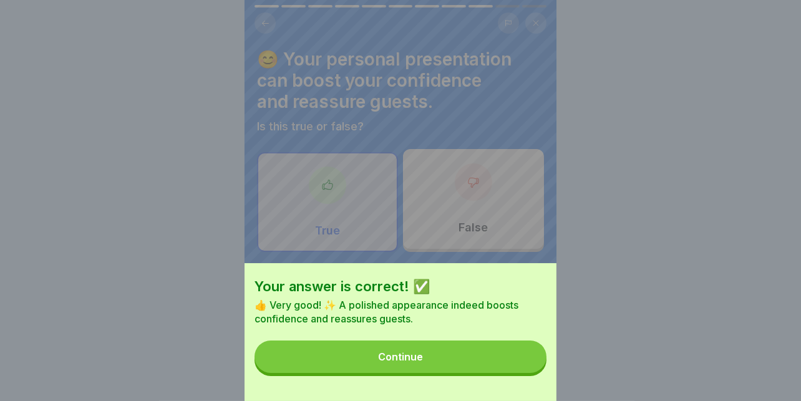
click at [440, 358] on button "Continue" at bounding box center [400, 357] width 292 height 32
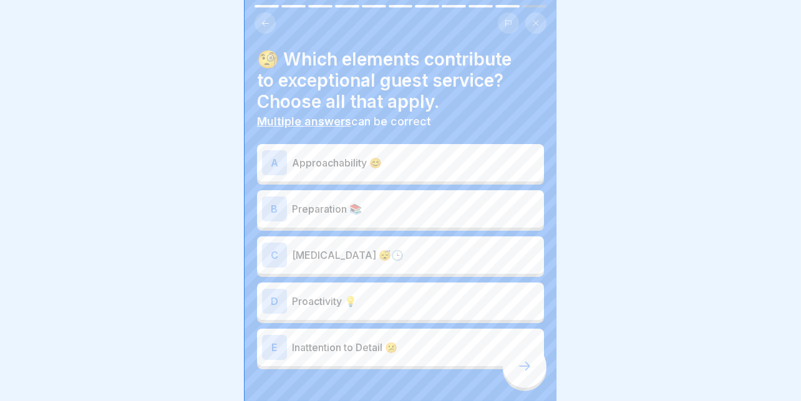
click at [409, 150] on div "A Approachability 😊" at bounding box center [400, 162] width 277 height 25
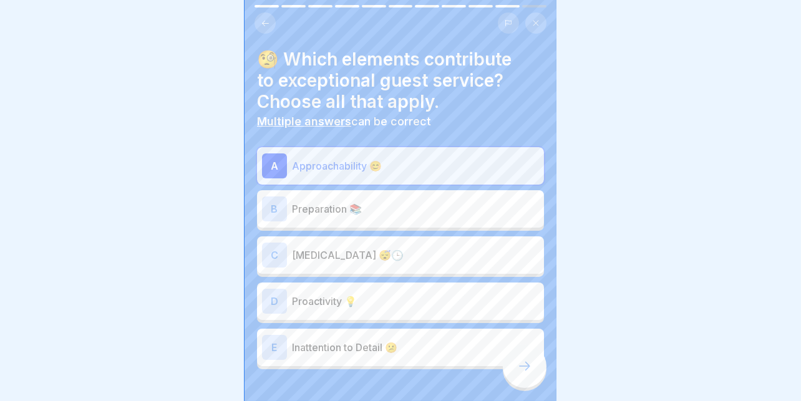
click at [358, 196] on div "B Preparation 📚" at bounding box center [400, 208] width 277 height 25
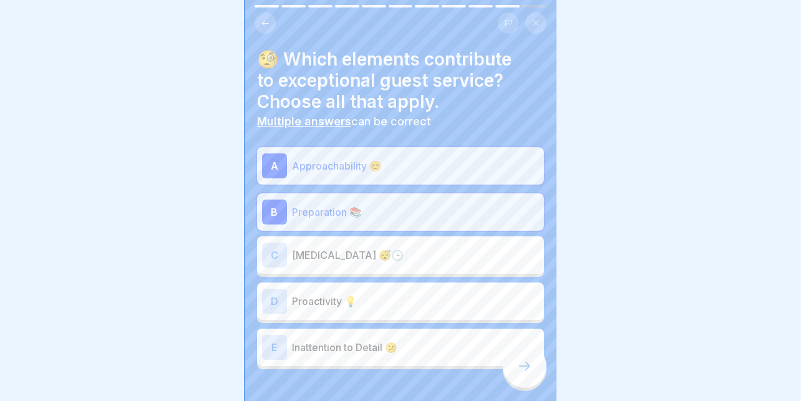
click at [362, 294] on p "Proactivity 💡" at bounding box center [415, 301] width 247 height 15
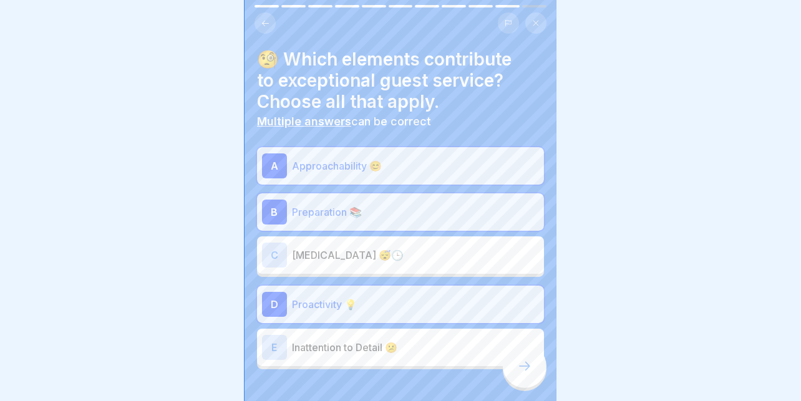
click at [366, 340] on p "Inattention to Detail 😕" at bounding box center [415, 347] width 247 height 15
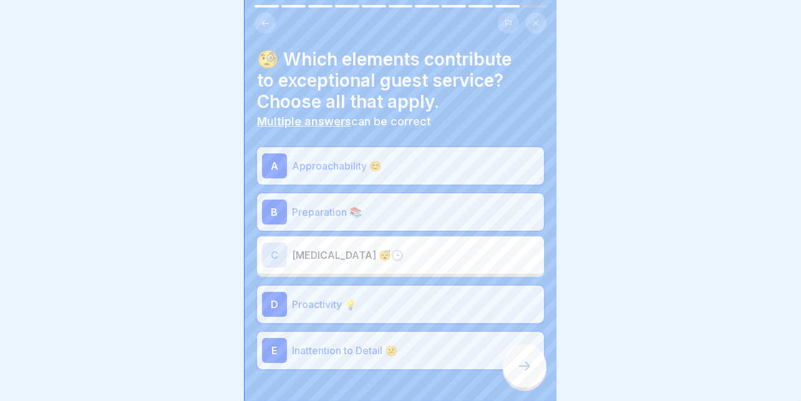
click at [517, 365] on icon at bounding box center [524, 366] width 15 height 15
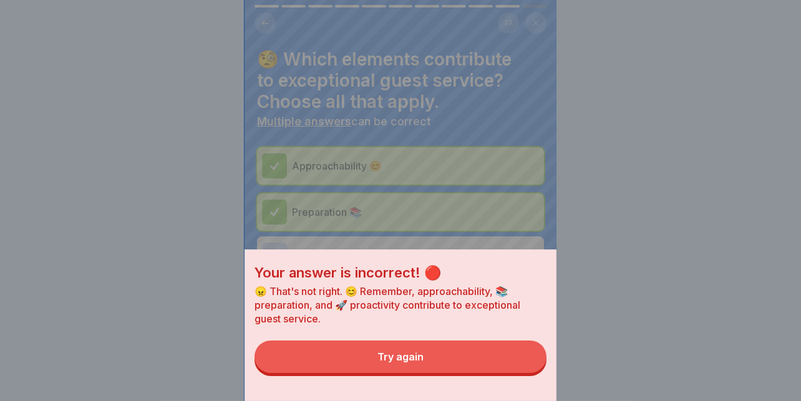
click at [479, 362] on button "Try again" at bounding box center [400, 357] width 292 height 32
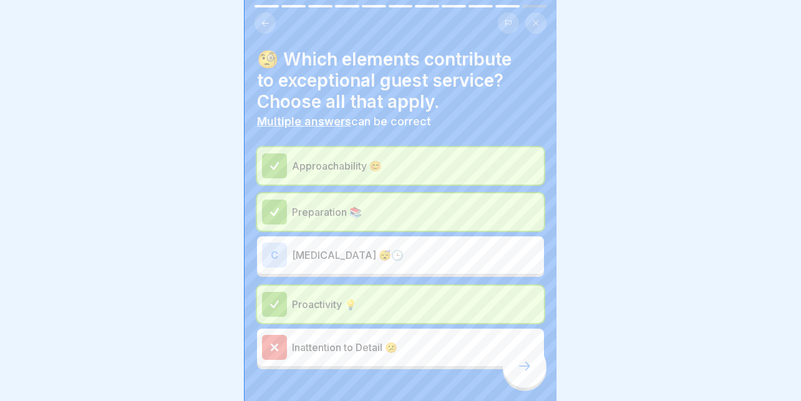
click at [515, 362] on div at bounding box center [525, 366] width 44 height 44
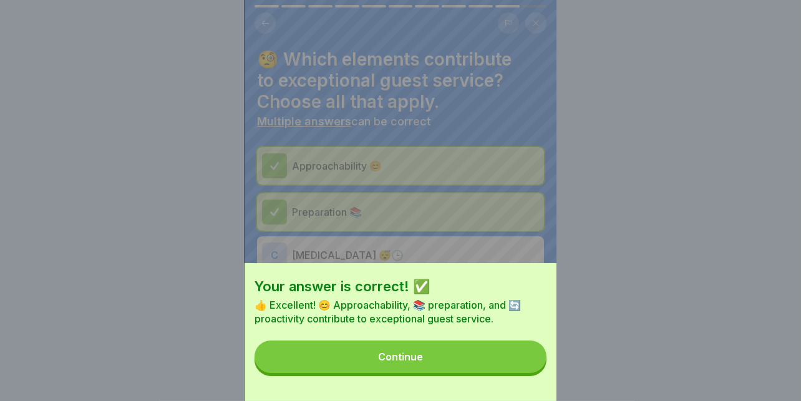
click at [492, 363] on button "Continue" at bounding box center [400, 357] width 292 height 32
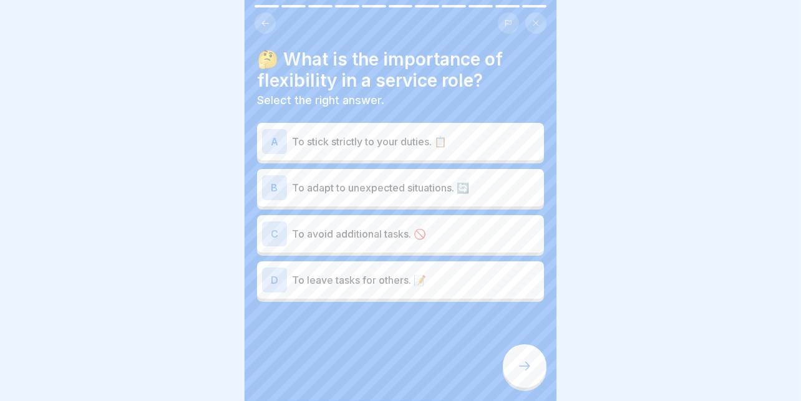
click at [407, 182] on p "To adapt to unexpected situations. 🔄" at bounding box center [415, 187] width 247 height 15
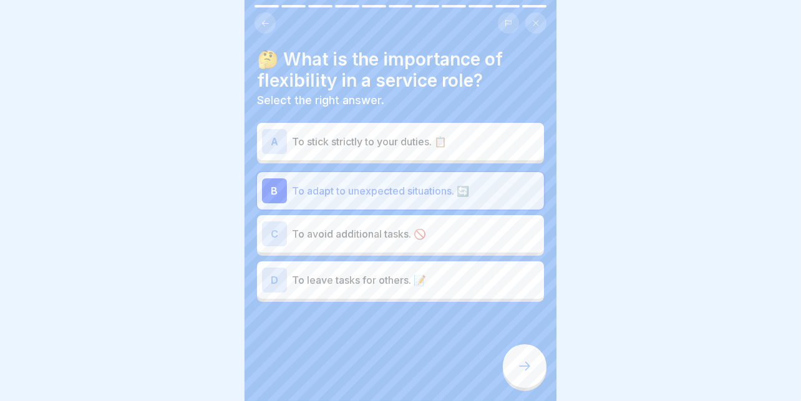
click at [528, 365] on icon at bounding box center [524, 366] width 11 height 9
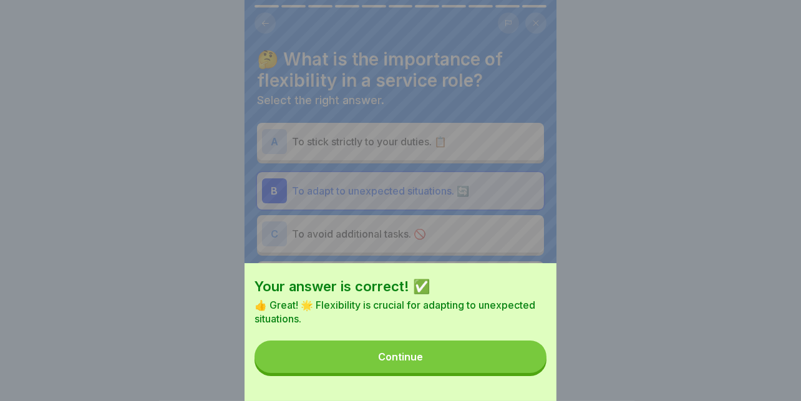
click at [476, 361] on button "Continue" at bounding box center [400, 357] width 292 height 32
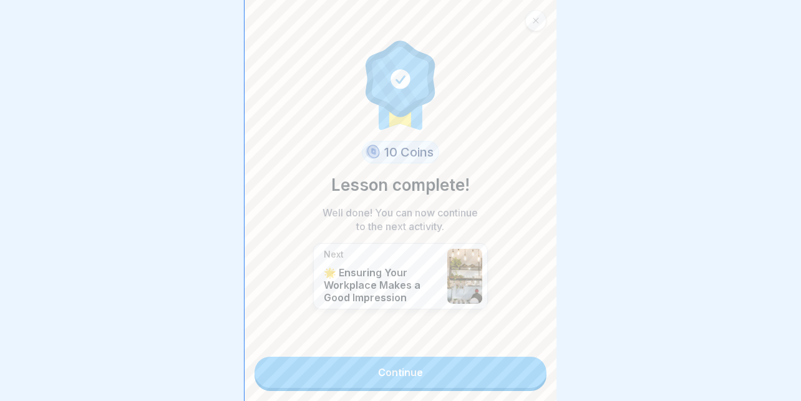
click at [450, 361] on link "Continue" at bounding box center [400, 372] width 292 height 31
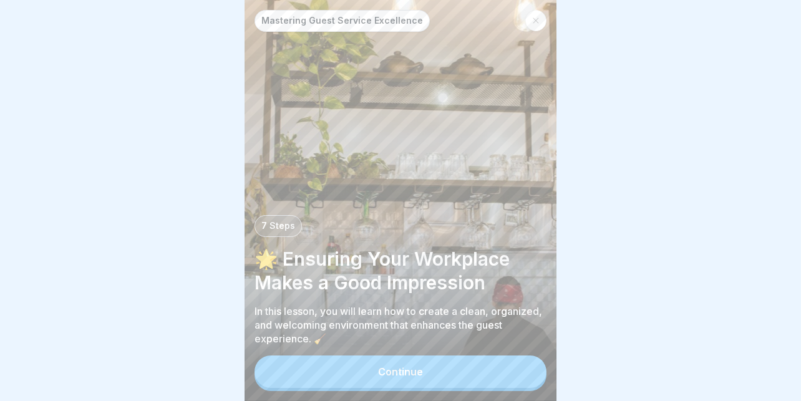
click at [450, 361] on button "Continue" at bounding box center [400, 372] width 292 height 32
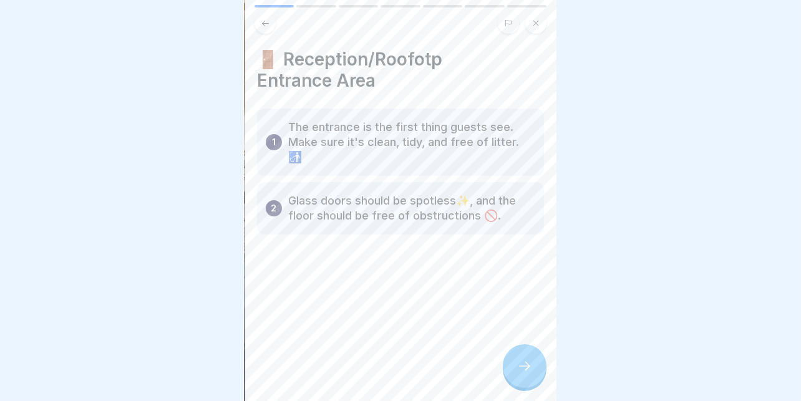
click at [530, 357] on div at bounding box center [525, 366] width 44 height 44
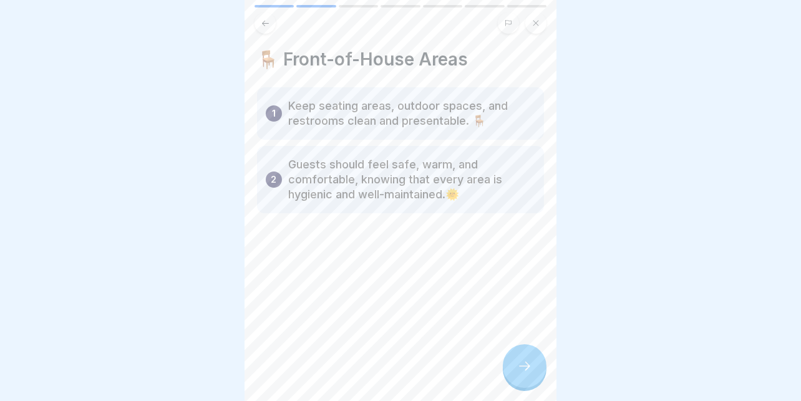
click at [521, 359] on div at bounding box center [525, 366] width 44 height 44
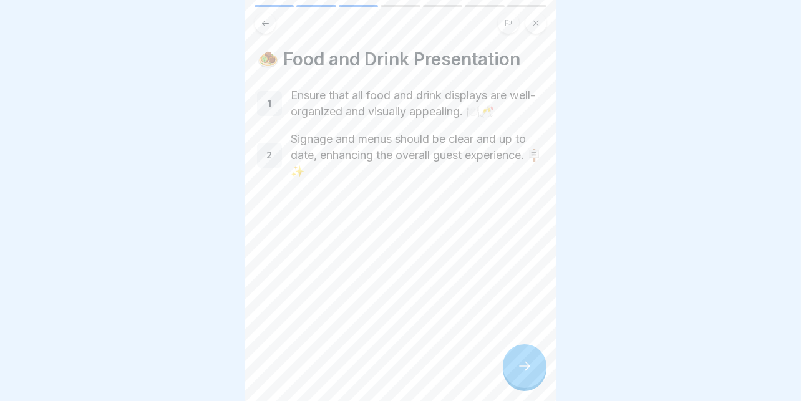
click at [521, 359] on div at bounding box center [525, 366] width 44 height 44
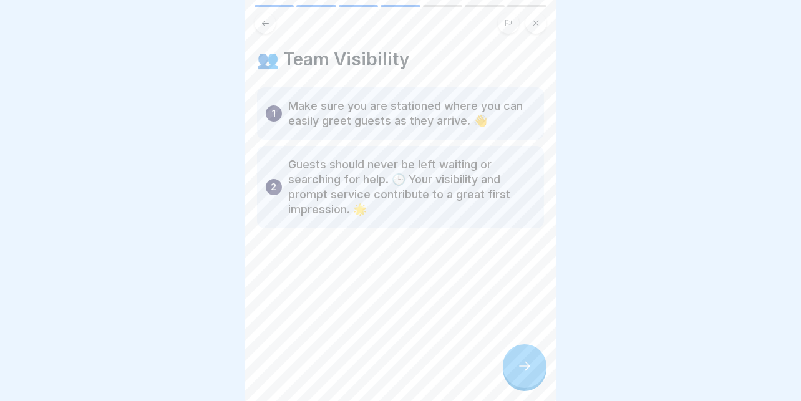
click at [521, 359] on div at bounding box center [525, 366] width 44 height 44
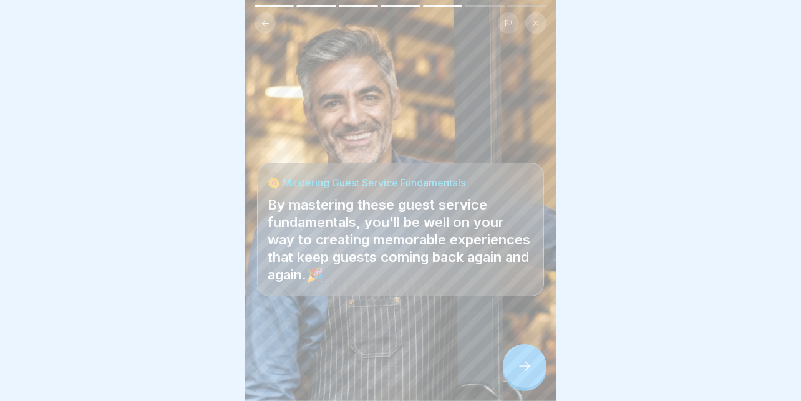
click at [521, 359] on div at bounding box center [525, 366] width 44 height 44
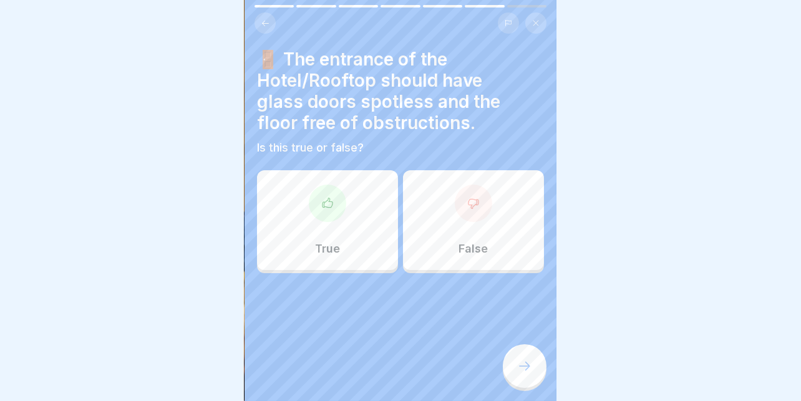
click at [309, 210] on div "True" at bounding box center [327, 220] width 141 height 100
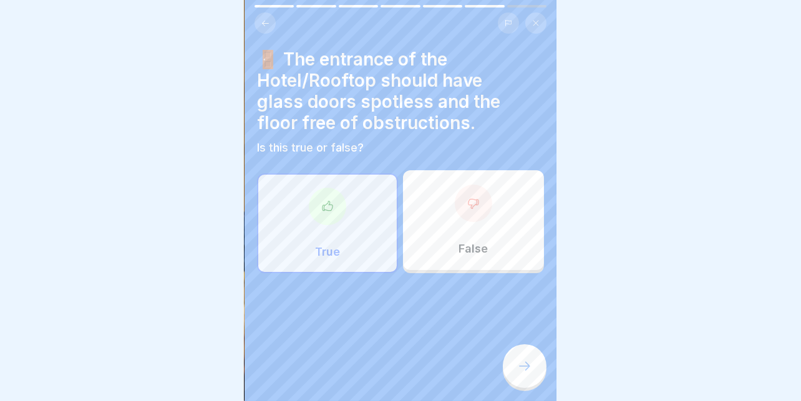
click at [520, 363] on icon at bounding box center [524, 366] width 15 height 15
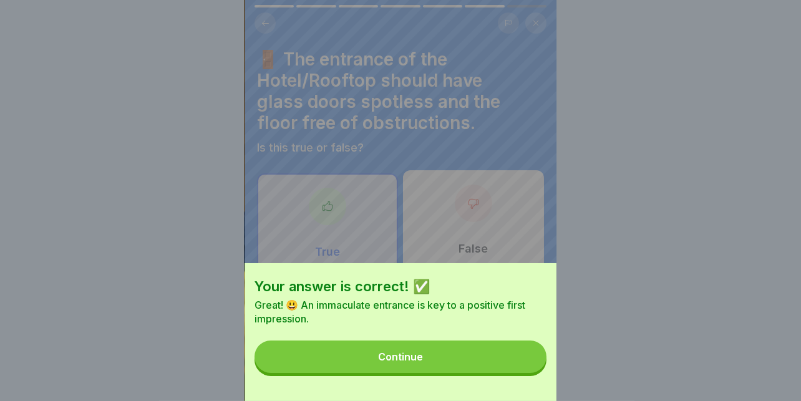
click at [462, 359] on button "Continue" at bounding box center [400, 357] width 292 height 32
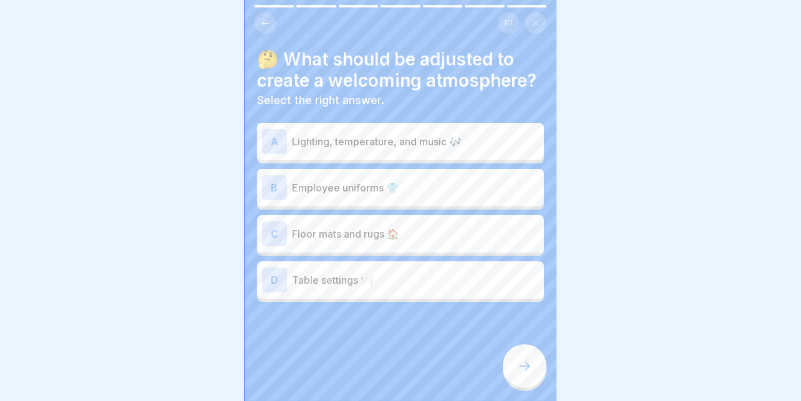
click at [447, 137] on p "Lighting, temperature, and music 🎶" at bounding box center [415, 141] width 247 height 15
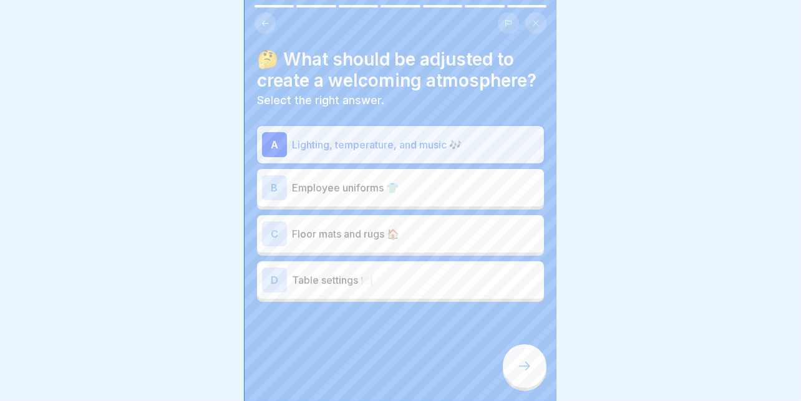
click at [314, 180] on p "Employee uniforms 👕" at bounding box center [415, 187] width 247 height 15
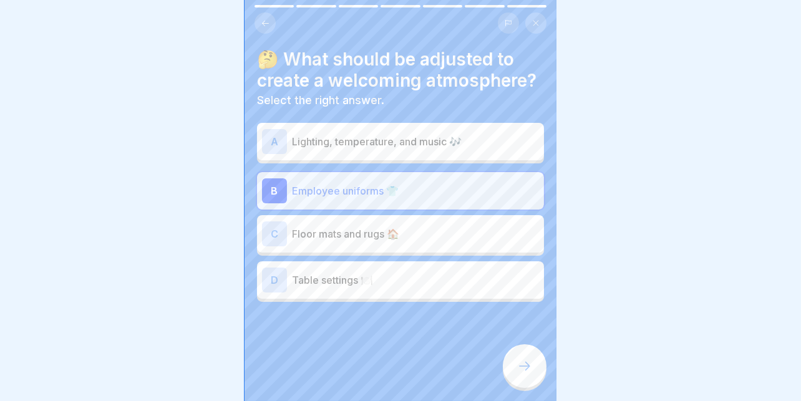
click at [371, 141] on div "A Lighting, temperature, and music 🎶" at bounding box center [400, 141] width 277 height 25
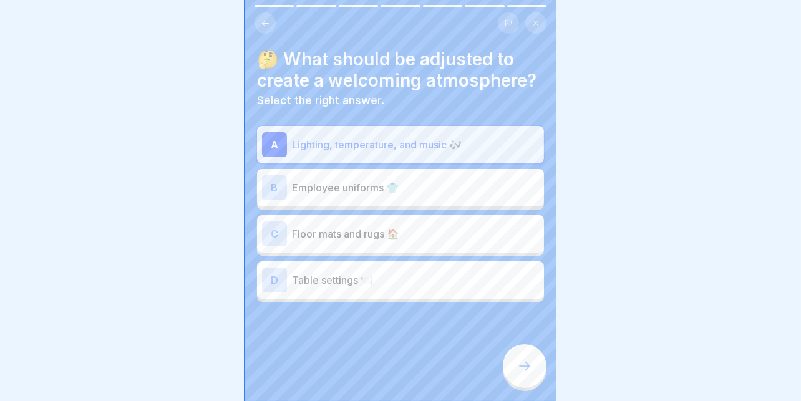
click at [516, 346] on div "Mastering Guest Service Excellence 7 Steps 🌟 Ensuring Your Workplace Makes a Go…" at bounding box center [400, 200] width 312 height 401
click at [521, 367] on icon at bounding box center [524, 366] width 15 height 15
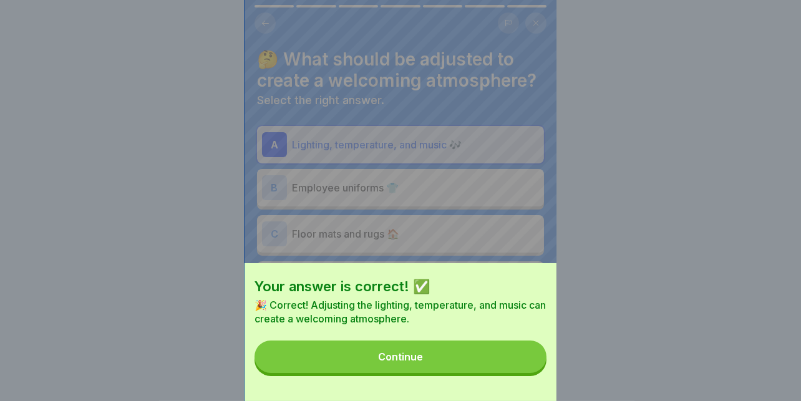
click at [415, 354] on button "Continue" at bounding box center [400, 357] width 292 height 32
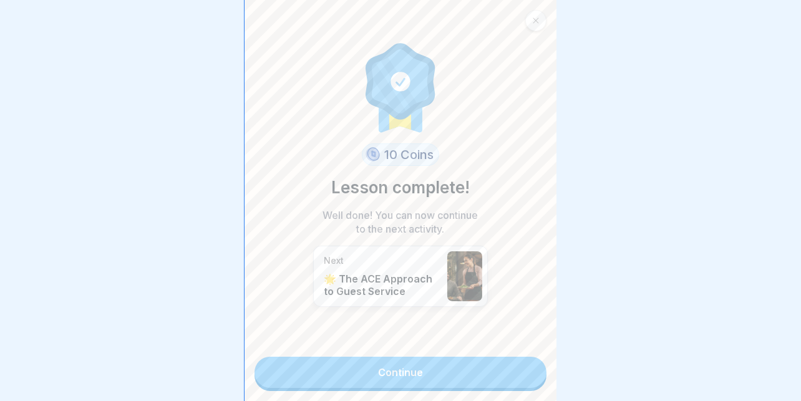
click at [427, 367] on link "Continue" at bounding box center [400, 372] width 292 height 31
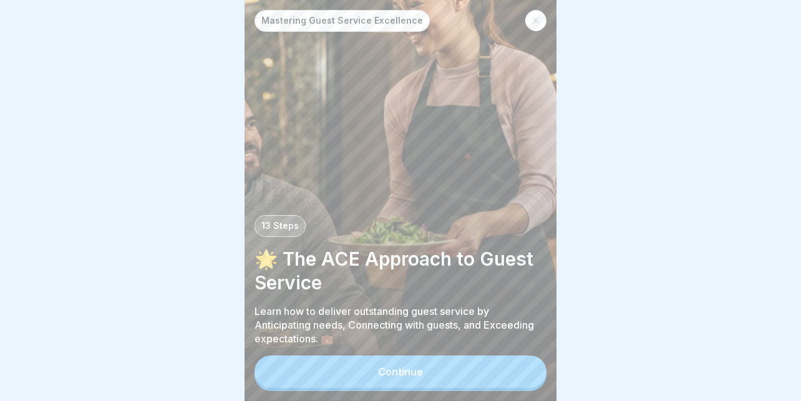
click at [427, 367] on button "Continue" at bounding box center [400, 372] width 292 height 32
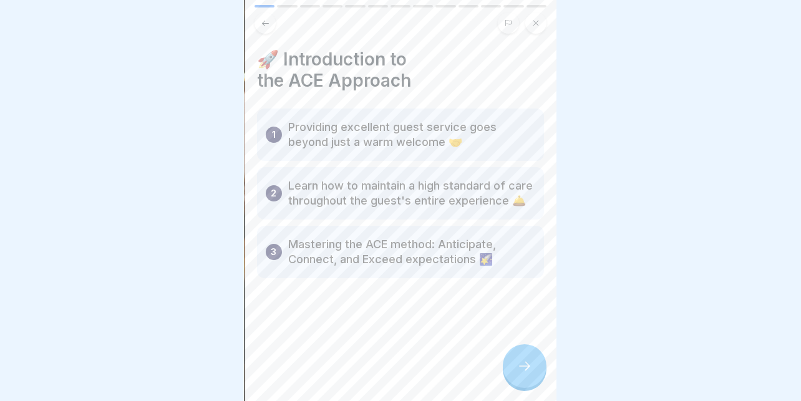
click at [524, 359] on div at bounding box center [525, 366] width 44 height 44
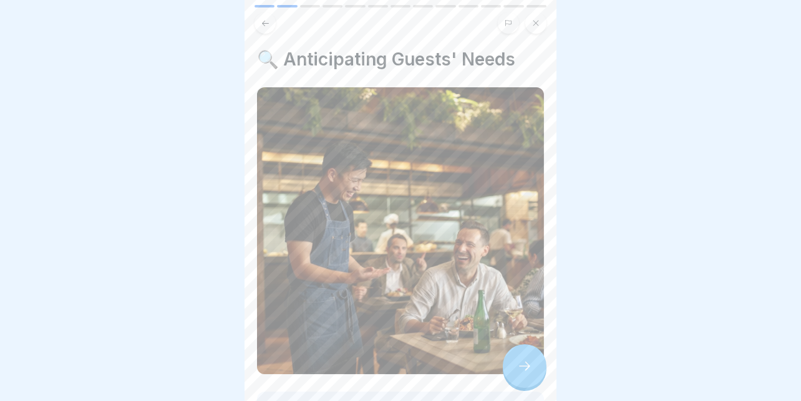
scroll to position [168, 0]
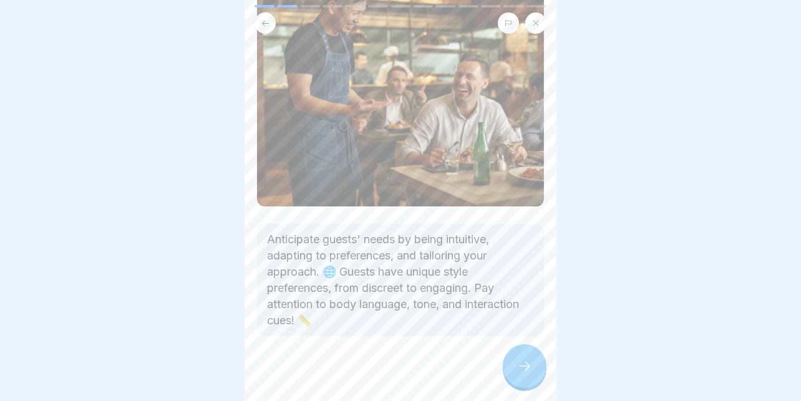
click at [515, 359] on div at bounding box center [525, 366] width 44 height 44
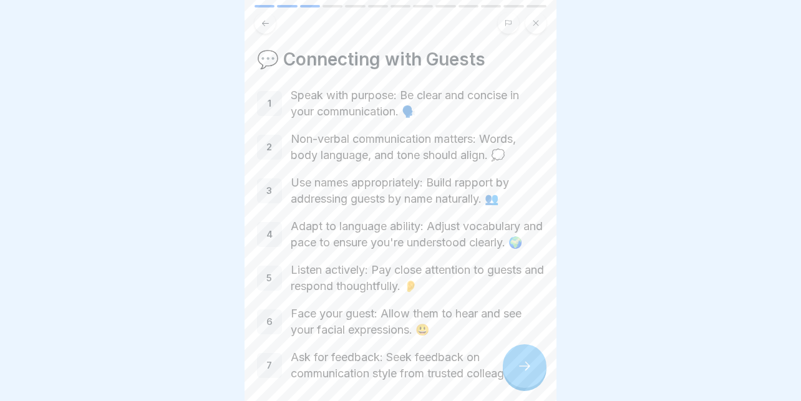
scroll to position [62, 0]
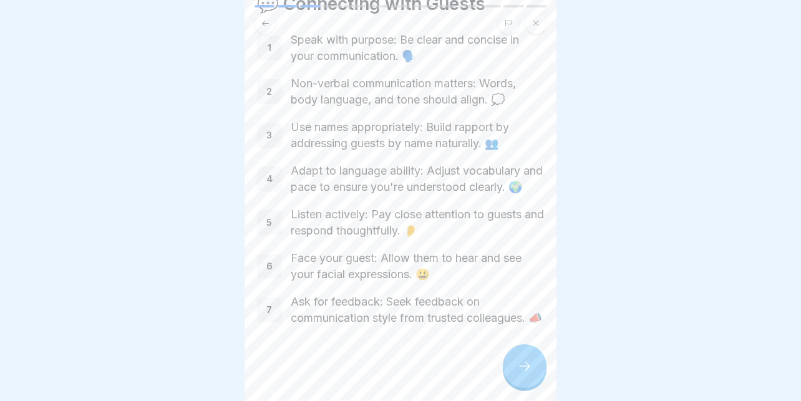
click at [513, 368] on div at bounding box center [525, 366] width 44 height 44
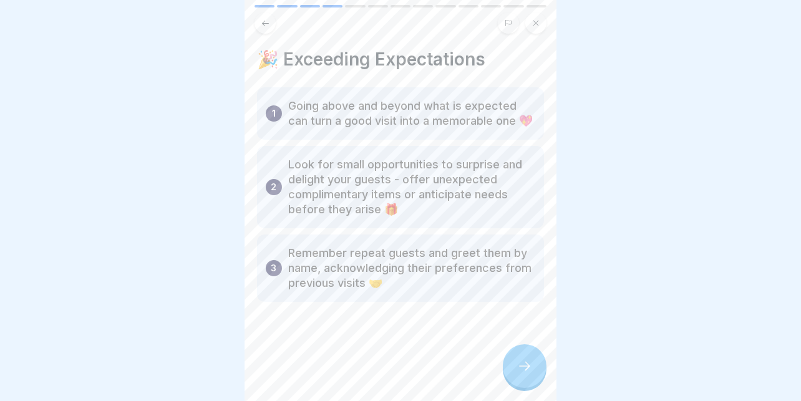
click at [528, 363] on icon at bounding box center [524, 366] width 15 height 15
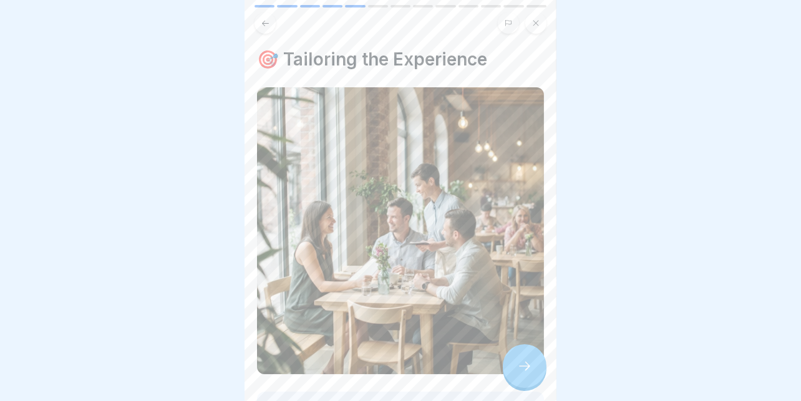
scroll to position [152, 0]
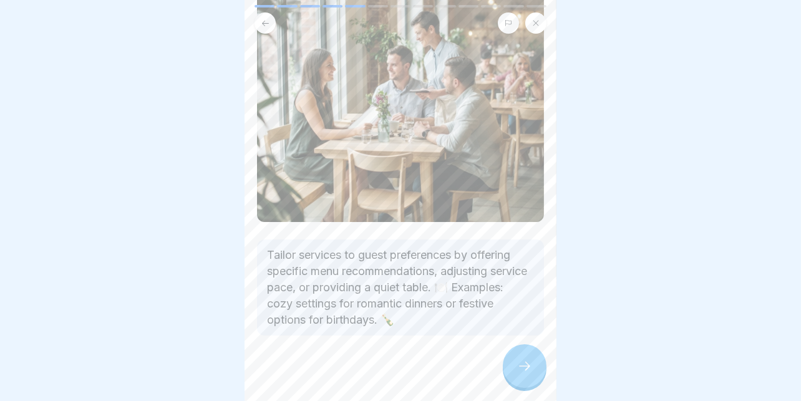
click at [511, 362] on div at bounding box center [525, 366] width 44 height 44
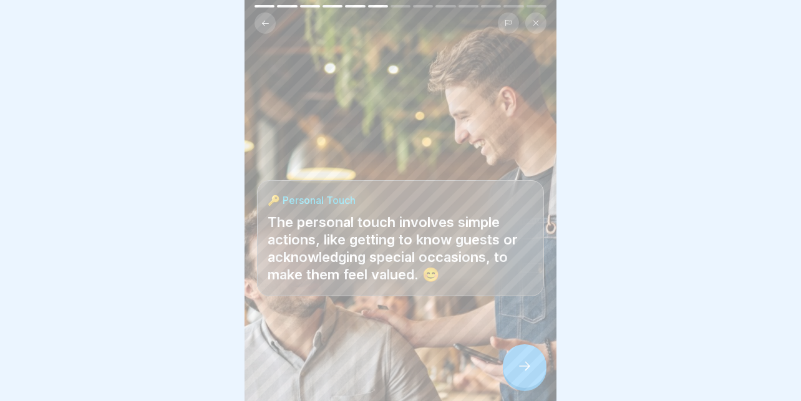
click at [524, 367] on icon at bounding box center [524, 366] width 15 height 15
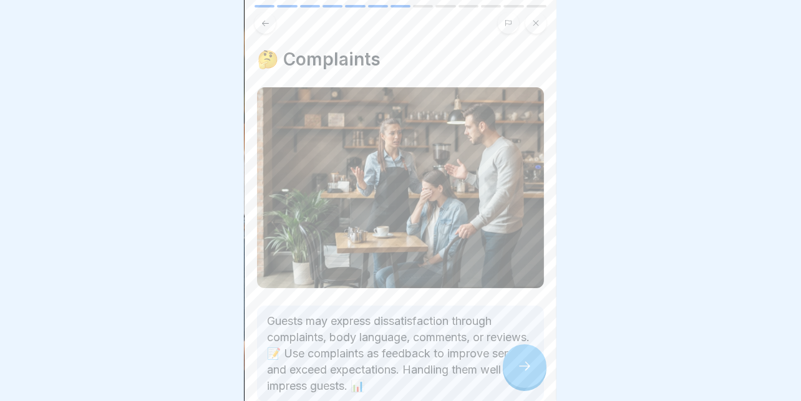
scroll to position [62, 0]
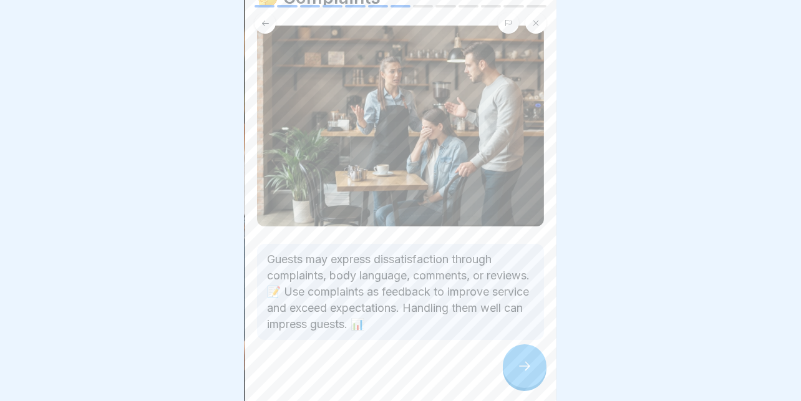
click at [512, 359] on div at bounding box center [525, 366] width 44 height 44
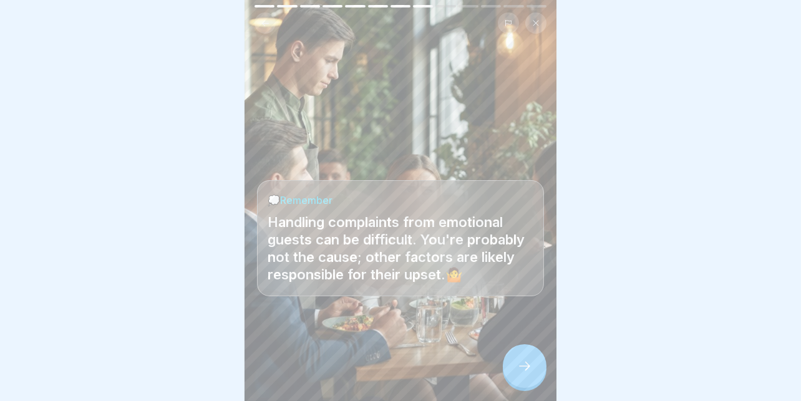
click at [521, 361] on icon at bounding box center [524, 366] width 15 height 15
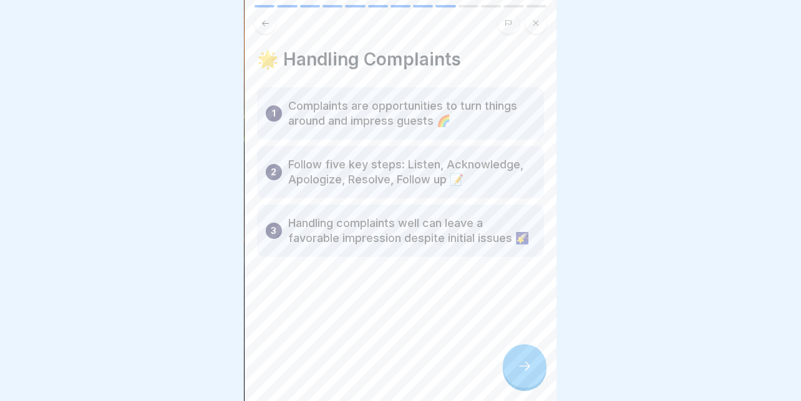
click at [515, 357] on div at bounding box center [525, 366] width 44 height 44
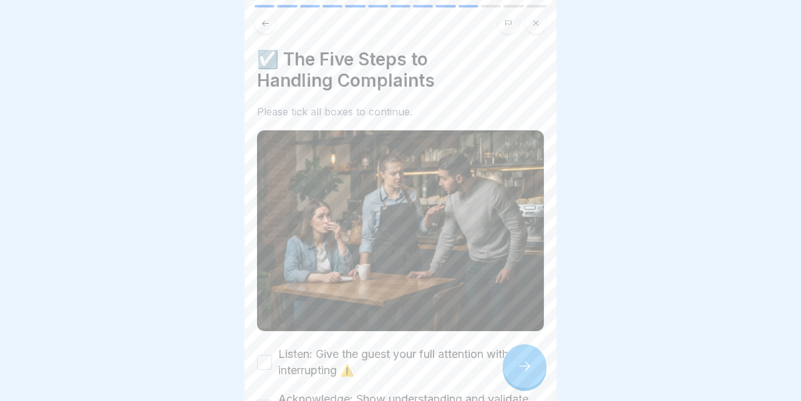
scroll to position [9, 0]
click at [377, 351] on label "Listen: Give the guest your full attention without interrupting ⚠️" at bounding box center [411, 362] width 266 height 32
click at [272, 355] on button "Listen: Give the guest your full attention without interrupting ⚠️" at bounding box center [264, 362] width 15 height 15
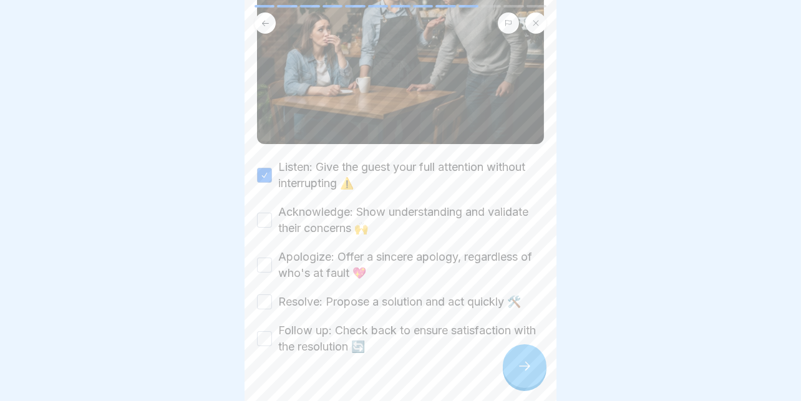
click at [336, 204] on label "Acknowledge: Show understanding and validate their concerns 🙌" at bounding box center [411, 220] width 266 height 32
click at [272, 213] on button "Acknowledge: Show understanding and validate their concerns 🙌" at bounding box center [264, 220] width 15 height 15
click at [334, 249] on label "Apologize: Offer a sincere apology, regardless of who's at fault 💖" at bounding box center [411, 265] width 266 height 32
click at [272, 258] on button "Apologize: Offer a sincere apology, regardless of who's at fault 💖" at bounding box center [264, 265] width 15 height 15
click at [346, 294] on label "Resolve: Propose a solution and act quickly 🛠️" at bounding box center [399, 302] width 243 height 16
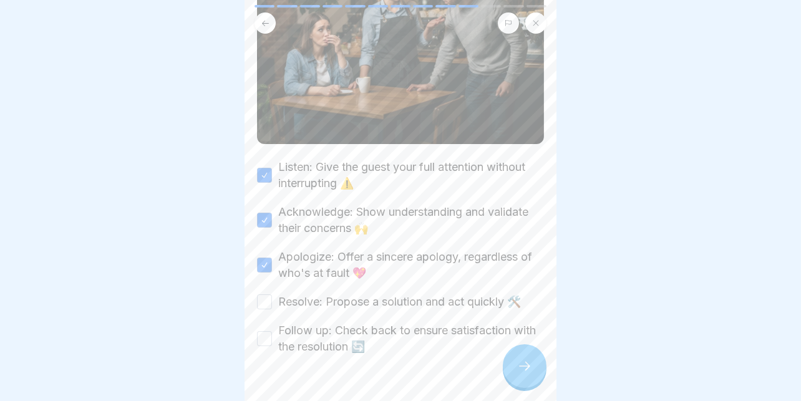
click at [272, 294] on button "Resolve: Propose a solution and act quickly 🛠️" at bounding box center [264, 301] width 15 height 15
click at [343, 328] on label "Follow up: Check back to ensure satisfaction with the resolution 🔄" at bounding box center [411, 338] width 266 height 32
click at [272, 331] on button "Follow up: Check back to ensure satisfaction with the resolution 🔄" at bounding box center [264, 338] width 15 height 15
click at [522, 370] on icon at bounding box center [524, 366] width 15 height 15
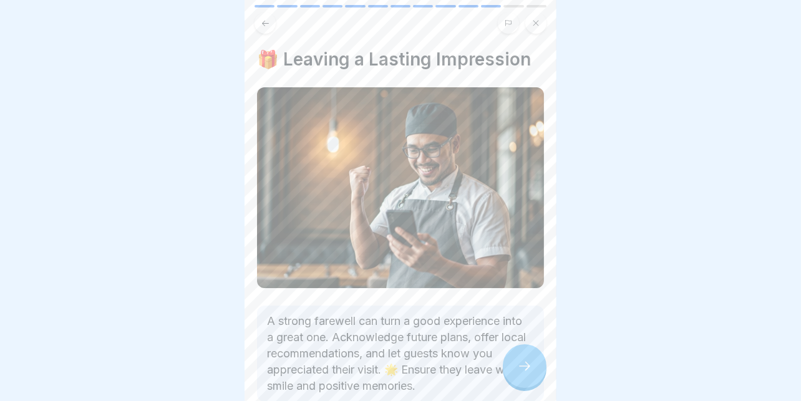
scroll to position [69, 0]
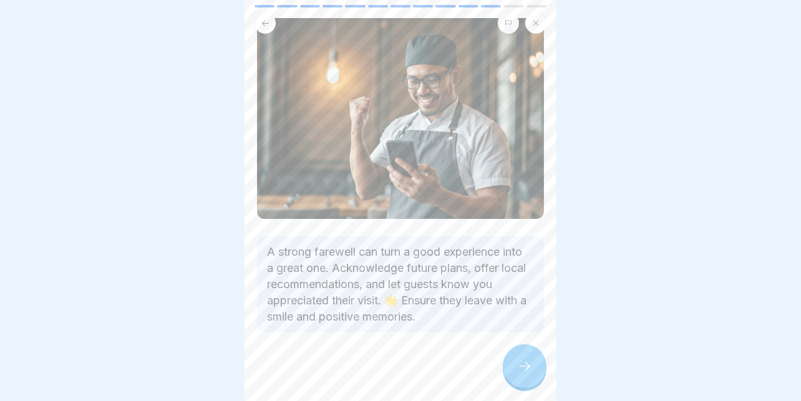
click at [517, 356] on div at bounding box center [525, 366] width 44 height 44
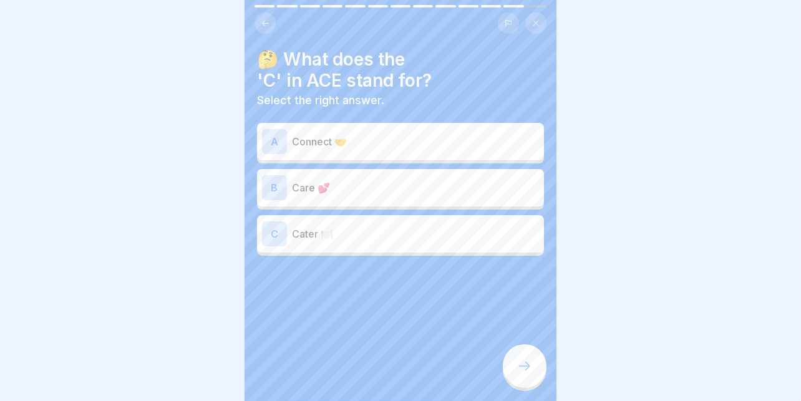
click at [390, 180] on p "Care 💕" at bounding box center [415, 187] width 247 height 15
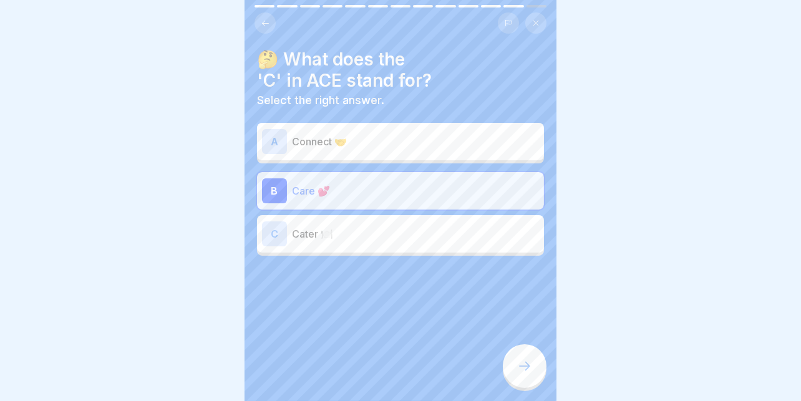
click at [518, 362] on icon at bounding box center [524, 366] width 15 height 15
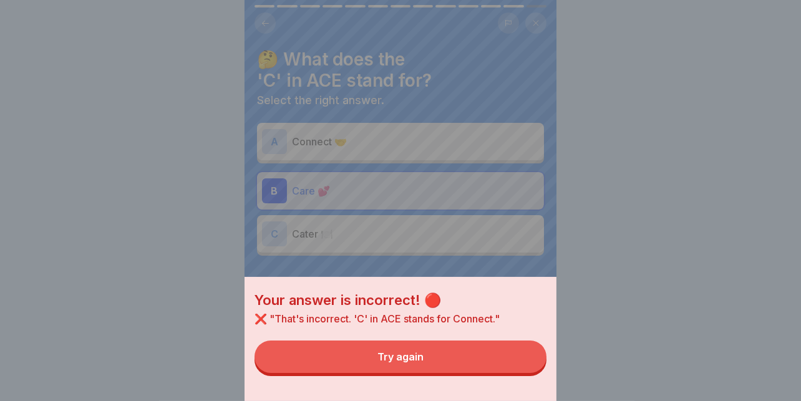
click at [500, 362] on button "Try again" at bounding box center [400, 357] width 292 height 32
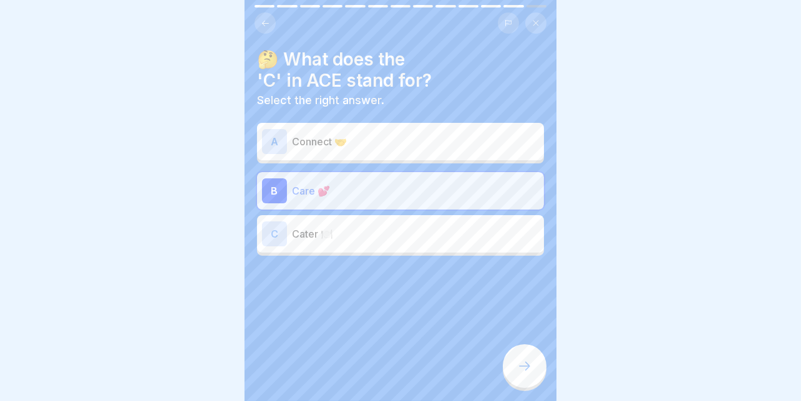
click at [424, 138] on p "Connect 🤝" at bounding box center [415, 141] width 247 height 15
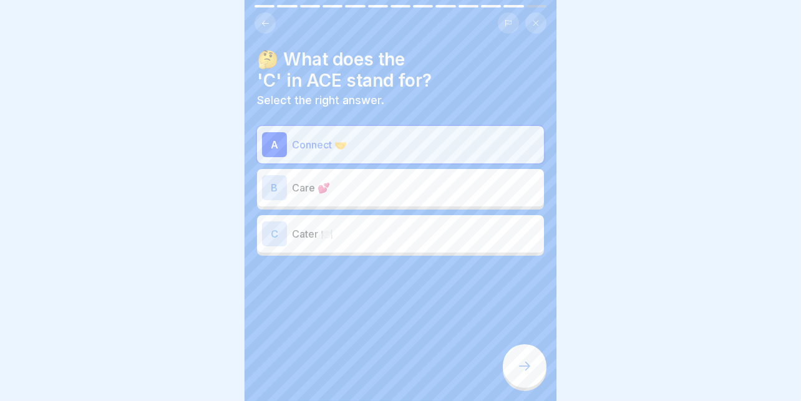
click at [513, 370] on div at bounding box center [525, 366] width 44 height 44
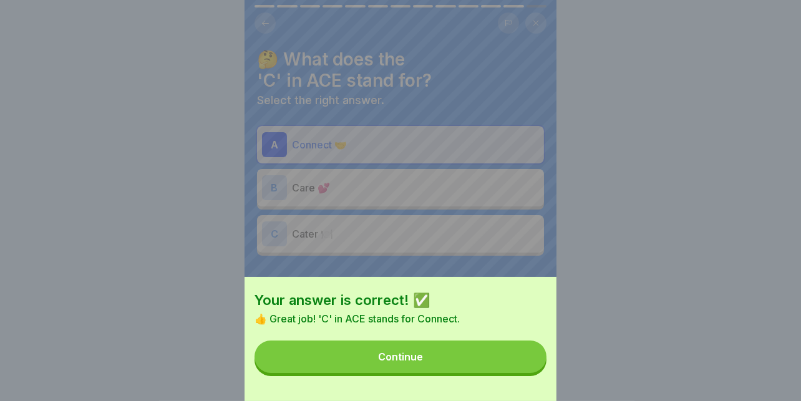
click at [419, 352] on button "Continue" at bounding box center [400, 357] width 292 height 32
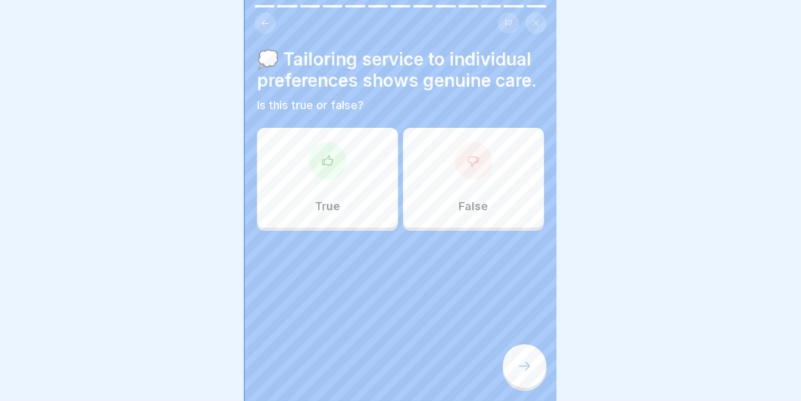
click at [361, 231] on div at bounding box center [400, 268] width 287 height 75
click at [353, 201] on div "True" at bounding box center [327, 178] width 141 height 100
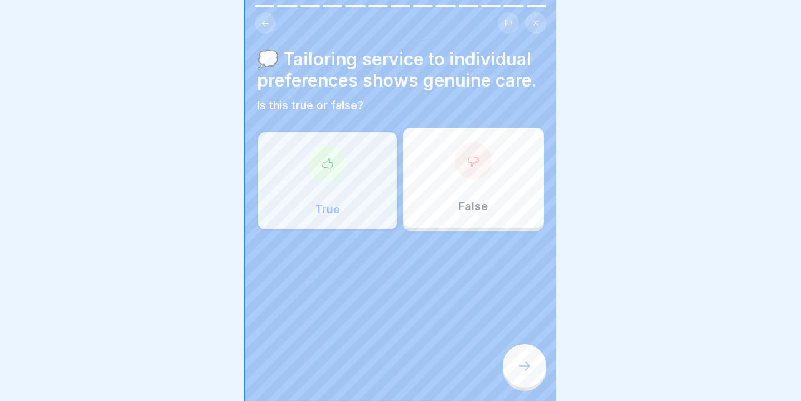
click at [518, 361] on icon at bounding box center [524, 366] width 15 height 15
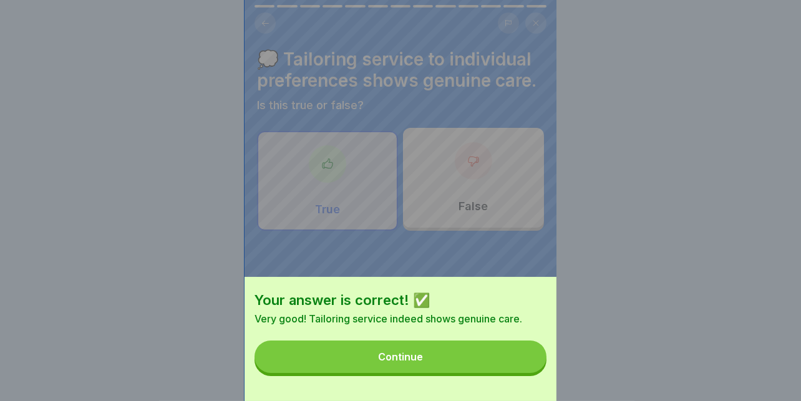
click at [486, 364] on button "Continue" at bounding box center [400, 357] width 292 height 32
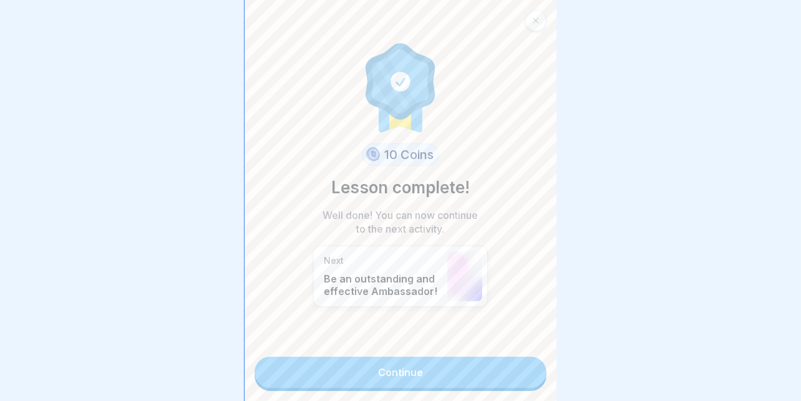
click at [470, 364] on link "Continue" at bounding box center [400, 372] width 292 height 31
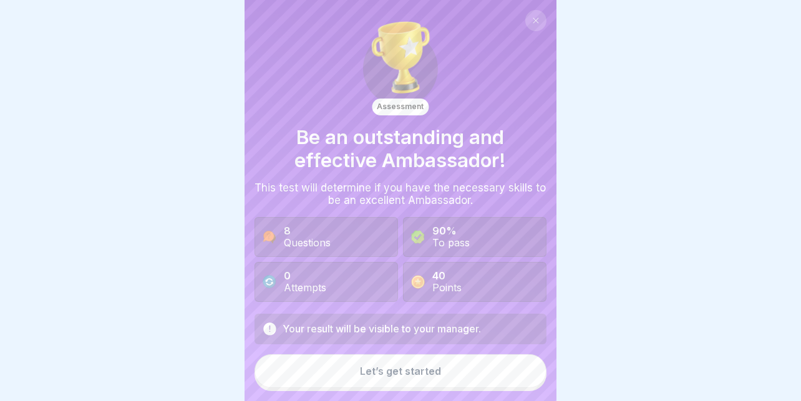
click at [385, 361] on button "Let’s get started" at bounding box center [400, 371] width 292 height 34
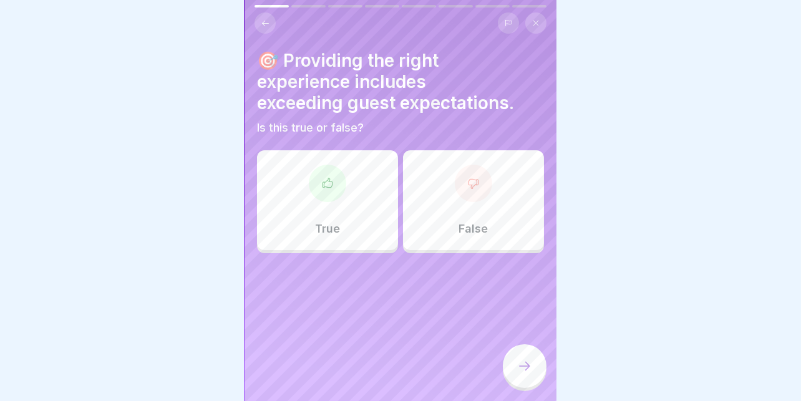
click at [322, 229] on div "True" at bounding box center [327, 200] width 141 height 100
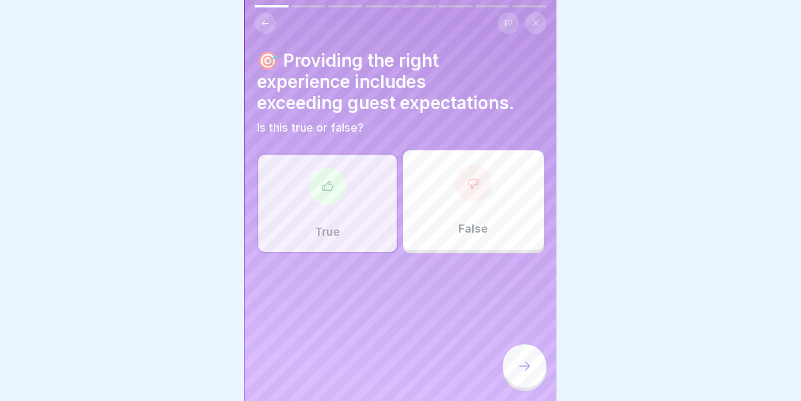
click at [520, 358] on div at bounding box center [525, 366] width 44 height 44
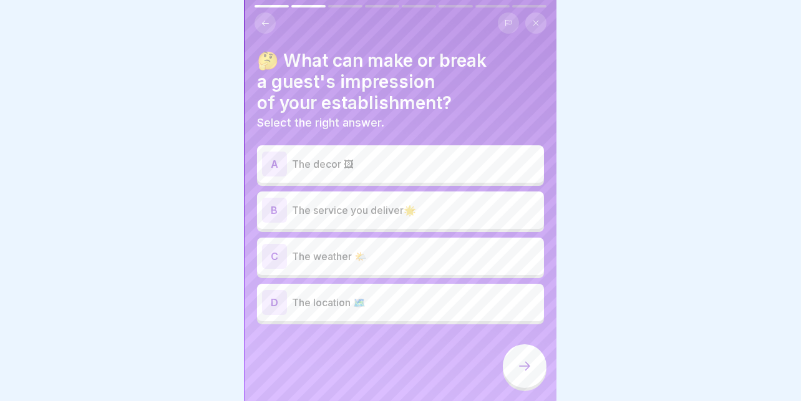
click at [425, 203] on p "The service you deliver🌟" at bounding box center [415, 210] width 247 height 15
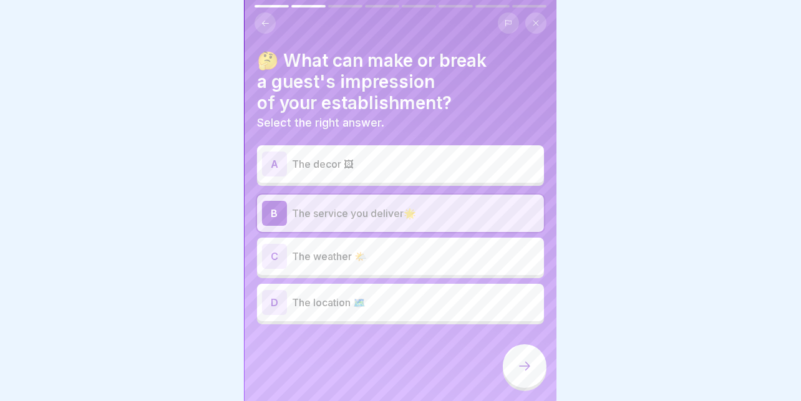
click at [508, 365] on div at bounding box center [525, 366] width 44 height 44
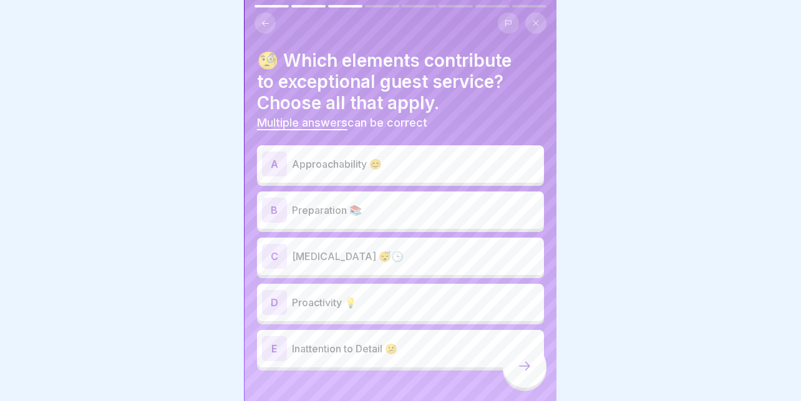
click at [425, 295] on p "Proactivity 💡" at bounding box center [415, 302] width 247 height 15
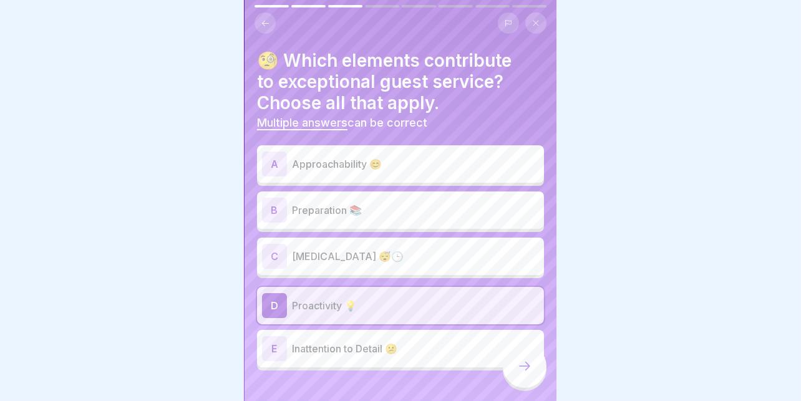
click at [410, 203] on p "Preparation 📚" at bounding box center [415, 210] width 247 height 15
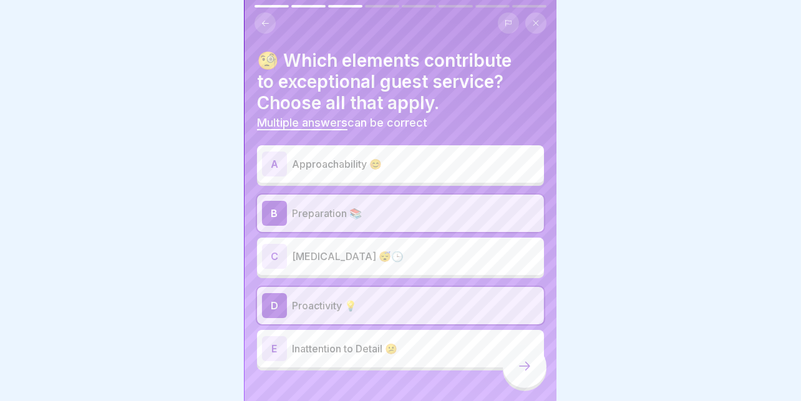
click at [414, 157] on p "Approachability 😊" at bounding box center [415, 164] width 247 height 15
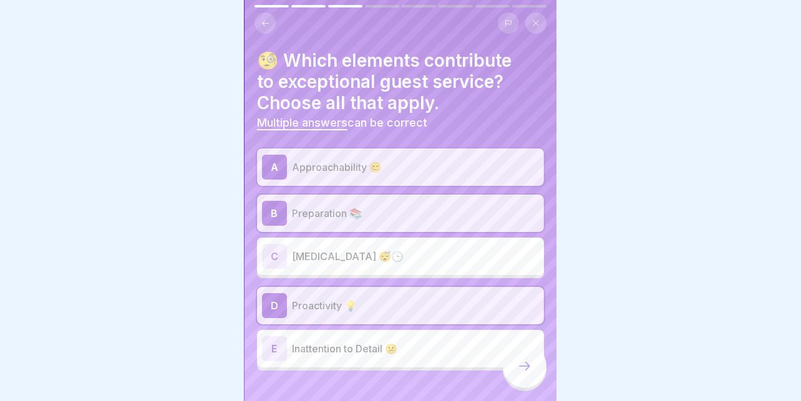
click at [524, 377] on div at bounding box center [525, 366] width 44 height 44
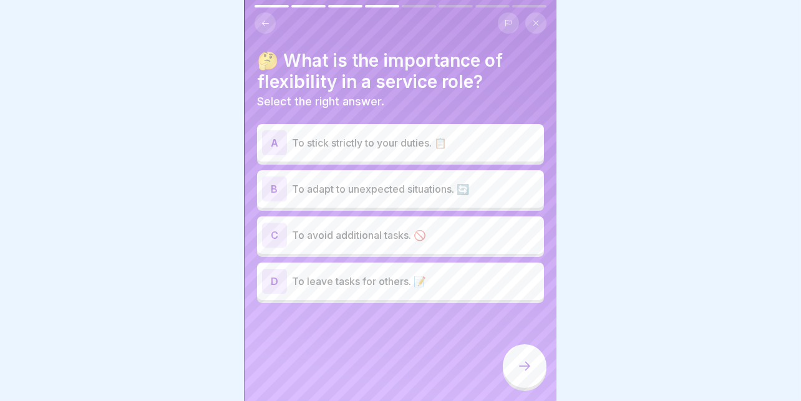
click at [463, 185] on p "To adapt to unexpected situations. 🔄" at bounding box center [415, 189] width 247 height 15
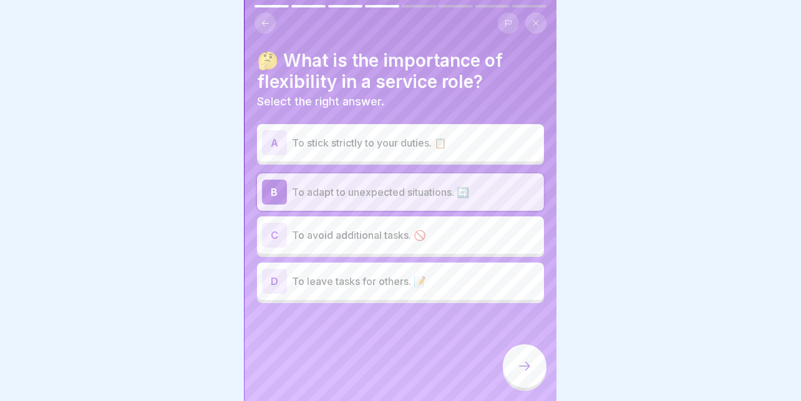
click at [515, 362] on div at bounding box center [525, 366] width 44 height 44
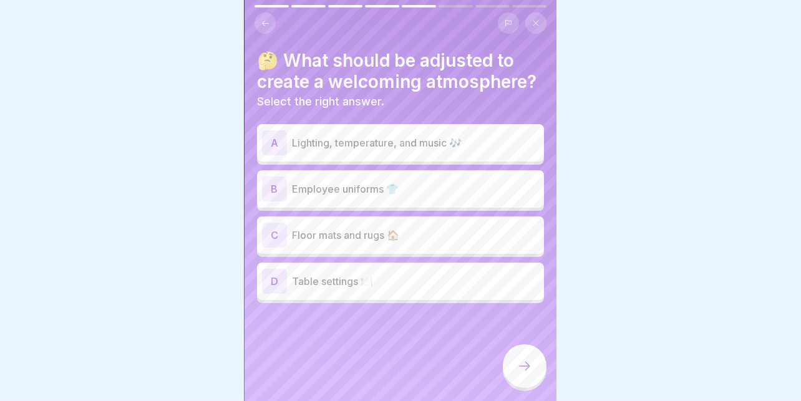
click at [467, 137] on p "Lighting, temperature, and music 🎶" at bounding box center [415, 142] width 247 height 15
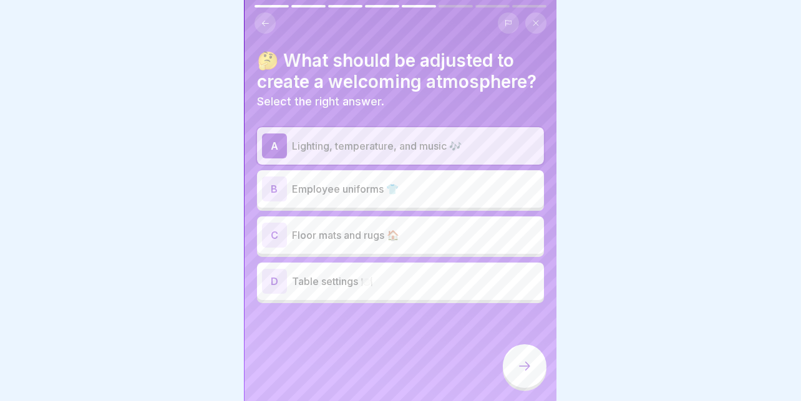
click at [519, 367] on icon at bounding box center [524, 366] width 15 height 15
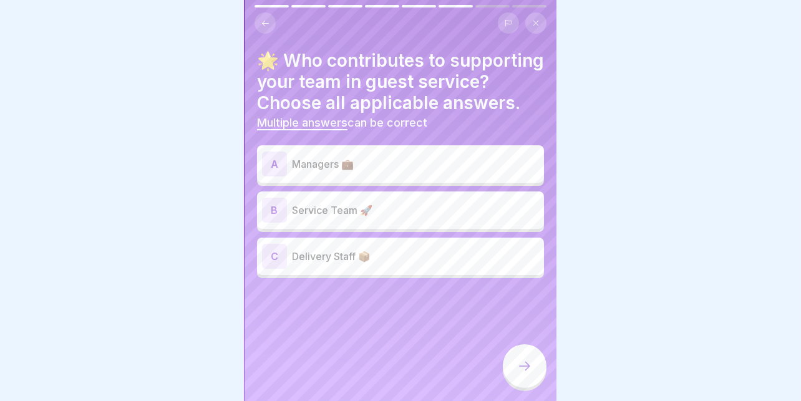
click at [457, 172] on p "Managers 💼" at bounding box center [415, 164] width 247 height 15
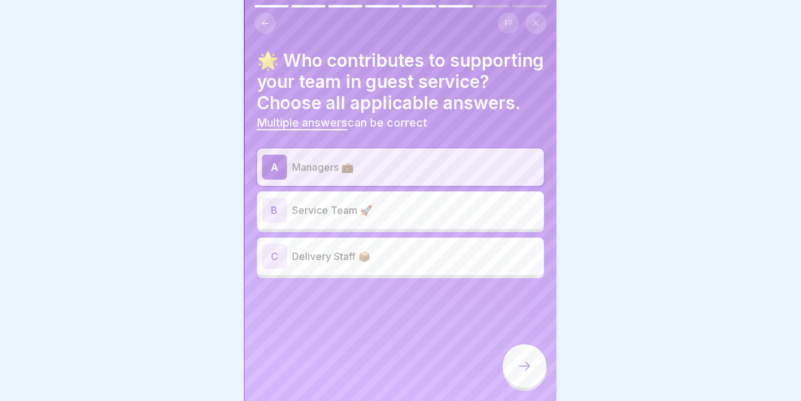
click at [402, 218] on p "Service Team 🚀" at bounding box center [415, 210] width 247 height 15
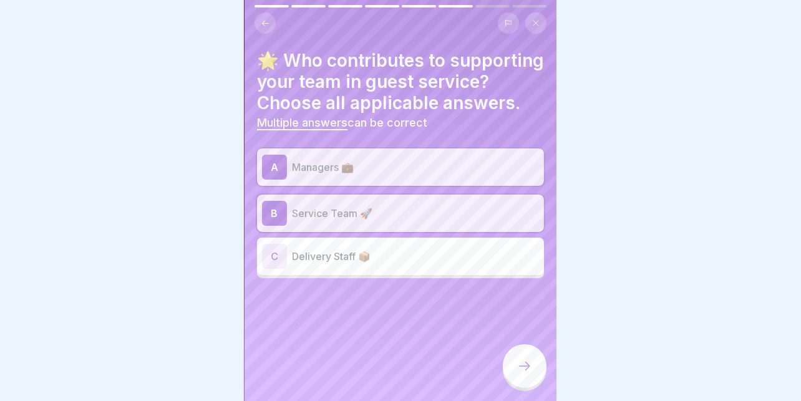
click at [395, 261] on p "Delivery Staff 📦" at bounding box center [415, 256] width 247 height 15
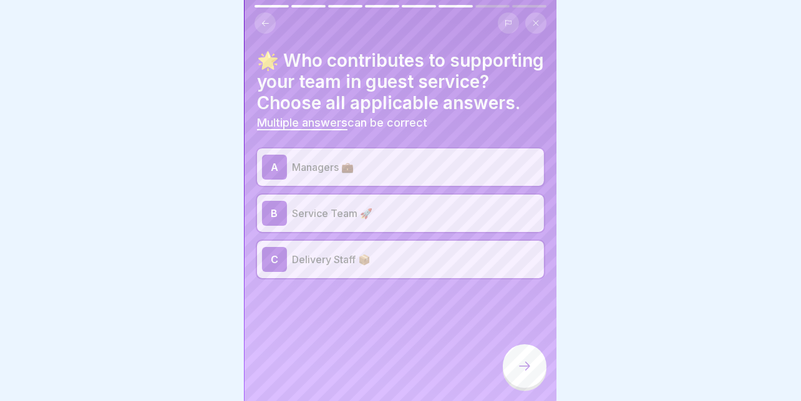
click at [515, 359] on div at bounding box center [525, 366] width 44 height 44
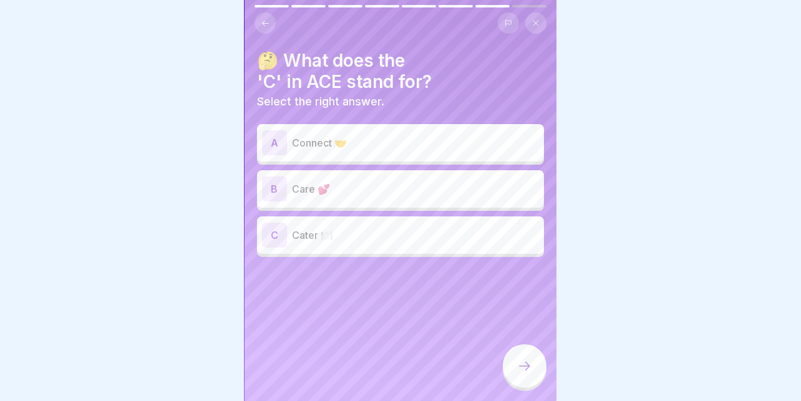
click at [437, 135] on p "Connect 🤝" at bounding box center [415, 142] width 247 height 15
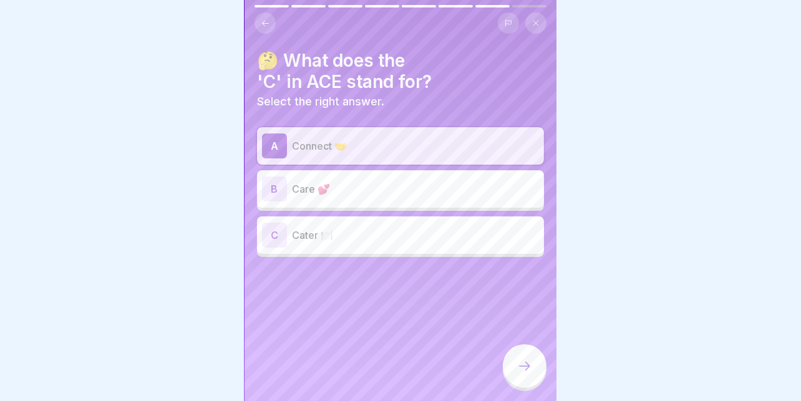
click at [506, 352] on div at bounding box center [525, 367] width 44 height 47
click at [517, 365] on icon at bounding box center [524, 366] width 15 height 15
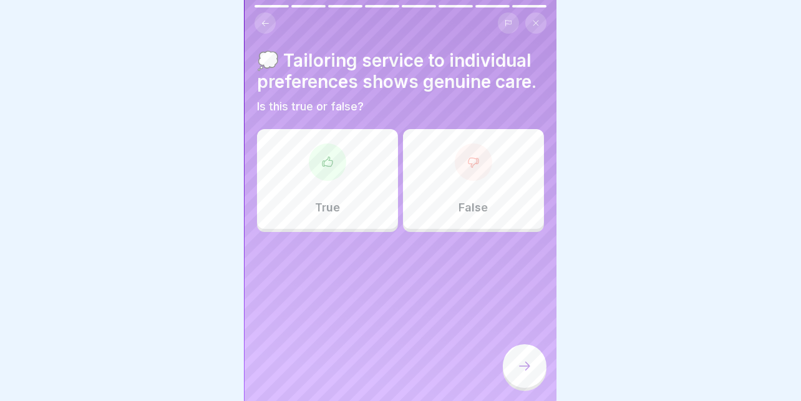
click at [343, 199] on div "True" at bounding box center [327, 179] width 141 height 100
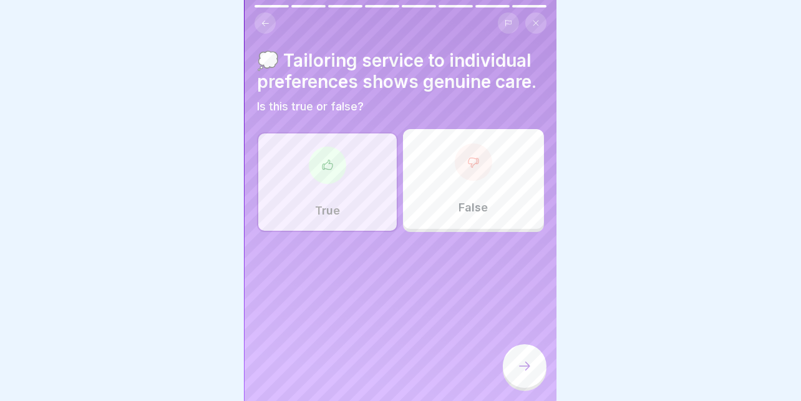
click at [506, 358] on div at bounding box center [525, 366] width 44 height 44
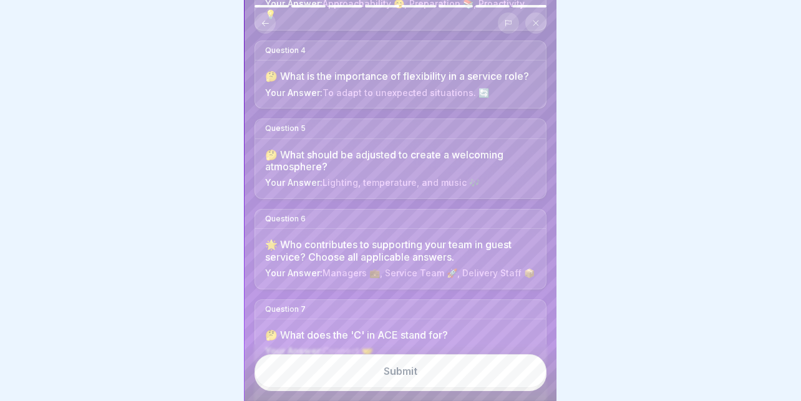
scroll to position [490, 0]
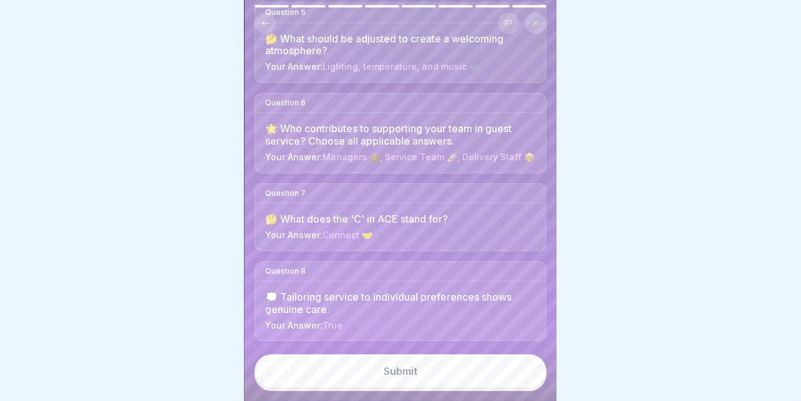
click at [383, 356] on button "Submit" at bounding box center [400, 371] width 292 height 34
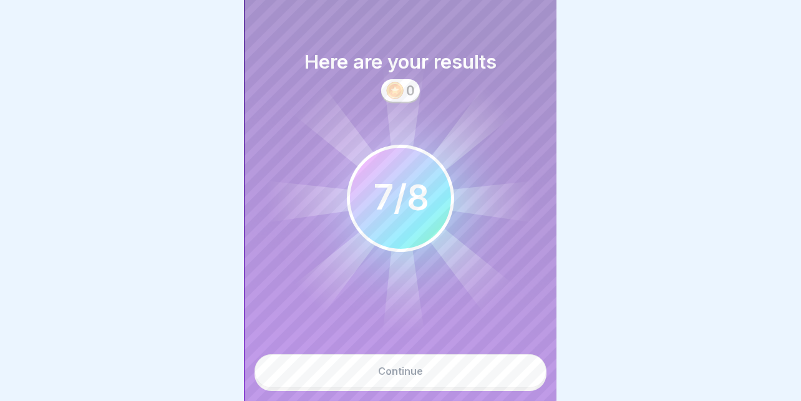
click at [351, 367] on button "Continue" at bounding box center [400, 371] width 292 height 34
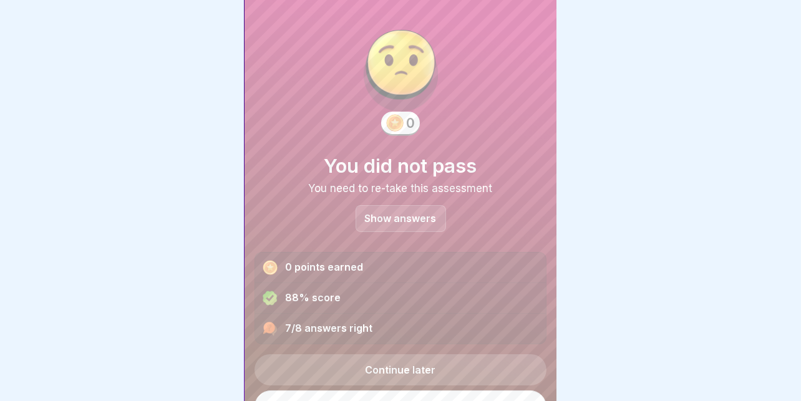
scroll to position [25, 0]
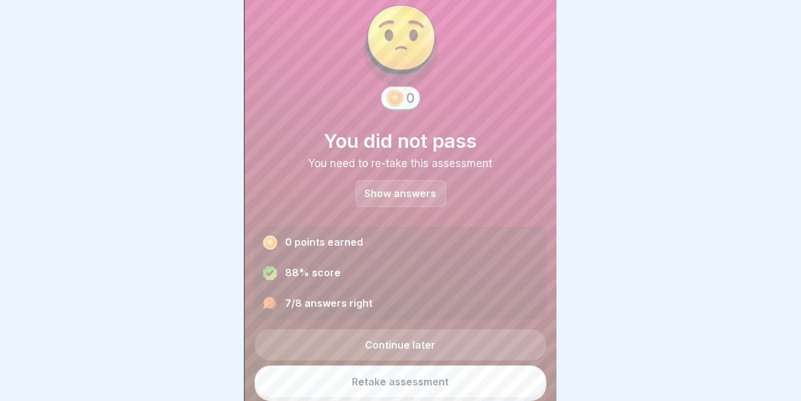
click at [376, 365] on link "Retake assessment" at bounding box center [400, 381] width 292 height 32
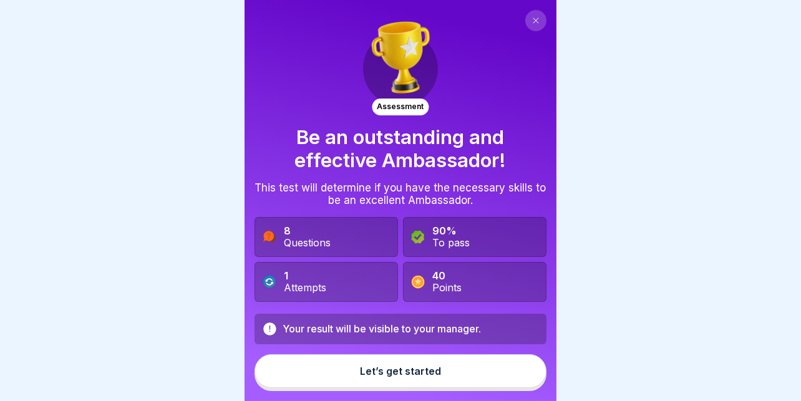
click at [379, 377] on div "Let’s get started" at bounding box center [400, 370] width 81 height 11
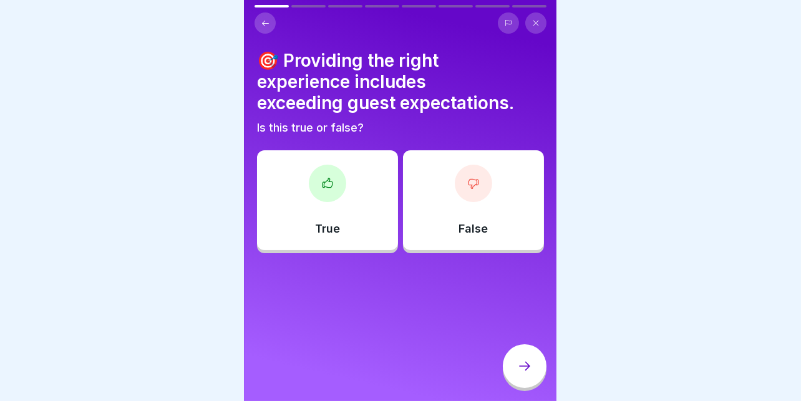
click at [311, 191] on div at bounding box center [327, 183] width 37 height 37
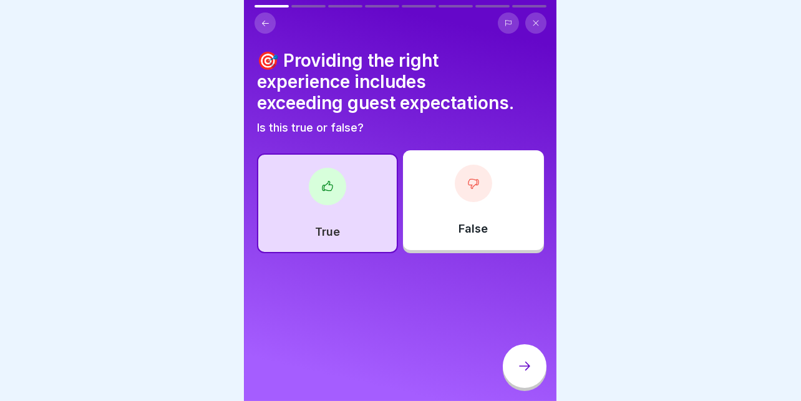
click at [526, 374] on icon at bounding box center [524, 366] width 15 height 15
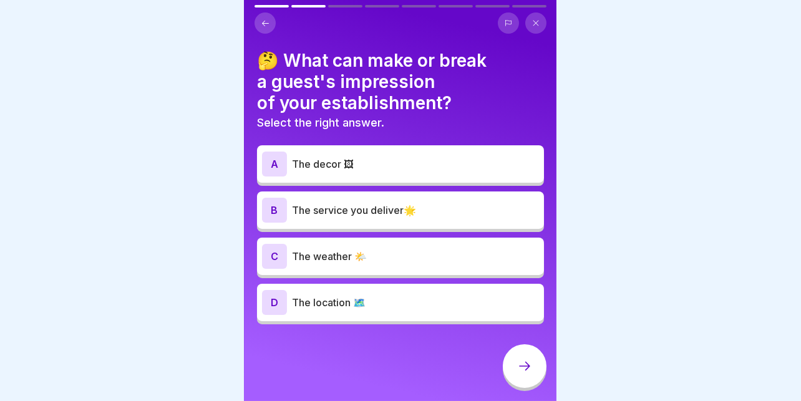
click at [393, 203] on p "The service you deliver🌟" at bounding box center [415, 210] width 247 height 15
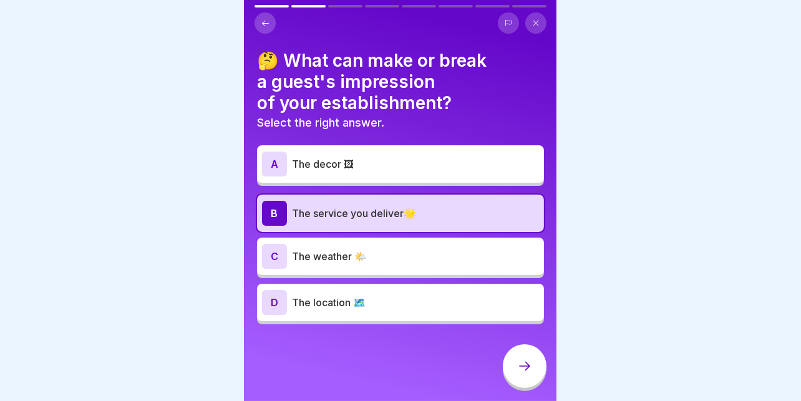
click at [402, 178] on div "A The decor 🖼" at bounding box center [400, 163] width 287 height 37
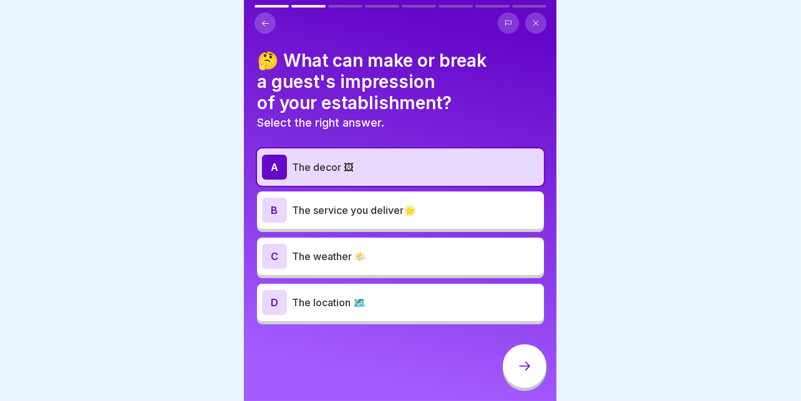
click at [380, 213] on p "The service you deliver🌟" at bounding box center [415, 210] width 247 height 15
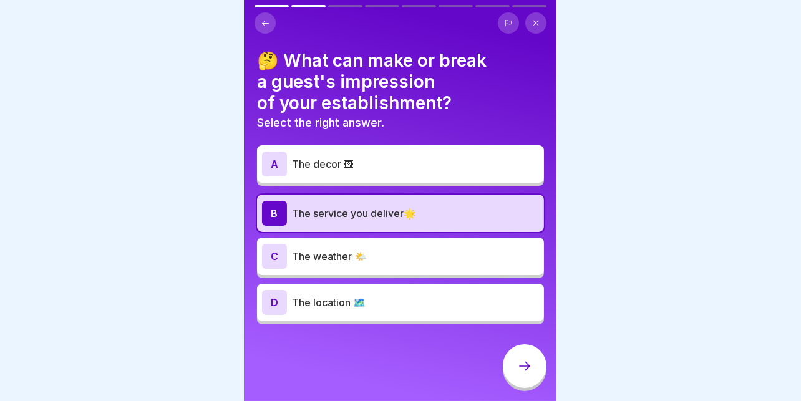
click at [521, 372] on icon at bounding box center [524, 366] width 15 height 15
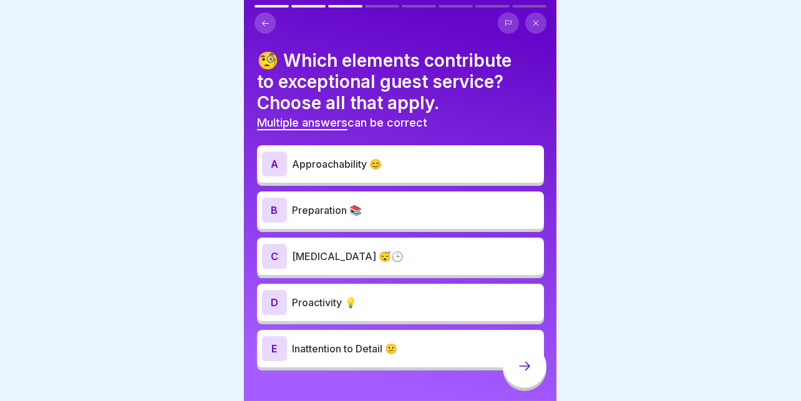
click at [321, 295] on p "Proactivity 💡" at bounding box center [415, 302] width 247 height 15
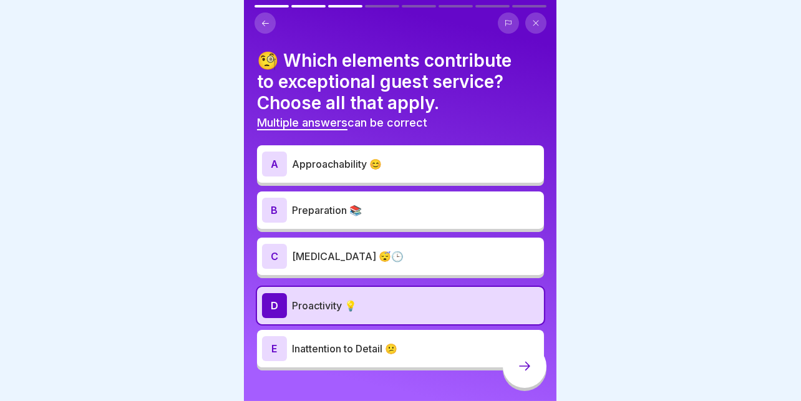
click at [341, 203] on p "Preparation 📚" at bounding box center [415, 210] width 247 height 15
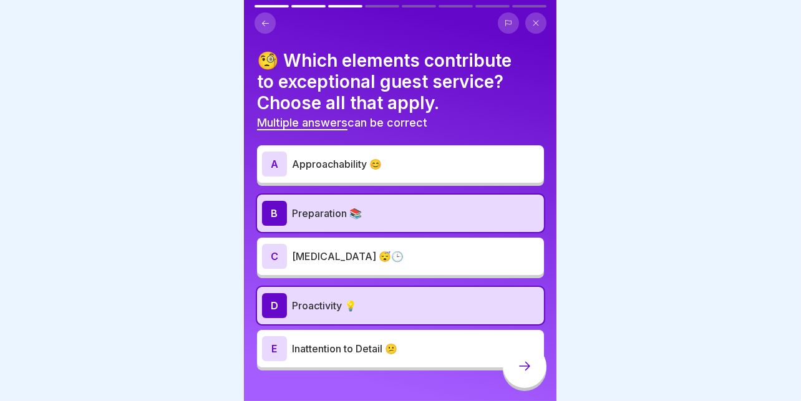
click at [409, 157] on p "Approachability 😊" at bounding box center [415, 164] width 247 height 15
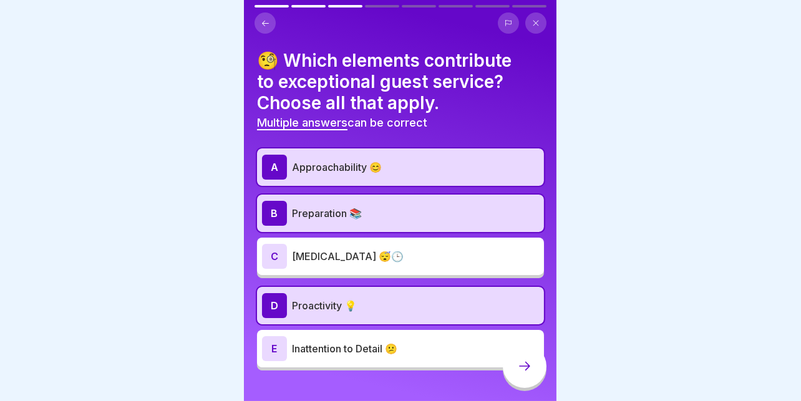
click at [515, 378] on div at bounding box center [525, 366] width 44 height 44
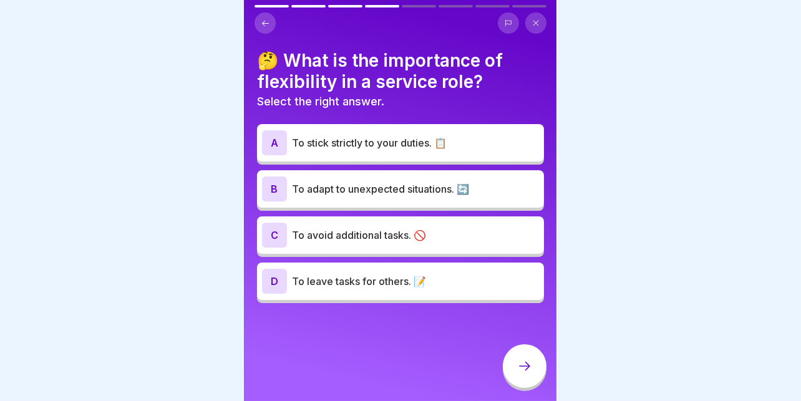
click at [357, 186] on p "To adapt to unexpected situations. 🔄" at bounding box center [415, 189] width 247 height 15
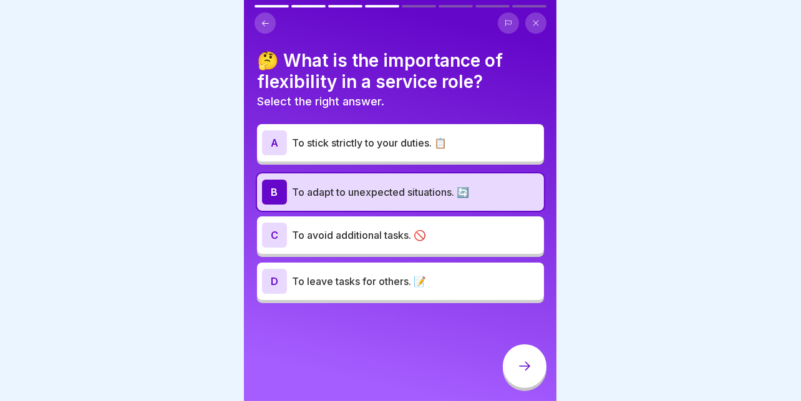
click at [512, 372] on div at bounding box center [525, 366] width 44 height 44
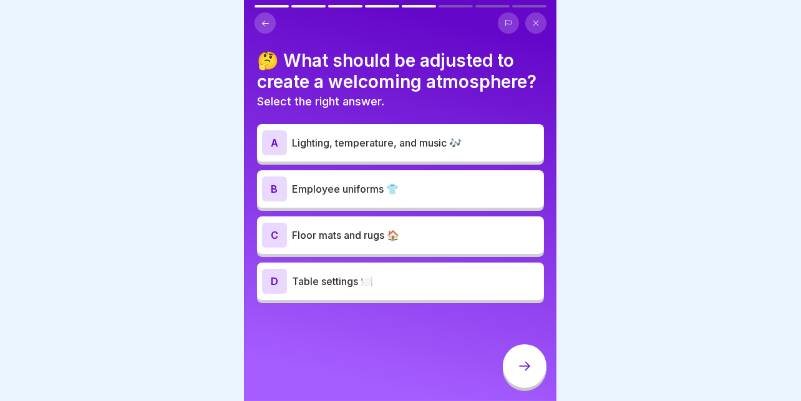
click at [438, 143] on p "Lighting, temperature, and music 🎶" at bounding box center [415, 142] width 247 height 15
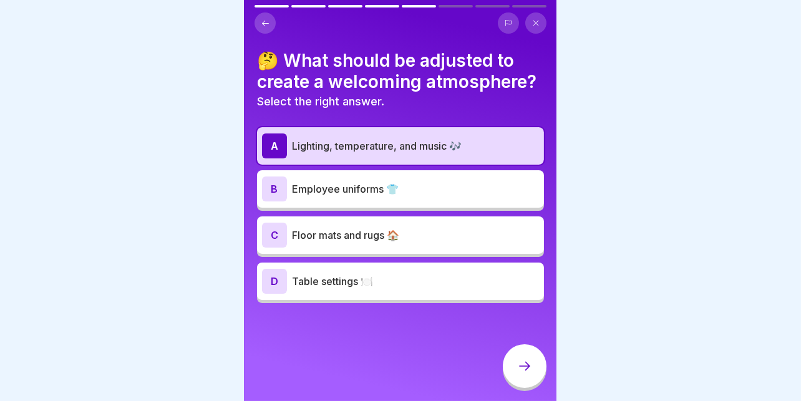
click at [525, 365] on div at bounding box center [525, 366] width 44 height 44
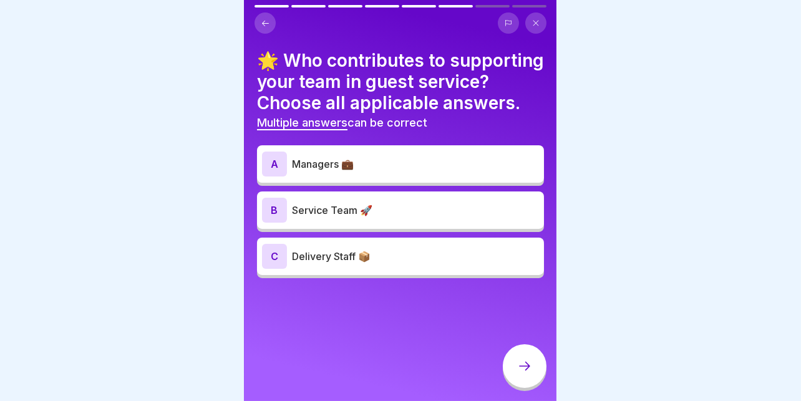
click at [441, 172] on p "Managers 💼" at bounding box center [415, 164] width 247 height 15
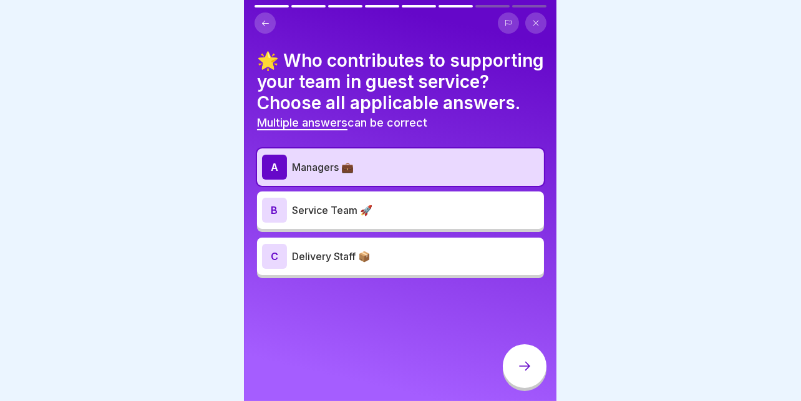
click at [404, 218] on p "Service Team 🚀" at bounding box center [415, 210] width 247 height 15
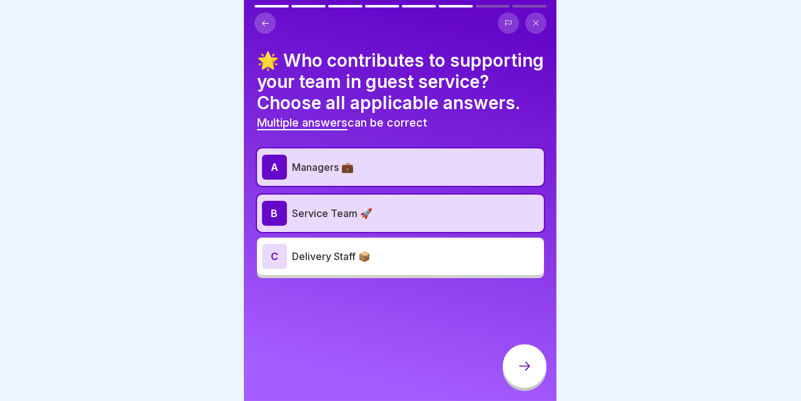
click at [522, 370] on icon at bounding box center [524, 366] width 15 height 15
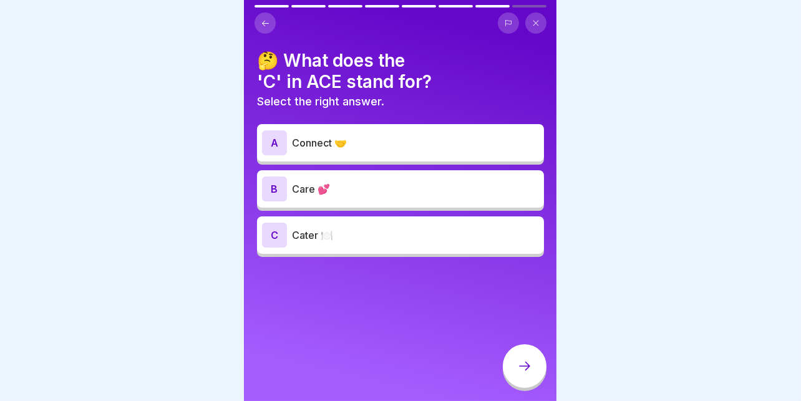
click at [447, 146] on p "Connect 🤝" at bounding box center [415, 142] width 247 height 15
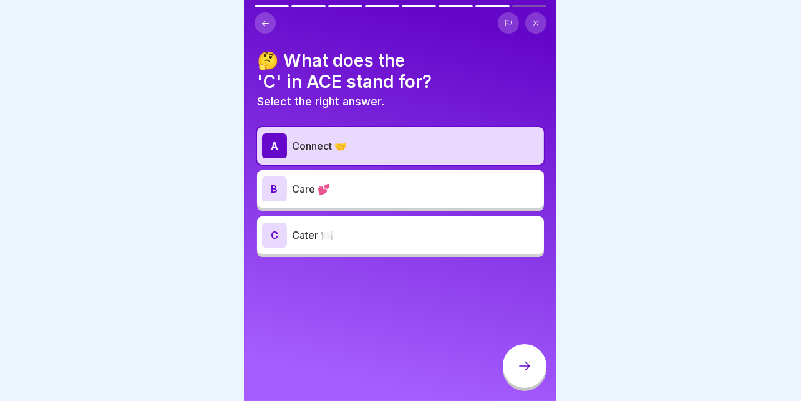
click at [523, 374] on icon at bounding box center [524, 366] width 15 height 15
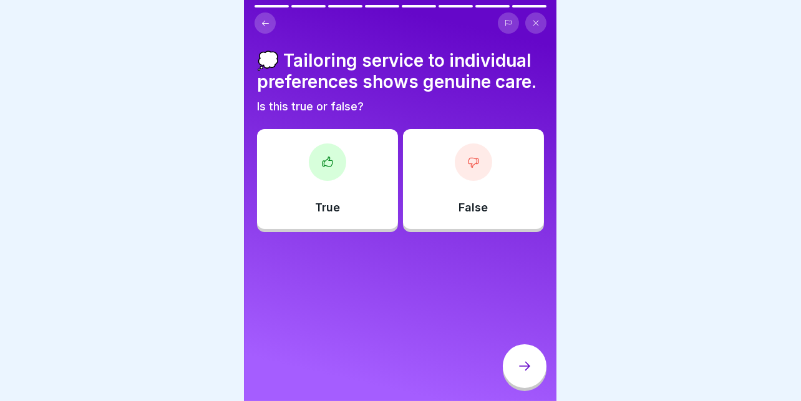
click at [347, 215] on div "True" at bounding box center [327, 179] width 141 height 100
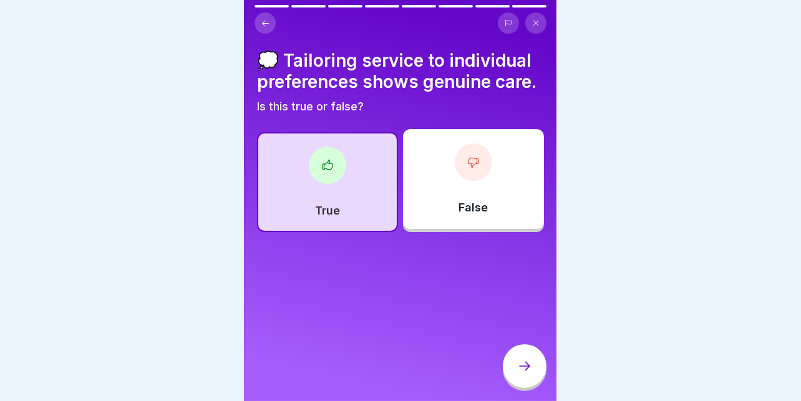
click at [521, 374] on icon at bounding box center [524, 366] width 15 height 15
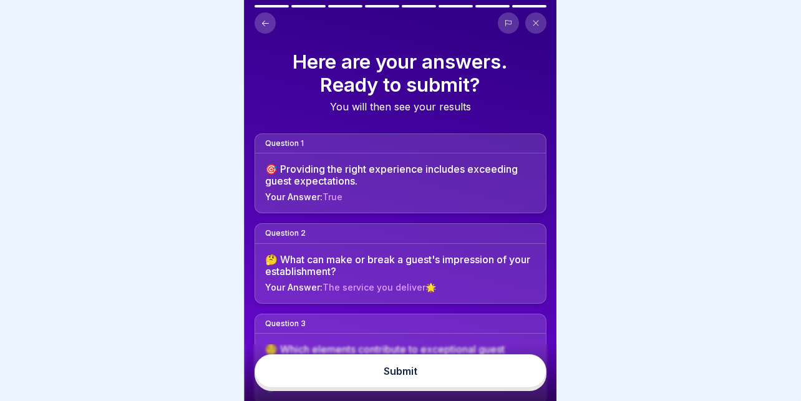
scroll to position [479, 0]
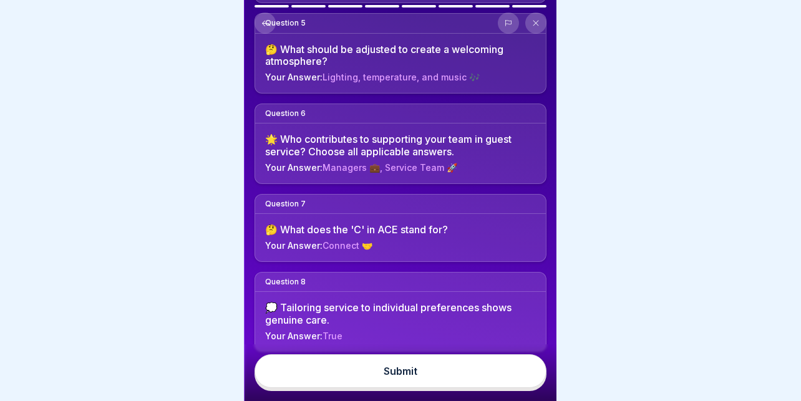
click at [400, 365] on div "Submit" at bounding box center [400, 372] width 312 height 57
click at [400, 365] on button "Submit" at bounding box center [400, 371] width 292 height 34
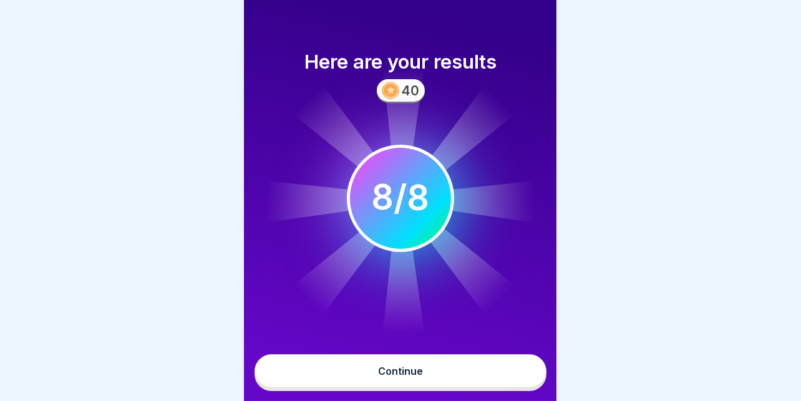
click at [394, 377] on div "Continue" at bounding box center [400, 370] width 45 height 11
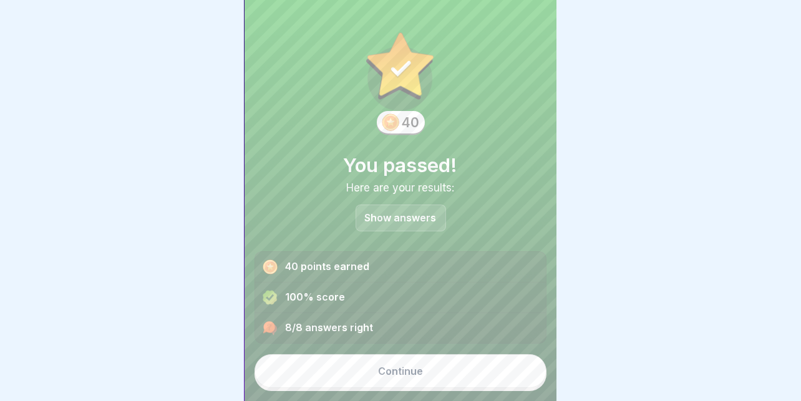
click at [371, 375] on button "Continue" at bounding box center [400, 371] width 292 height 34
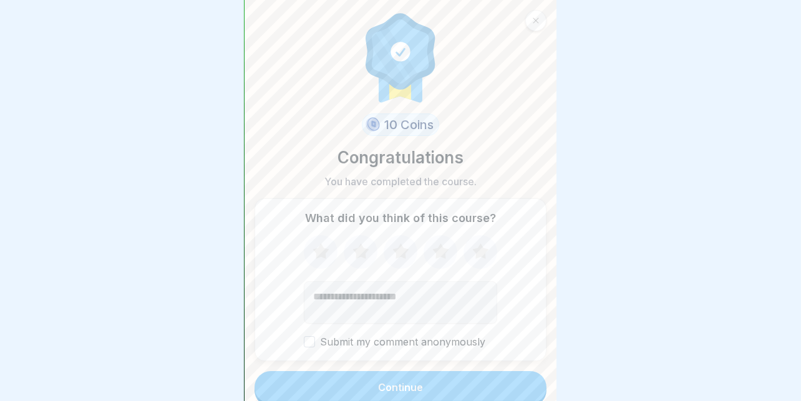
click at [472, 251] on icon at bounding box center [480, 251] width 16 height 16
click at [427, 299] on textarea "Add comment (optional)" at bounding box center [400, 302] width 193 height 42
type textarea "**********"
click at [372, 374] on button "Continue" at bounding box center [400, 387] width 292 height 32
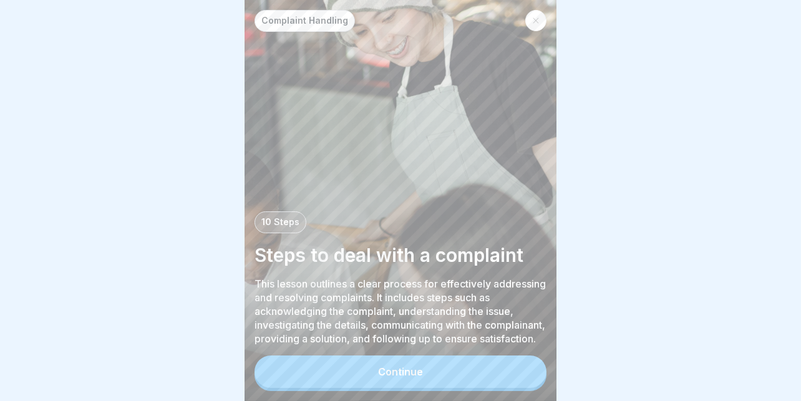
click at [536, 22] on icon at bounding box center [535, 20] width 7 height 7
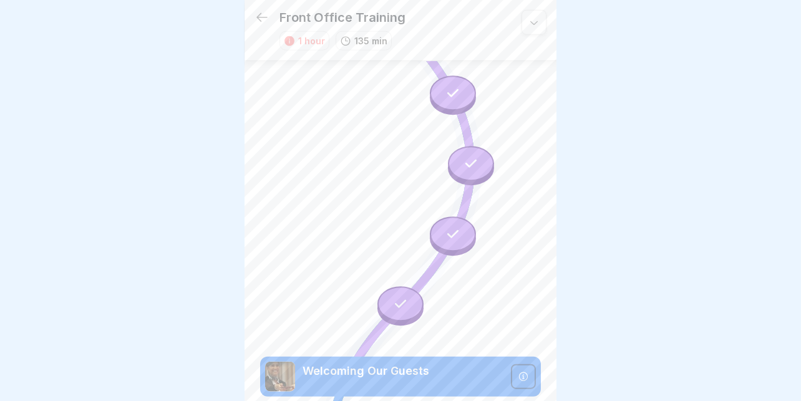
scroll to position [1239, 0]
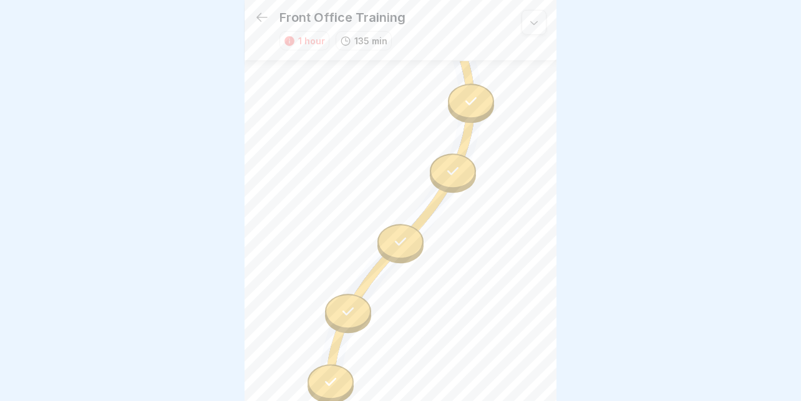
click at [264, 10] on icon at bounding box center [261, 17] width 15 height 15
